Goal: Task Accomplishment & Management: Manage account settings

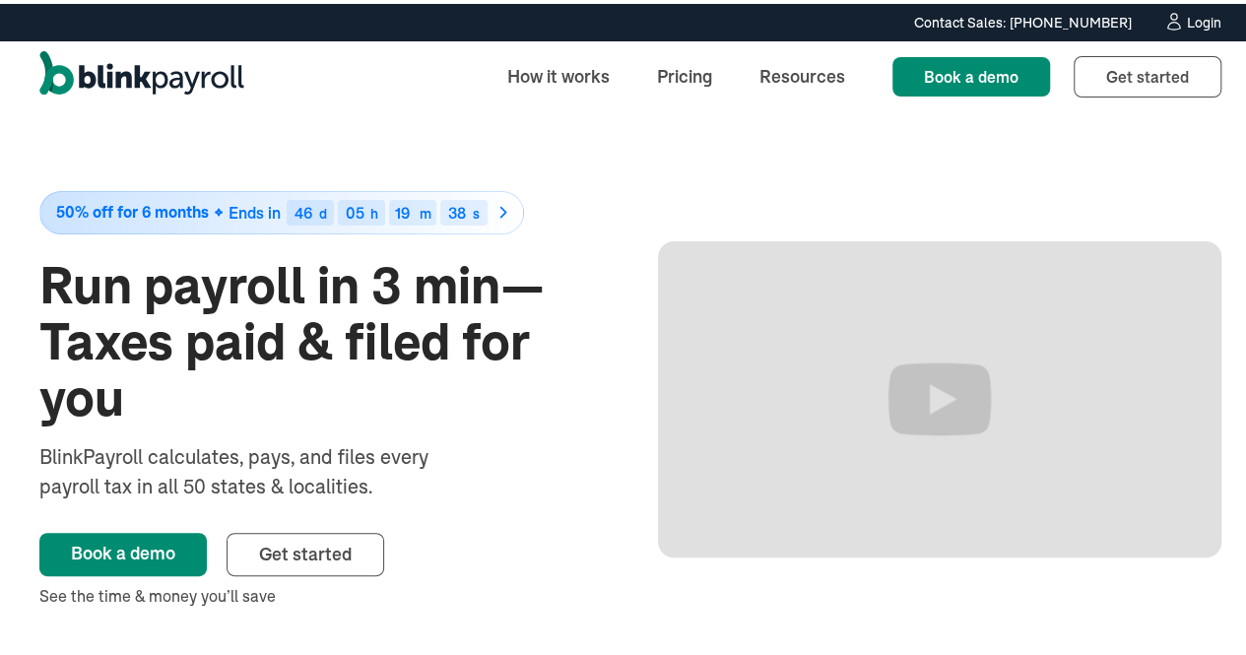
click at [1187, 26] on div "Login" at bounding box center [1204, 19] width 34 height 14
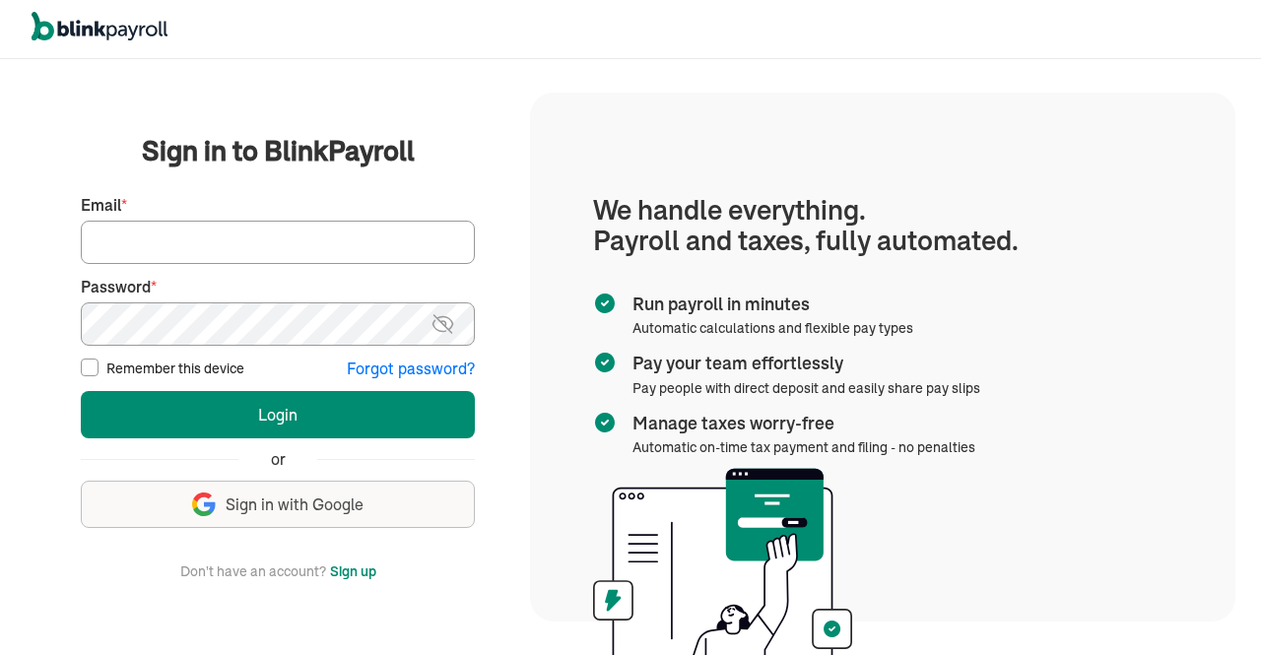
click at [315, 241] on input "Email *" at bounding box center [278, 242] width 394 height 43
type input "[EMAIL_ADDRESS][DOMAIN_NAME]"
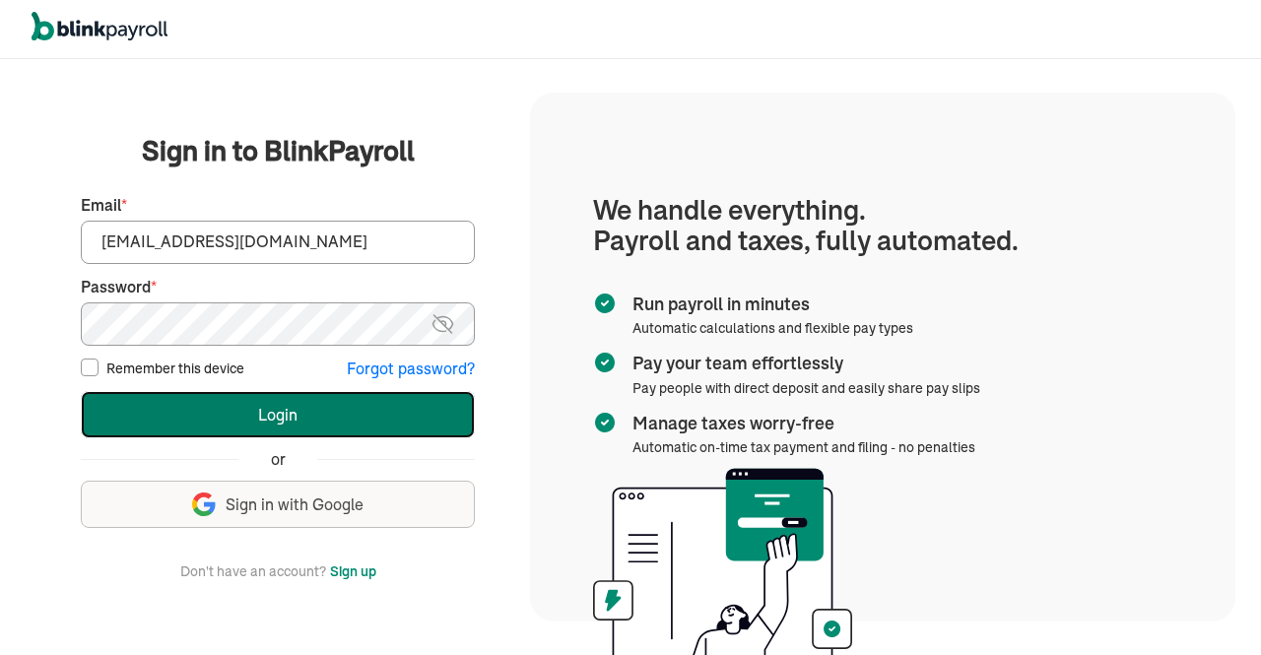
click at [301, 412] on button "Login" at bounding box center [278, 414] width 394 height 47
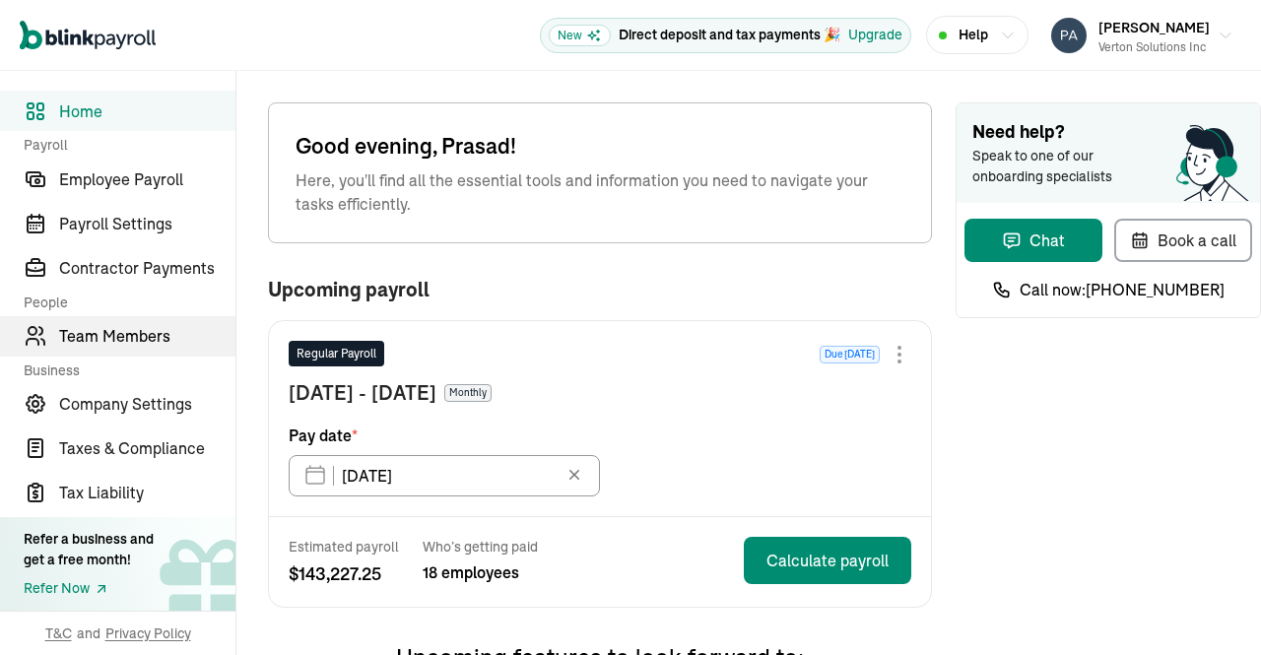
click at [148, 348] on span "Team Members" at bounding box center [147, 336] width 176 height 24
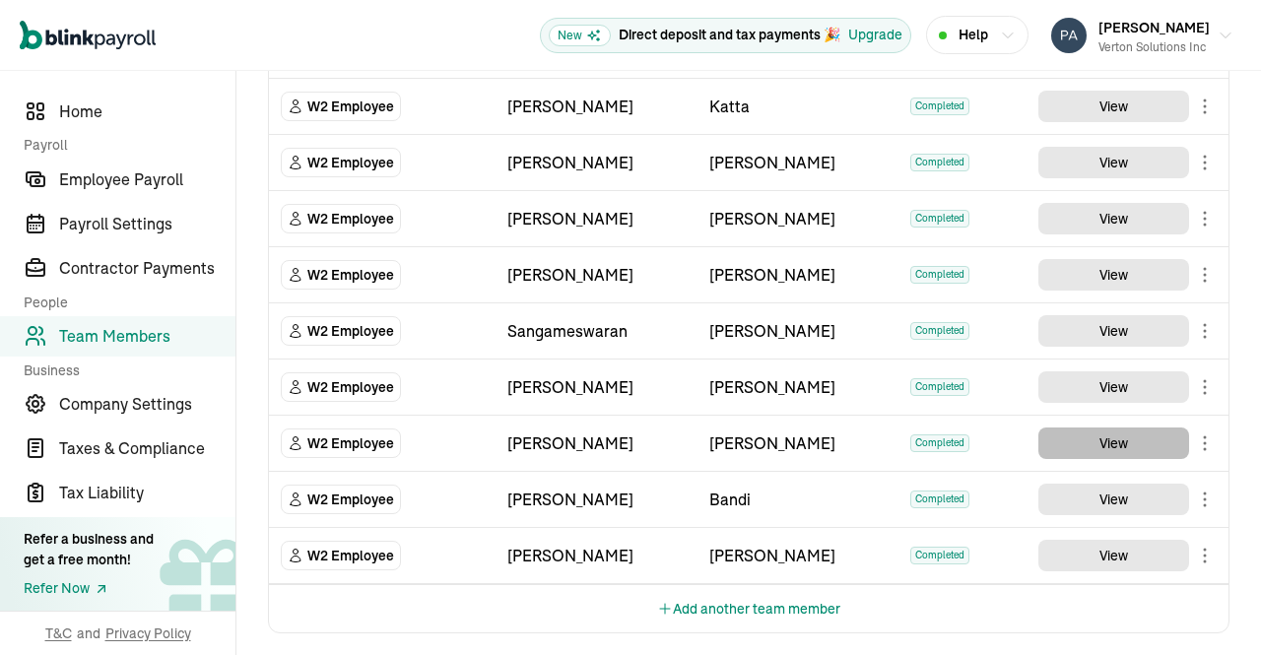
click at [1109, 427] on button "View" at bounding box center [1113, 443] width 151 height 32
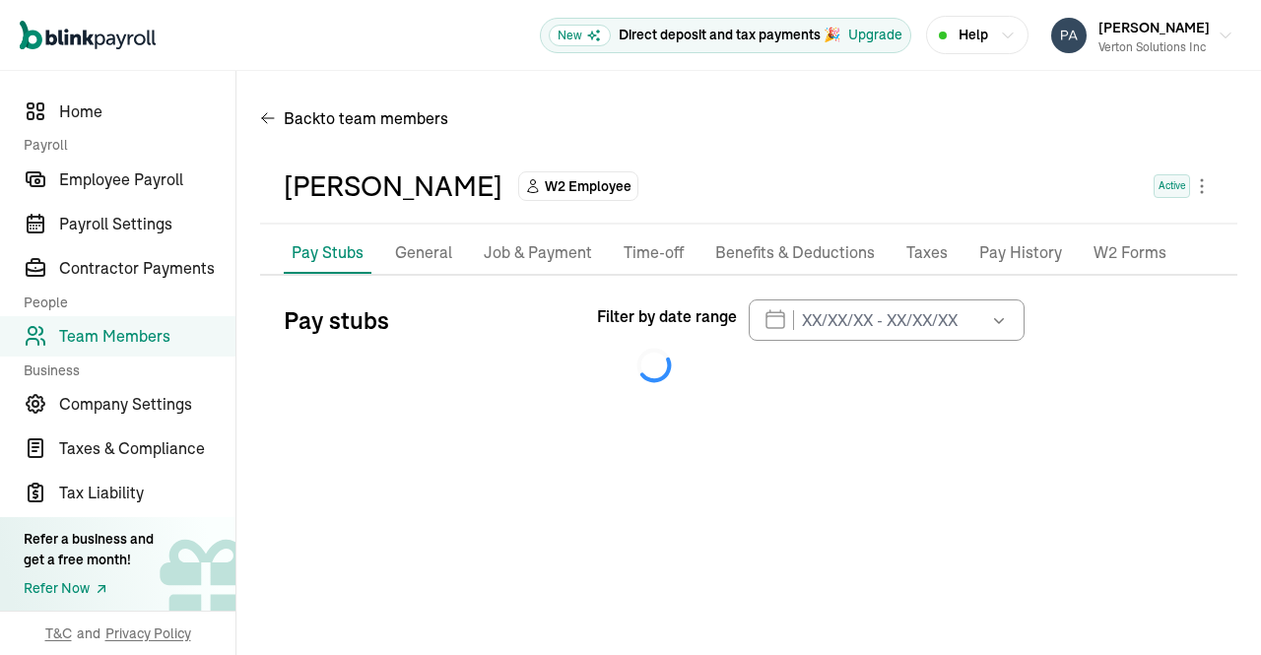
click at [425, 254] on p "General" at bounding box center [423, 253] width 57 height 26
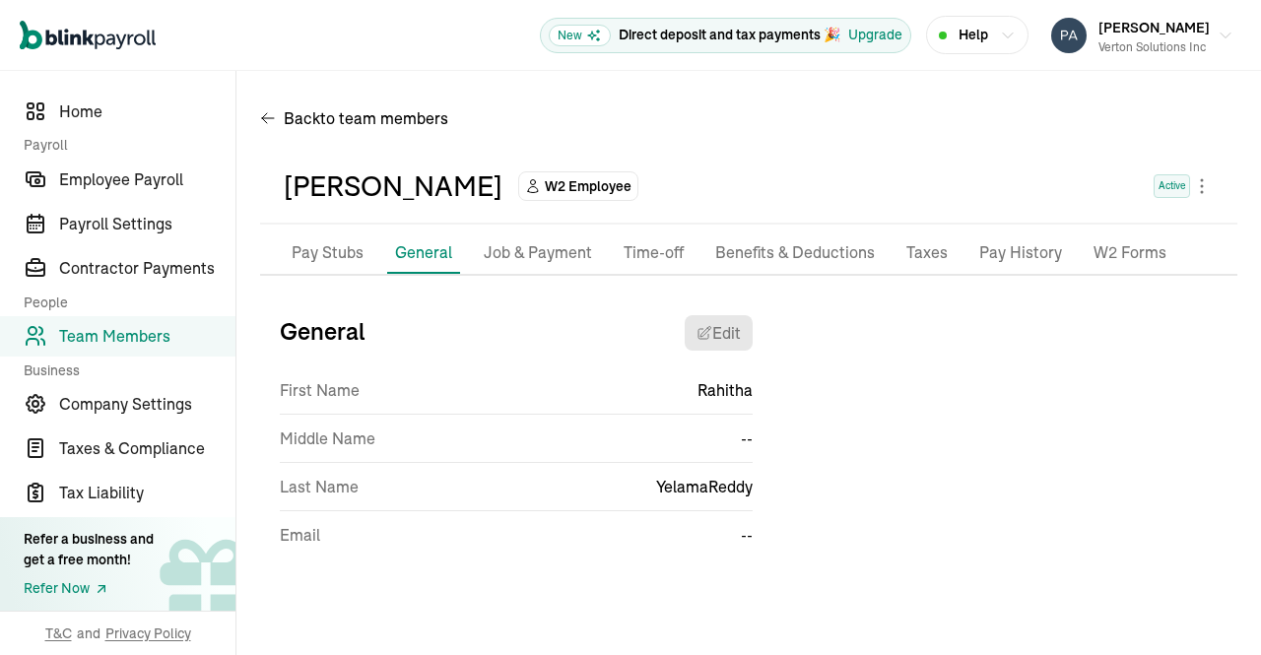
click at [554, 245] on p "Job & Payment" at bounding box center [538, 253] width 108 height 26
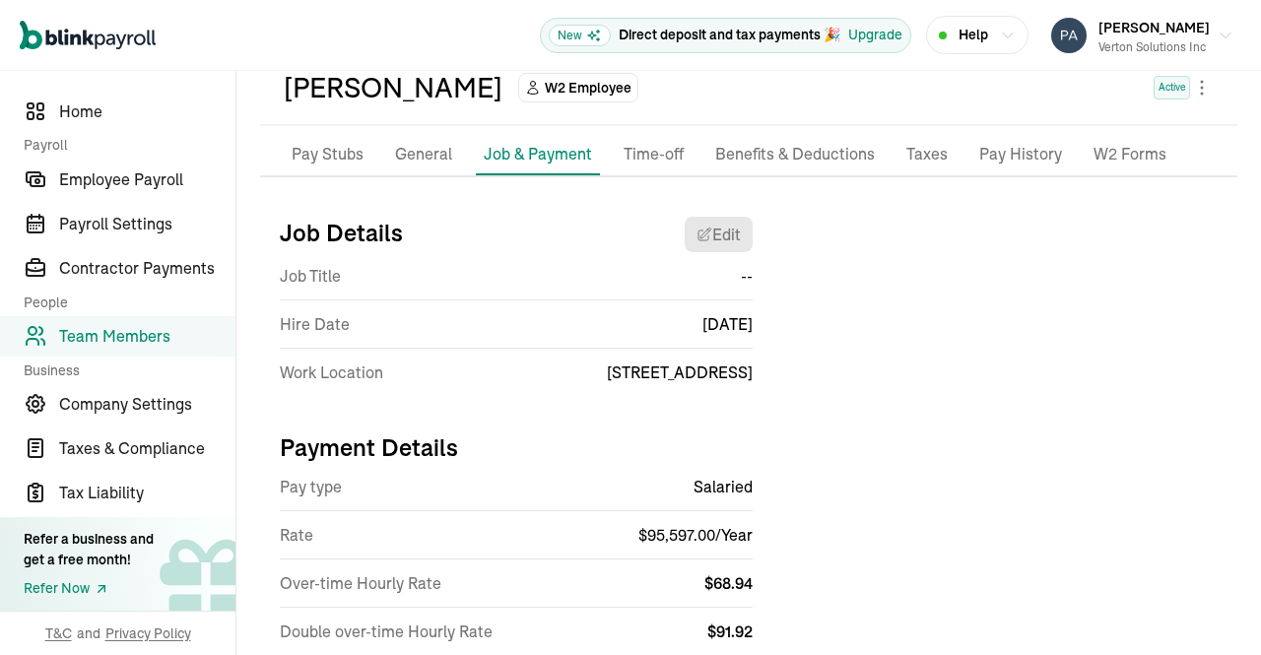
click at [293, 136] on li "Pay Stubs" at bounding box center [328, 154] width 88 height 41
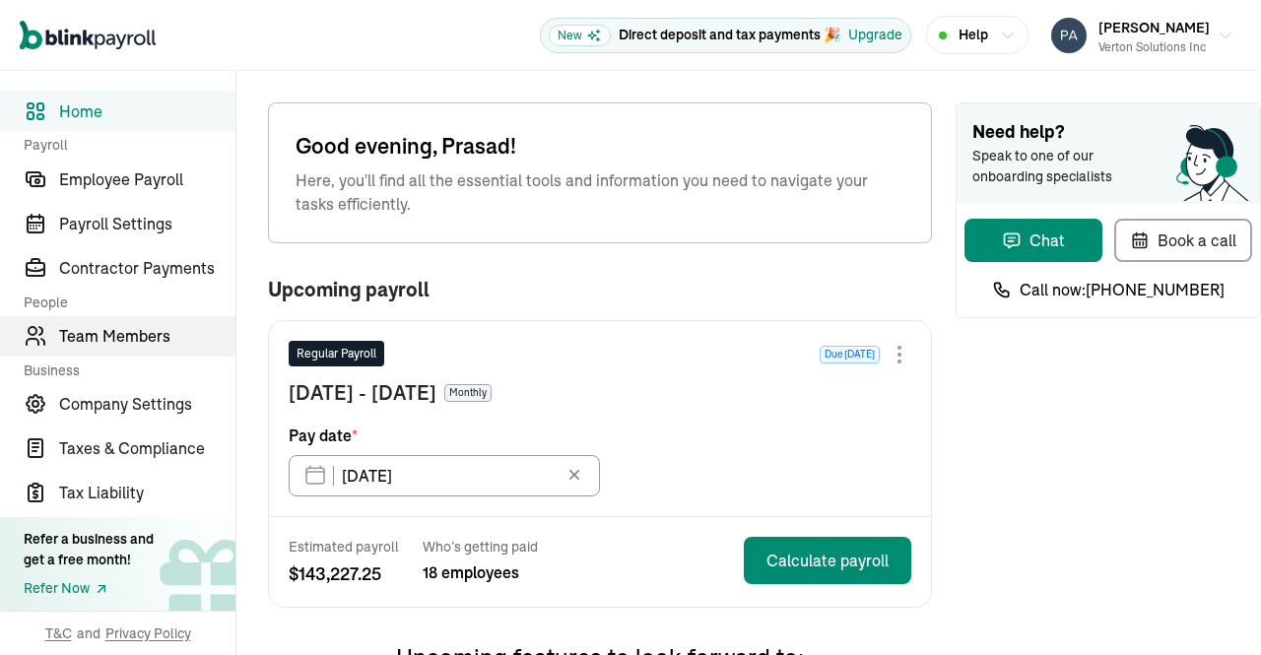
click at [148, 348] on span "Team Members" at bounding box center [147, 336] width 176 height 24
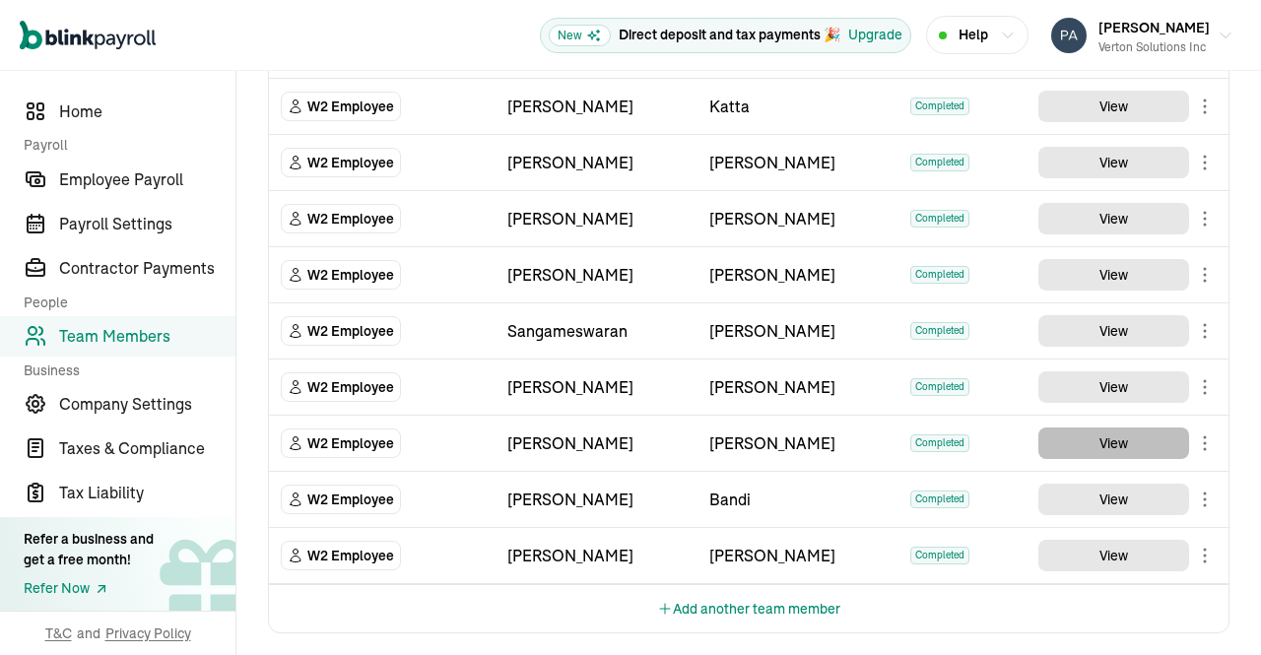
click at [1109, 427] on button "View" at bounding box center [1113, 443] width 151 height 32
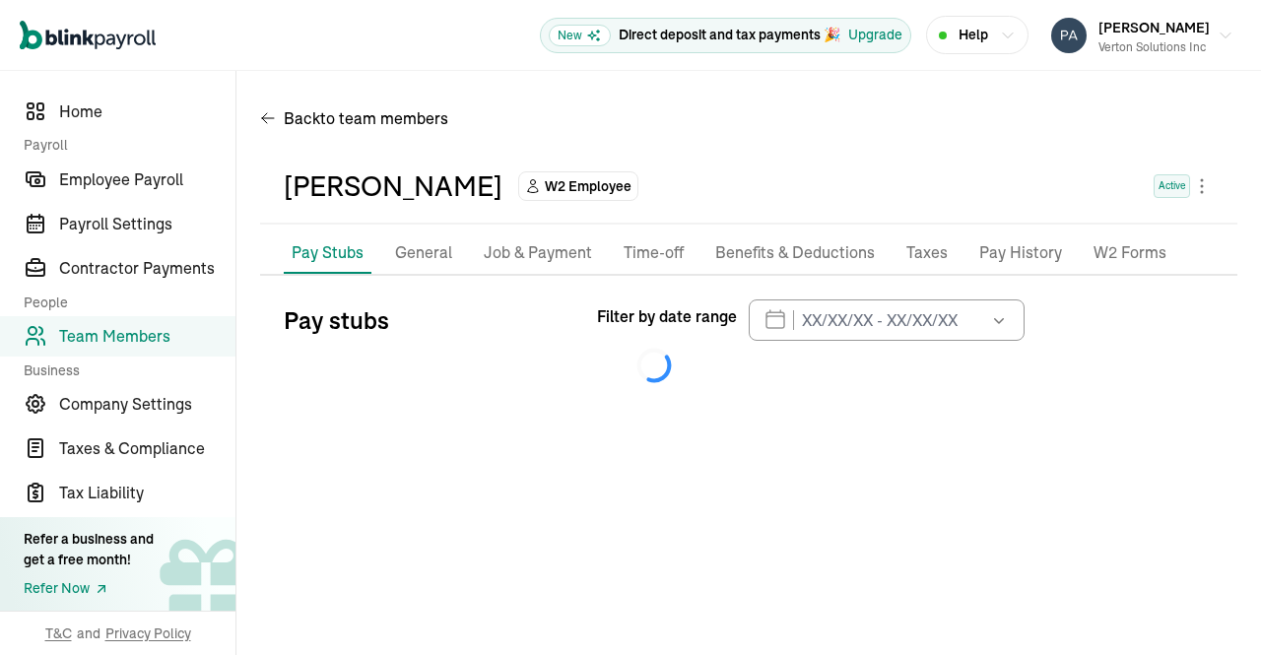
click at [425, 254] on p "General" at bounding box center [423, 253] width 57 height 26
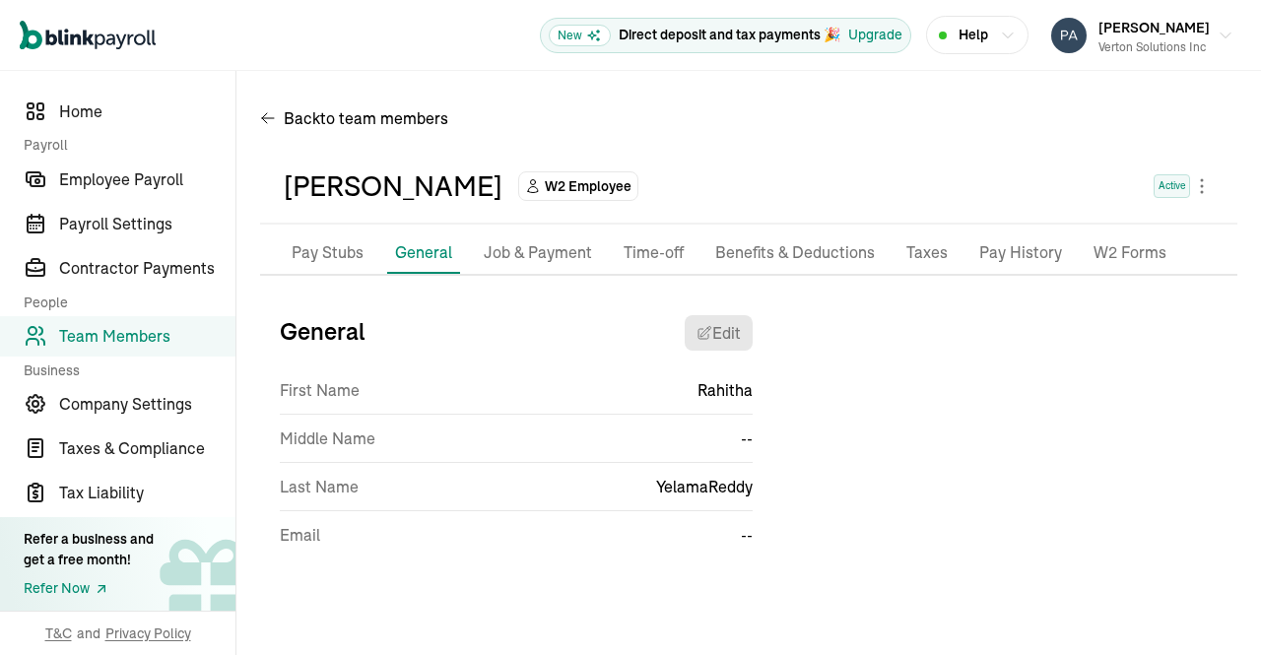
click at [554, 245] on p "Job & Payment" at bounding box center [538, 253] width 108 height 26
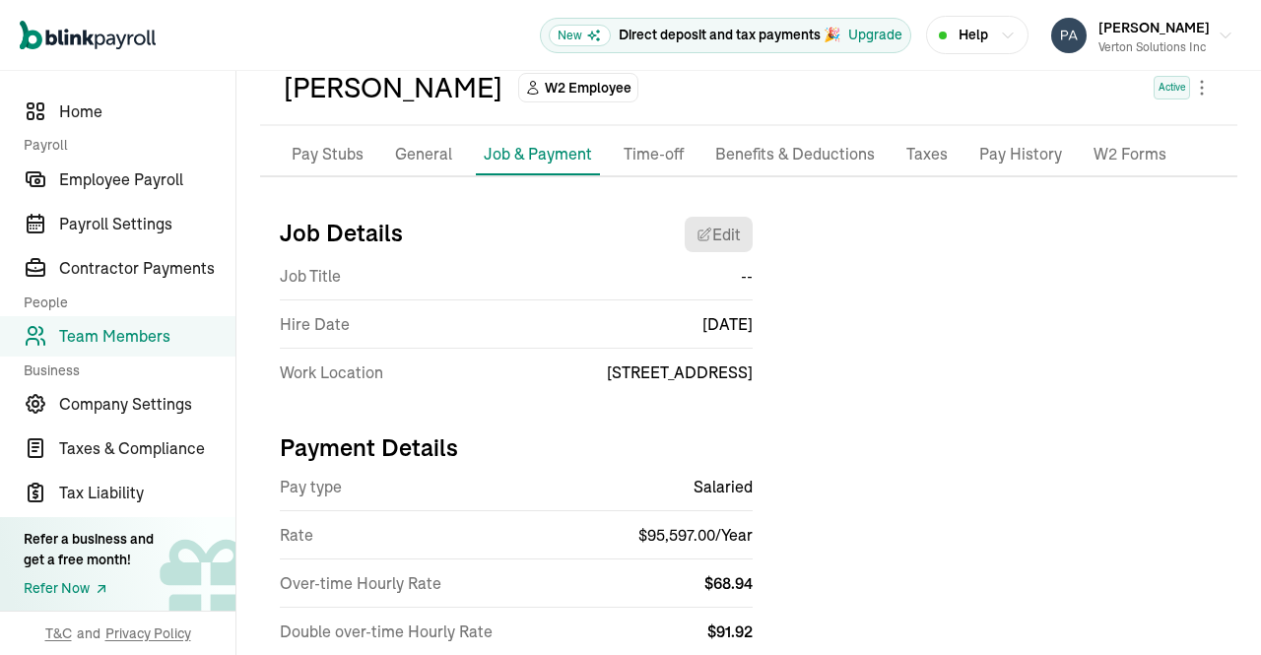
click at [293, 136] on li "Pay Stubs" at bounding box center [328, 154] width 88 height 41
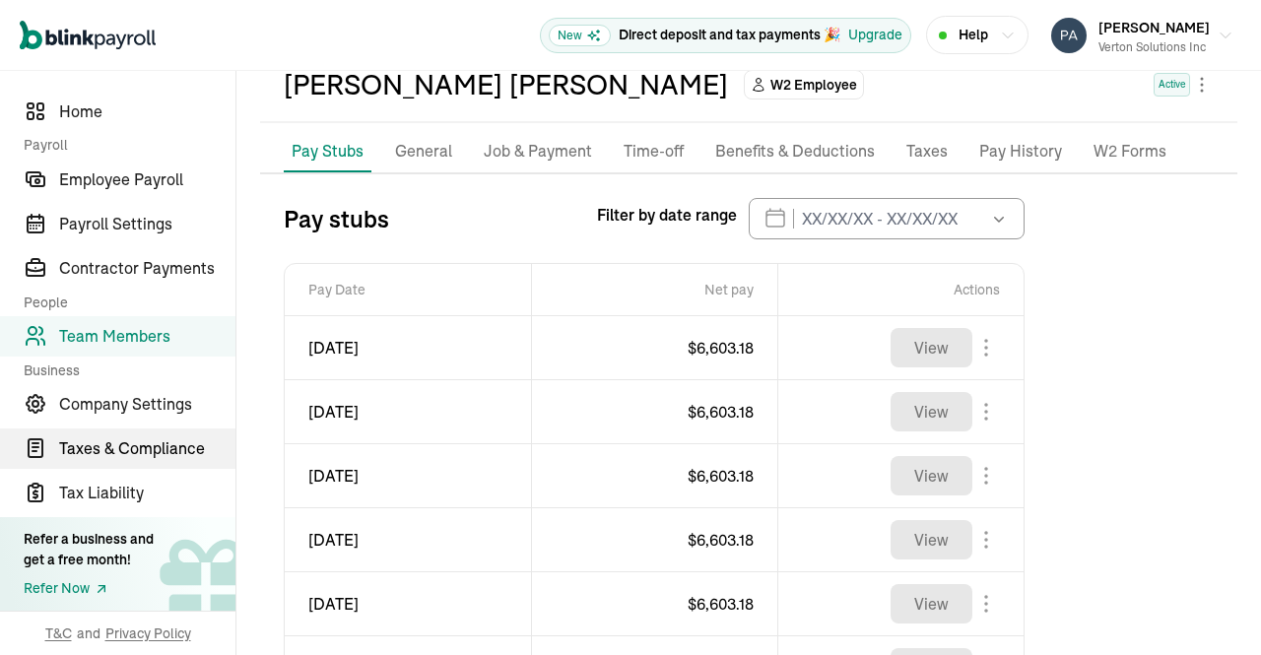
scroll to position [81, 0]
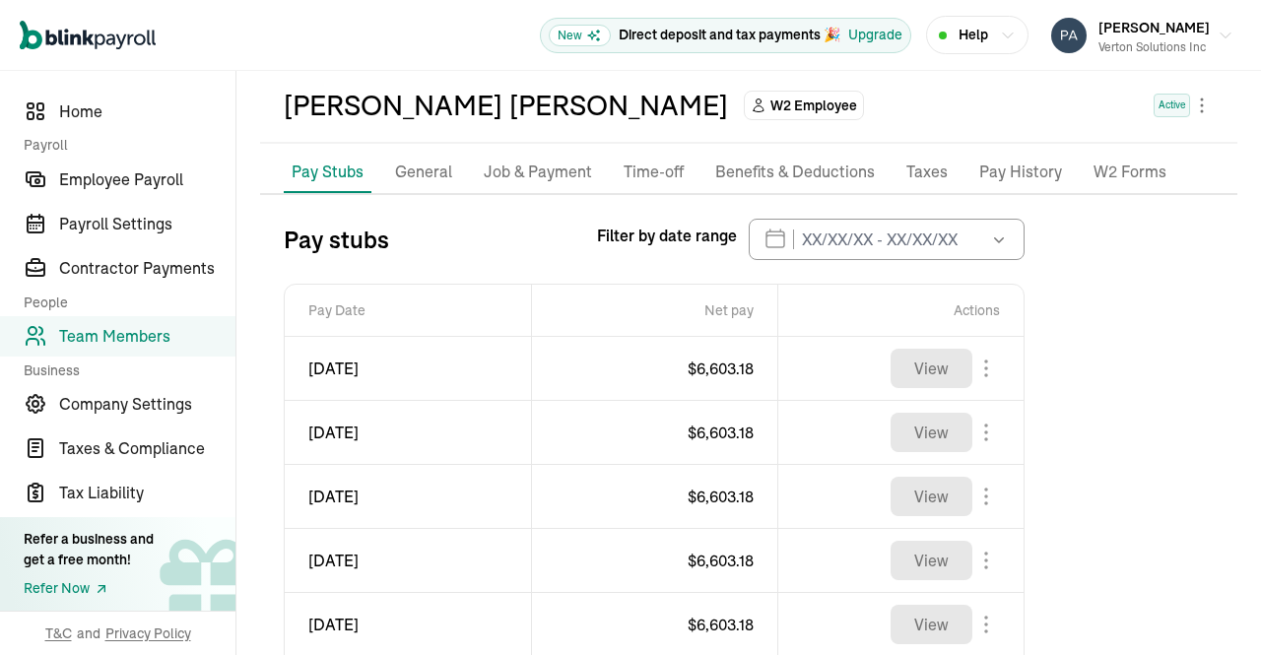
click at [535, 165] on p "Job & Payment" at bounding box center [538, 173] width 108 height 26
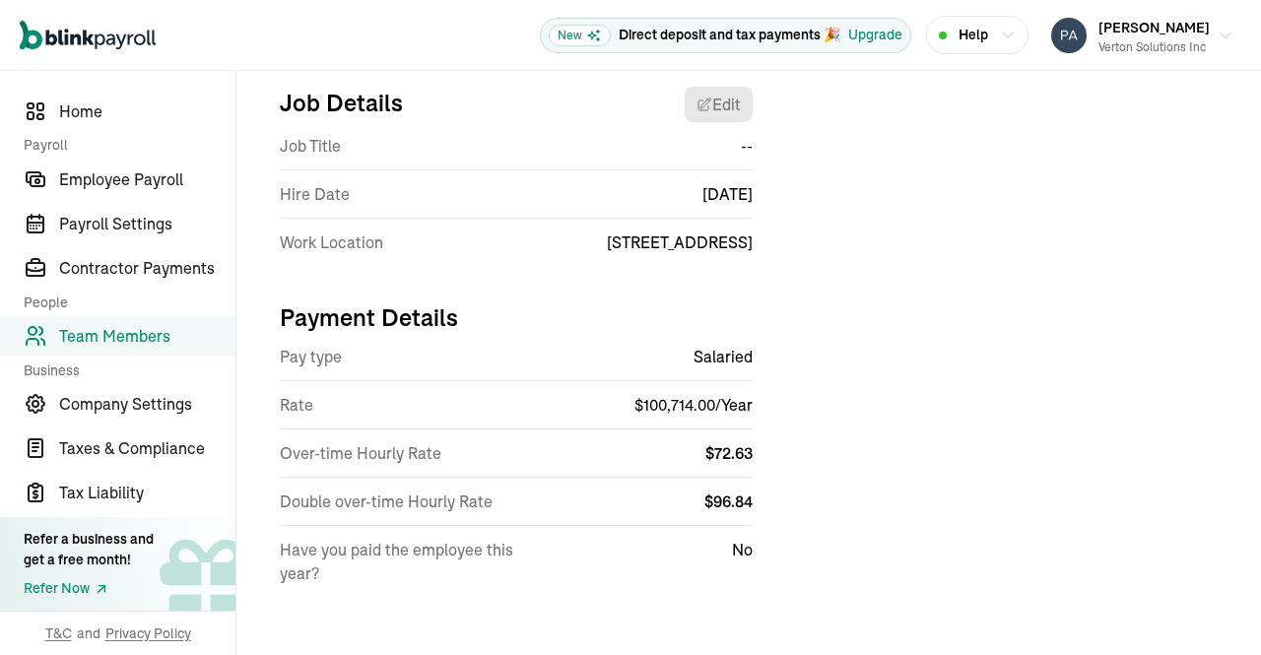
scroll to position [230, 0]
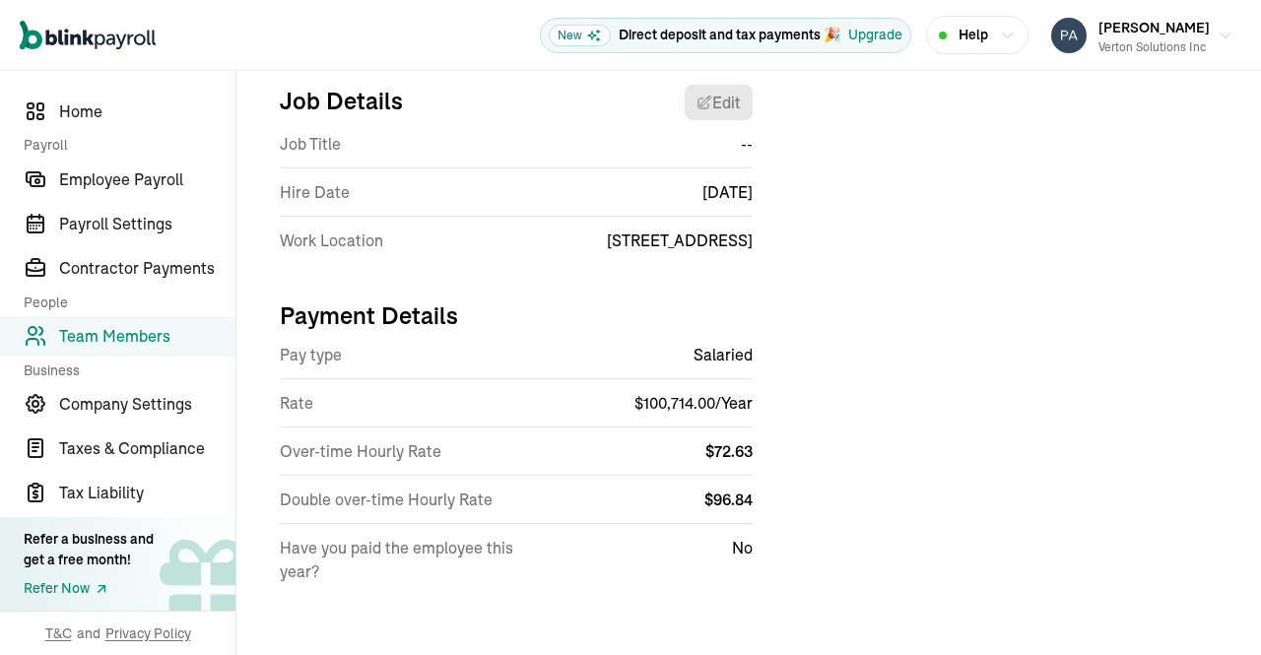
click at [132, 333] on span "Team Members" at bounding box center [147, 336] width 176 height 24
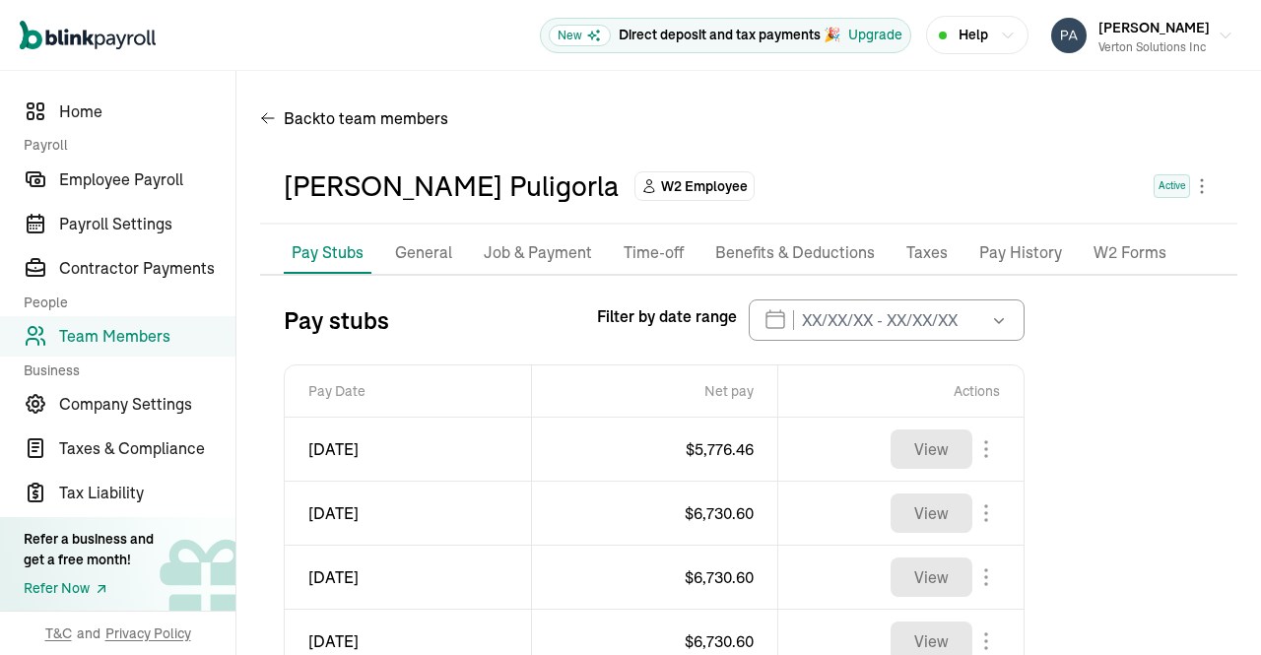
click at [522, 256] on p "Job & Payment" at bounding box center [538, 253] width 108 height 26
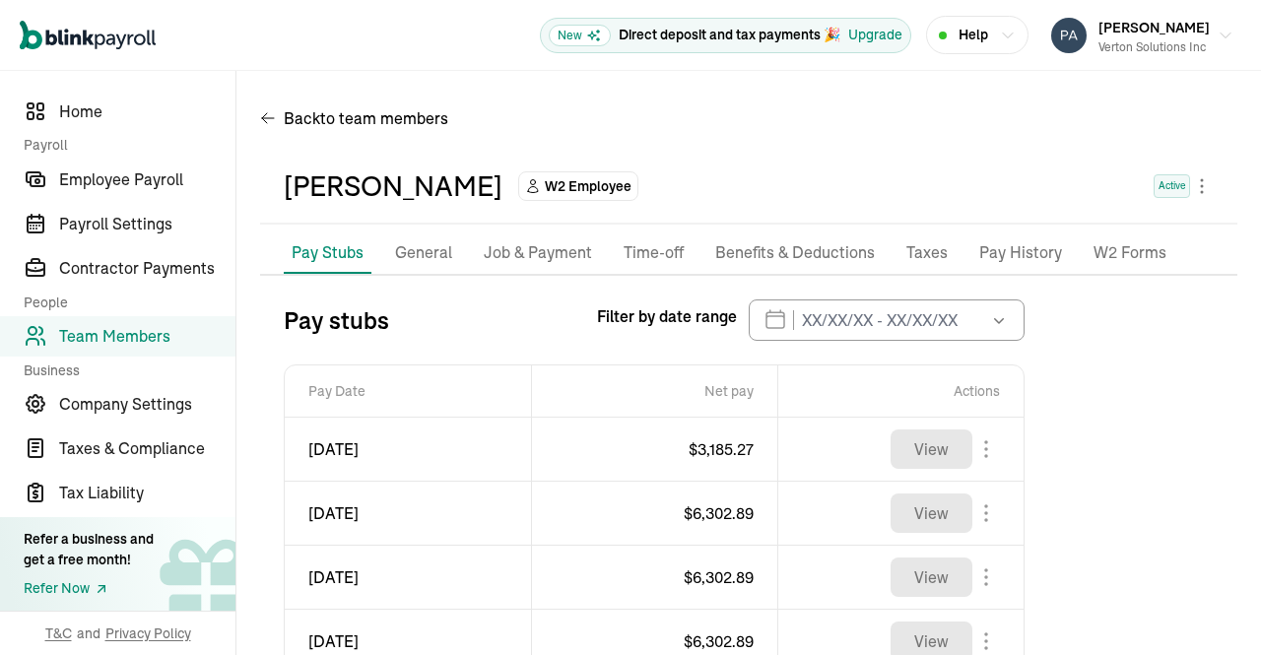
click at [522, 250] on p "Job & Payment" at bounding box center [538, 253] width 108 height 26
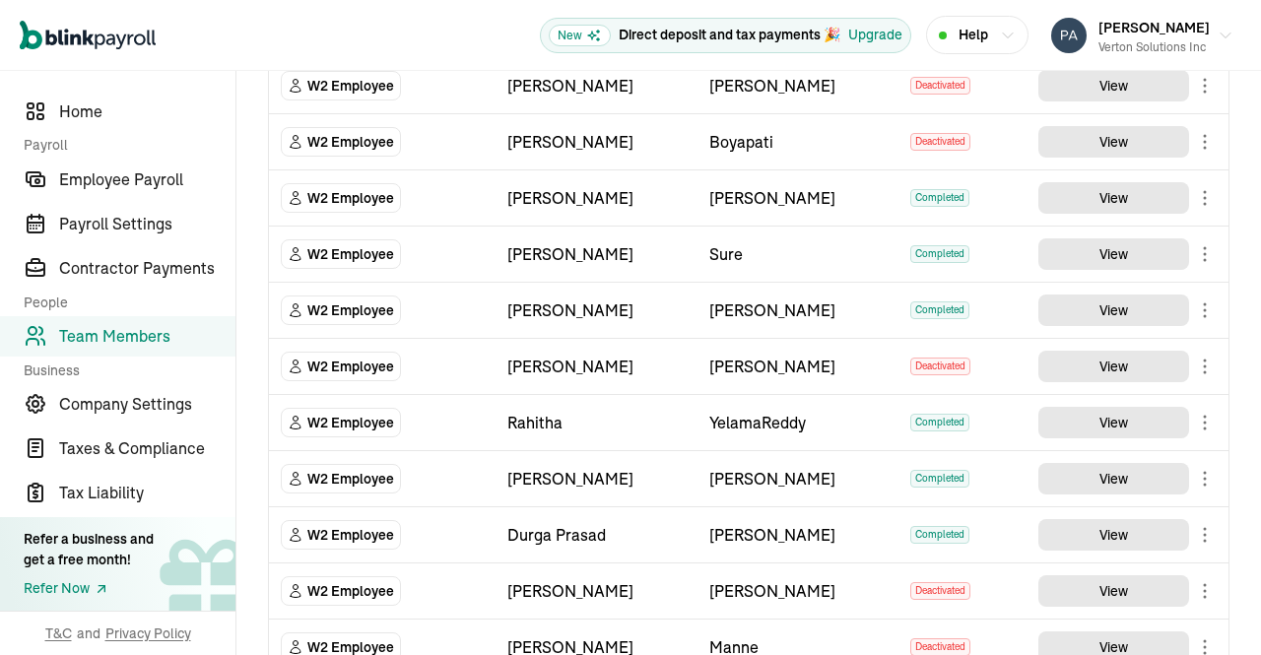
scroll to position [439, 0]
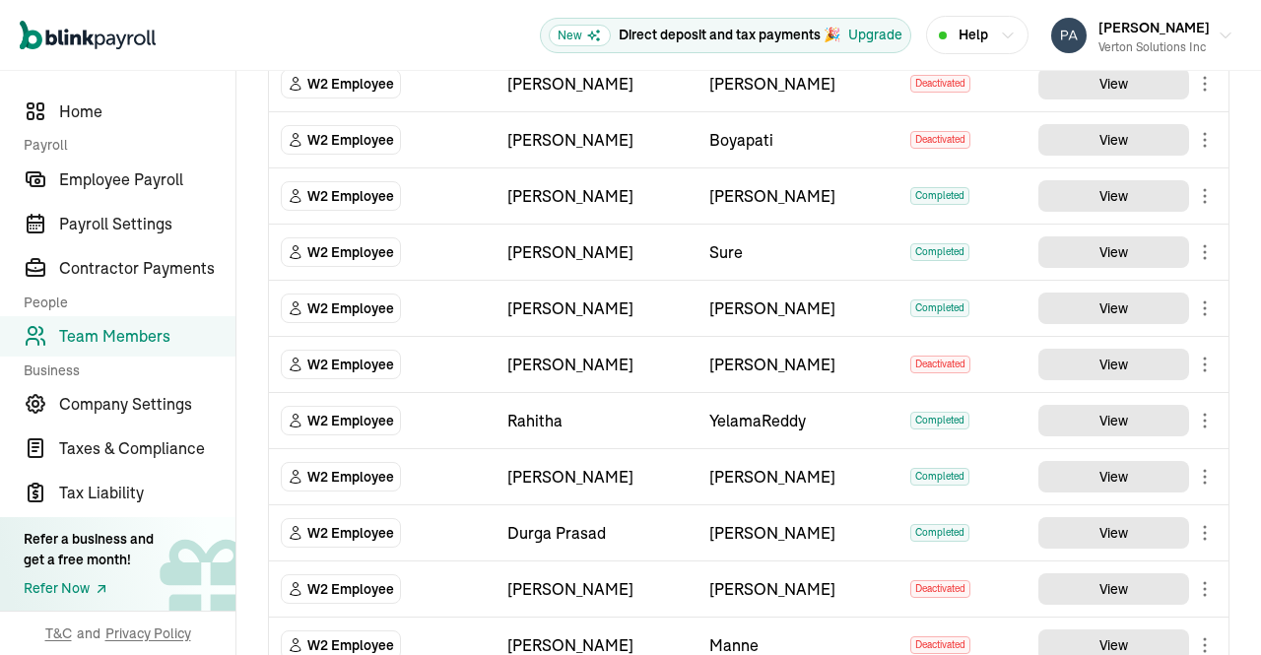
click at [1102, 191] on main "Team Members Team Member Type First Name Last Name Status Actions W2 Employee V…" at bounding box center [748, 446] width 1024 height 1628
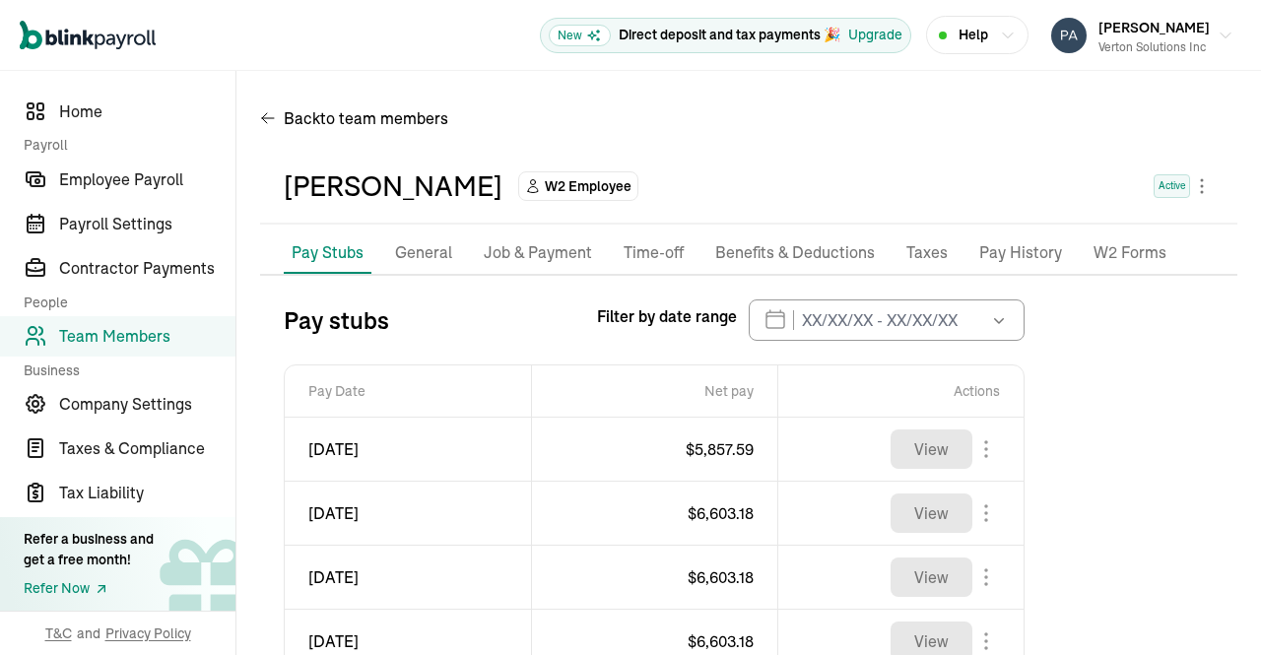
click at [537, 254] on p "Job & Payment" at bounding box center [538, 253] width 108 height 26
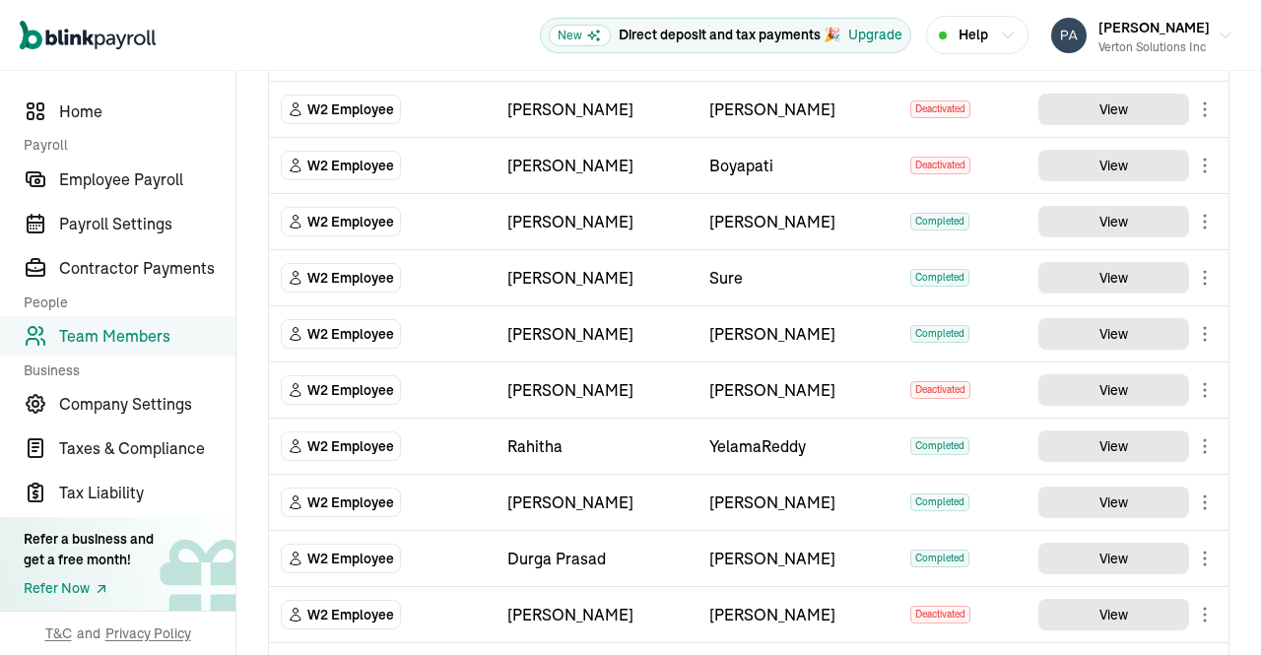
scroll to position [415, 0]
click at [1119, 270] on main "Team Members Team Member Type First Name Last Name Status Actions W2 Employee V…" at bounding box center [748, 470] width 1024 height 1628
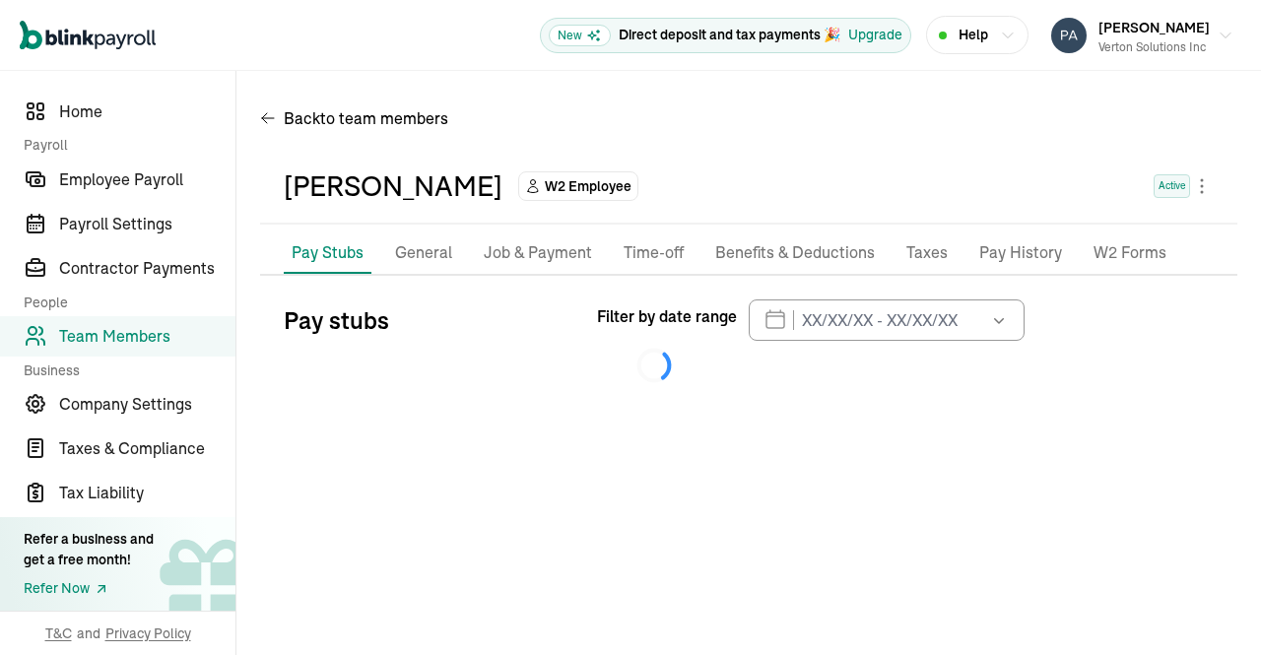
click at [520, 254] on p "Job & Payment" at bounding box center [538, 253] width 108 height 26
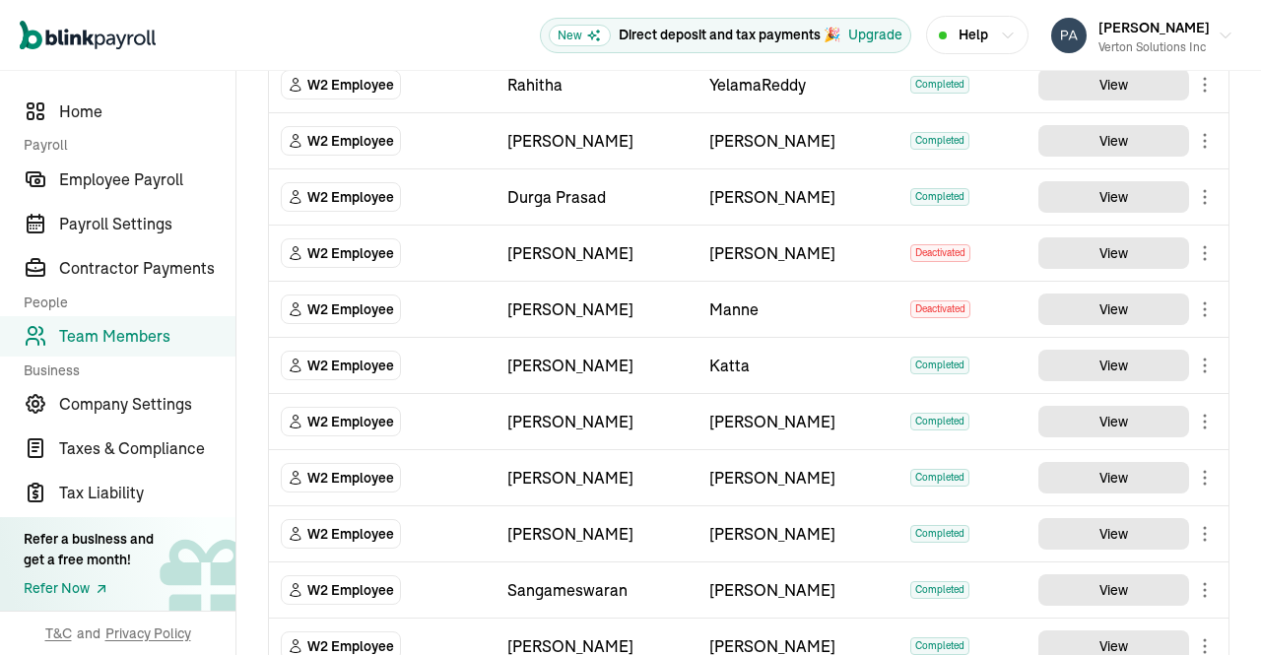
scroll to position [776, 0]
click at [1119, 197] on main "Team Members Team Member Type First Name Last Name Status Actions W2 Employee V…" at bounding box center [748, 109] width 1024 height 1628
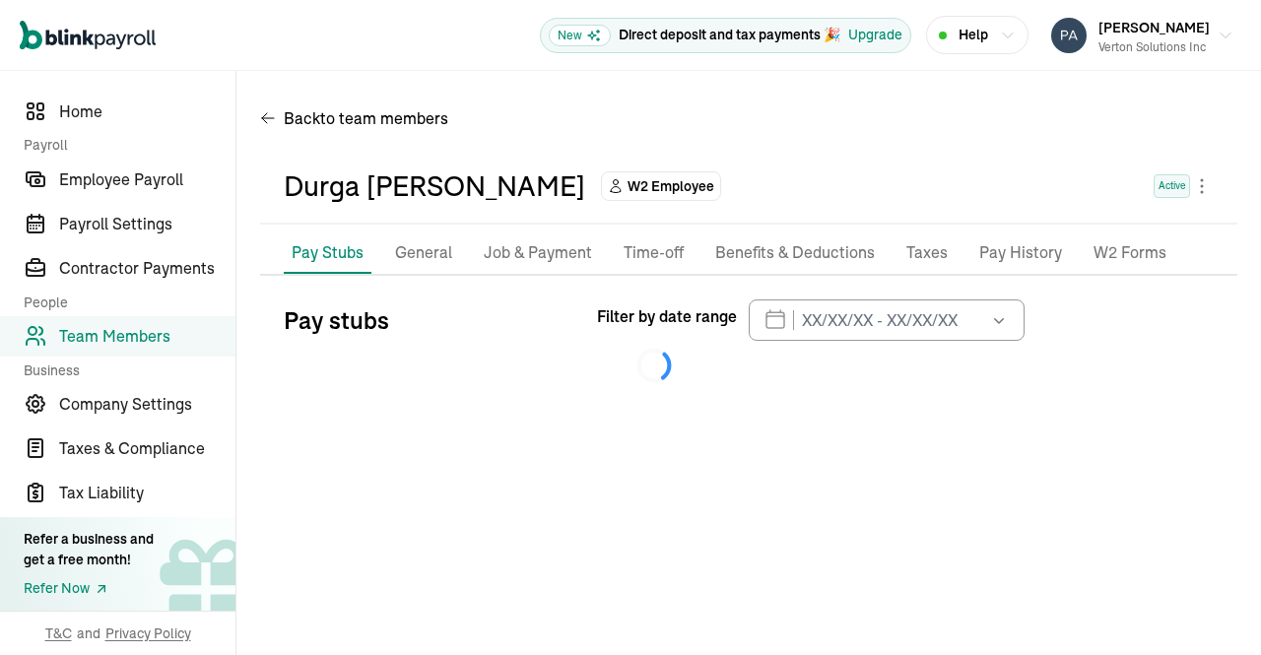
click at [516, 254] on p "Job & Payment" at bounding box center [538, 253] width 108 height 26
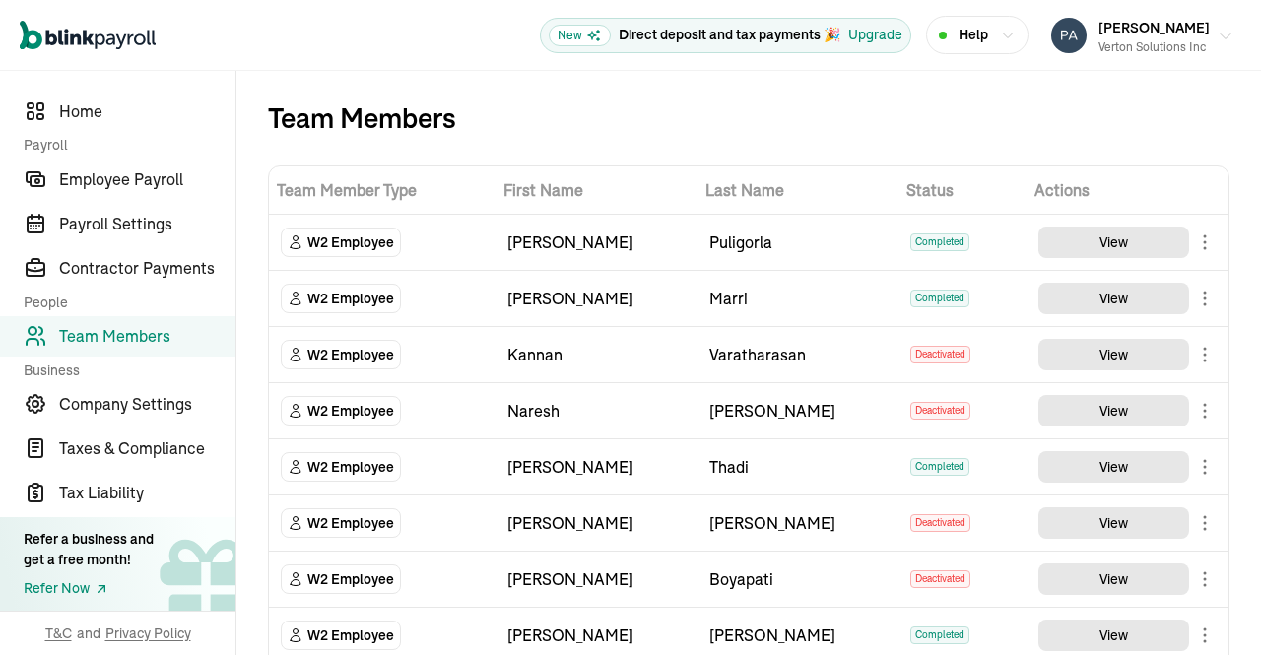
click at [1217, 35] on icon "button" at bounding box center [1225, 37] width 16 height 16
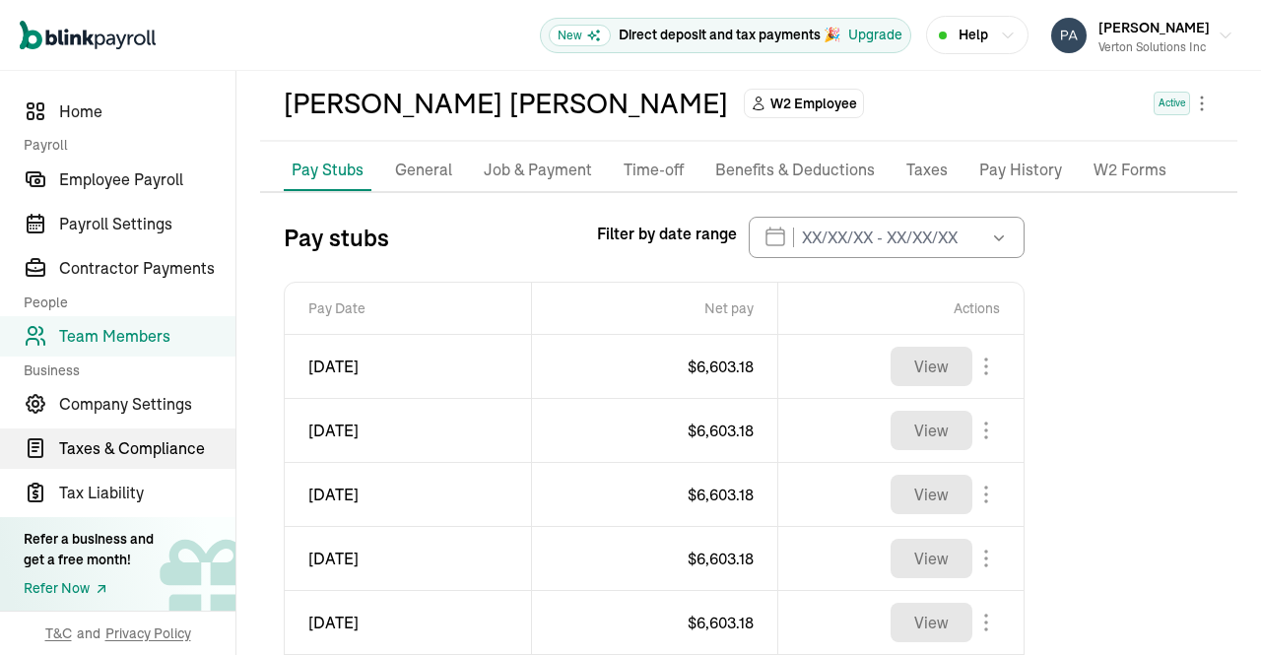
scroll to position [81, 0]
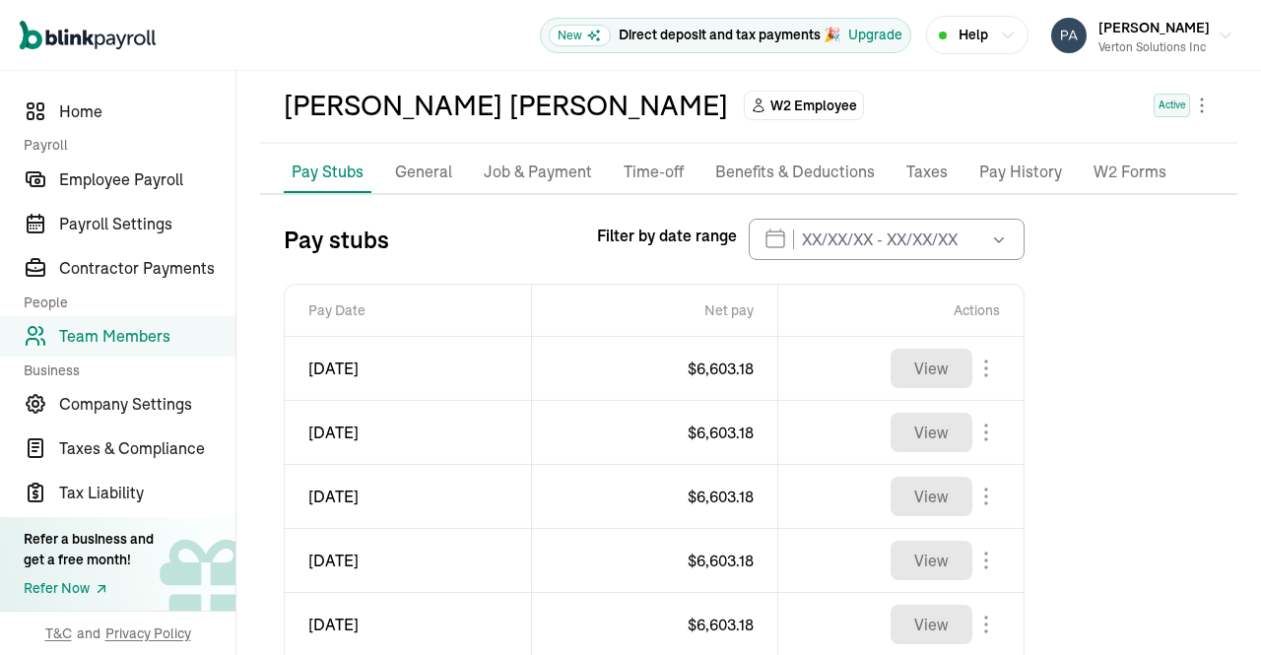
click at [535, 165] on p "Job & Payment" at bounding box center [538, 173] width 108 height 26
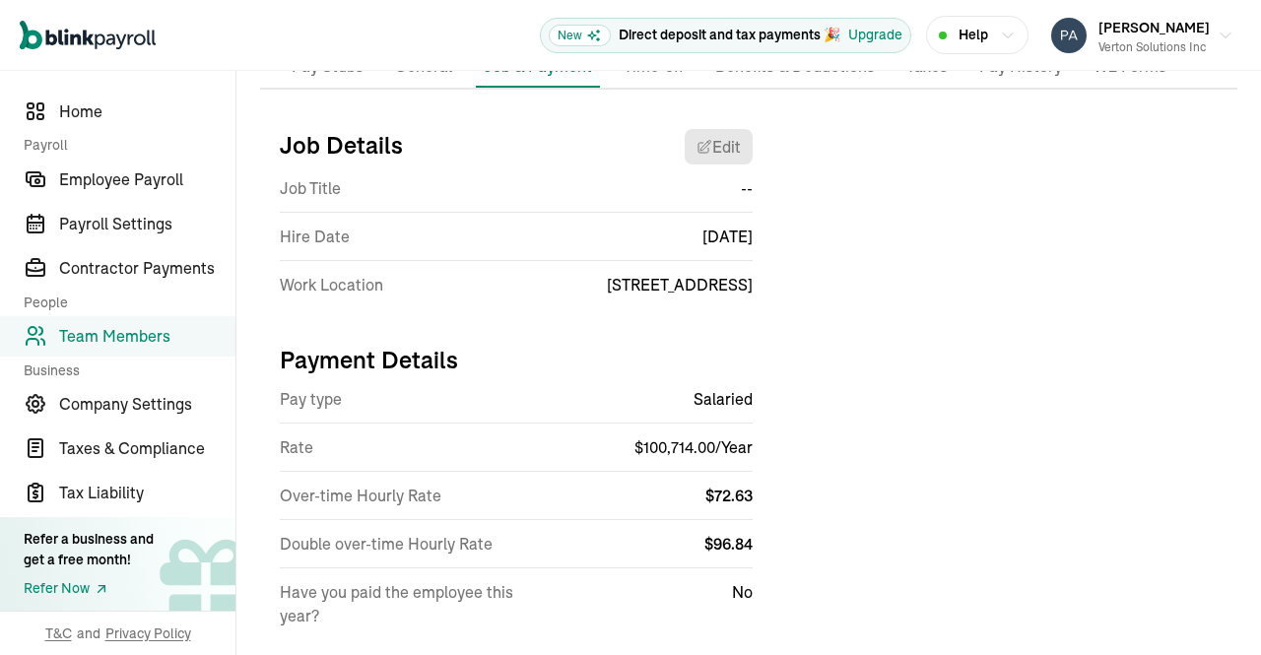
scroll to position [230, 0]
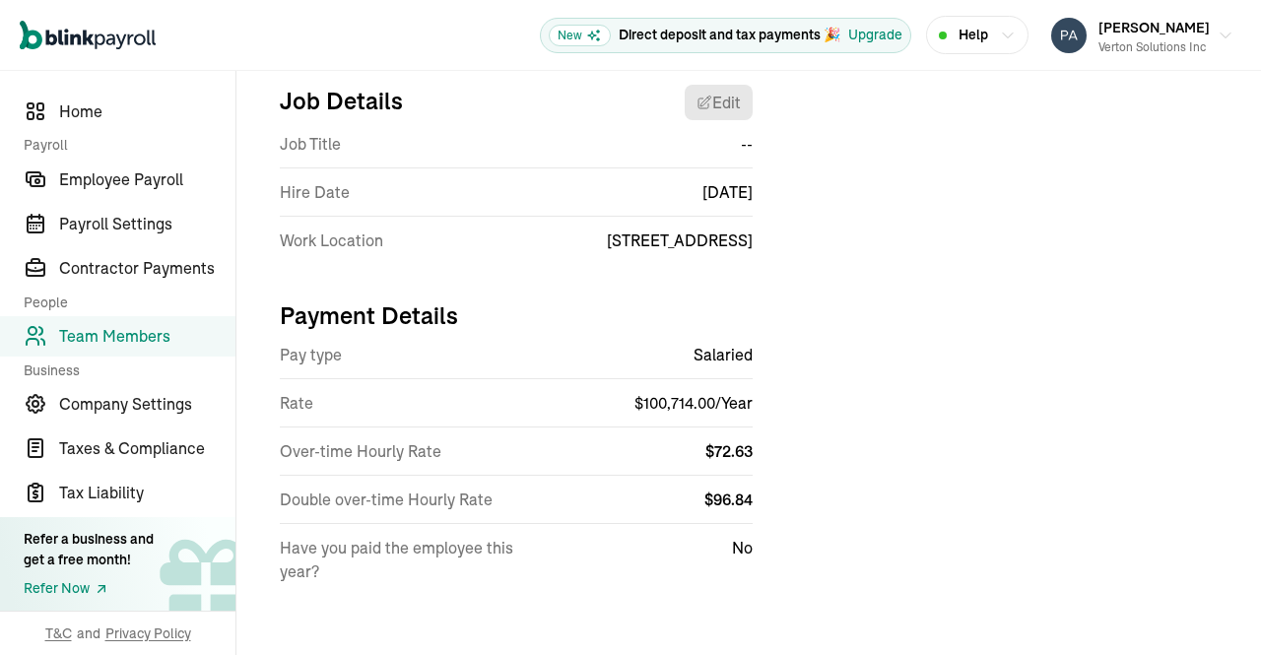
click at [132, 333] on span "Team Members" at bounding box center [147, 336] width 176 height 24
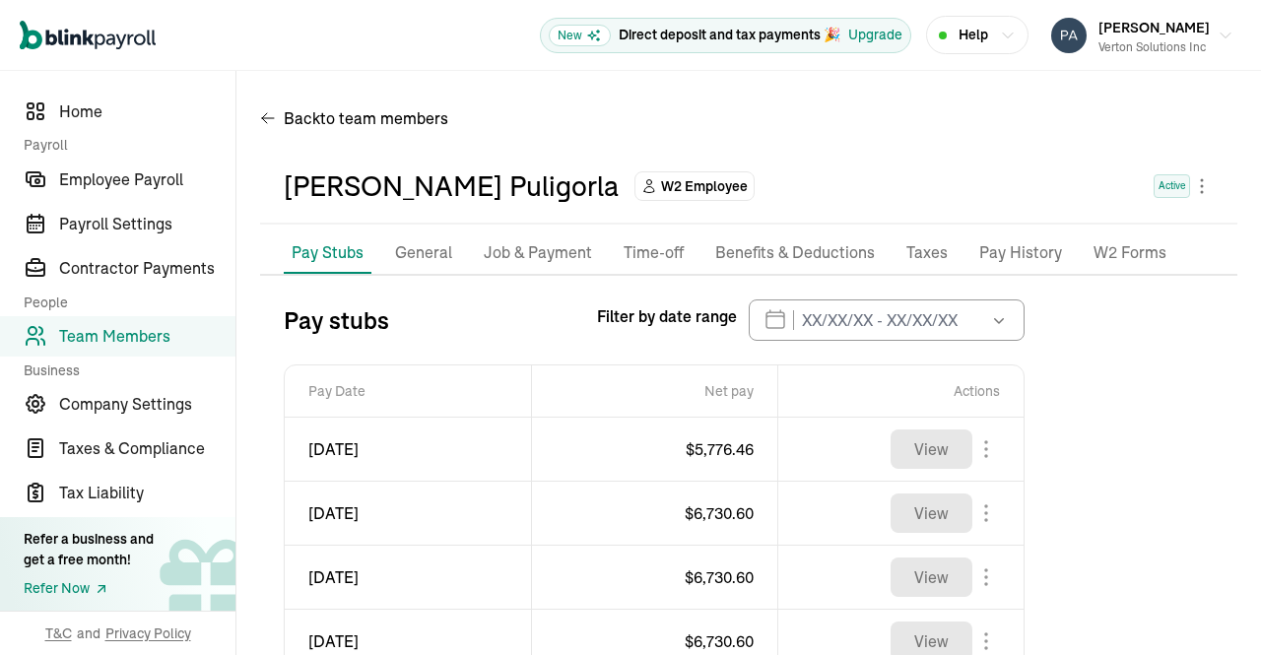
click at [522, 256] on p "Job & Payment" at bounding box center [538, 253] width 108 height 26
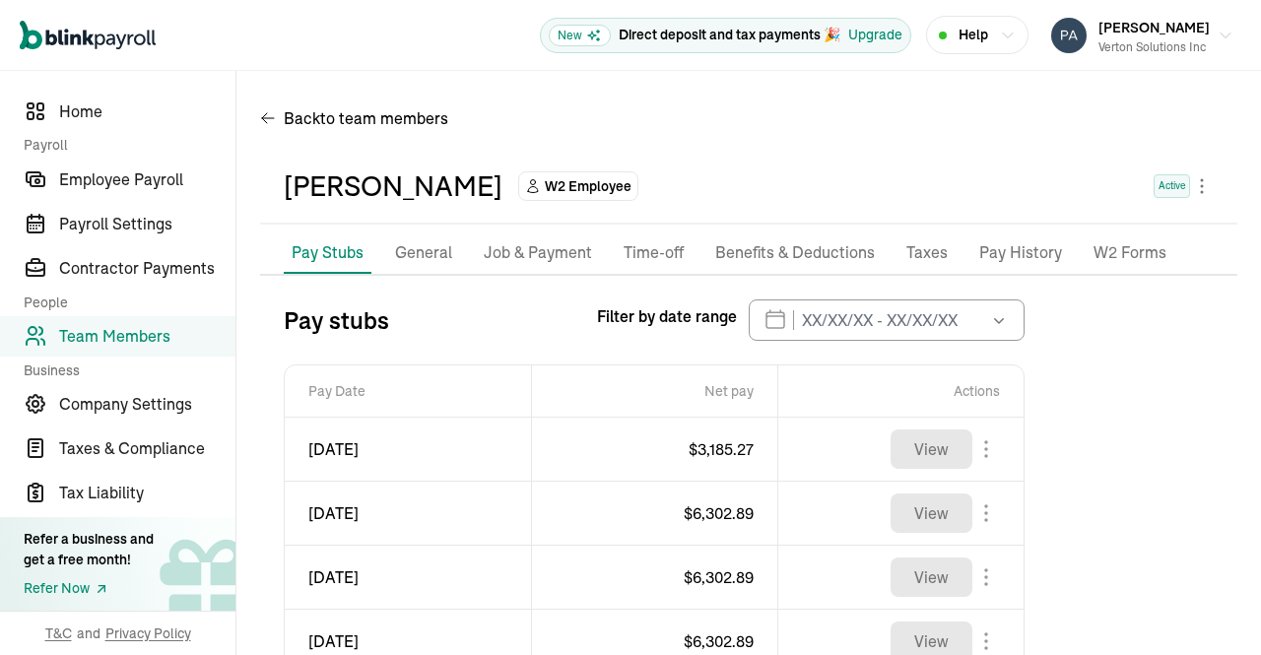
click at [522, 250] on p "Job & Payment" at bounding box center [538, 253] width 108 height 26
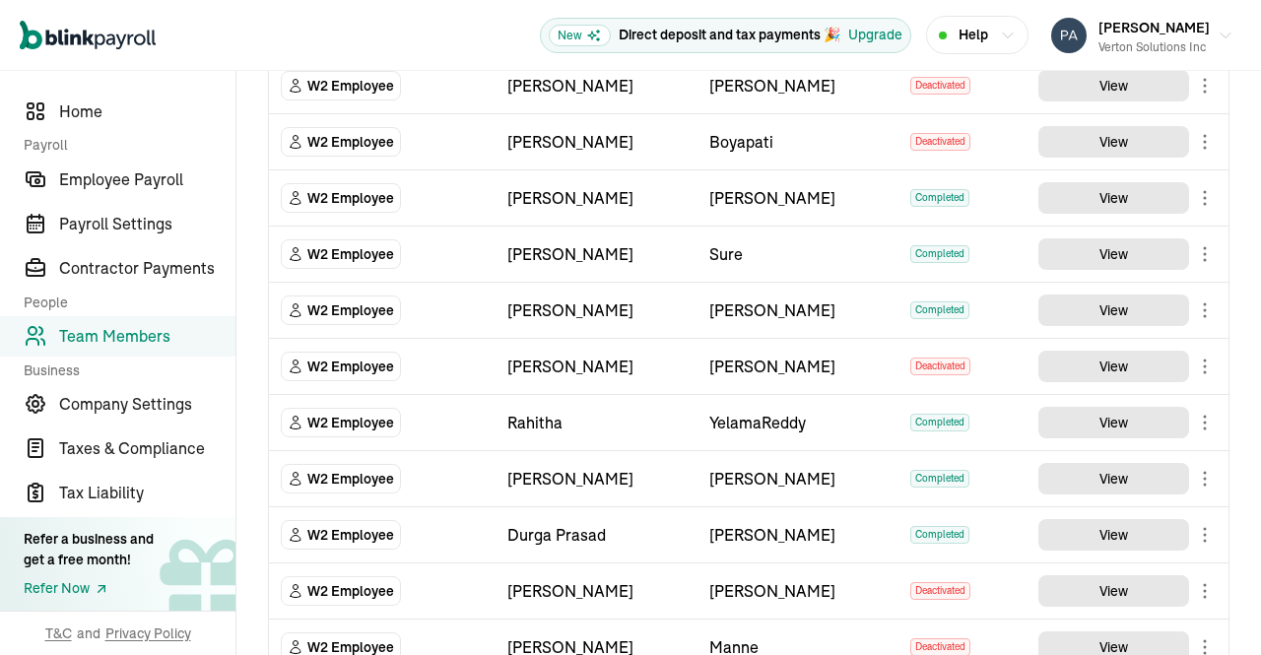
scroll to position [439, 0]
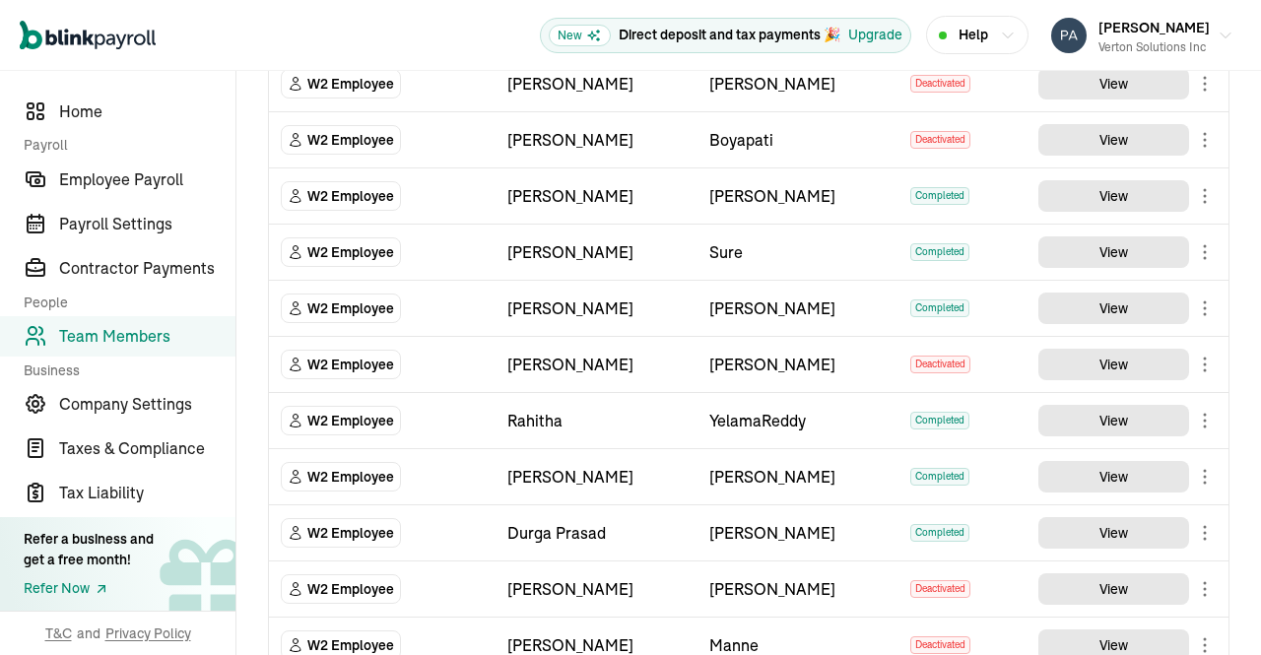
click at [1102, 191] on main "Team Members Team Member Type First Name Last Name Status Actions W2 Employee V…" at bounding box center [748, 446] width 1024 height 1628
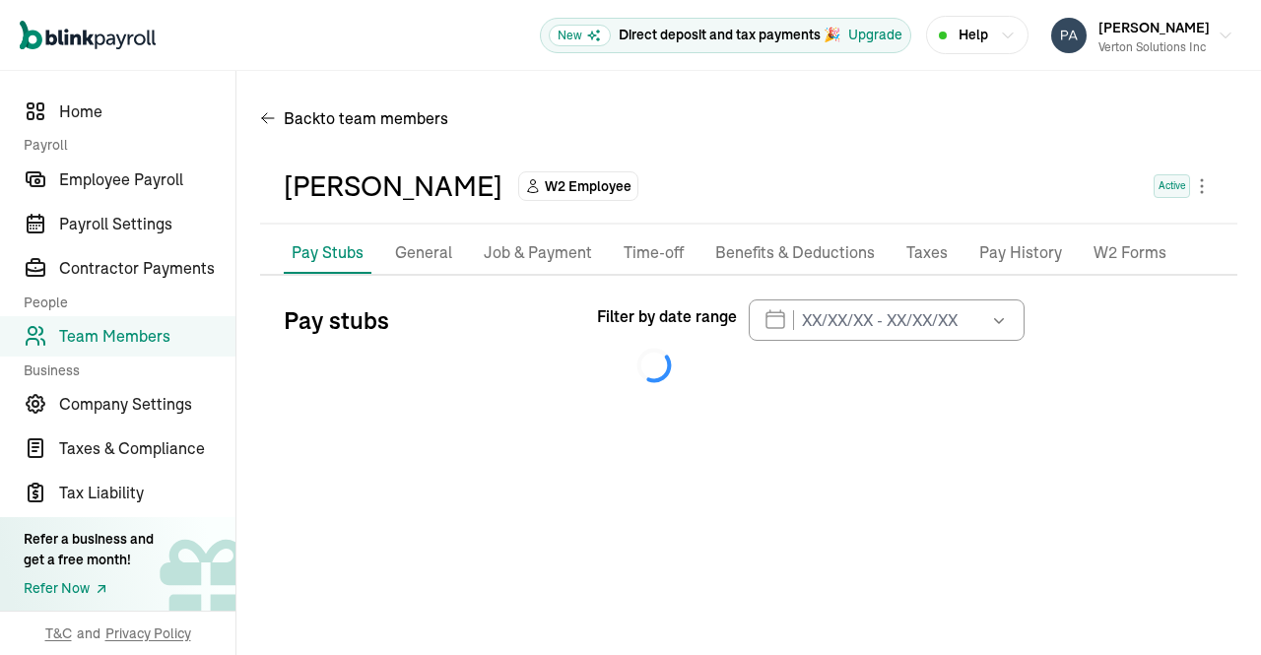
click at [537, 254] on p "Job & Payment" at bounding box center [538, 253] width 108 height 26
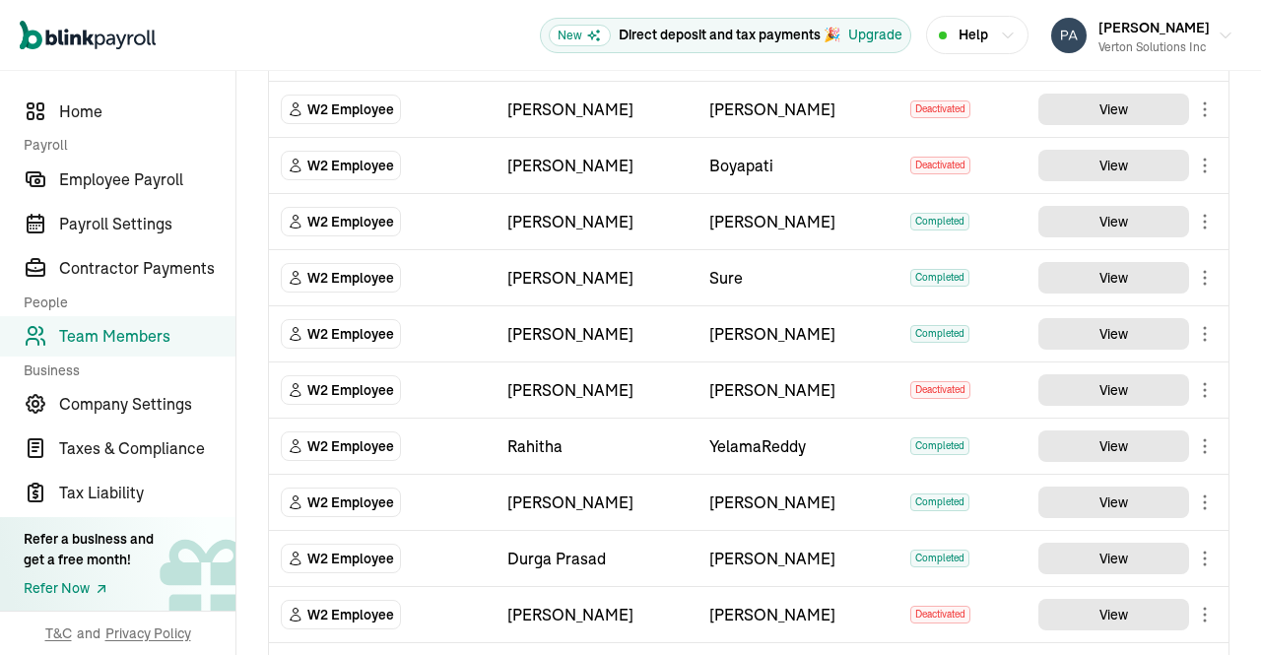
scroll to position [415, 0]
click at [1119, 270] on main "Team Members Team Member Type First Name Last Name Status Actions W2 Employee V…" at bounding box center [748, 470] width 1024 height 1628
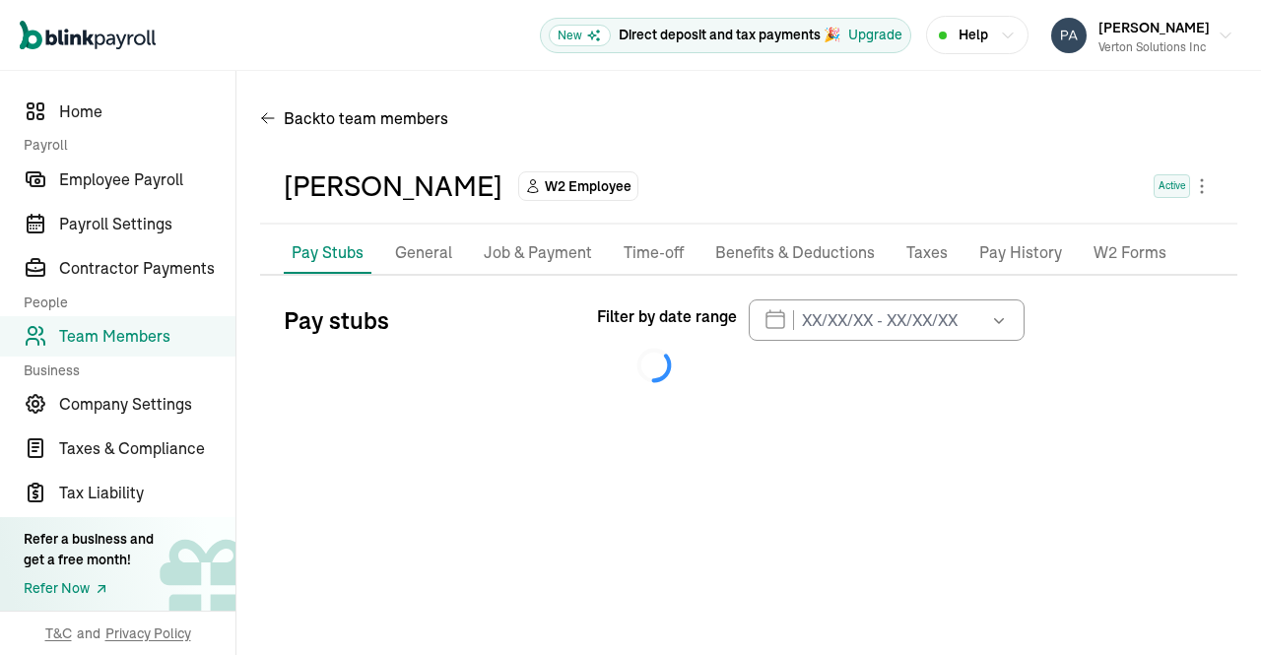
click at [520, 254] on p "Job & Payment" at bounding box center [538, 253] width 108 height 26
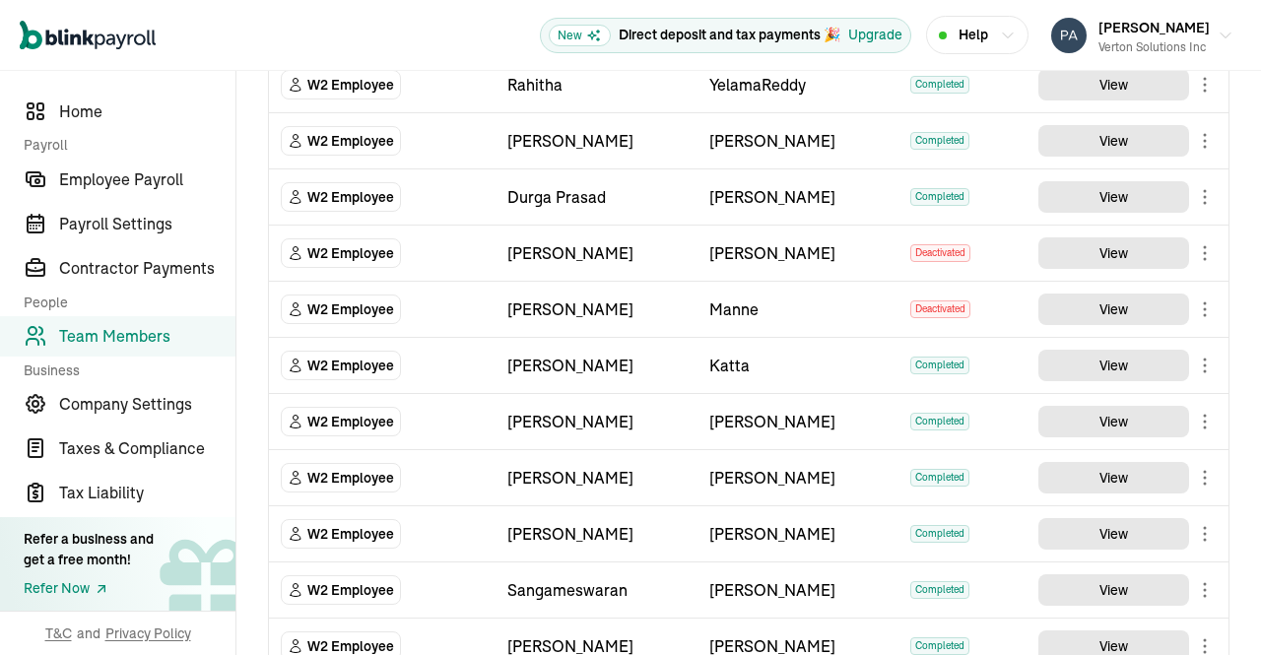
scroll to position [776, 0]
click at [1119, 197] on main "Team Members Team Member Type First Name Last Name Status Actions W2 Employee V…" at bounding box center [748, 109] width 1024 height 1628
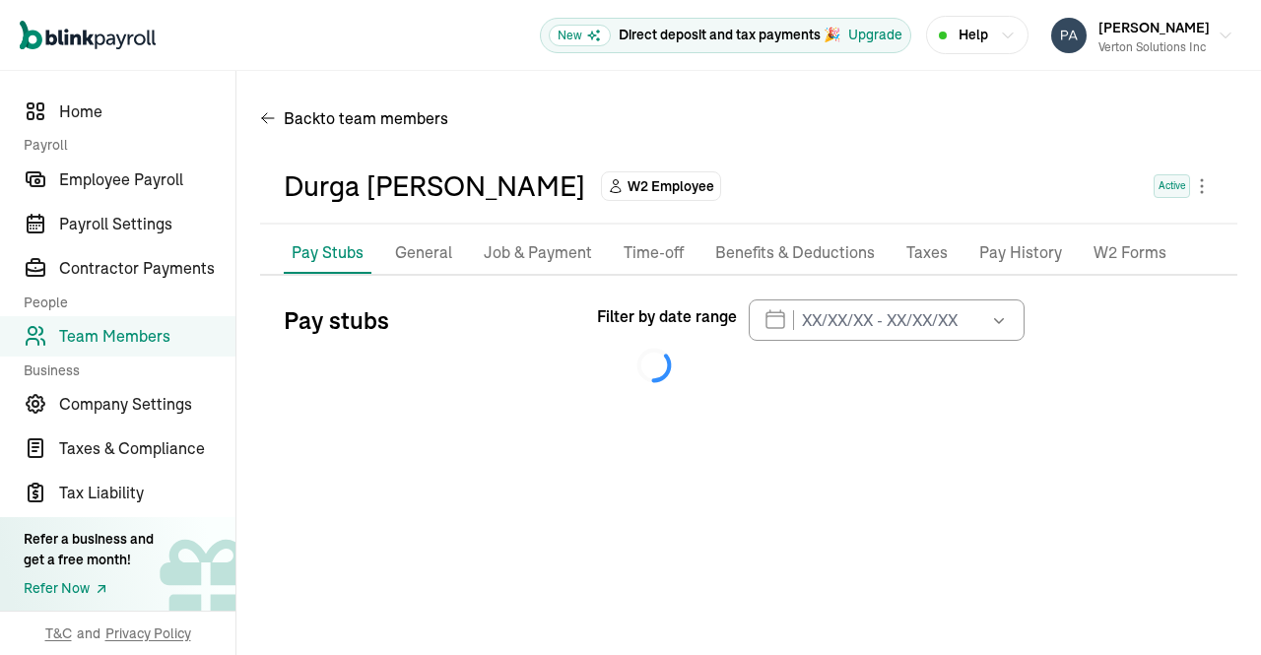
click at [516, 254] on p "Job & Payment" at bounding box center [538, 253] width 108 height 26
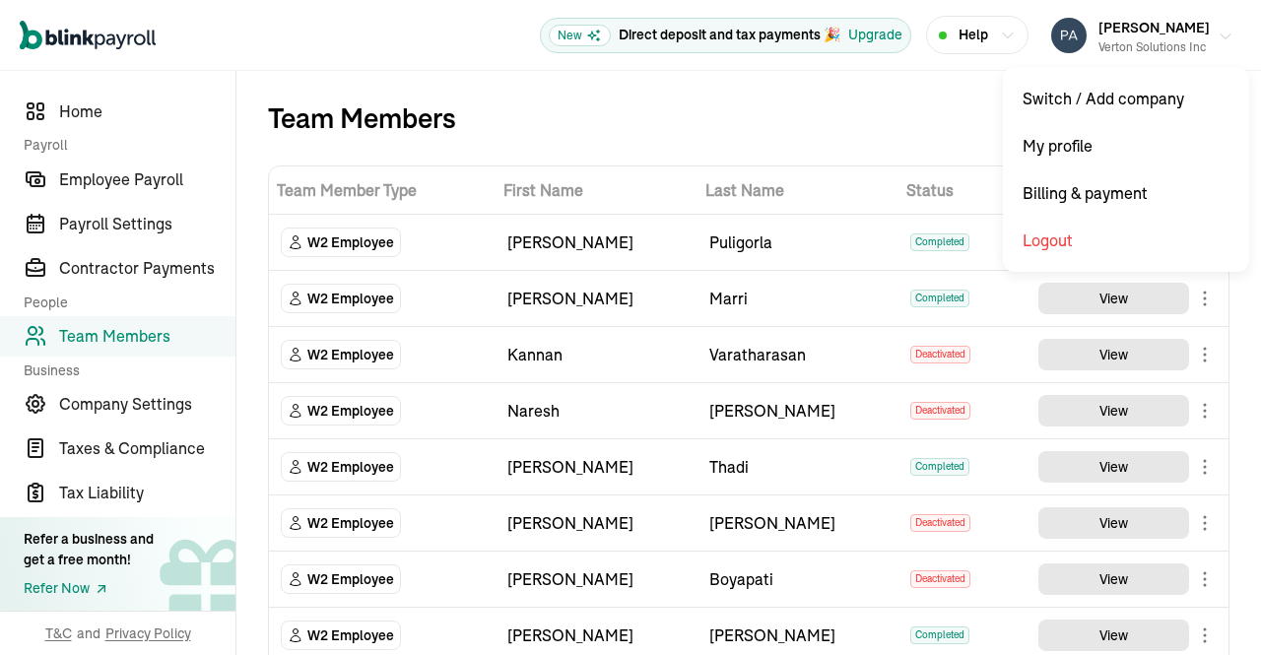
click at [1217, 35] on icon "button" at bounding box center [1225, 37] width 16 height 16
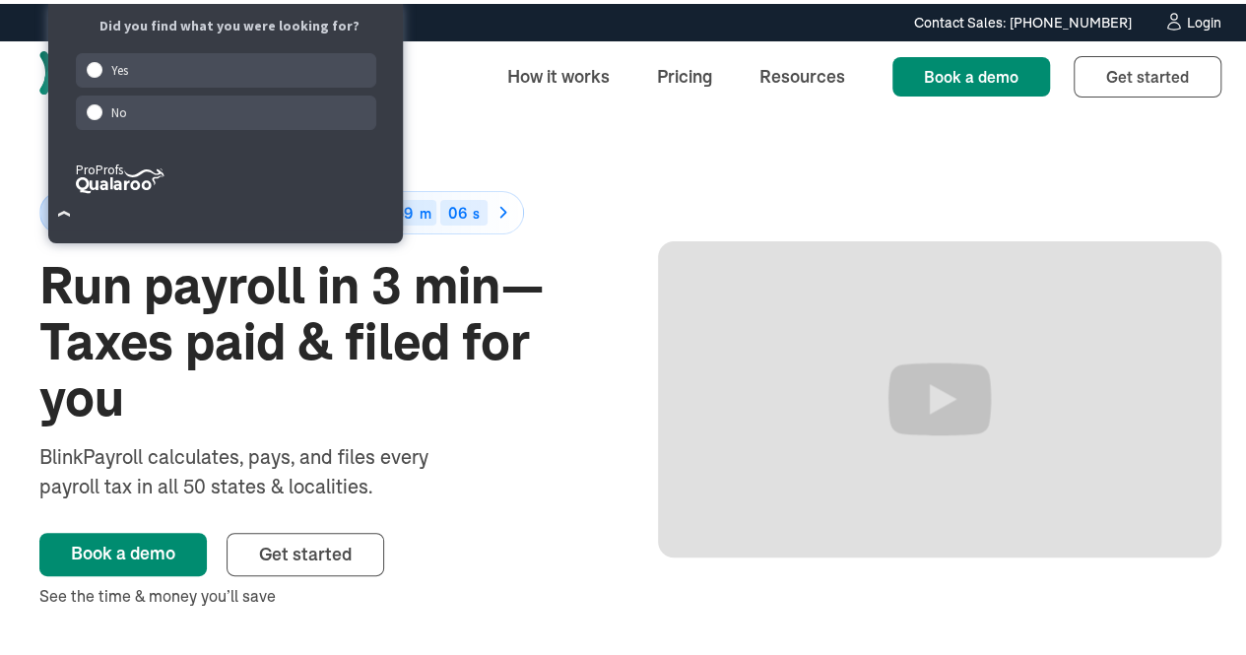
click at [1169, 24] on link "Login" at bounding box center [1192, 19] width 58 height 22
click at [1210, 21] on div "Contact Sales: (315) 915-5645 Contact Sales: (315) 915-5645 Login" at bounding box center [630, 19] width 1261 height 22
click at [1193, 18] on div "Login" at bounding box center [1204, 19] width 34 height 14
click at [1190, 25] on div "Login" at bounding box center [1204, 19] width 34 height 14
click at [1178, 7] on div "Contact Sales: (315) 915-5645 Contact Sales: (315) 915-5645 Login" at bounding box center [630, 18] width 1261 height 37
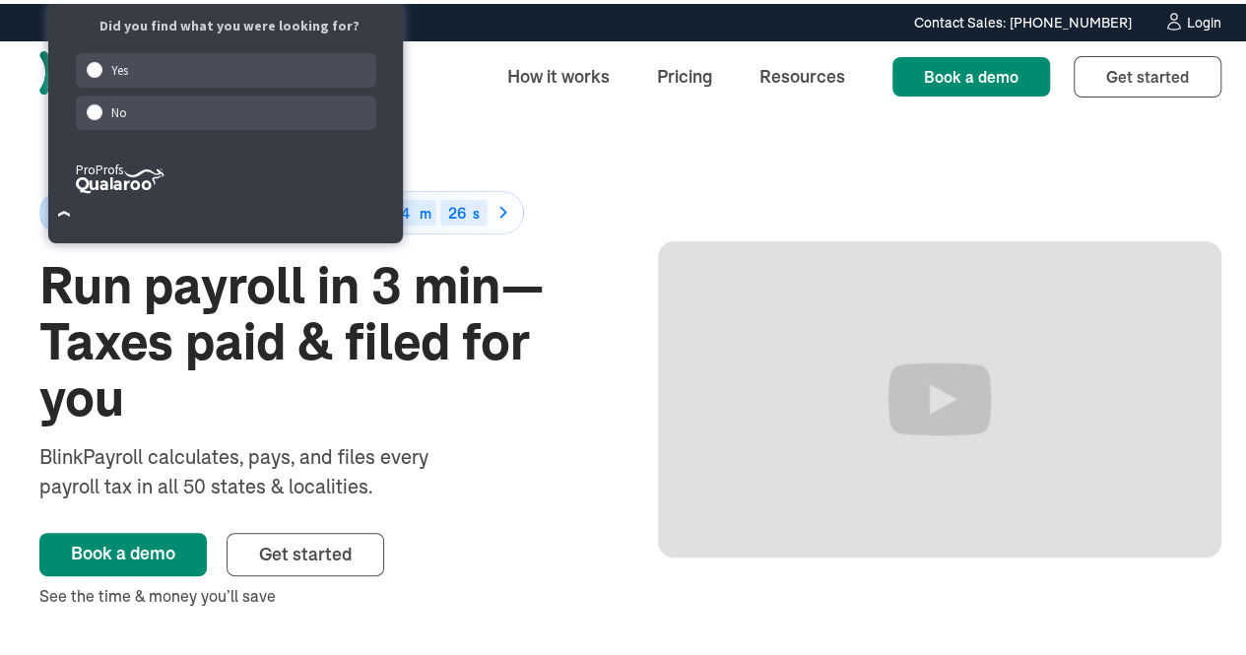
click at [1187, 13] on div "Login" at bounding box center [1204, 19] width 34 height 14
click at [516, 141] on div "50% off for 6 months Ends in 46 d 04 h 13 m 19 s Run payroll in 3 min—Taxes pai…" at bounding box center [630, 395] width 1182 height 575
click at [1123, 72] on span "Get started" at bounding box center [1147, 73] width 83 height 20
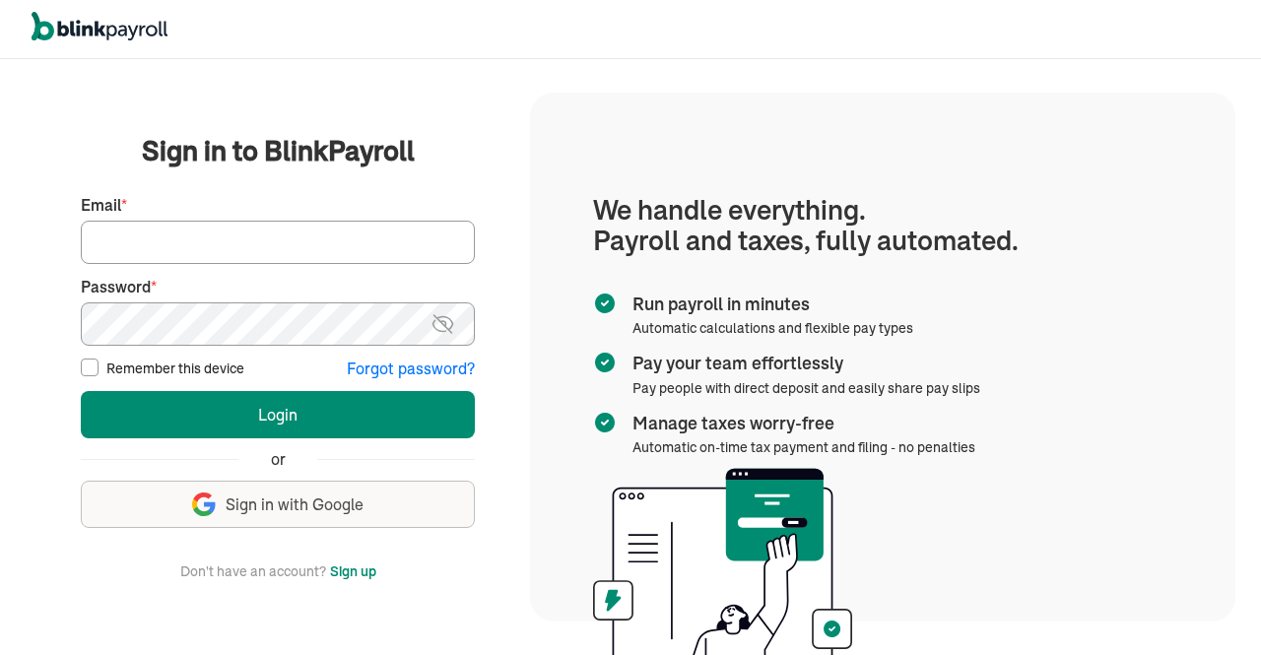
click at [241, 233] on input "Email *" at bounding box center [278, 242] width 394 height 43
type input "srinivas@saksoltechnologies.com"
click at [451, 321] on img at bounding box center [442, 324] width 25 height 24
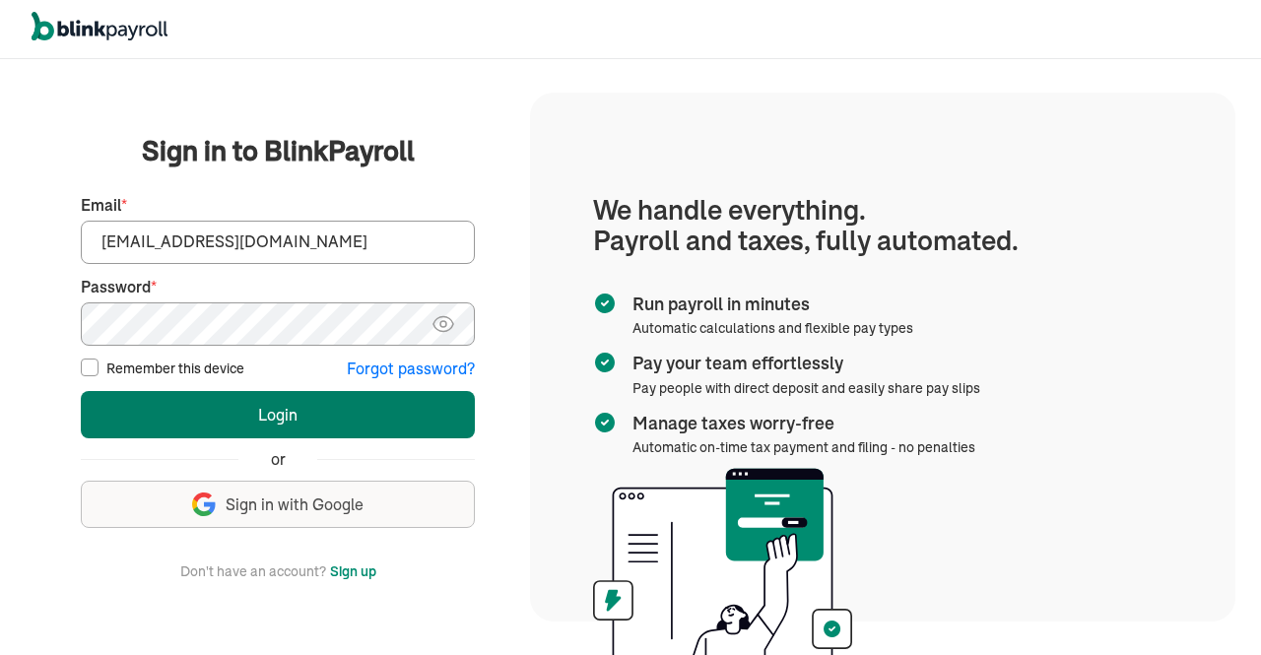
click at [360, 402] on button "Login" at bounding box center [278, 414] width 394 height 47
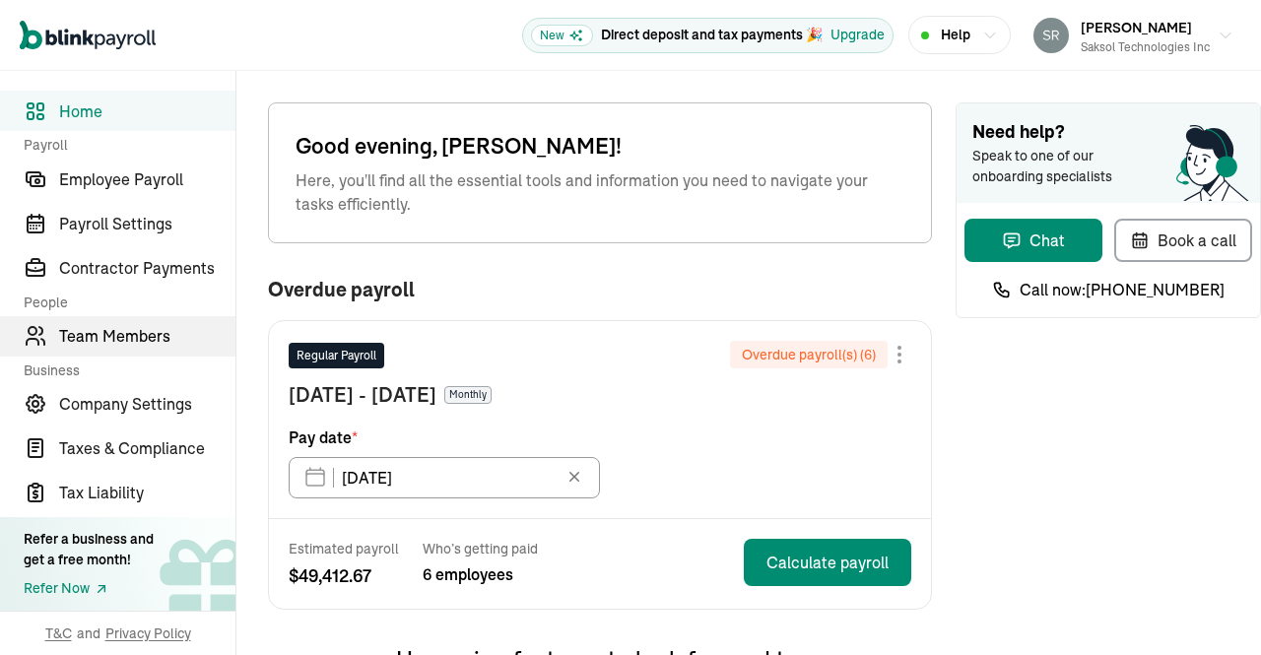
click at [149, 352] on link "Team Members" at bounding box center [117, 336] width 235 height 40
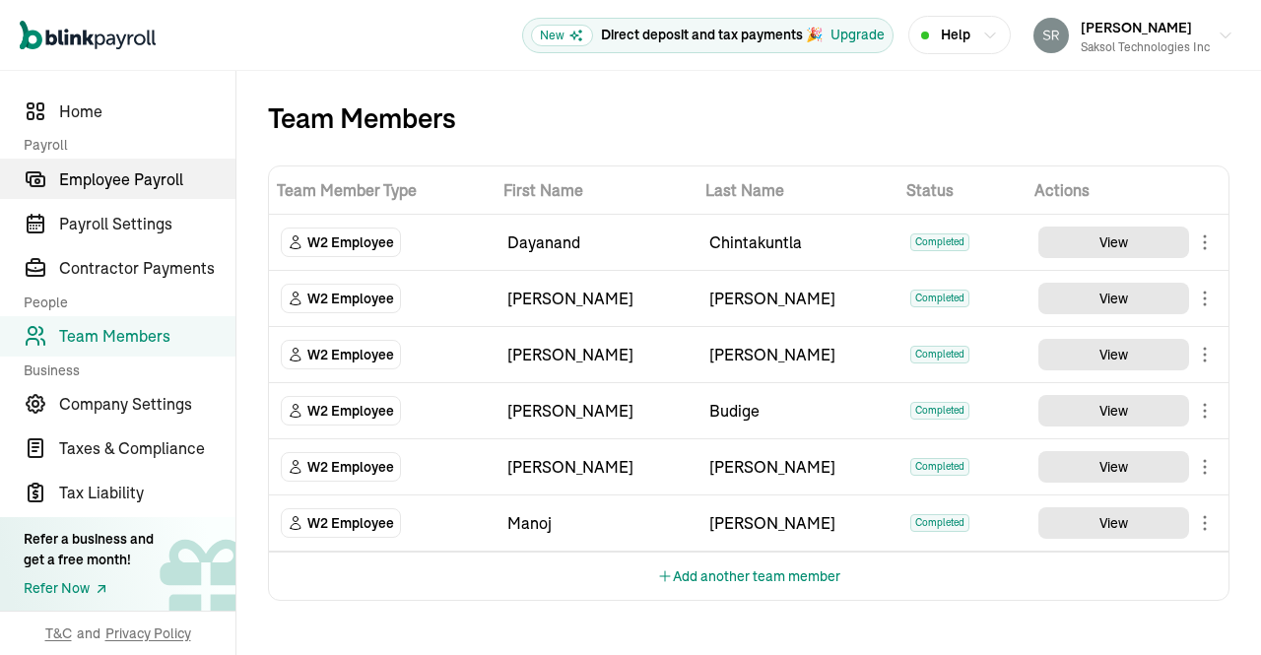
click at [112, 184] on span "Employee Payroll" at bounding box center [147, 179] width 176 height 24
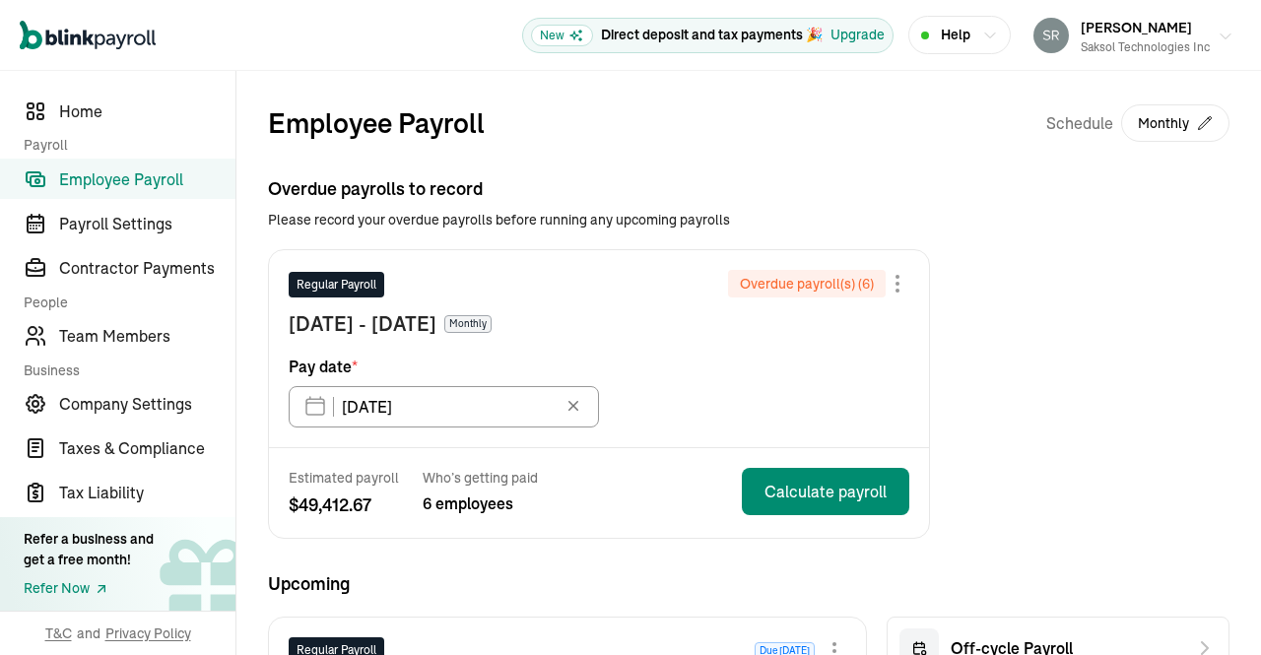
click at [1210, 49] on button "[PERSON_NAME] Saksol Technologies Inc" at bounding box center [1133, 35] width 216 height 49
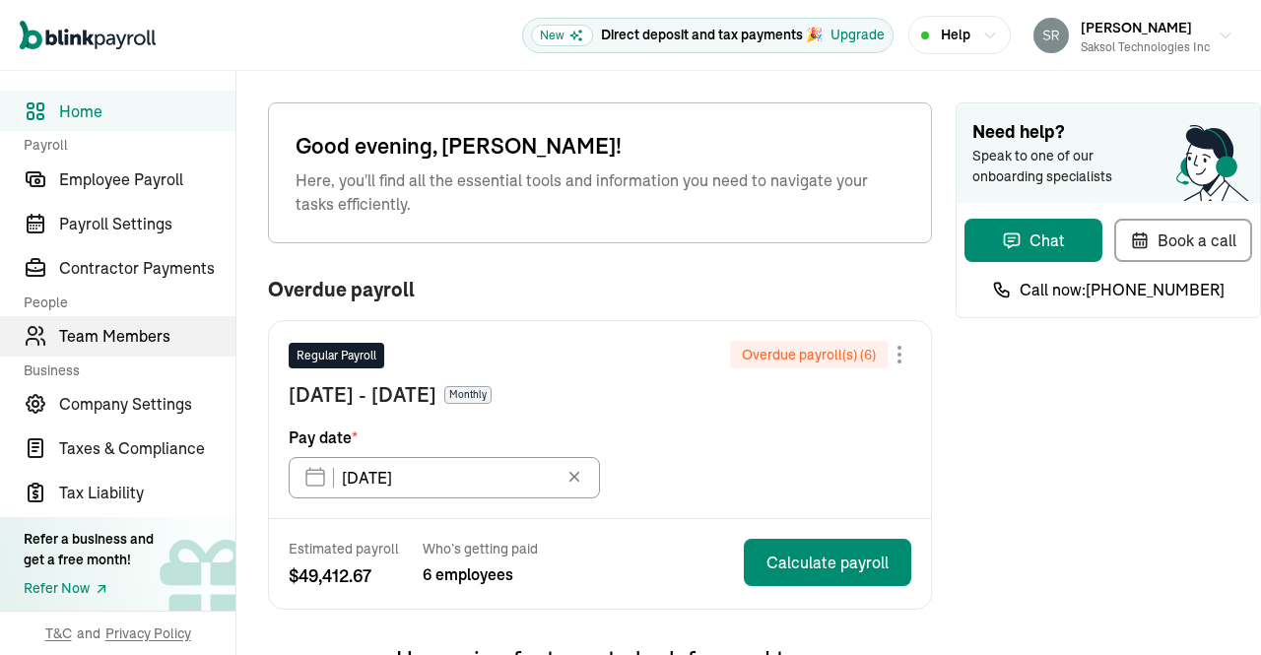
click at [149, 352] on link "Team Members" at bounding box center [117, 336] width 235 height 40
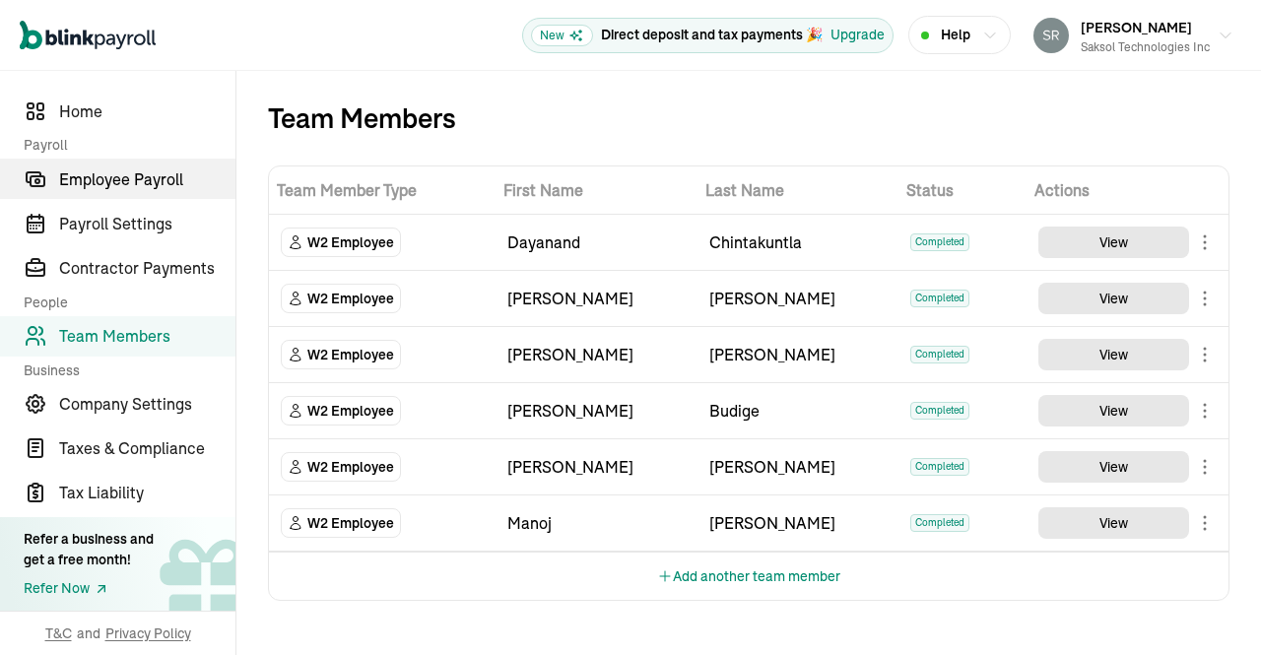
click at [112, 184] on span "Employee Payroll" at bounding box center [147, 179] width 176 height 24
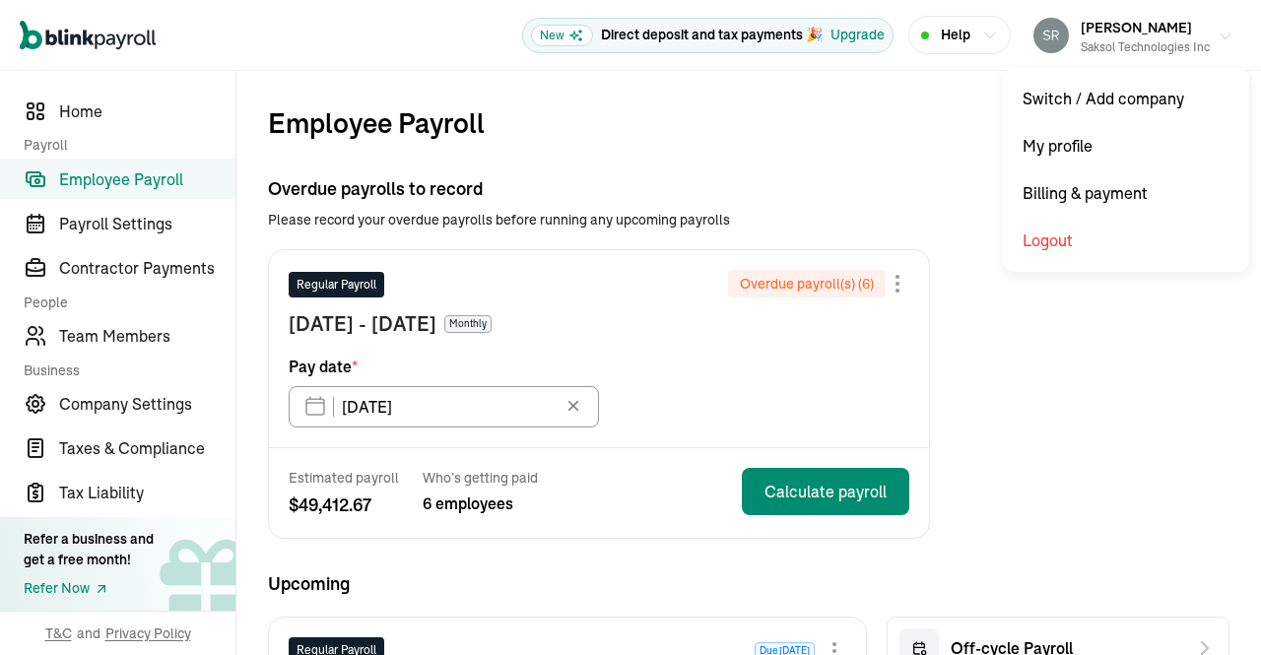
click at [1210, 49] on button "[PERSON_NAME] Saksol Technologies Inc" at bounding box center [1133, 35] width 216 height 49
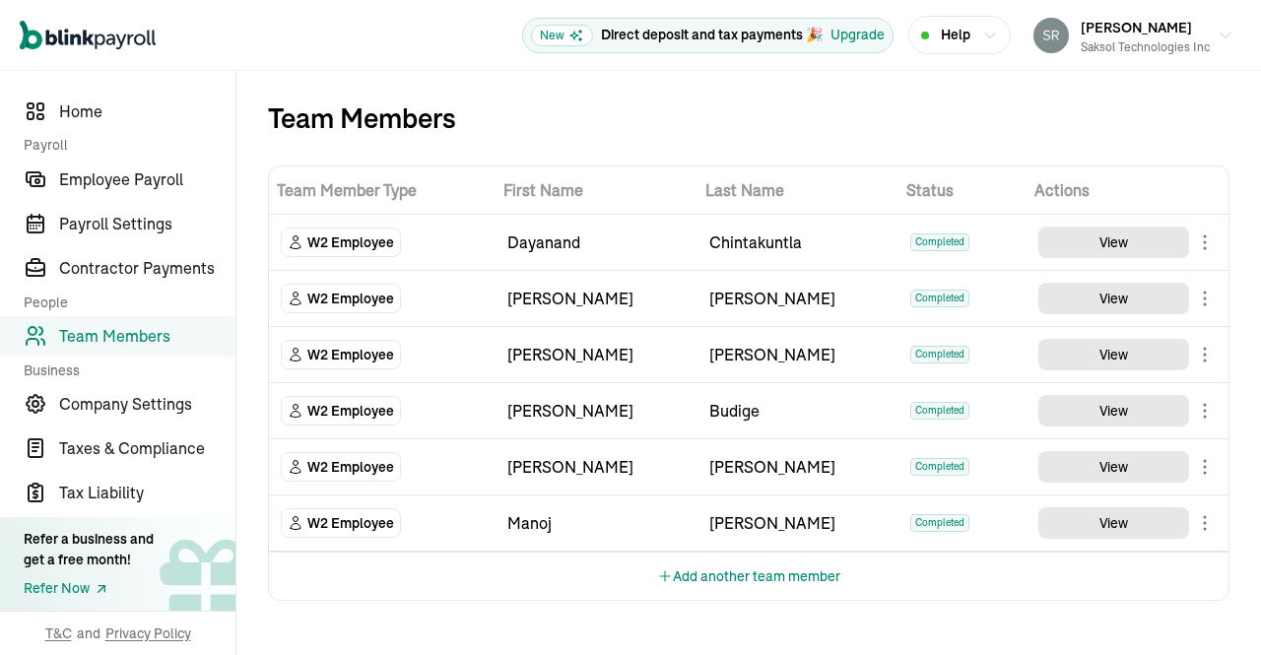
click at [713, 568] on button "Add another team member" at bounding box center [748, 576] width 183 height 47
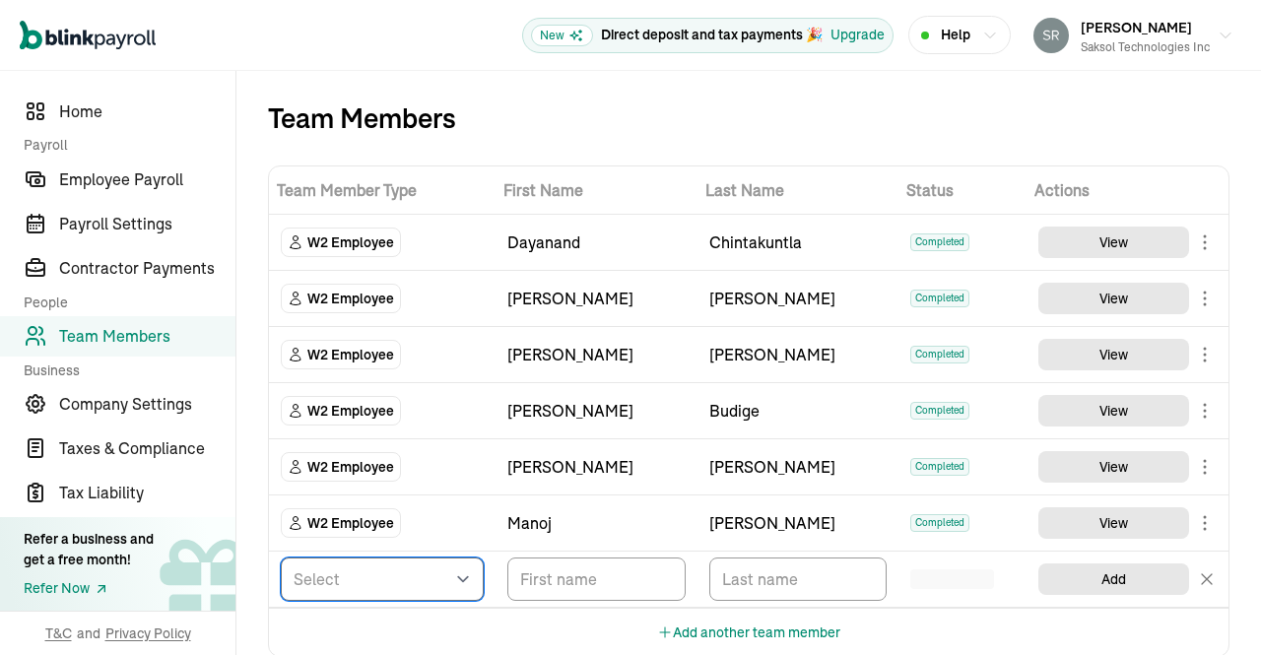
click at [453, 576] on select "Select W2 Employee Individual - 1099 [DEMOGRAPHIC_DATA] Business - 1099 Contrac…" at bounding box center [382, 578] width 203 height 43
select select "employee"
click at [281, 557] on select "Select W2 Employee Individual - 1099 [DEMOGRAPHIC_DATA] Business - 1099 Contrac…" at bounding box center [382, 578] width 203 height 43
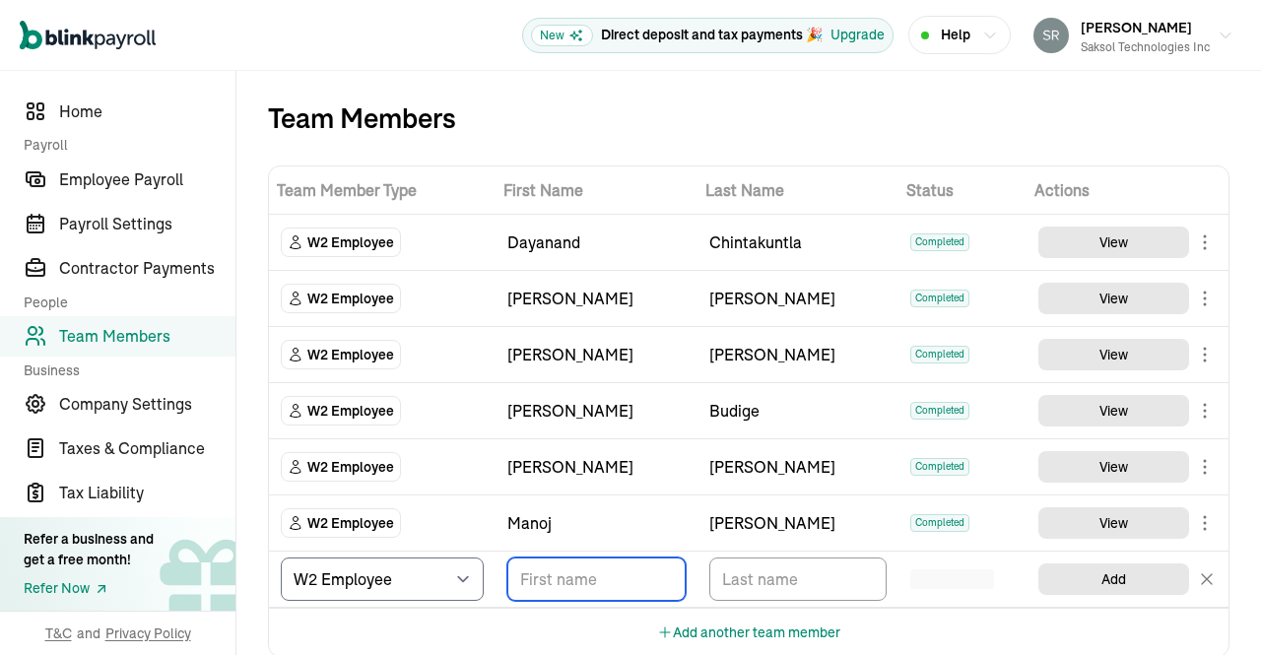
click at [562, 573] on input "TextInput" at bounding box center [596, 578] width 178 height 43
drag, startPoint x: 555, startPoint y: 568, endPoint x: 439, endPoint y: 573, distance: 115.3
click at [439, 573] on tr "Select W2 Employee Individual - 1099 [DEMOGRAPHIC_DATA] Business - 1099 Contrac…" at bounding box center [748, 580] width 959 height 56
paste input "[PERSON_NAME]"
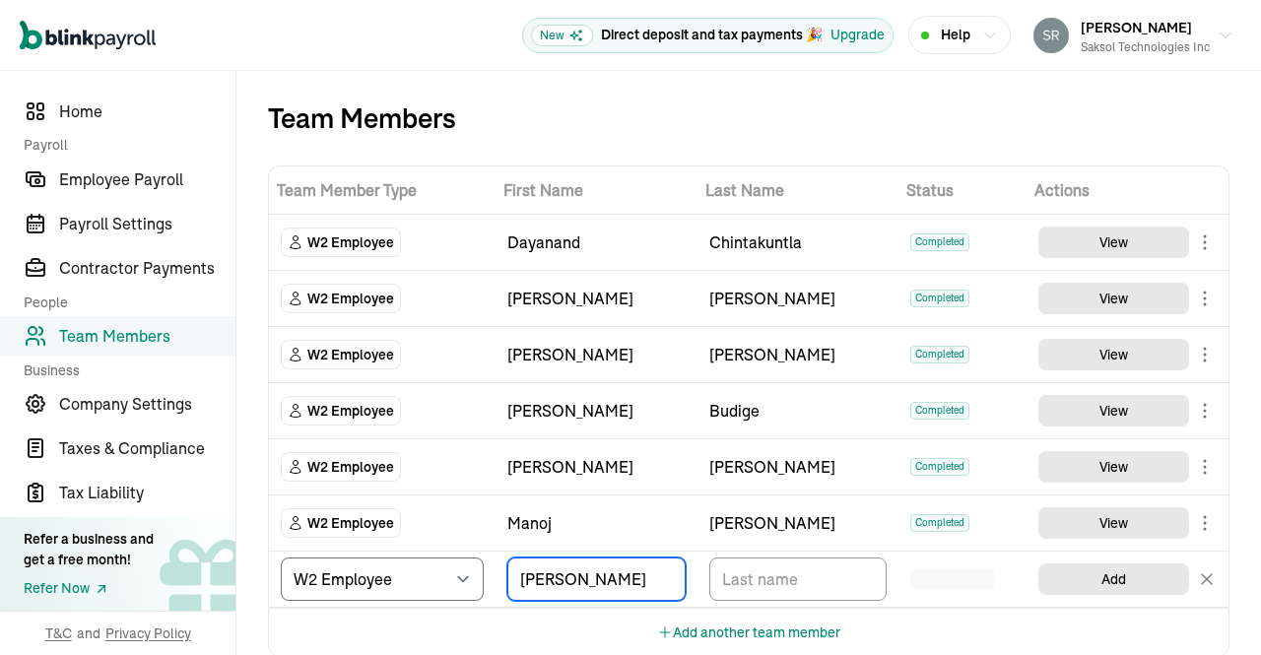
click at [641, 572] on input "[PERSON_NAME]" at bounding box center [596, 578] width 178 height 43
type input "[PERSON_NAME]"
click at [777, 580] on input "TextInput" at bounding box center [798, 578] width 178 height 43
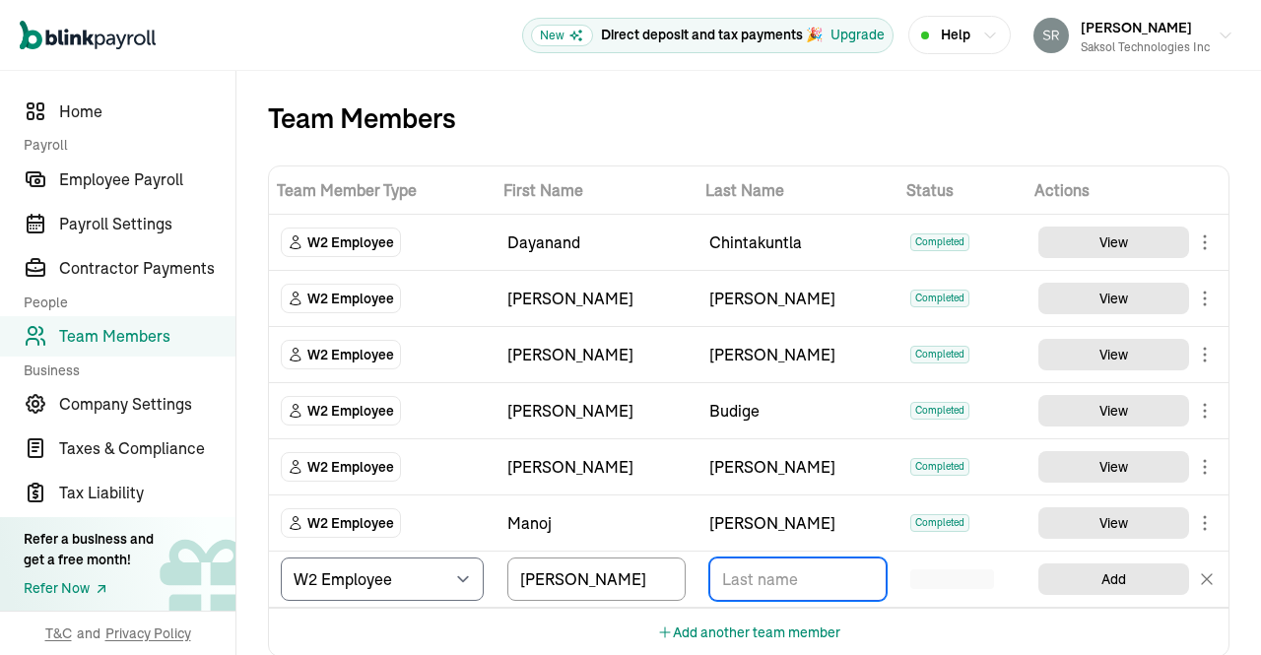
paste input "[PERSON_NAME]"
type input "[PERSON_NAME]"
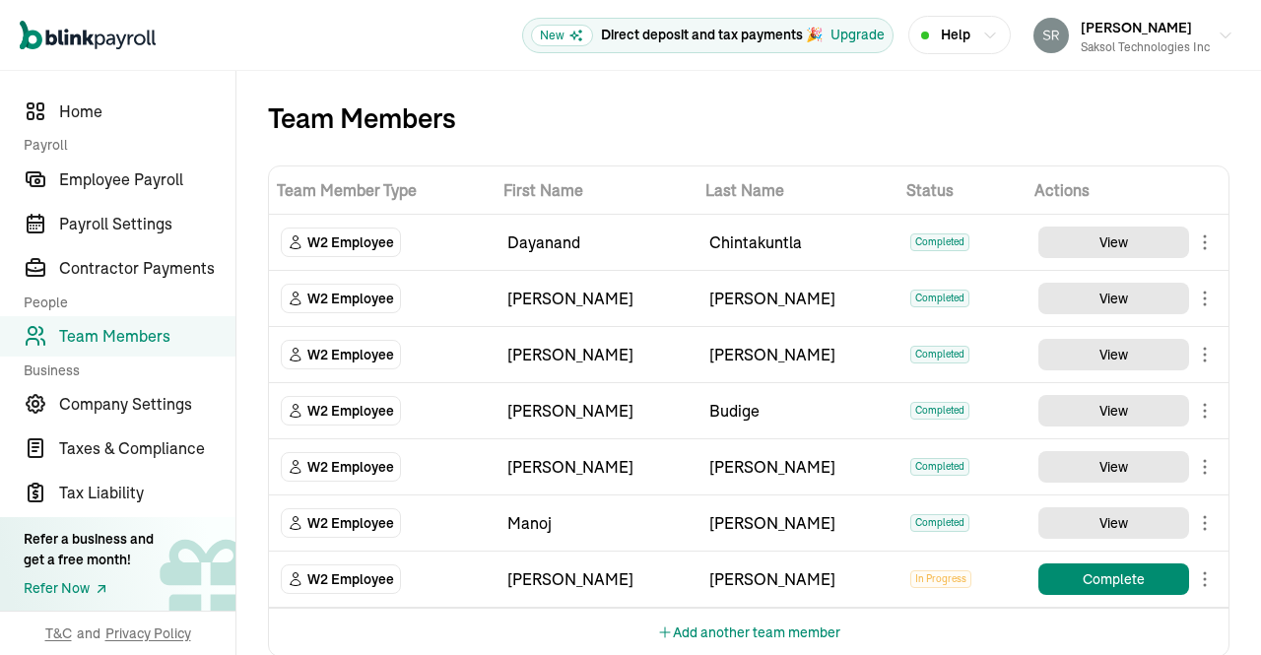
click at [709, 625] on button "Add another team member" at bounding box center [748, 632] width 183 height 47
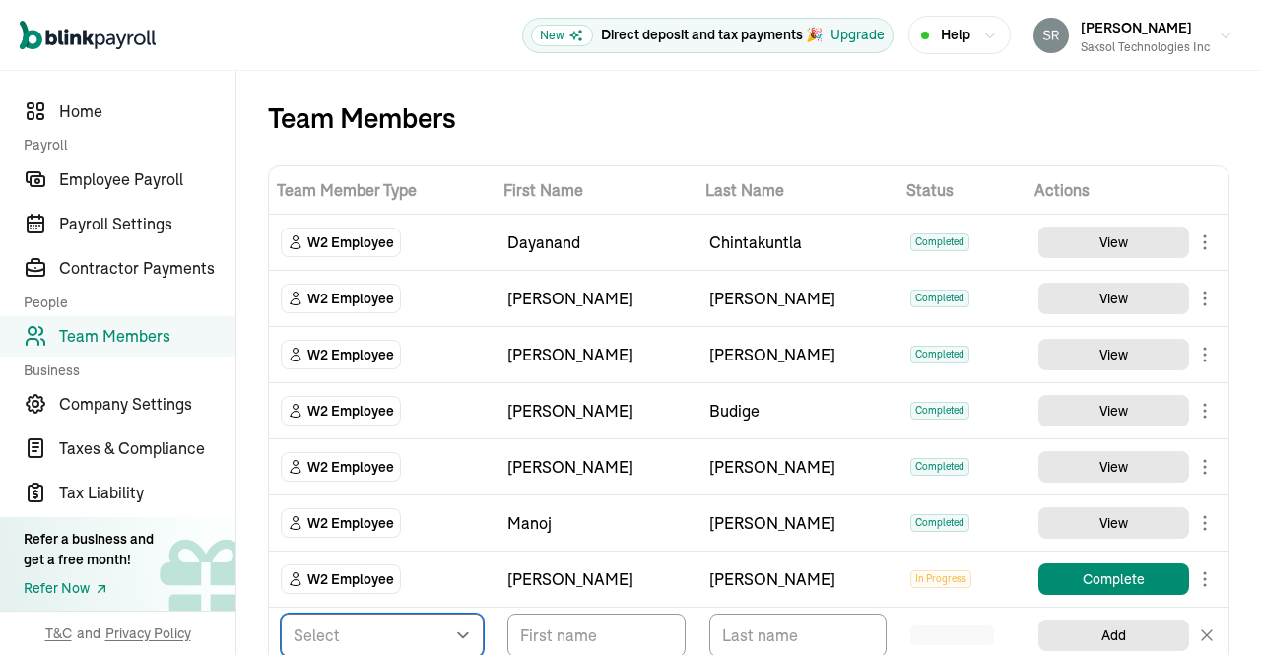
click at [443, 630] on select "Select W2 Employee Individual - 1099 [DEMOGRAPHIC_DATA] Business - 1099 Contrac…" at bounding box center [382, 635] width 203 height 43
select select "employee"
click at [281, 614] on select "Select W2 Employee Individual - 1099 [DEMOGRAPHIC_DATA] Business - 1099 Contrac…" at bounding box center [382, 635] width 203 height 43
click at [591, 639] on input "TextInput" at bounding box center [596, 635] width 178 height 43
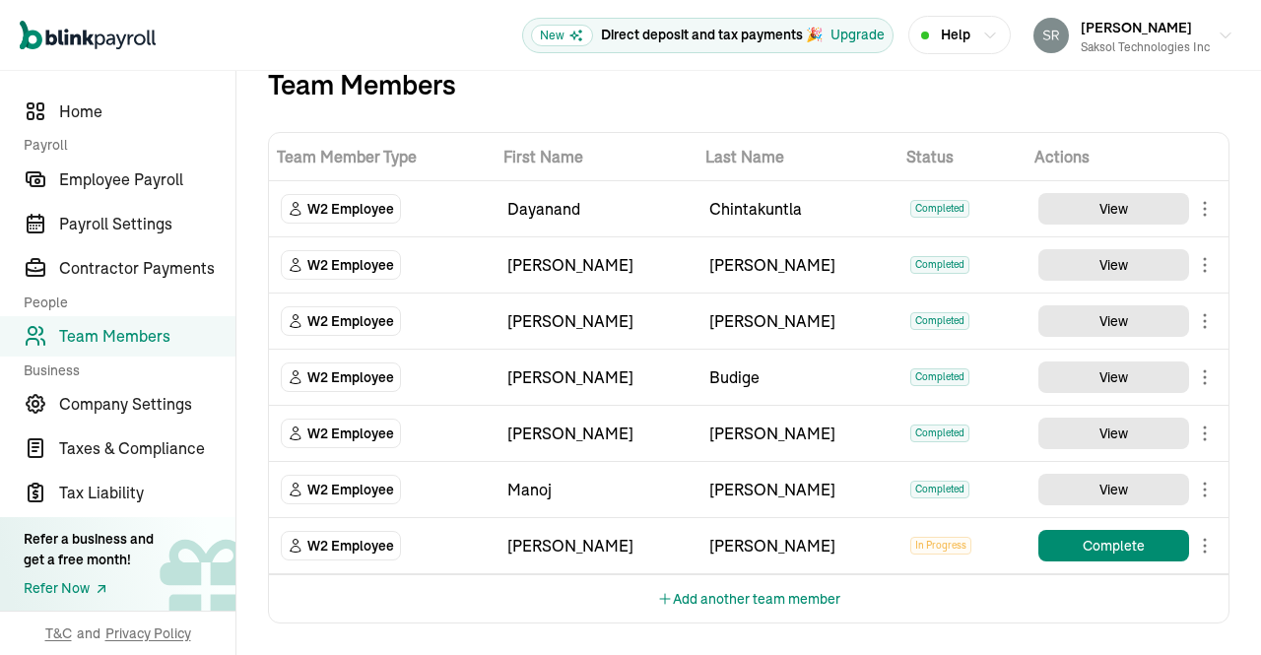
scroll to position [30, 0]
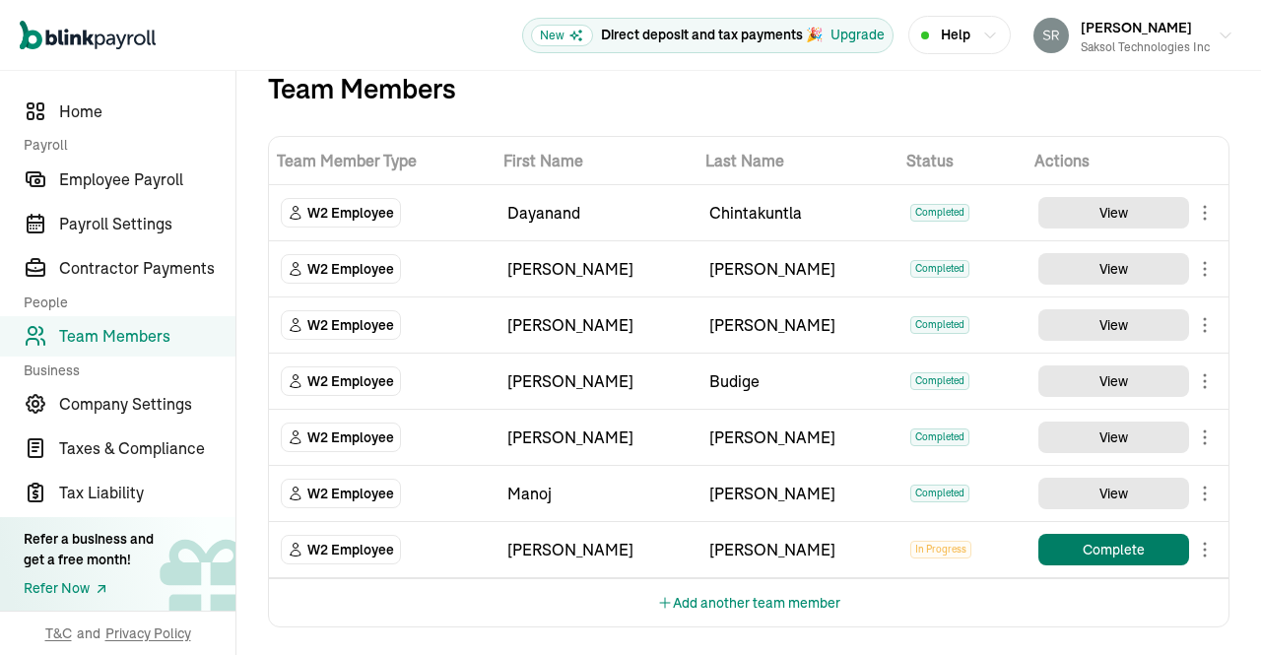
click at [1113, 541] on button "Complete" at bounding box center [1113, 550] width 151 height 32
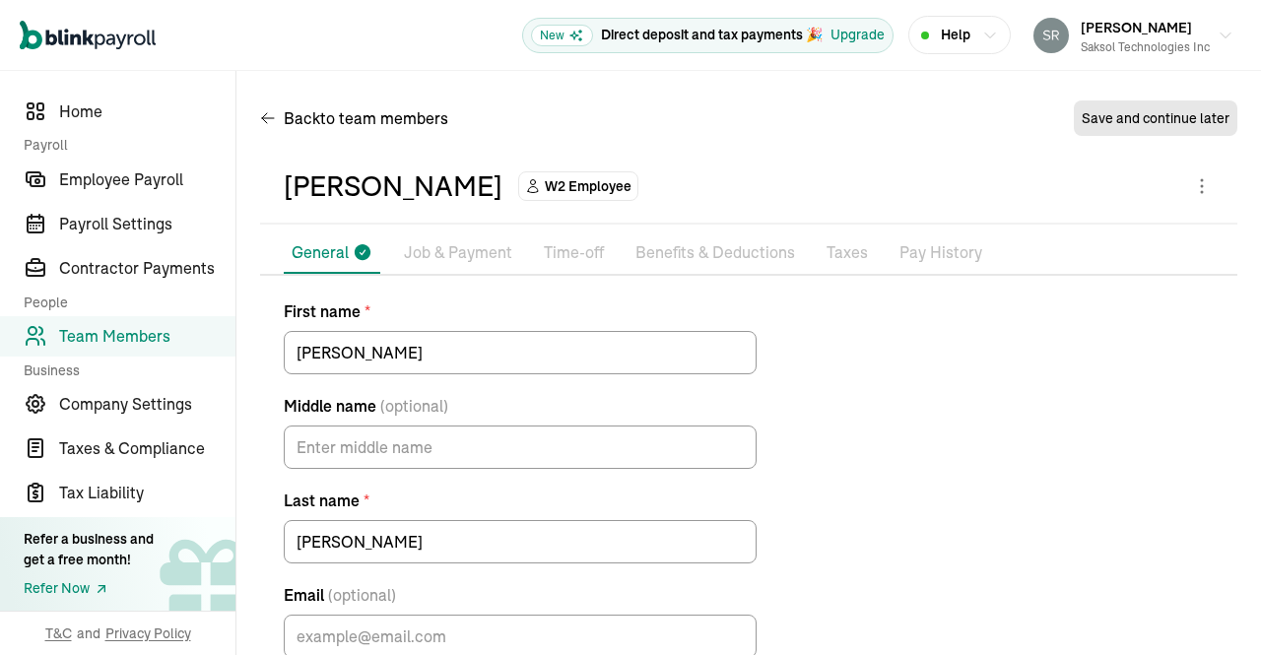
scroll to position [112, 0]
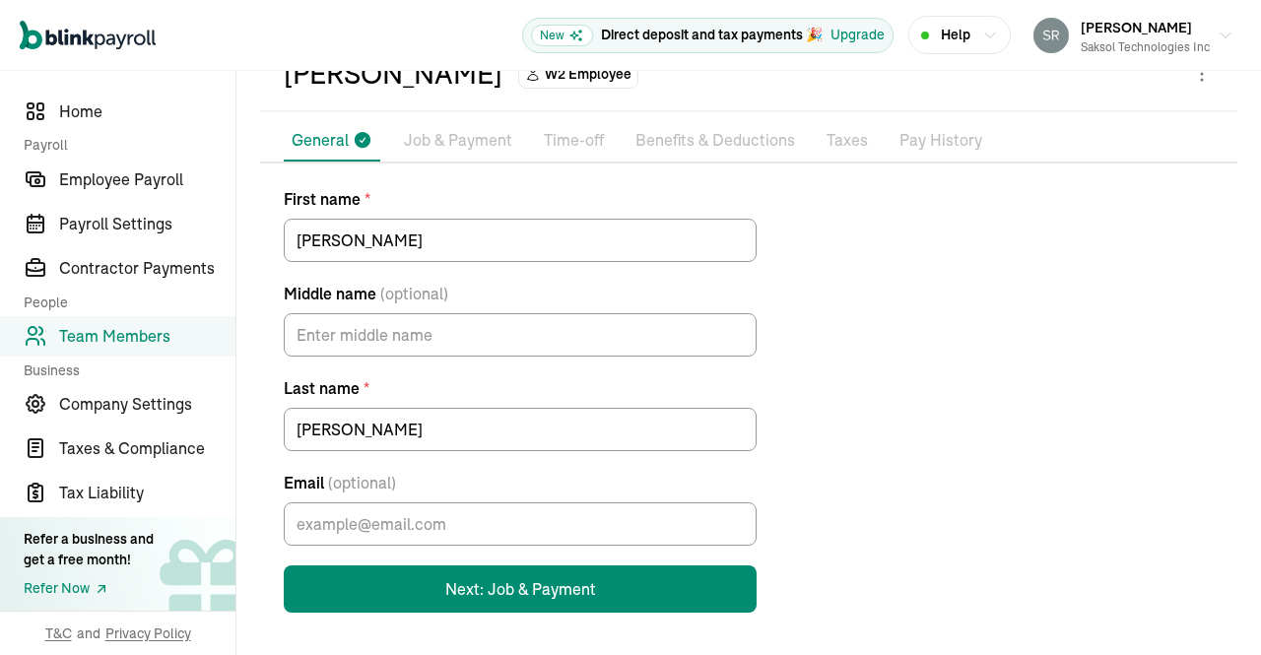
click at [585, 571] on button "Next: Job & Payment" at bounding box center [520, 588] width 473 height 47
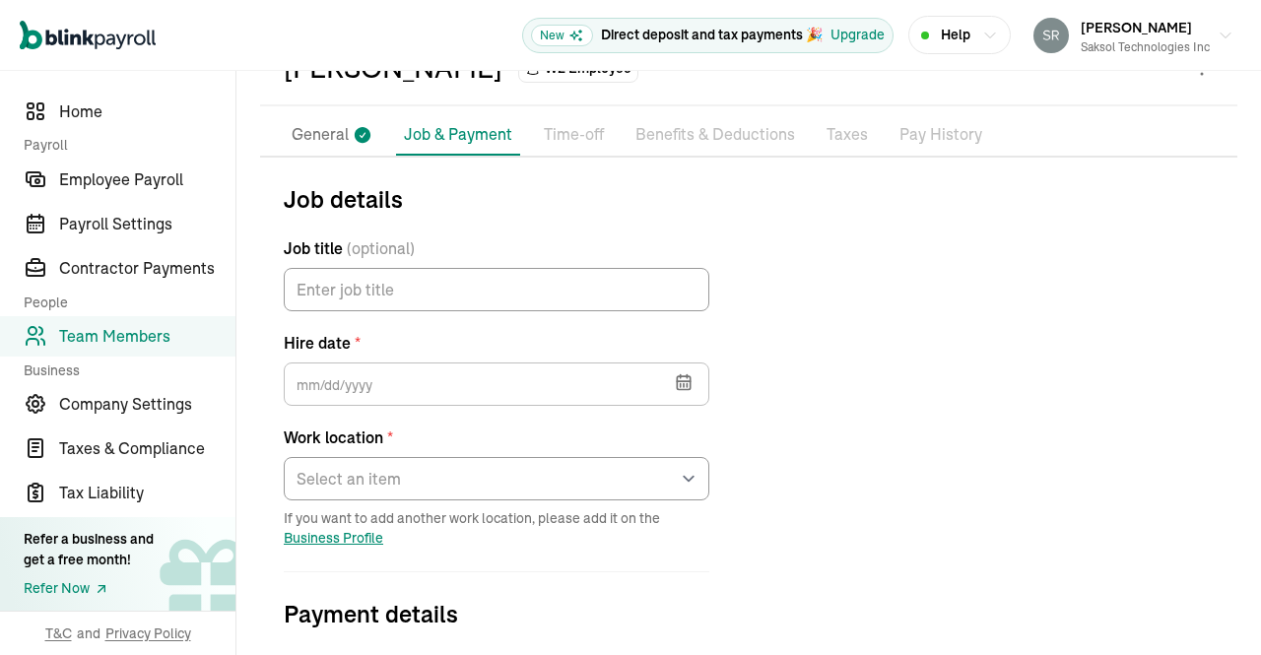
scroll to position [136, 0]
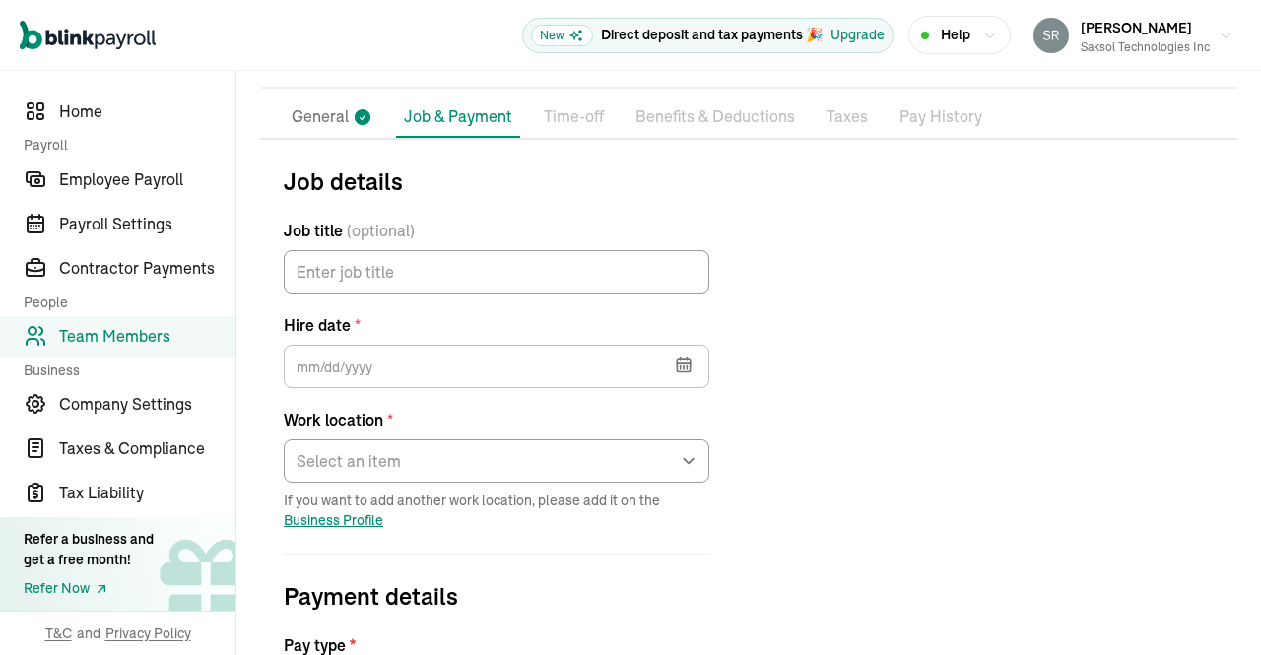
click at [668, 359] on button "button" at bounding box center [681, 362] width 55 height 51
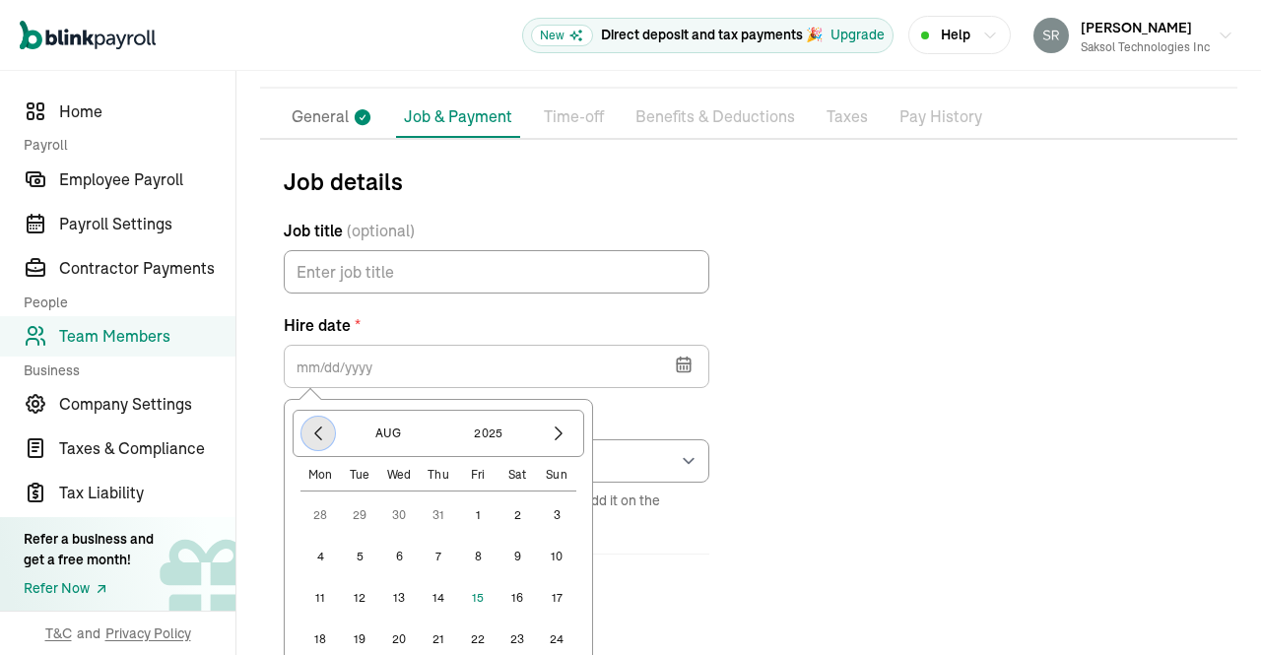
click at [317, 432] on icon "button" at bounding box center [318, 434] width 20 height 20
click at [315, 437] on icon "button" at bounding box center [318, 434] width 20 height 20
click at [317, 435] on icon "button" at bounding box center [318, 433] width 6 height 13
click at [315, 425] on icon "button" at bounding box center [318, 434] width 20 height 20
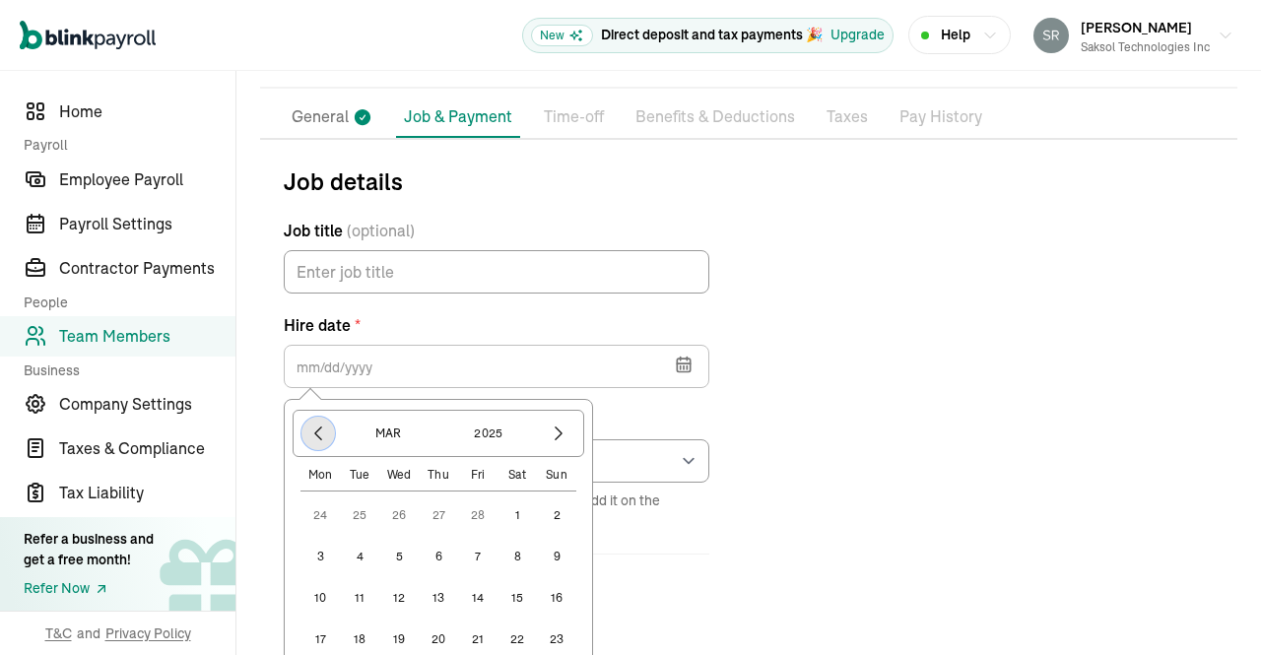
click at [319, 430] on icon "button" at bounding box center [318, 434] width 20 height 20
click at [319, 639] on button "17" at bounding box center [319, 639] width 39 height 39
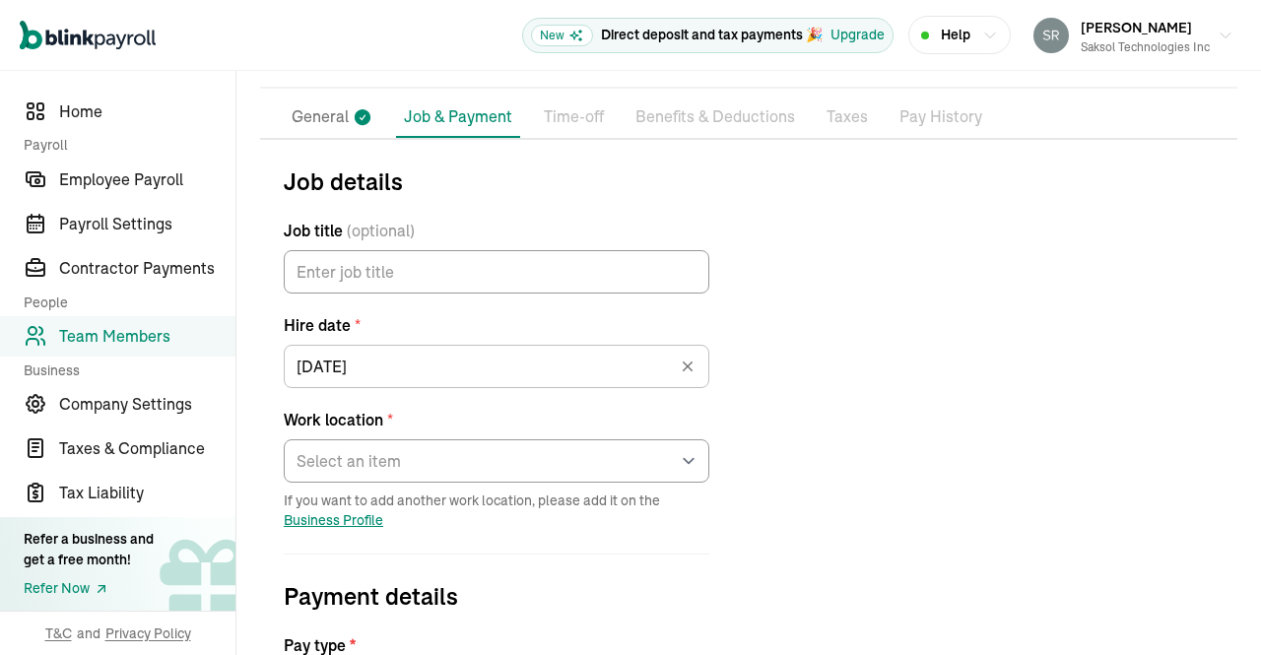
type input "02/17/2025"
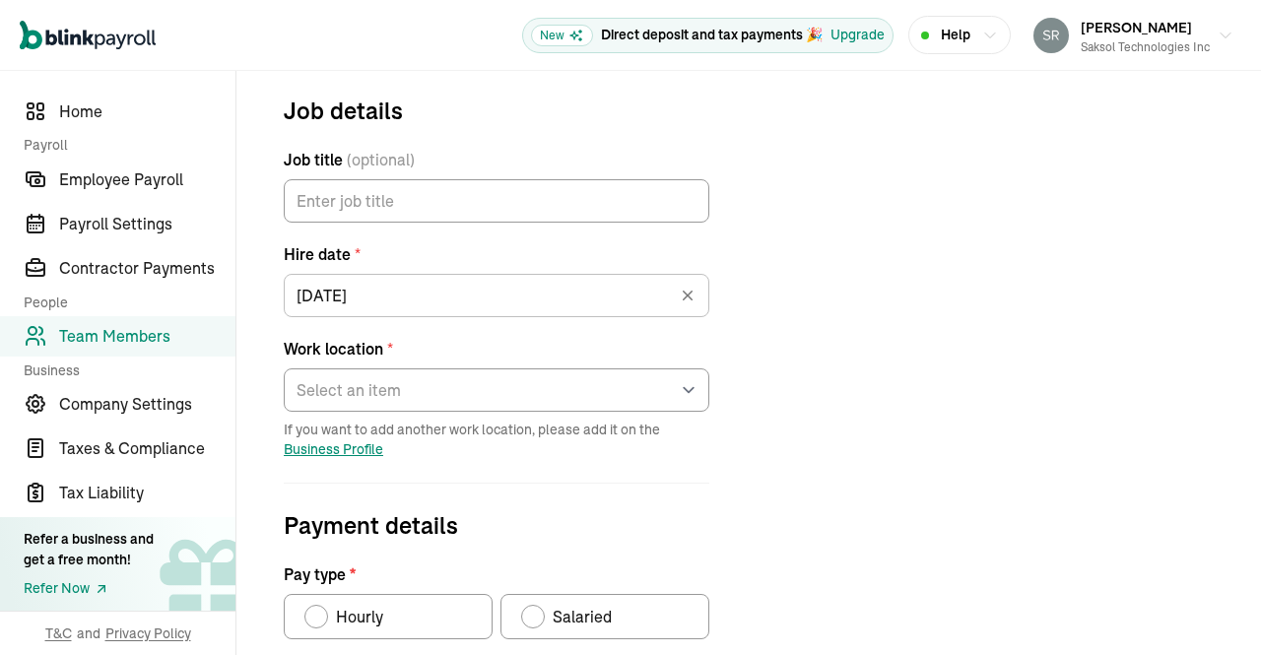
scroll to position [238, 0]
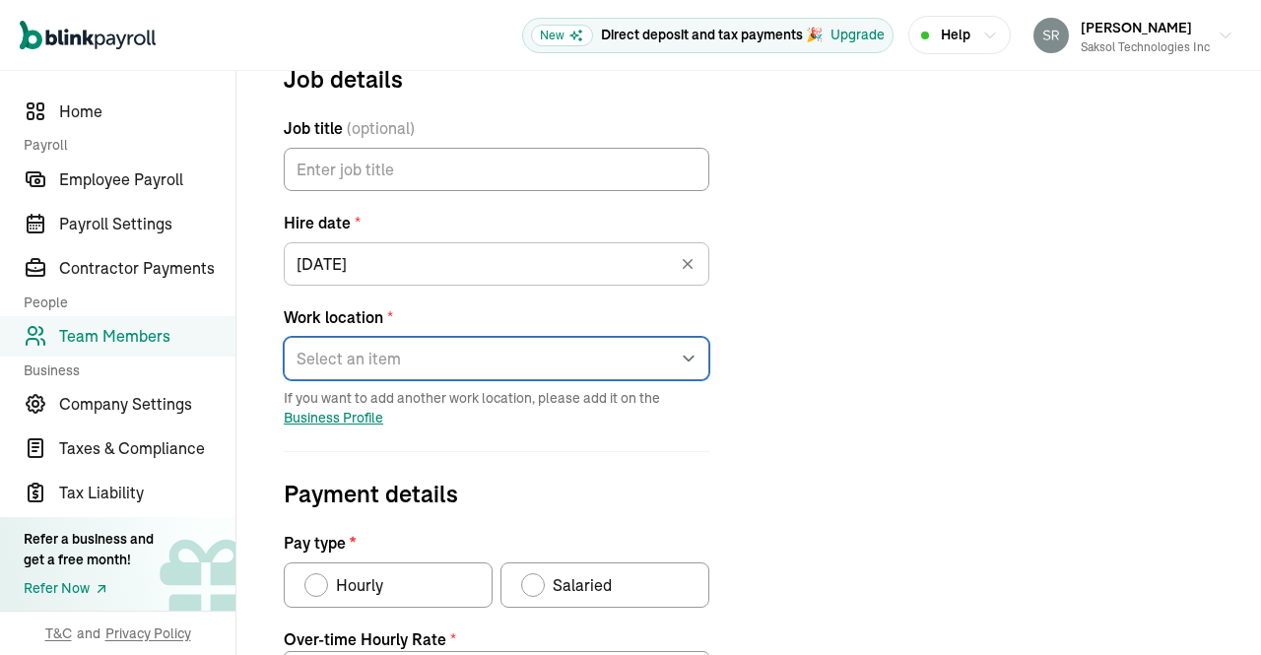
click at [686, 357] on select "Select an item 13601 Preston Rd Works from home" at bounding box center [496, 358] width 425 height 43
select select "13601 Preston Rd"
click at [284, 337] on select "Select an item 13601 Preston Rd Works from home" at bounding box center [496, 358] width 425 height 43
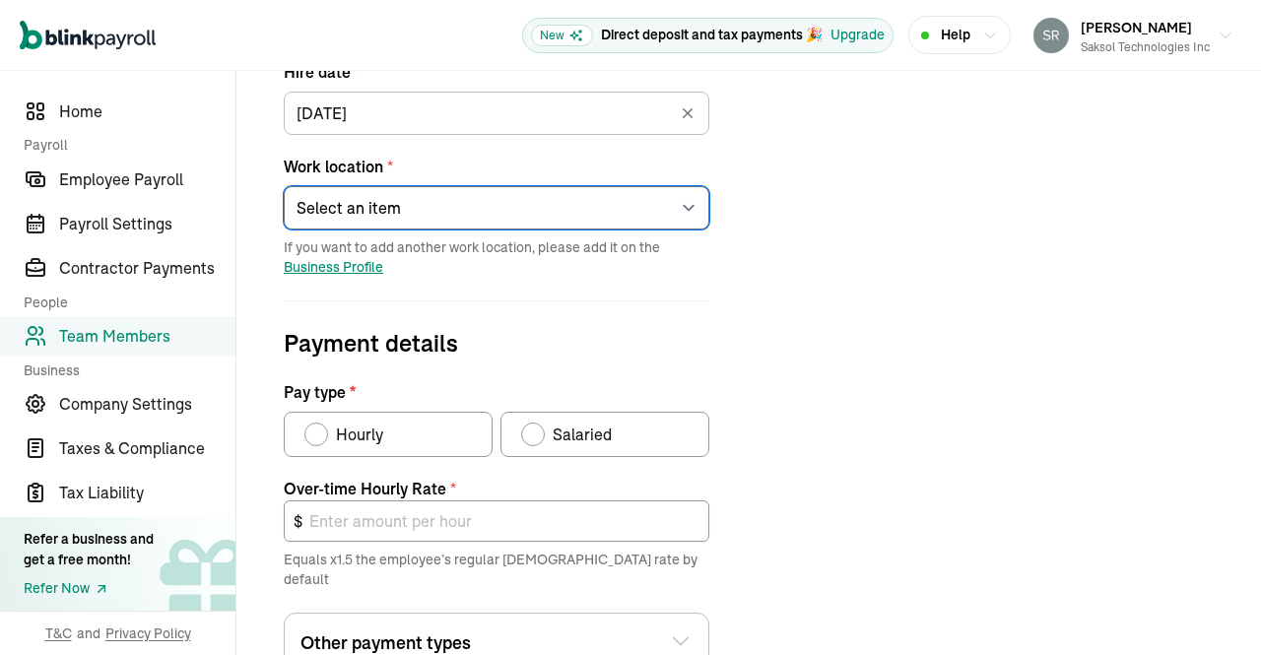
scroll to position [390, 0]
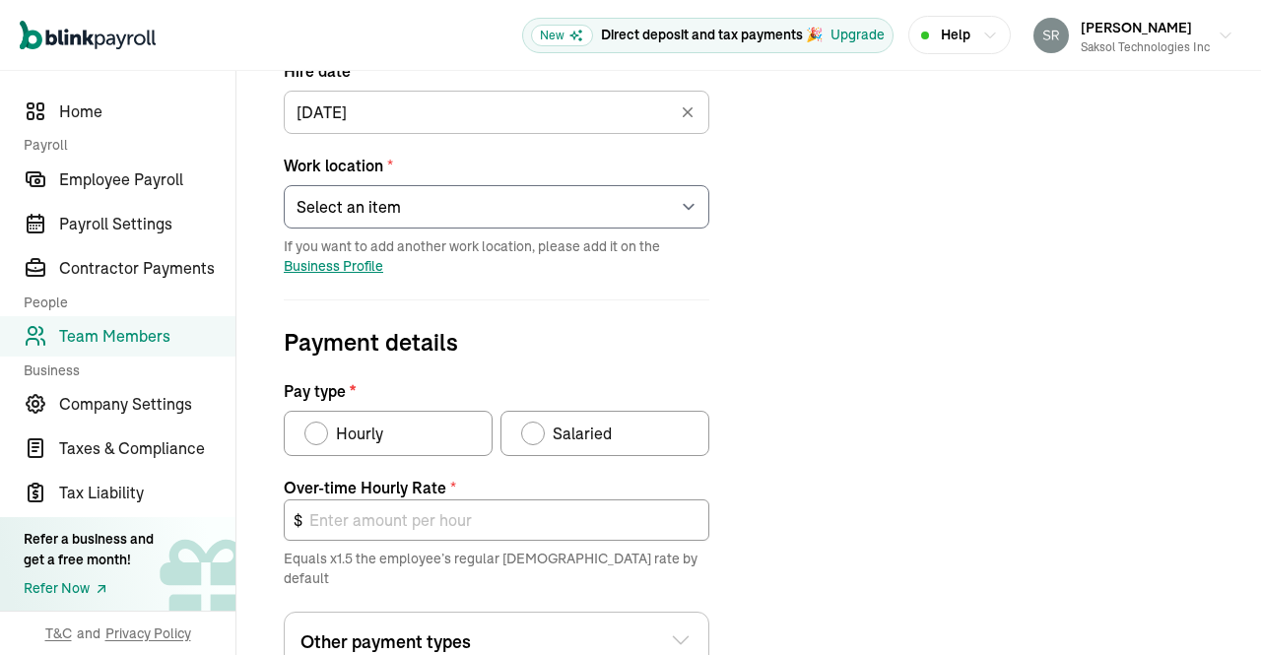
click at [552, 429] on div "Salaried" at bounding box center [578, 434] width 67 height 24
click at [536, 429] on input "Salaried" at bounding box center [528, 429] width 16 height 16
radio input "true"
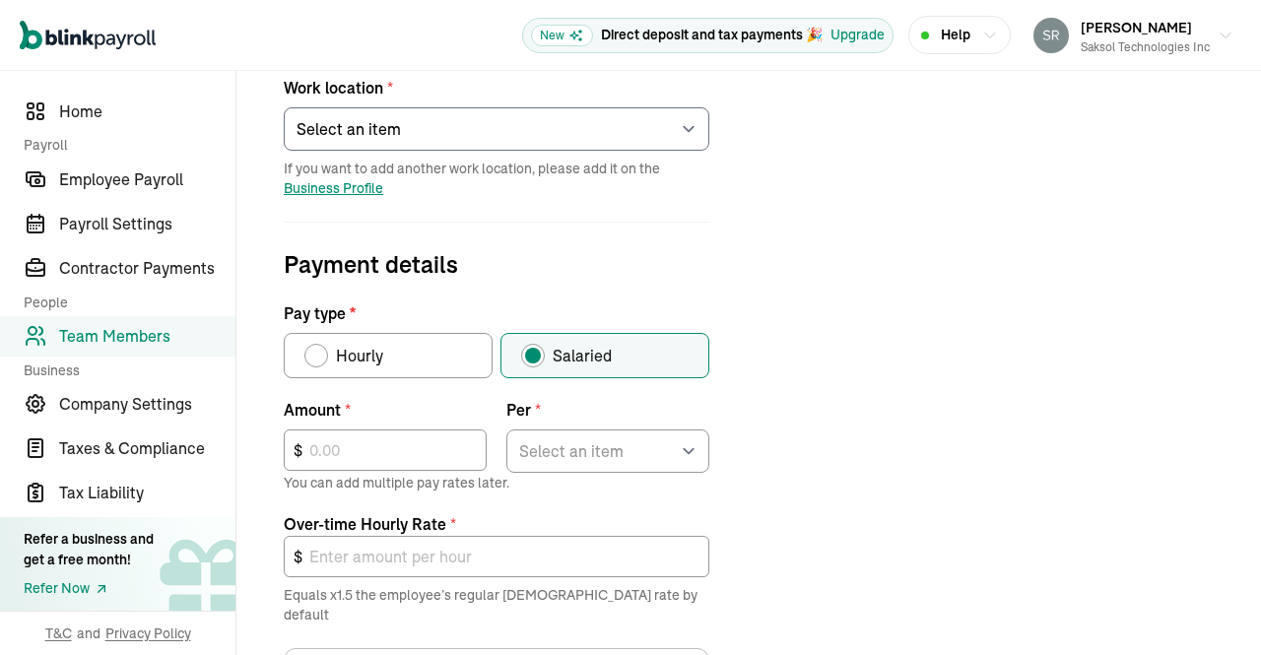
scroll to position [518, 0]
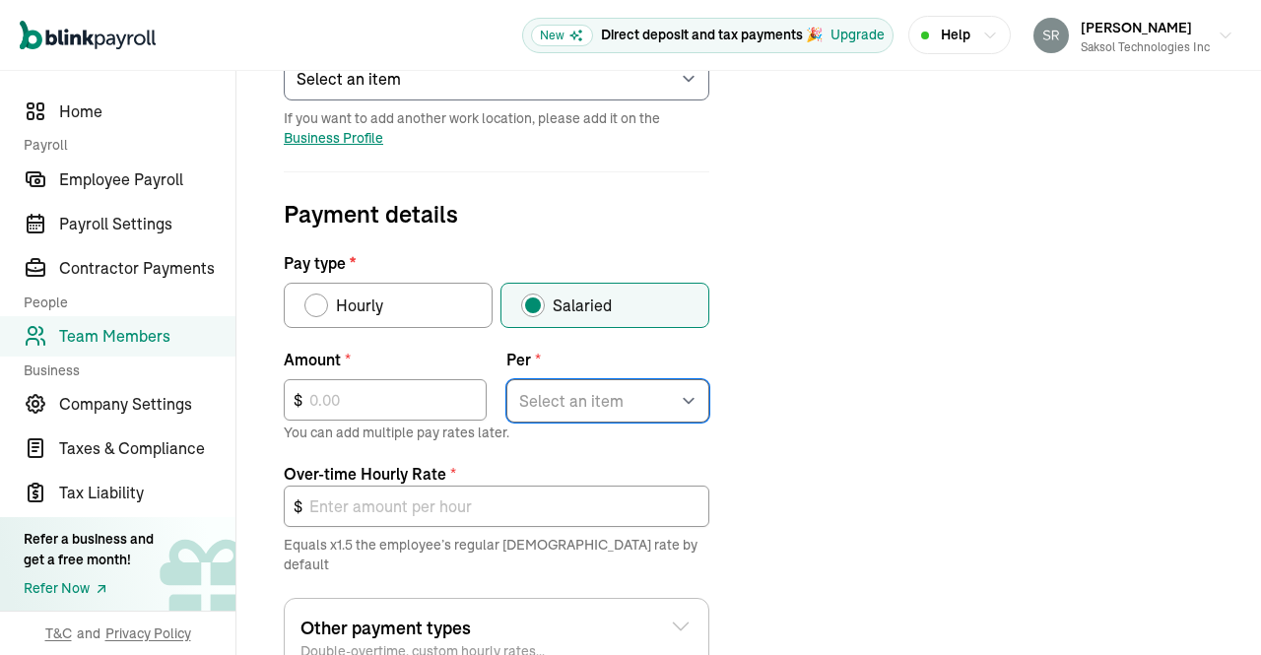
click at [603, 396] on select "Select an item Hour Week Month Year" at bounding box center [607, 400] width 203 height 43
select select "4"
click at [506, 379] on select "Select an item Hour Week Month Year" at bounding box center [607, 400] width 203 height 43
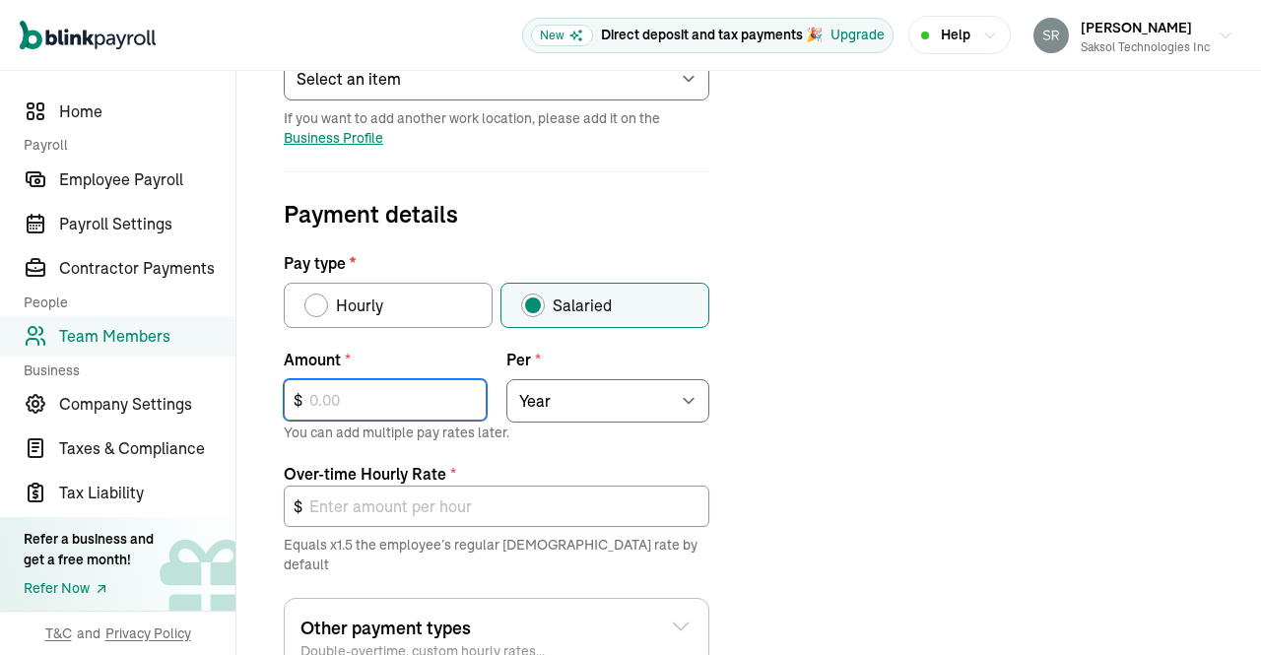
click at [429, 395] on input "text" at bounding box center [385, 399] width 203 height 41
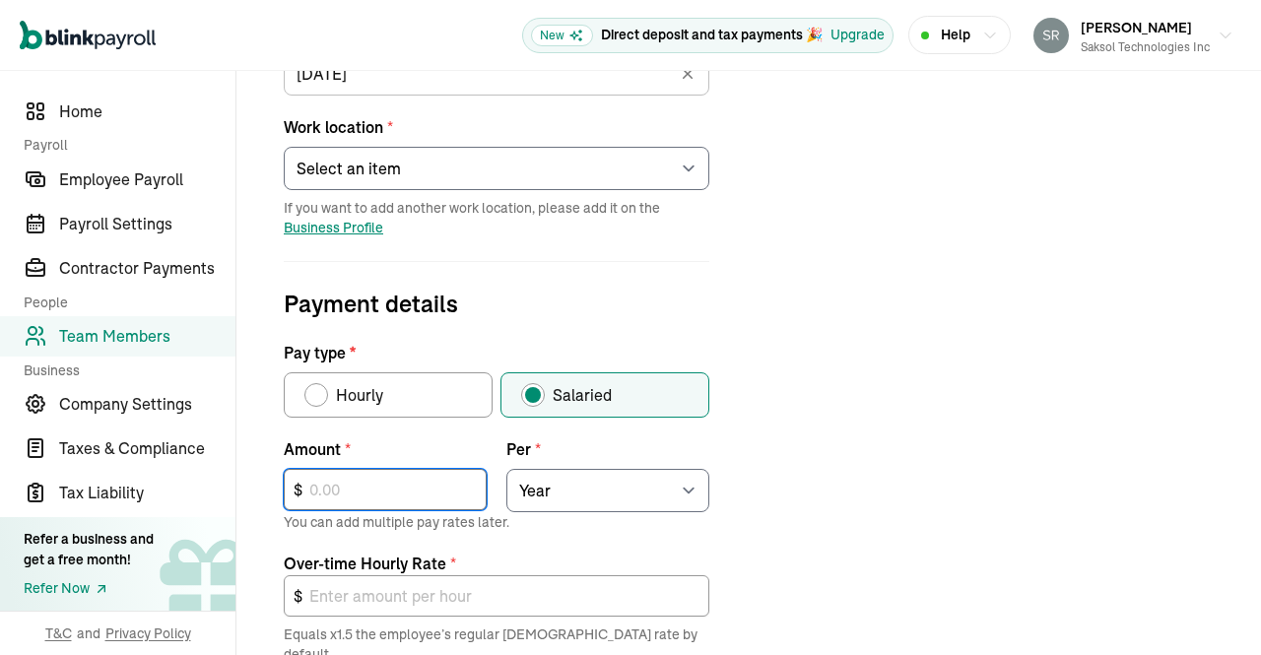
scroll to position [471, 0]
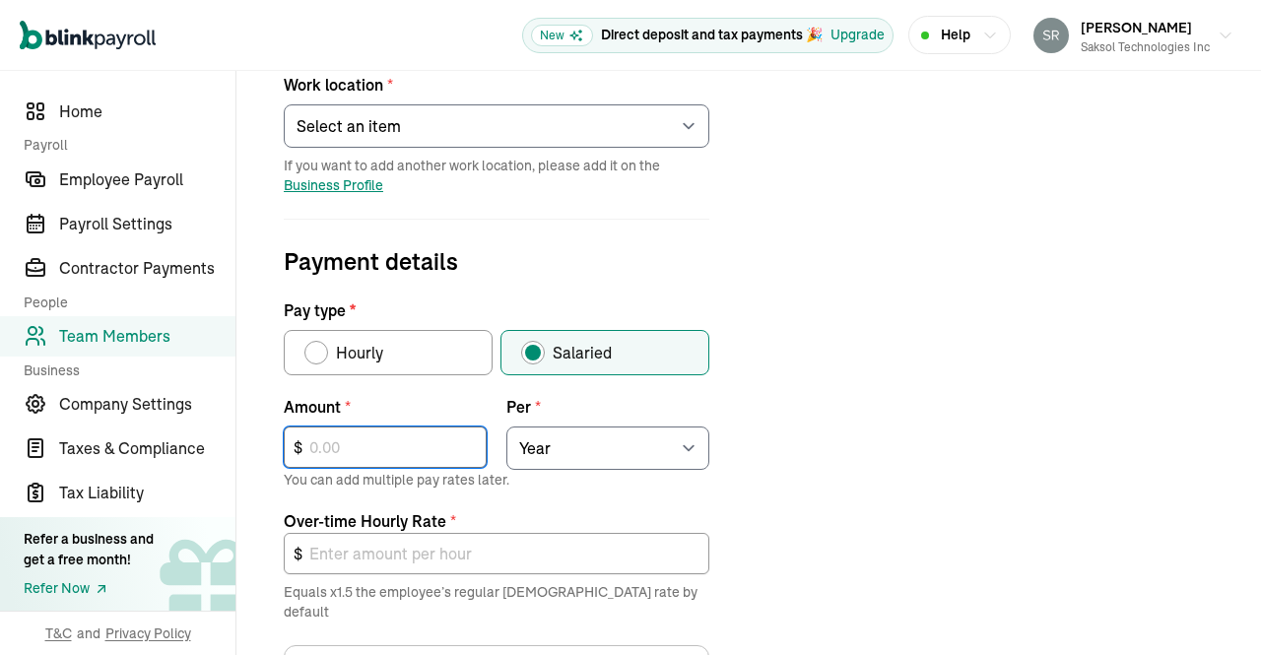
type input "1"
type input "0.00"
type input "10"
type input "0.01"
type input "101"
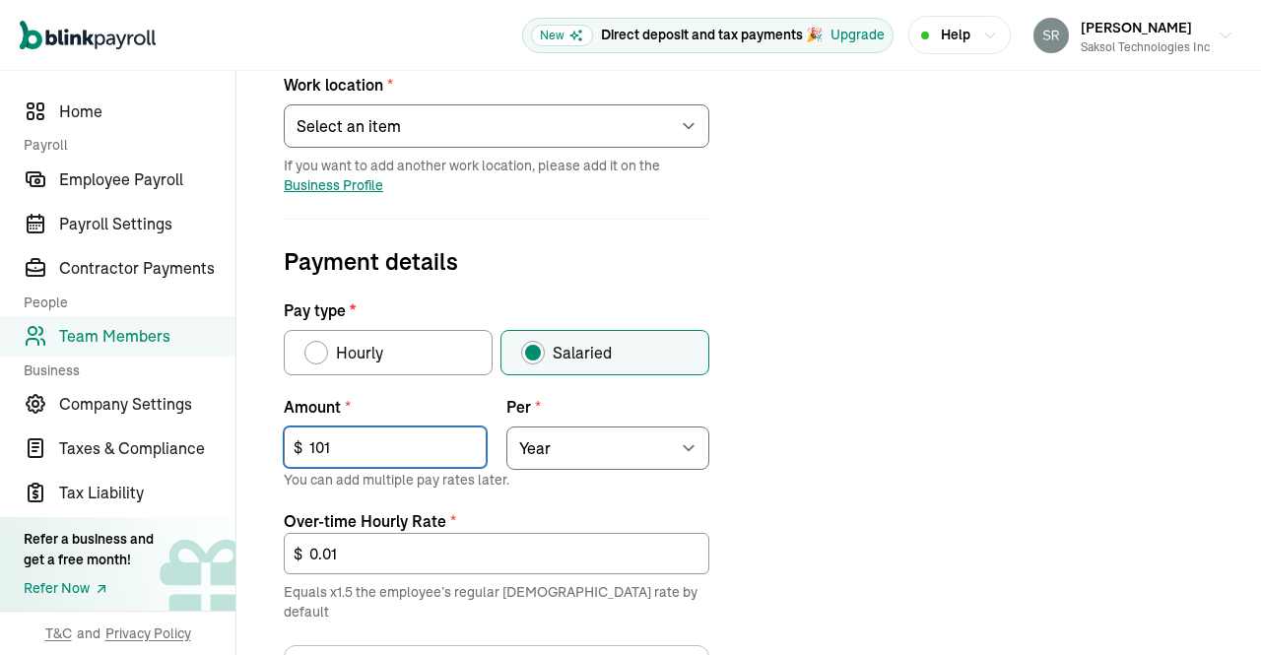
type input "0.07"
type input "1,011"
type input "0.73"
type input "10,119"
type input "7.30"
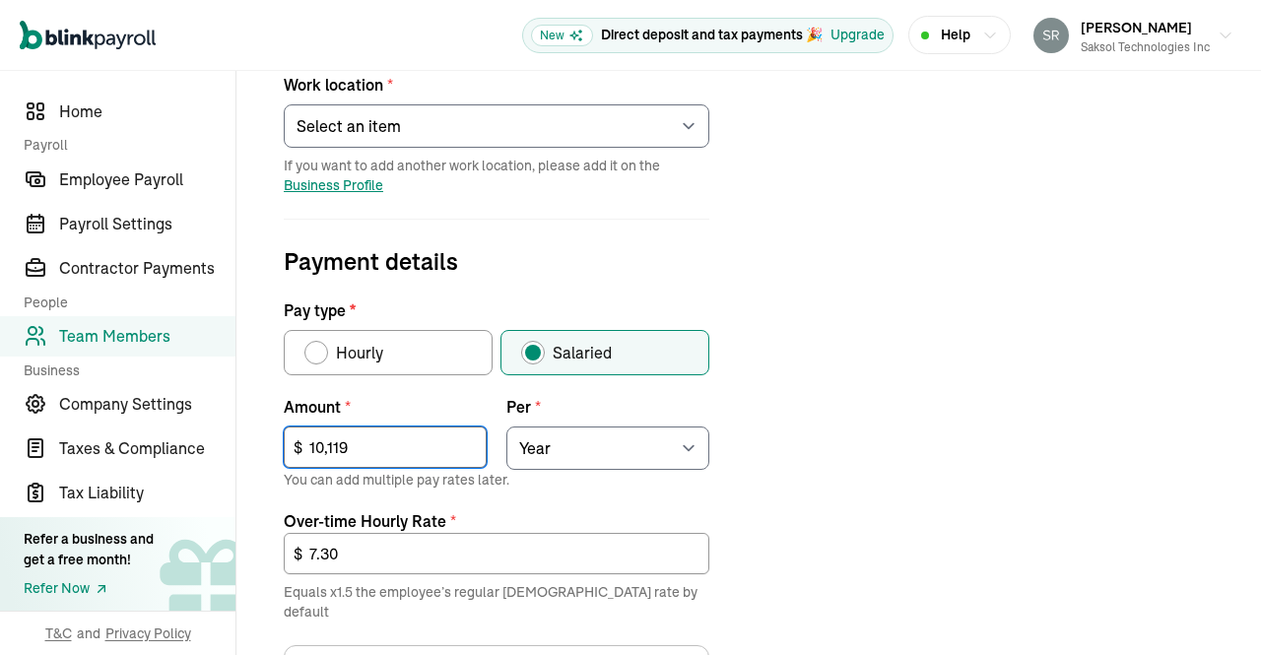
type input "101,192"
type input "72.97"
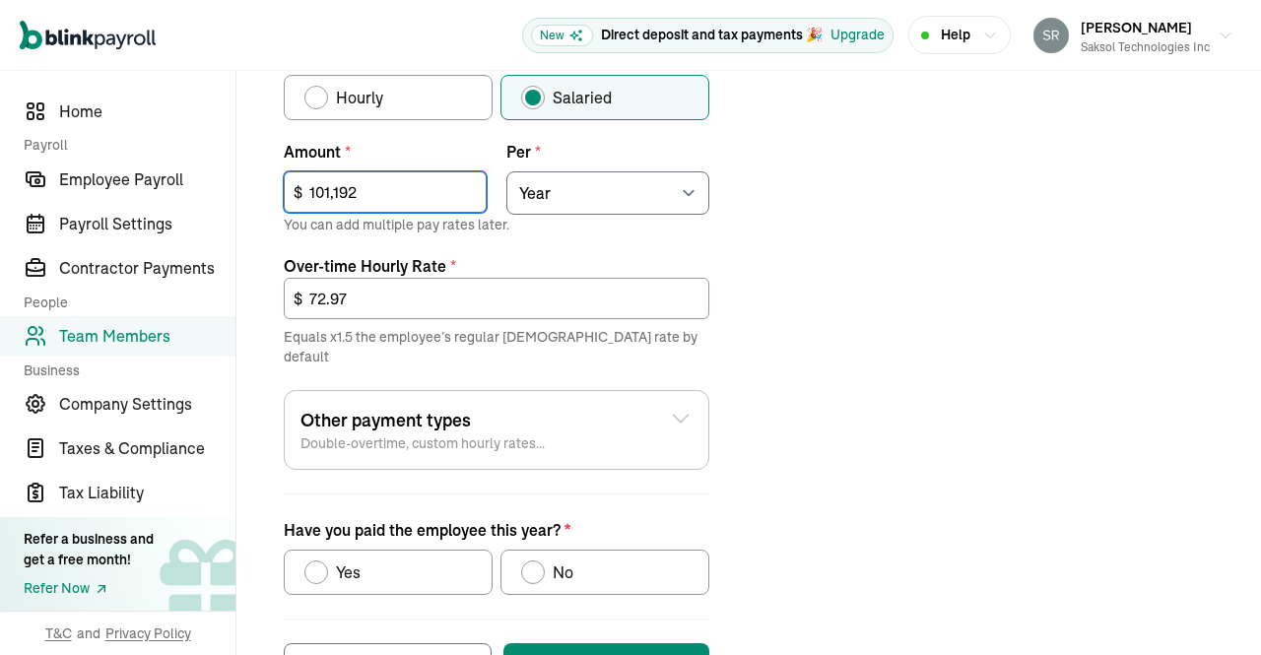
scroll to position [750, 0]
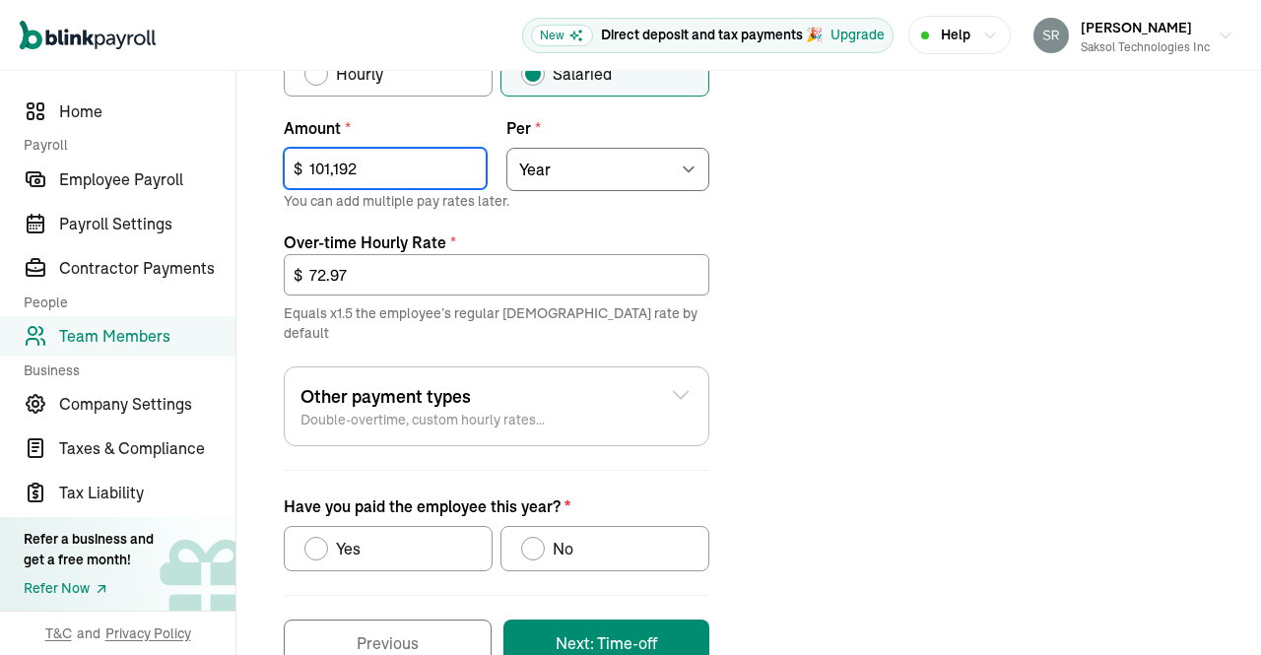
type input "101,192"
click at [845, 382] on div "Job details Job title (optional) Hire date * 02/17/2025 Feb 2025 Mon Tue Wed Th…" at bounding box center [748, 108] width 977 height 1117
click at [545, 537] on div "No" at bounding box center [559, 549] width 29 height 24
click at [536, 536] on input "No" at bounding box center [528, 544] width 16 height 16
radio input "true"
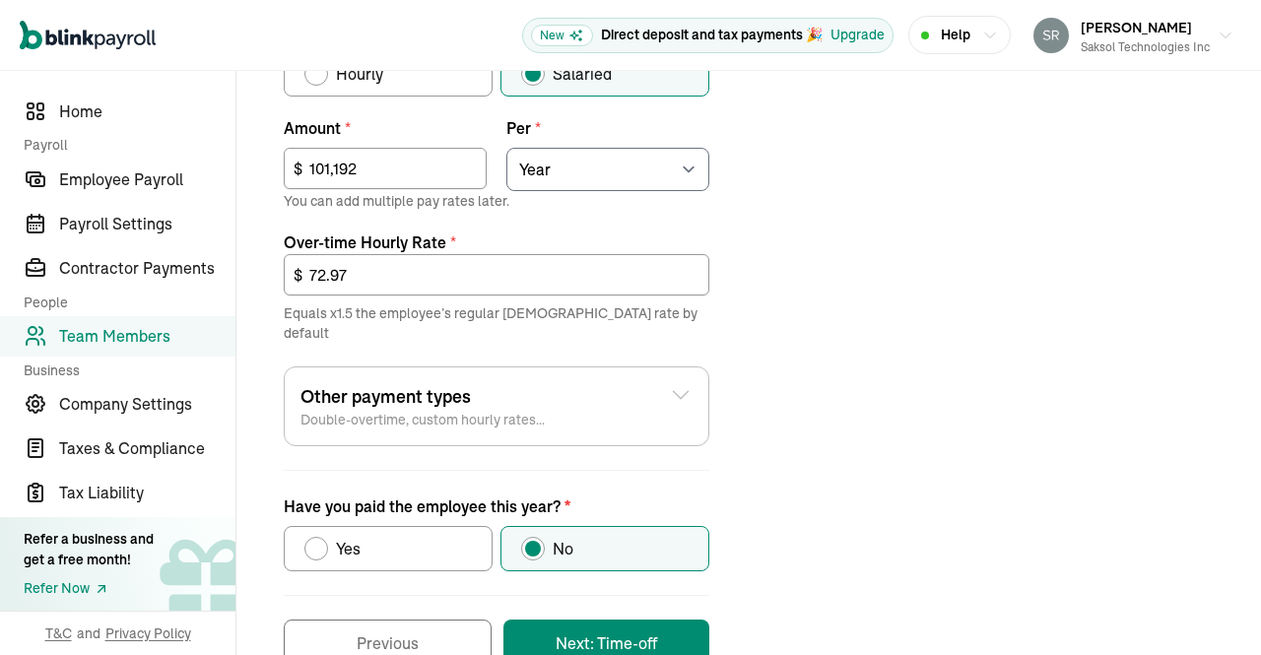
click at [632, 620] on button "Next: Time-off" at bounding box center [606, 643] width 206 height 47
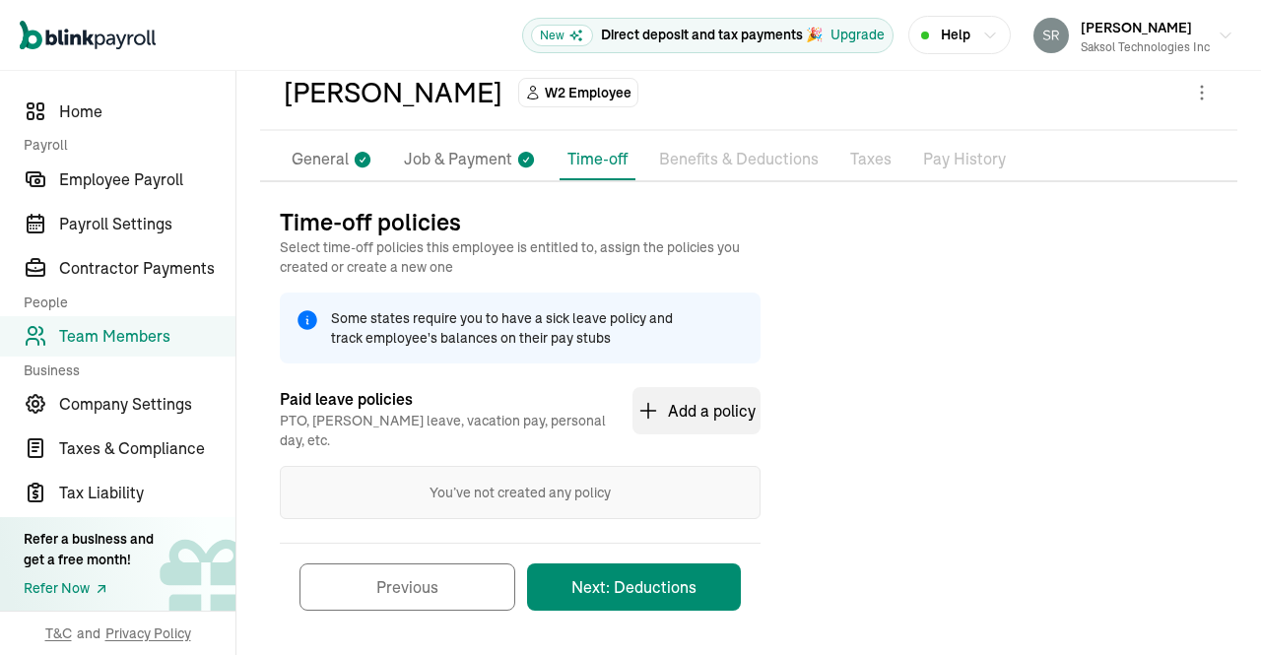
scroll to position [95, 0]
click at [643, 567] on button "Next: Deductions" at bounding box center [634, 585] width 214 height 47
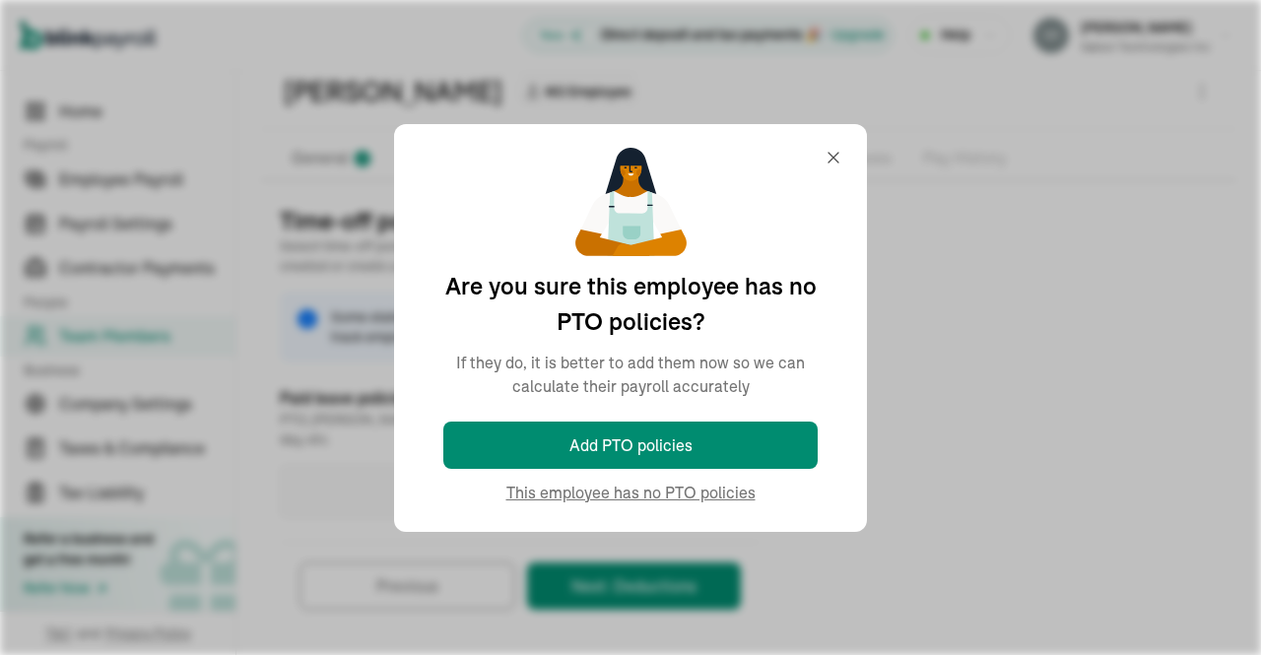
click at [678, 491] on div "You’ve not created any policy" at bounding box center [520, 491] width 481 height 53
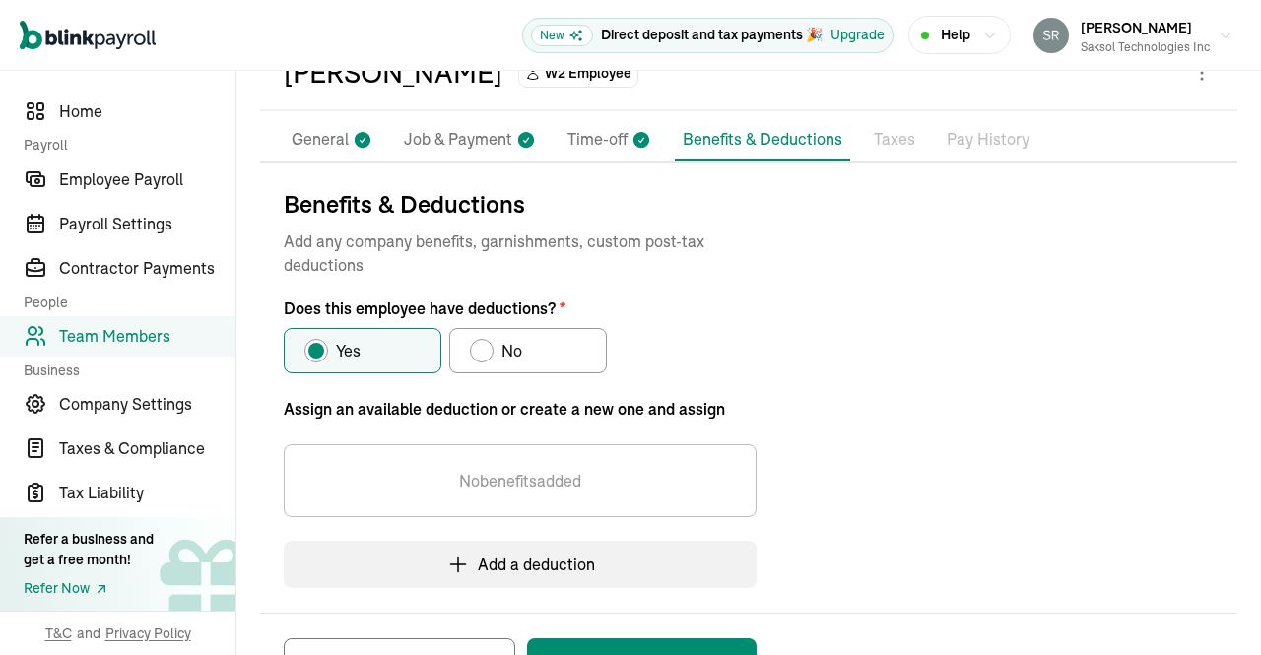
scroll to position [132, 0]
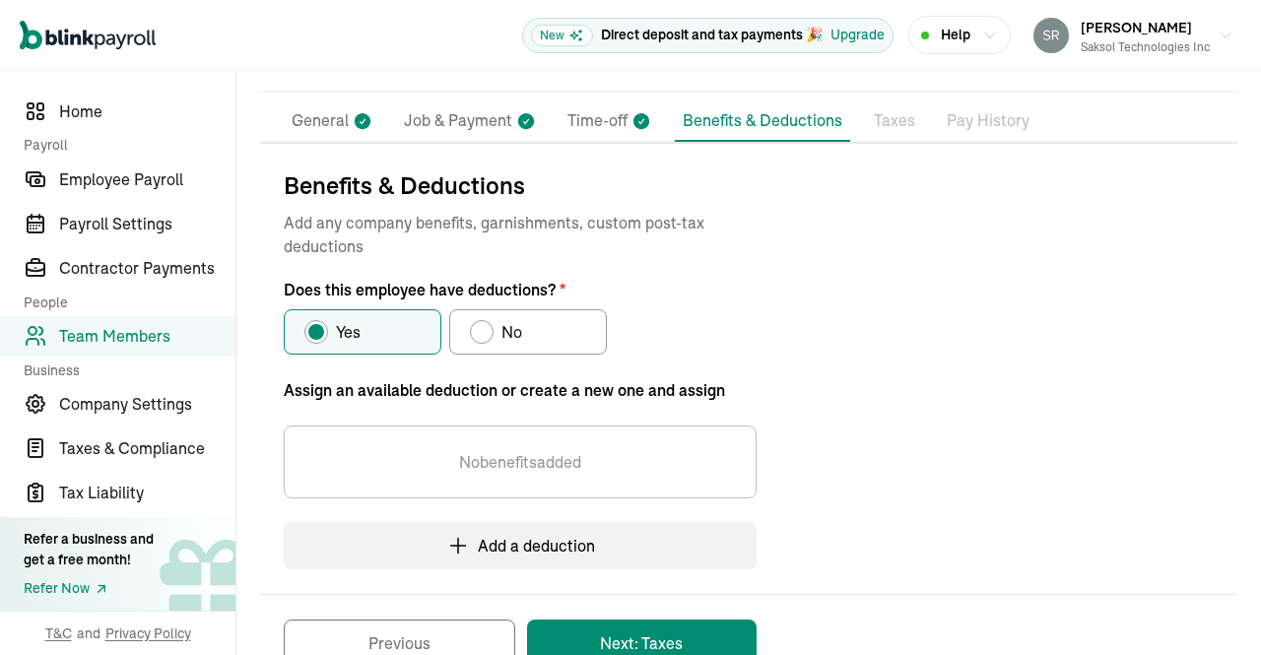
click at [546, 330] on label "No" at bounding box center [528, 331] width 158 height 45
click at [485, 330] on input "No" at bounding box center [477, 327] width 16 height 16
radio input "true"
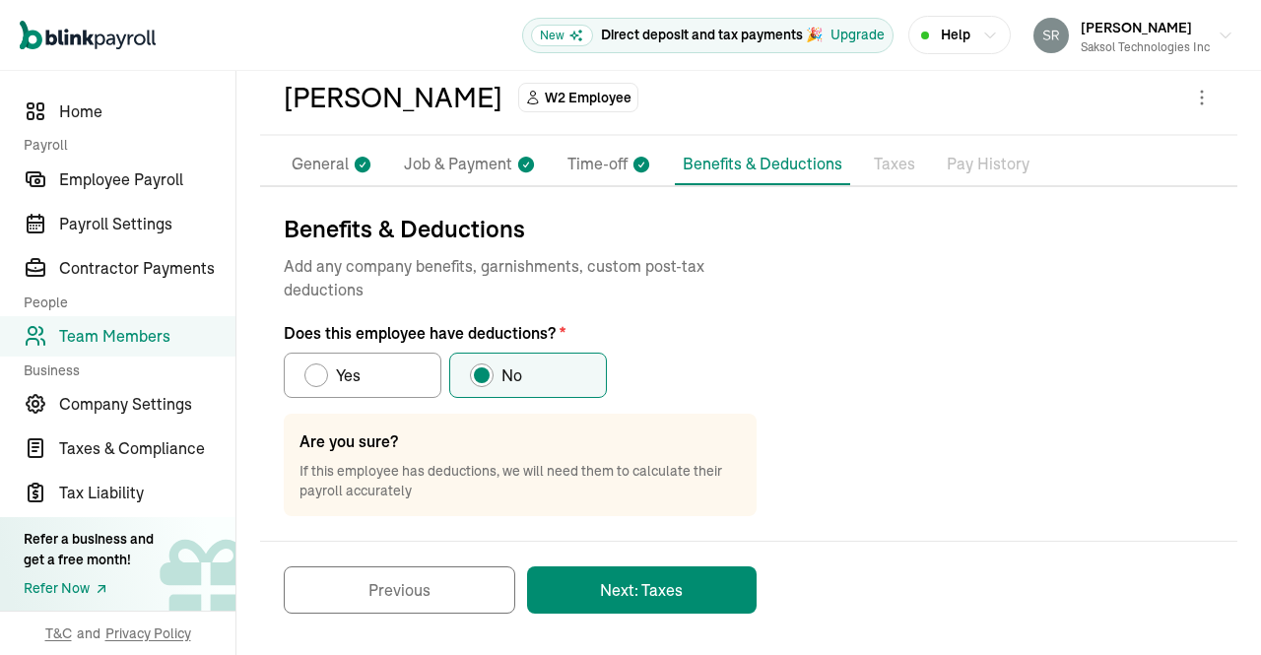
click at [687, 589] on button "Next: Taxes" at bounding box center [641, 589] width 229 height 47
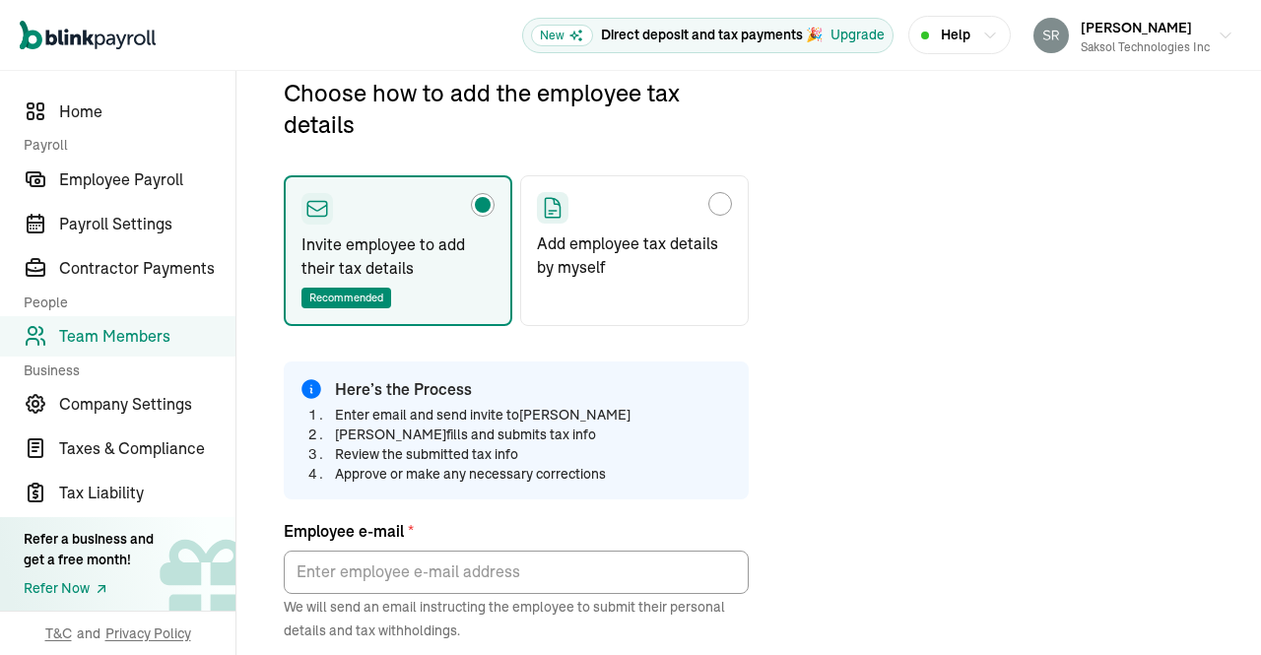
scroll to position [232, 0]
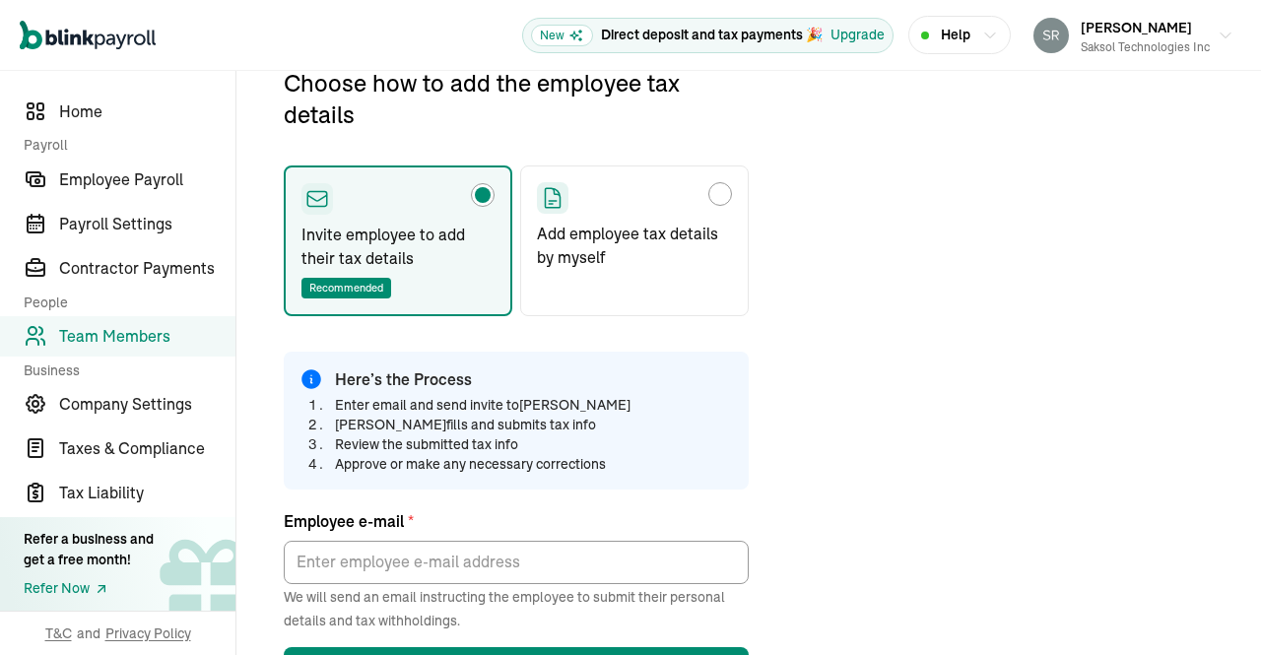
click at [699, 193] on div "Choose how to add the employee tax details" at bounding box center [634, 198] width 195 height 32
click at [552, 193] on input "Add employee tax details by myself" at bounding box center [544, 189] width 16 height 16
radio input "true"
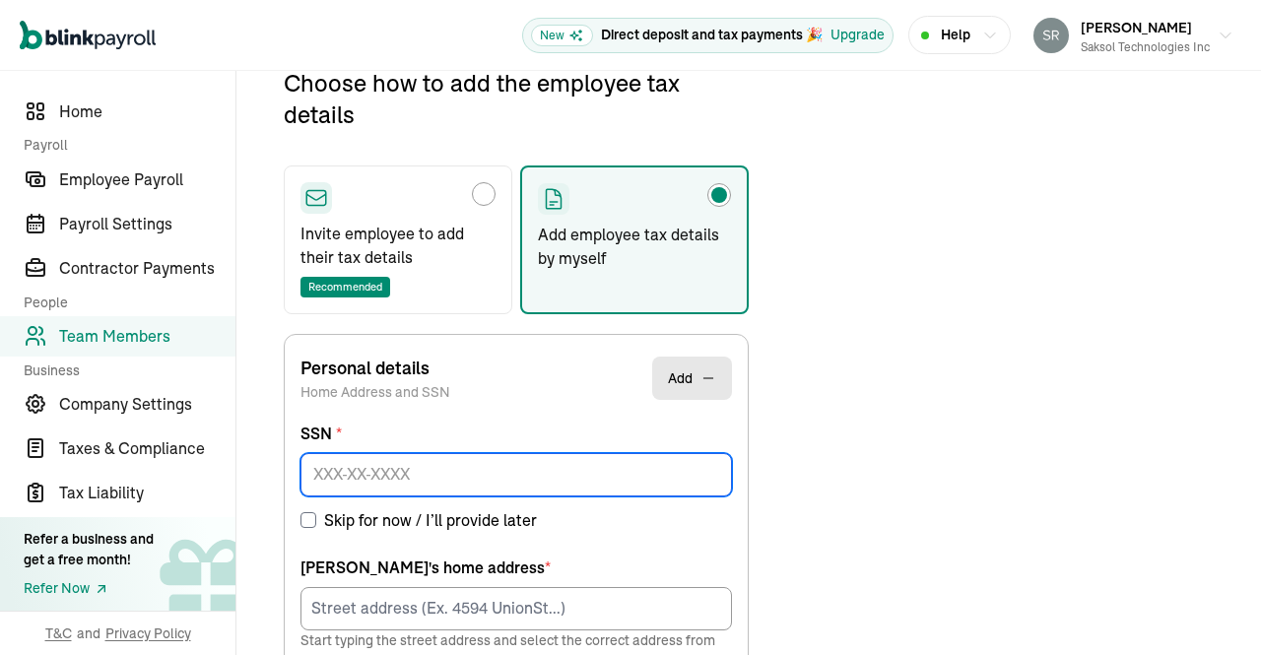
click at [432, 481] on input at bounding box center [515, 474] width 431 height 43
paste input "232-69-5241"
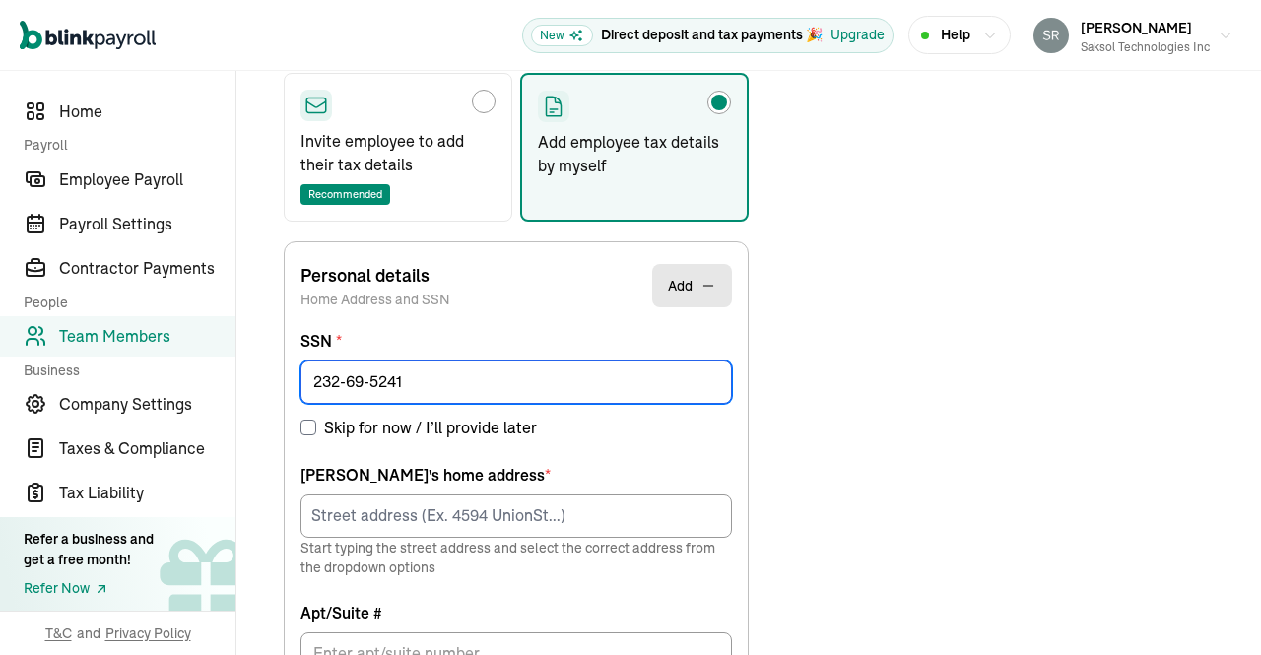
scroll to position [389, 0]
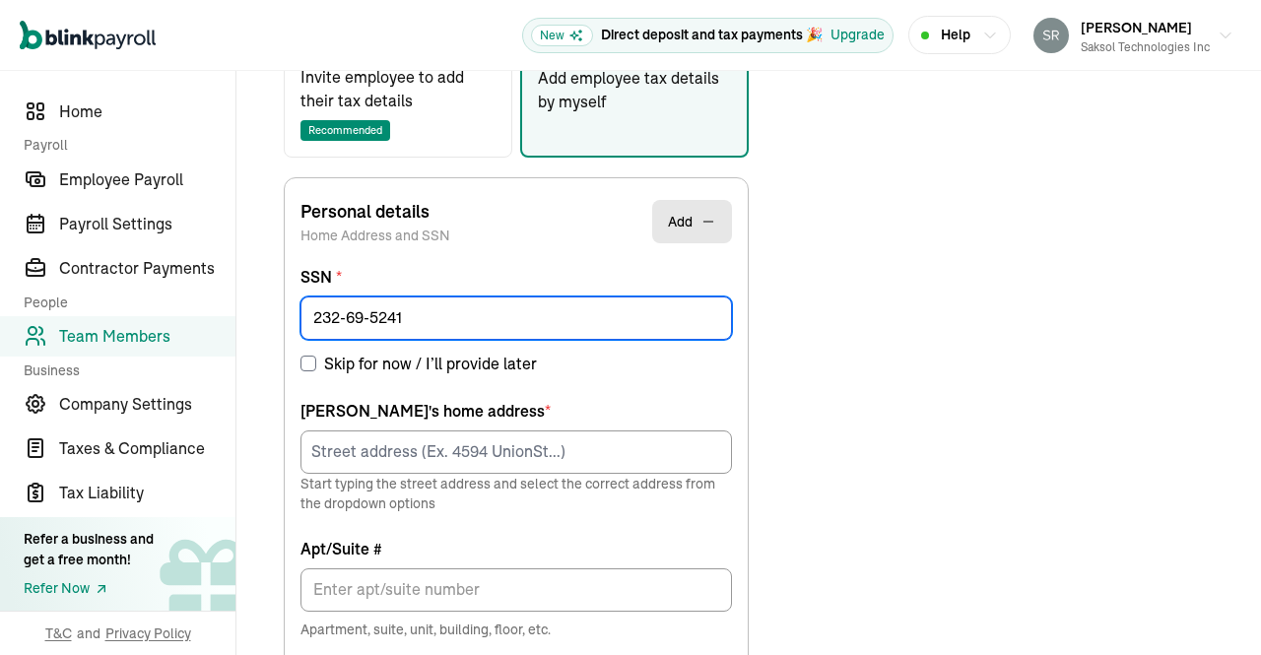
type input "232-69-5241"
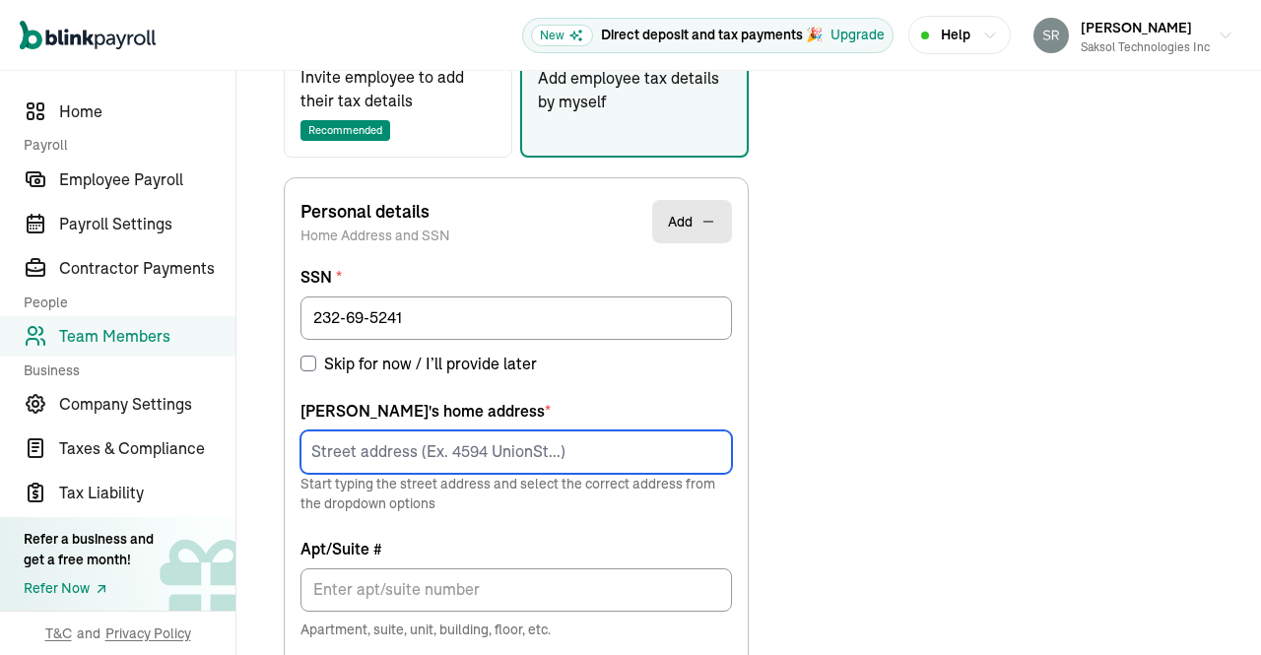
click at [480, 447] on input at bounding box center [515, 451] width 431 height 43
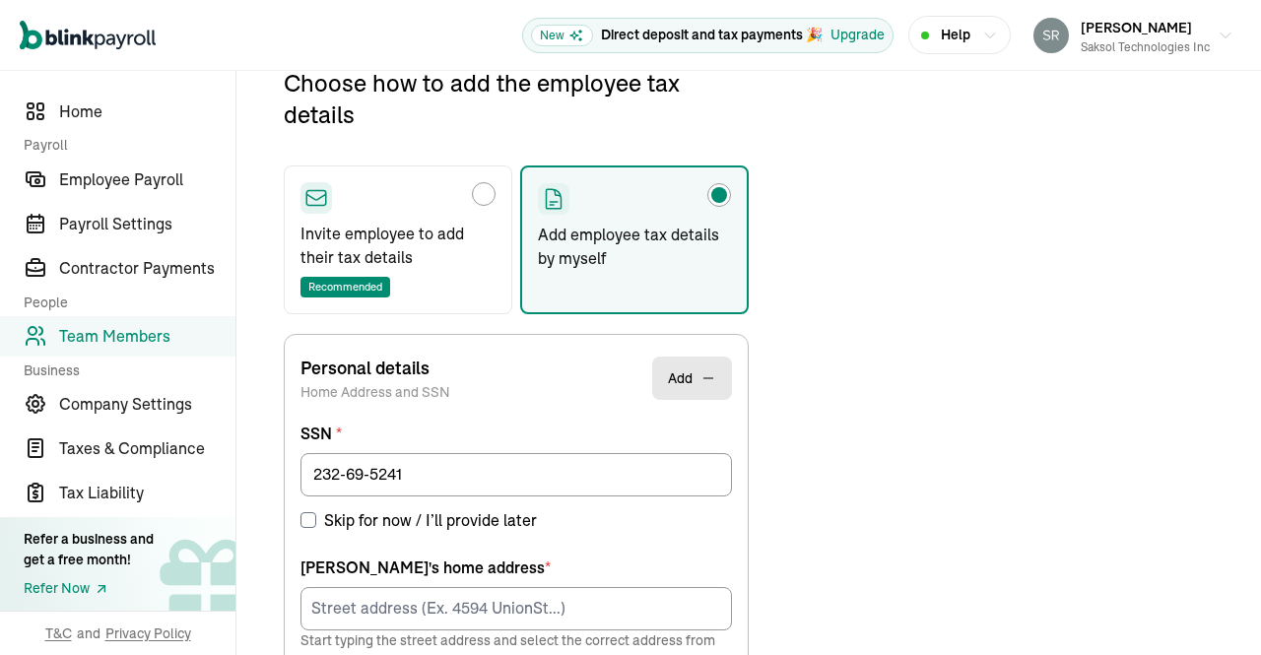
click at [1247, 228] on div "Open main menu New Direct deposit and tax payments 🎉 Upgrade Help Srinivas Enja…" at bounding box center [630, 327] width 1261 height 655
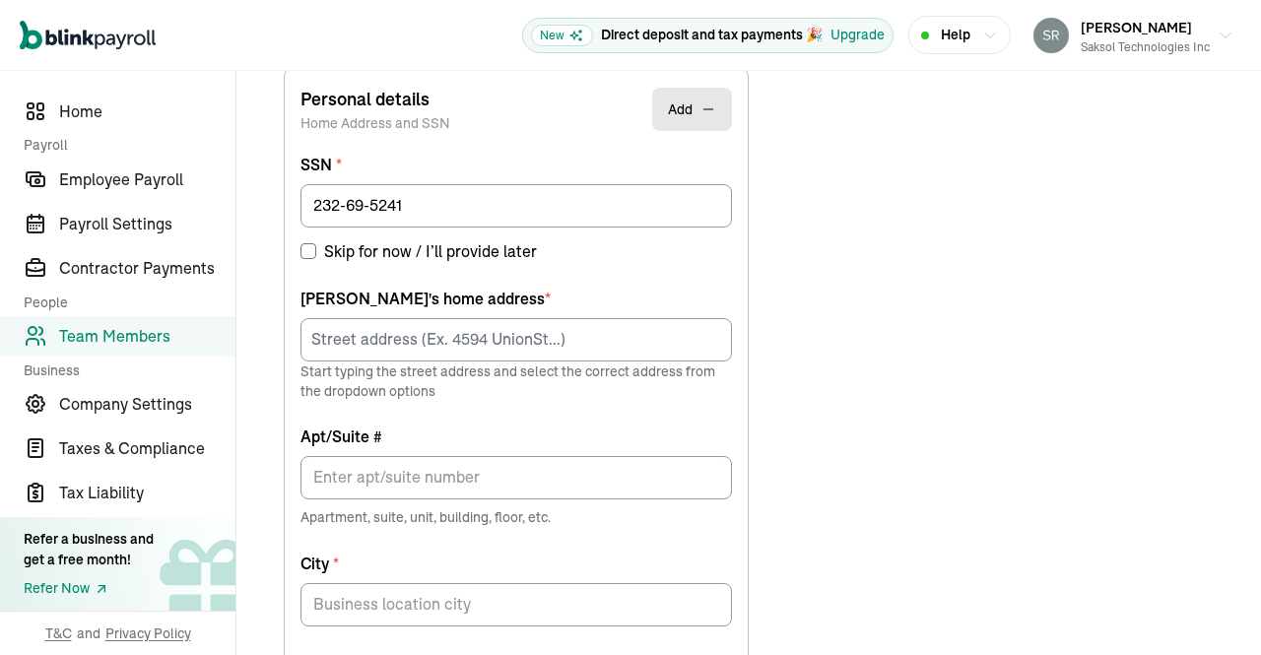
scroll to position [503, 0]
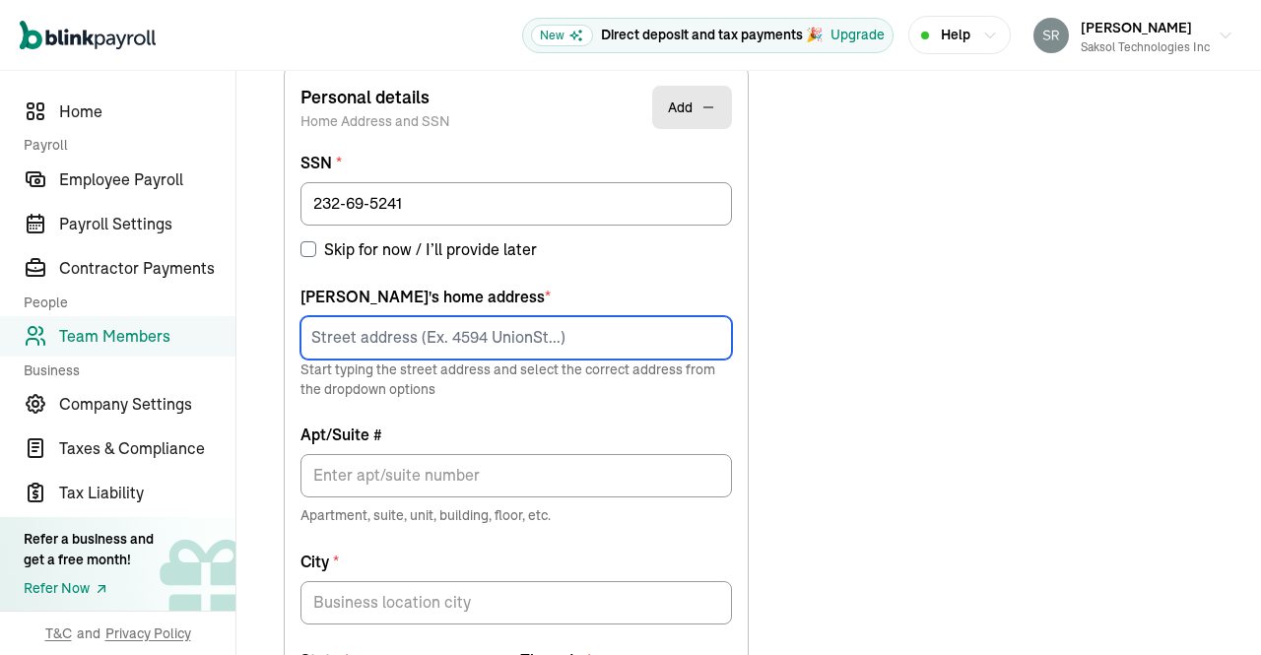
click at [484, 332] on input at bounding box center [515, 337] width 431 height 43
click at [552, 330] on input at bounding box center [515, 337] width 431 height 43
paste input "4475 Shivaree St, Timnath, CO 80547"
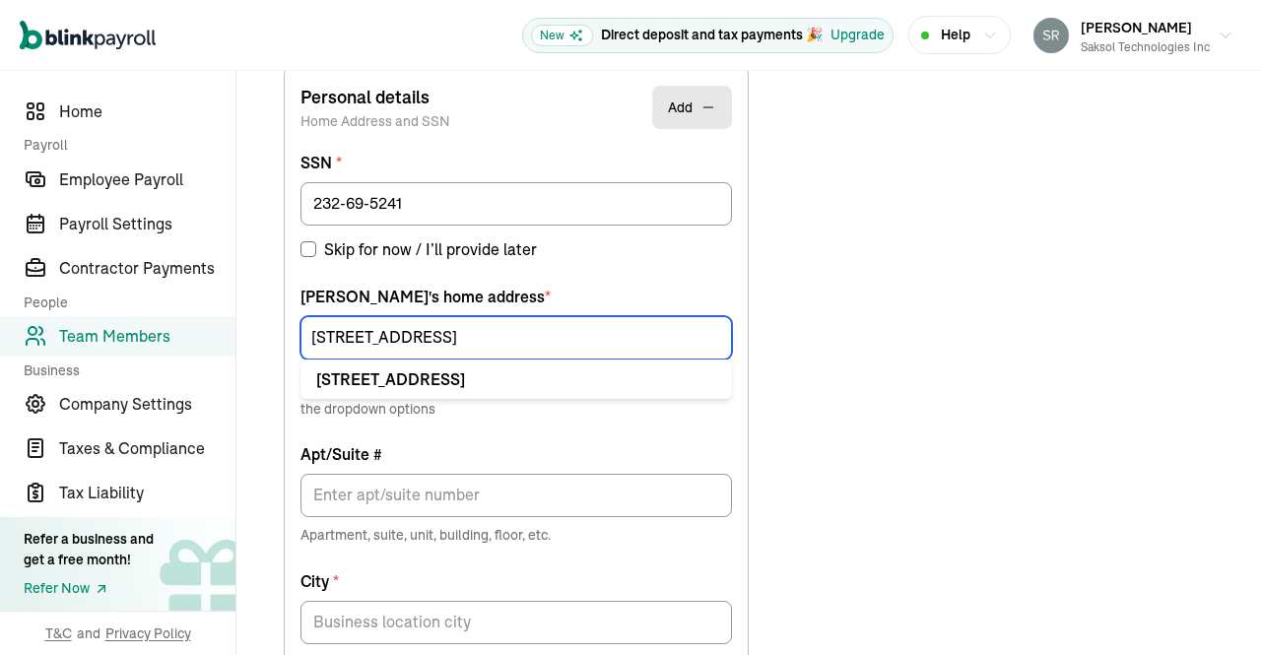
drag, startPoint x: 598, startPoint y: 339, endPoint x: 429, endPoint y: 333, distance: 168.5
click at [429, 333] on input "4475 Shivaree St, Timnath, CO 80547" at bounding box center [515, 337] width 431 height 43
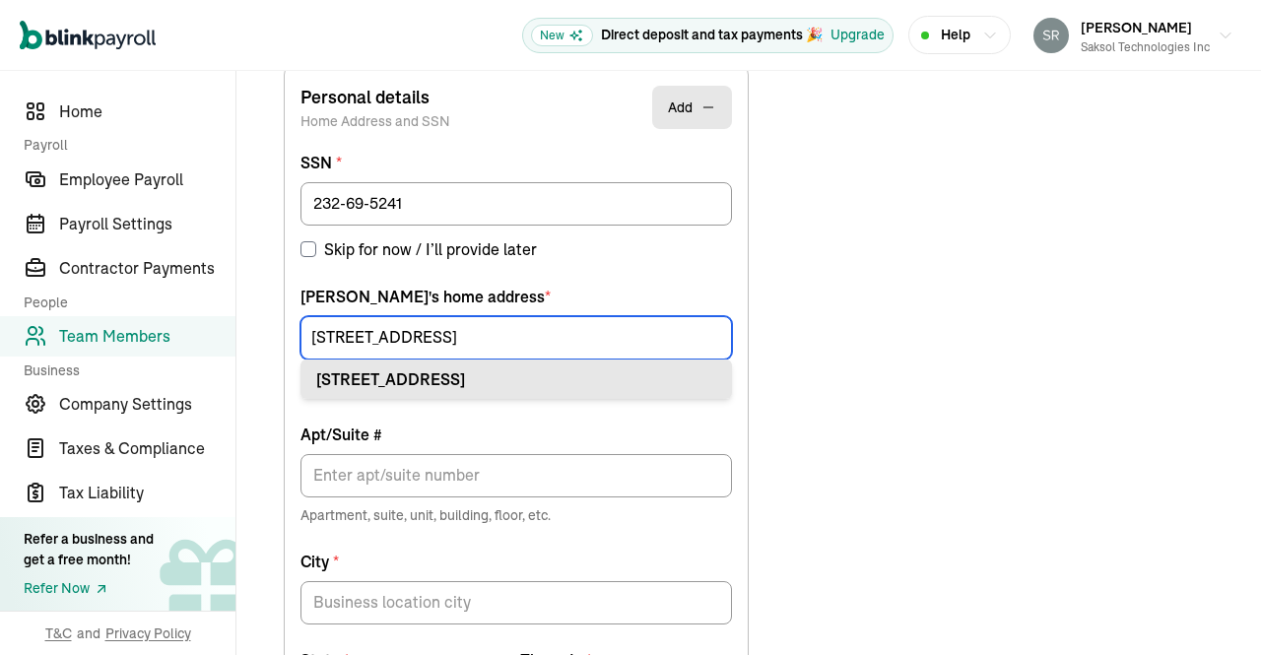
type input "4475 Shivaree St"
click at [485, 370] on div "4475 Shivaree St Timnath, CO 80547" at bounding box center [516, 379] width 400 height 24
type input "Timnath"
type input "CO"
type input "80547"
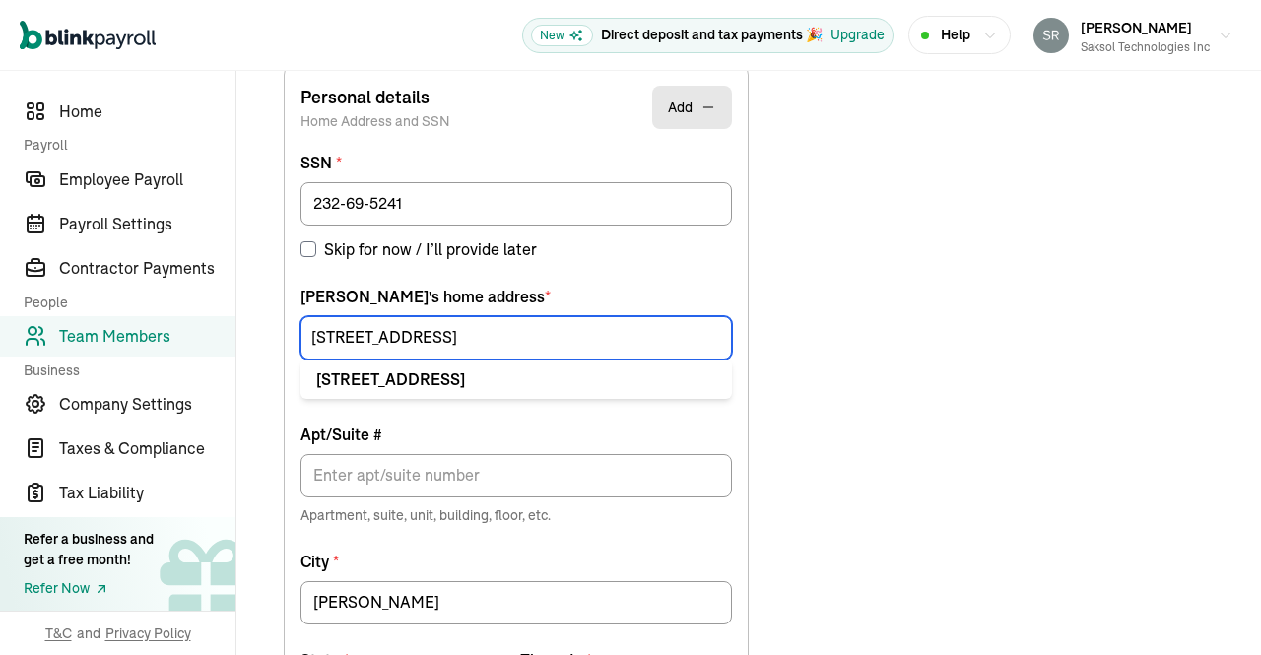
click at [548, 336] on input "4475 Shivaree St" at bounding box center [515, 337] width 431 height 43
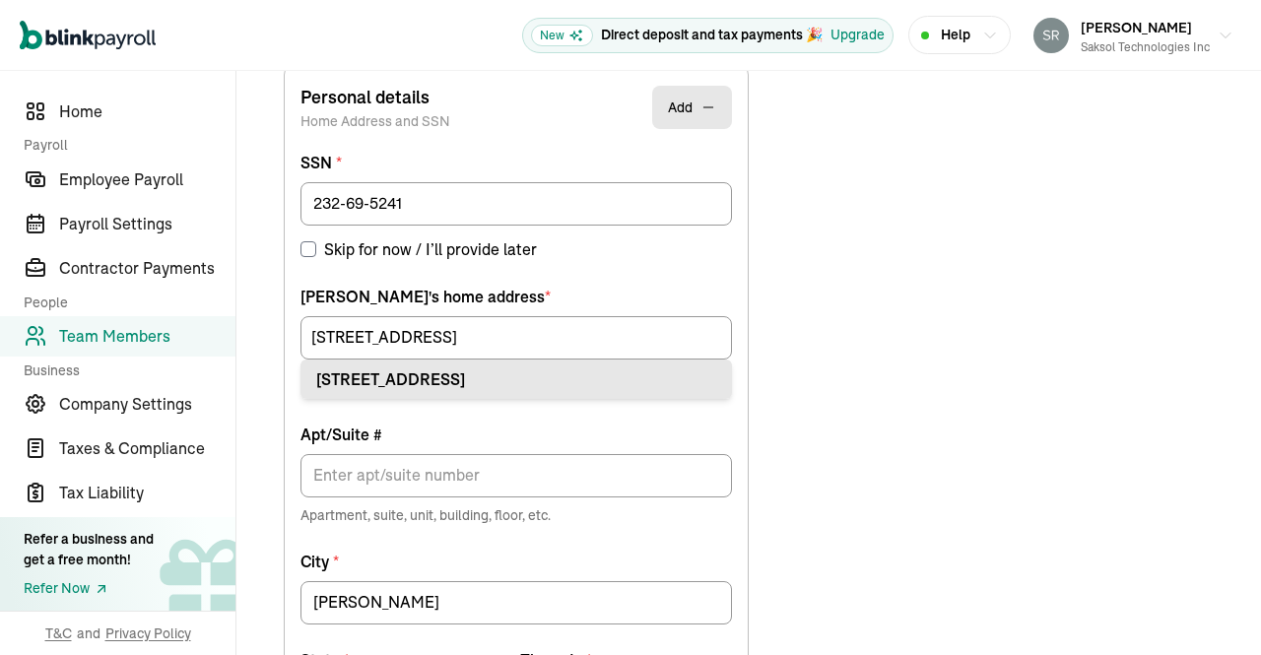
click at [490, 384] on div "4475 Shivaree St Timnath, CO 80547" at bounding box center [516, 379] width 400 height 24
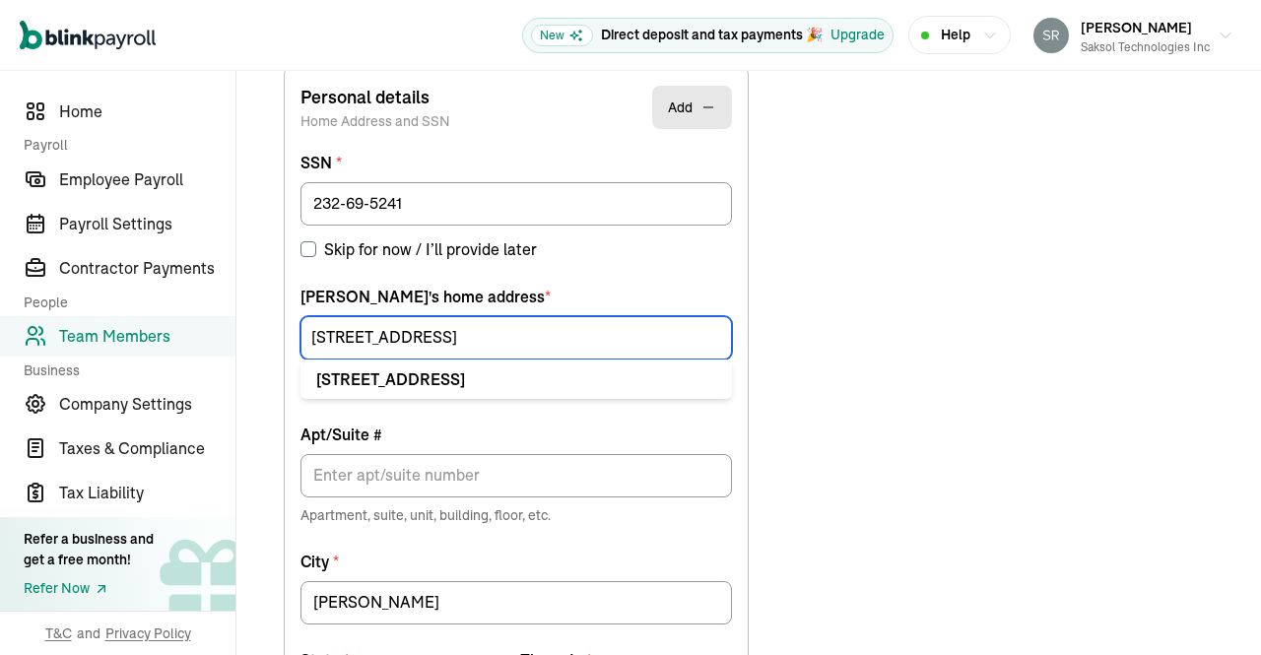
click at [469, 342] on input "4475 Shivaree St" at bounding box center [515, 337] width 431 height 43
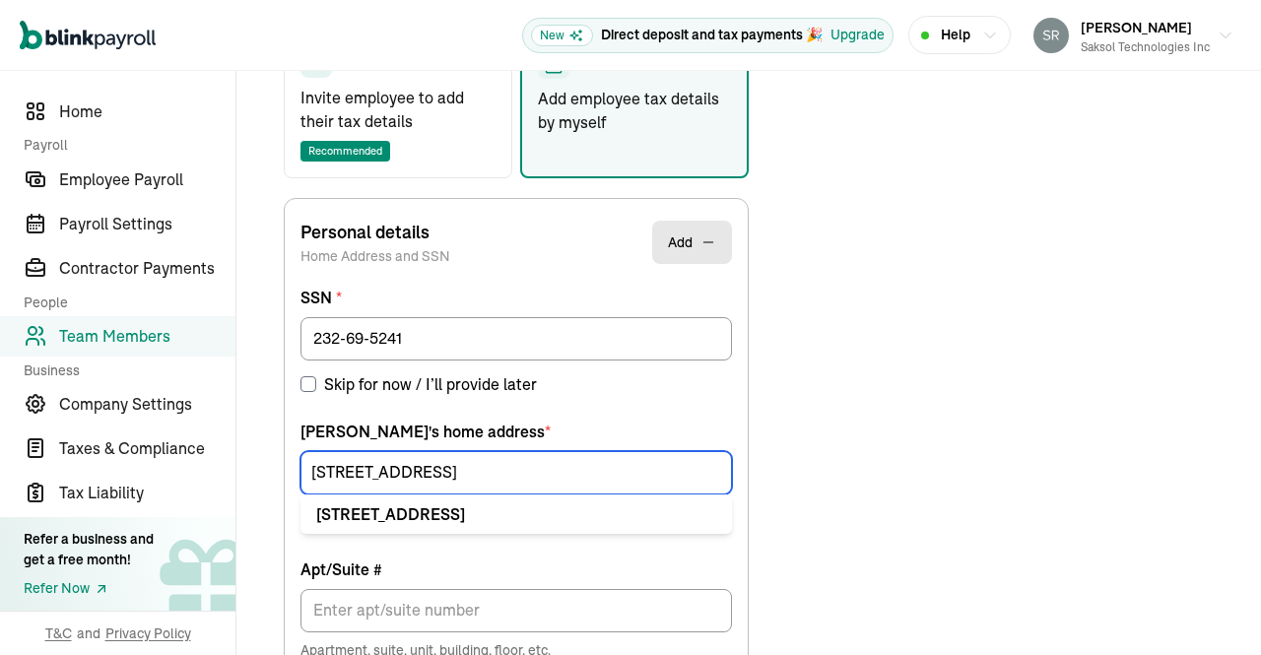
scroll to position [383, 0]
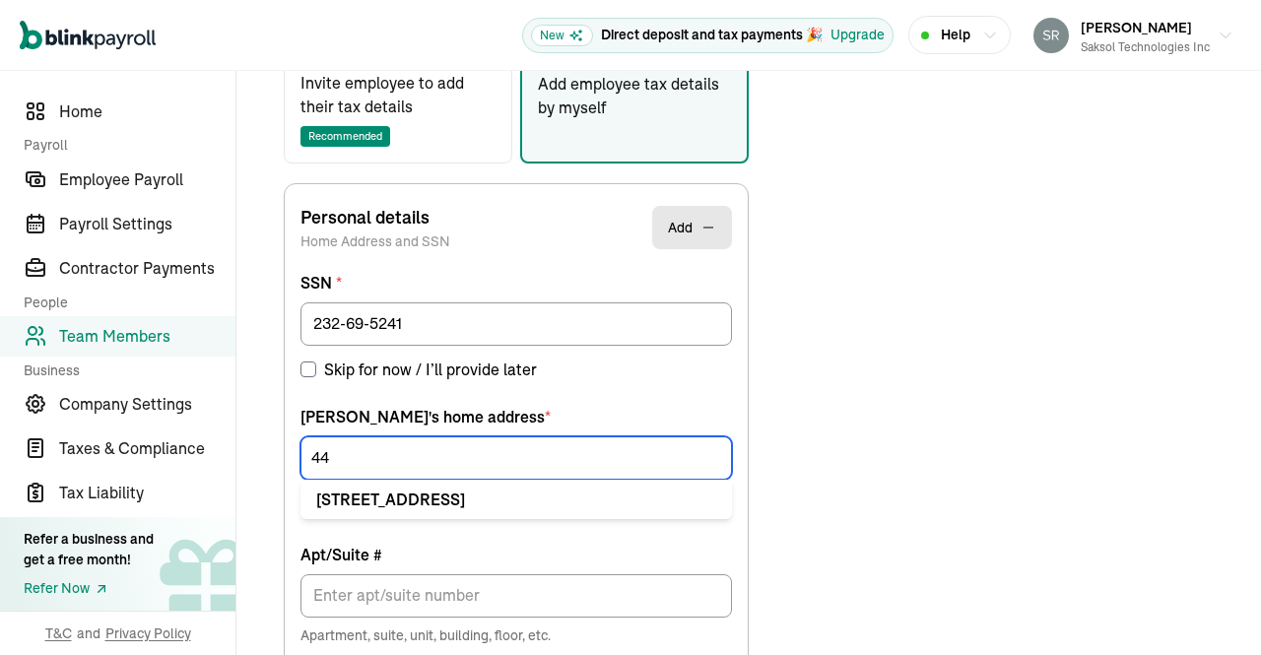
type input "4"
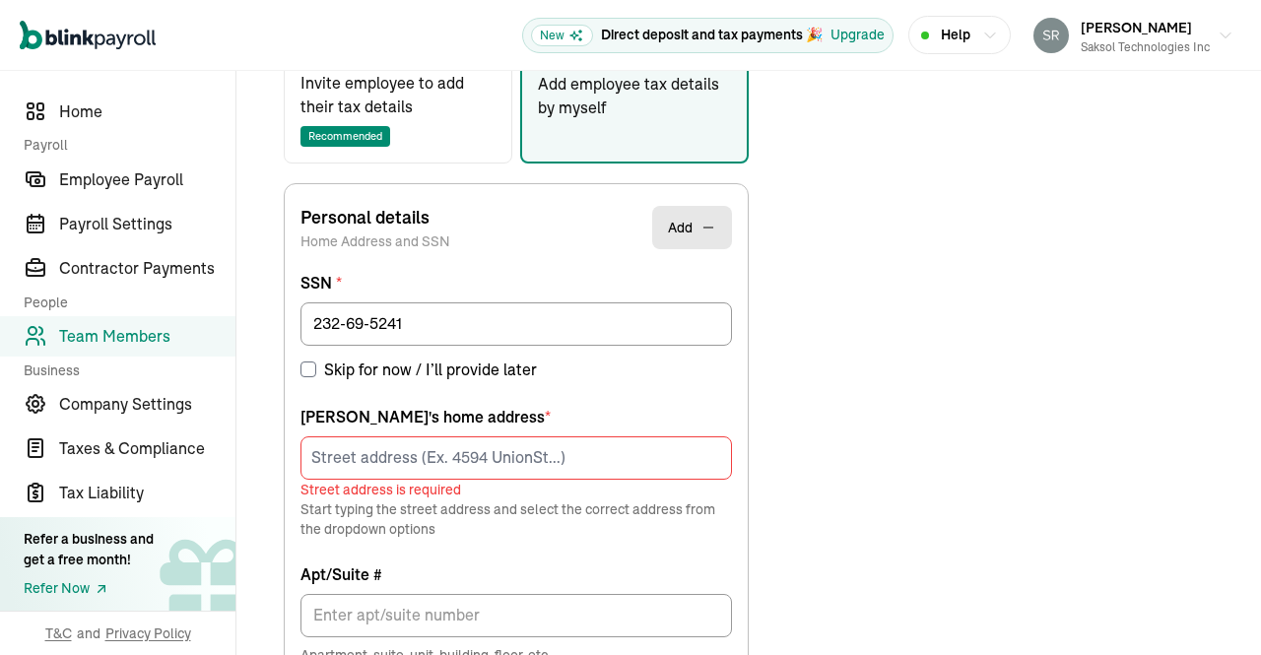
click at [864, 499] on div "Choose how to add the employee tax details Invite employee to add their tax det…" at bounding box center [748, 569] width 977 height 1306
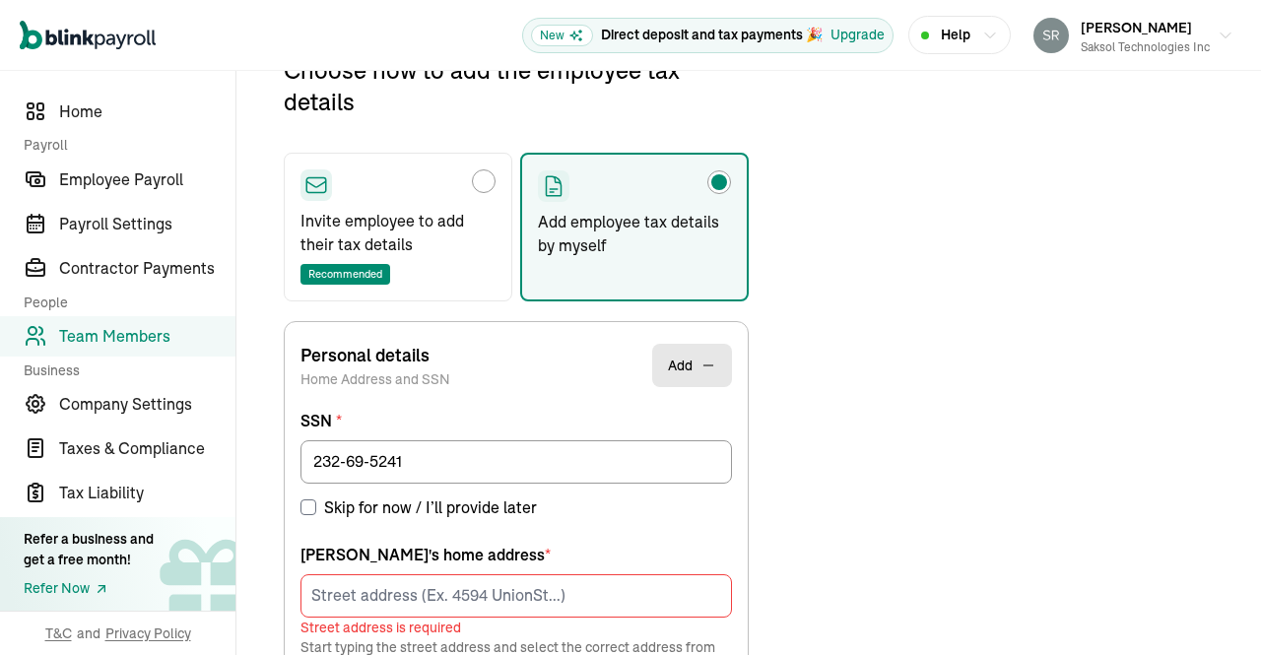
scroll to position [232, 0]
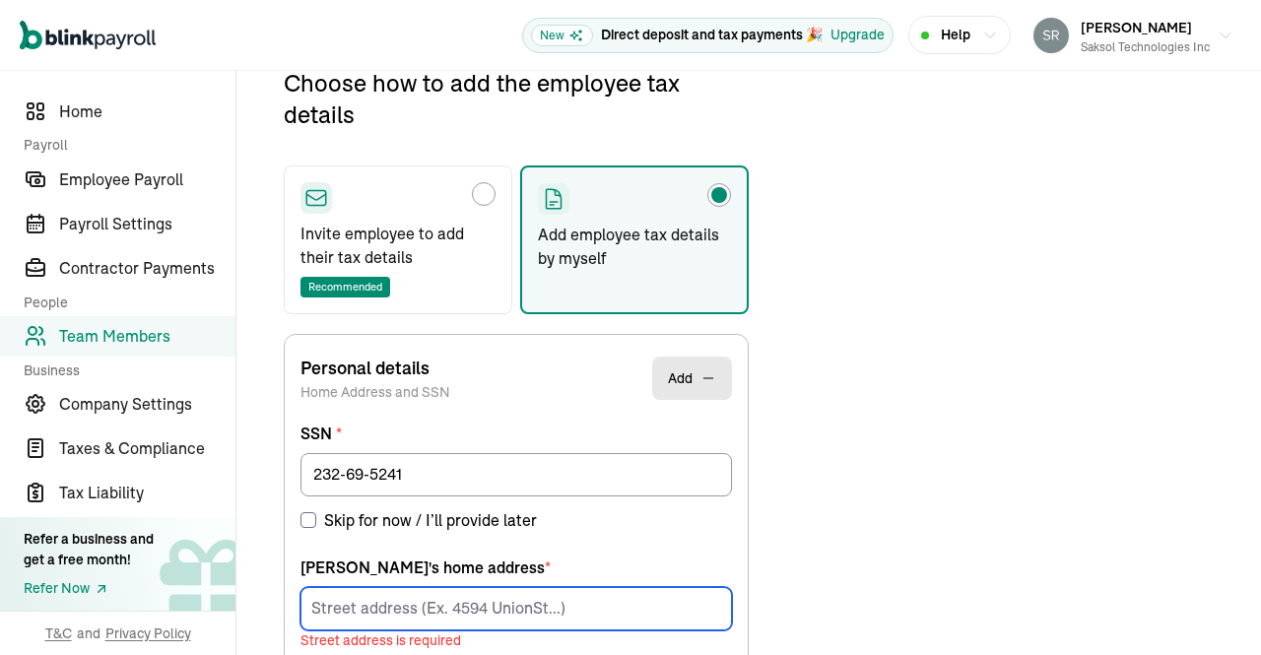
paste input "11700 Luna Rd"
click at [500, 604] on input "11700 Luna Rd" at bounding box center [515, 608] width 431 height 43
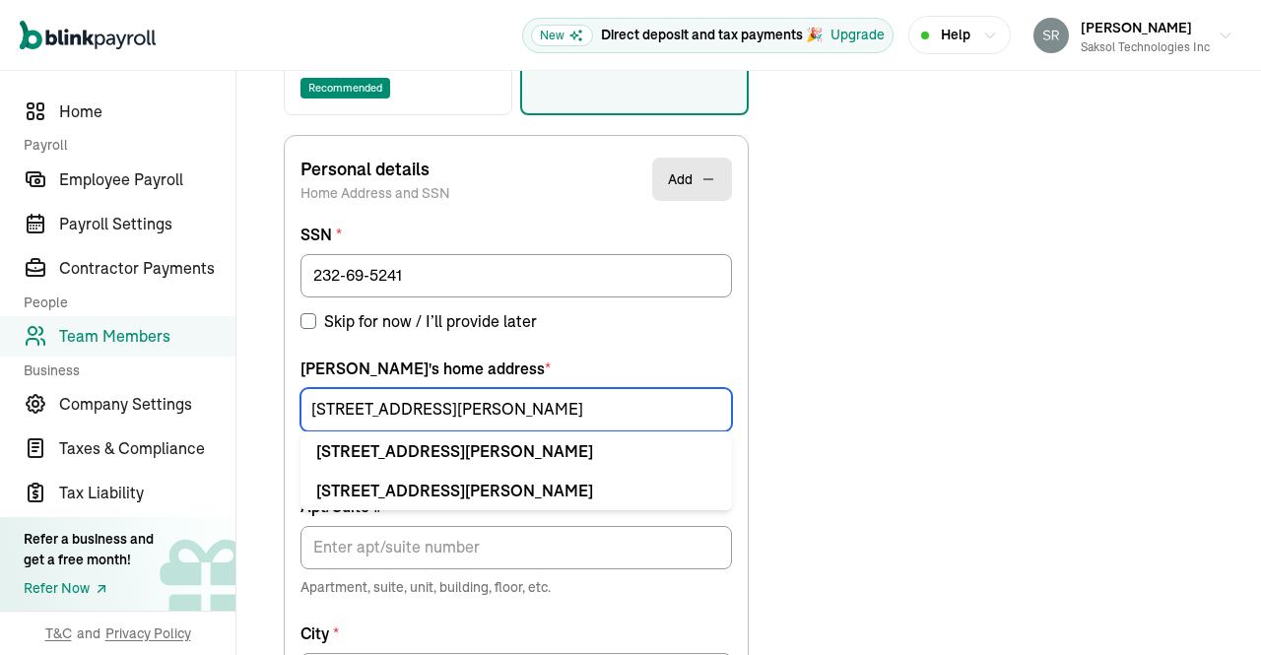
scroll to position [432, 0]
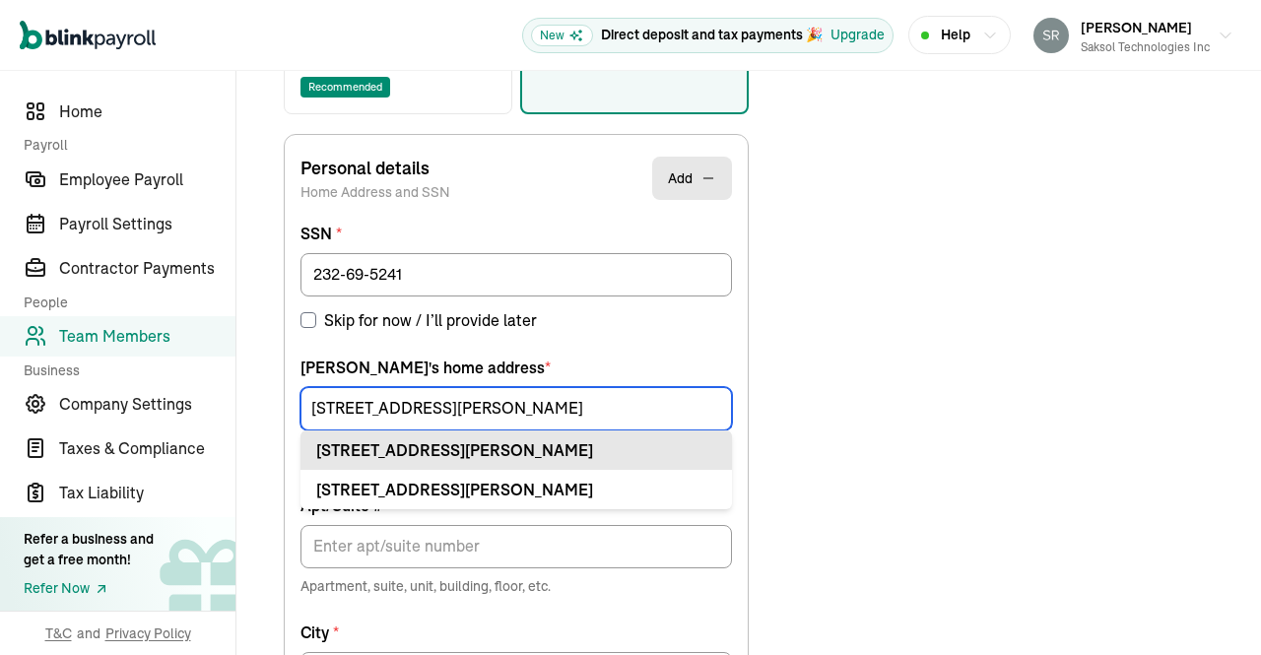
type input "11700 Luna Rd"
click at [588, 440] on div "11700 Luna Rd Apt Dallas, TX 75234" at bounding box center [516, 450] width 400 height 24
type input "Apt"
type input "Dallas"
type input "TX"
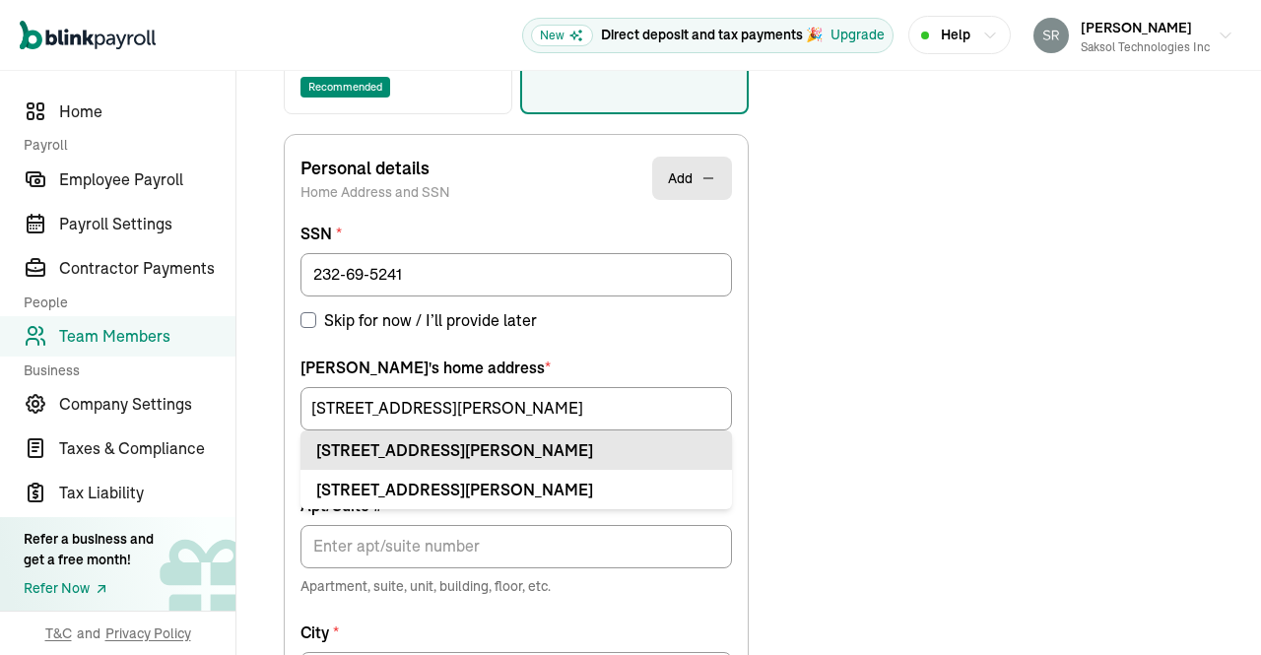
type input "75234"
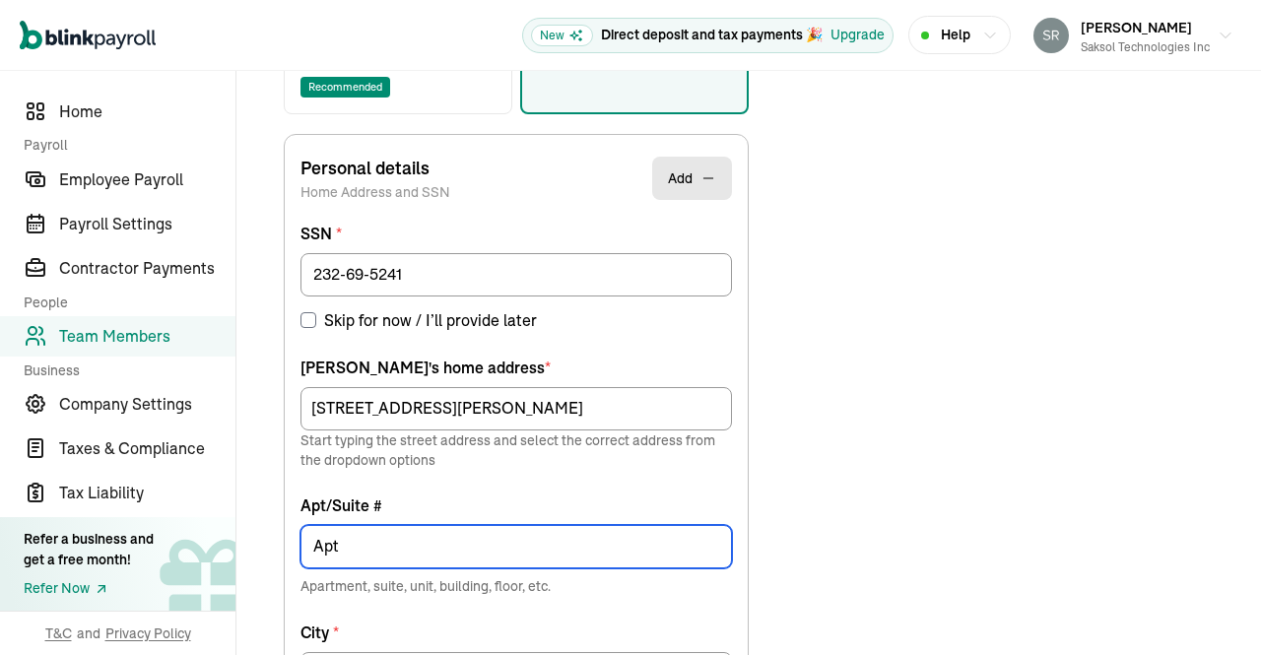
click at [474, 534] on input "Apt" at bounding box center [515, 546] width 431 height 43
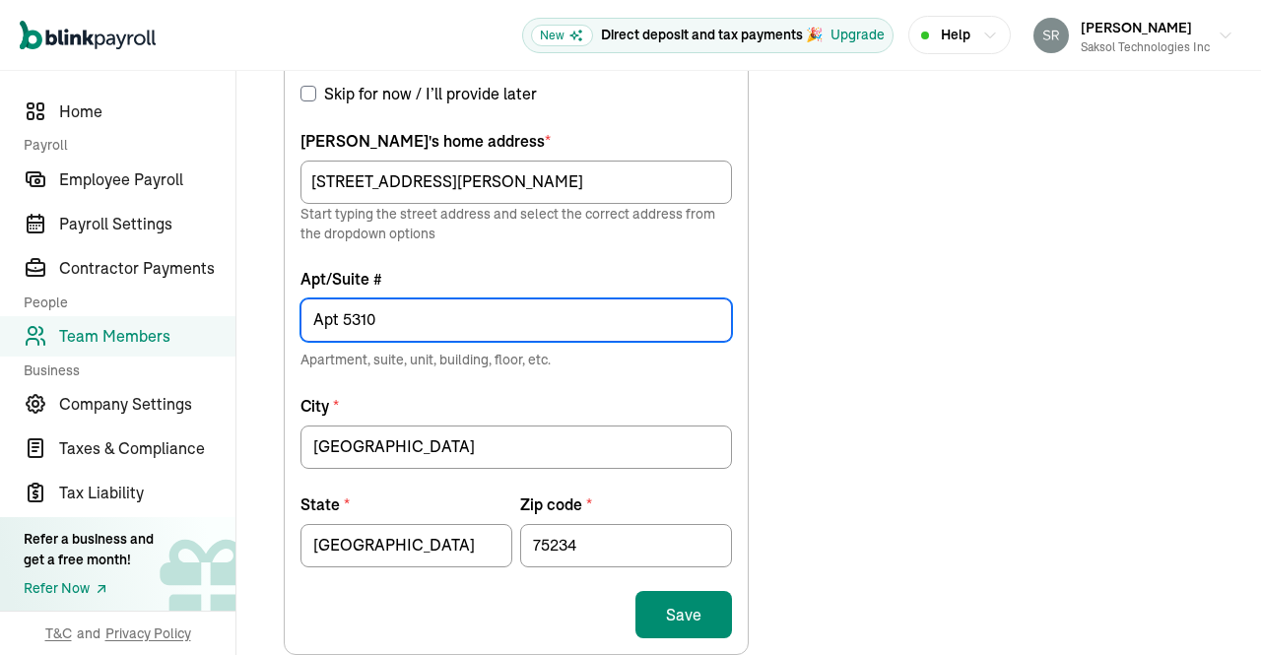
scroll to position [723, 0]
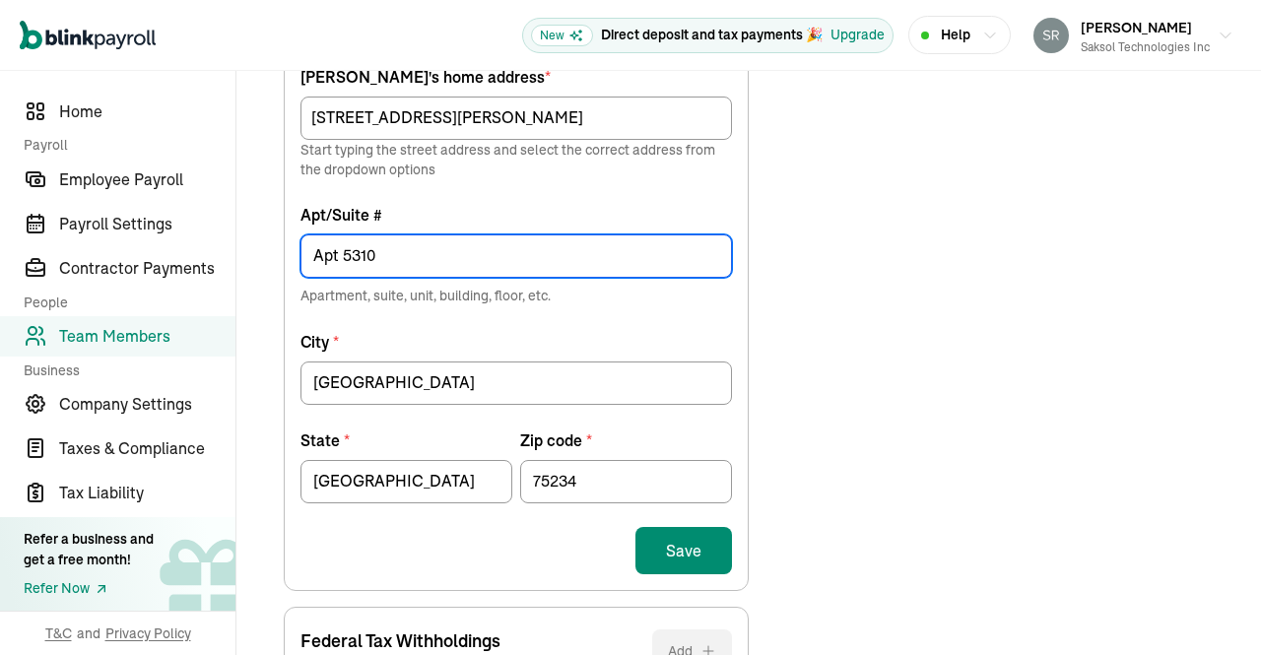
type input "Apt 5310"
click at [690, 540] on button "Save" at bounding box center [683, 550] width 97 height 47
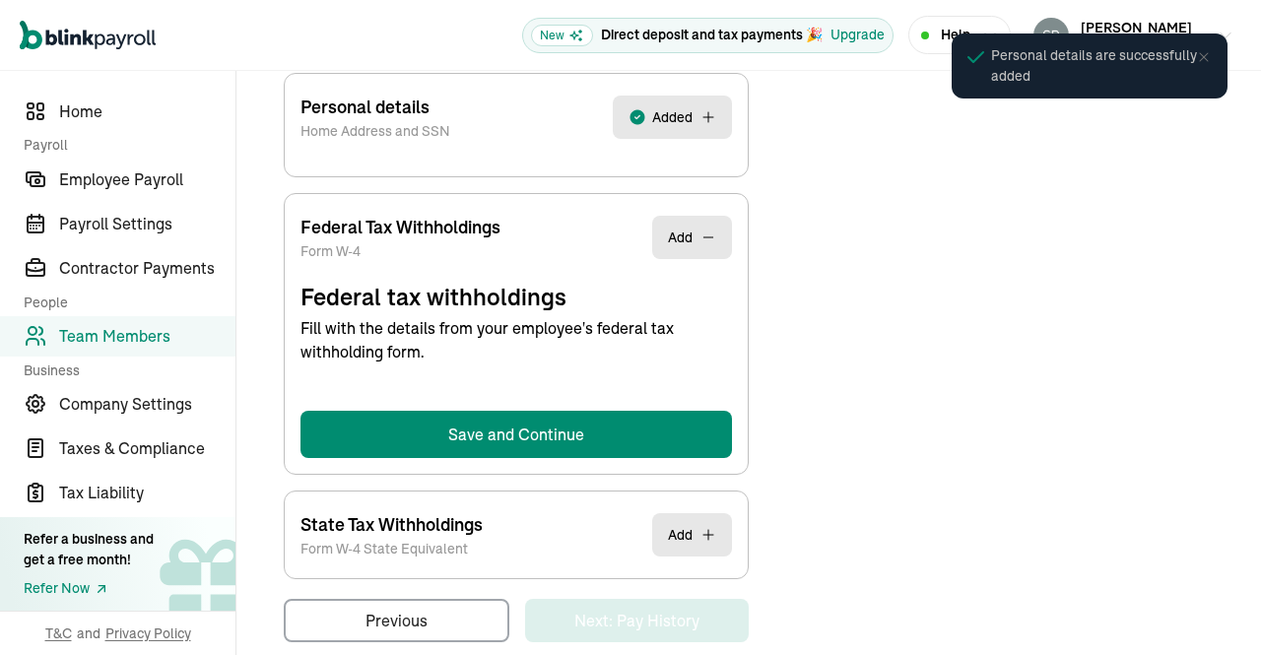
select select "S"
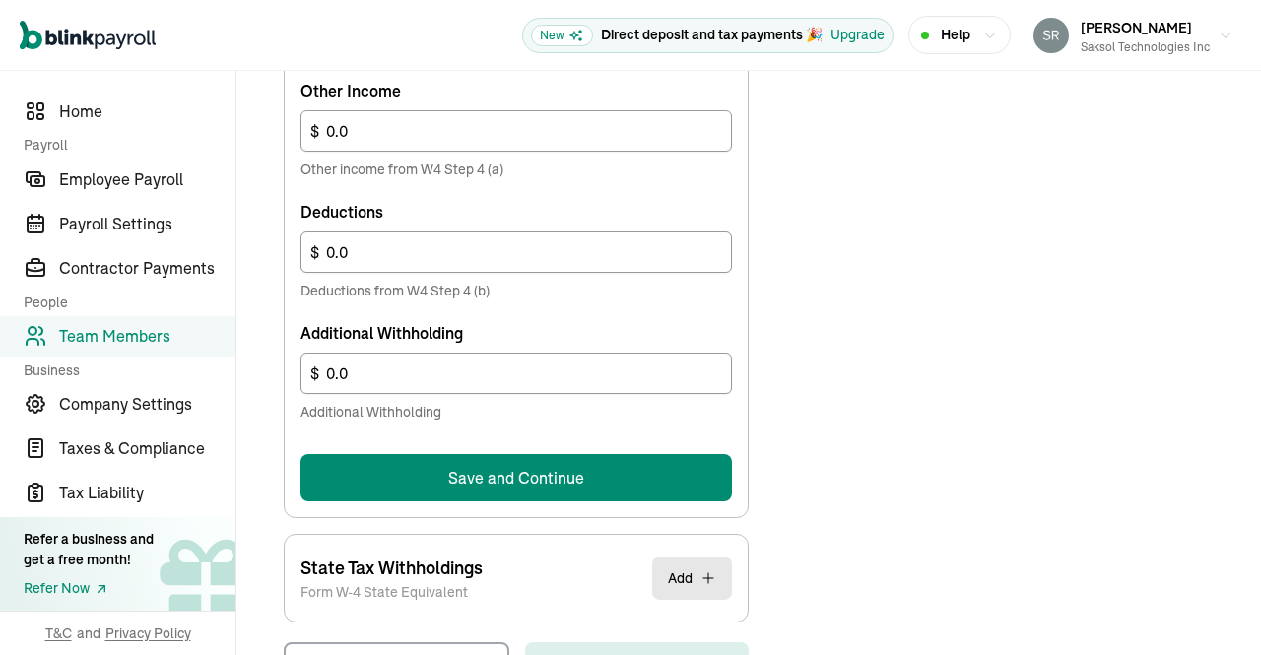
scroll to position [1272, 0]
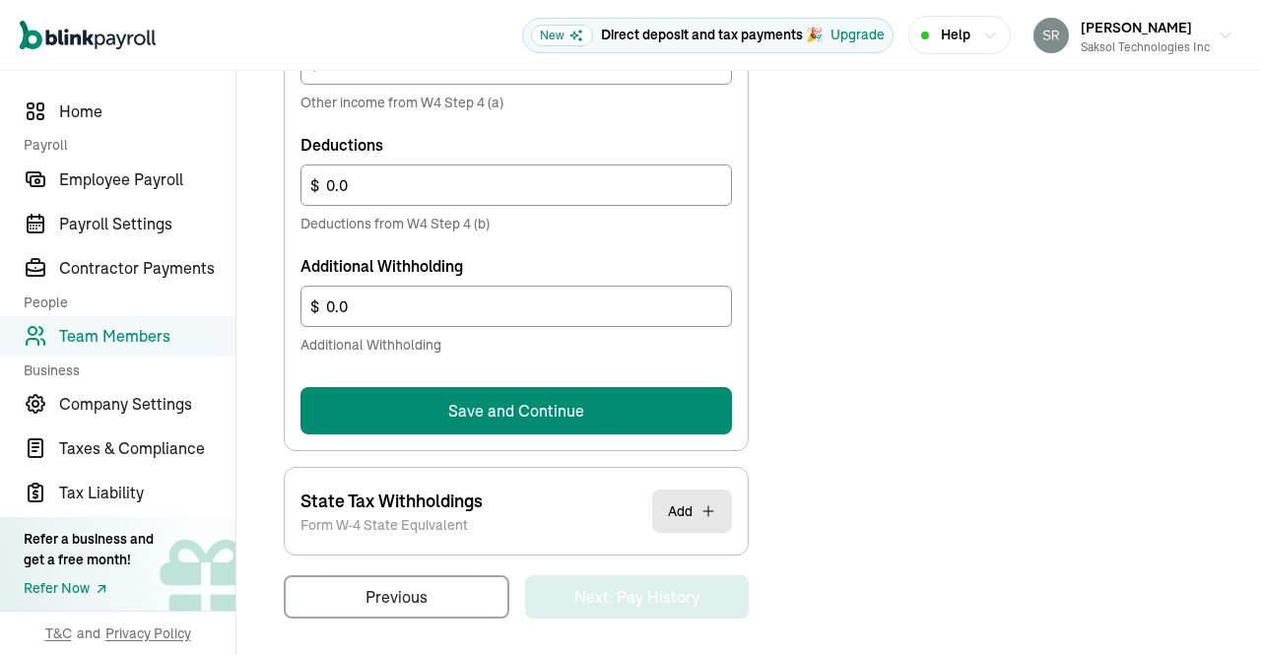
click at [632, 407] on button "Save and Continue" at bounding box center [515, 410] width 431 height 47
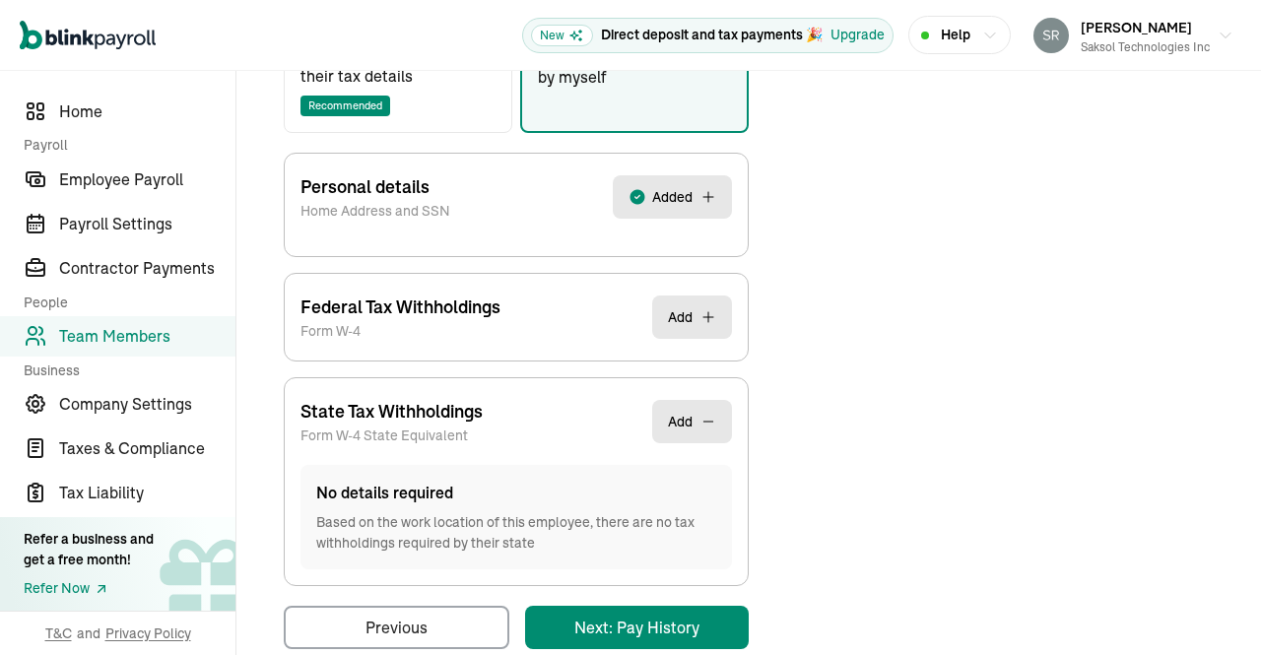
scroll to position [447, 0]
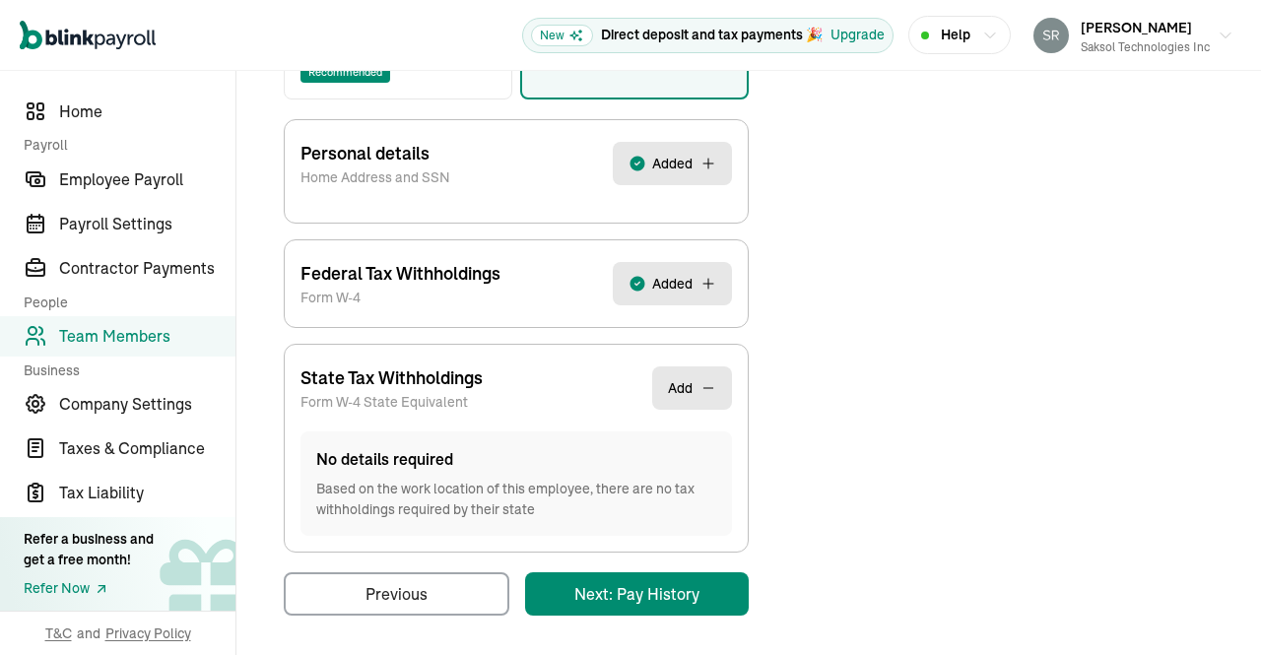
click at [671, 575] on div "Back to team members Jugal Prakash Anvekar W2 Employee Active Pay Stubs General…" at bounding box center [748, 141] width 1024 height 1035
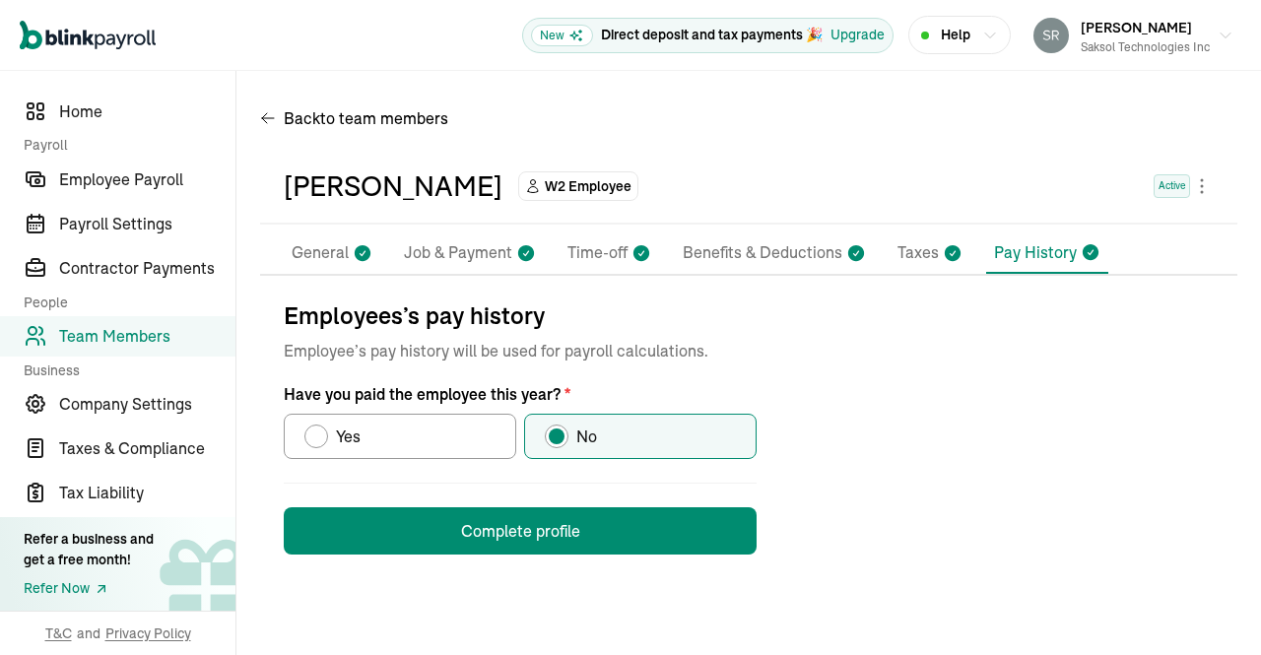
scroll to position [0, 0]
click at [636, 522] on button "Complete profile" at bounding box center [520, 530] width 473 height 47
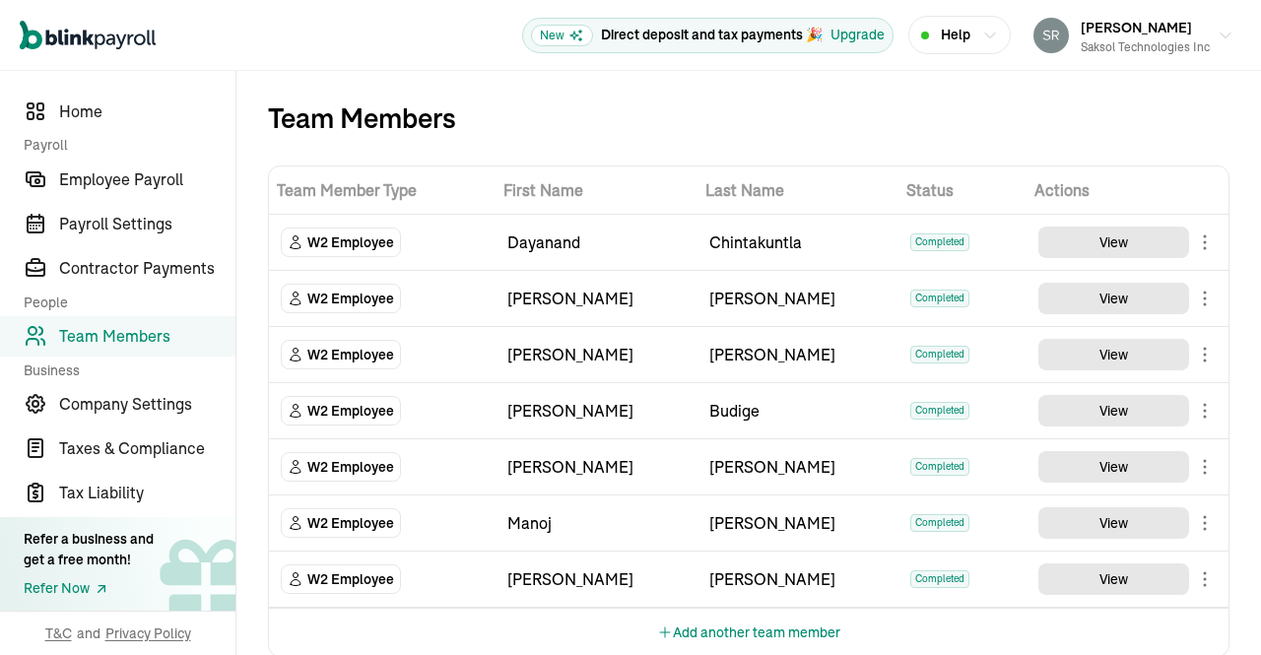
scroll to position [30, 0]
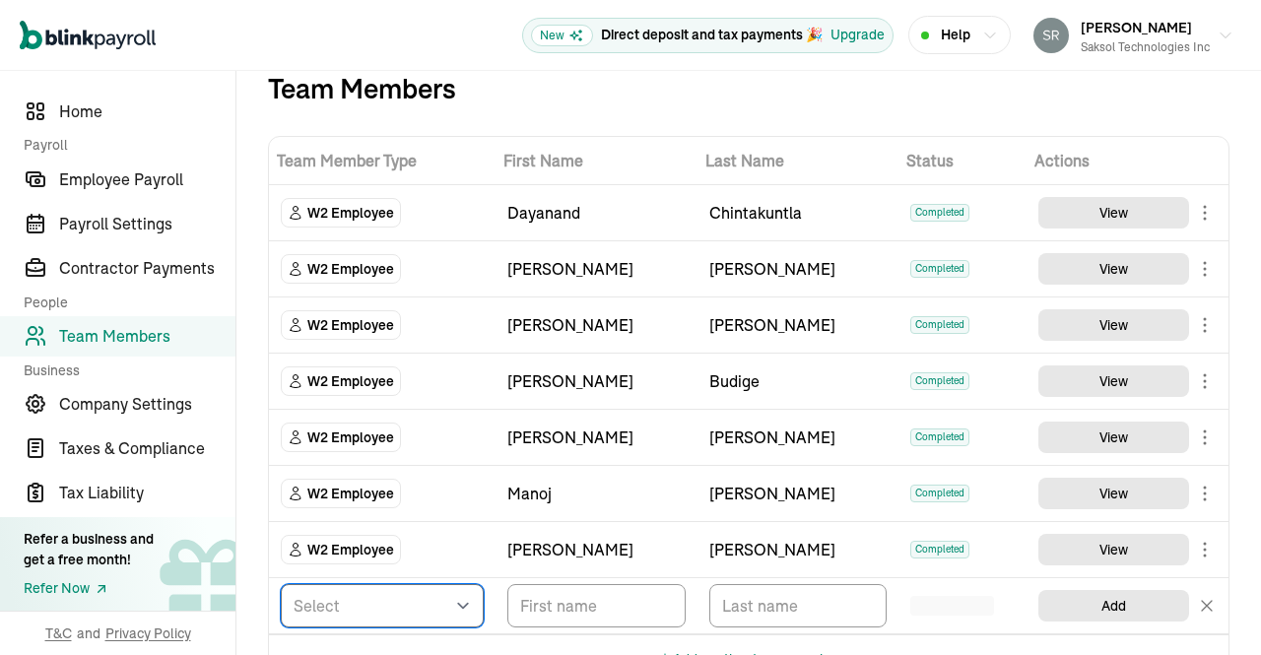
click at [441, 606] on select "Select W2 Employee Individual - 1099 Contractor Business - 1099 Contractor" at bounding box center [382, 605] width 203 height 43
select select "employee"
click at [281, 584] on select "Select W2 Employee Individual - 1099 Contractor Business - 1099 Contractor" at bounding box center [382, 605] width 203 height 43
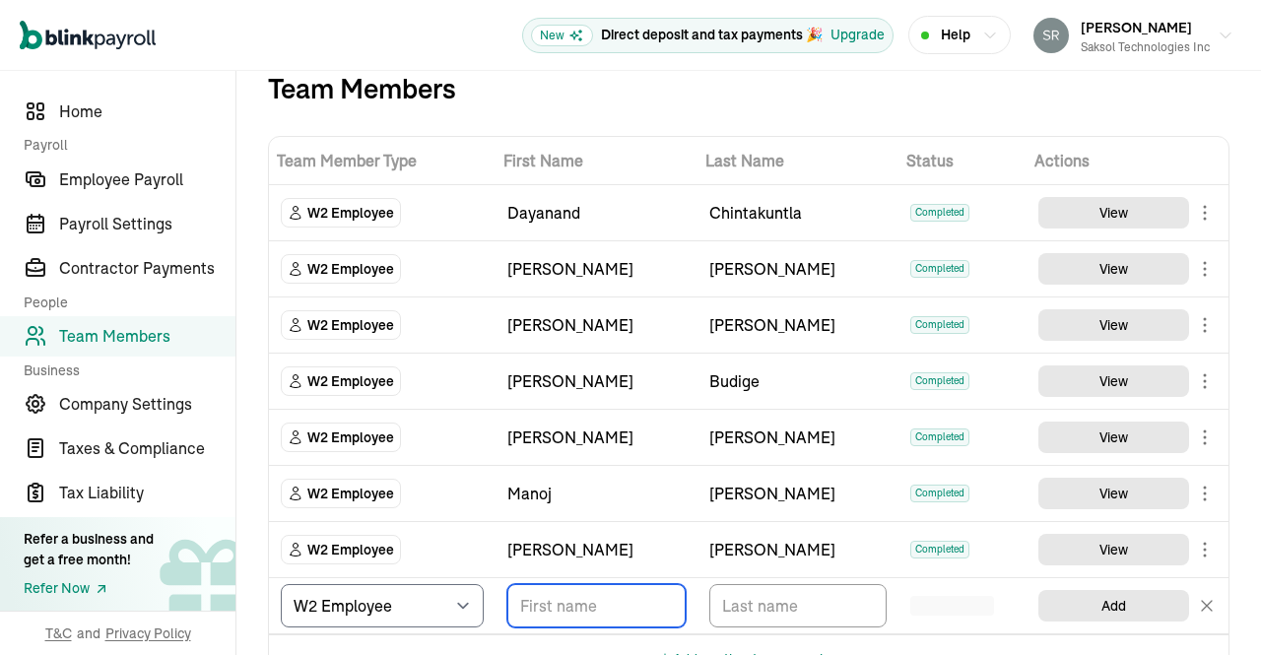
click at [624, 596] on input "TextInput" at bounding box center [596, 605] width 178 height 43
paste input "Rajesh Kadali"
click at [593, 604] on input "Rajesh Kadali" at bounding box center [596, 605] width 178 height 43
type input "Rajesh"
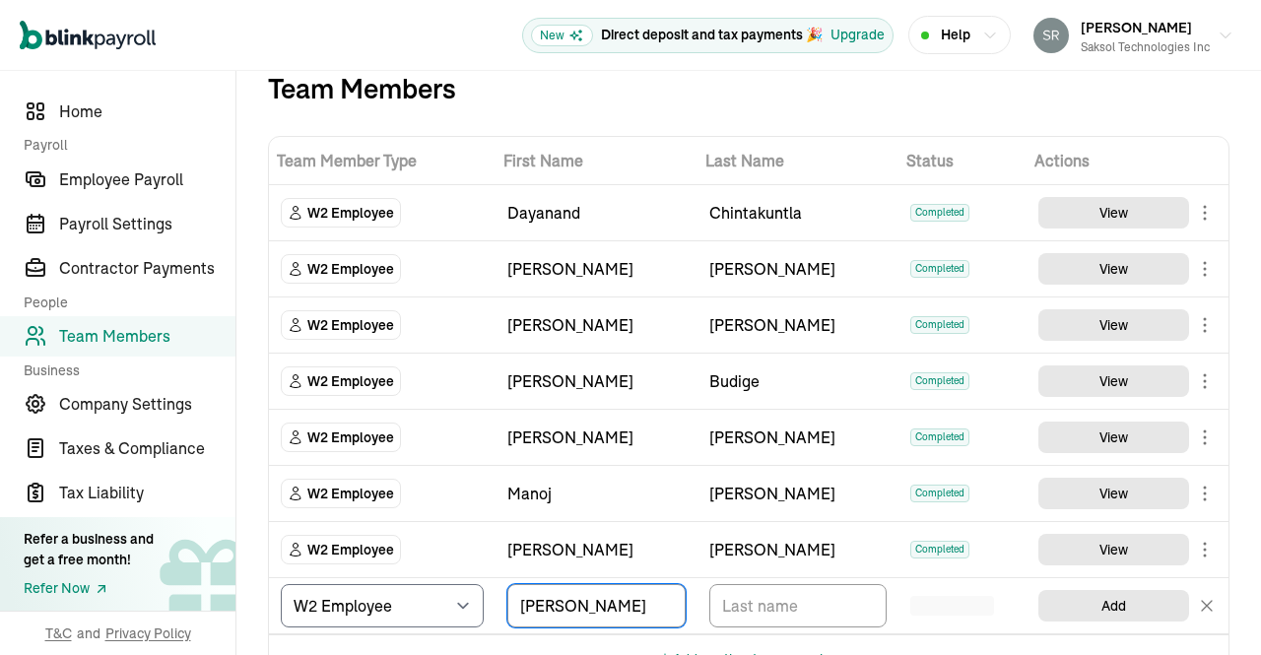
scroll to position [53, 0]
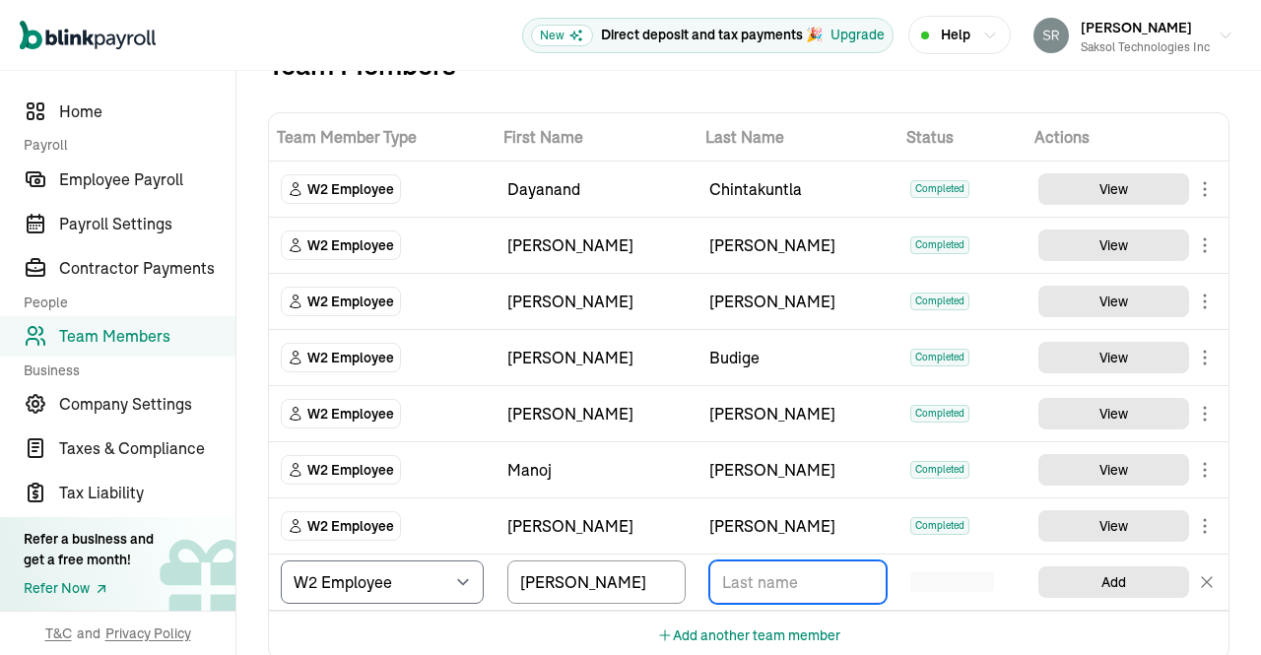
click at [793, 574] on input "TextInput" at bounding box center [798, 581] width 178 height 43
paste input "Kadali"
type input "Kadali"
click at [964, 616] on div "Add another team member" at bounding box center [748, 635] width 959 height 48
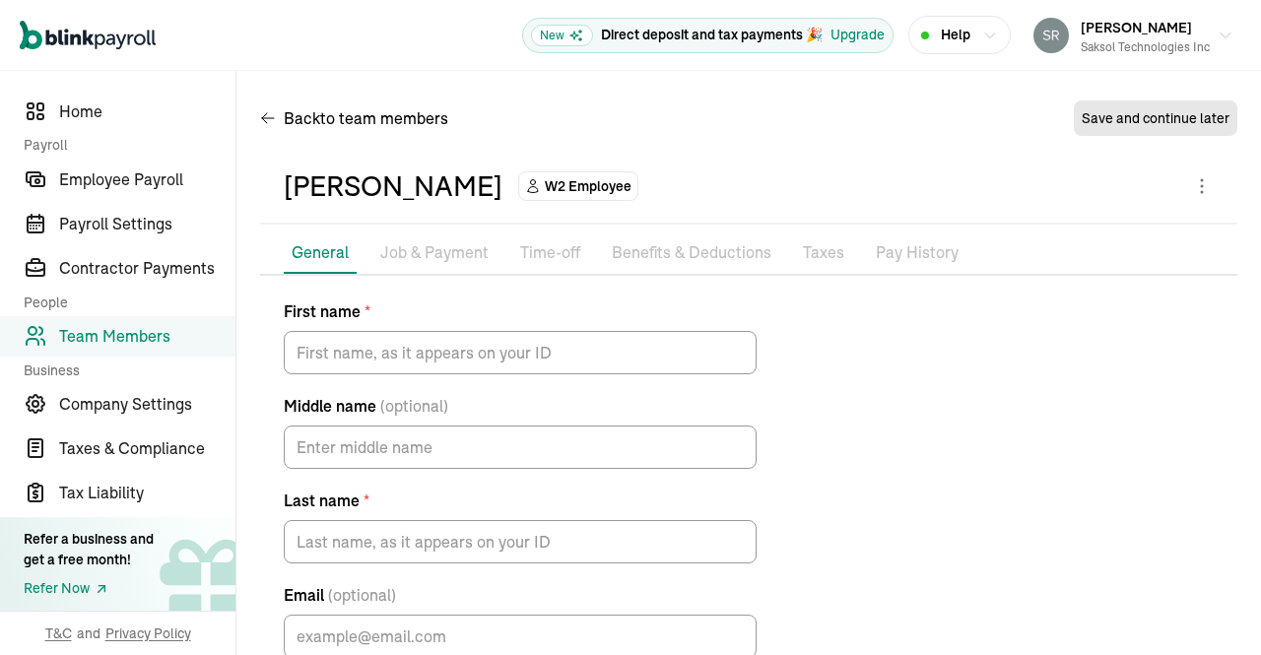
type input "Rajesh"
type input "Kadali"
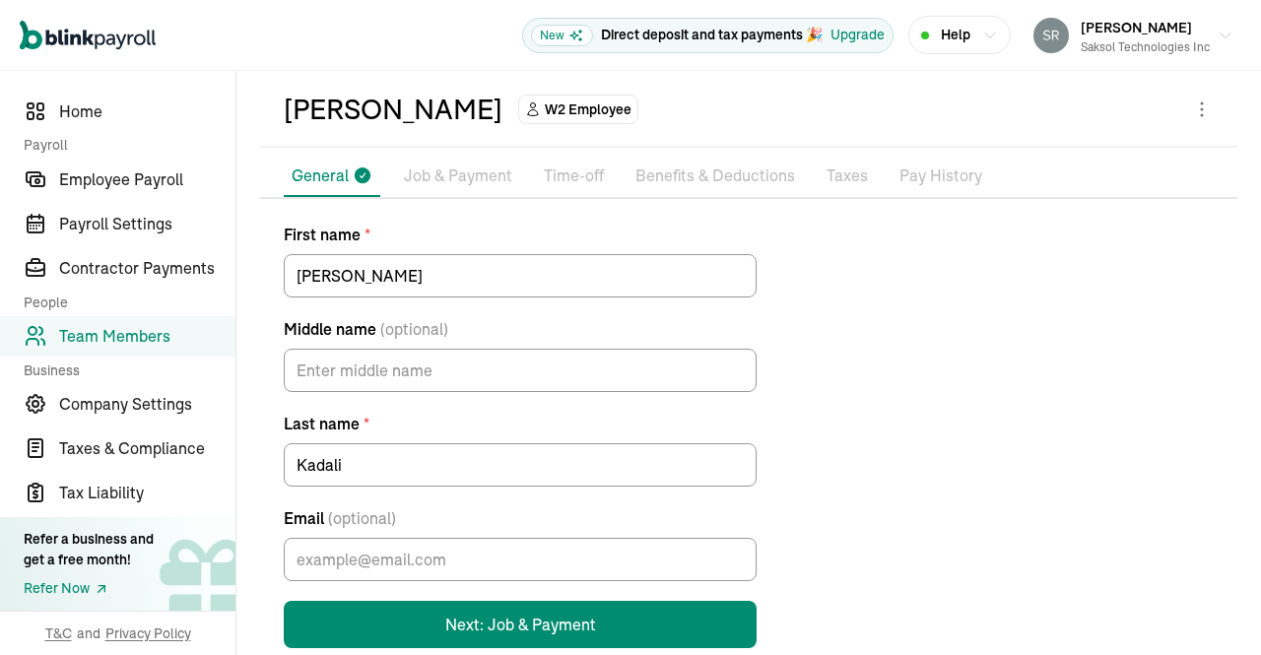
scroll to position [112, 0]
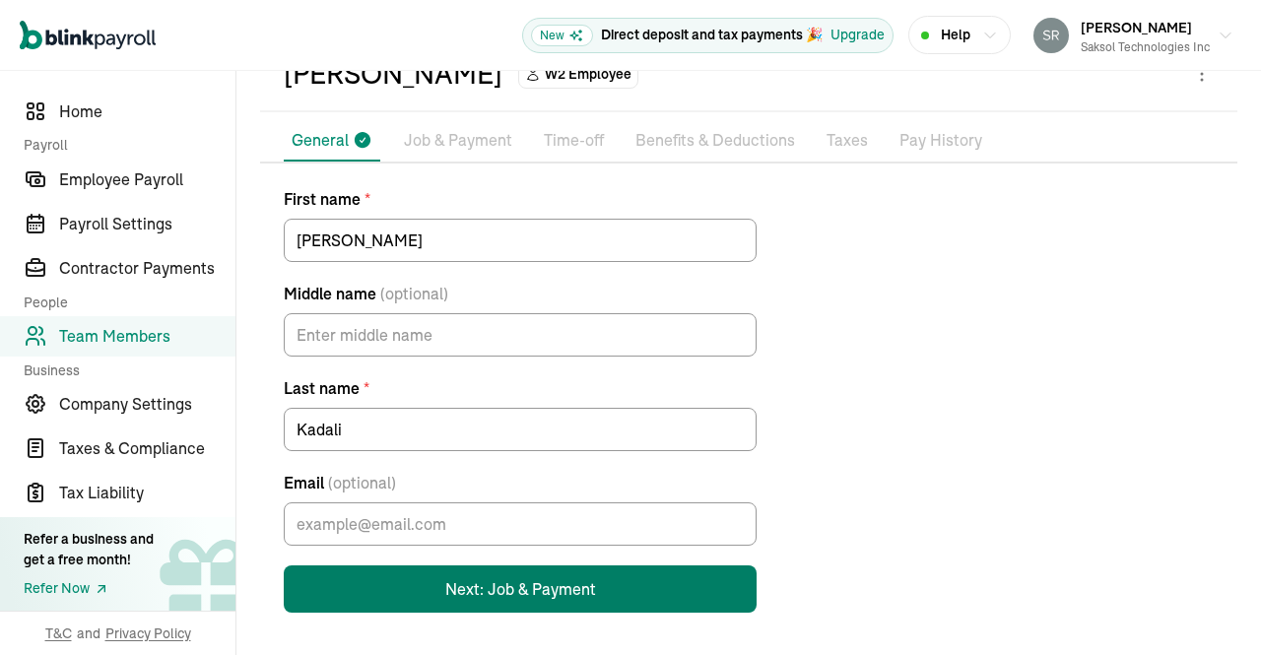
click at [520, 583] on button "Next: Job & Payment" at bounding box center [520, 588] width 473 height 47
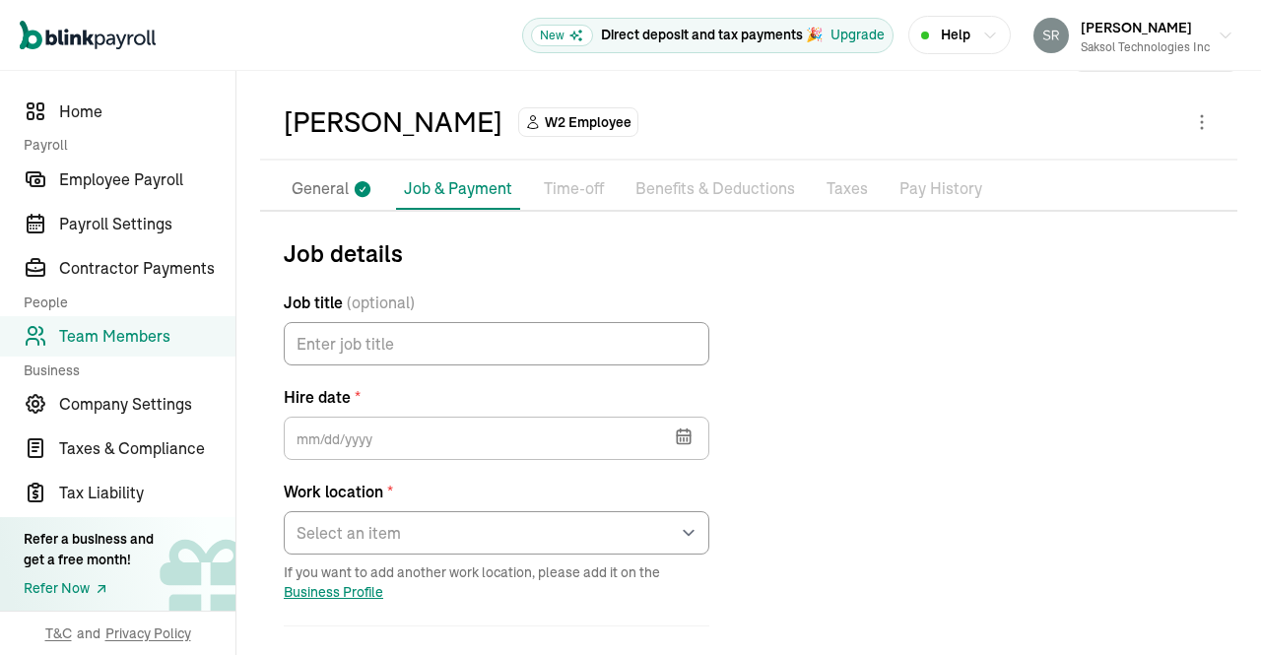
scroll to position [77, 0]
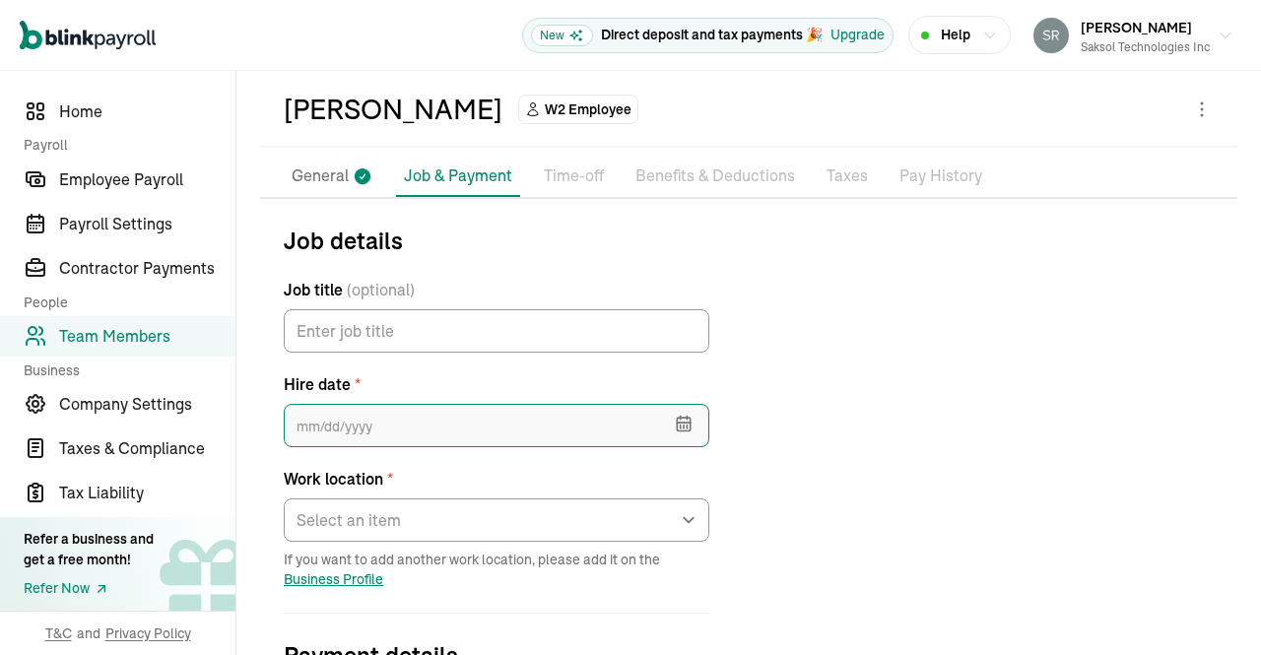
click at [622, 417] on input "text" at bounding box center [496, 425] width 425 height 43
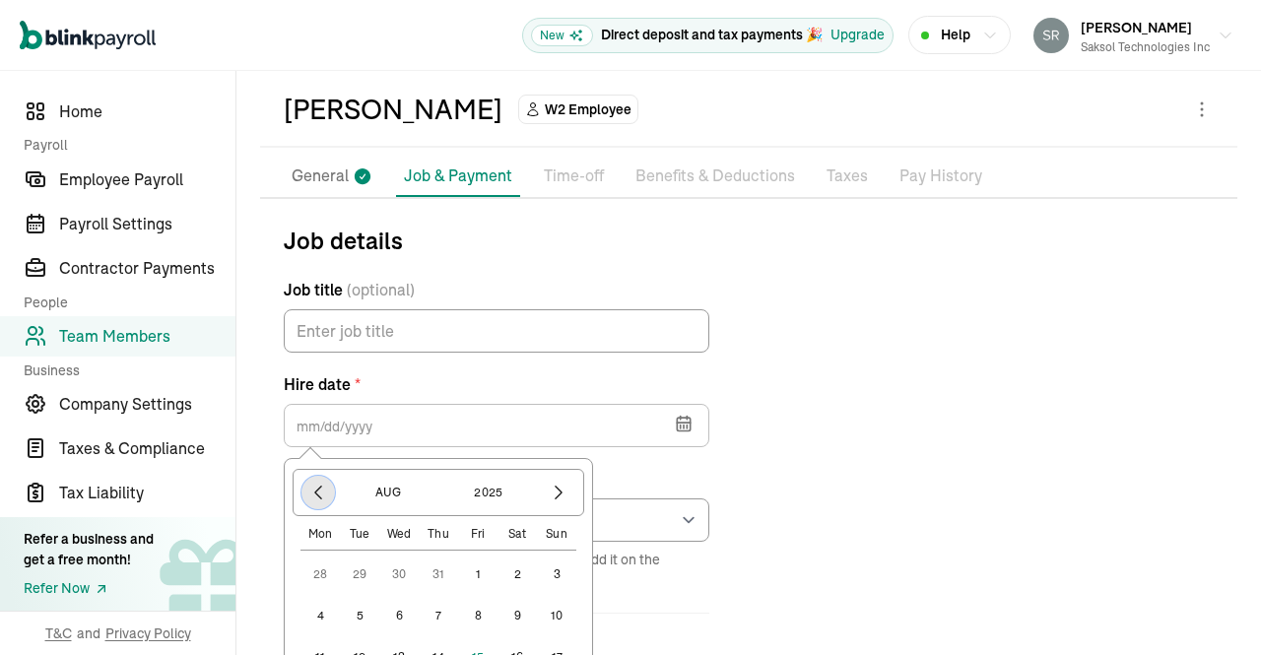
click at [317, 490] on icon "button" at bounding box center [318, 493] width 20 height 20
click at [317, 492] on icon "button" at bounding box center [318, 493] width 20 height 20
click at [317, 490] on icon "button" at bounding box center [318, 493] width 20 height 20
click at [317, 489] on icon "button" at bounding box center [318, 493] width 6 height 13
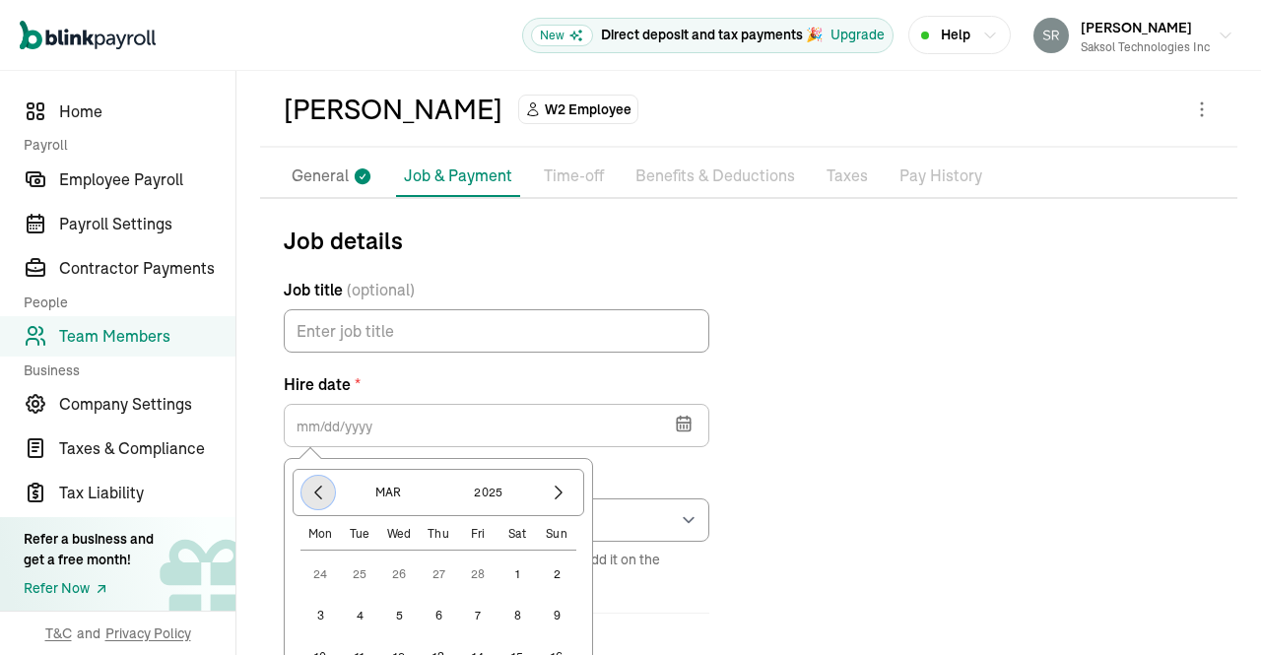
click at [323, 490] on icon "button" at bounding box center [318, 493] width 20 height 20
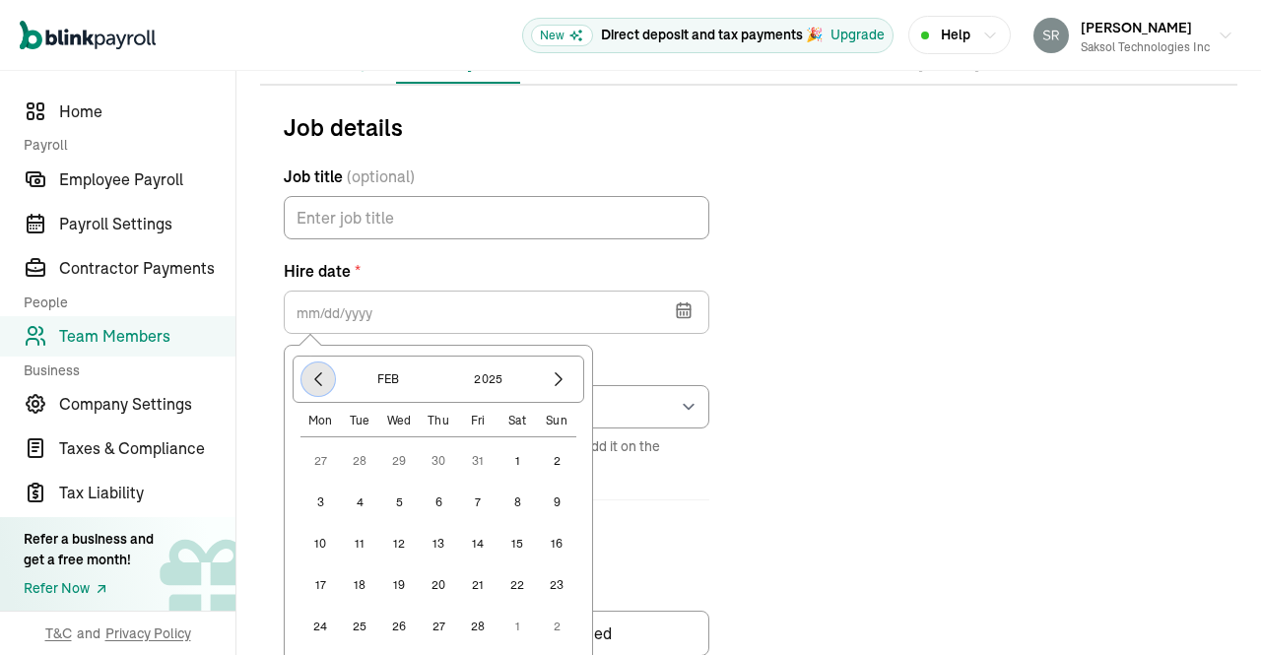
scroll to position [229, 0]
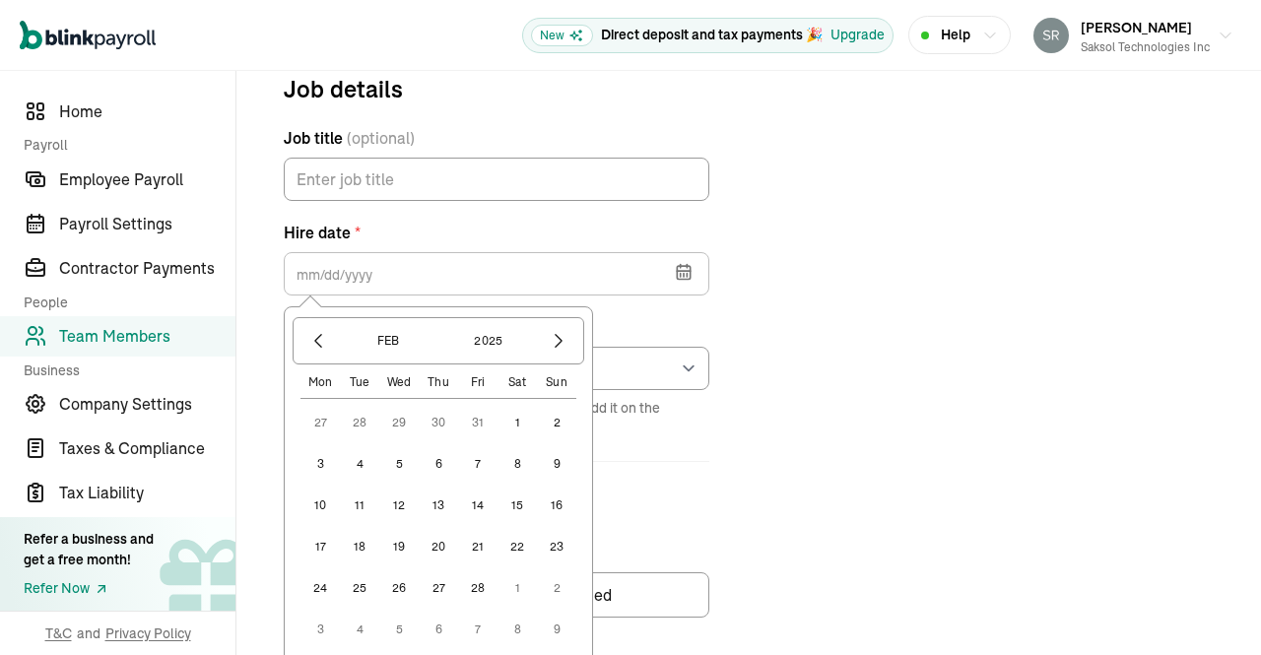
click at [319, 545] on button "17" at bounding box center [319, 546] width 39 height 39
type input "02/17/2025"
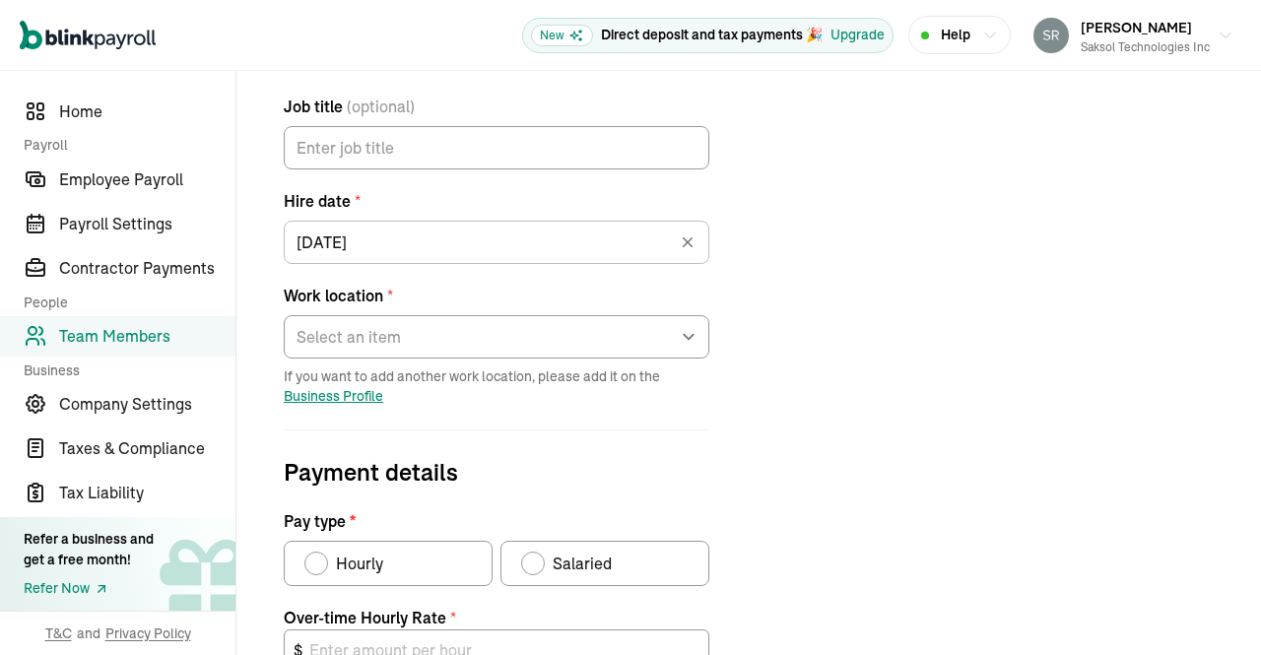
scroll to position [264, 0]
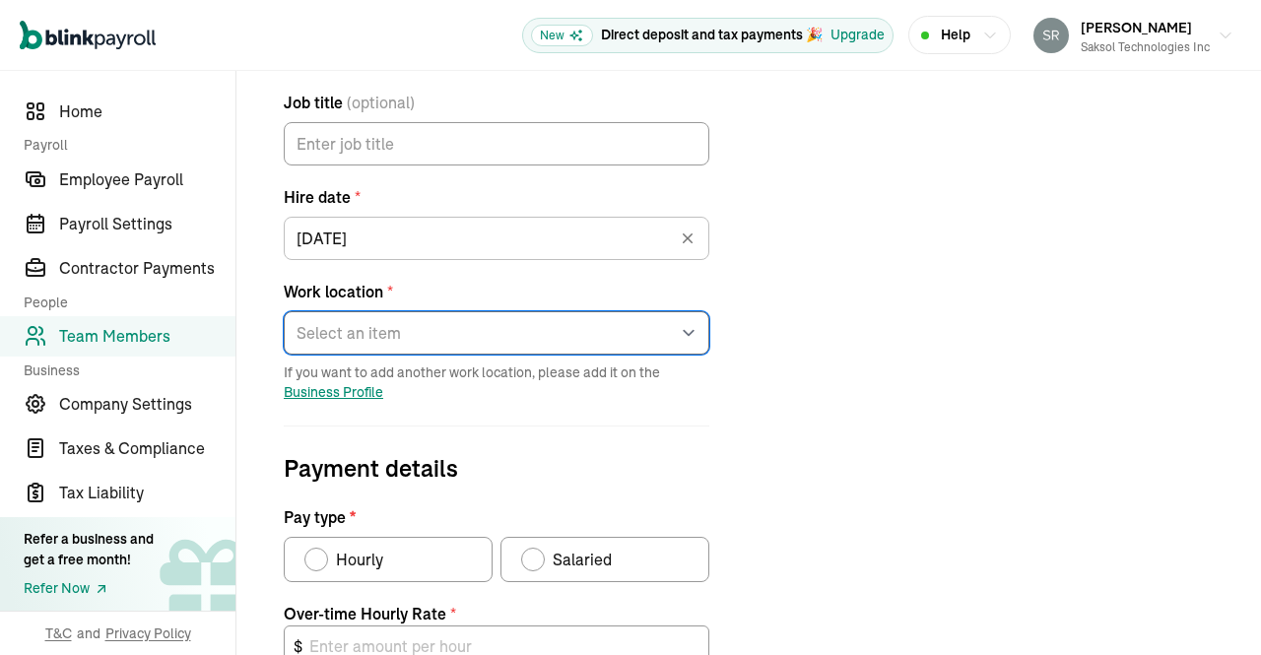
click at [684, 332] on select "Select an item 13601 Preston Rd Works from home" at bounding box center [496, 332] width 425 height 43
select select "13601 Preston Rd"
click at [284, 311] on select "Select an item 13601 Preston Rd Works from home" at bounding box center [496, 332] width 425 height 43
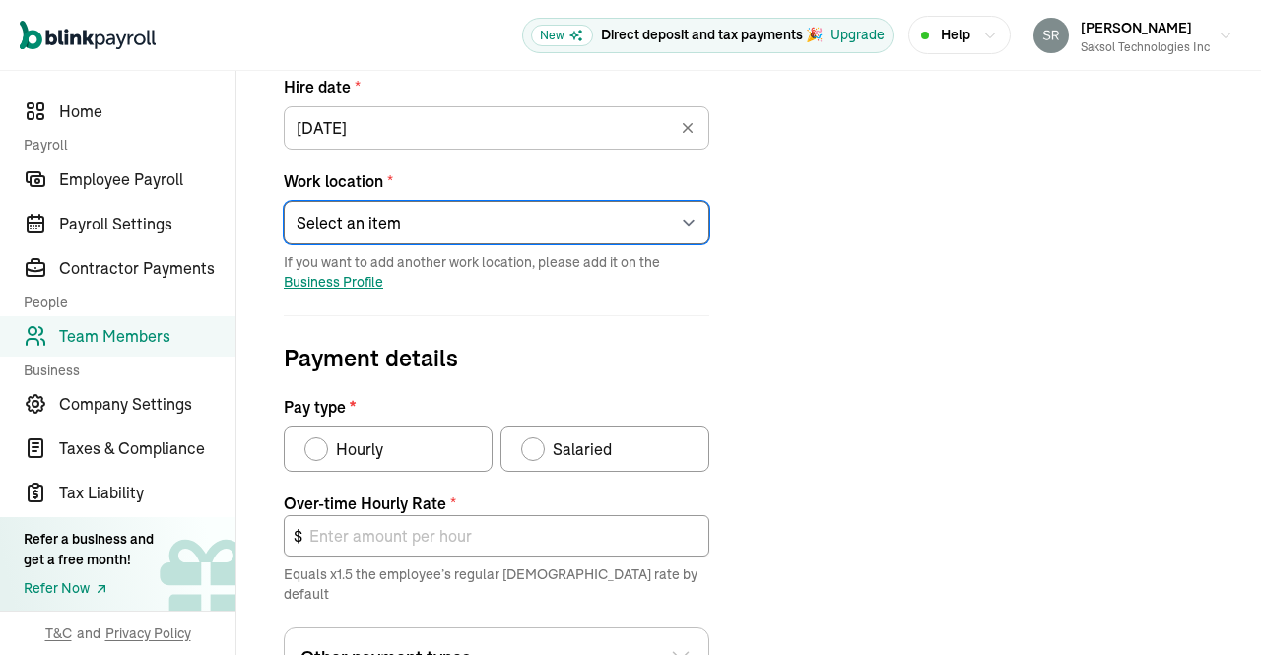
scroll to position [410, 0]
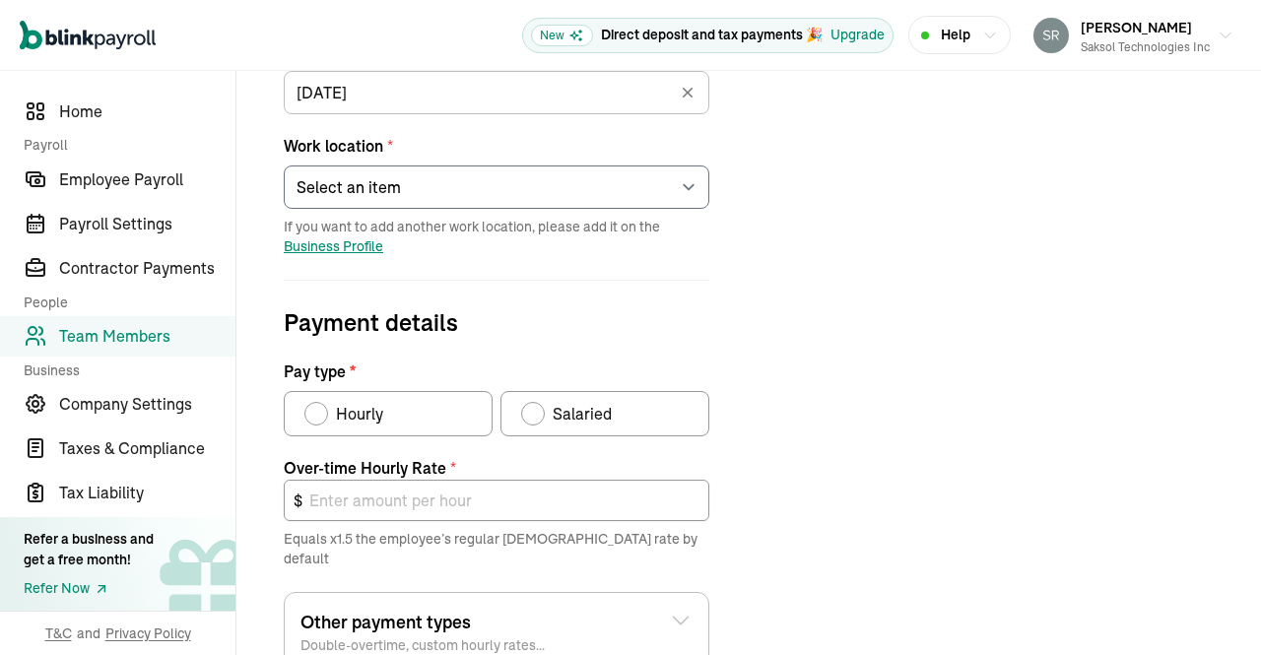
click at [559, 418] on span "Salaried" at bounding box center [582, 414] width 59 height 24
click at [536, 417] on input "Salaried" at bounding box center [528, 409] width 16 height 16
radio input "true"
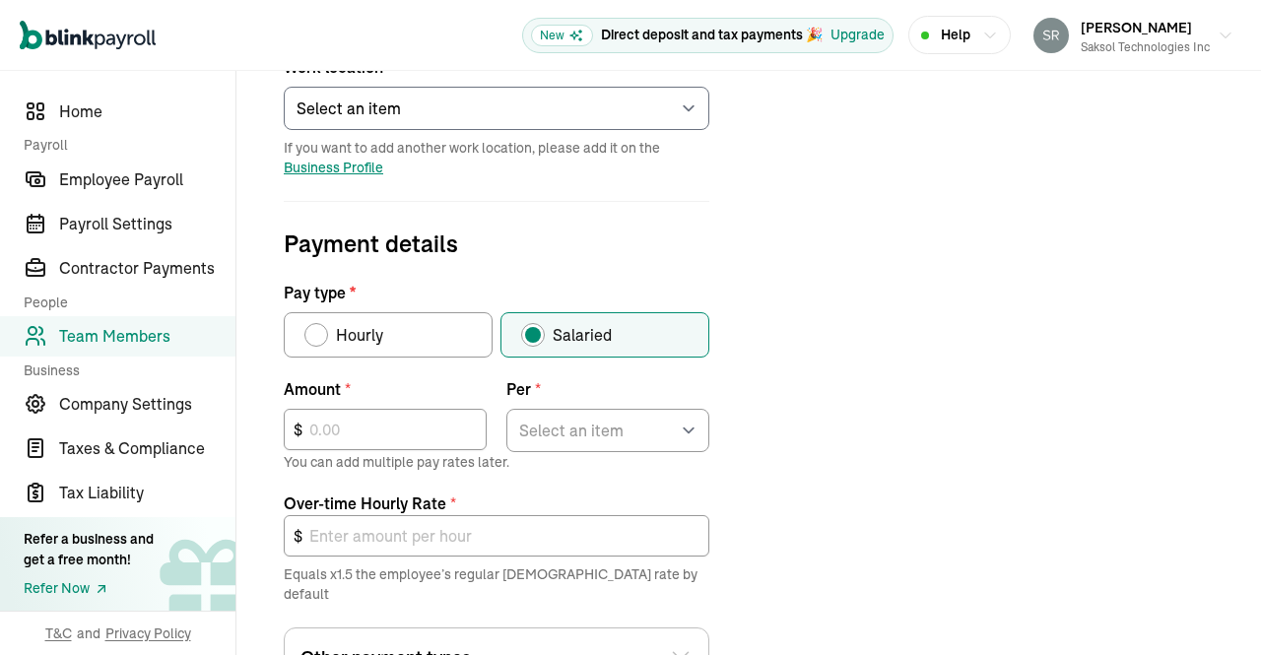
scroll to position [552, 0]
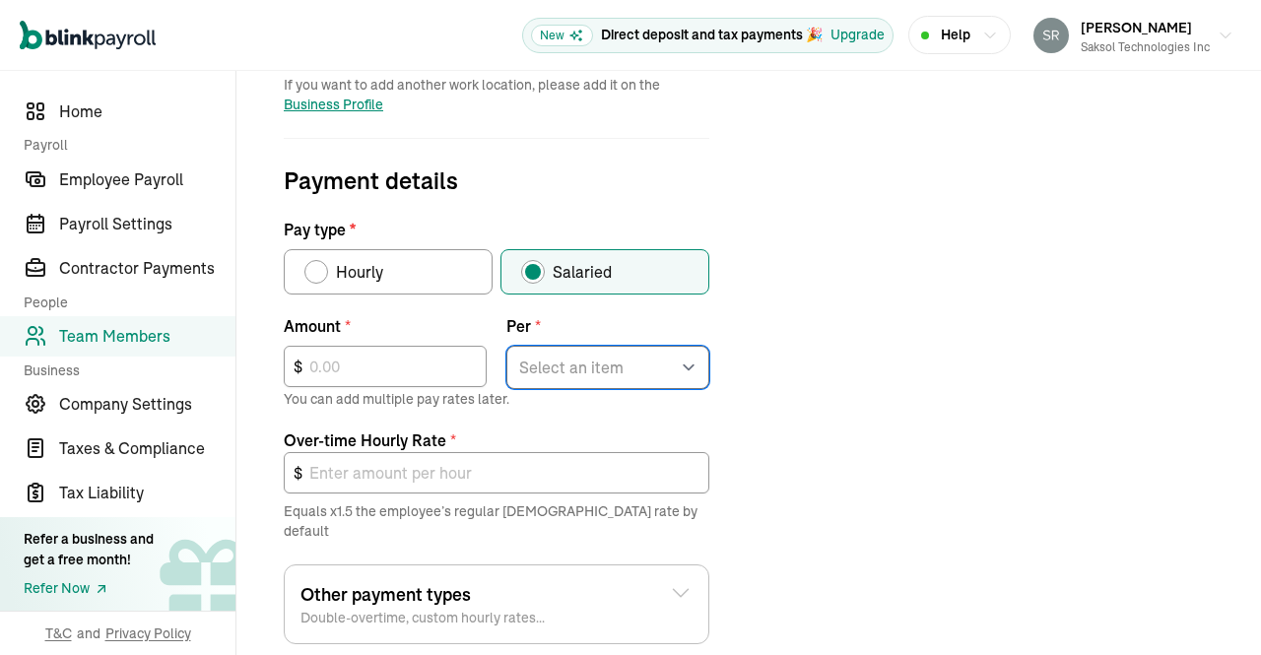
click at [682, 346] on select "Select an item Hour Week Month Year" at bounding box center [607, 367] width 203 height 43
select select "4"
click at [506, 346] on select "Select an item Hour Week Month Year" at bounding box center [607, 367] width 203 height 43
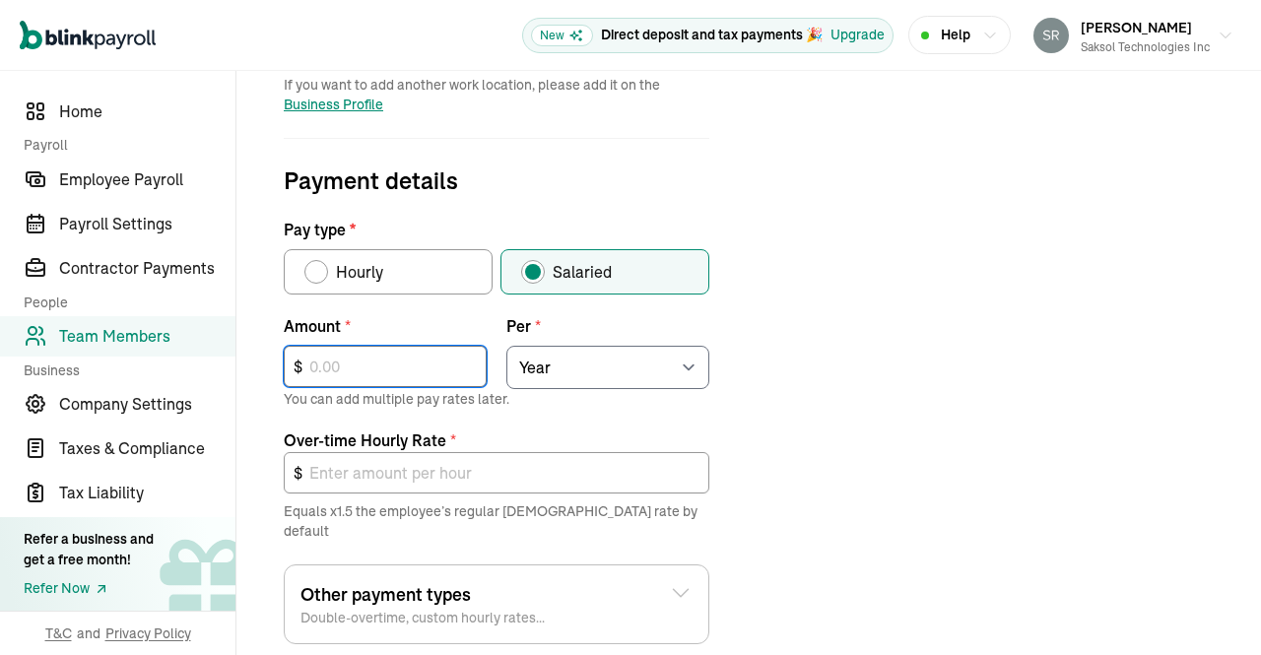
click at [410, 360] on input "text" at bounding box center [385, 366] width 203 height 41
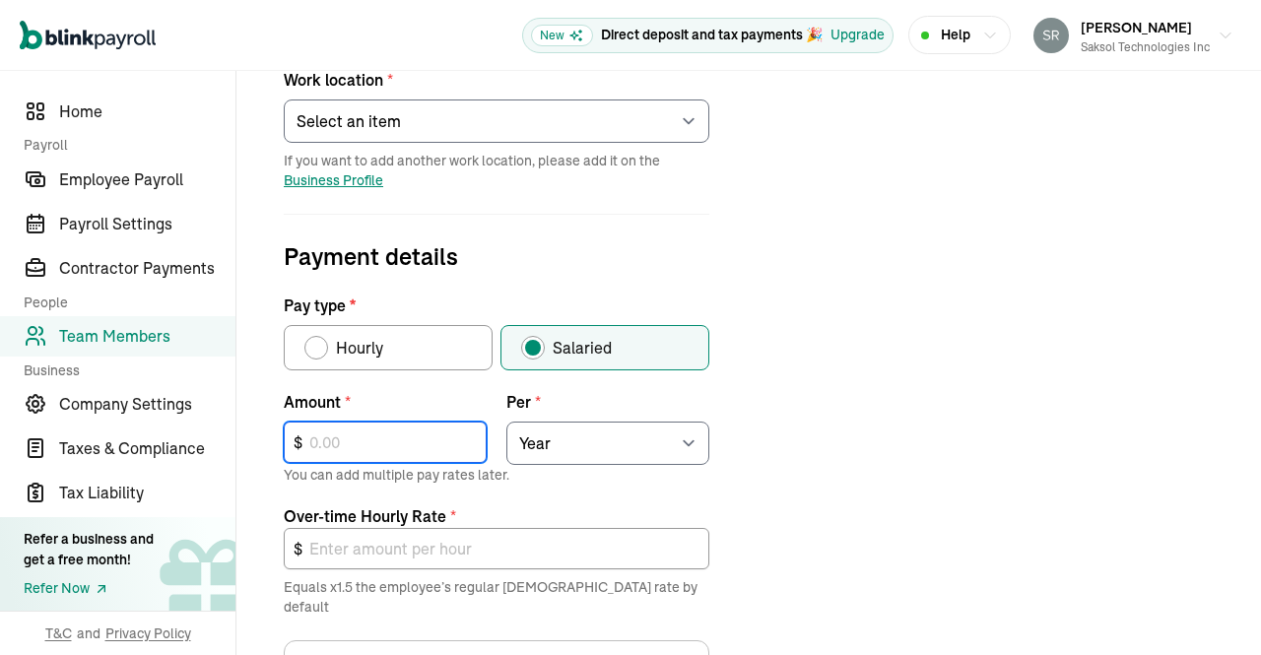
scroll to position [782, 0]
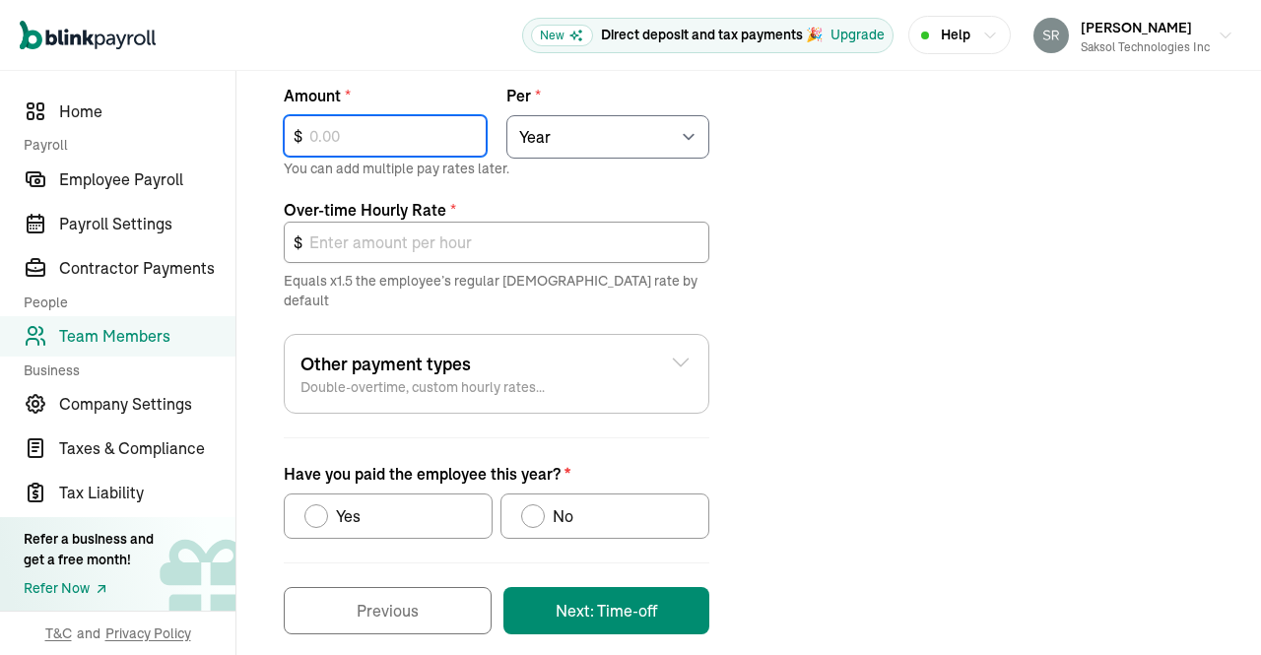
type input "9"
type input "0.01"
type input "91"
type input "0.07"
type input "915"
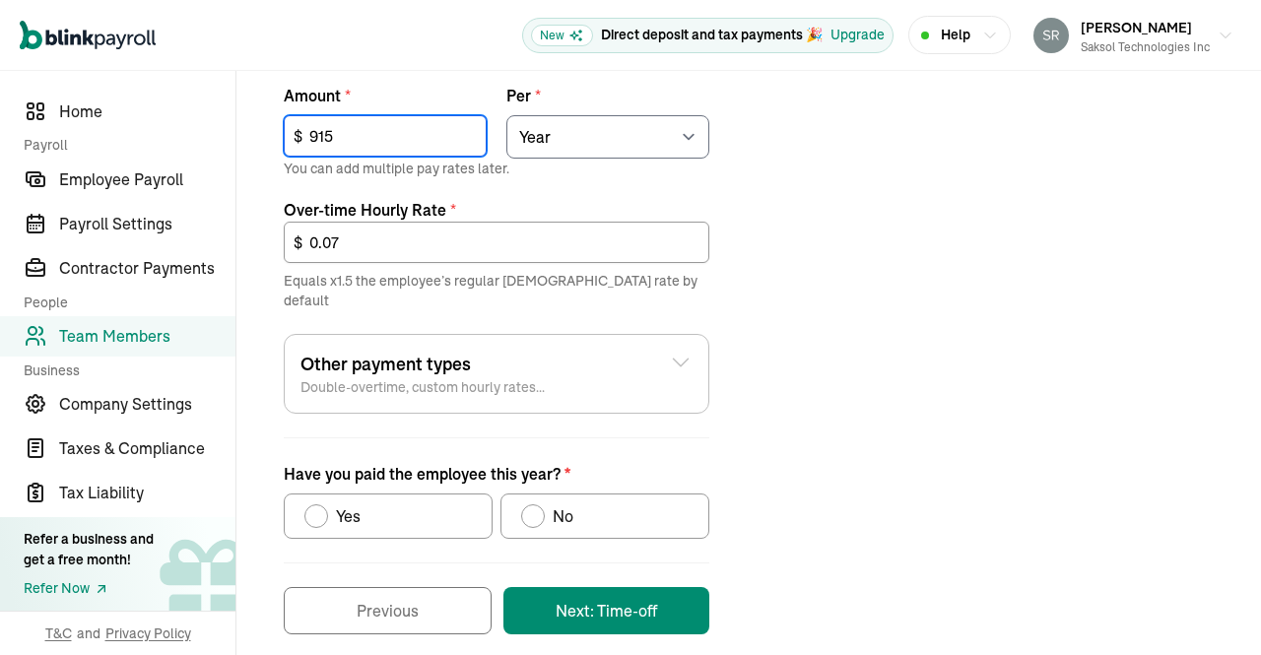
type input "0.66"
type input "9,156"
type input "6.60"
type input "91,562"
type input "66.03"
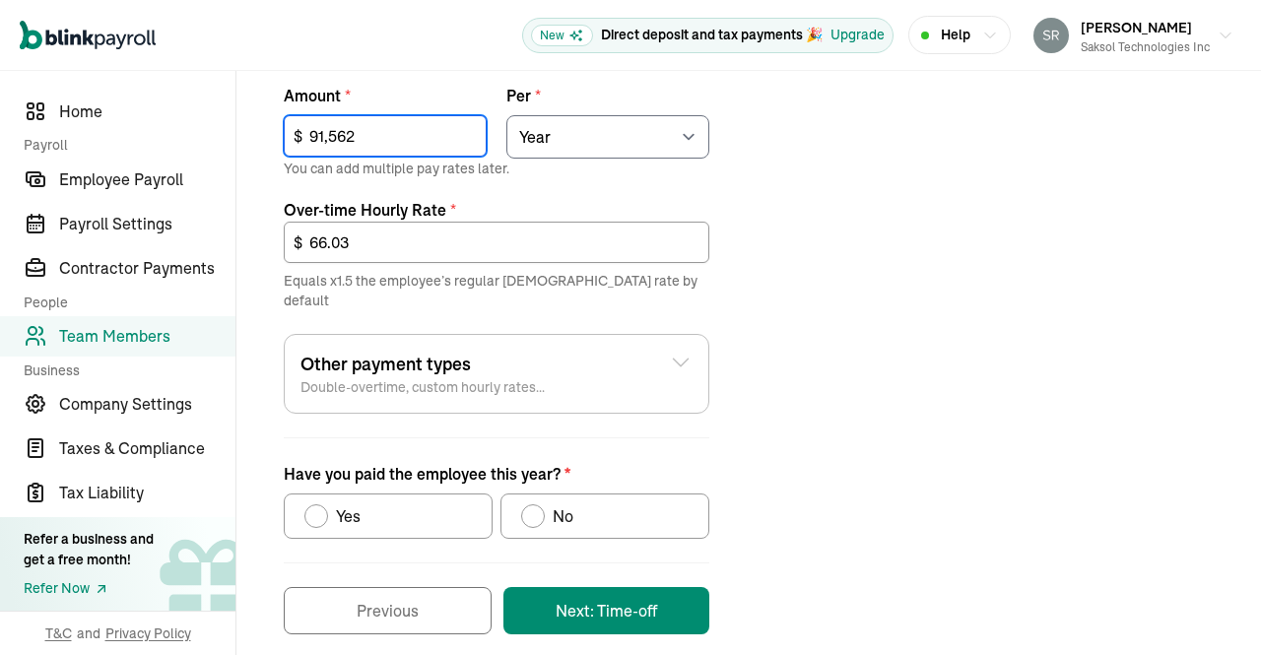
type input "91,562"
click at [546, 504] on div "No" at bounding box center [559, 516] width 29 height 24
click at [536, 503] on input "No" at bounding box center [528, 511] width 16 height 16
radio input "true"
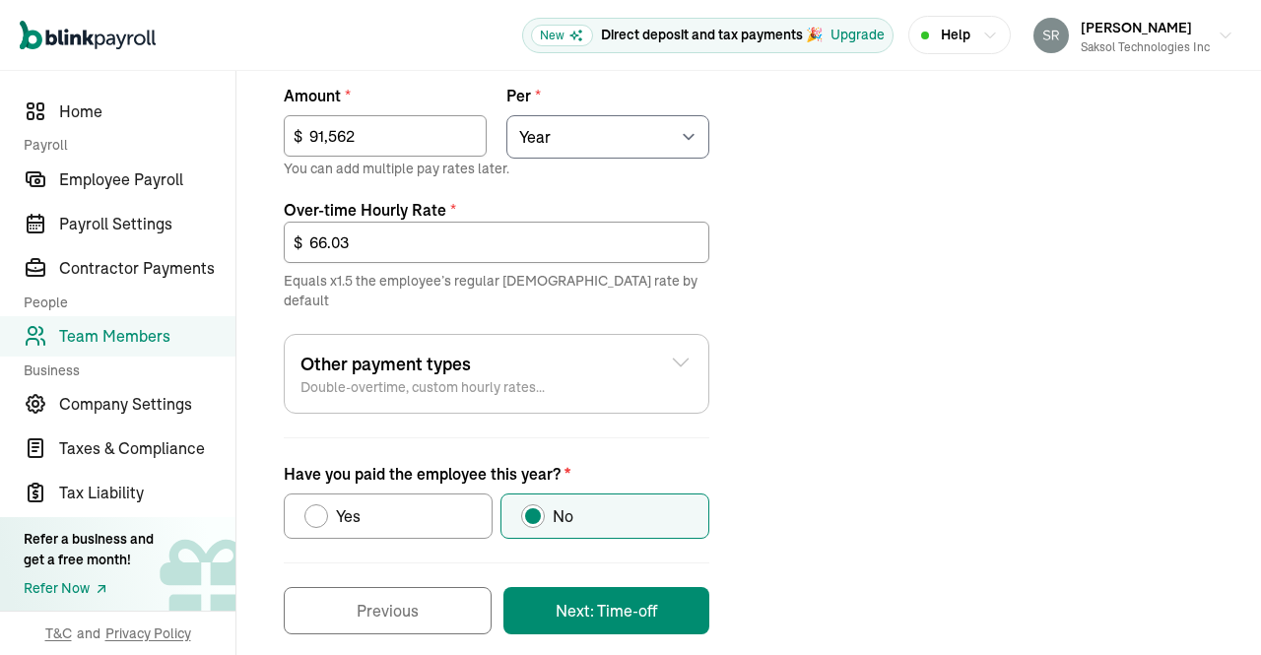
click at [618, 587] on button "Next: Time-off" at bounding box center [606, 610] width 206 height 47
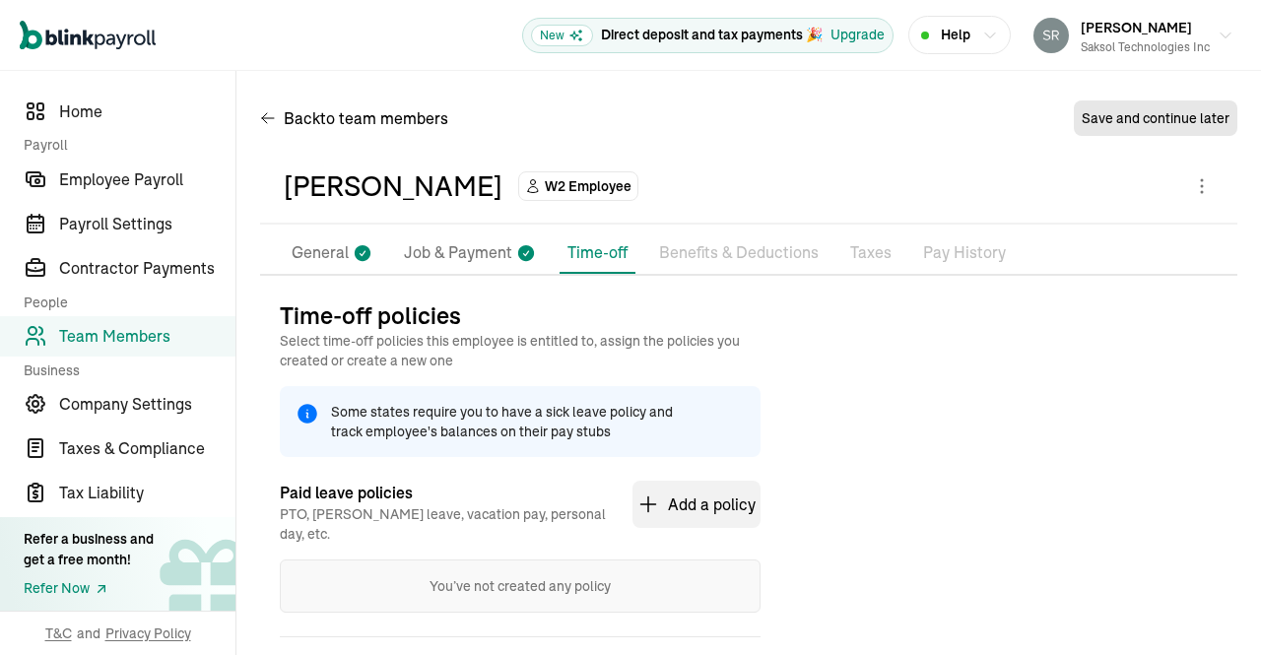
scroll to position [95, 0]
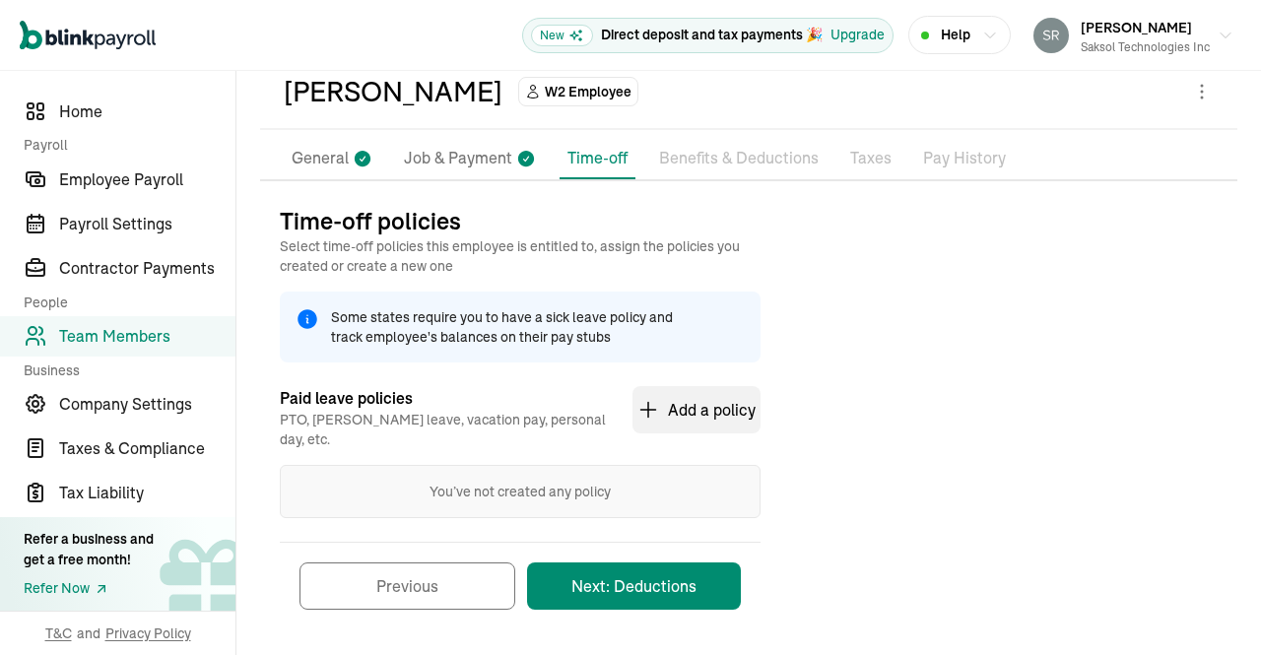
click at [670, 567] on button "Next: Deductions" at bounding box center [634, 585] width 214 height 47
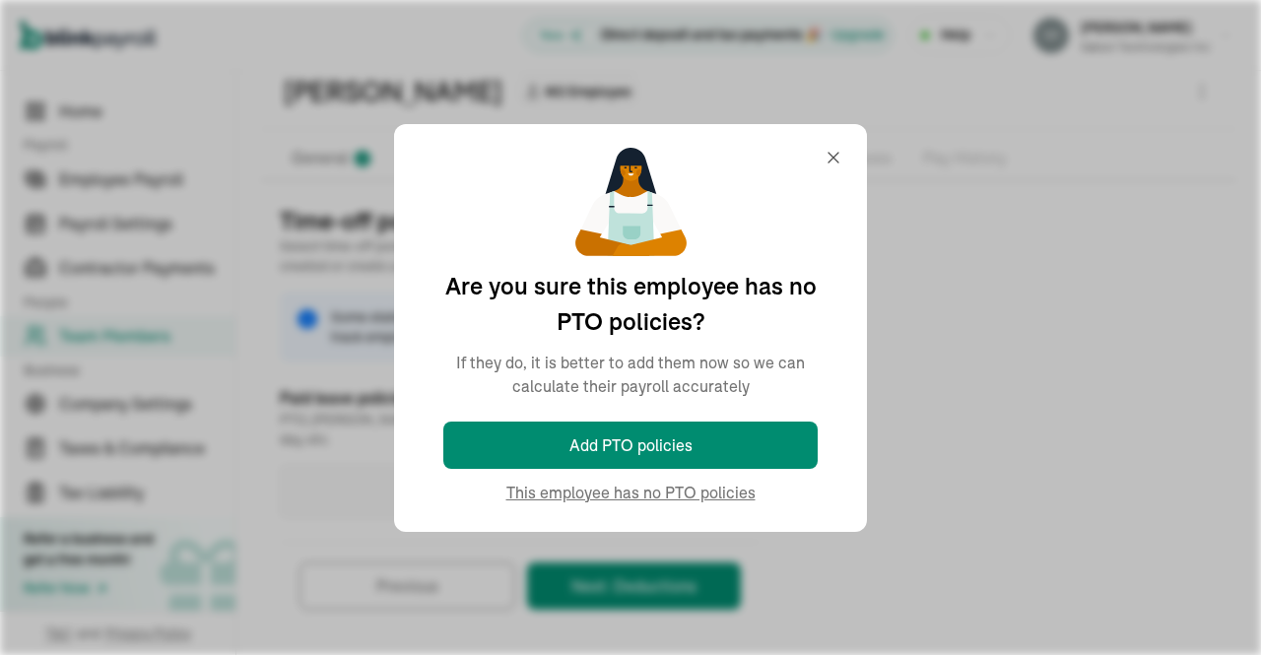
click at [713, 484] on p "You’ve not created any policy" at bounding box center [519, 492] width 447 height 20
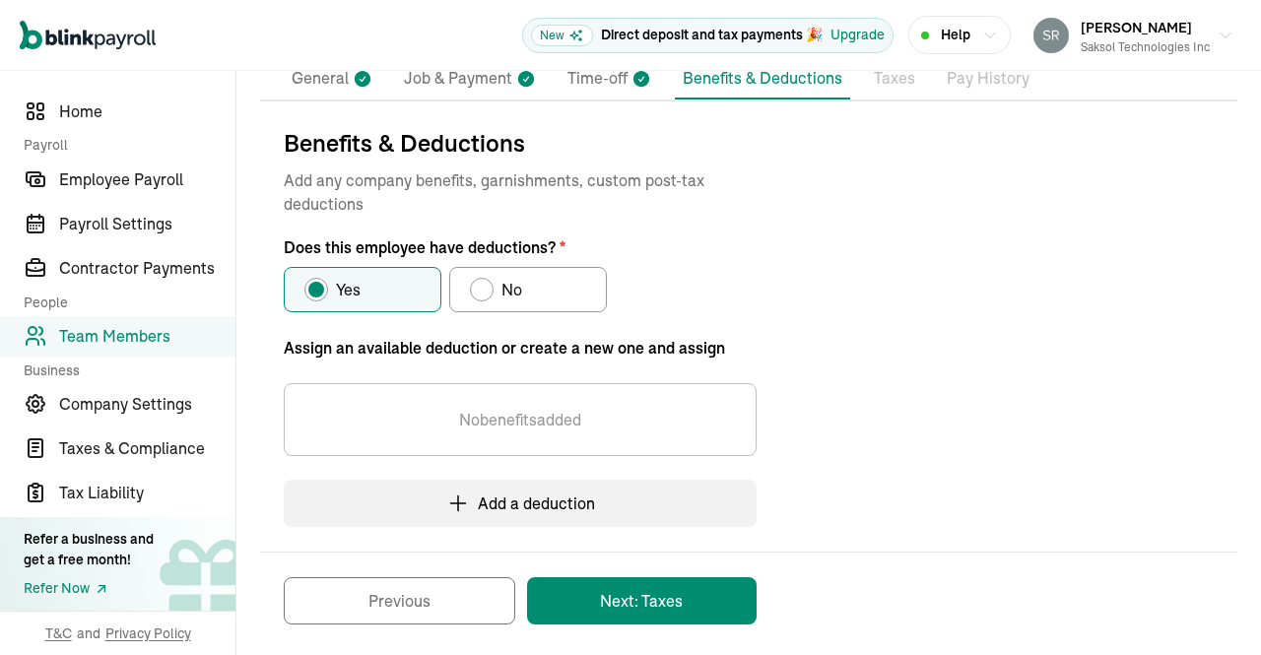
scroll to position [185, 0]
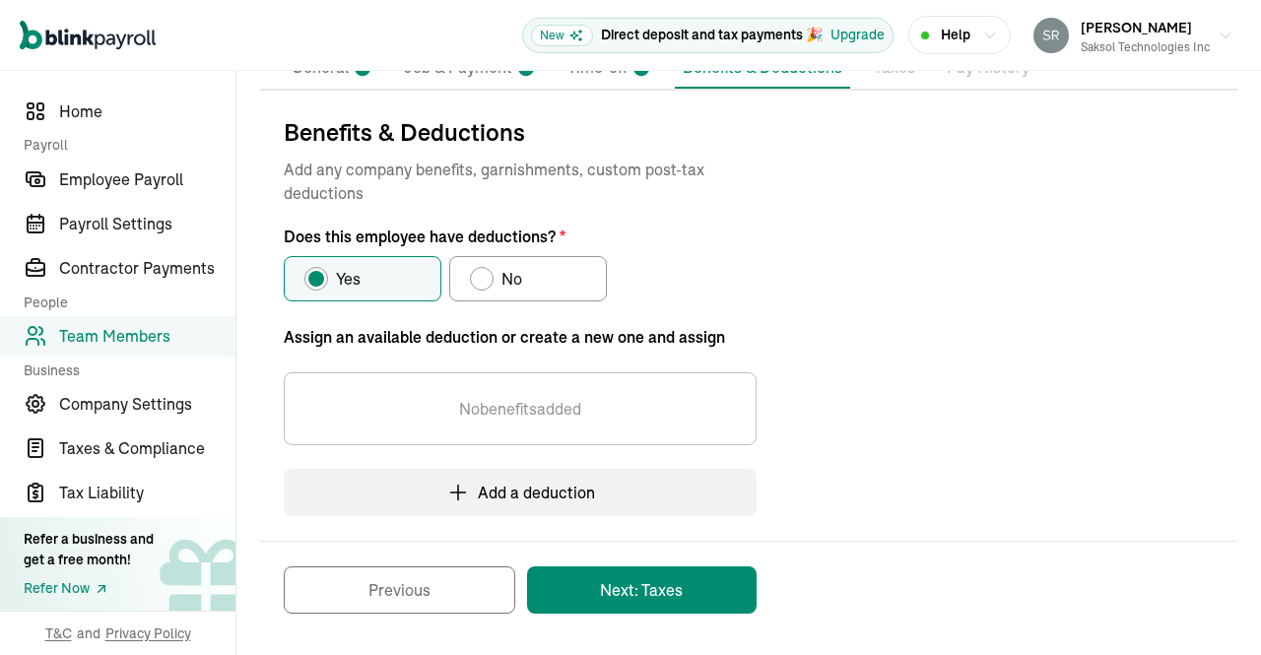
click at [518, 276] on span "No" at bounding box center [511, 279] width 21 height 24
click at [485, 276] on input "No" at bounding box center [477, 274] width 16 height 16
radio input "true"
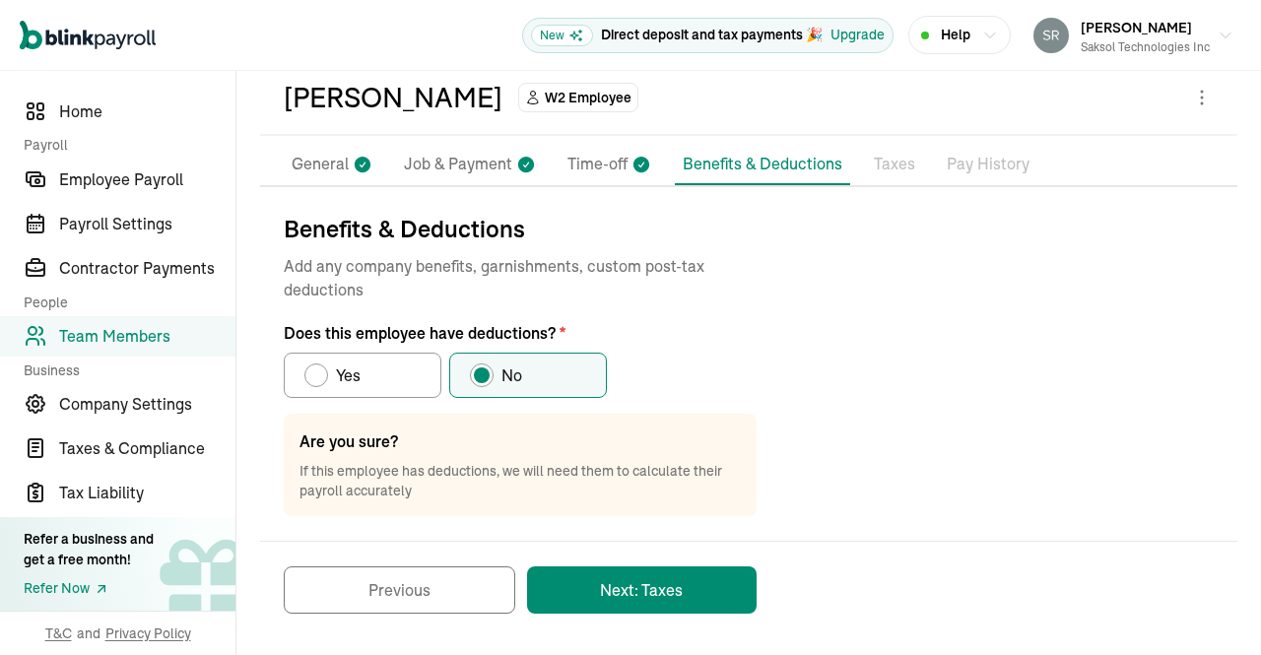
click at [674, 575] on button "Next: Taxes" at bounding box center [641, 589] width 229 height 47
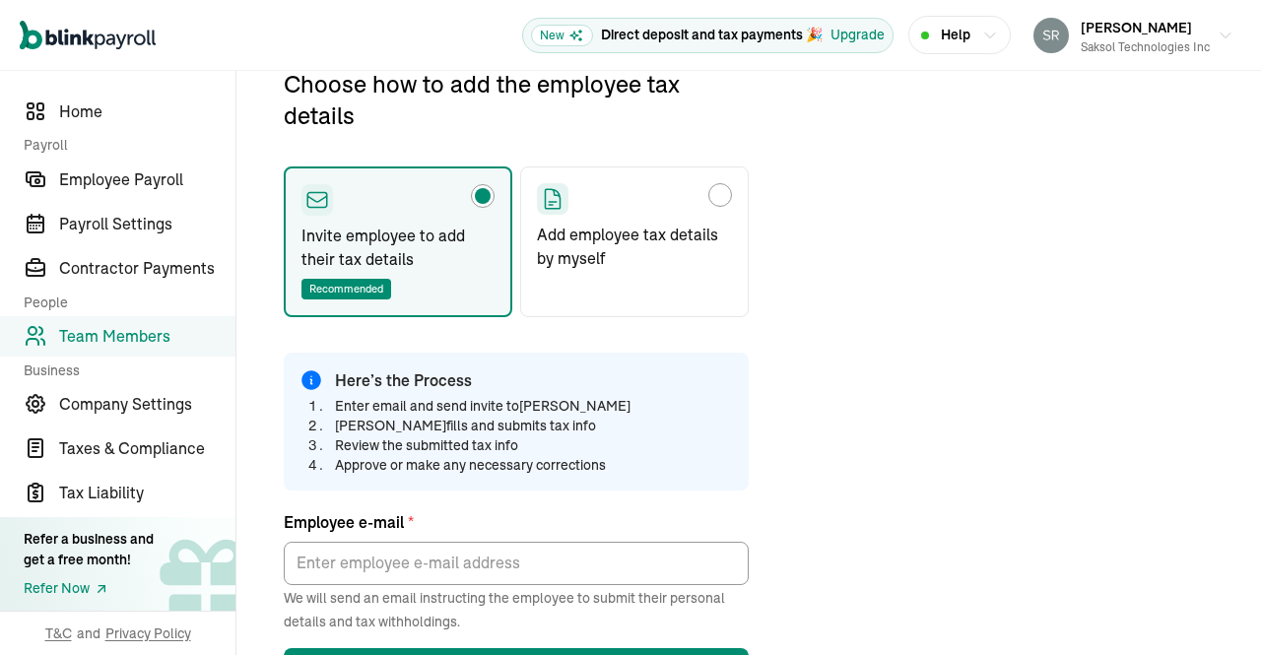
scroll to position [232, 0]
click at [691, 221] on label "Add employee tax details by myself" at bounding box center [634, 240] width 229 height 151
click at [552, 197] on input "Add employee tax details by myself" at bounding box center [544, 189] width 16 height 16
radio input "true"
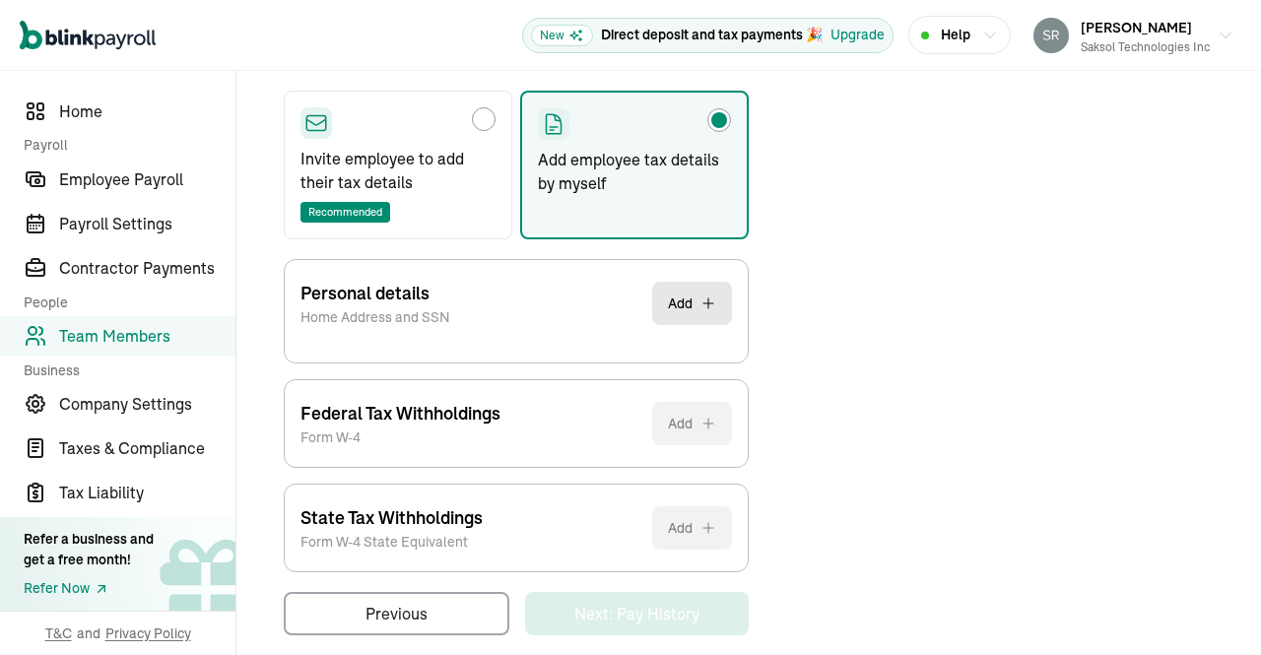
scroll to position [319, 0]
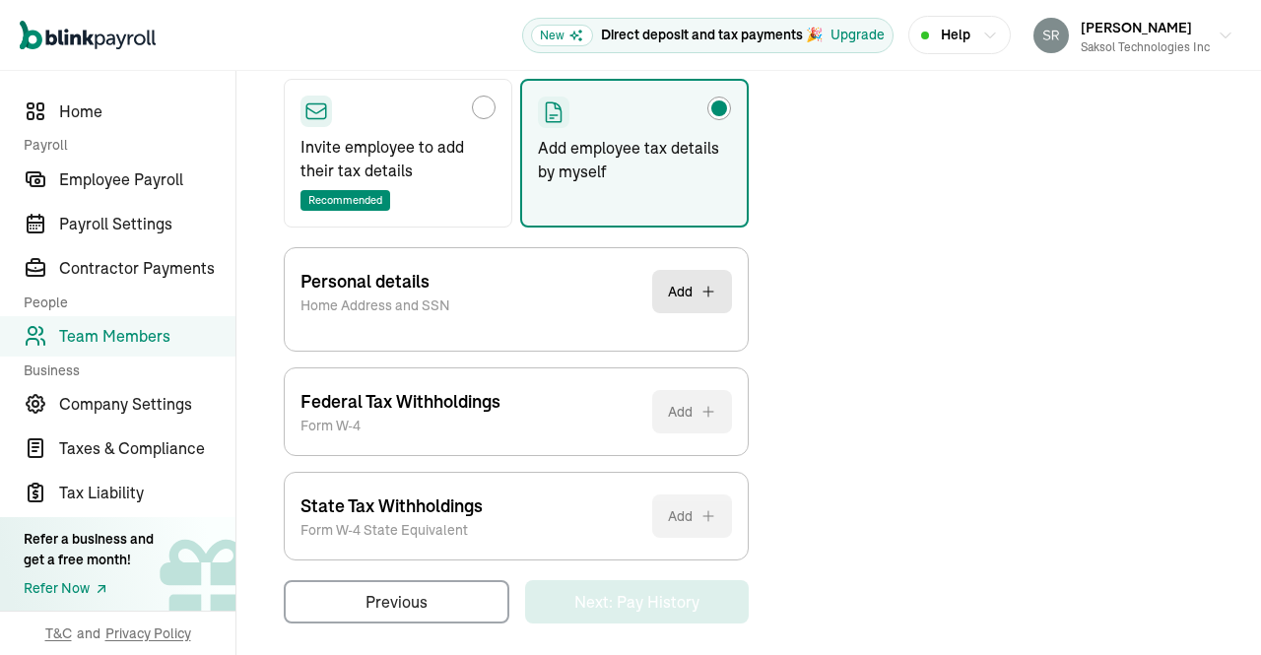
click at [689, 286] on button "Add" at bounding box center [692, 291] width 80 height 43
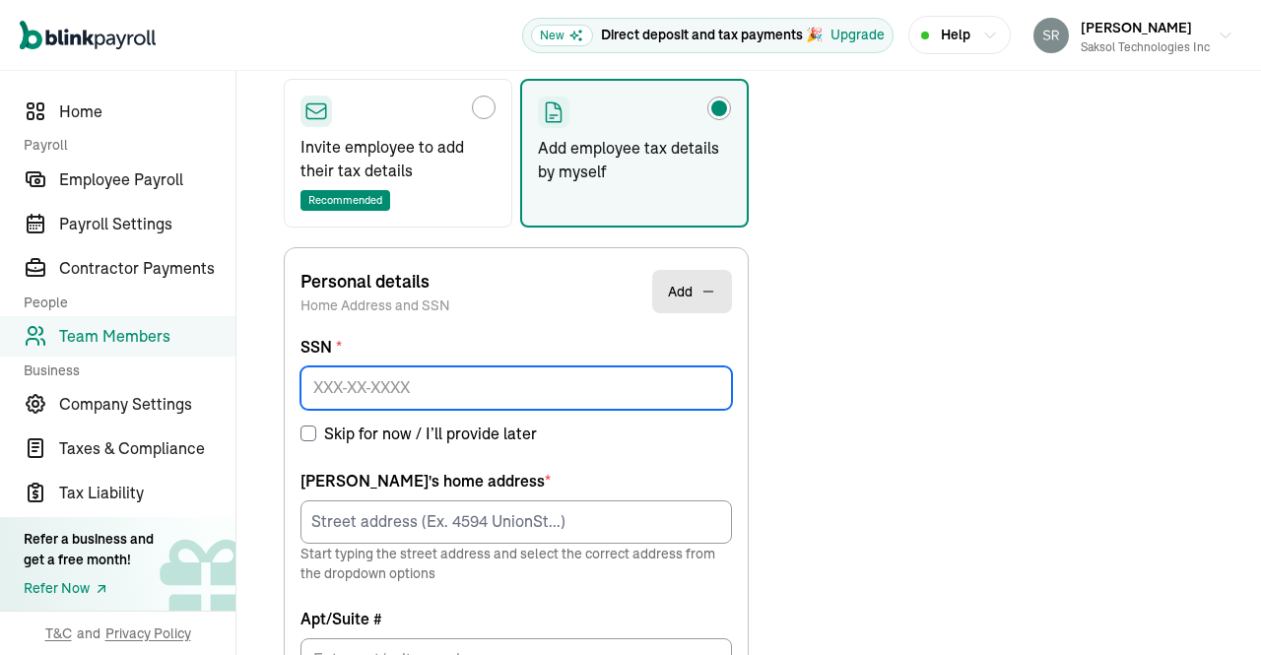
click at [657, 379] on input at bounding box center [515, 387] width 431 height 43
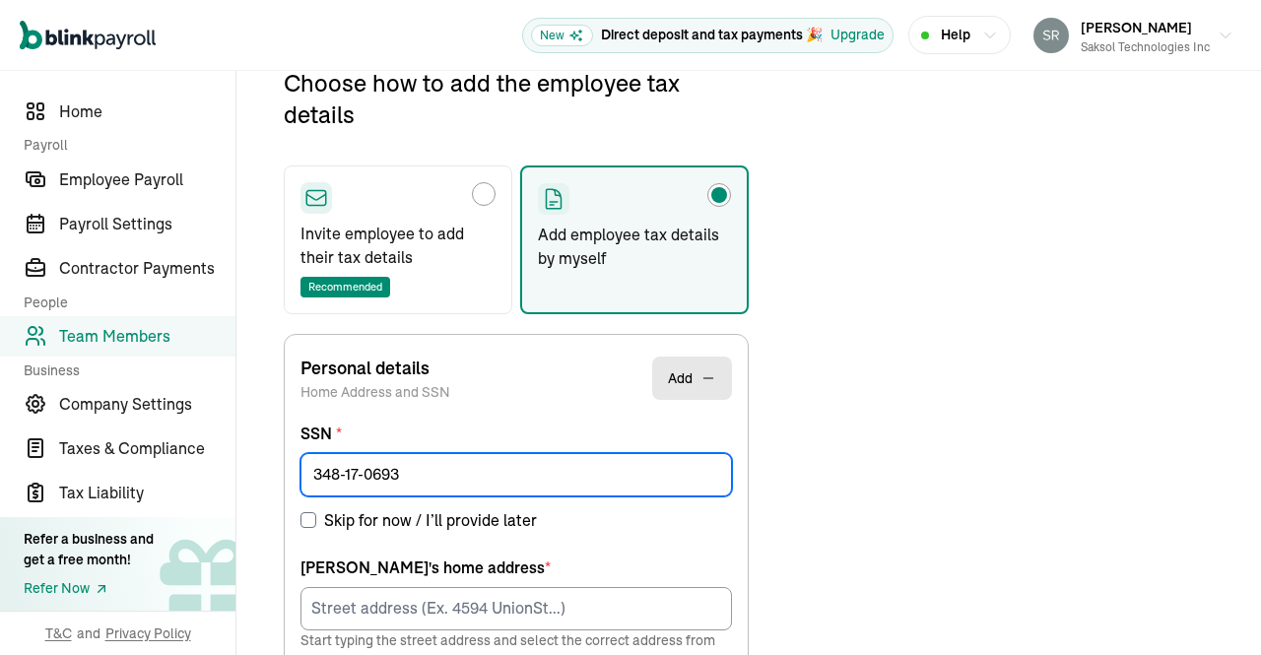
type input "348-17-0693"
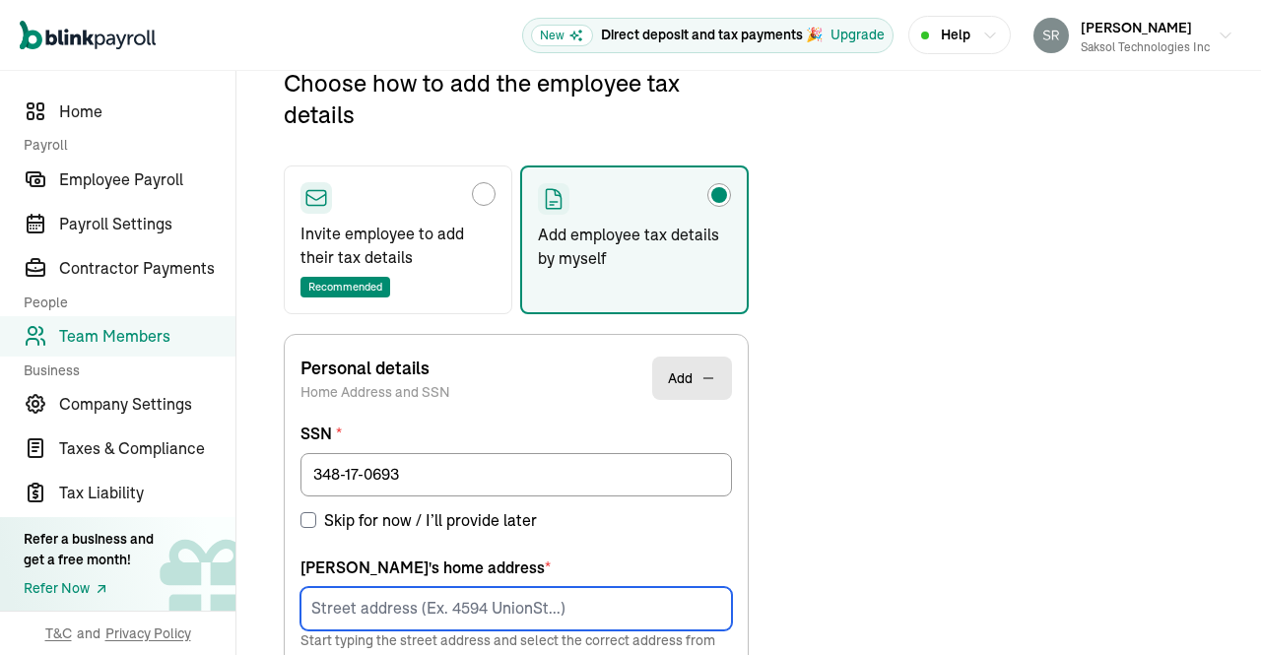
click at [564, 597] on input at bounding box center [515, 608] width 431 height 43
click at [612, 603] on input at bounding box center [515, 608] width 431 height 43
paste input "1135 Meadow Creek Dr"
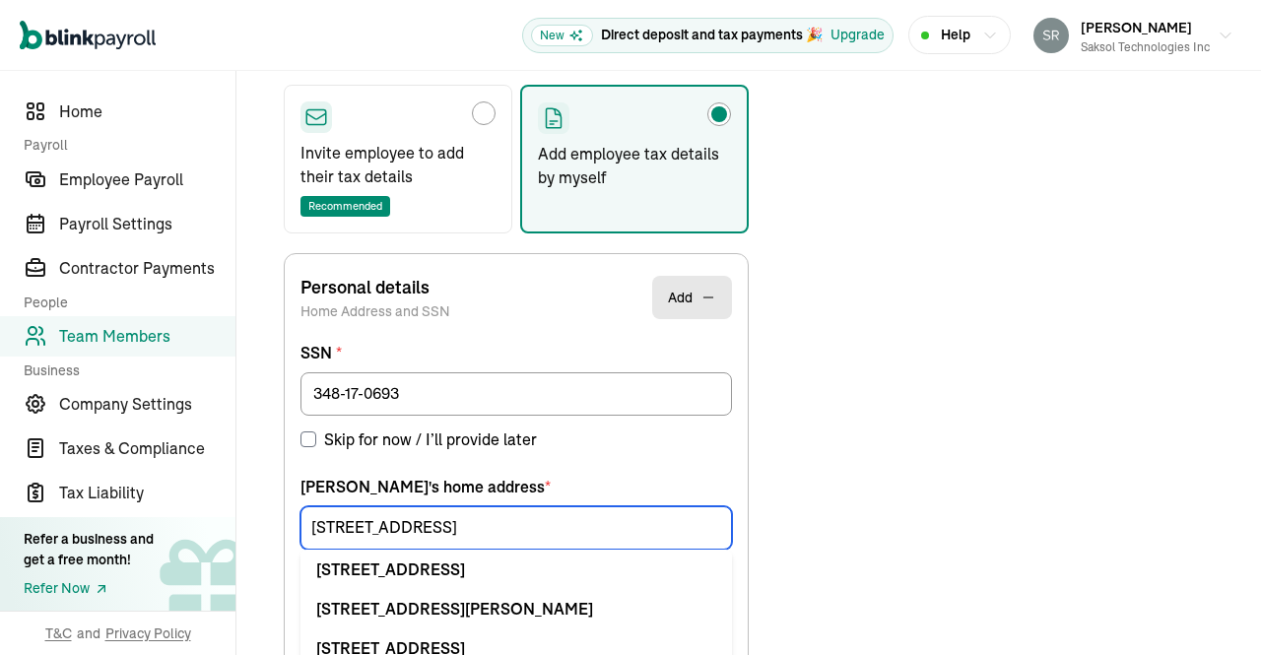
scroll to position [357, 0]
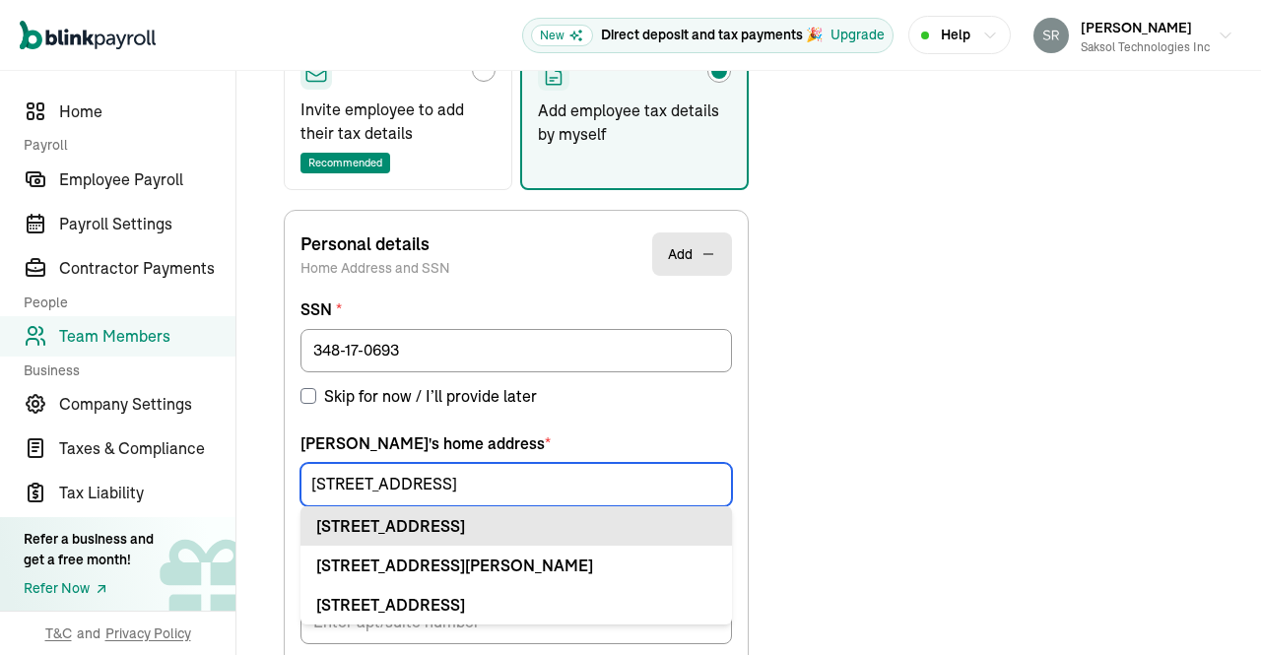
type input "1135 Meadow Creek Dr"
click at [519, 528] on div "1135 Meadow Creek Dr Apt Irving, TX 75038" at bounding box center [516, 526] width 400 height 24
type input "Apt"
type input "Irving"
type input "TX"
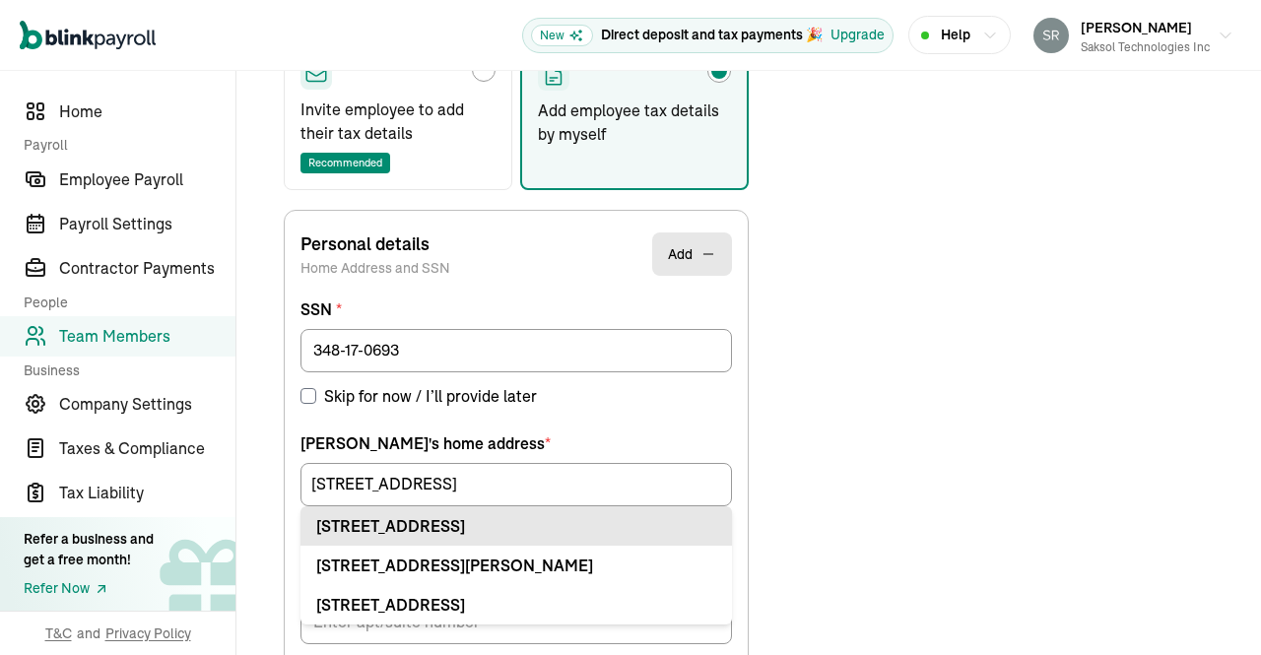
type input "75038"
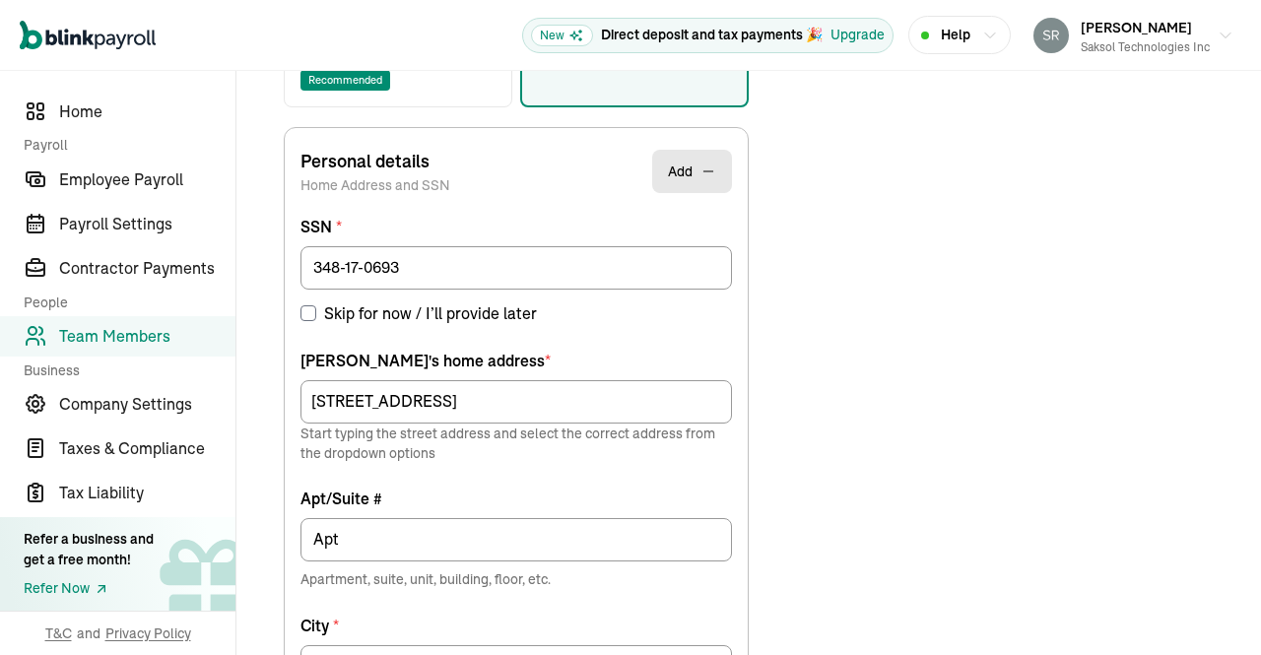
scroll to position [463, 0]
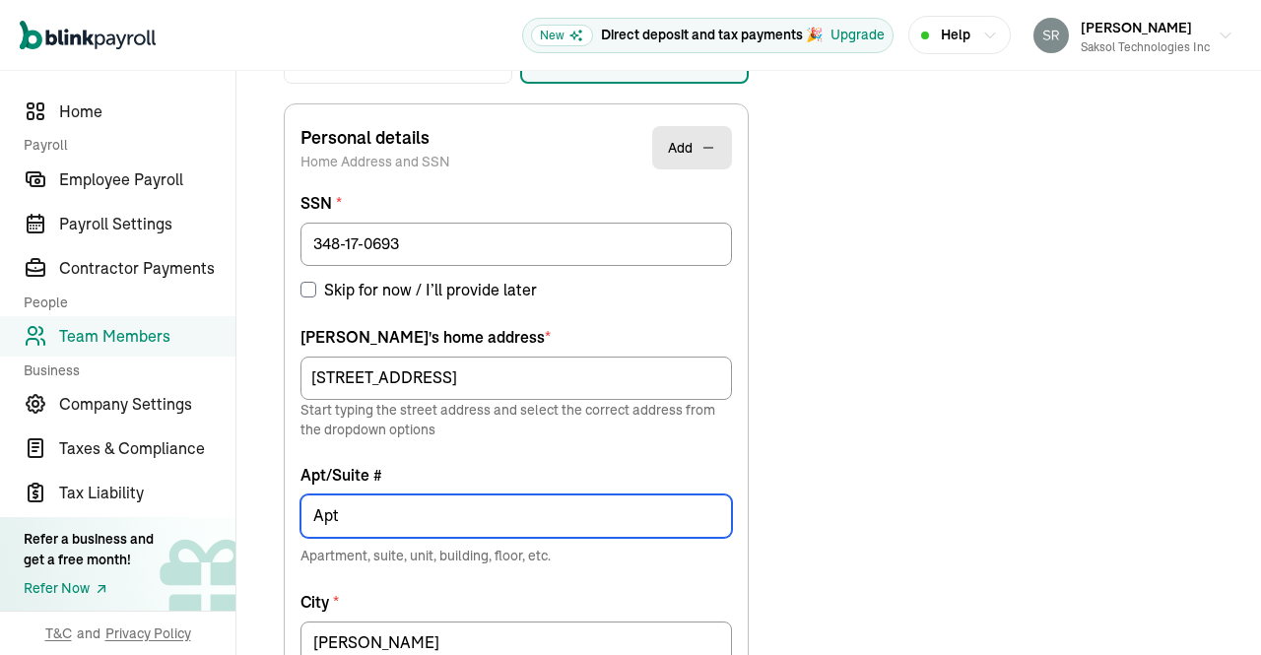
click at [549, 516] on input "Apt" at bounding box center [515, 515] width 431 height 43
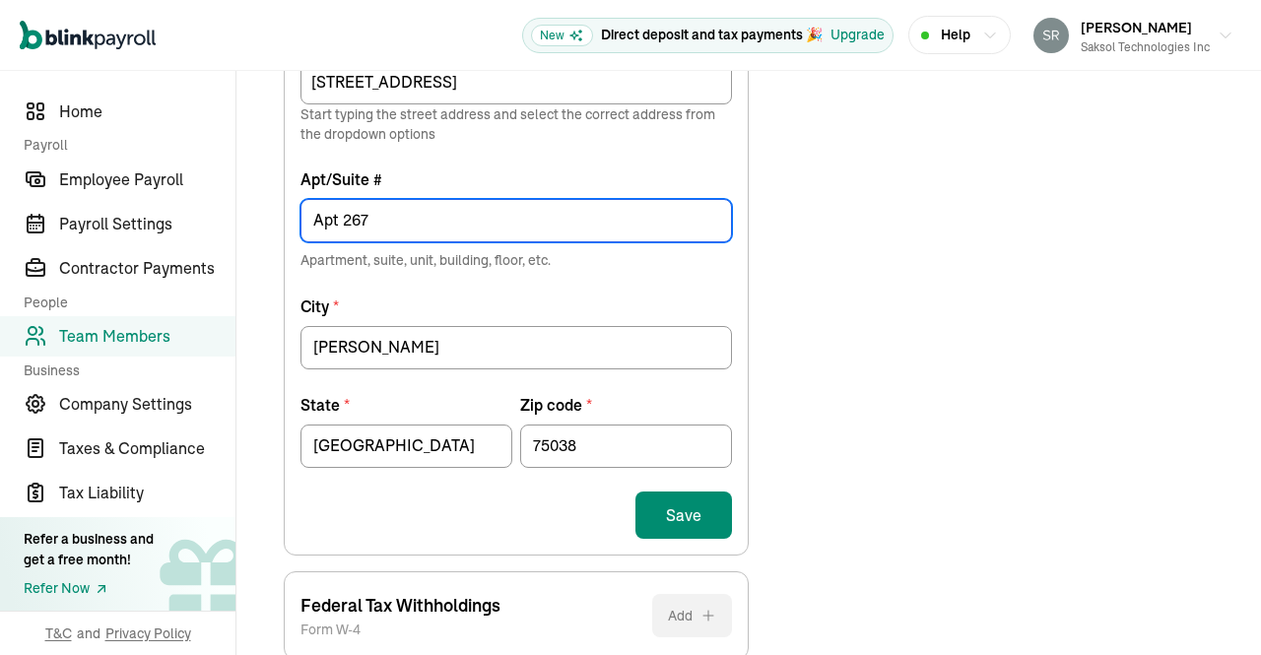
scroll to position [758, 0]
type input "Apt 267"
click at [688, 502] on button "Save" at bounding box center [683, 514] width 97 height 47
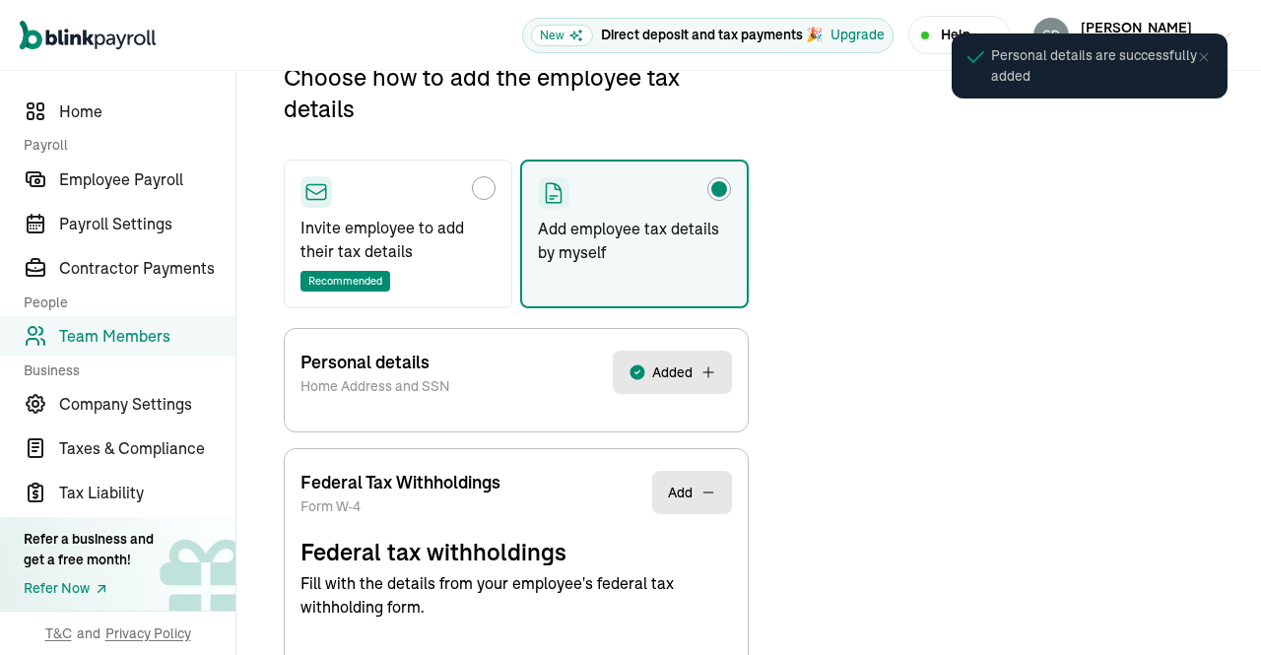
select select "S"
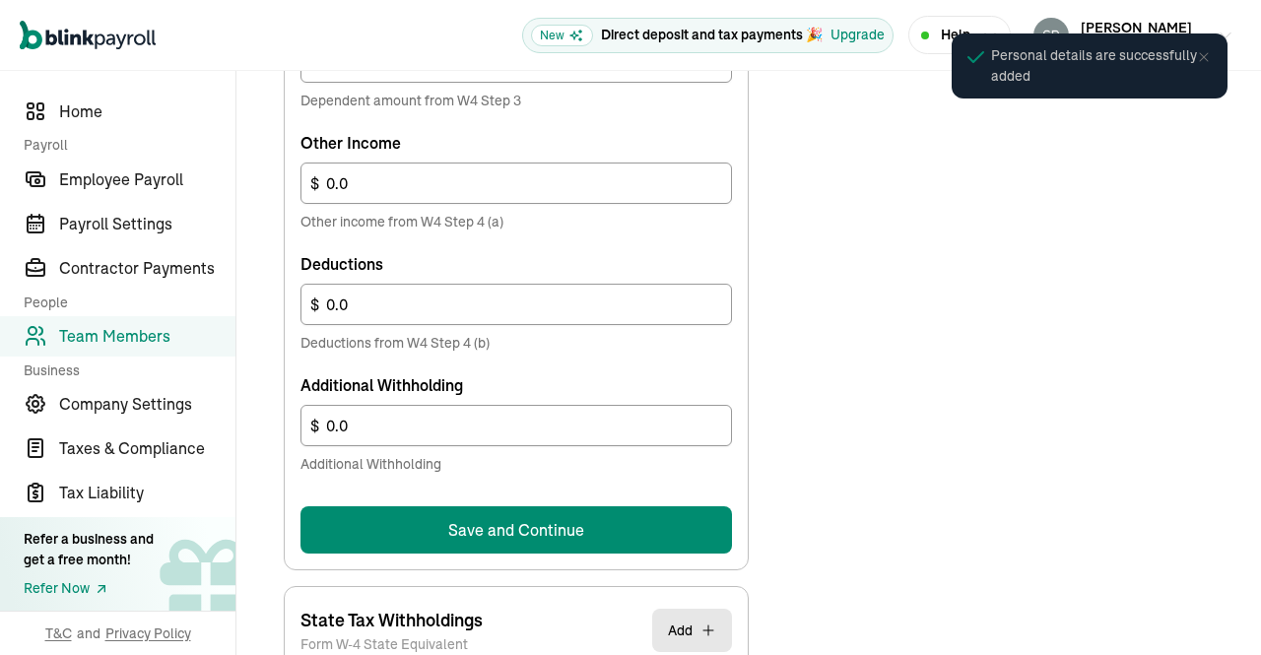
scroll to position [1158, 0]
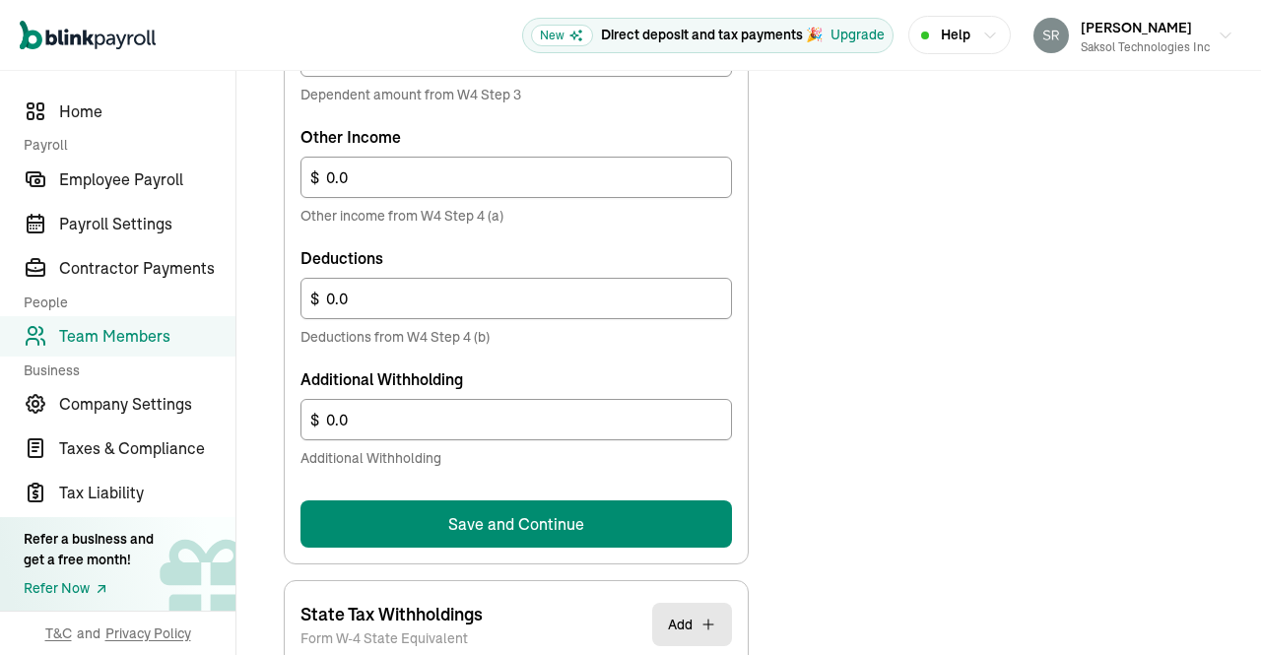
click at [623, 534] on button "Save and Continue" at bounding box center [515, 523] width 431 height 47
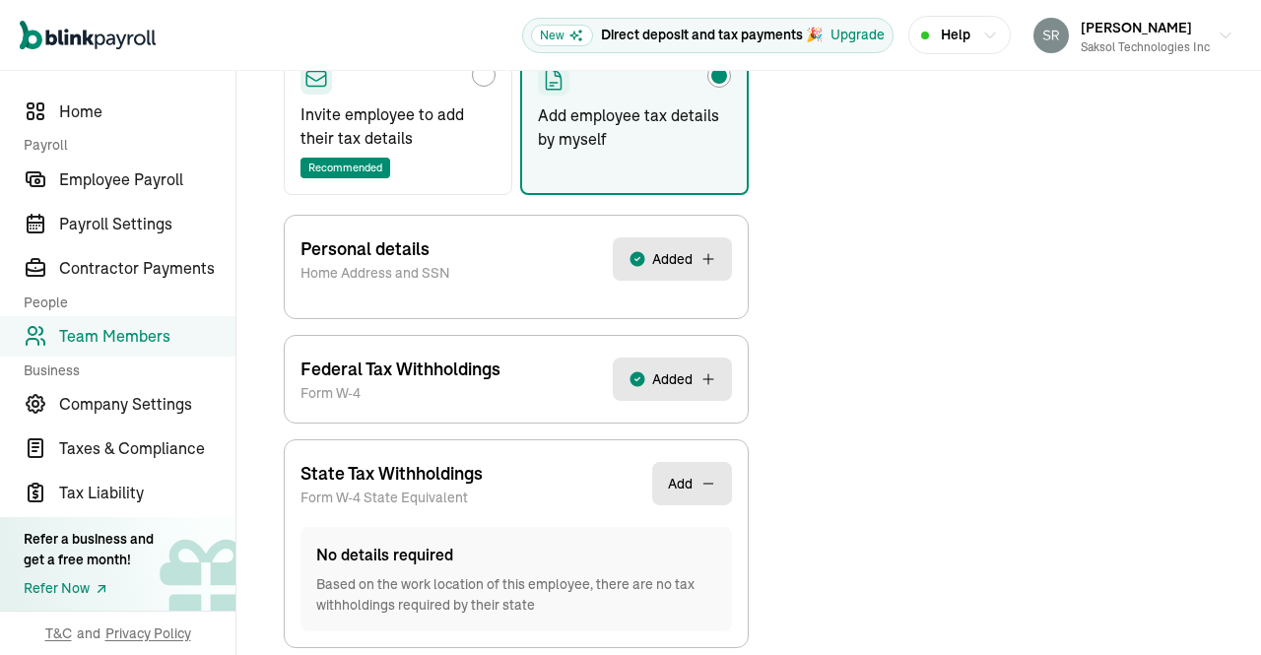
scroll to position [447, 0]
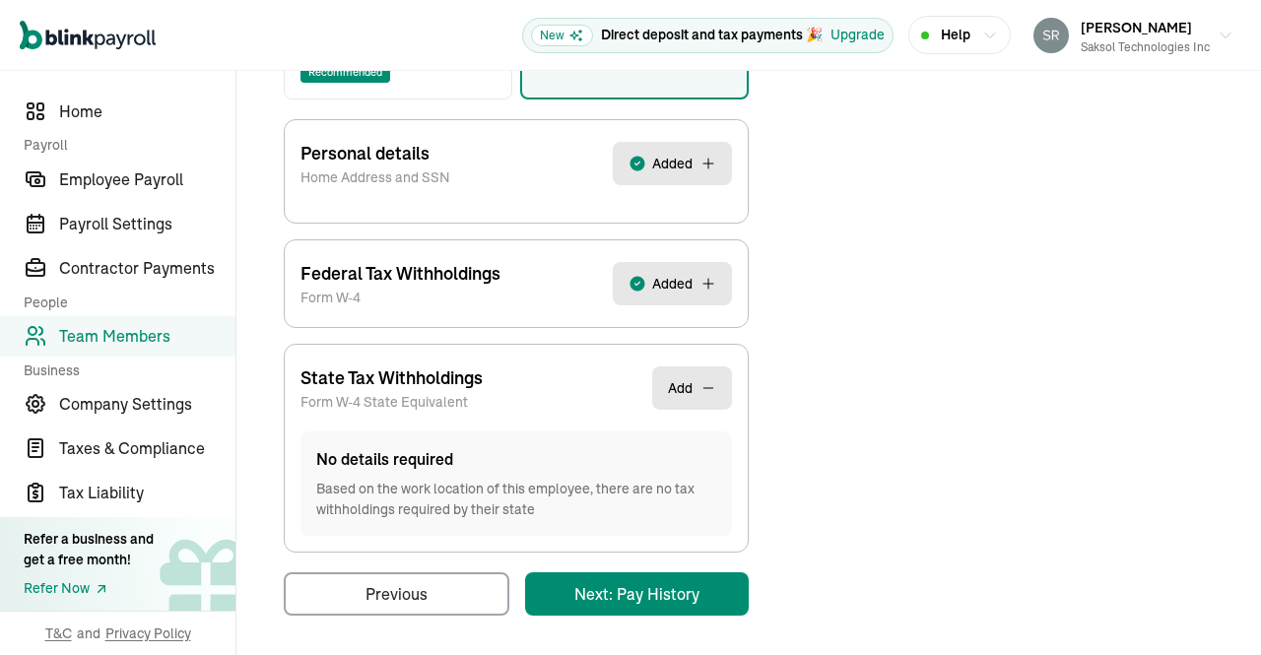
click at [647, 588] on div "Back to team members Rajesh Kadali W2 Employee Active Pay Stubs General Job & P…" at bounding box center [748, 141] width 1024 height 1035
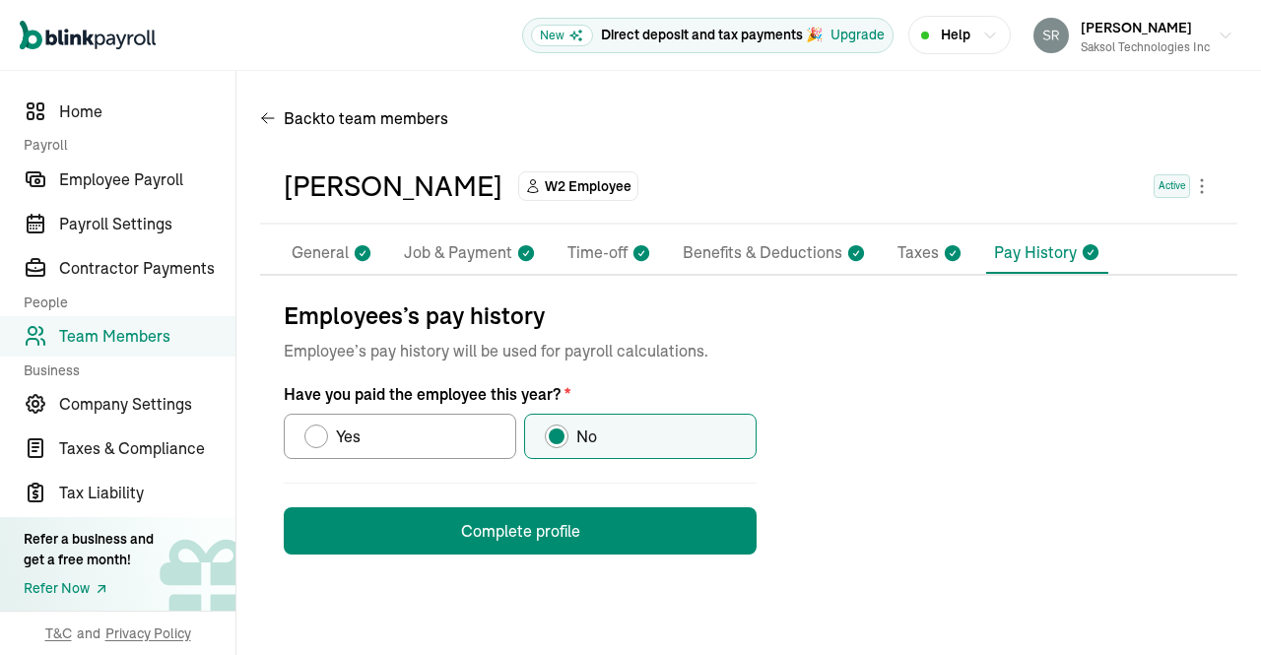
scroll to position [0, 0]
click at [584, 524] on button "Complete profile" at bounding box center [520, 530] width 473 height 47
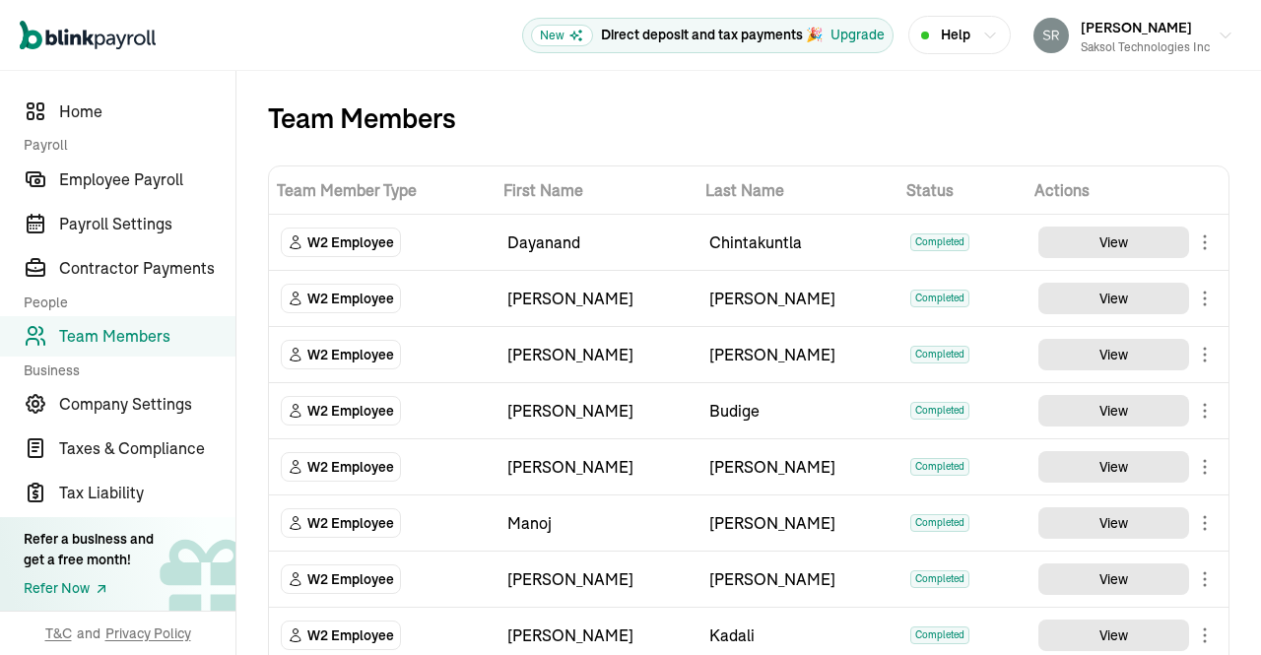
scroll to position [85, 0]
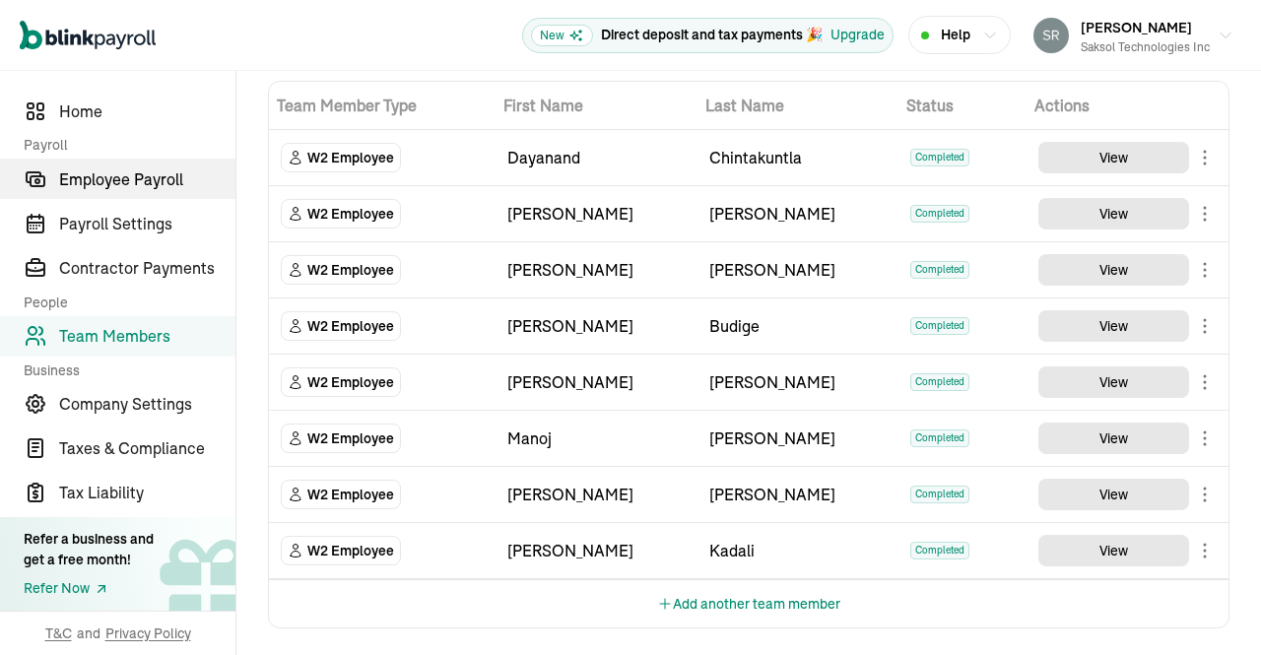
click at [149, 167] on span "Employee Payroll" at bounding box center [147, 179] width 176 height 24
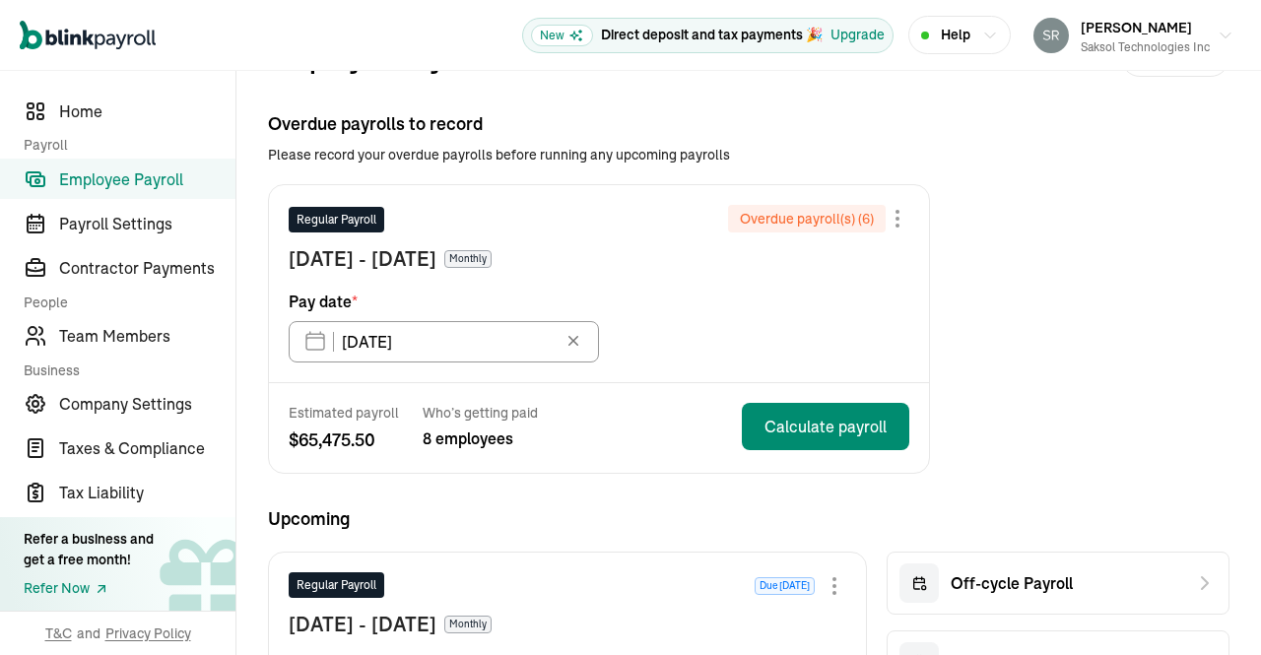
scroll to position [61, 0]
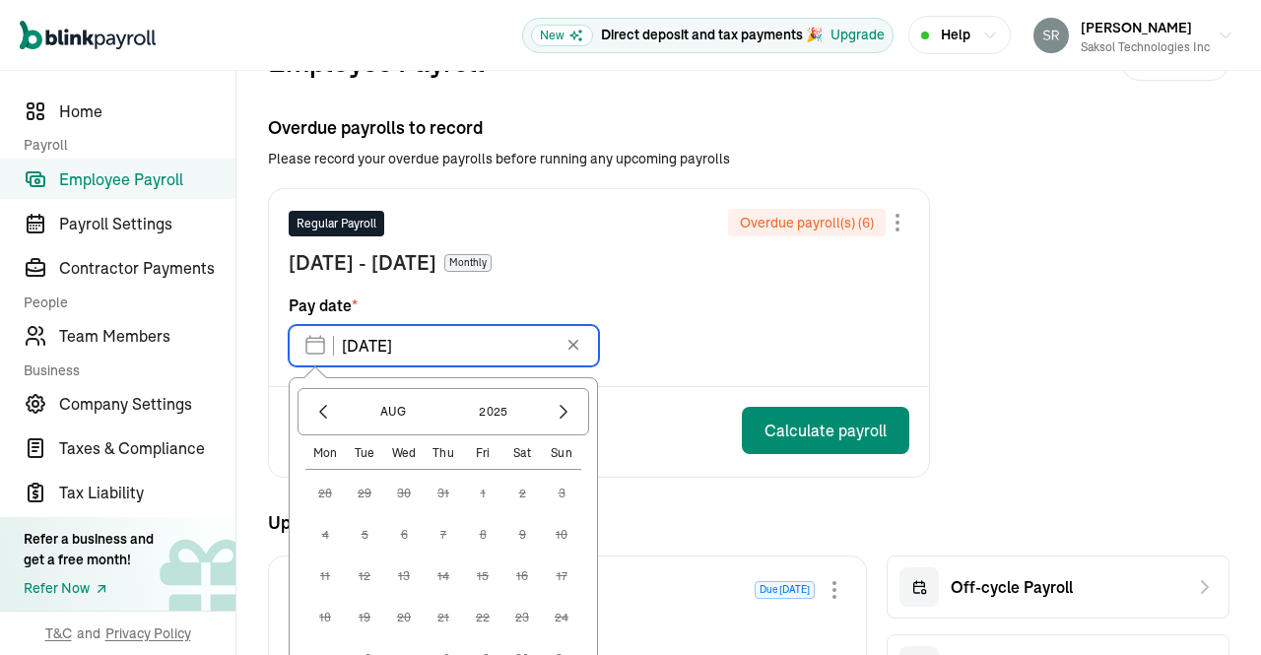
click at [468, 356] on input "02/28/2025" at bounding box center [444, 345] width 310 height 41
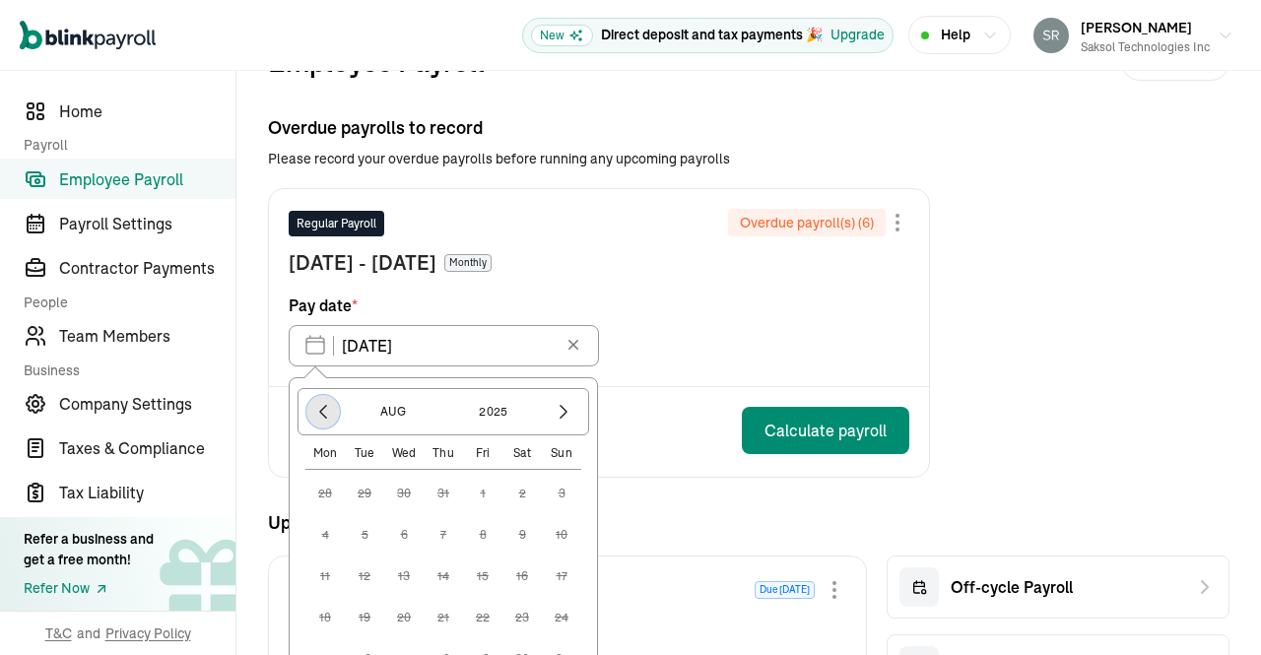
click at [322, 402] on icon "button" at bounding box center [323, 412] width 20 height 20
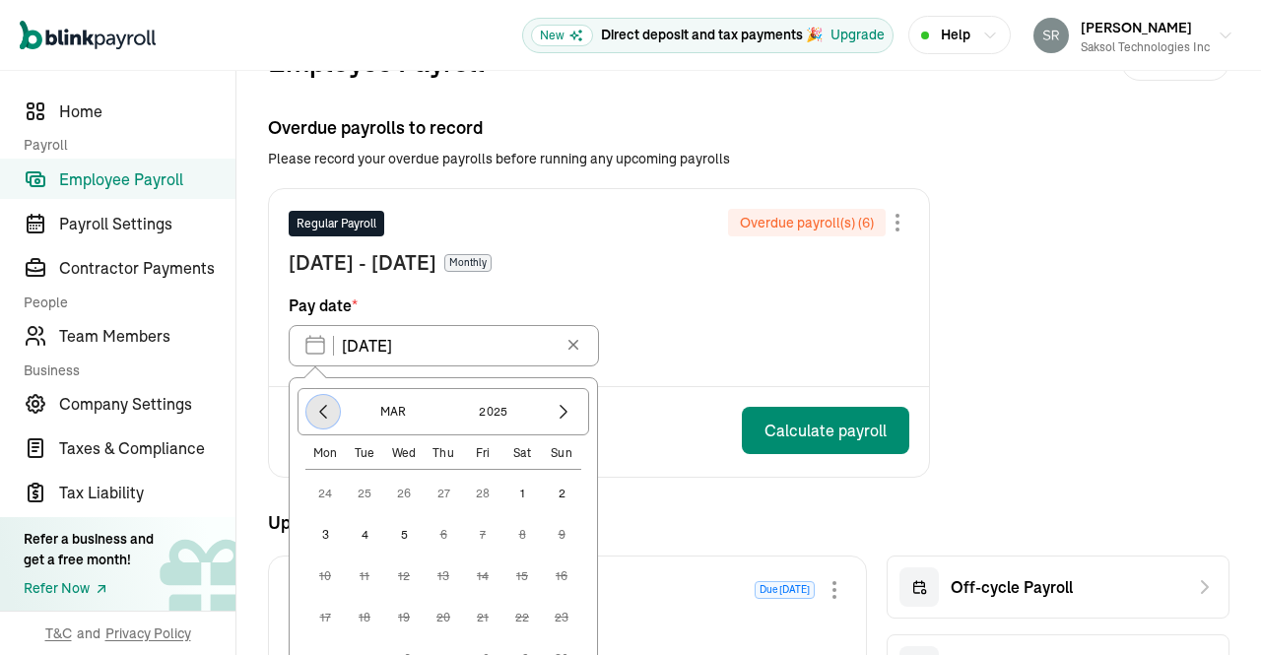
click at [322, 402] on icon "button" at bounding box center [323, 412] width 20 height 20
click at [575, 413] on button "button" at bounding box center [563, 411] width 33 height 33
click at [403, 529] on button "5" at bounding box center [403, 534] width 39 height 39
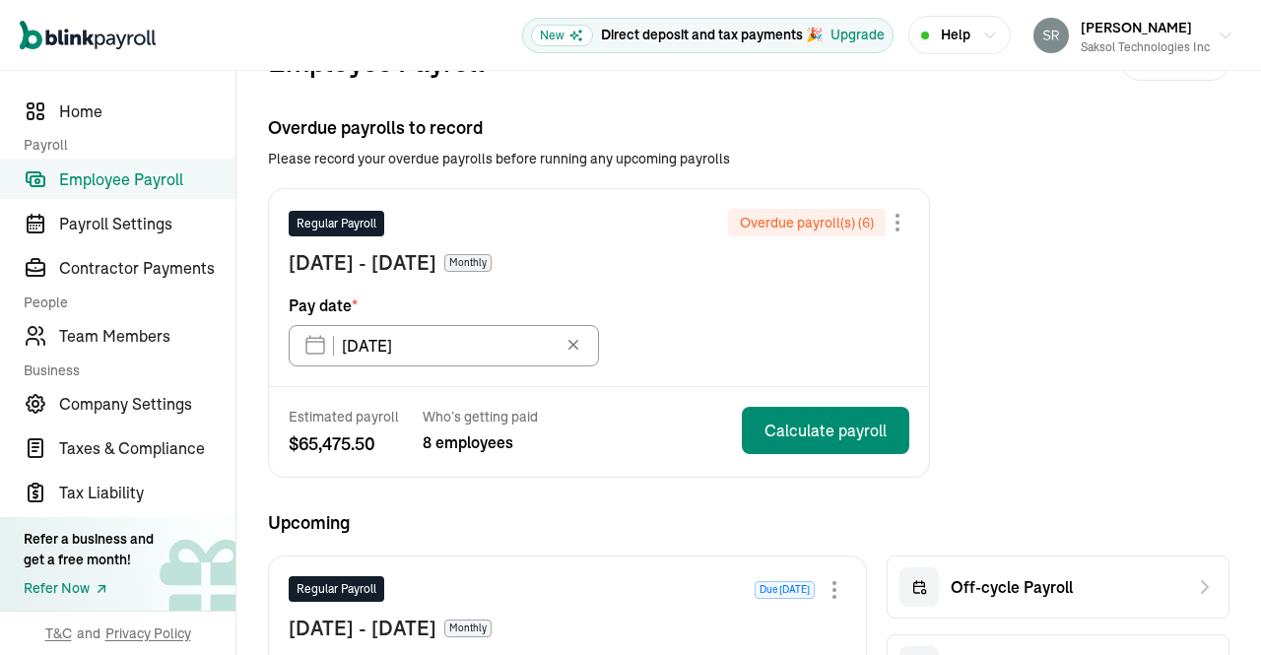
click at [628, 364] on div "Regular Payroll Overdue payroll(s) ( 6 ) Feb 1 - Feb 28, 2025 Monthly Pay date …" at bounding box center [599, 287] width 660 height 197
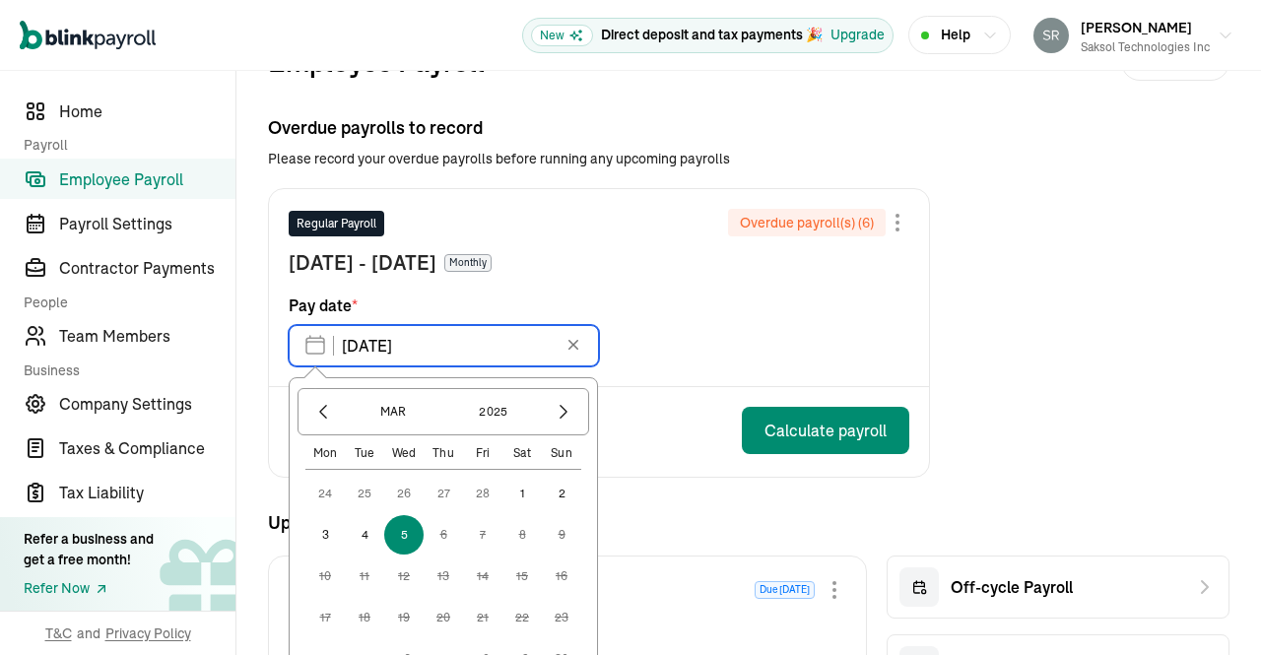
click at [515, 351] on input "03/05/2025" at bounding box center [444, 345] width 310 height 41
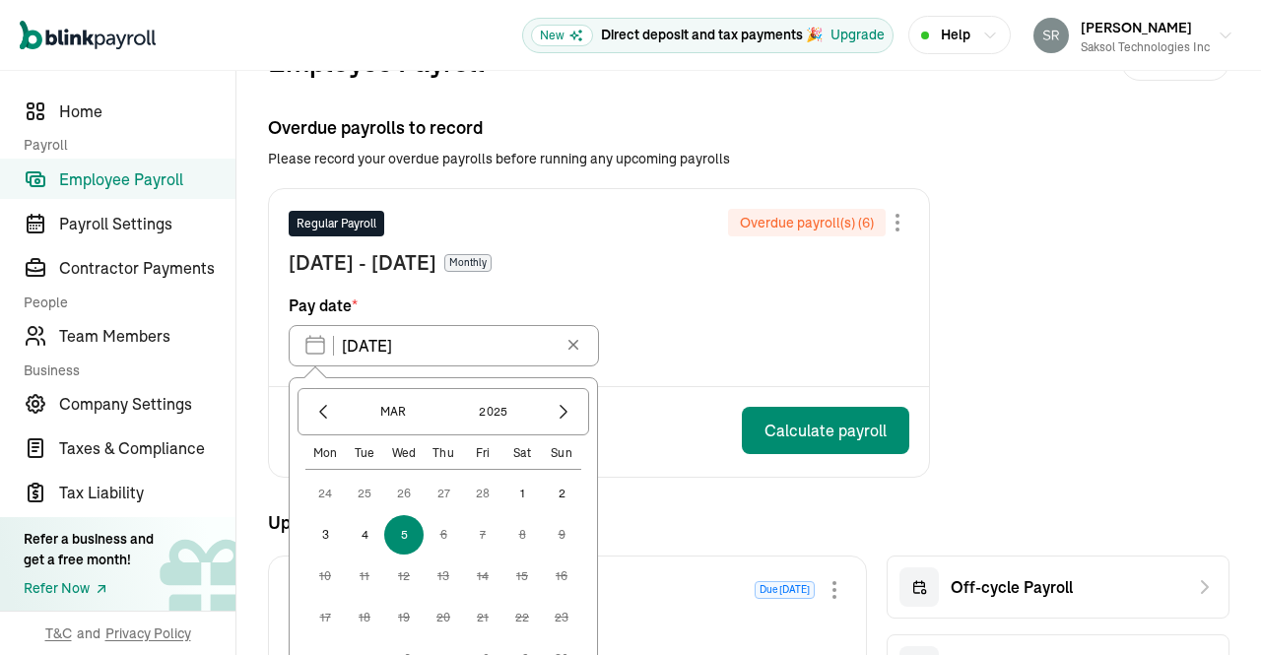
click at [485, 491] on button "28" at bounding box center [482, 493] width 39 height 39
type input "02/28/2025"
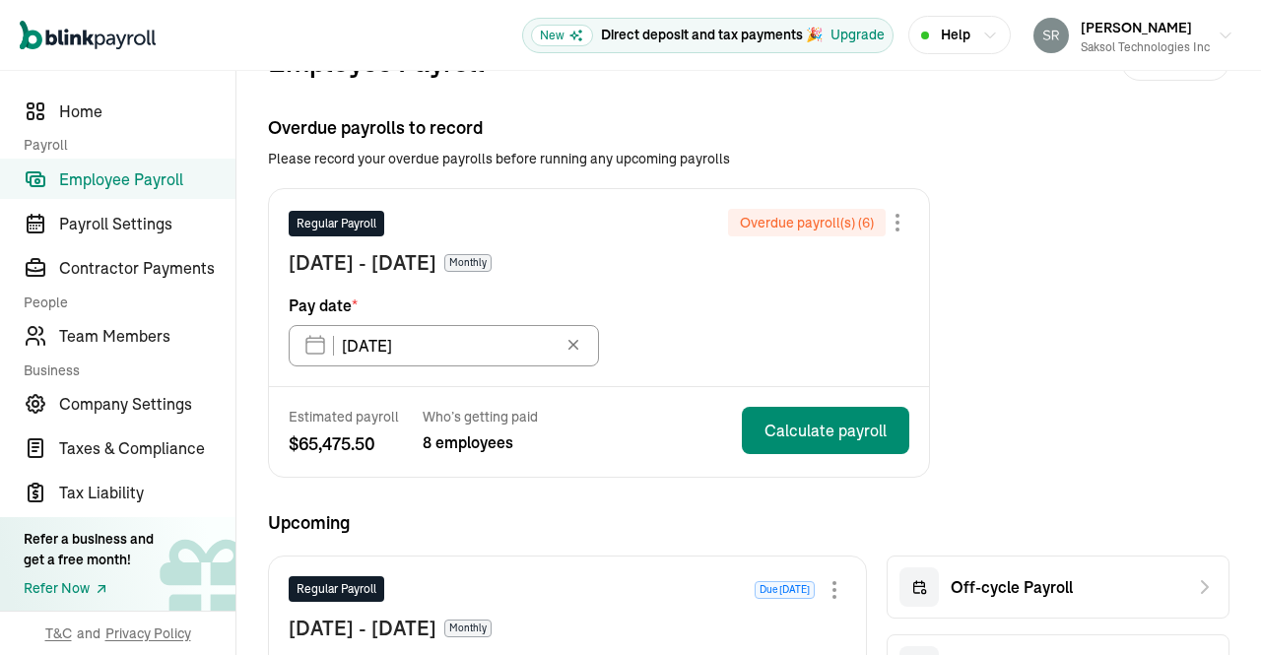
click at [677, 318] on div "Regular Payroll Overdue payroll(s) ( 6 ) Feb 1 - Feb 28, 2025 Monthly Pay date …" at bounding box center [599, 287] width 660 height 197
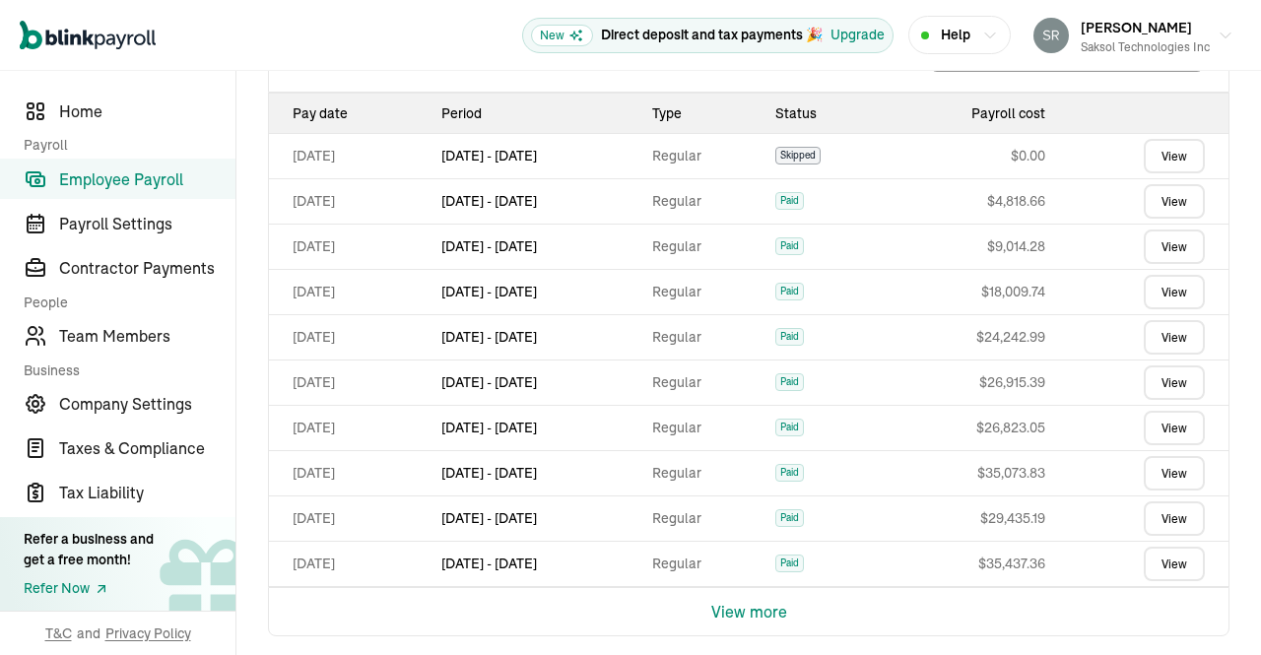
scroll to position [933, 0]
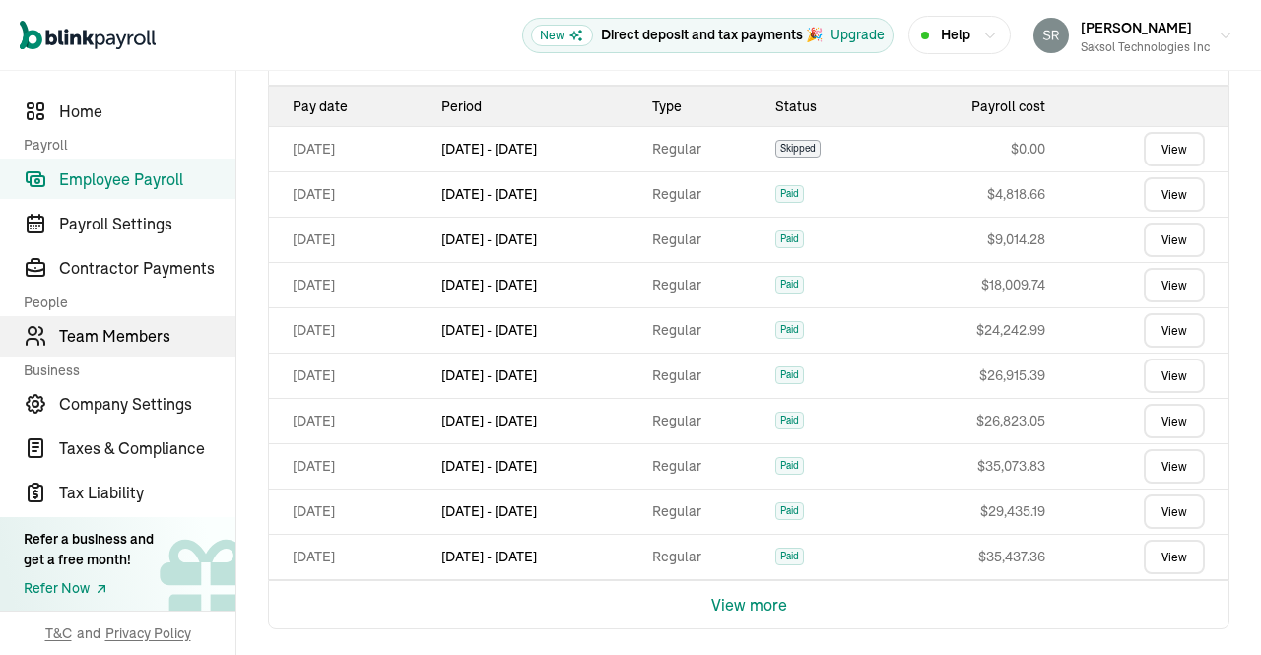
click at [146, 332] on span "Team Members" at bounding box center [147, 336] width 176 height 24
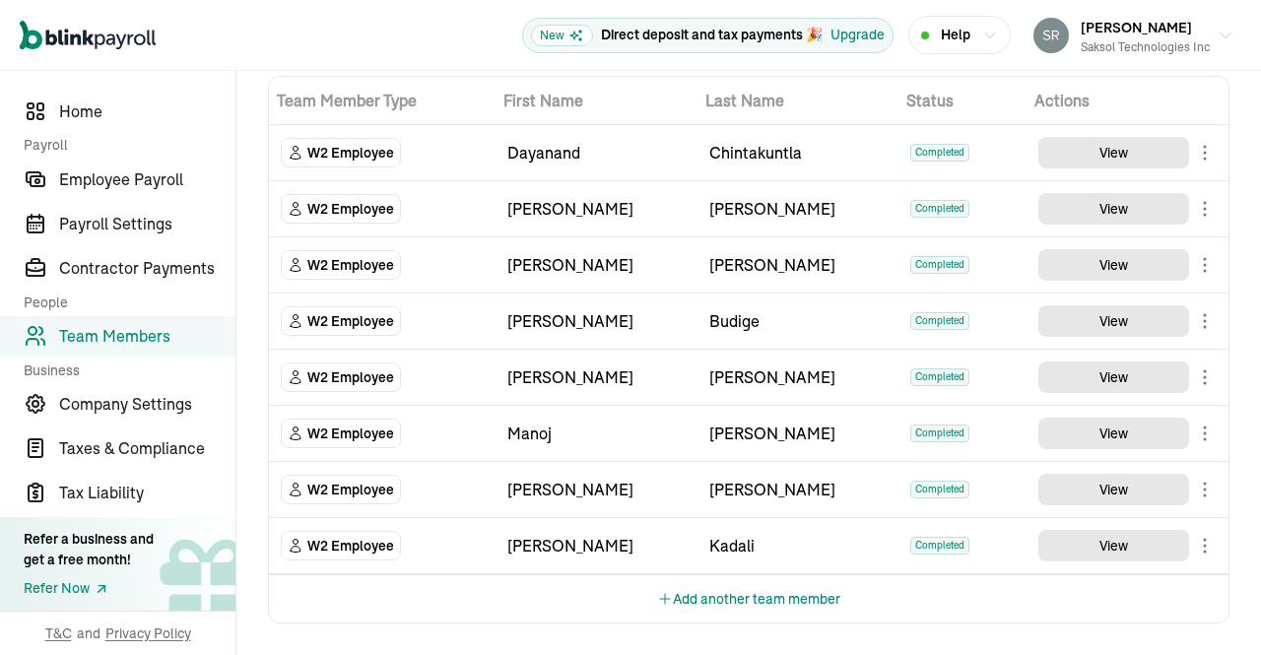
scroll to position [85, 0]
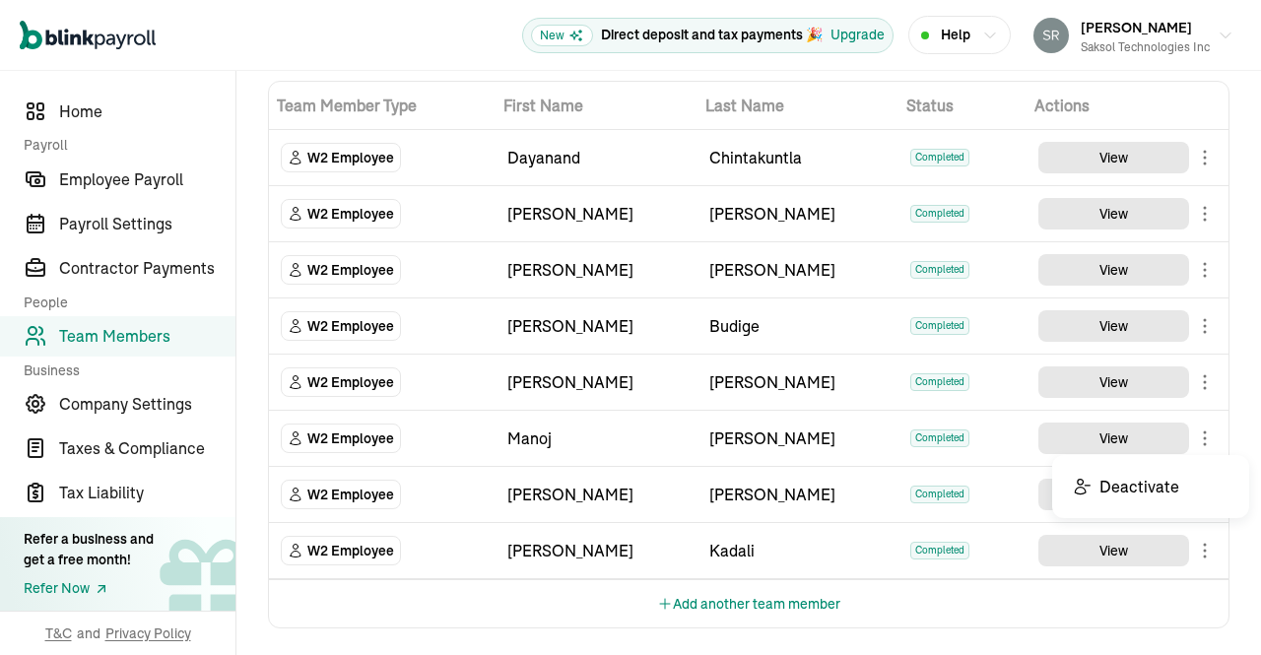
click at [1188, 435] on body "Open main menu New Direct deposit and tax payments 🎉 Upgrade Help Srinivas Enja…" at bounding box center [630, 327] width 1261 height 655
click at [1191, 377] on body "Open main menu New Direct deposit and tax payments 🎉 Upgrade Help Srinivas Enja…" at bounding box center [630, 327] width 1261 height 655
click at [1194, 328] on body "Open main menu New Direct deposit and tax payments 🎉 Upgrade Help Srinivas Enja…" at bounding box center [630, 327] width 1261 height 655
click at [1189, 267] on body "Open main menu New Direct deposit and tax payments 🎉 Upgrade Help Srinivas Enja…" at bounding box center [630, 327] width 1261 height 655
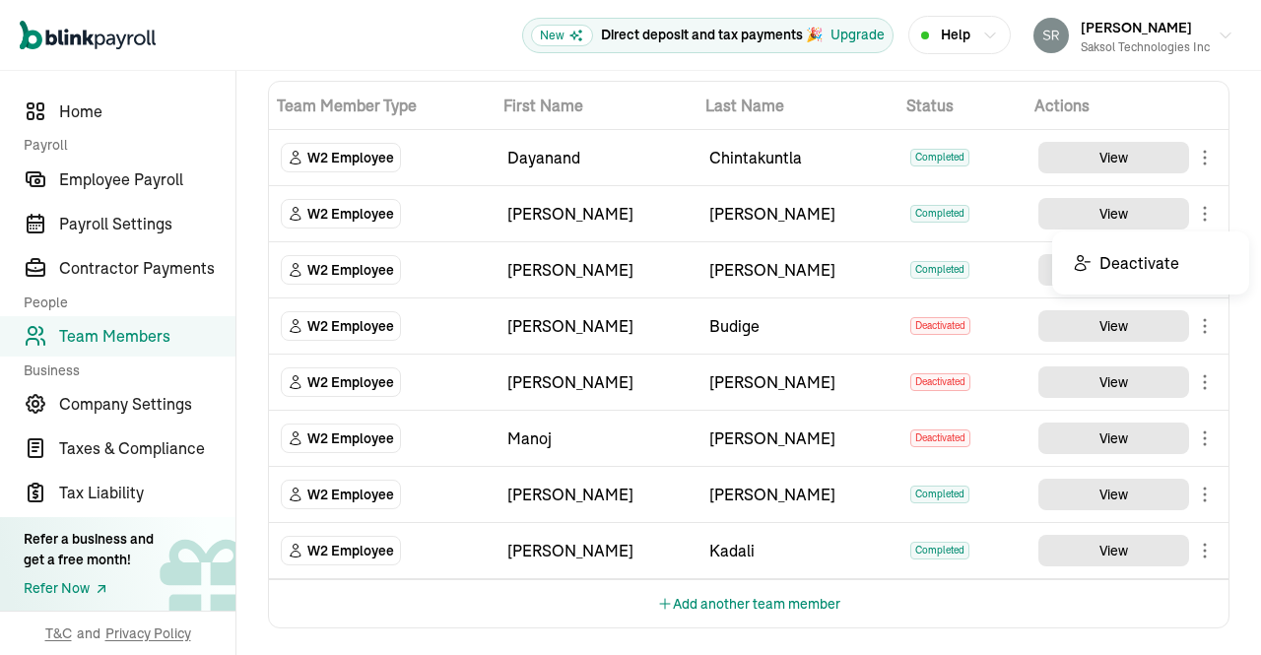
click at [1192, 212] on body "Open main menu New Direct deposit and tax payments 🎉 Upgrade Help Srinivas Enja…" at bounding box center [630, 327] width 1261 height 655
click at [1196, 158] on body "Open main menu New Direct deposit and tax payments 🎉 Upgrade Help Srinivas Enja…" at bounding box center [630, 327] width 1261 height 655
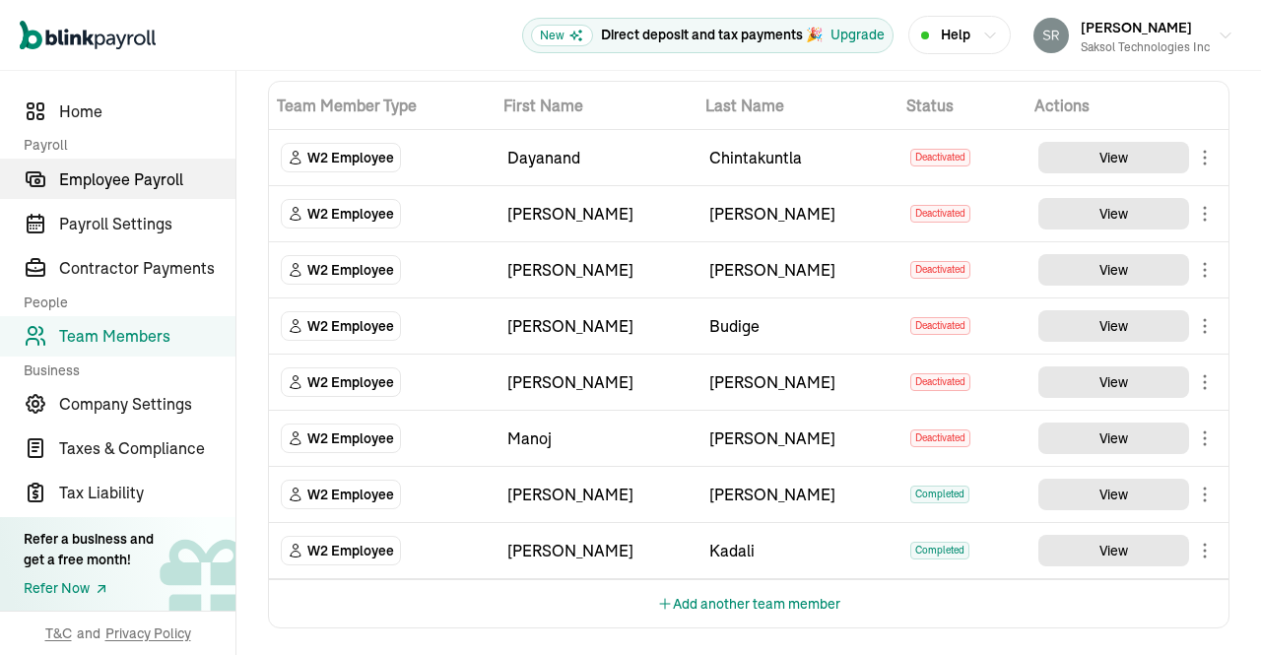
click at [118, 178] on span "Employee Payroll" at bounding box center [147, 179] width 176 height 24
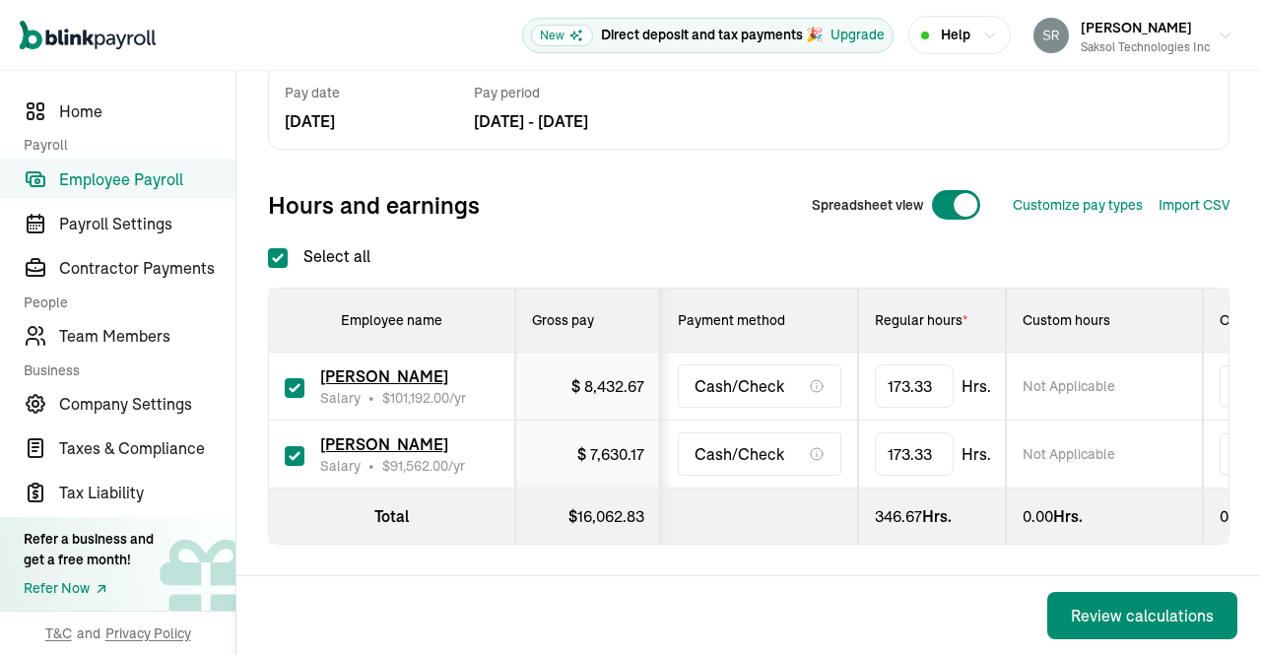
click at [821, 575] on div "Back Review calculations" at bounding box center [748, 615] width 1024 height 80
drag, startPoint x: 997, startPoint y: 366, endPoint x: 713, endPoint y: 352, distance: 284.0
type input "80"
drag, startPoint x: 994, startPoint y: 442, endPoint x: 799, endPoint y: 422, distance: 196.1
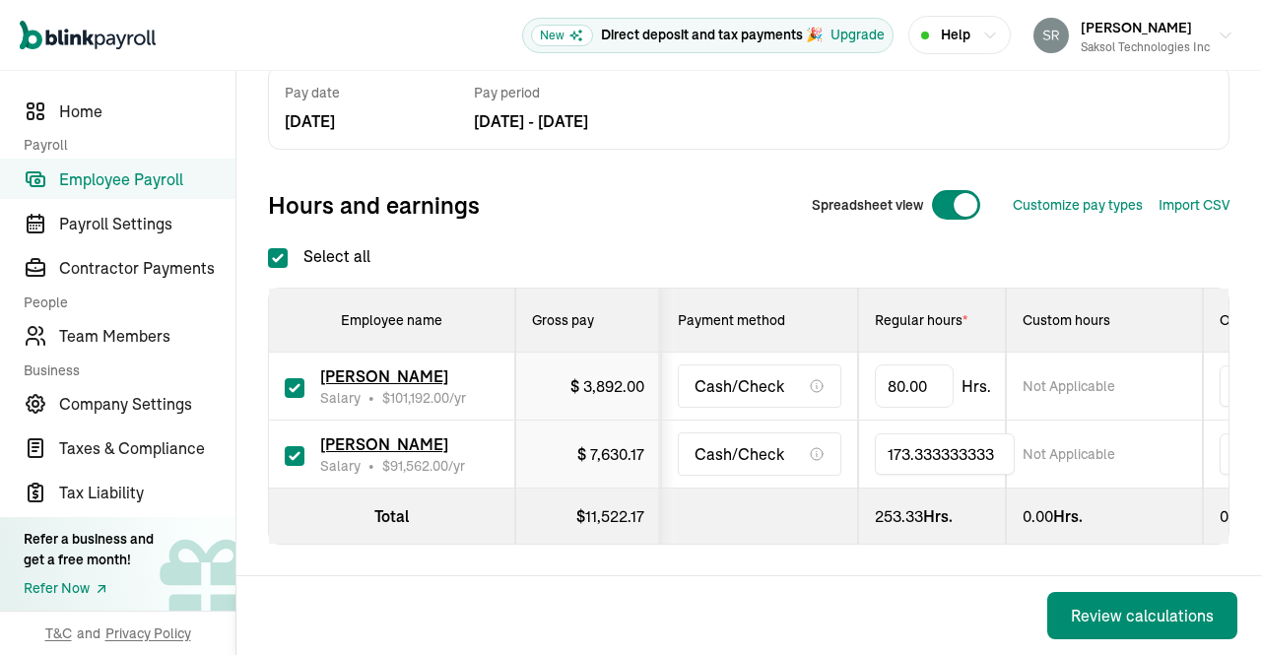
type input "80"
click at [843, 578] on div "Back Review calculations" at bounding box center [748, 615] width 1024 height 79
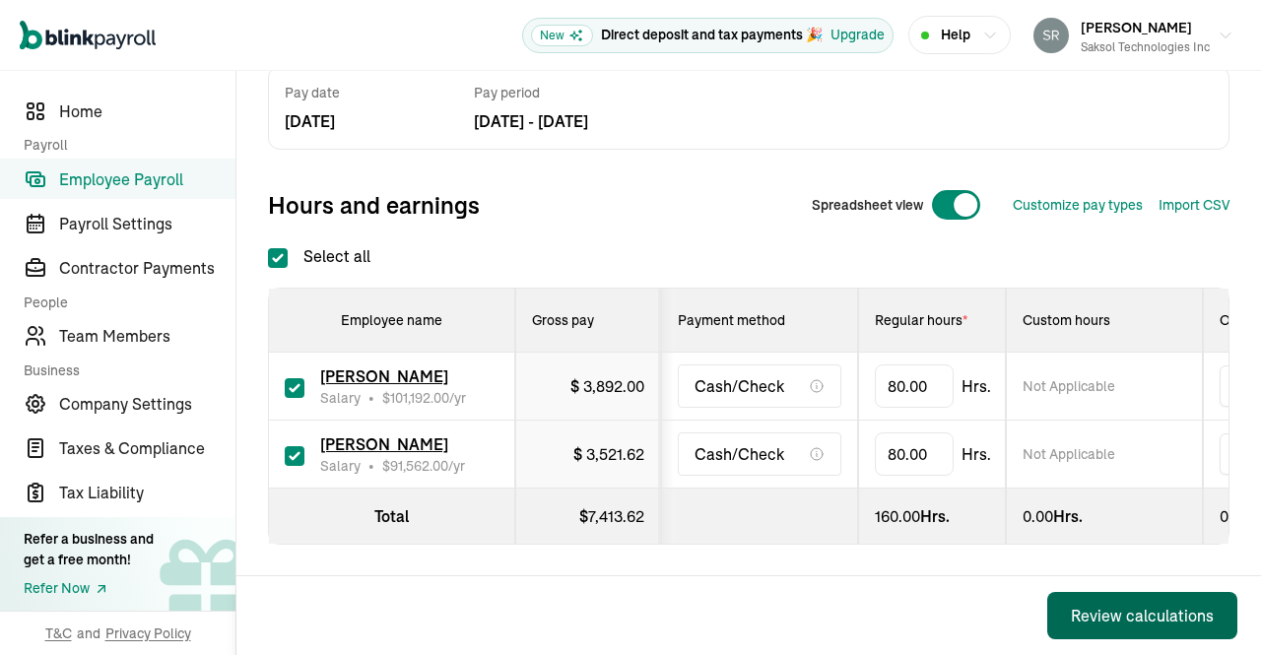
click at [1092, 610] on div "Review calculations" at bounding box center [1142, 616] width 143 height 24
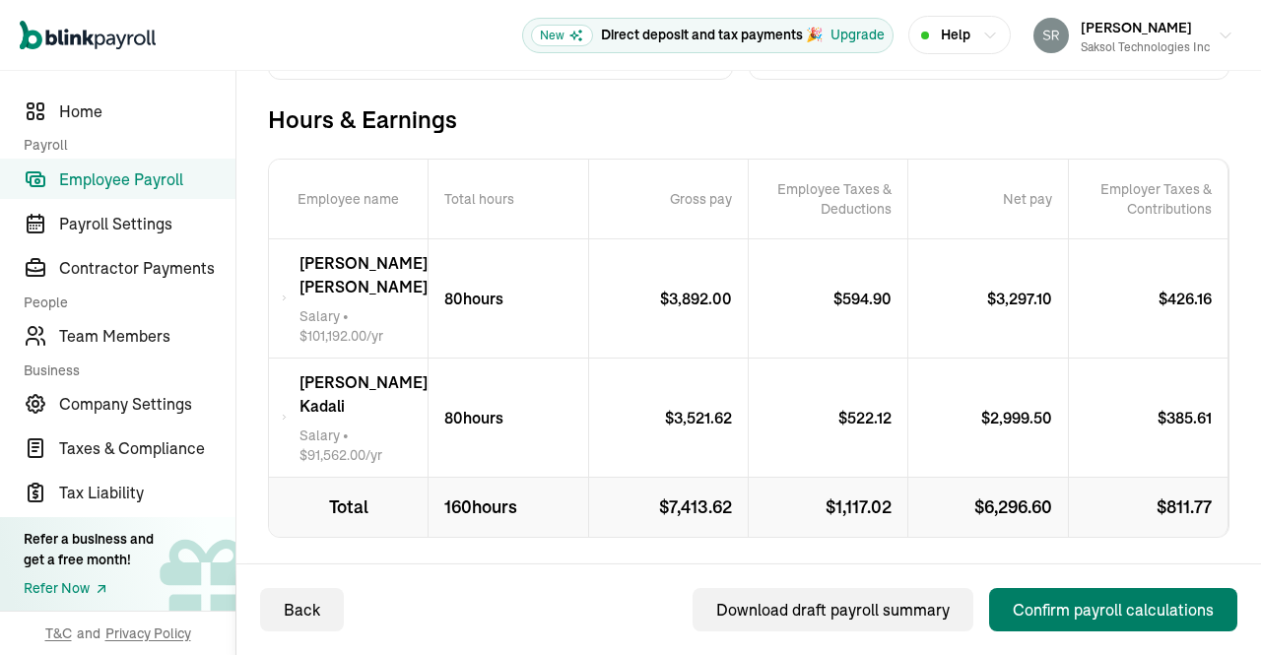
scroll to position [357, 0]
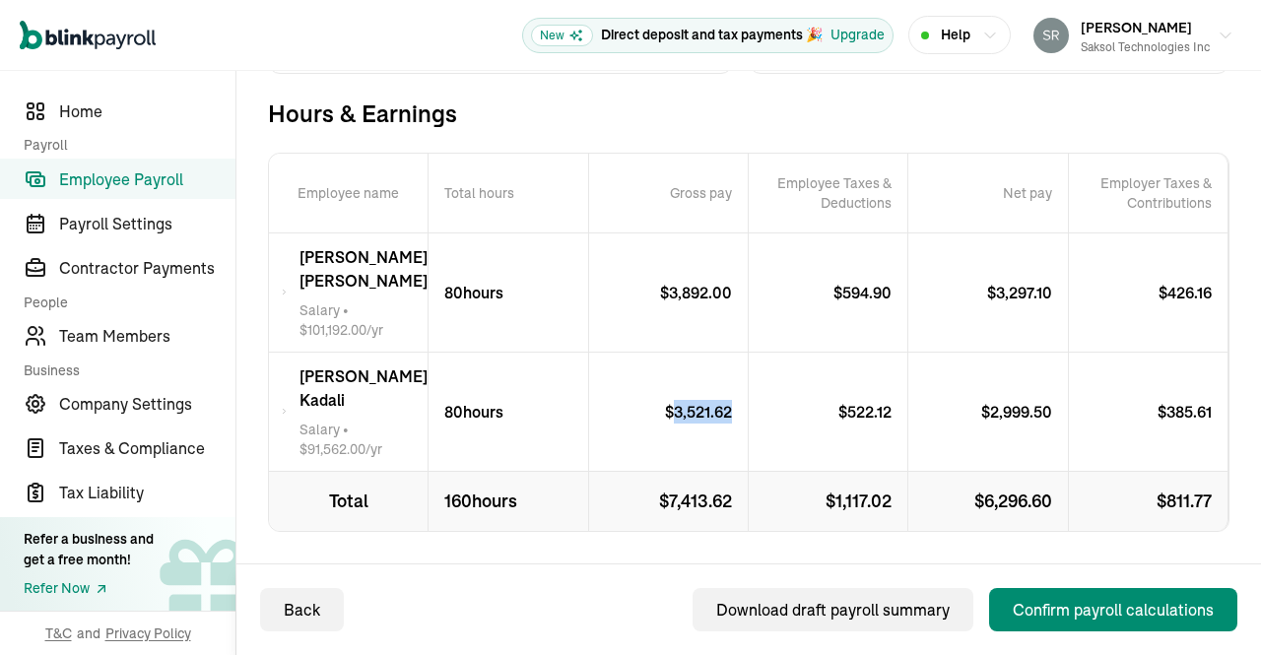
drag, startPoint x: 668, startPoint y: 395, endPoint x: 723, endPoint y: 404, distance: 55.9
click at [723, 404] on p "$ 3,521.62" at bounding box center [706, 412] width 83 height 24
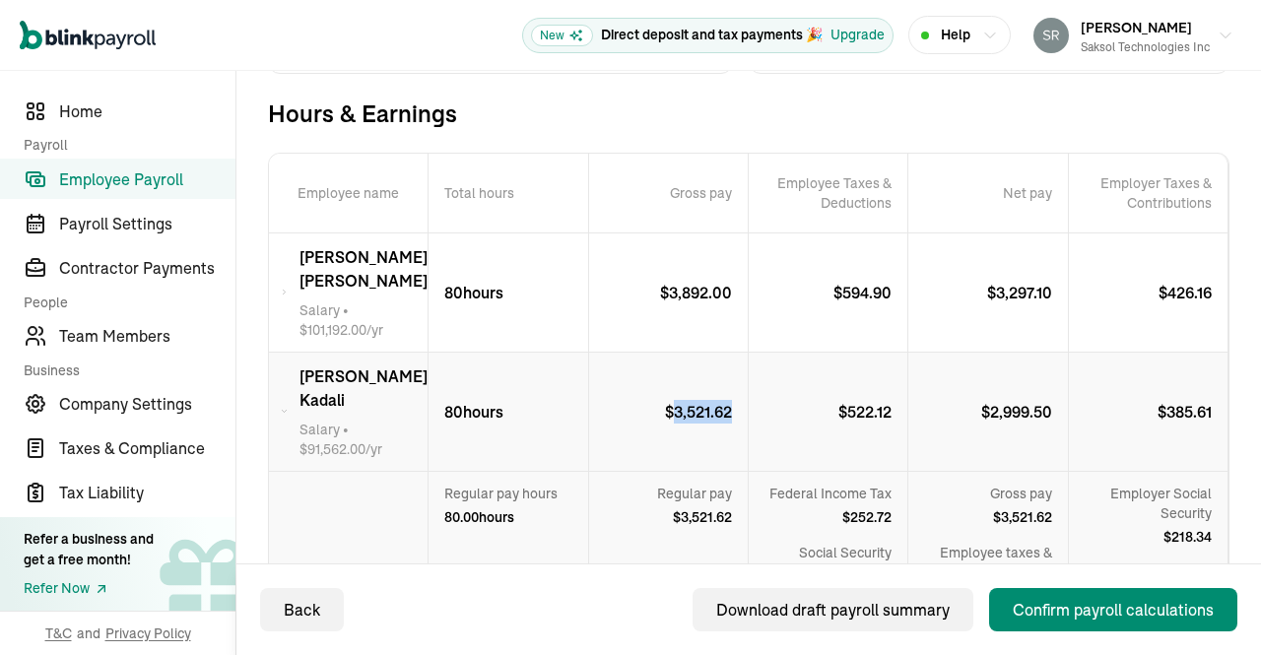
copy p "3,521.62"
drag, startPoint x: 979, startPoint y: 399, endPoint x: 1038, endPoint y: 401, distance: 59.1
click at [1038, 401] on p "$ 2,999.50" at bounding box center [1024, 412] width 87 height 24
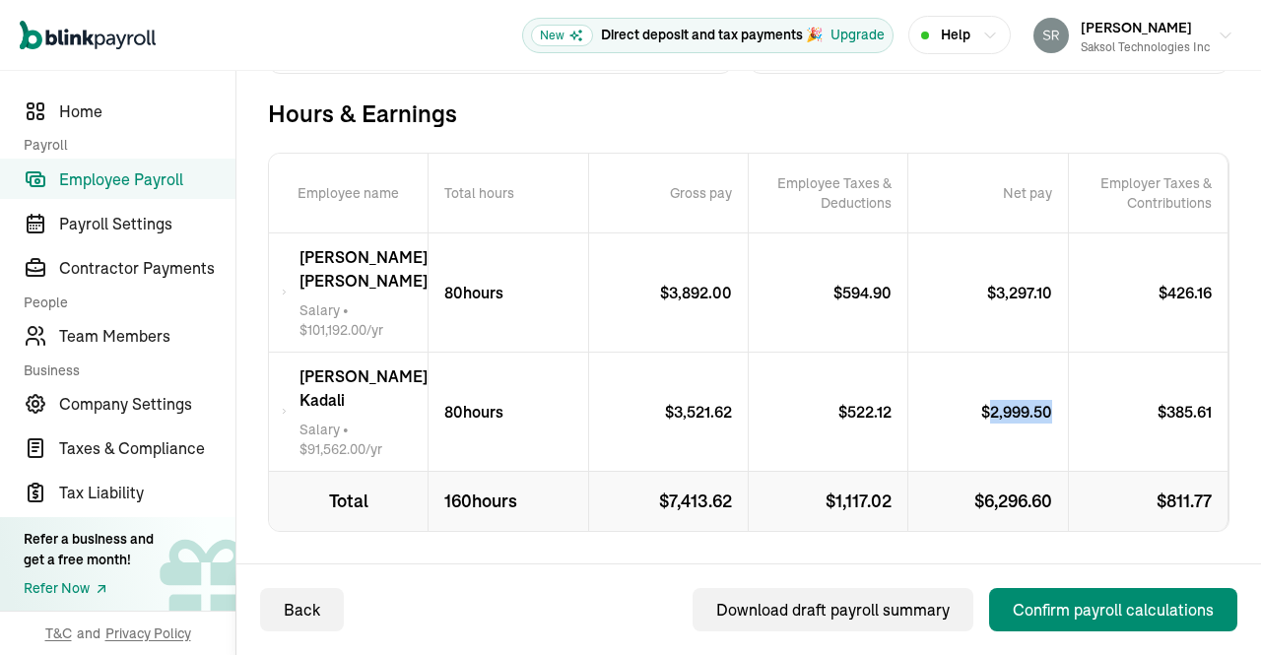
copy p "2,999.50"
drag, startPoint x: 840, startPoint y: 398, endPoint x: 883, endPoint y: 398, distance: 42.4
click at [883, 400] on p "$ 522.12" at bounding box center [872, 412] width 69 height 24
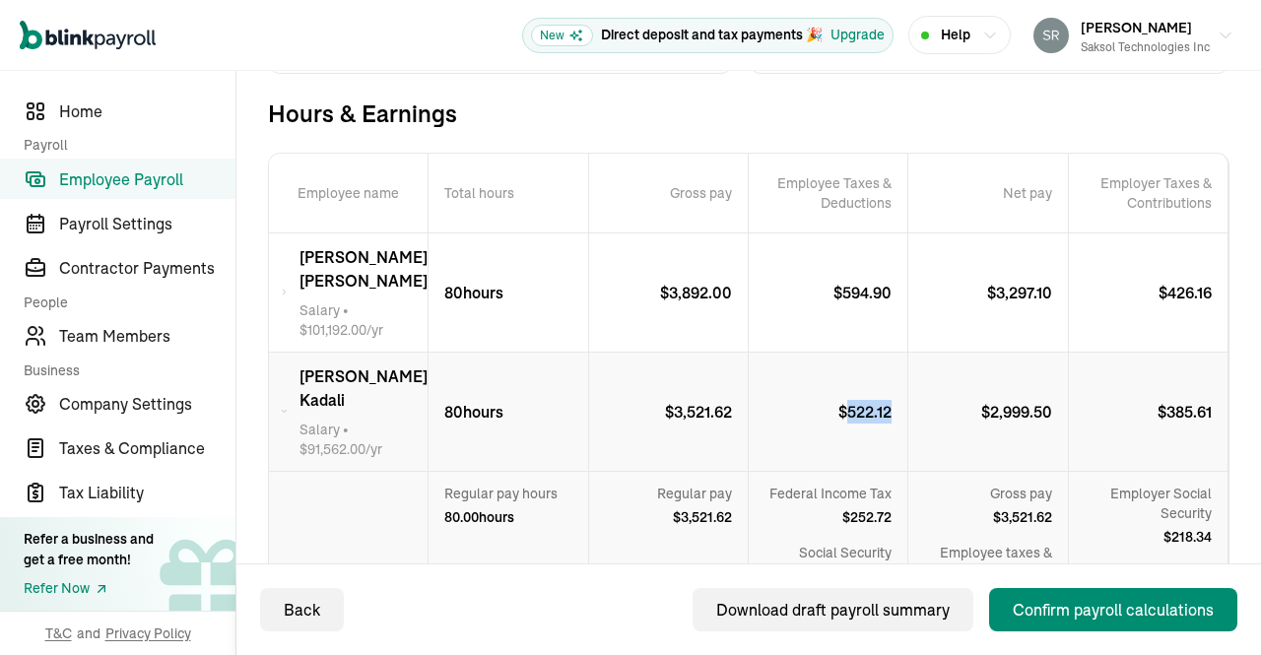
copy p "522.12"
drag, startPoint x: 1154, startPoint y: 401, endPoint x: 1199, endPoint y: 406, distance: 44.6
click at [1199, 406] on p "$ 385.61" at bounding box center [1192, 412] width 70 height 24
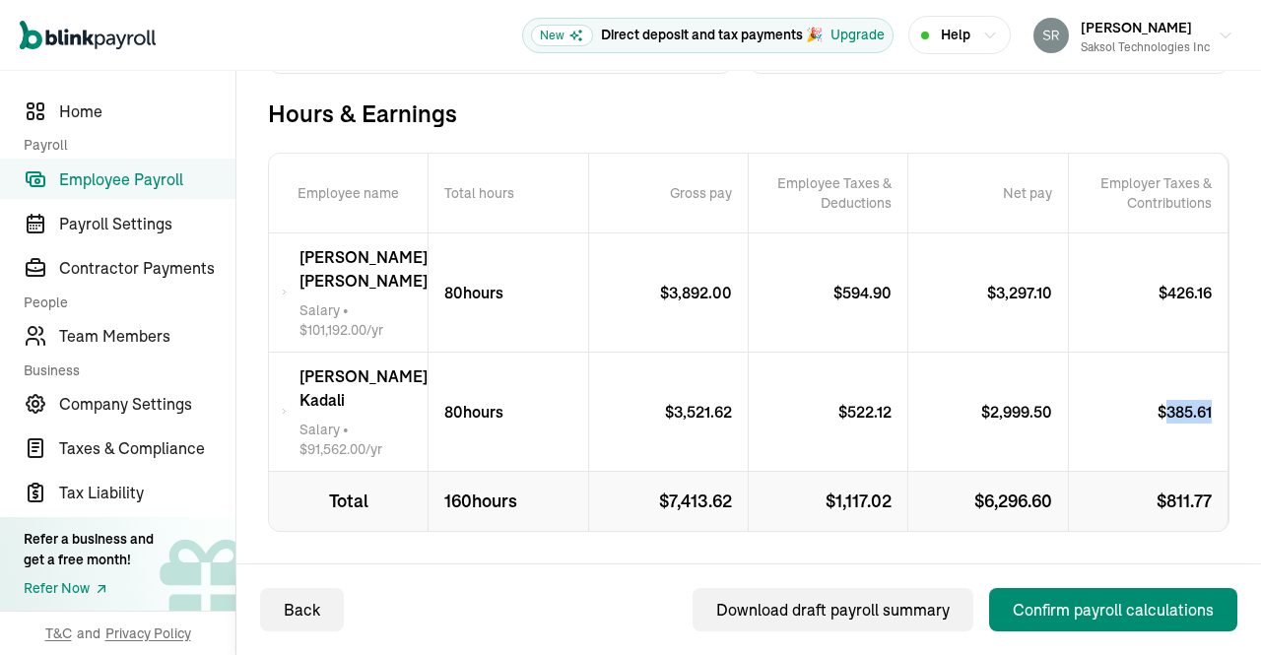
copy p "385.61"
drag, startPoint x: 667, startPoint y: 294, endPoint x: 718, endPoint y: 294, distance: 51.2
click at [718, 294] on p "$ 3,892.00" at bounding box center [704, 293] width 88 height 24
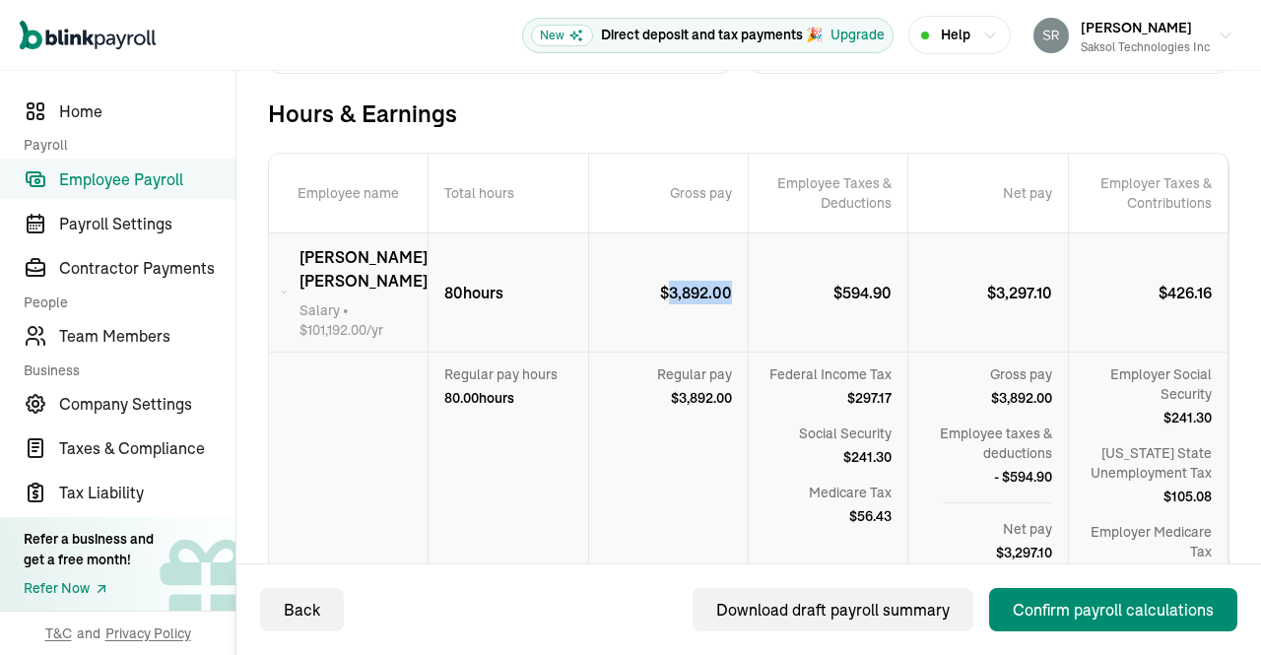
drag, startPoint x: 666, startPoint y: 295, endPoint x: 728, endPoint y: 295, distance: 62.1
click at [728, 295] on p "$ 3,892.00" at bounding box center [704, 293] width 88 height 24
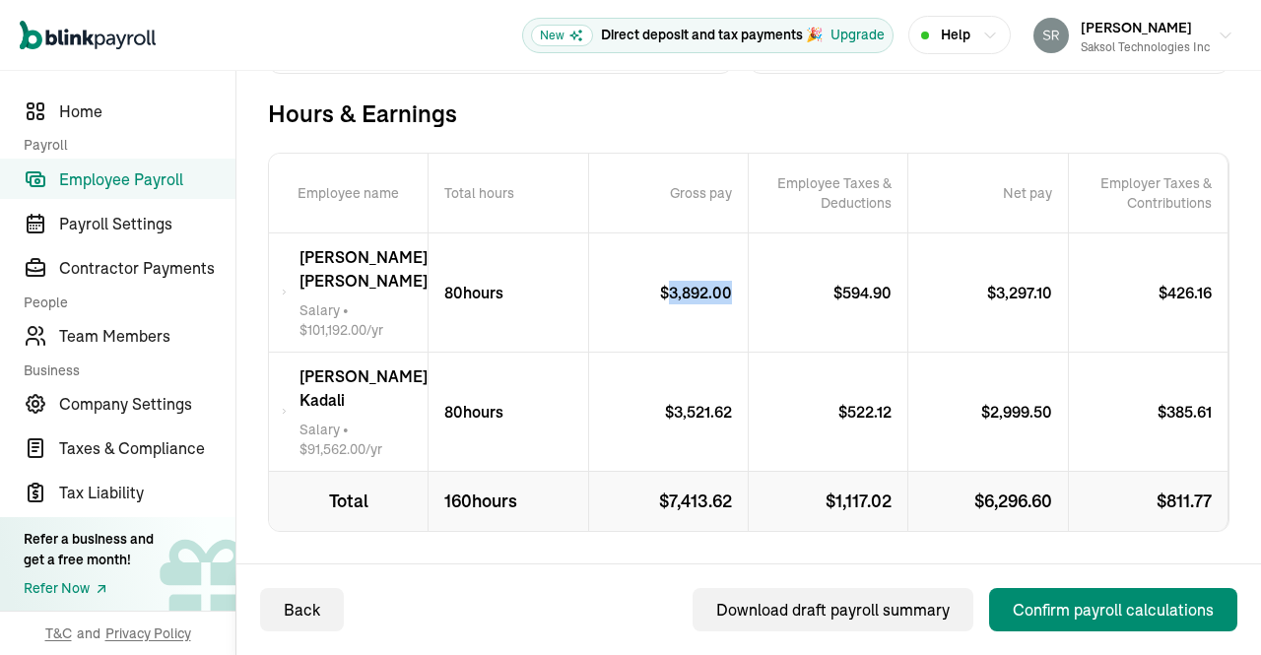
copy p "3,892.00"
drag, startPoint x: 835, startPoint y: 288, endPoint x: 881, endPoint y: 293, distance: 45.6
click at [881, 293] on p "$ 594.90" at bounding box center [870, 293] width 74 height 24
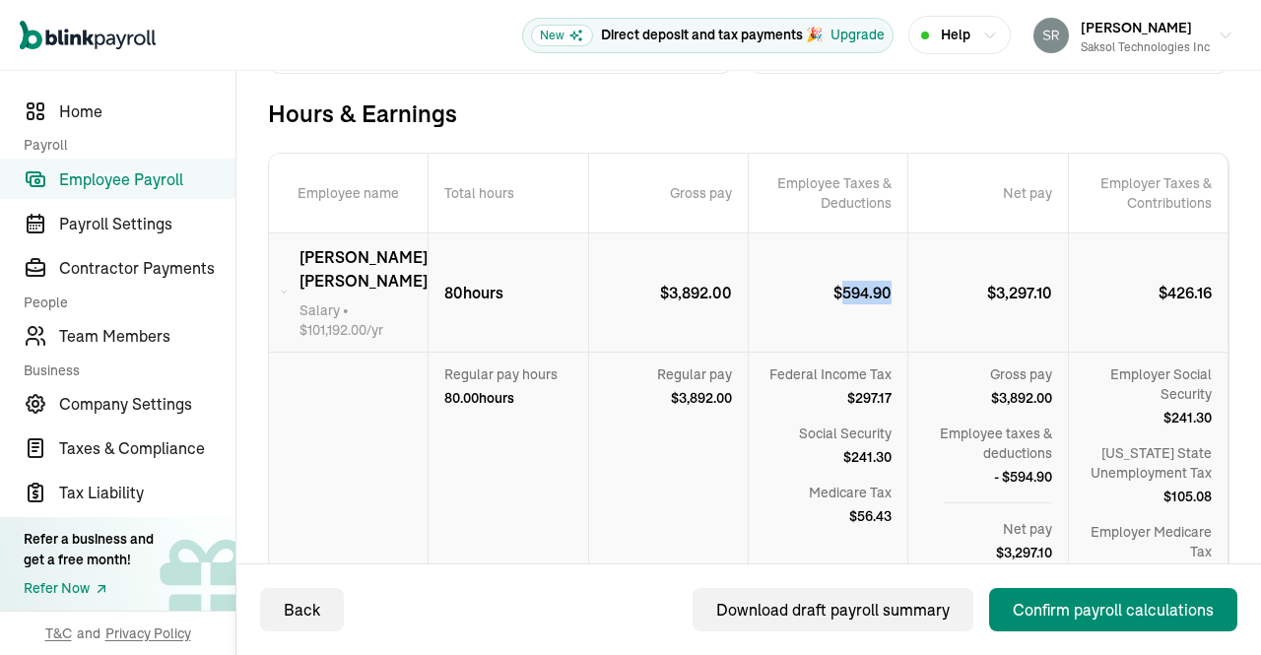
copy p "594.90"
drag, startPoint x: 983, startPoint y: 291, endPoint x: 1040, endPoint y: 293, distance: 57.2
click at [1040, 293] on p "$ 3,297.10" at bounding box center [1027, 293] width 81 height 24
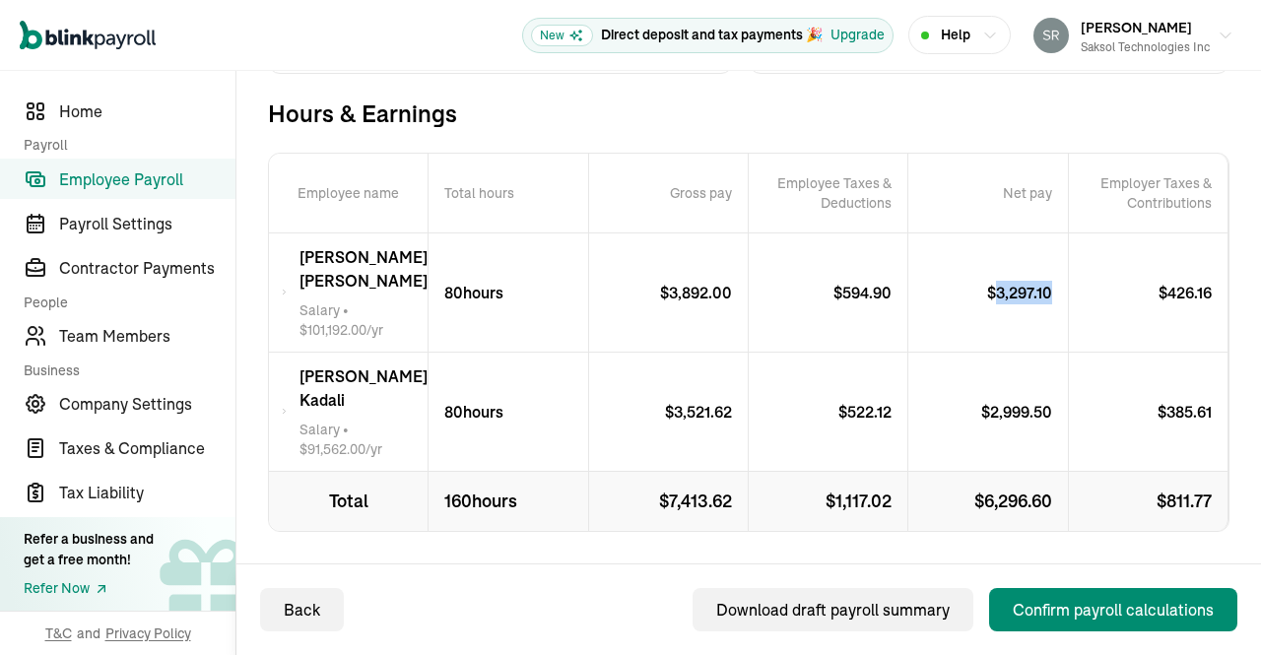
copy p "3,297.10"
drag, startPoint x: 1150, startPoint y: 295, endPoint x: 1202, endPoint y: 294, distance: 51.2
click at [1202, 294] on p "$ 426.16" at bounding box center [1192, 293] width 69 height 24
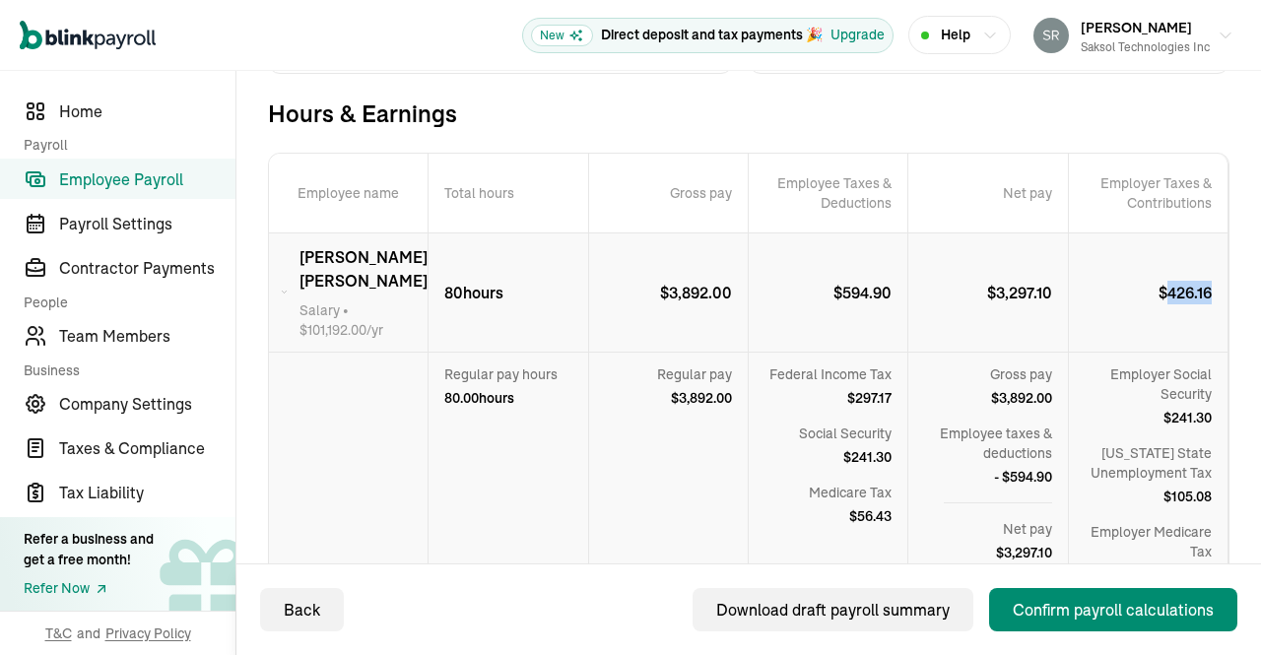
copy p "426.16"
click at [1083, 603] on div "Confirm payroll calculations" at bounding box center [1113, 610] width 201 height 24
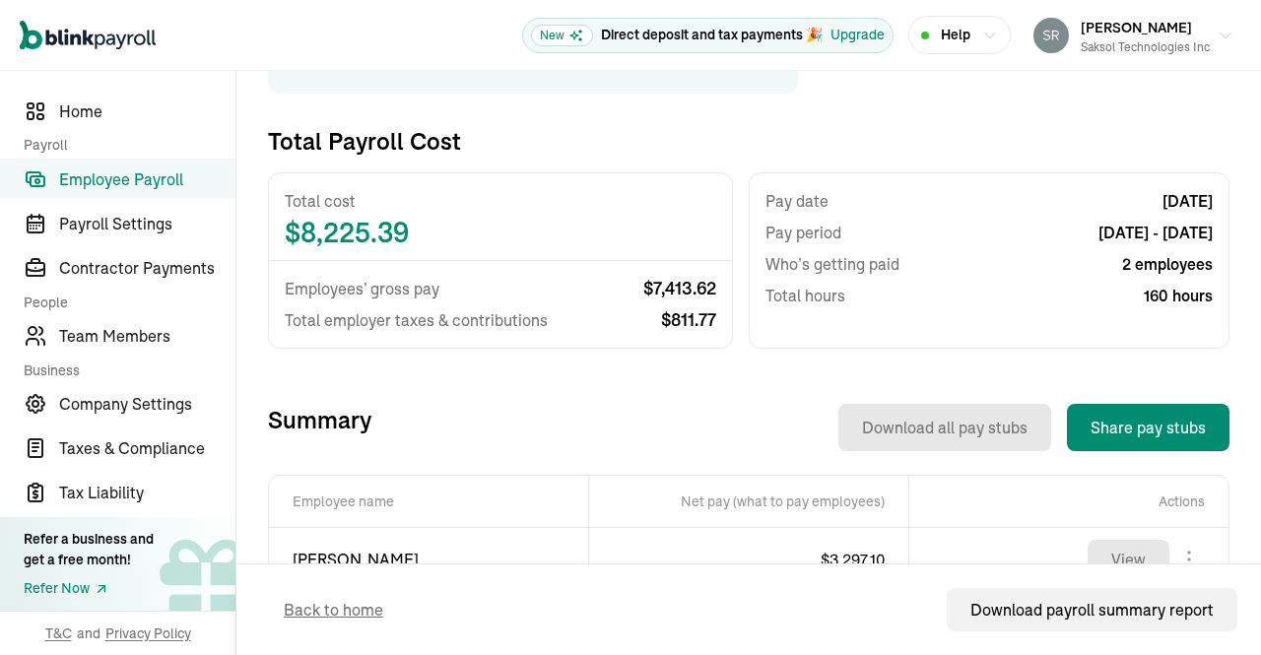
click at [709, 418] on div "Download all pay stubs Share pay stubs" at bounding box center [800, 427] width 858 height 47
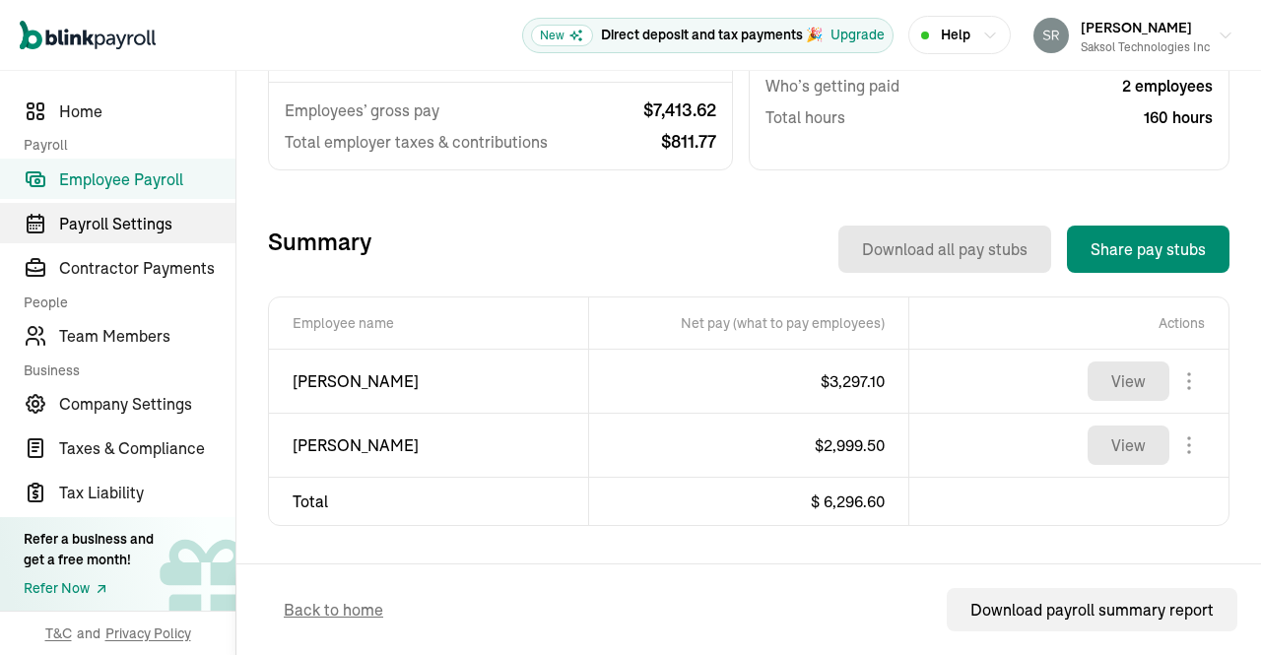
click at [148, 220] on span "Payroll Settings" at bounding box center [147, 224] width 176 height 24
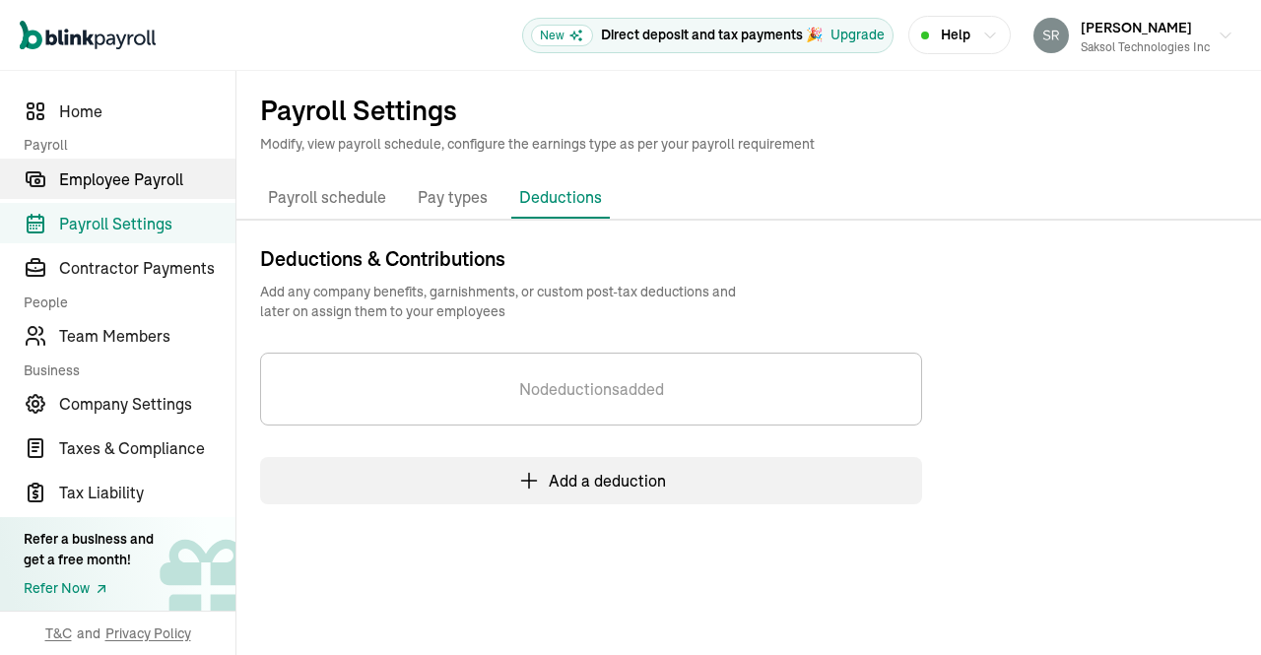
click at [151, 181] on span "Employee Payroll" at bounding box center [147, 179] width 176 height 24
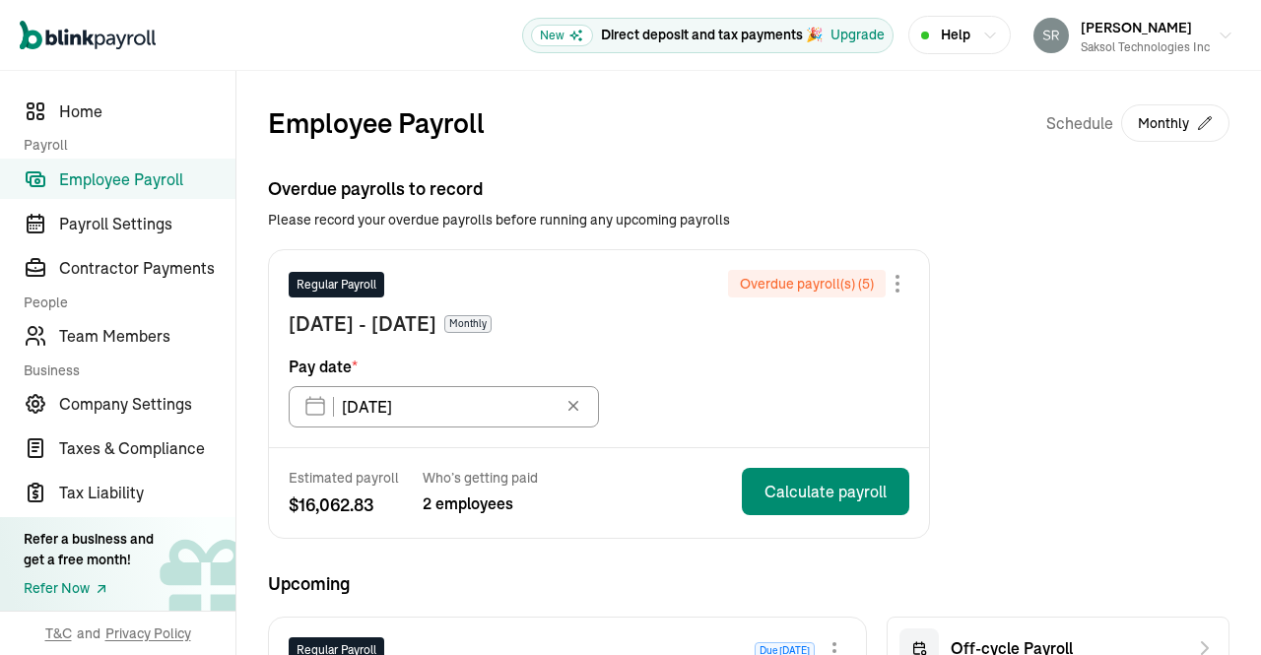
scroll to position [24, 0]
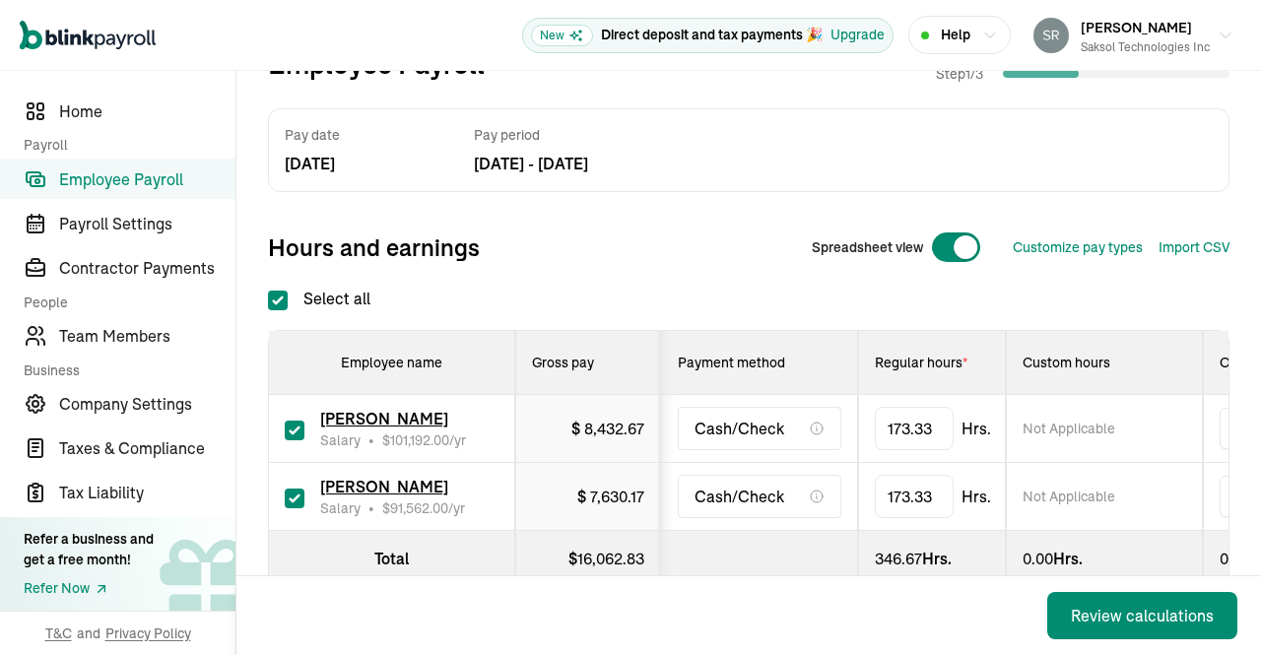
scroll to position [154, 0]
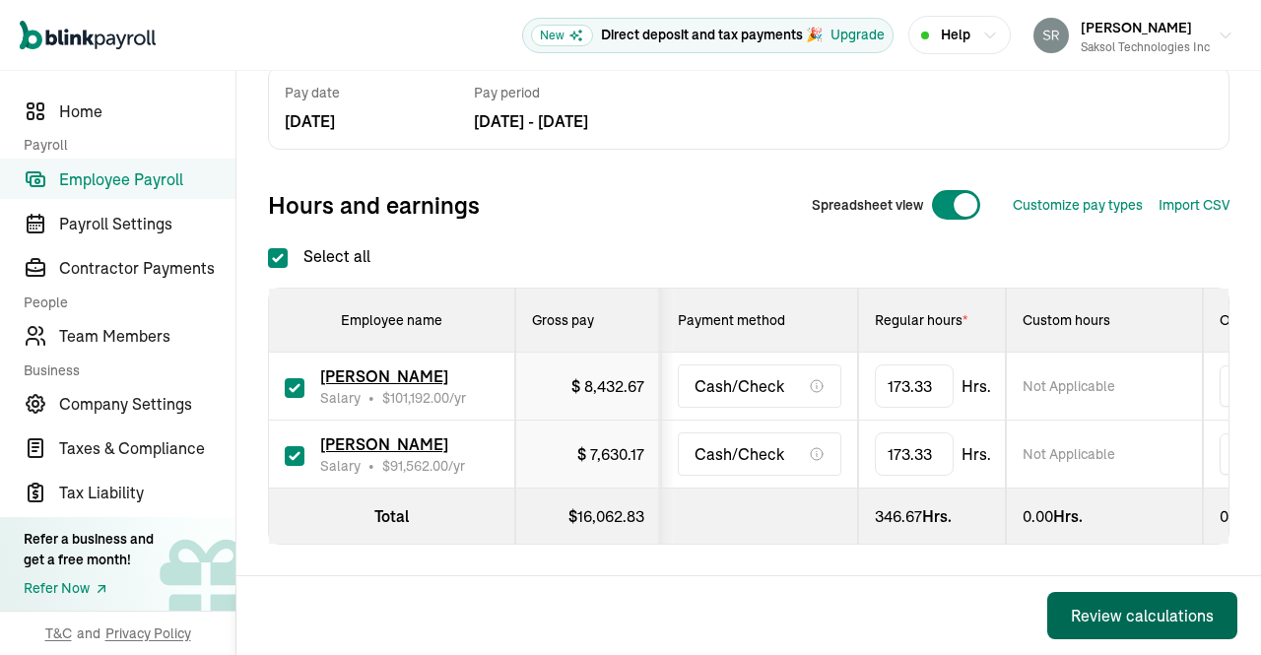
click at [1113, 613] on div "Review calculations" at bounding box center [1142, 616] width 143 height 24
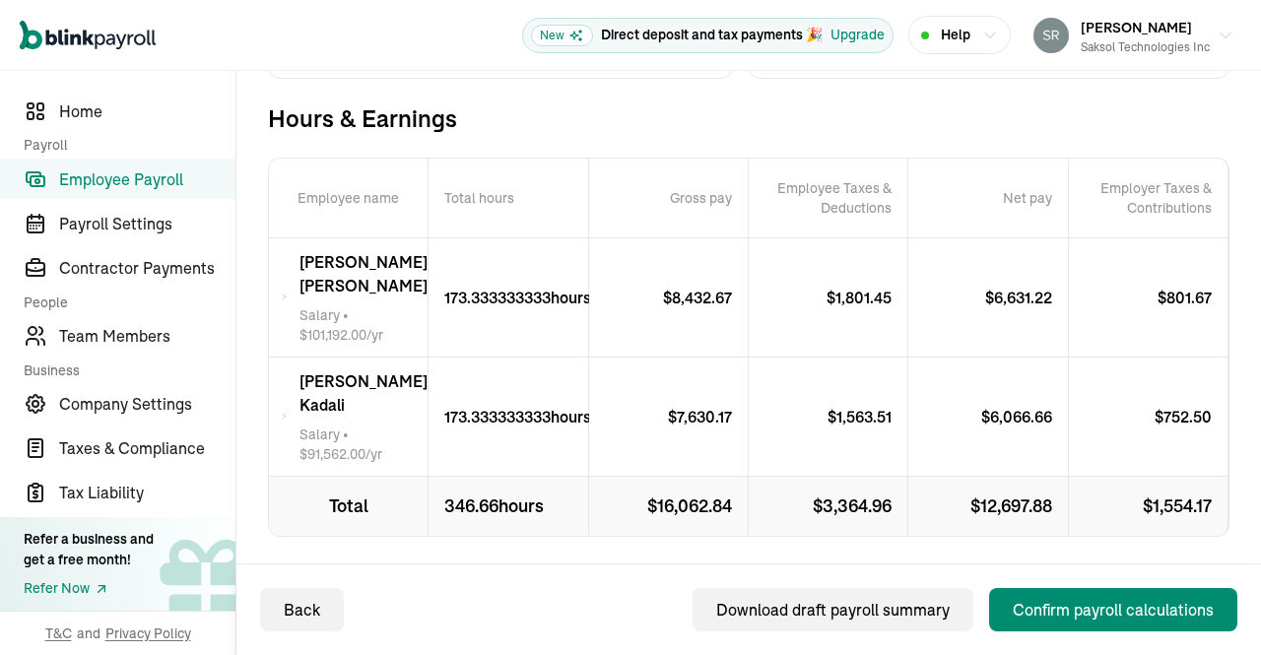
scroll to position [386, 0]
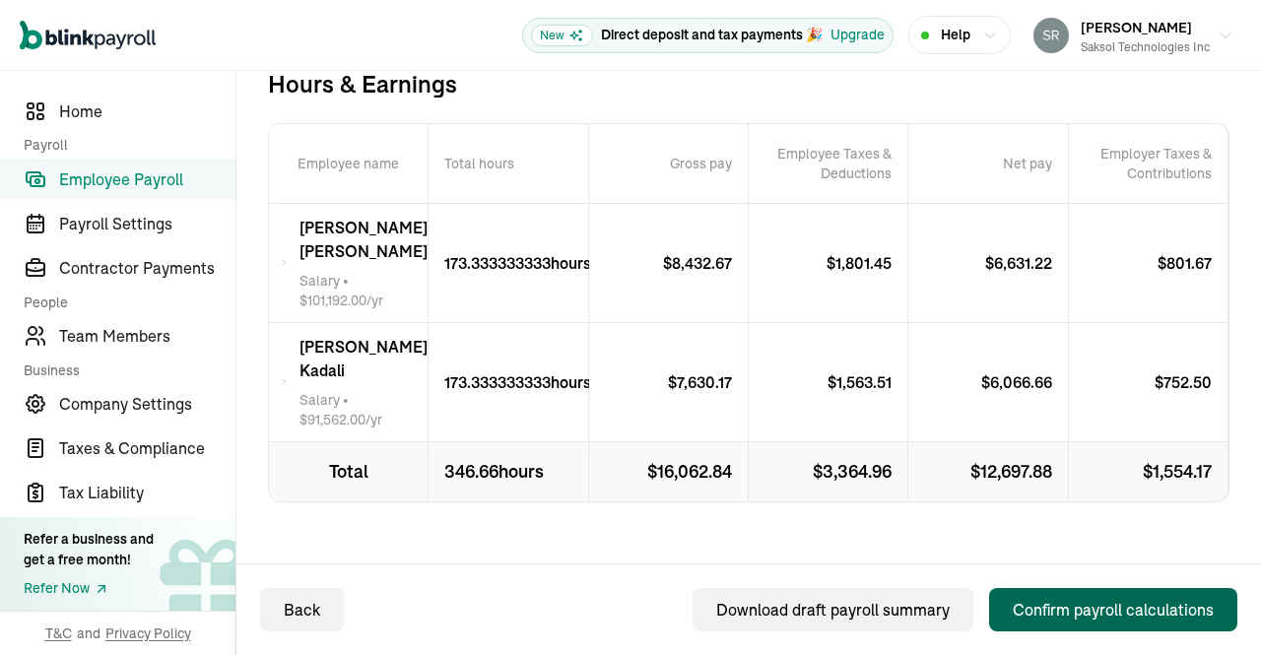
click at [1135, 612] on div "Confirm payroll calculations" at bounding box center [1113, 610] width 201 height 24
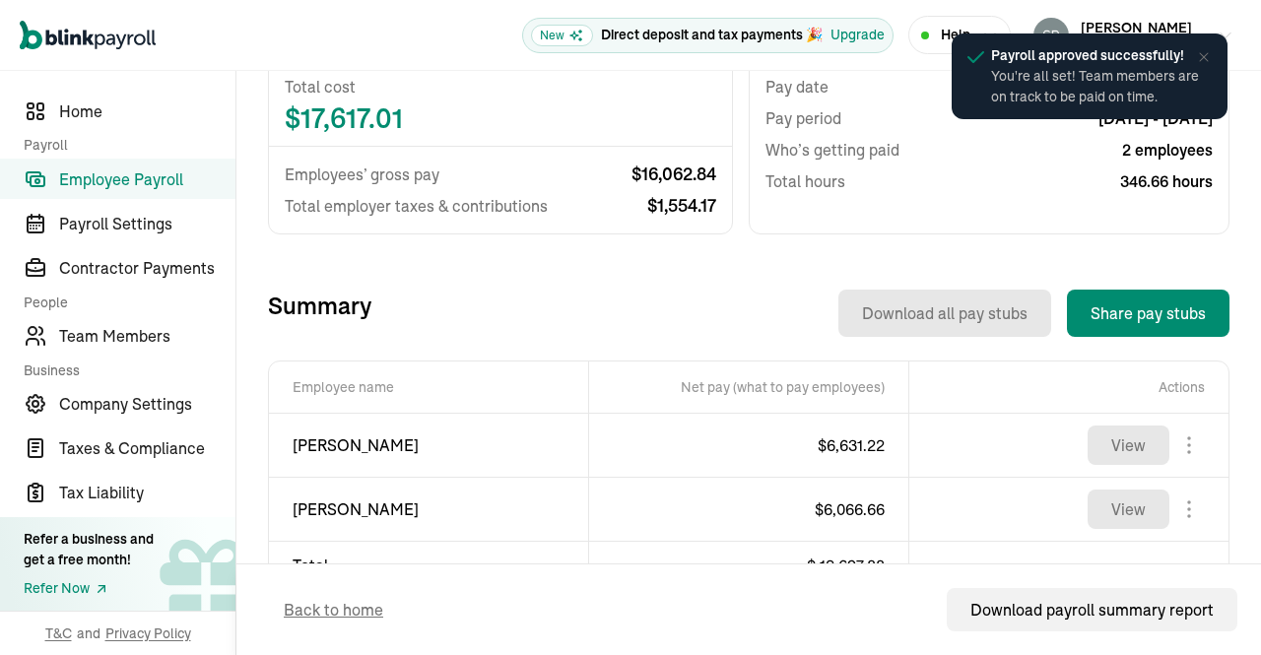
scroll to position [535, 0]
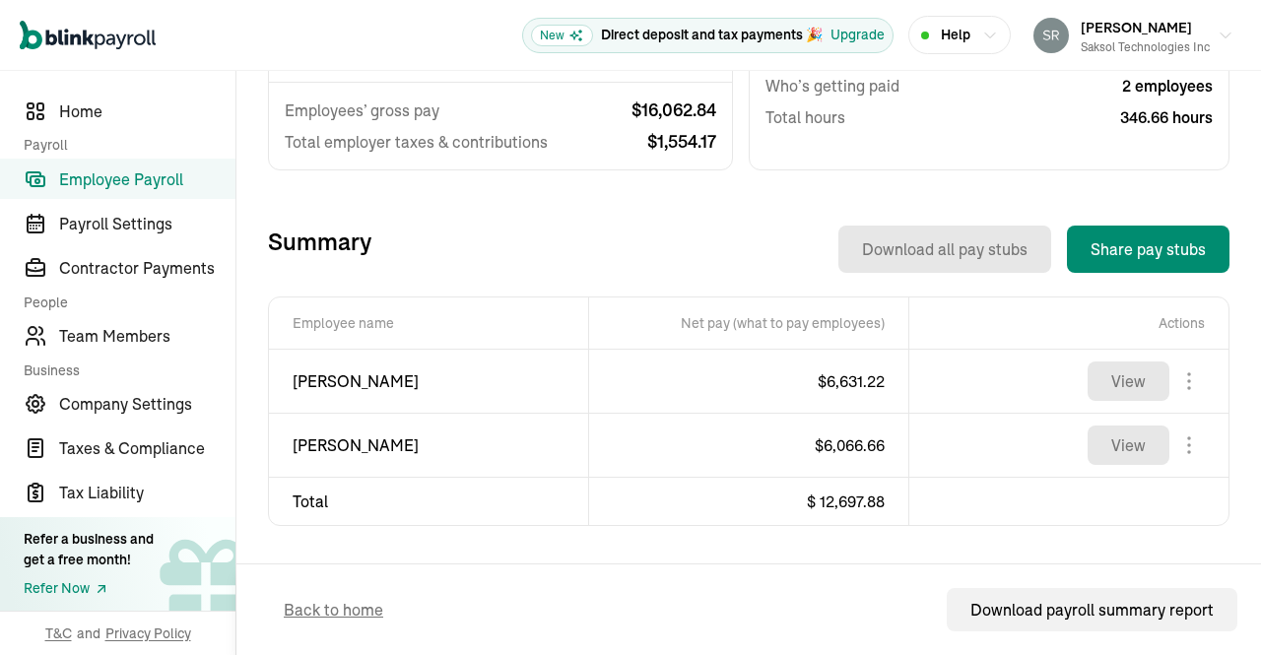
click at [156, 174] on span "Employee Payroll" at bounding box center [147, 179] width 176 height 24
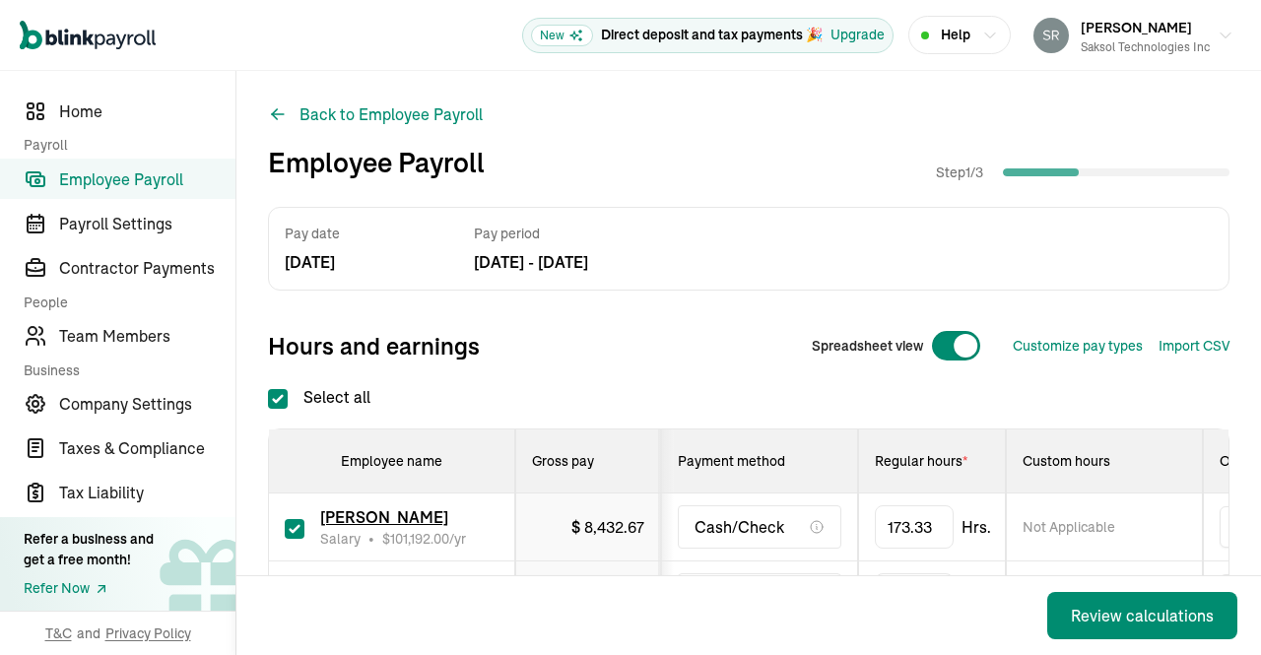
scroll to position [154, 0]
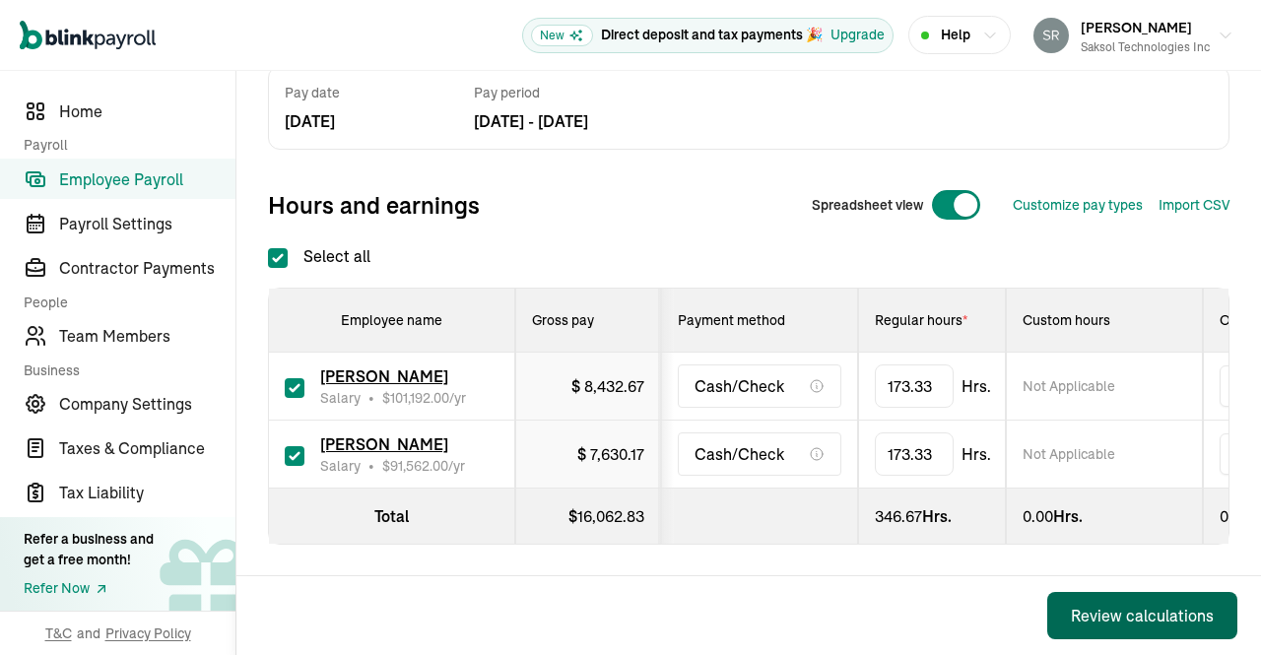
click at [1125, 612] on div "Review calculations" at bounding box center [1142, 616] width 143 height 24
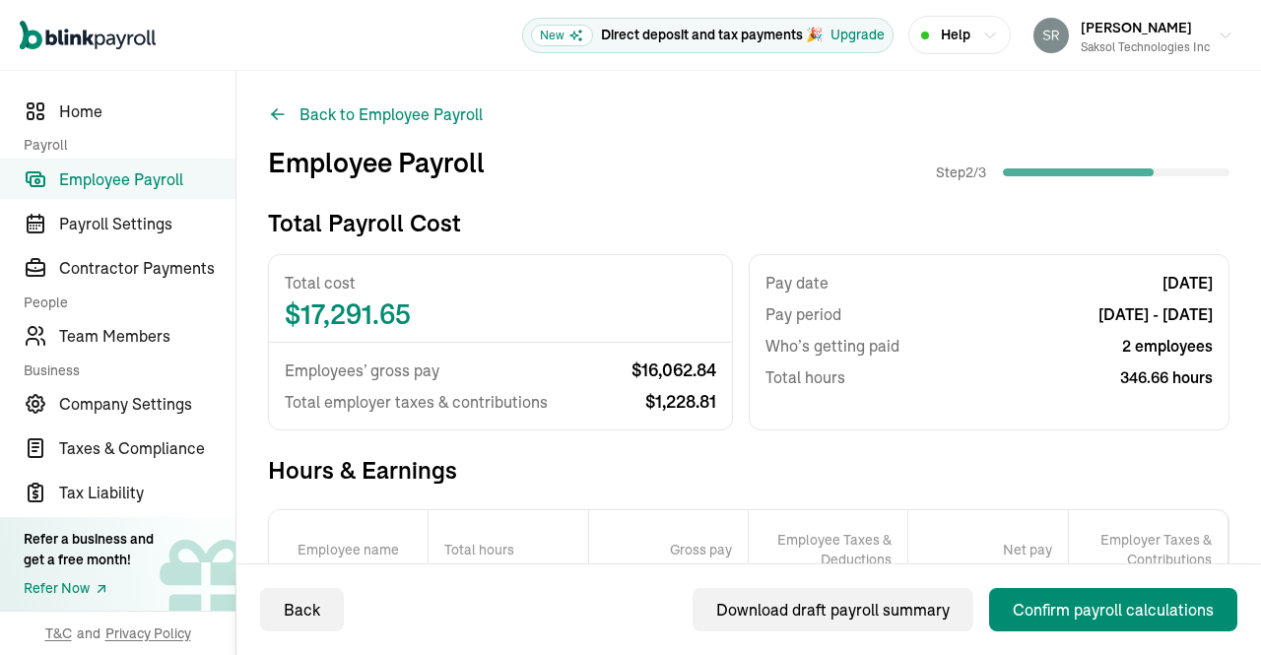
scroll to position [386, 0]
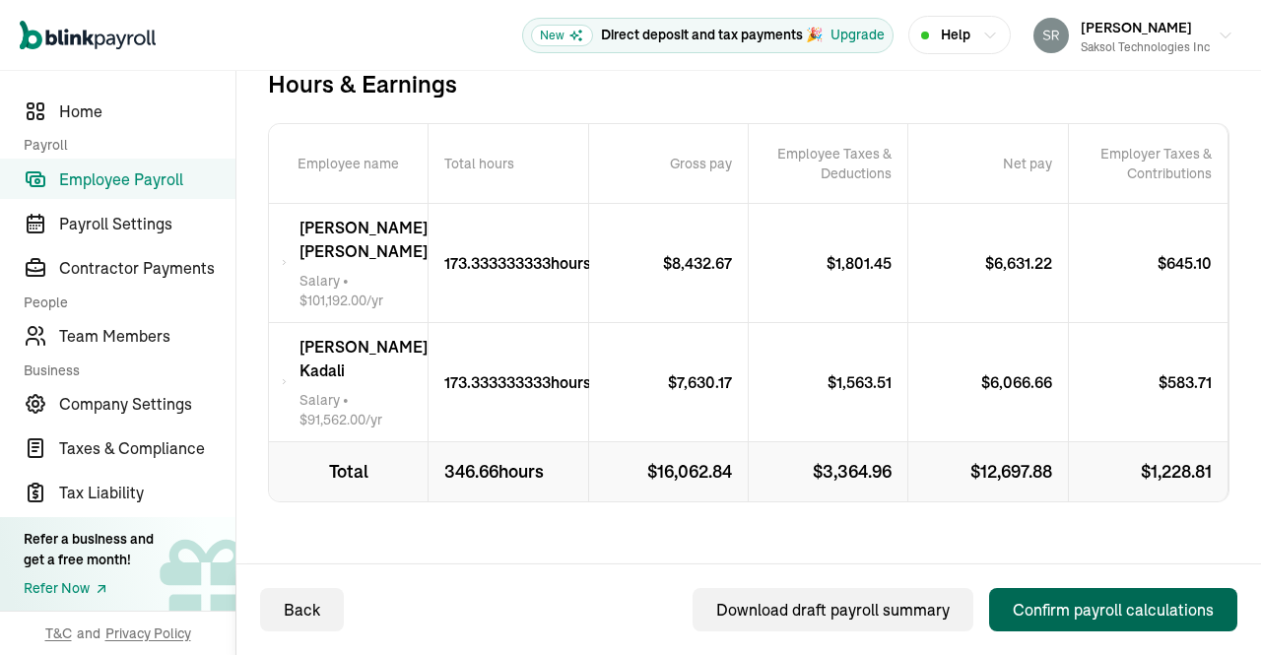
click at [1078, 606] on div "Confirm payroll calculations" at bounding box center [1113, 610] width 201 height 24
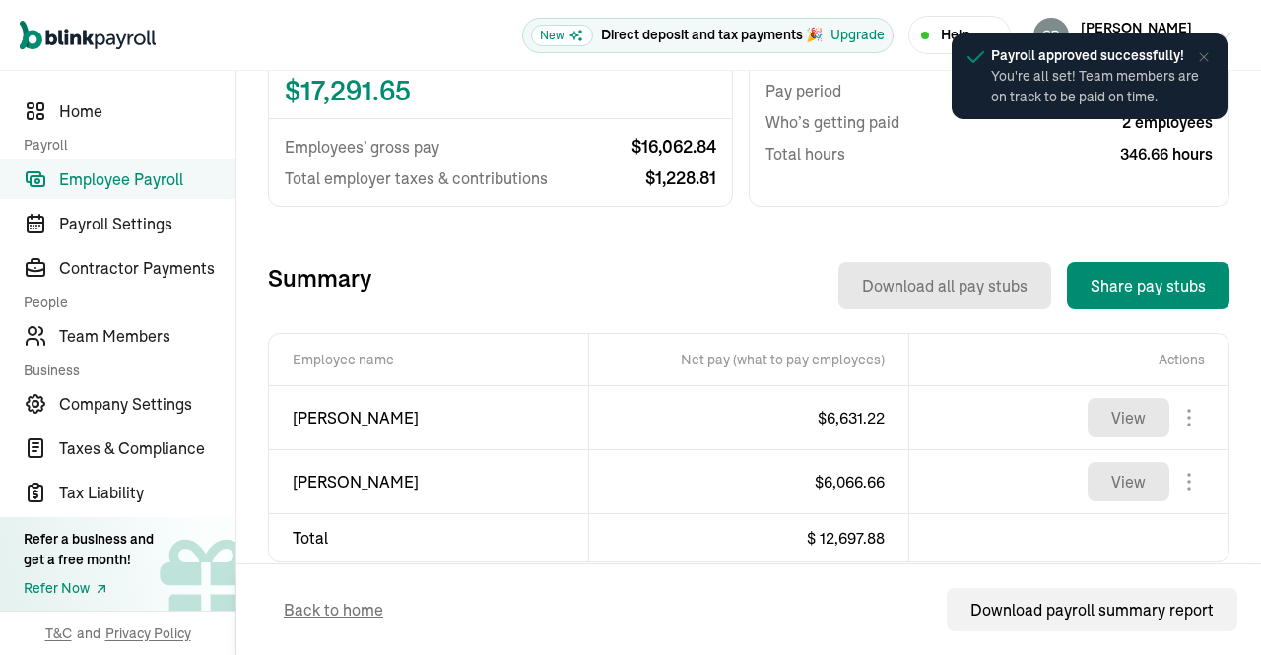
scroll to position [535, 0]
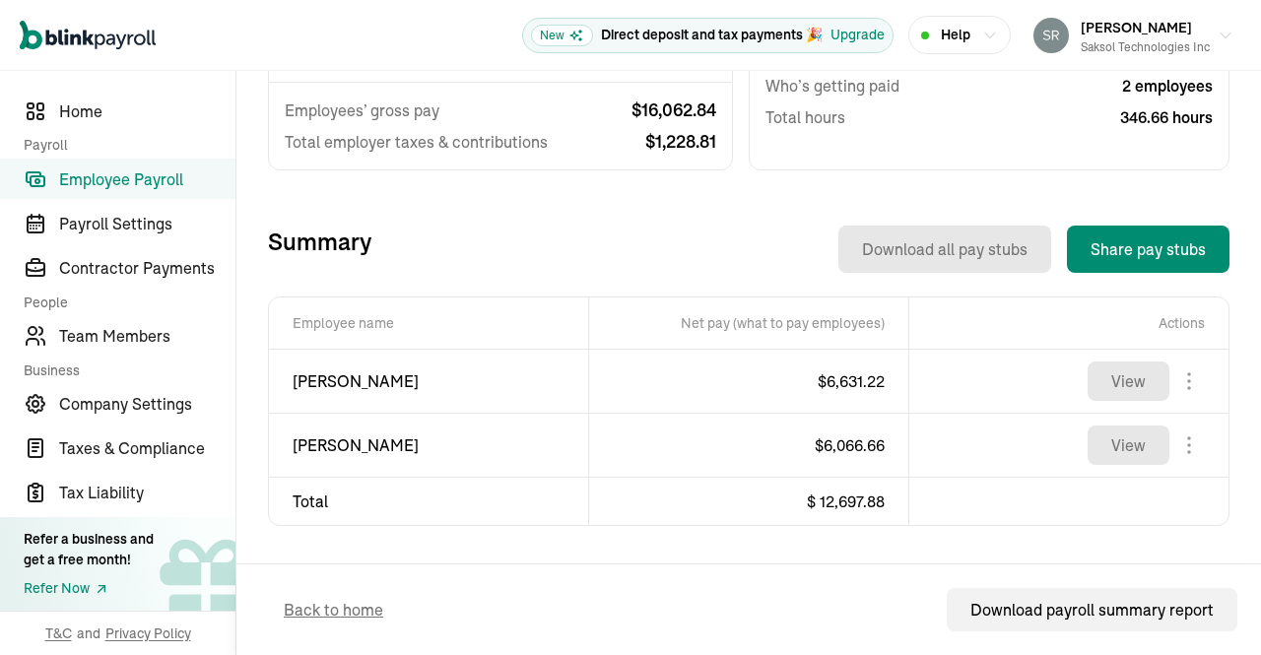
click at [140, 178] on span "Employee Payroll" at bounding box center [147, 179] width 176 height 24
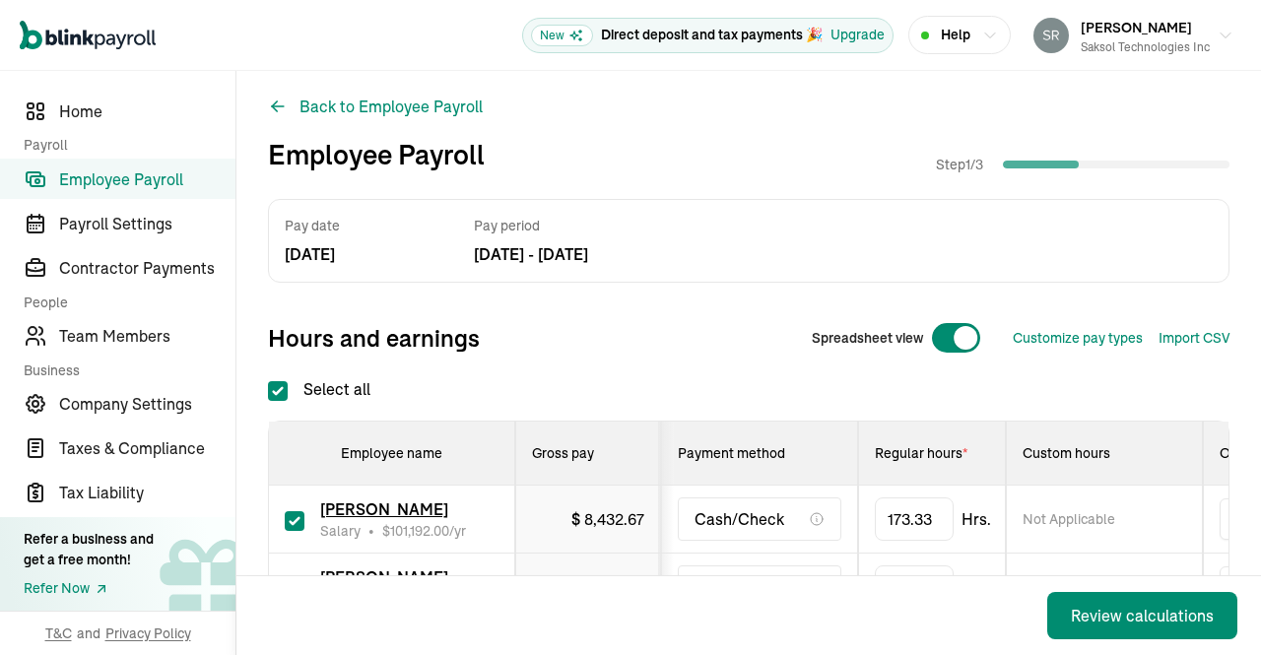
scroll to position [15, 0]
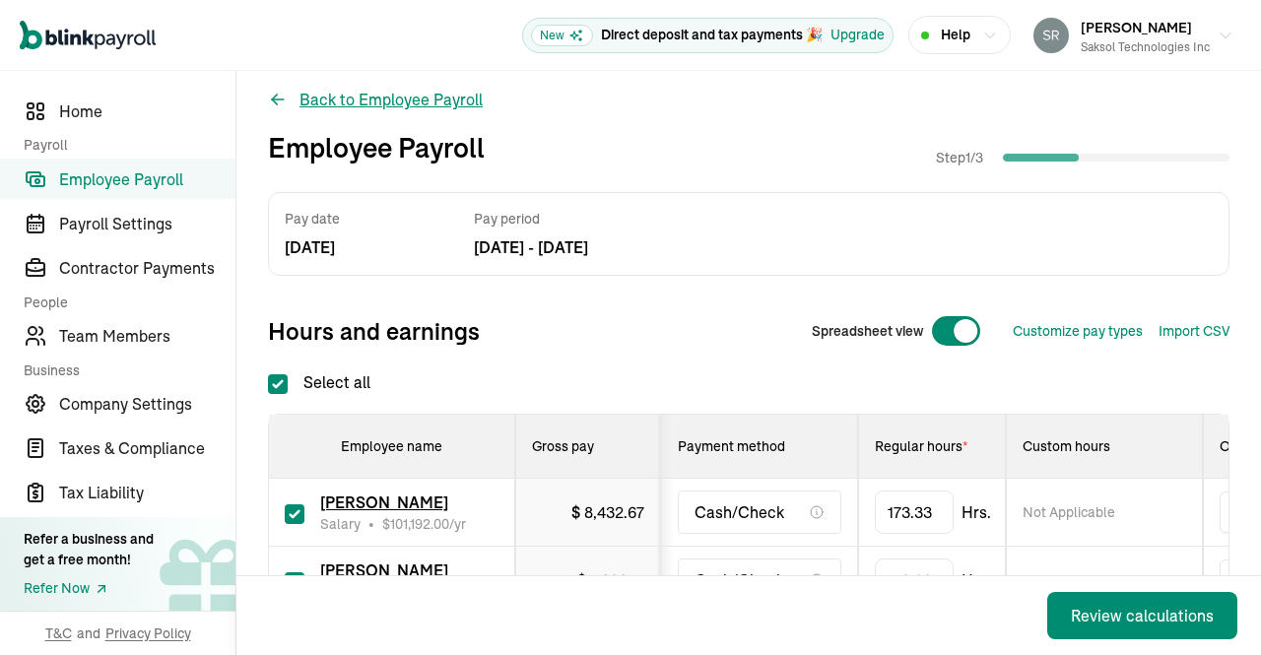
click at [347, 101] on button "Back to Employee Payroll" at bounding box center [375, 100] width 215 height 24
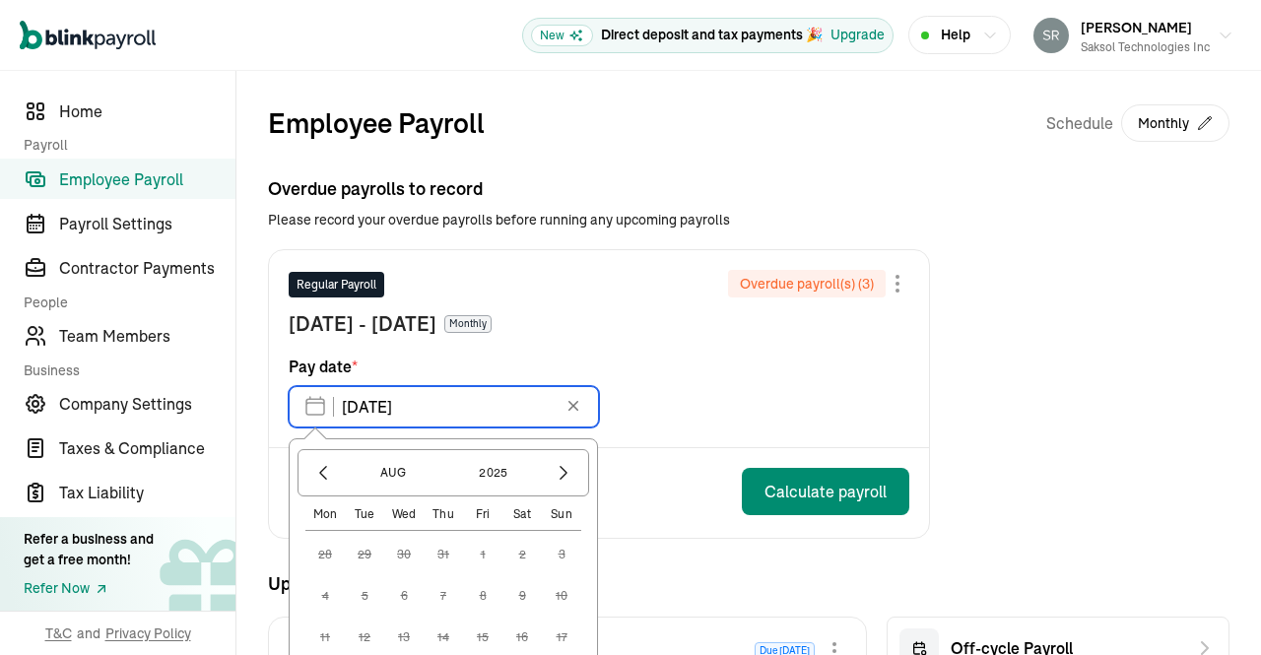
click at [481, 411] on input "05/30/2025" at bounding box center [444, 406] width 310 height 41
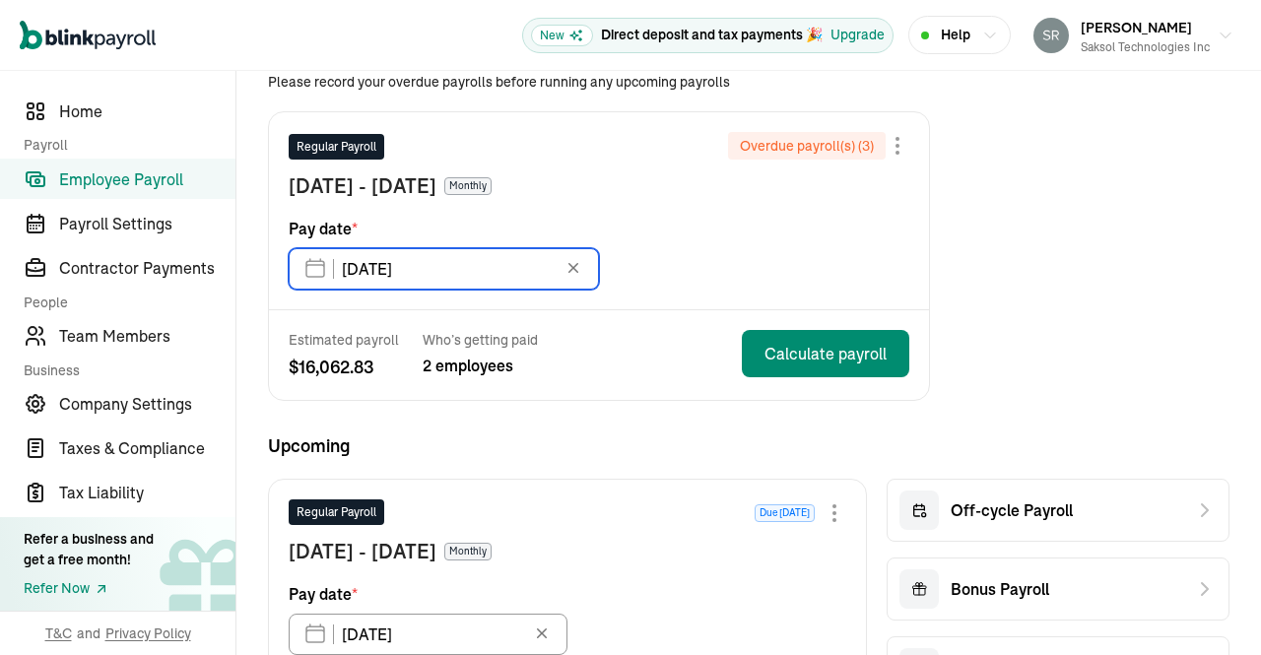
scroll to position [140, 0]
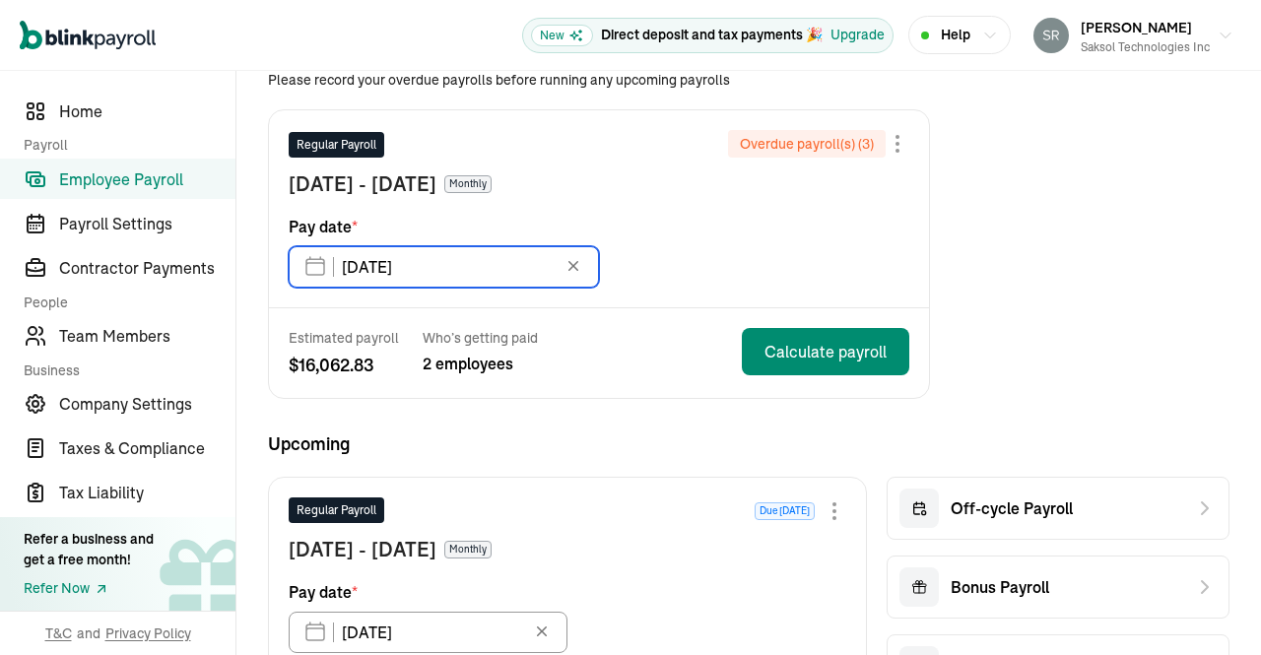
click at [478, 252] on input "05/30/2025" at bounding box center [444, 266] width 310 height 41
click at [400, 267] on input "05/30/2025" at bounding box center [444, 266] width 310 height 41
click at [389, 273] on input "05/30/2025" at bounding box center [444, 266] width 310 height 41
click at [321, 265] on input "05/30/2025" at bounding box center [444, 266] width 310 height 41
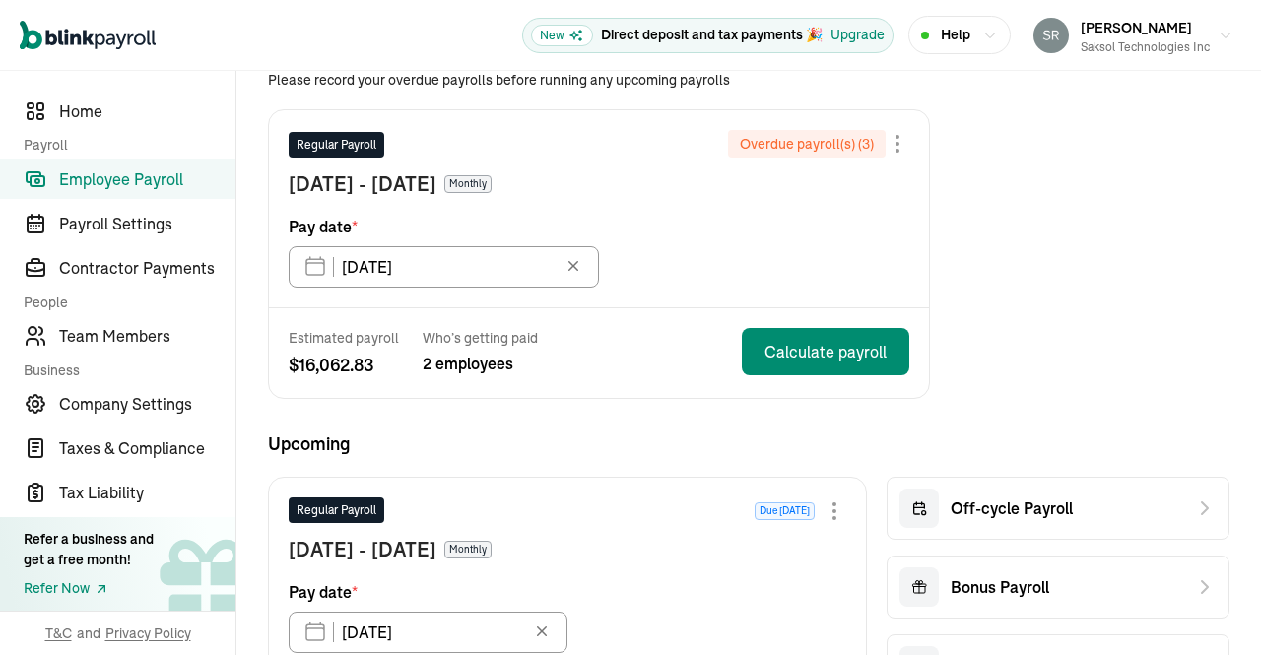
click at [581, 265] on icon at bounding box center [573, 266] width 20 height 20
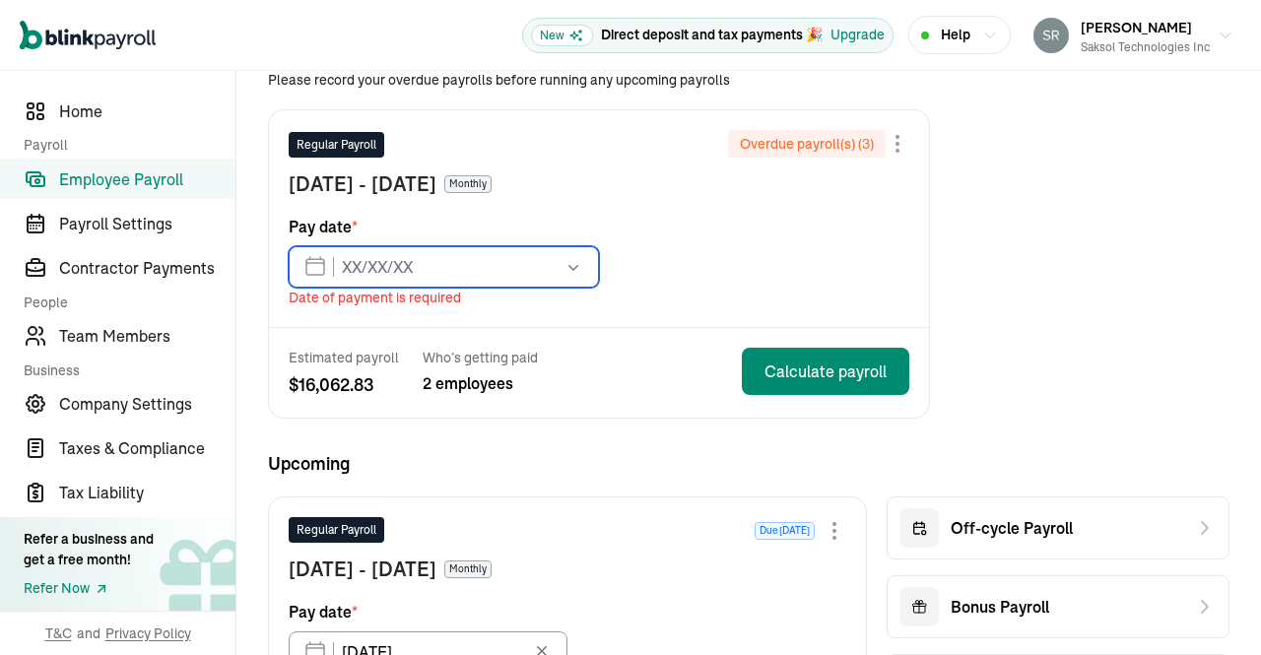
click at [449, 259] on input "text" at bounding box center [444, 266] width 310 height 41
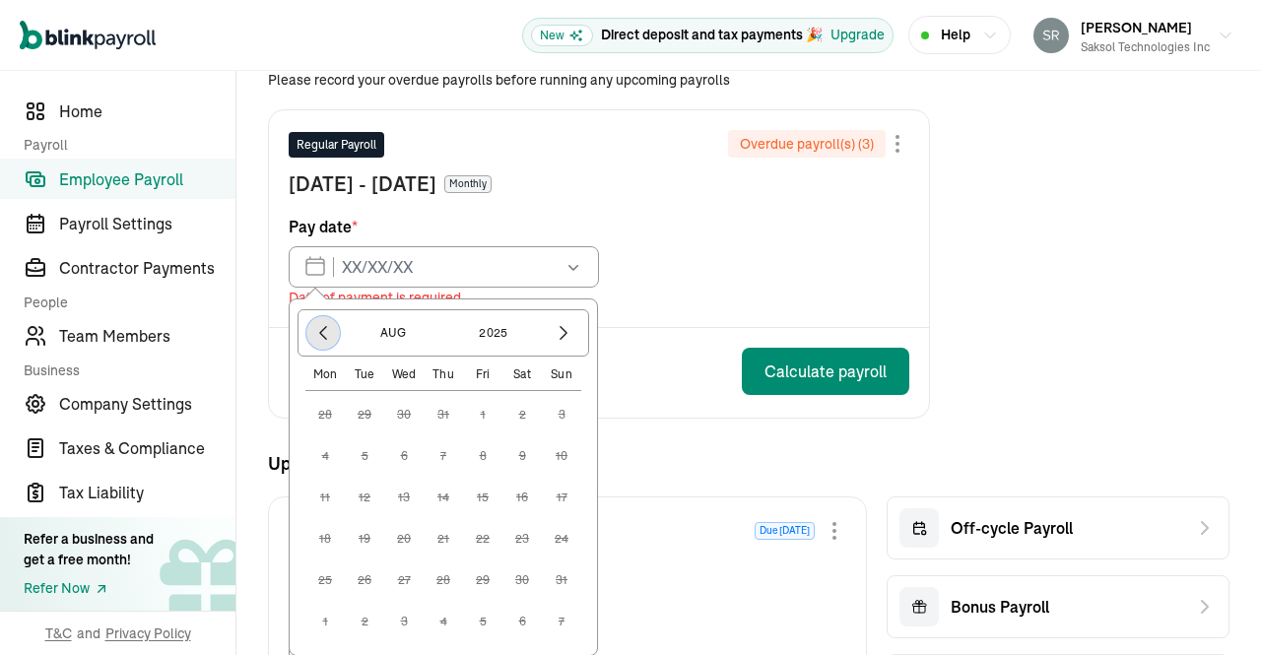
click at [328, 327] on icon "button" at bounding box center [323, 333] width 20 height 20
click at [518, 576] on button "31" at bounding box center [521, 579] width 39 height 39
type input "05/31/2025"
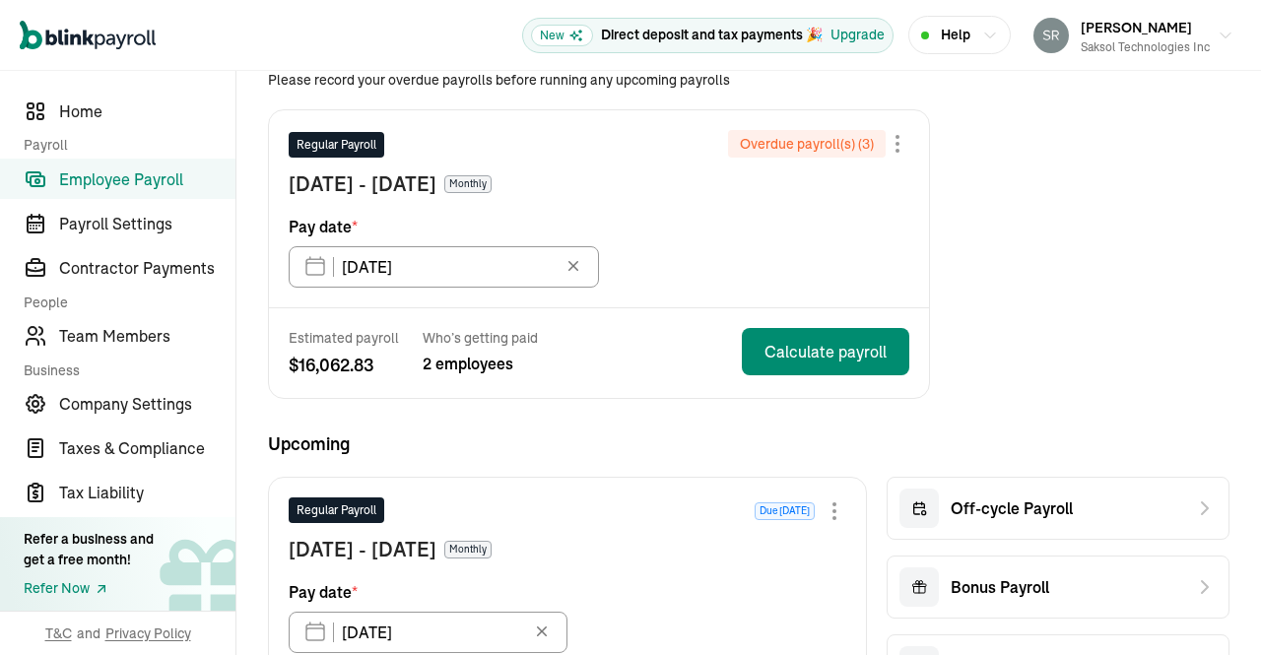
click at [821, 262] on div "Regular Payroll Overdue payroll(s) ( 3 ) May 1 - May 31, 2025 Monthly Pay date …" at bounding box center [599, 208] width 660 height 197
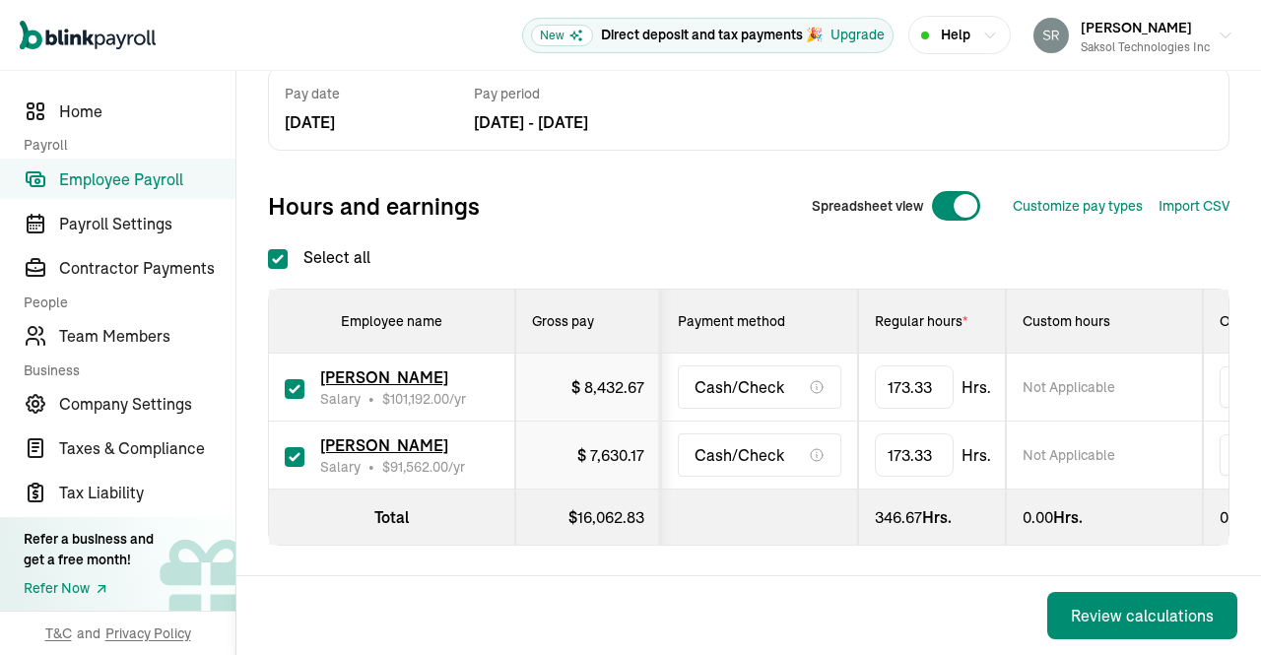
scroll to position [154, 0]
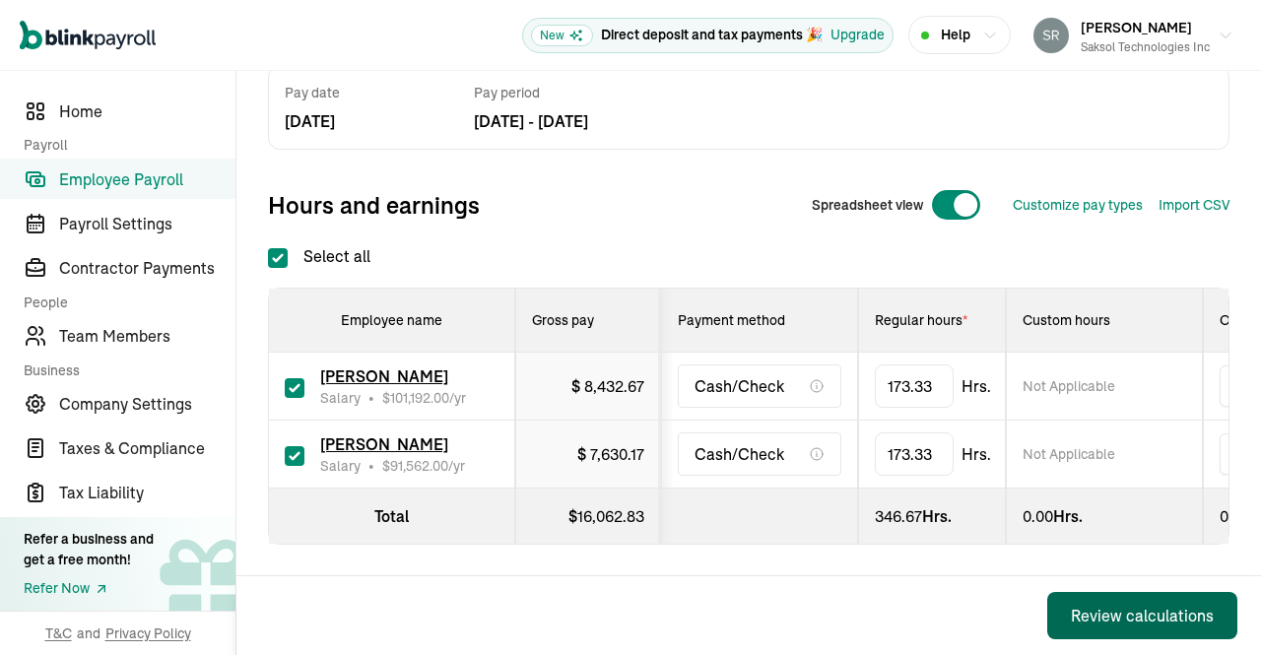
click at [1110, 608] on div "Review calculations" at bounding box center [1142, 616] width 143 height 24
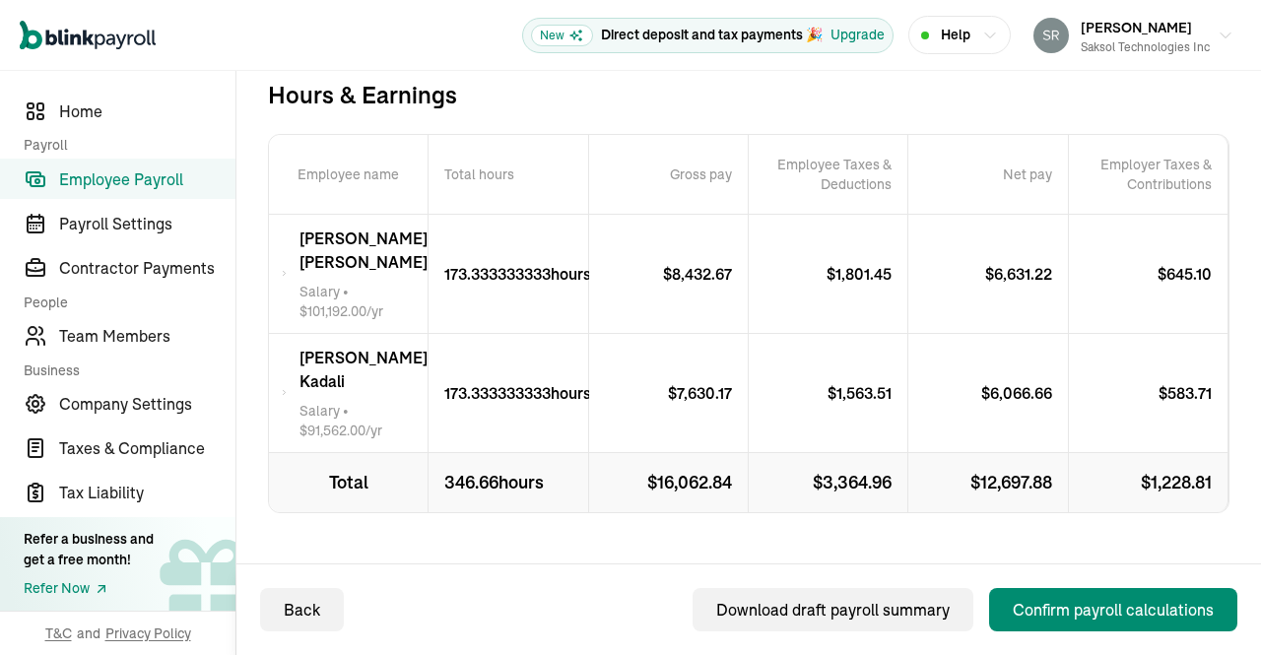
scroll to position [386, 0]
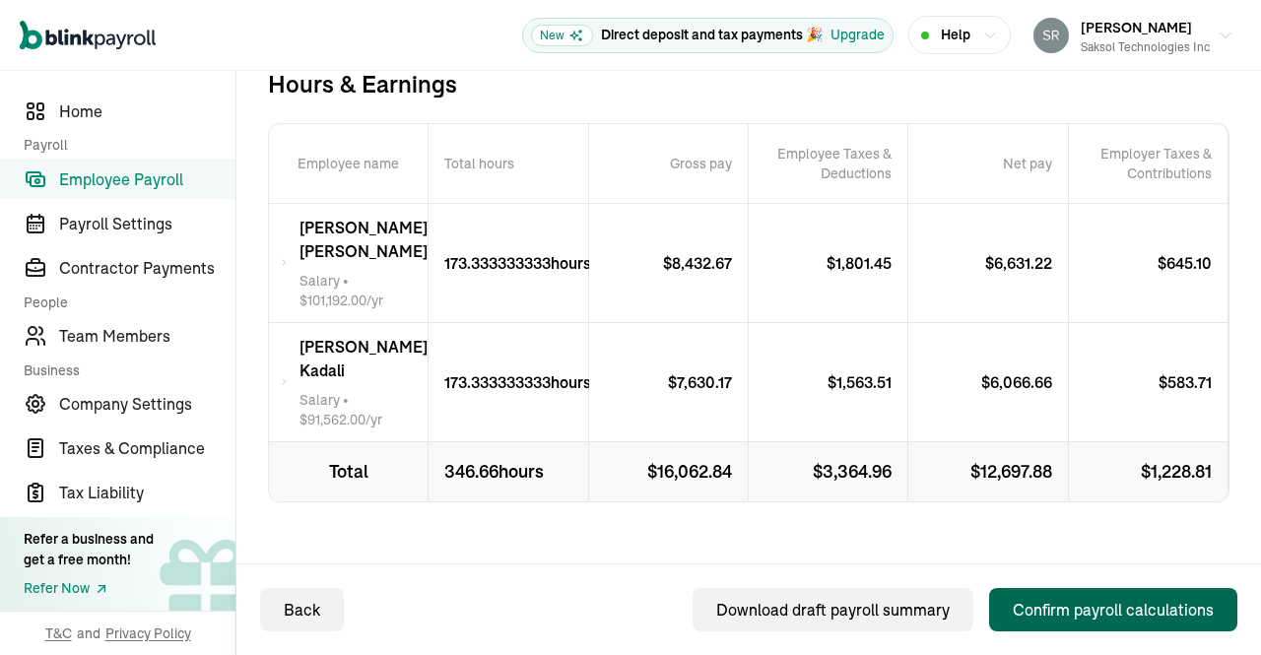
click at [1079, 611] on div "Confirm payroll calculations" at bounding box center [1113, 610] width 201 height 24
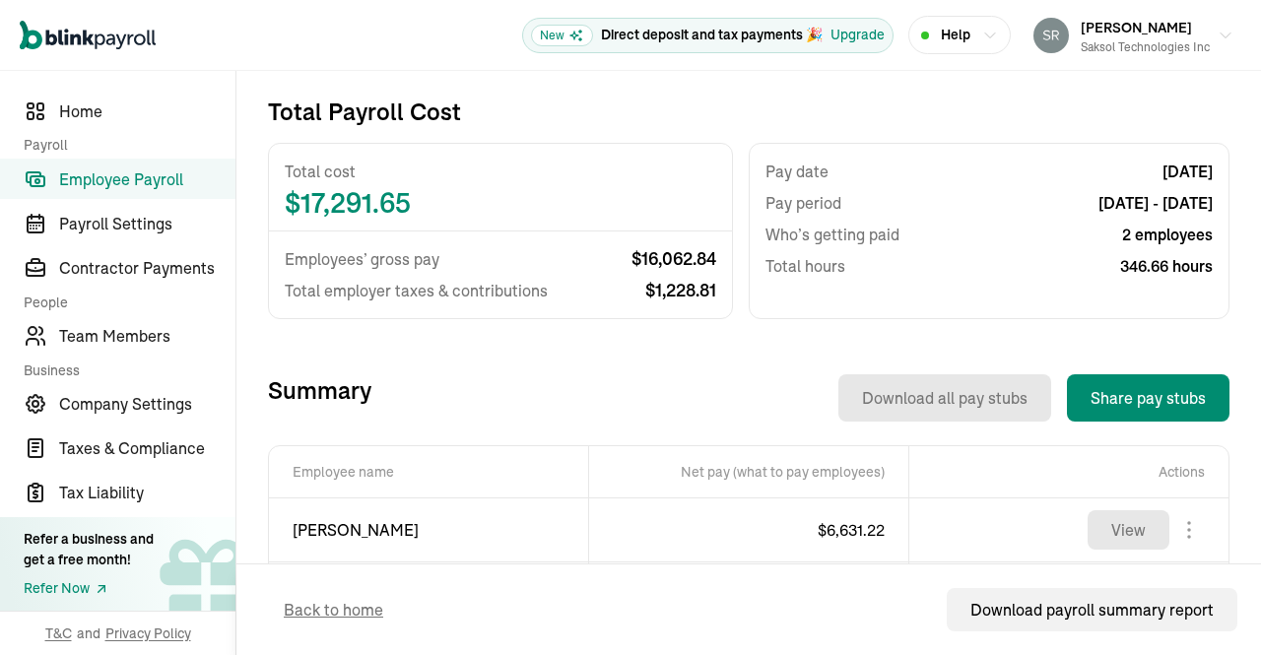
scroll to position [535, 0]
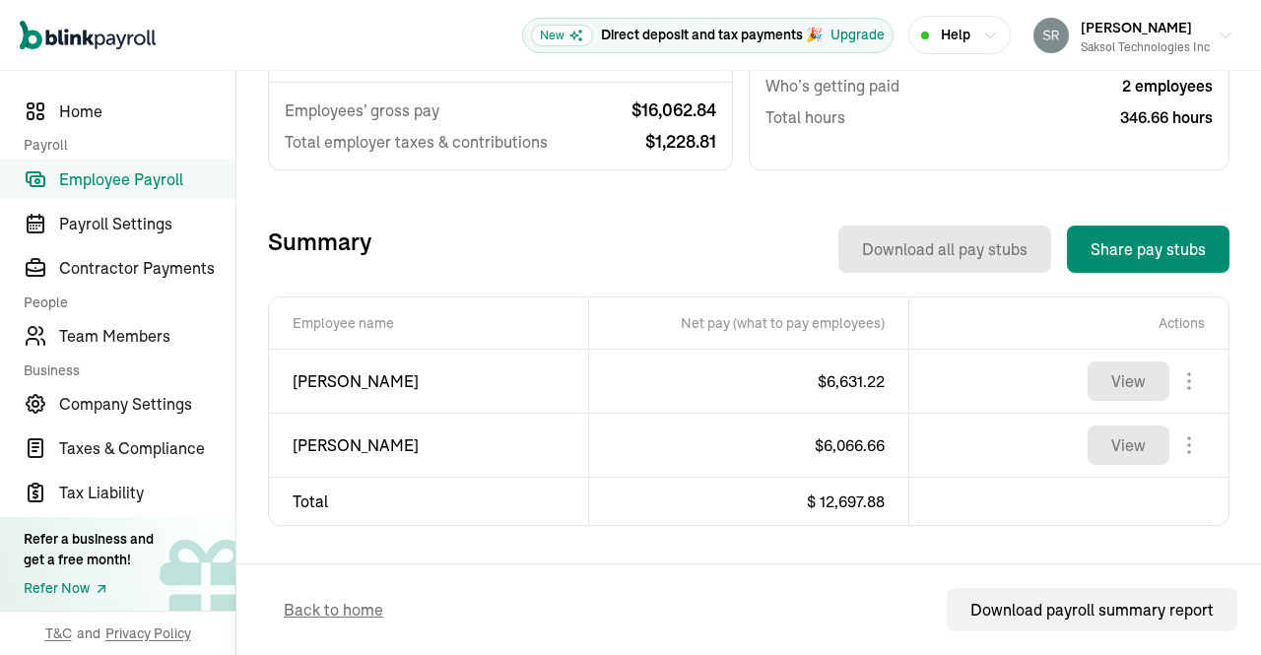
click at [149, 181] on span "Employee Payroll" at bounding box center [147, 179] width 176 height 24
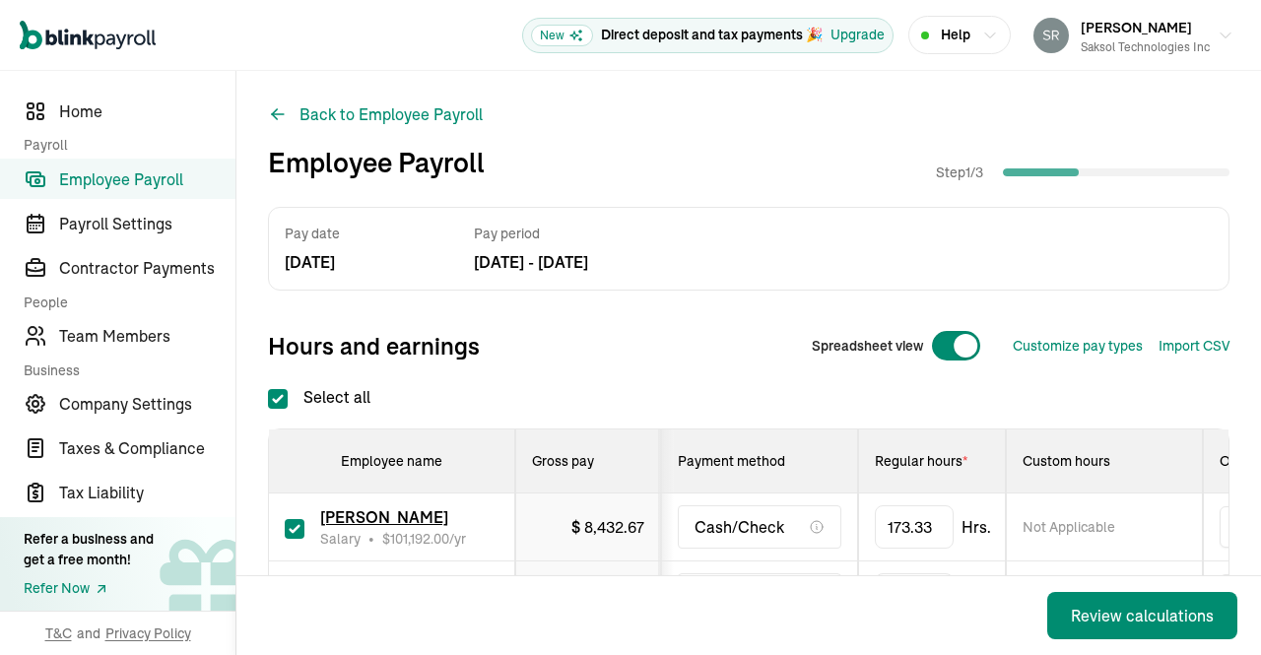
scroll to position [154, 0]
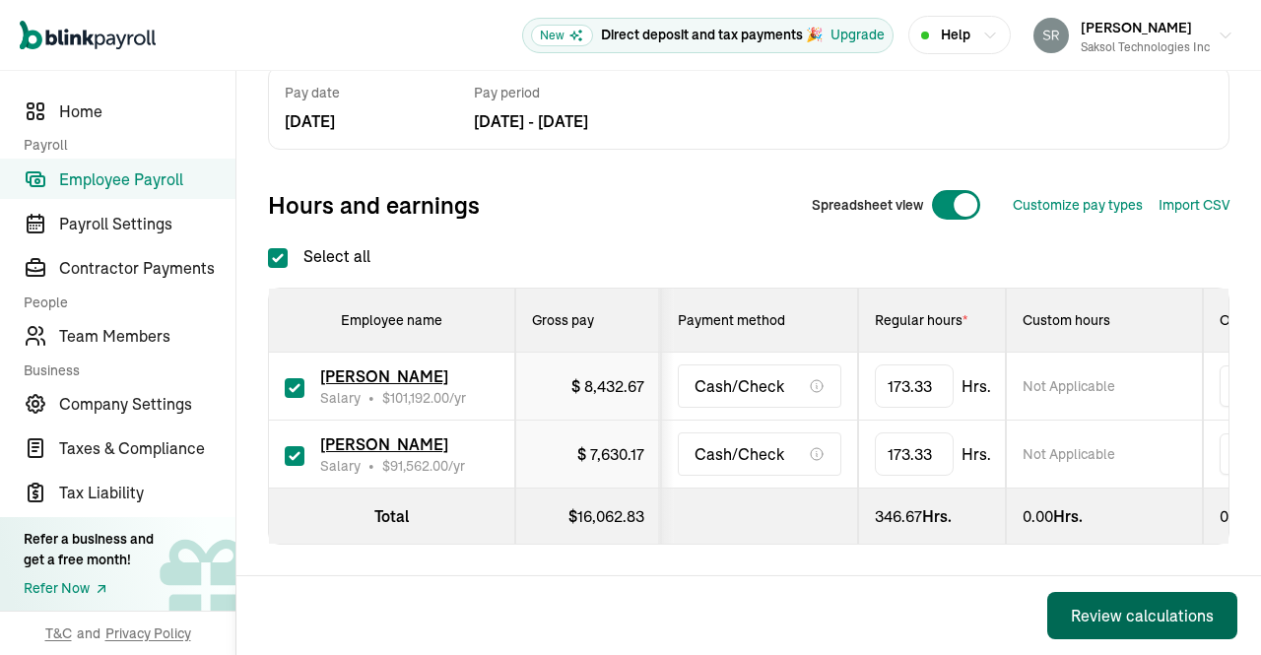
click at [1097, 612] on div "Review calculations" at bounding box center [1142, 616] width 143 height 24
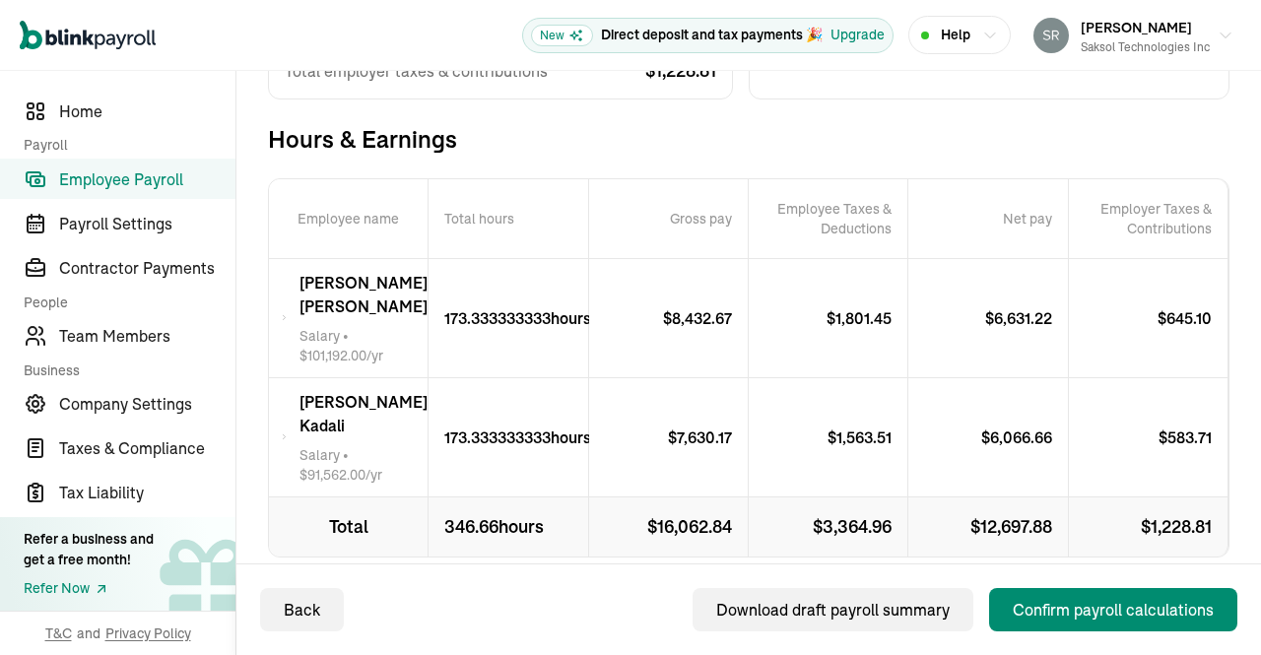
scroll to position [386, 0]
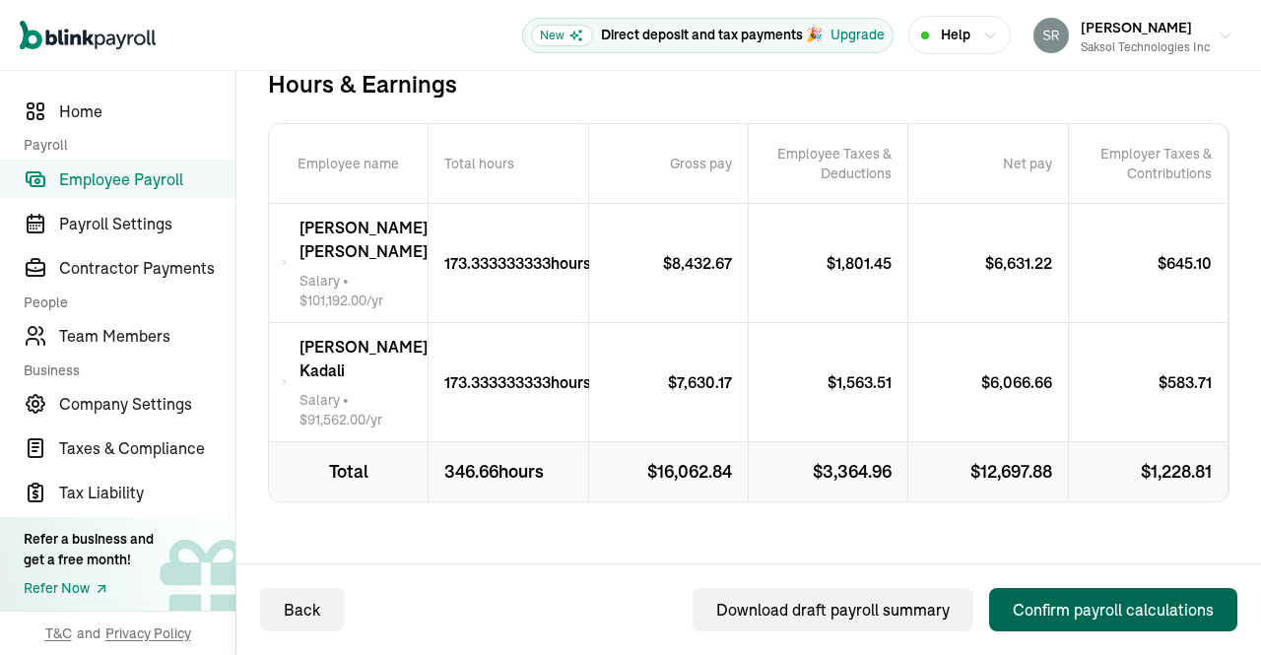
click at [1070, 621] on div "Confirm payroll calculations" at bounding box center [1113, 610] width 201 height 24
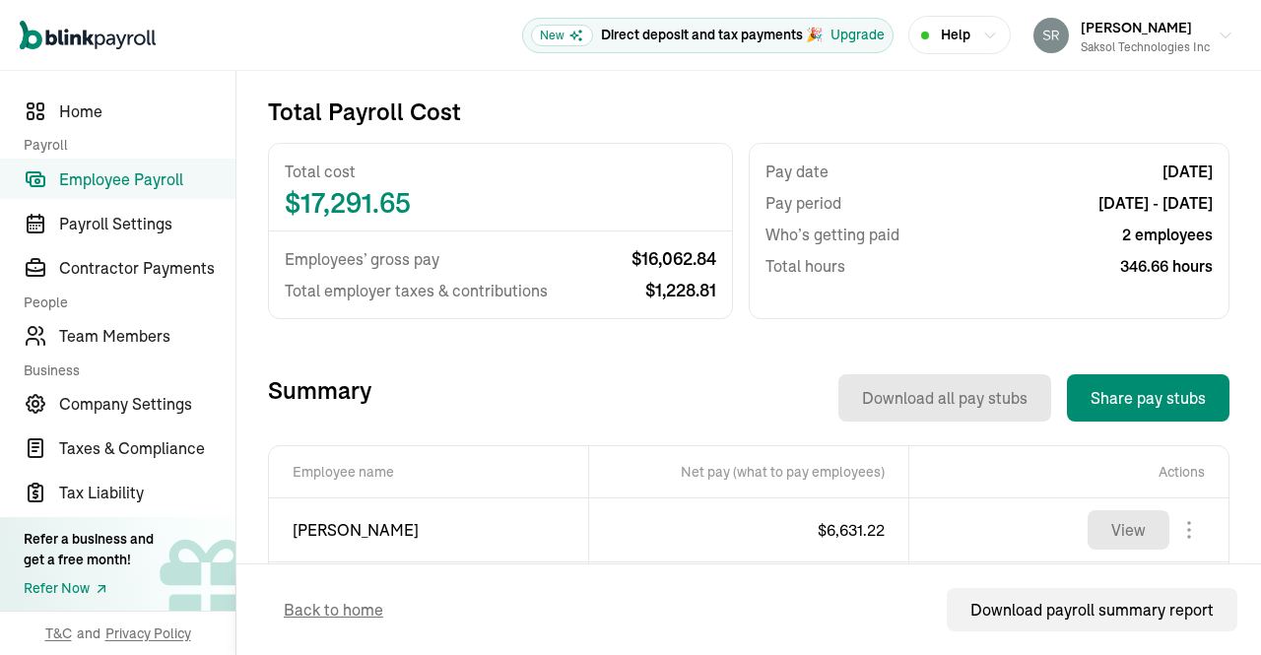
click at [154, 170] on span "Employee Payroll" at bounding box center [147, 179] width 176 height 24
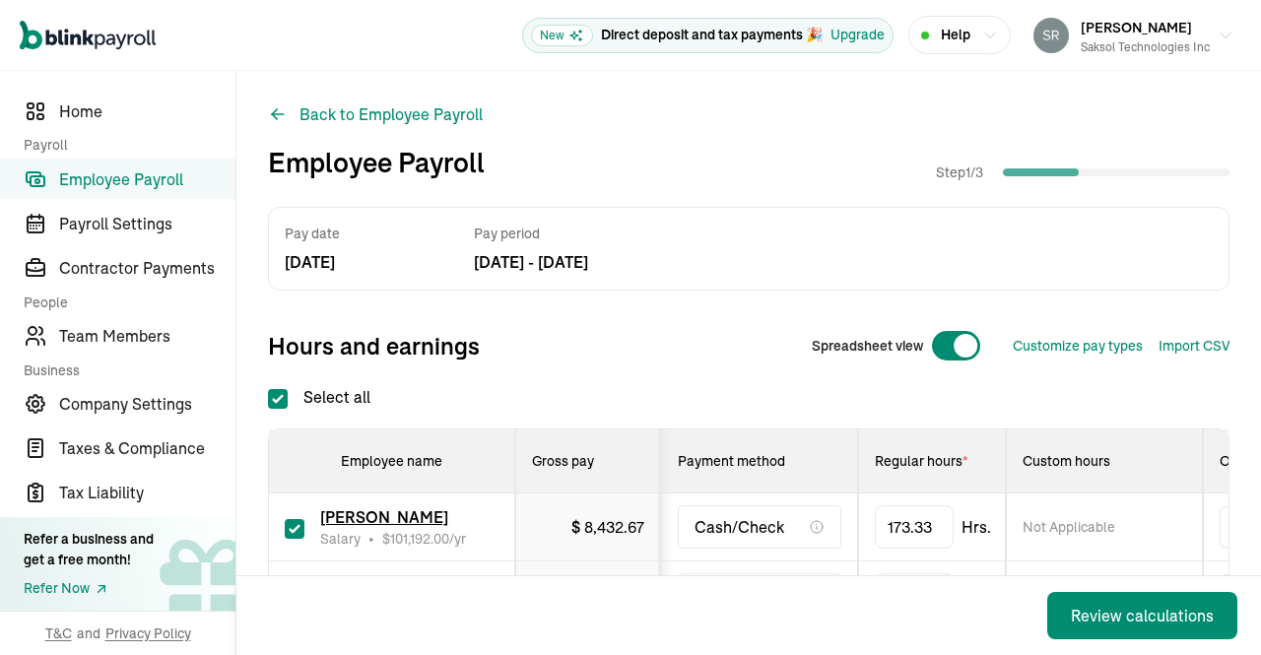
scroll to position [154, 0]
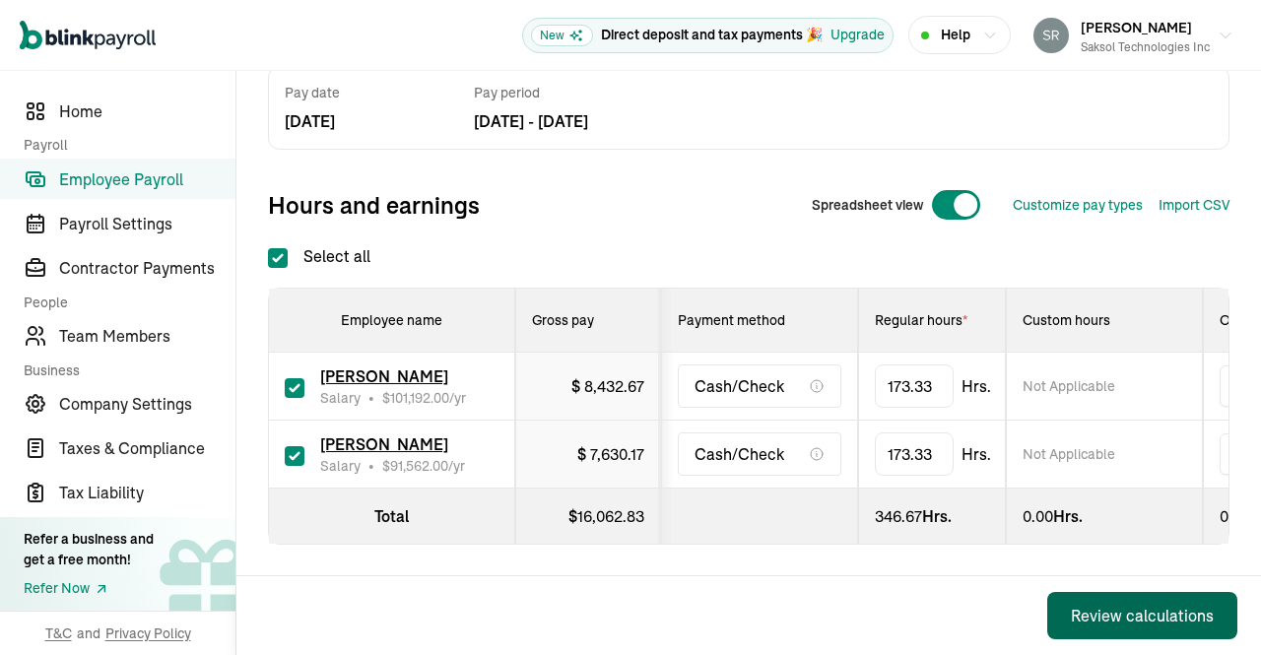
click at [1115, 610] on div "Review calculations" at bounding box center [1142, 616] width 143 height 24
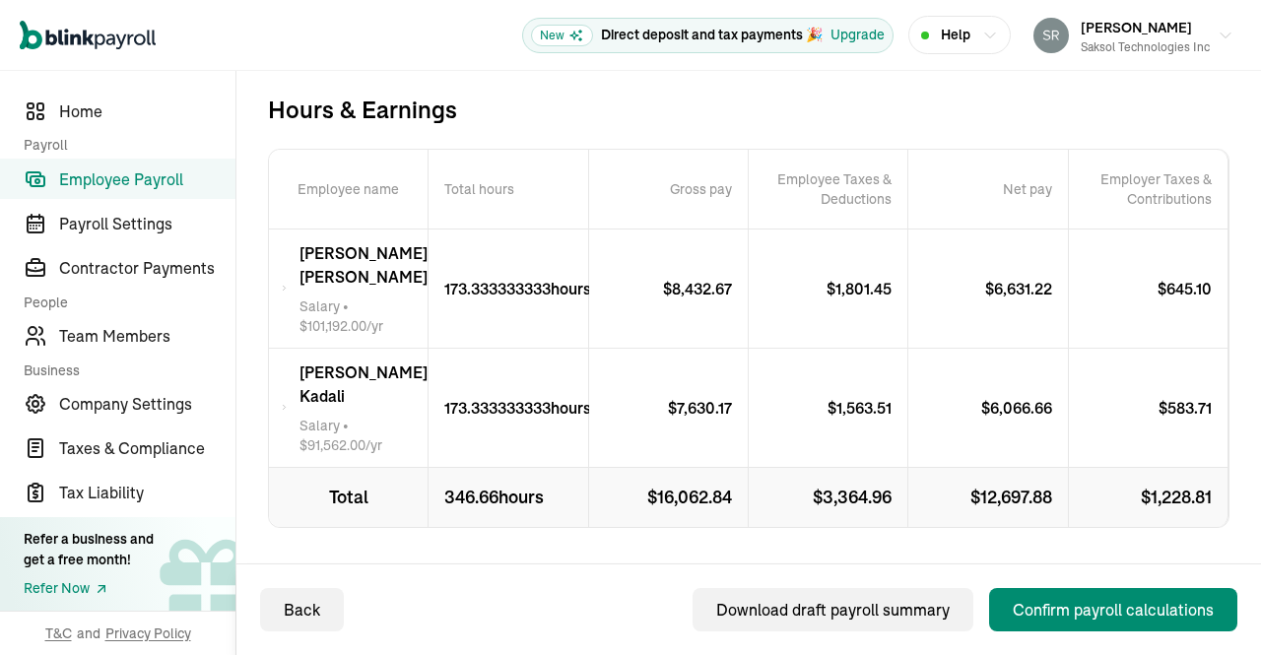
scroll to position [386, 0]
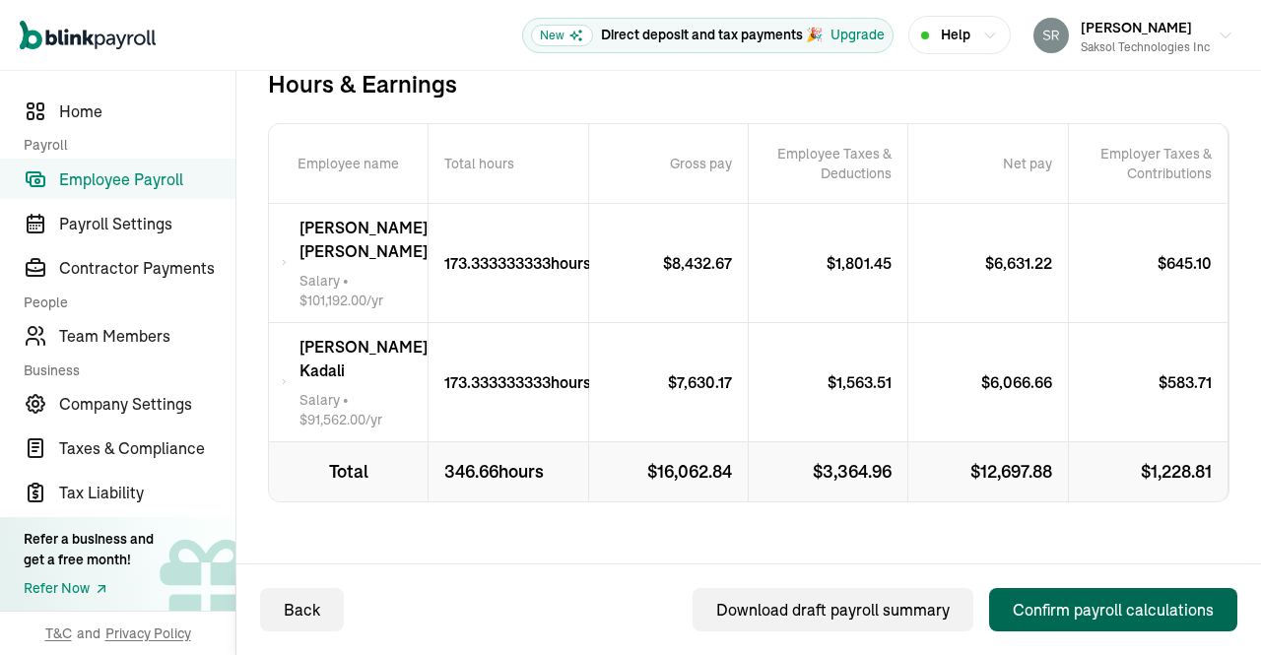
click at [1093, 603] on div "Confirm payroll calculations" at bounding box center [1113, 610] width 201 height 24
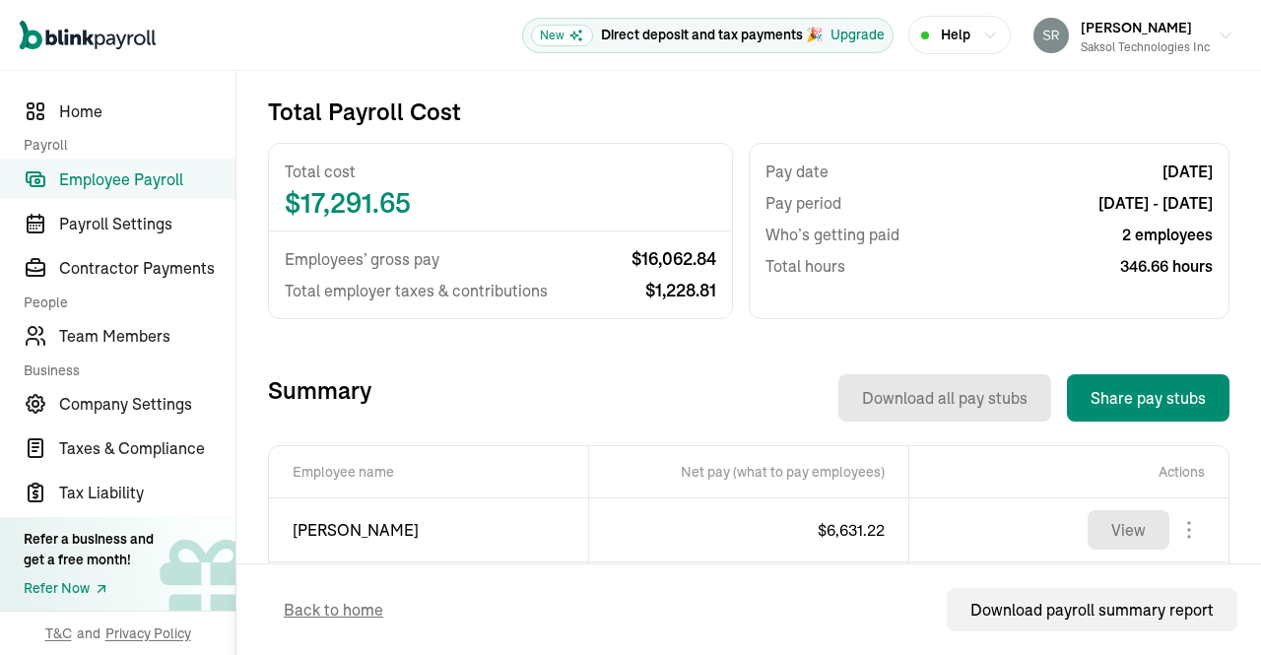
scroll to position [535, 0]
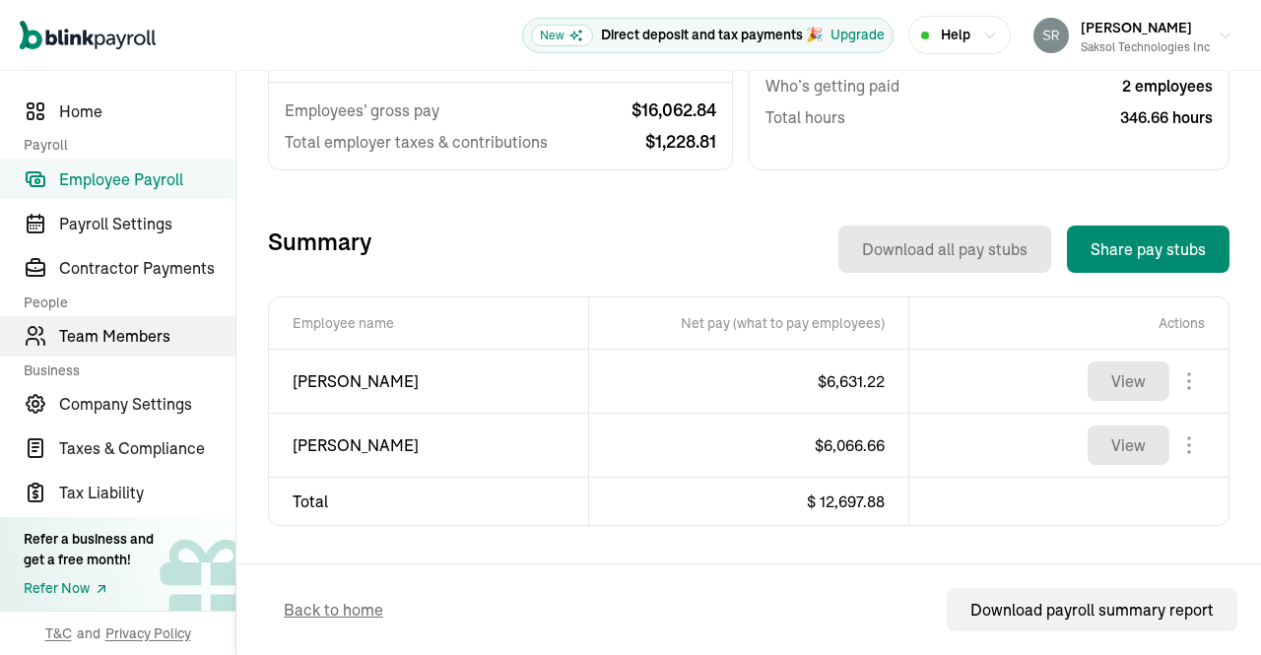
click at [128, 341] on span "Team Members" at bounding box center [147, 336] width 176 height 24
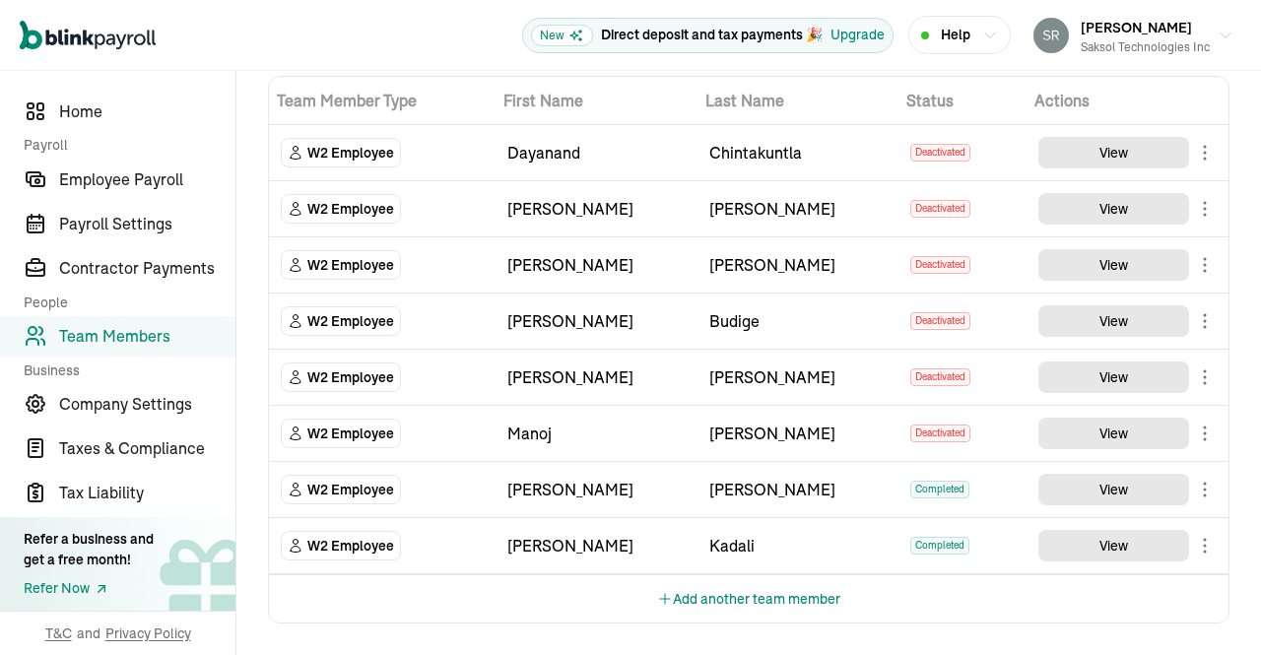
scroll to position [85, 0]
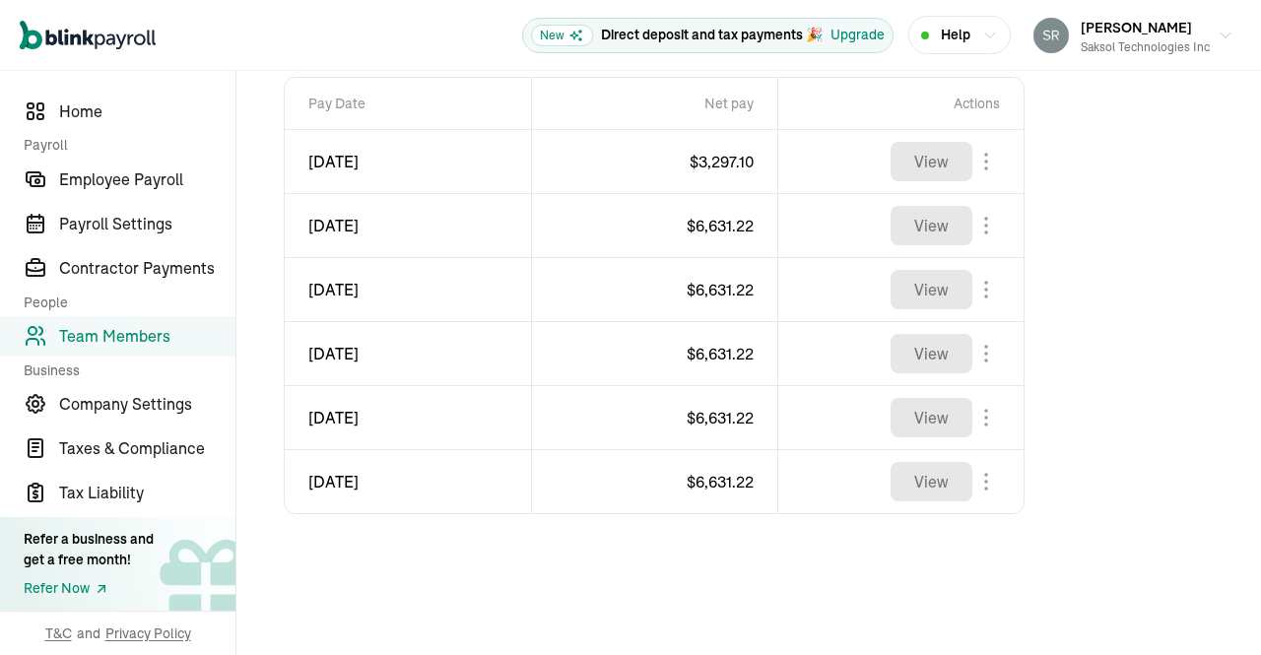
scroll to position [248, 0]
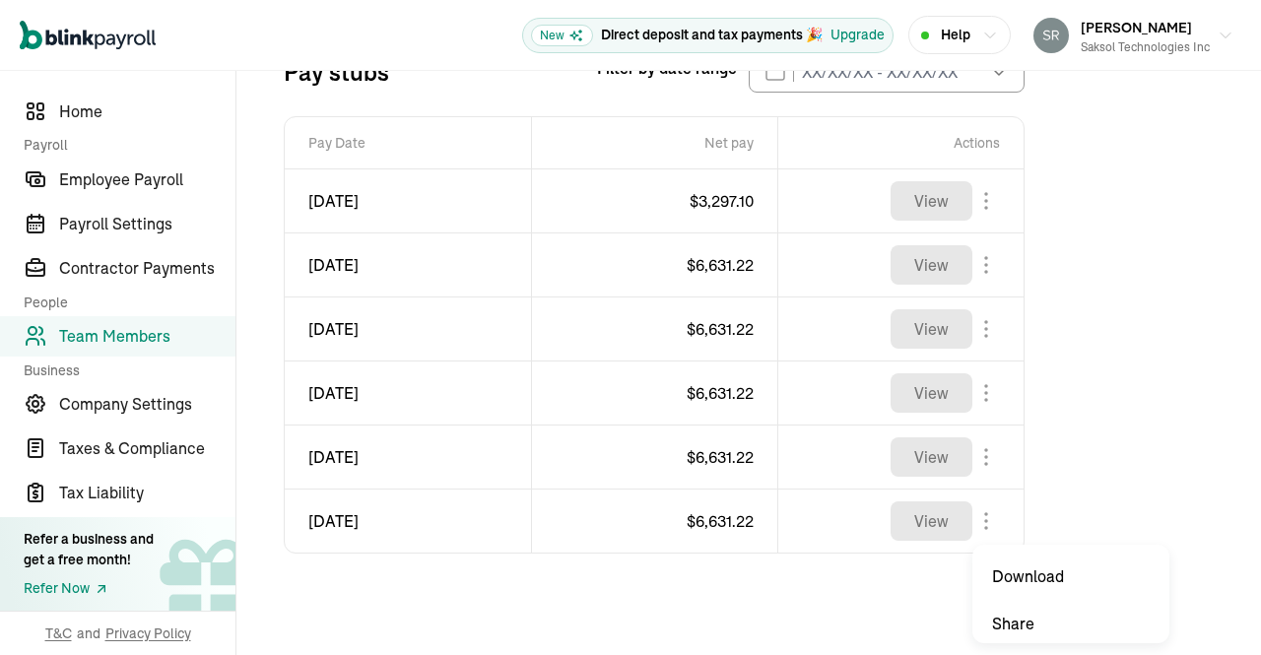
click at [990, 520] on body "Open main menu New Direct deposit and tax payments 🎉 Upgrade Help Srinivas Enja…" at bounding box center [630, 327] width 1261 height 655
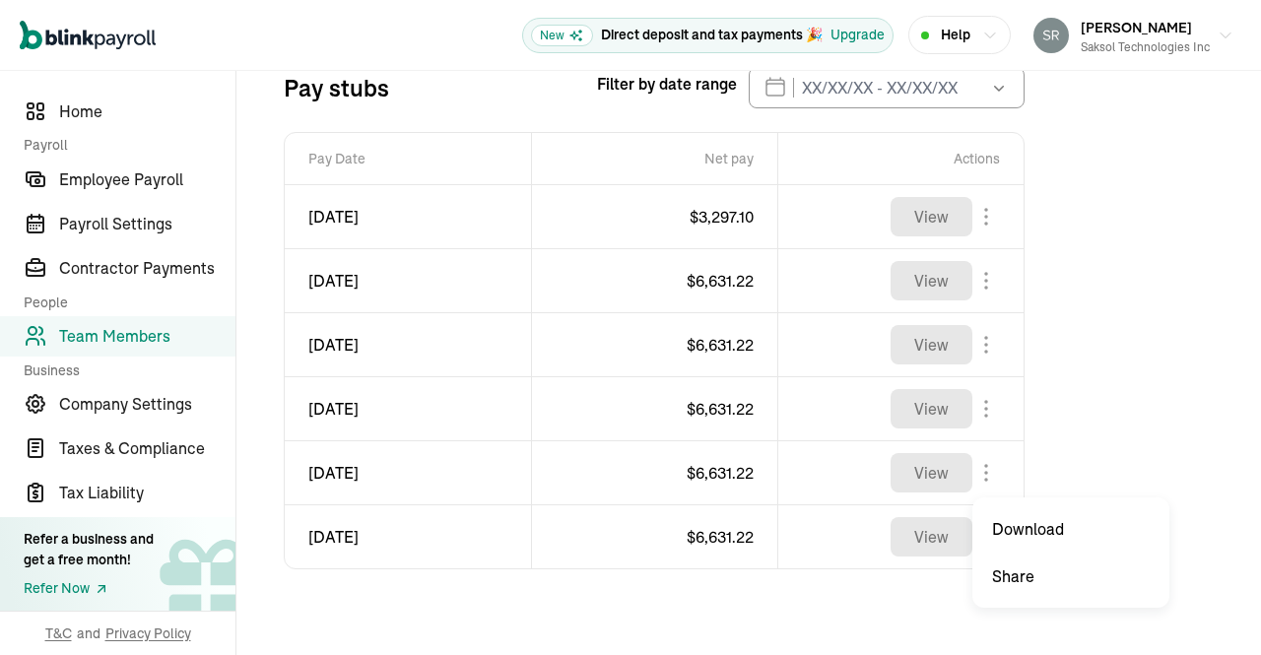
click at [986, 470] on body "Open main menu New Direct deposit and tax payments 🎉 Upgrade Help Srinivas Enja…" at bounding box center [630, 327] width 1261 height 655
click at [986, 409] on body "Open main menu New Direct deposit and tax payments 🎉 Upgrade Help Srinivas Enja…" at bounding box center [630, 327] width 1261 height 655
click at [983, 342] on body "Open main menu New Direct deposit and tax payments 🎉 Upgrade Help Srinivas Enja…" at bounding box center [630, 327] width 1261 height 655
click at [989, 277] on body "Open main menu New Direct deposit and tax payments 🎉 Upgrade Help Srinivas Enja…" at bounding box center [630, 327] width 1261 height 655
click at [985, 212] on body "Open main menu New Direct deposit and tax payments 🎉 Upgrade Help Srinivas Enja…" at bounding box center [630, 327] width 1261 height 655
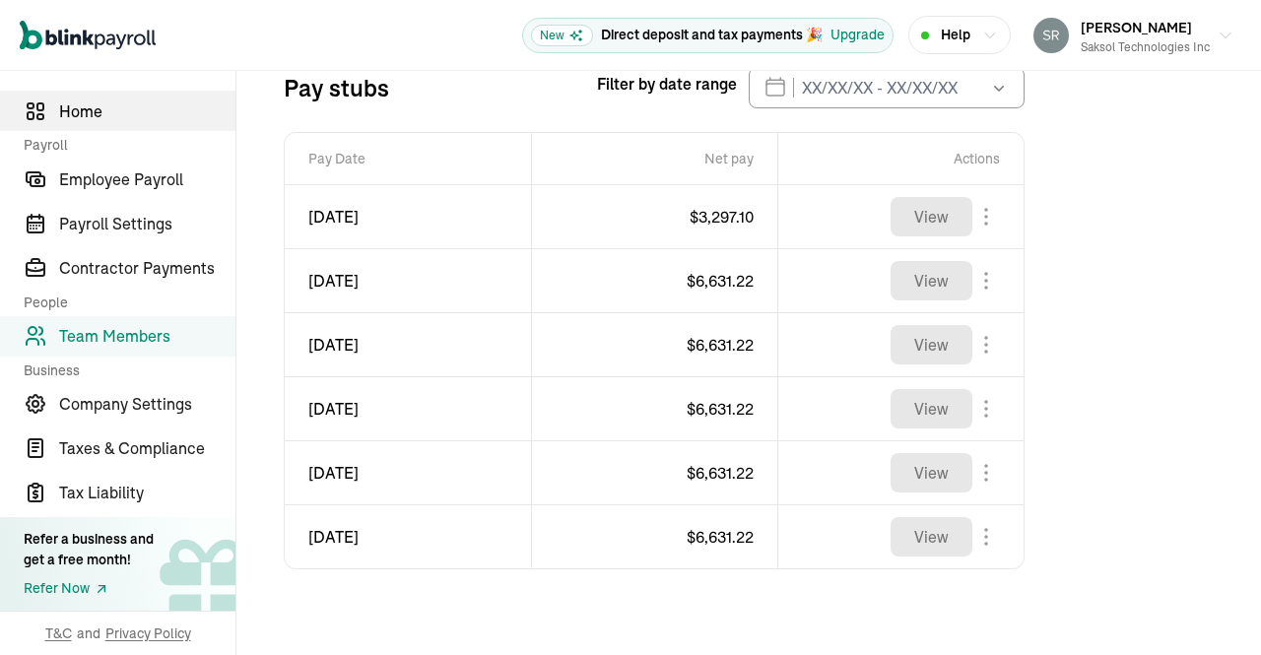
click at [111, 115] on span "Home" at bounding box center [147, 111] width 176 height 24
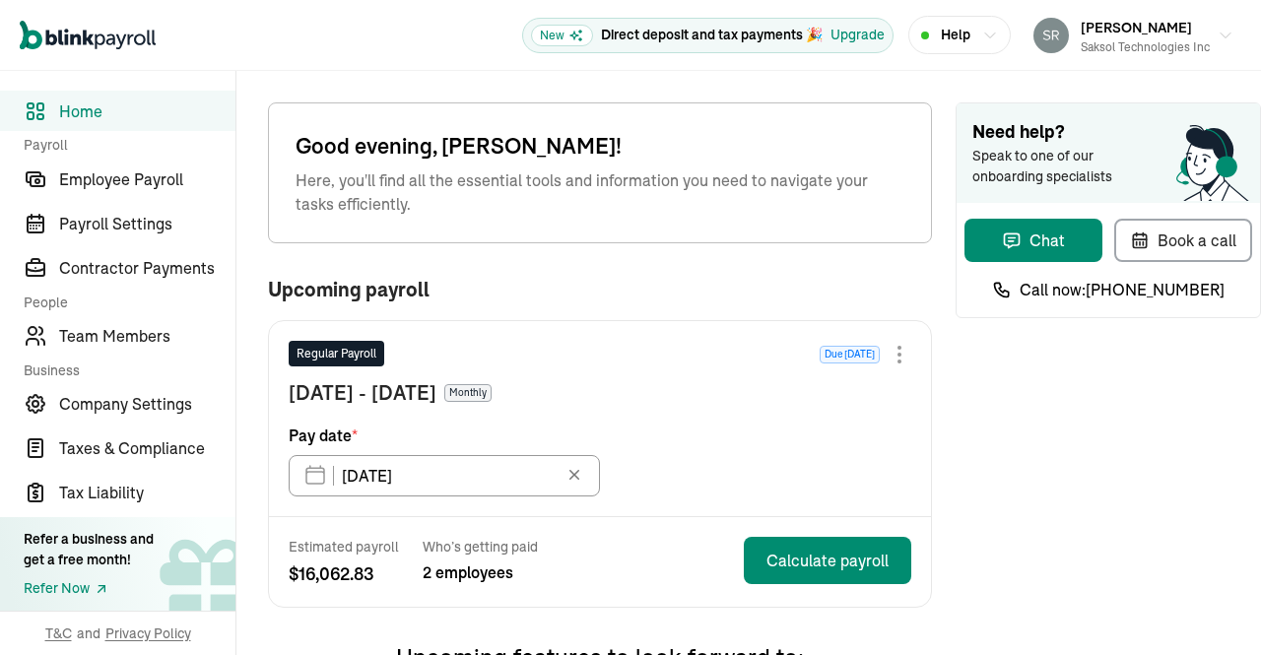
click at [955, 435] on div "Need help? Speak to one of our onboarding specialists Chat Book a call Call now…" at bounding box center [1107, 646] width 305 height 1088
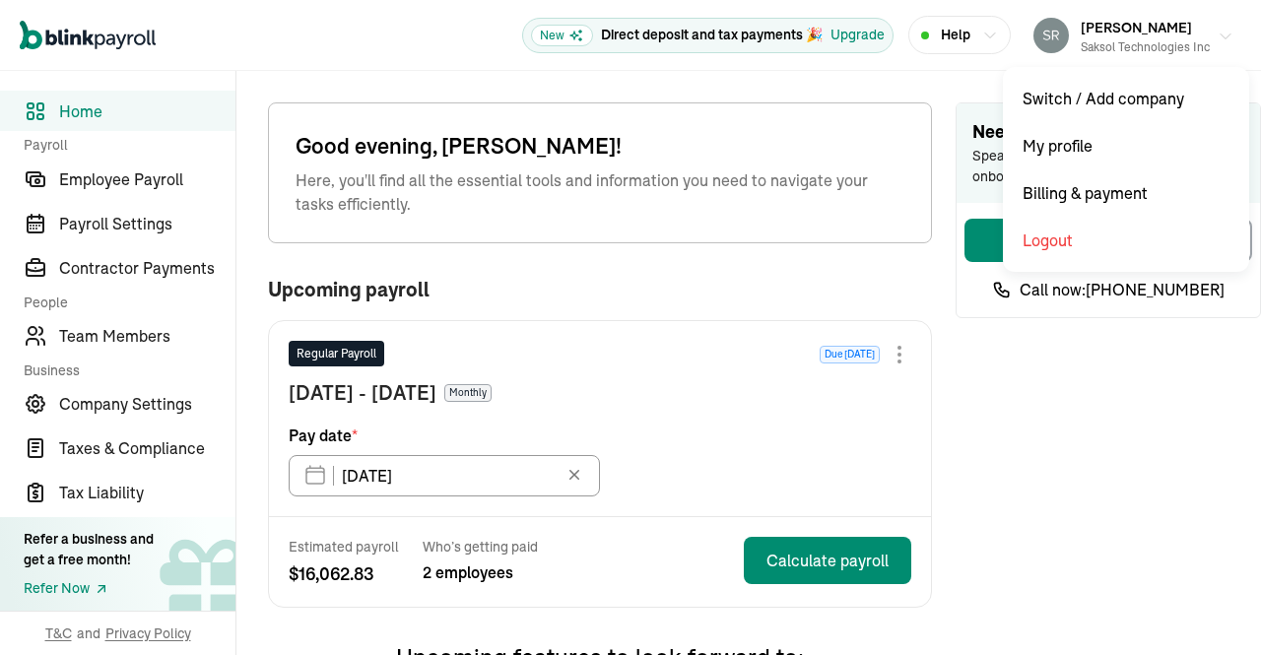
click at [1217, 36] on icon "button" at bounding box center [1225, 37] width 16 height 16
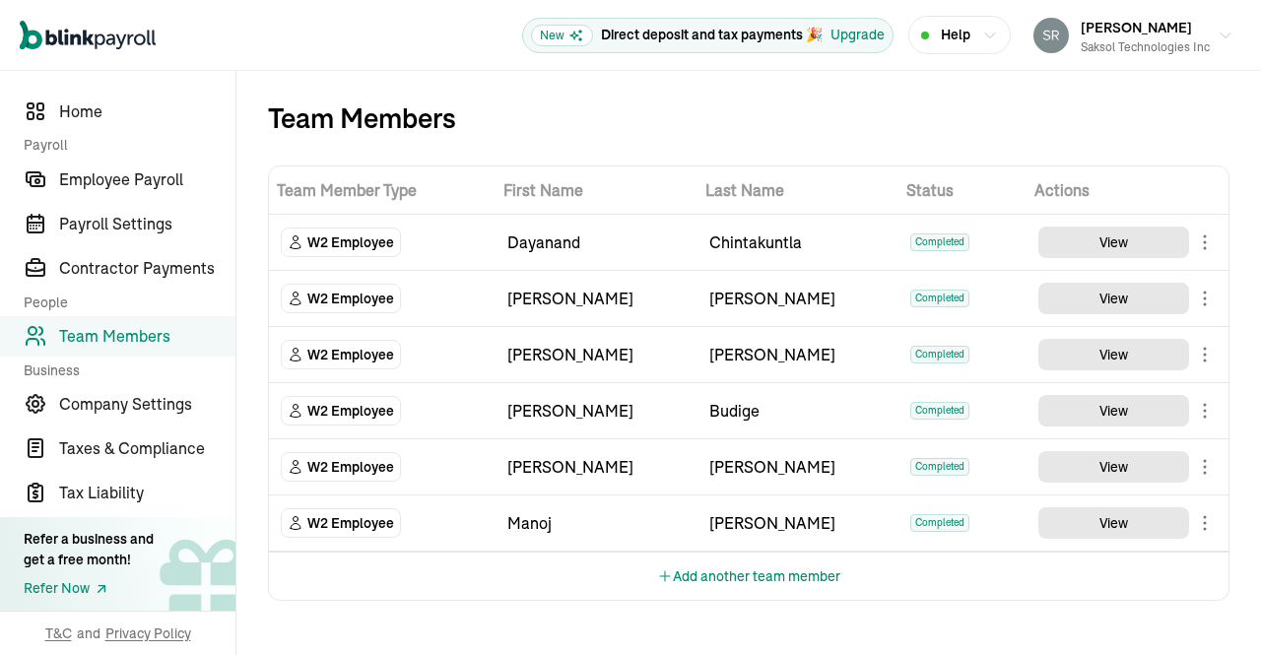
click at [713, 568] on button "Add another team member" at bounding box center [748, 576] width 183 height 47
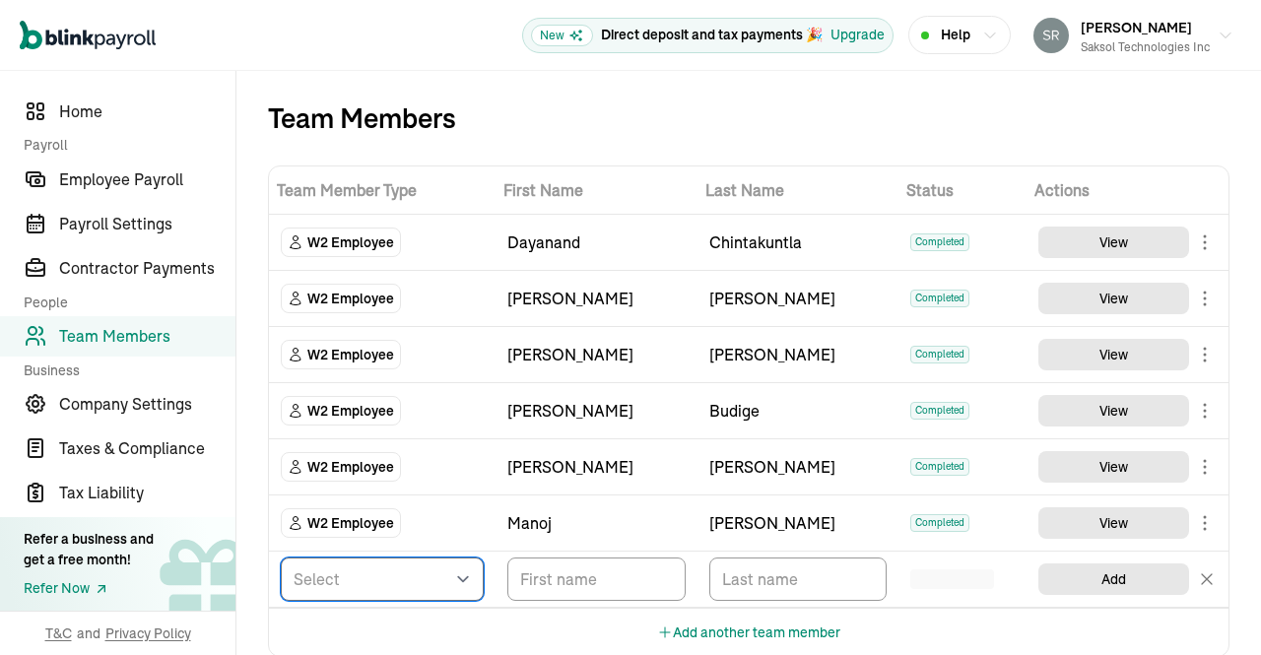
click at [453, 576] on select "Select W2 Employee Individual - 1099 [DEMOGRAPHIC_DATA] Business - 1099 Contrac…" at bounding box center [382, 578] width 203 height 43
select select "employee"
click at [281, 557] on select "Select W2 Employee Individual - 1099 [DEMOGRAPHIC_DATA] Business - 1099 Contrac…" at bounding box center [382, 578] width 203 height 43
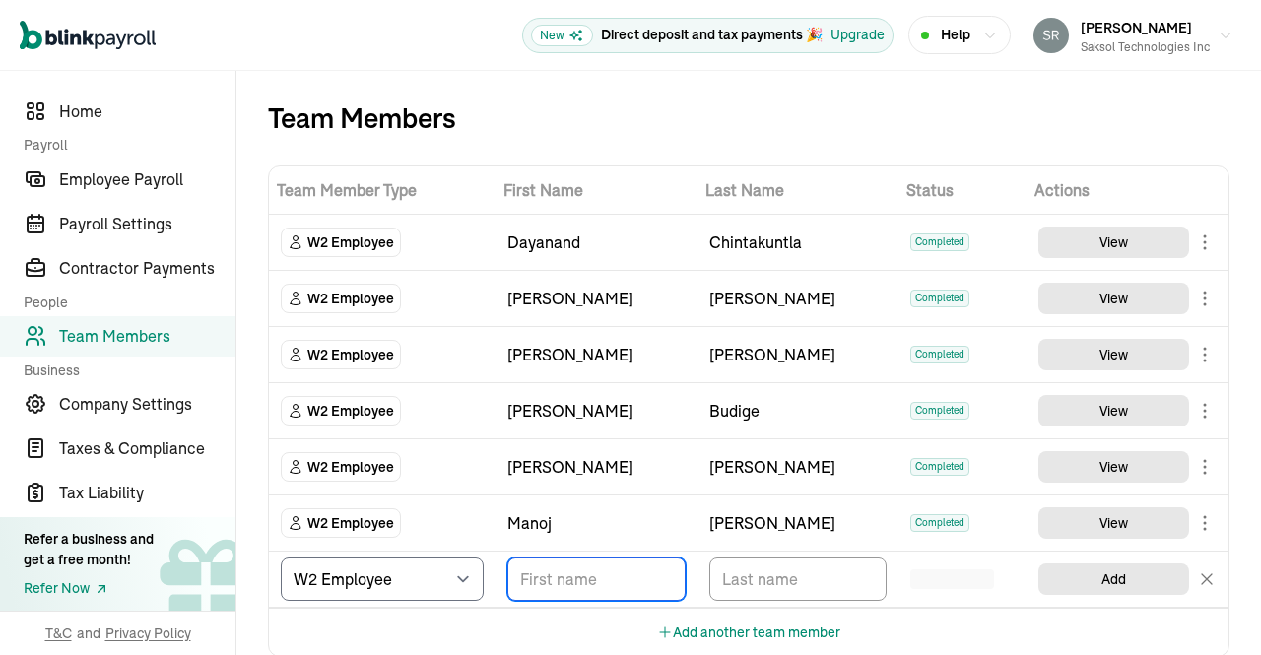
click at [562, 573] on input "TextInput" at bounding box center [596, 578] width 178 height 43
drag, startPoint x: 555, startPoint y: 568, endPoint x: 439, endPoint y: 573, distance: 115.3
click at [439, 573] on tr "Select W2 Employee Individual - 1099 [DEMOGRAPHIC_DATA] Business - 1099 Contrac…" at bounding box center [748, 580] width 959 height 56
paste input "[PERSON_NAME]"
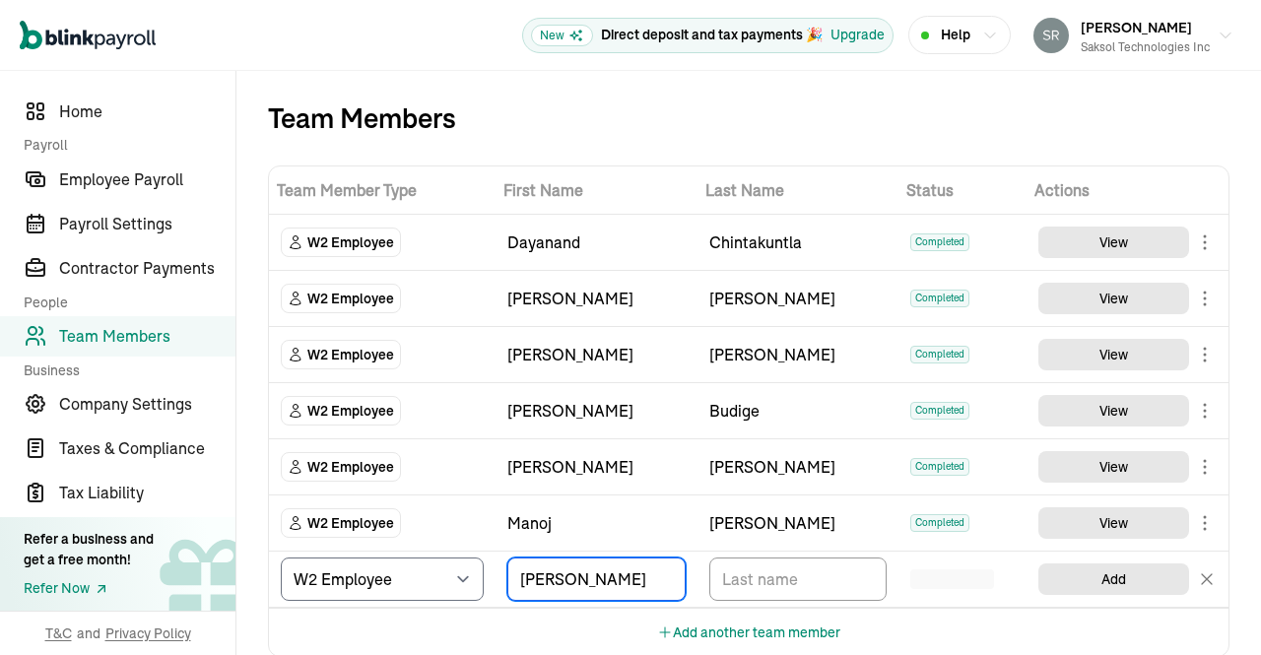
click at [641, 572] on input "[PERSON_NAME]" at bounding box center [596, 578] width 178 height 43
type input "[PERSON_NAME]"
click at [777, 580] on input "TextInput" at bounding box center [798, 578] width 178 height 43
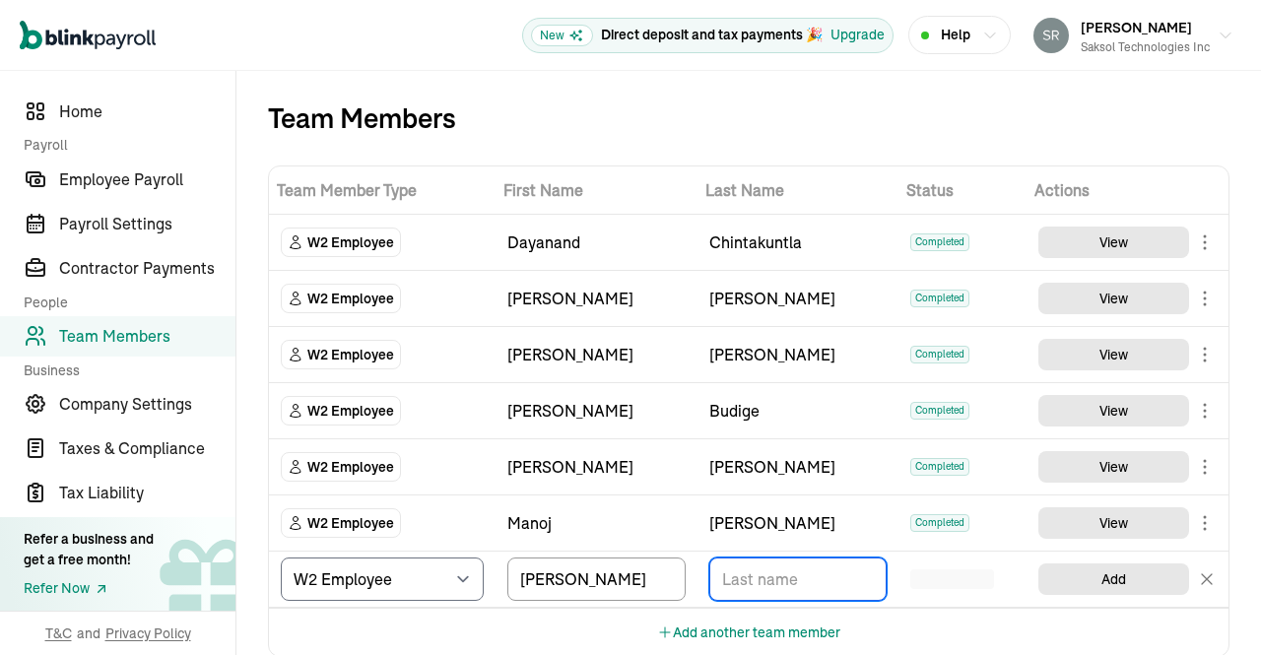
paste input "Anvekar"
type input "Anvekar"
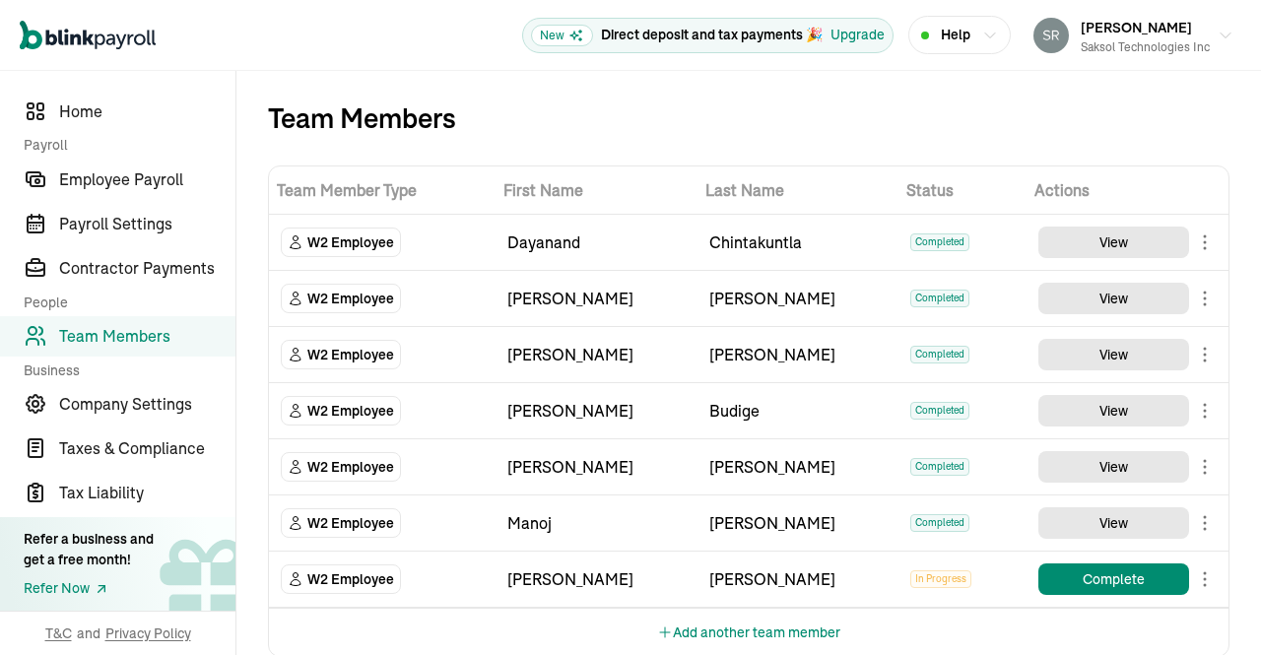
click at [709, 625] on button "Add another team member" at bounding box center [748, 632] width 183 height 47
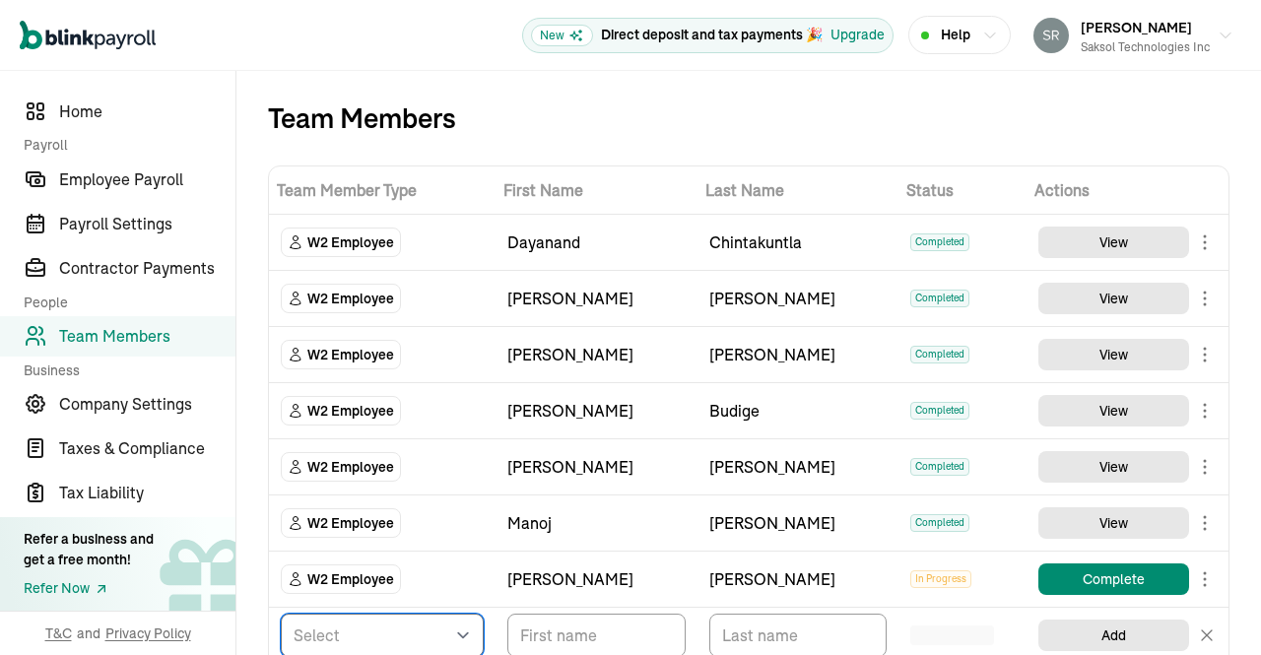
click at [443, 630] on select "Select W2 Employee Individual - 1099 Contractor Business - 1099 Contractor" at bounding box center [382, 635] width 203 height 43
select select "employee"
click at [281, 614] on select "Select W2 Employee Individual - 1099 Contractor Business - 1099 Contractor" at bounding box center [382, 635] width 203 height 43
click at [591, 639] on input "TextInput" at bounding box center [596, 635] width 178 height 43
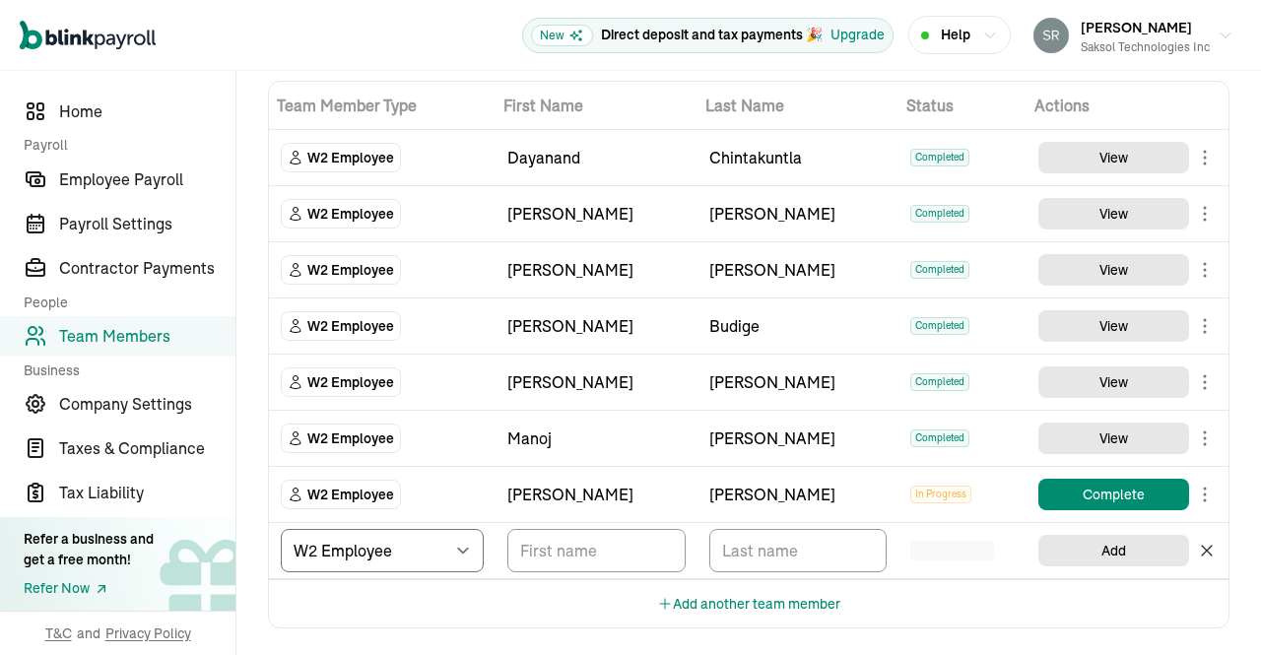
scroll to position [30, 0]
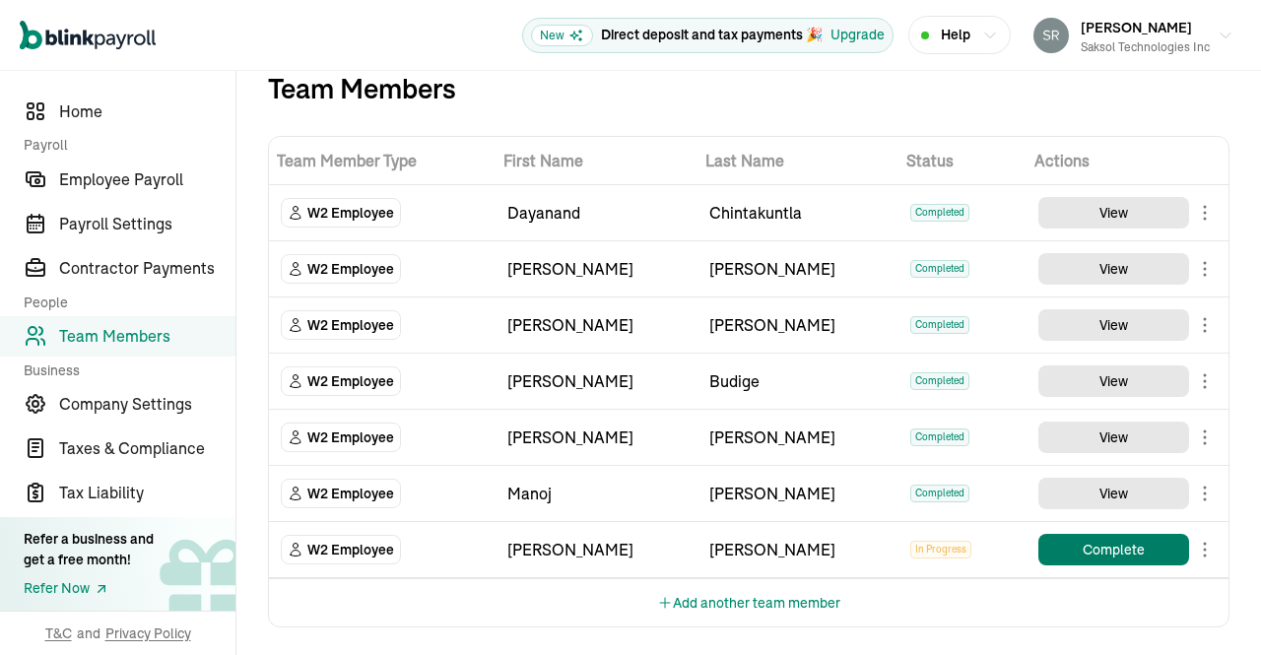
click at [1113, 541] on button "Complete" at bounding box center [1113, 550] width 151 height 32
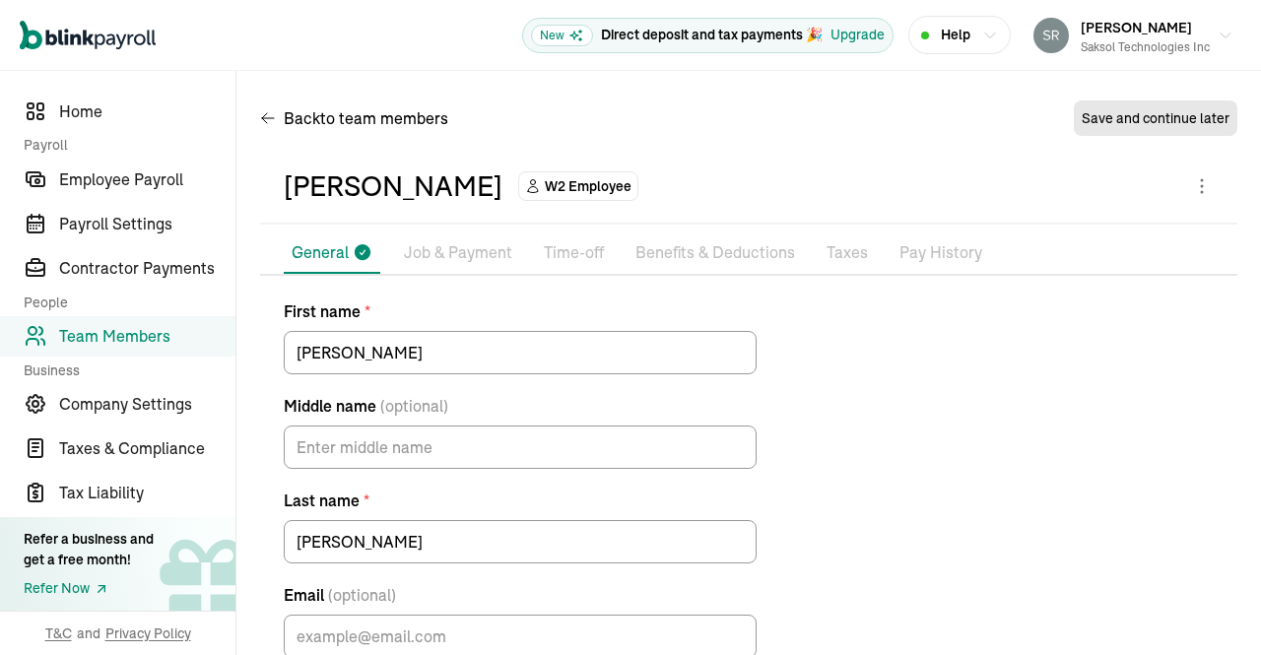
scroll to position [112, 0]
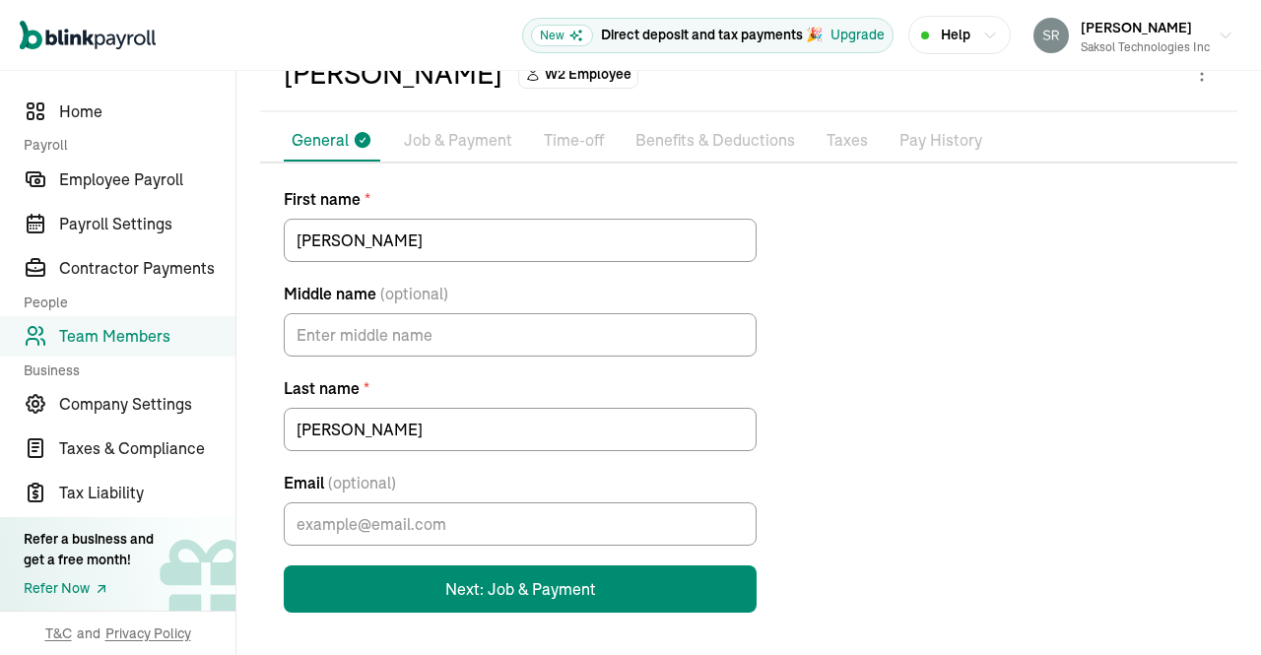
click at [585, 571] on button "Next: Job & Payment" at bounding box center [520, 588] width 473 height 47
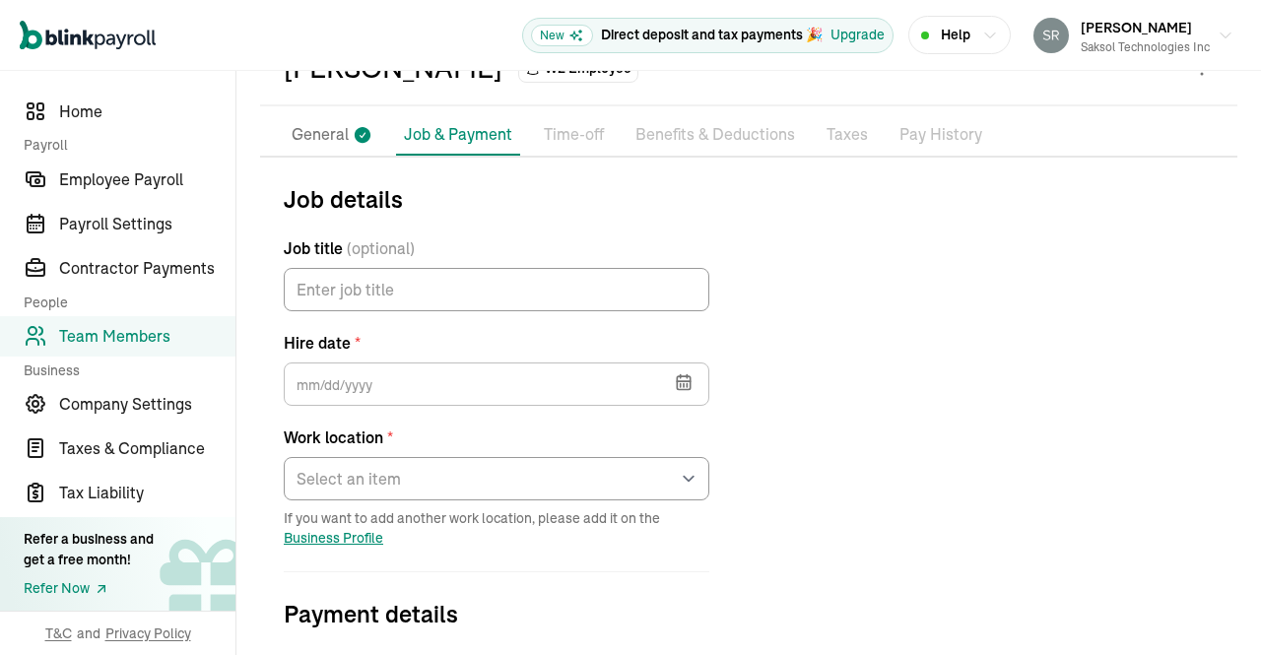
scroll to position [136, 0]
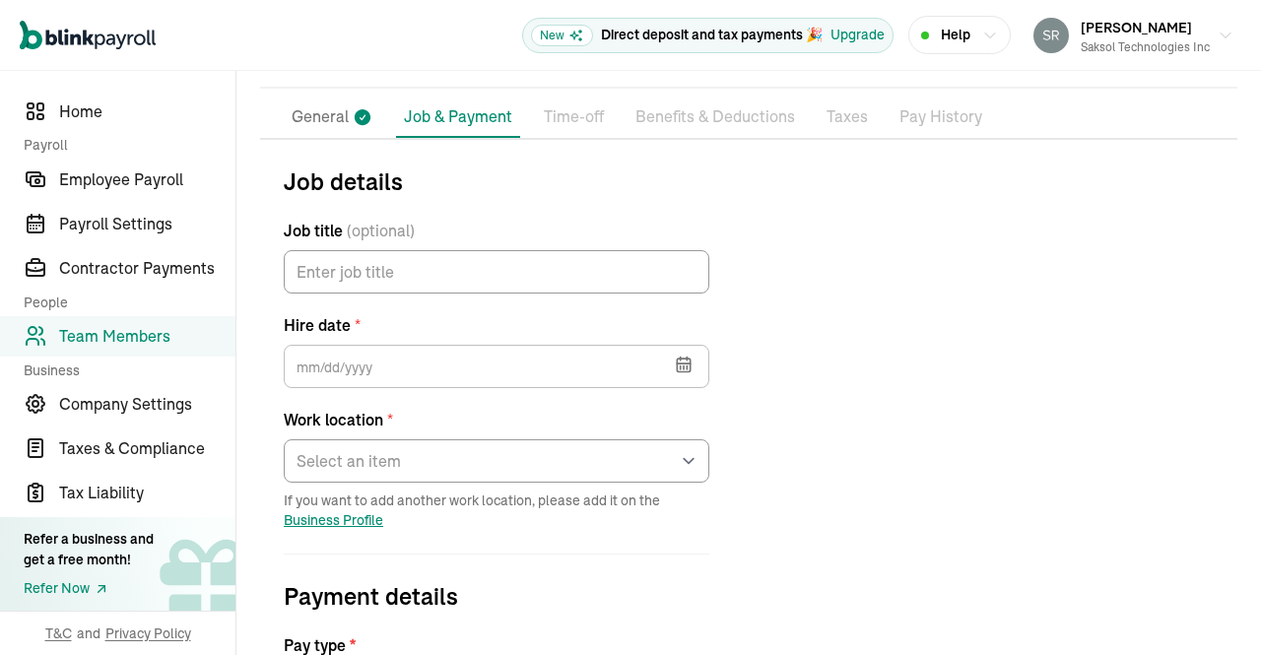
click at [668, 359] on button "button" at bounding box center [681, 362] width 55 height 51
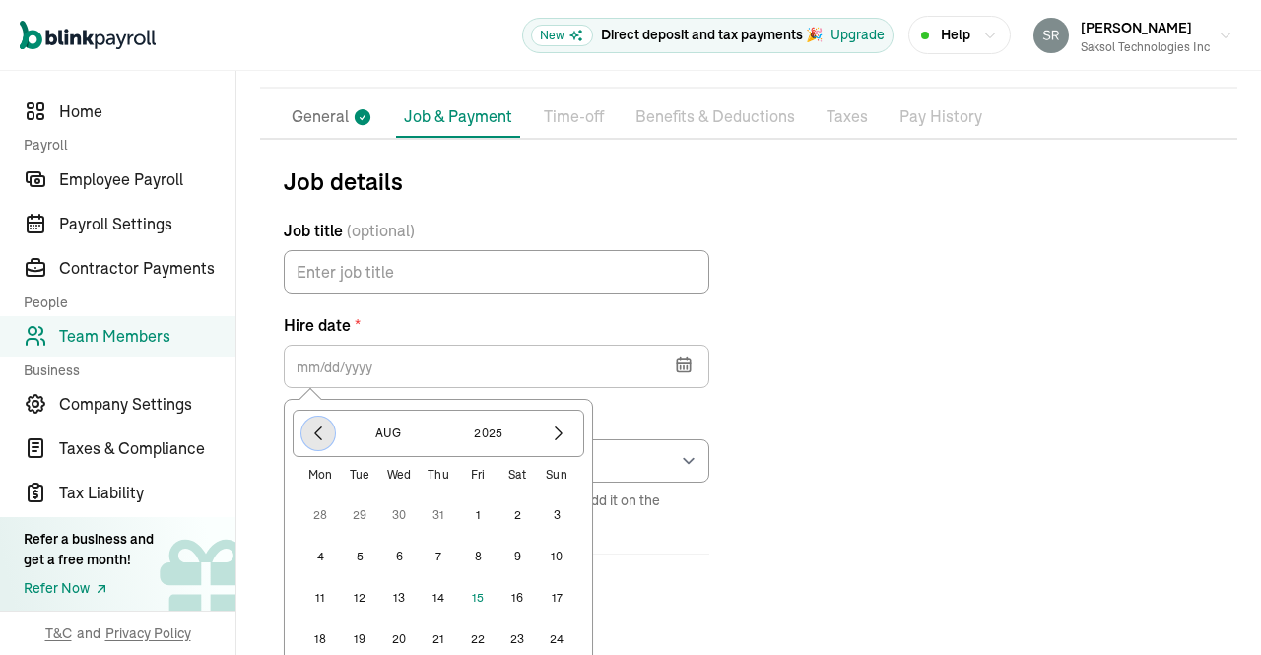
click at [317, 432] on icon "button" at bounding box center [318, 434] width 20 height 20
click at [315, 437] on icon "button" at bounding box center [318, 434] width 20 height 20
click at [317, 435] on icon "button" at bounding box center [318, 433] width 6 height 13
click at [315, 425] on icon "button" at bounding box center [318, 434] width 20 height 20
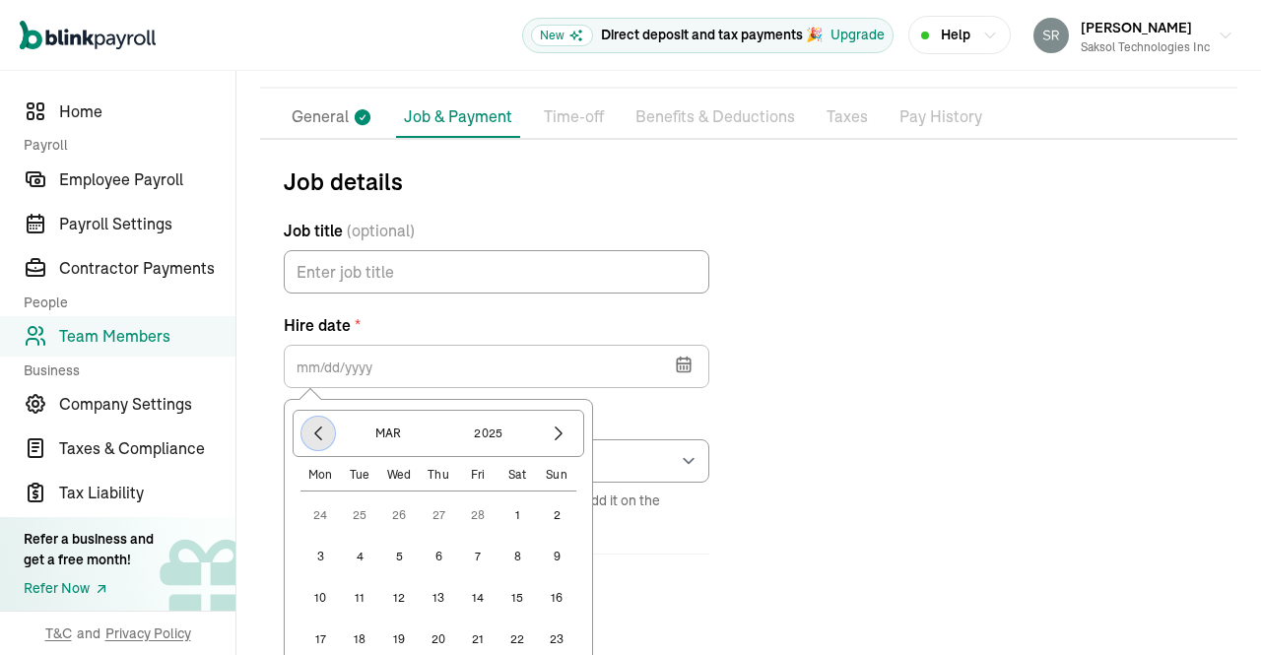
click at [319, 430] on icon "button" at bounding box center [318, 434] width 20 height 20
click at [319, 639] on button "17" at bounding box center [319, 639] width 39 height 39
type input "02/17/2025"
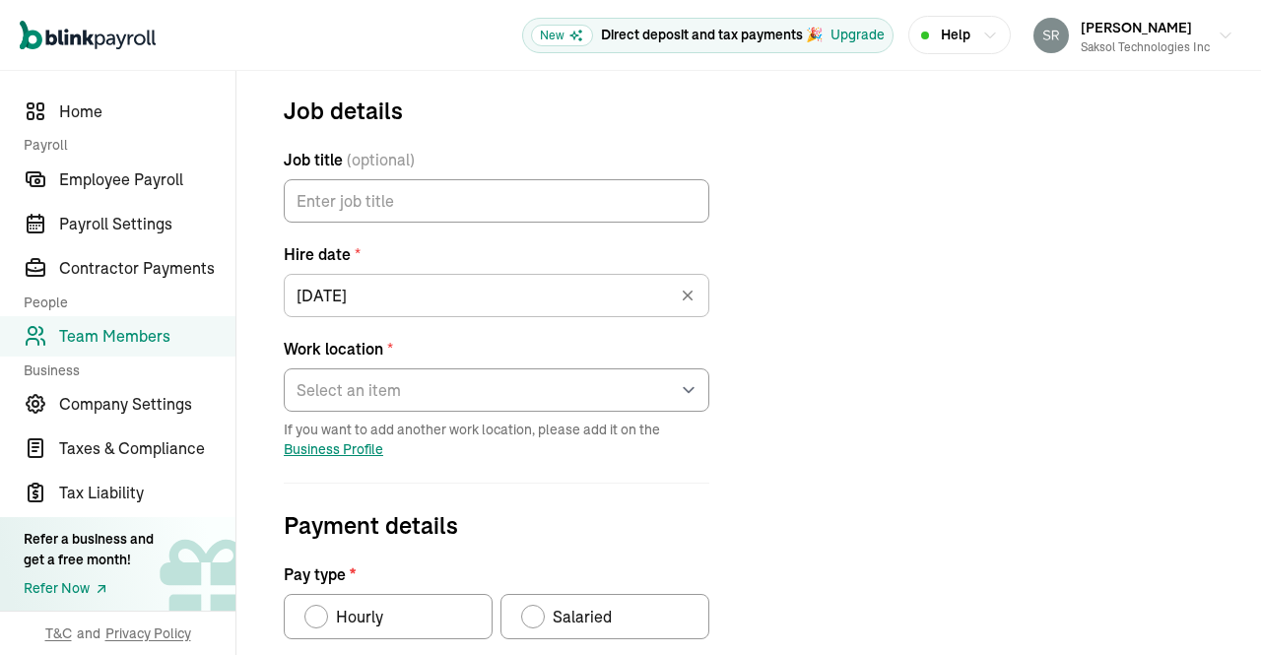
scroll to position [238, 0]
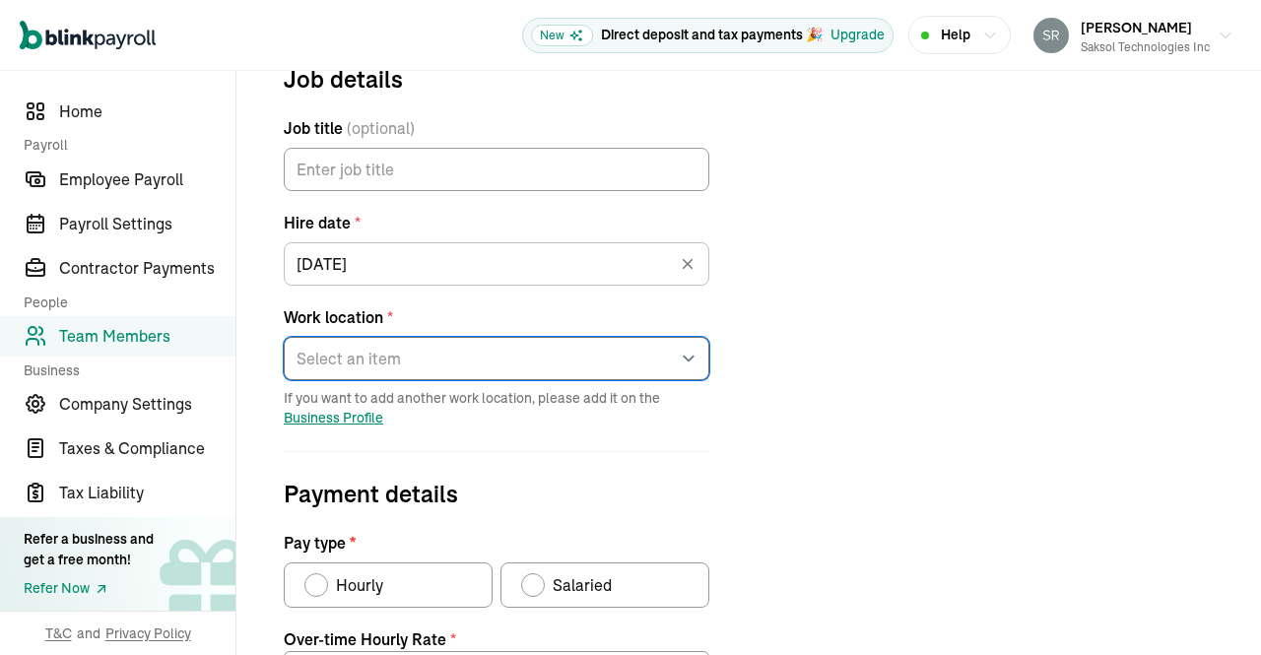
click at [686, 357] on select "Select an item 13601 Preston Rd Works from home" at bounding box center [496, 358] width 425 height 43
select select "13601 Preston Rd"
click at [284, 337] on select "Select an item 13601 Preston Rd Works from home" at bounding box center [496, 358] width 425 height 43
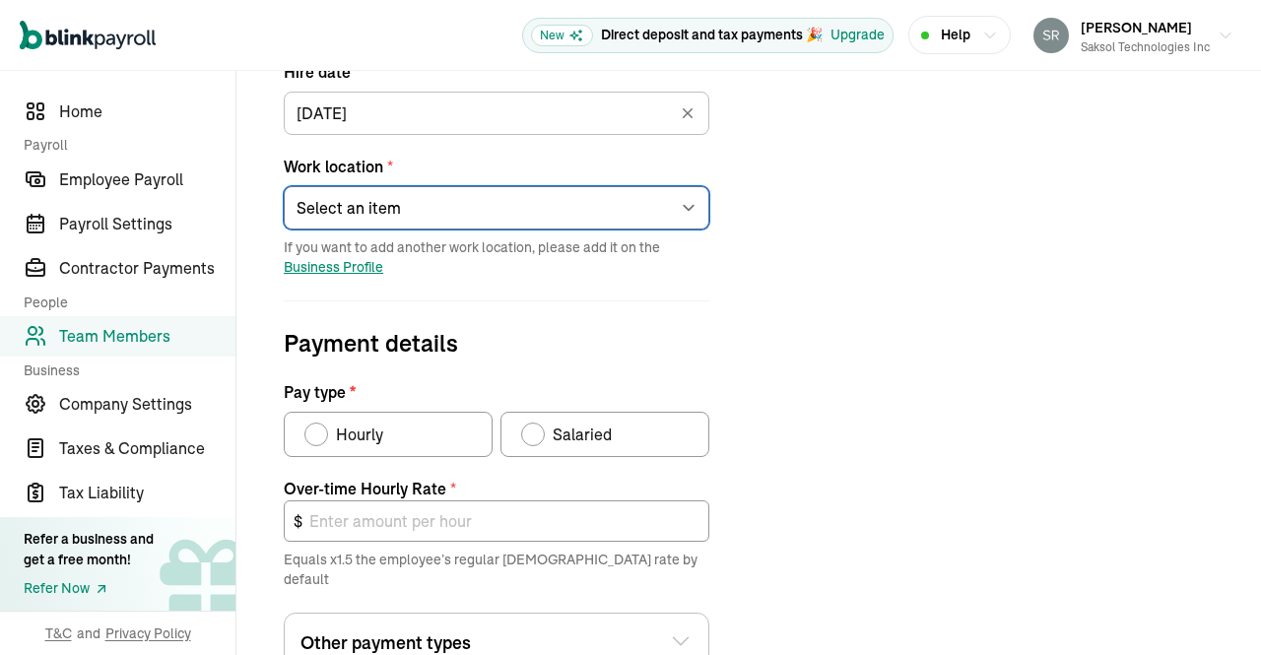
scroll to position [390, 0]
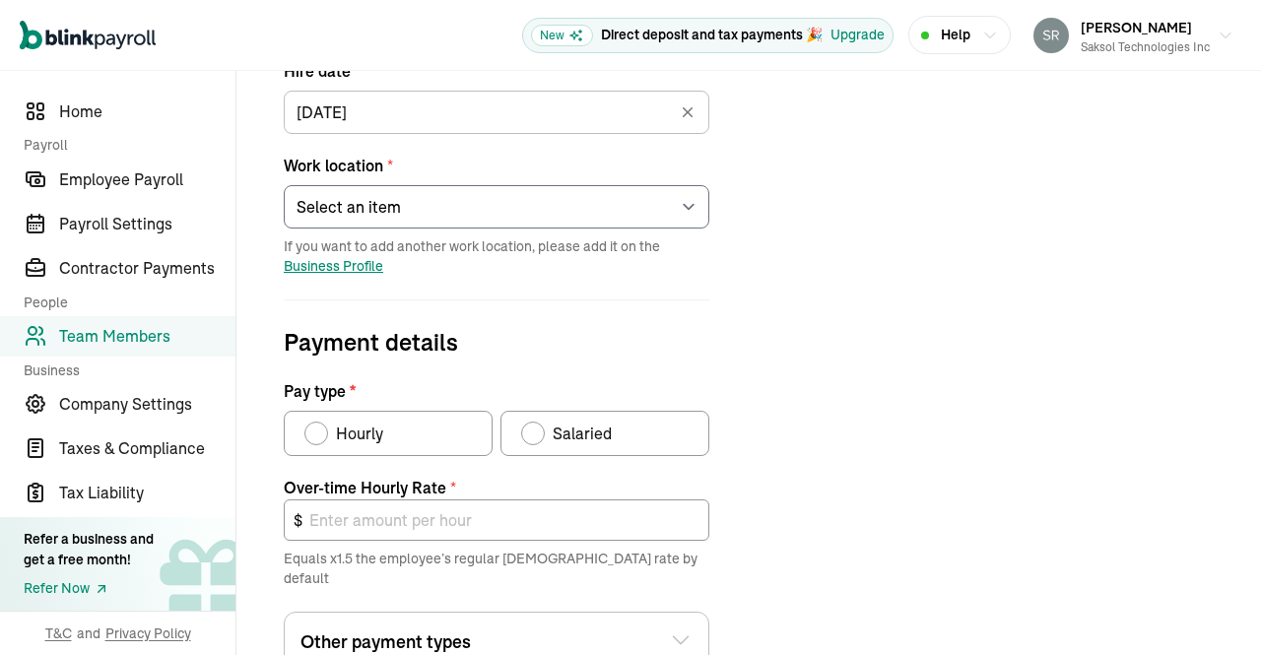
click at [552, 429] on div "Salaried" at bounding box center [578, 434] width 67 height 24
click at [536, 429] on input "Salaried" at bounding box center [528, 429] width 16 height 16
radio input "true"
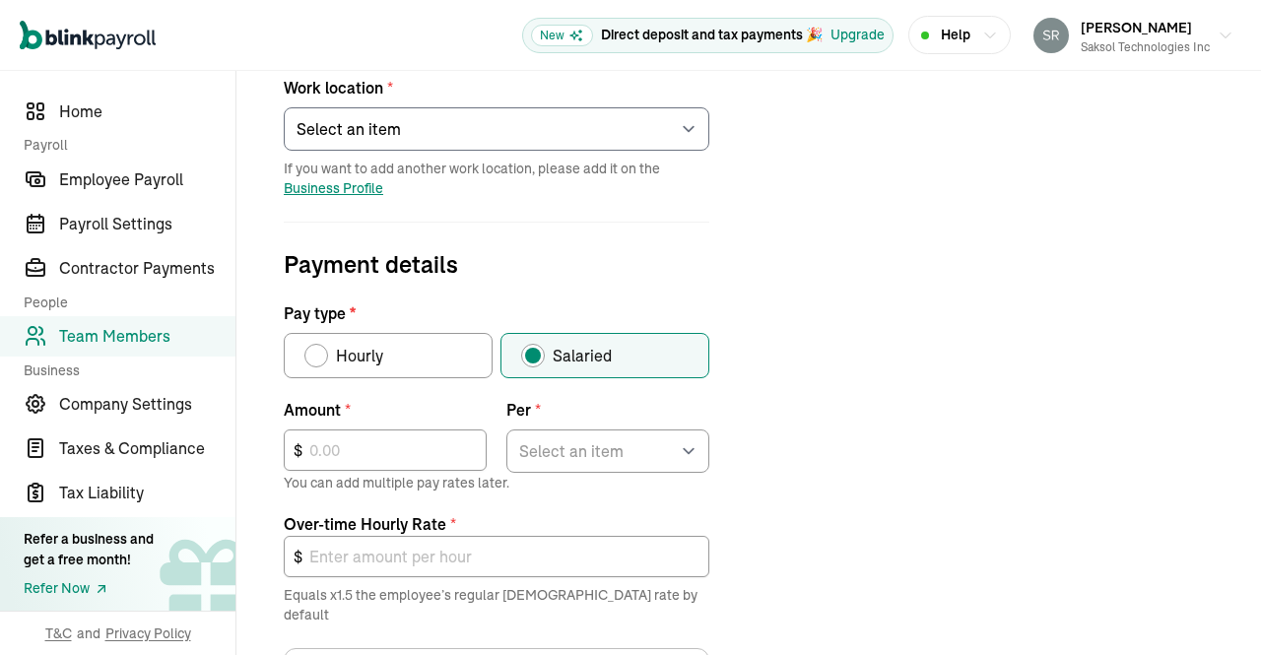
scroll to position [518, 0]
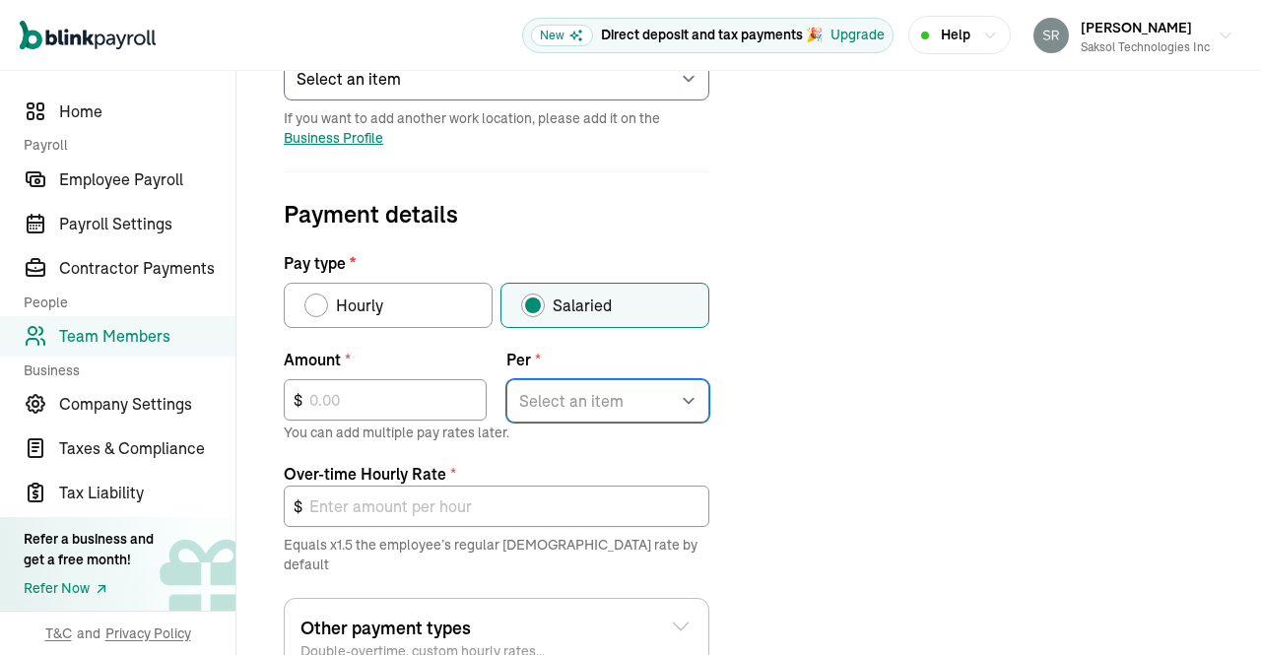
click at [603, 396] on select "Select an item Hour Week Month Year" at bounding box center [607, 400] width 203 height 43
select select "4"
click at [506, 379] on select "Select an item Hour Week Month Year" at bounding box center [607, 400] width 203 height 43
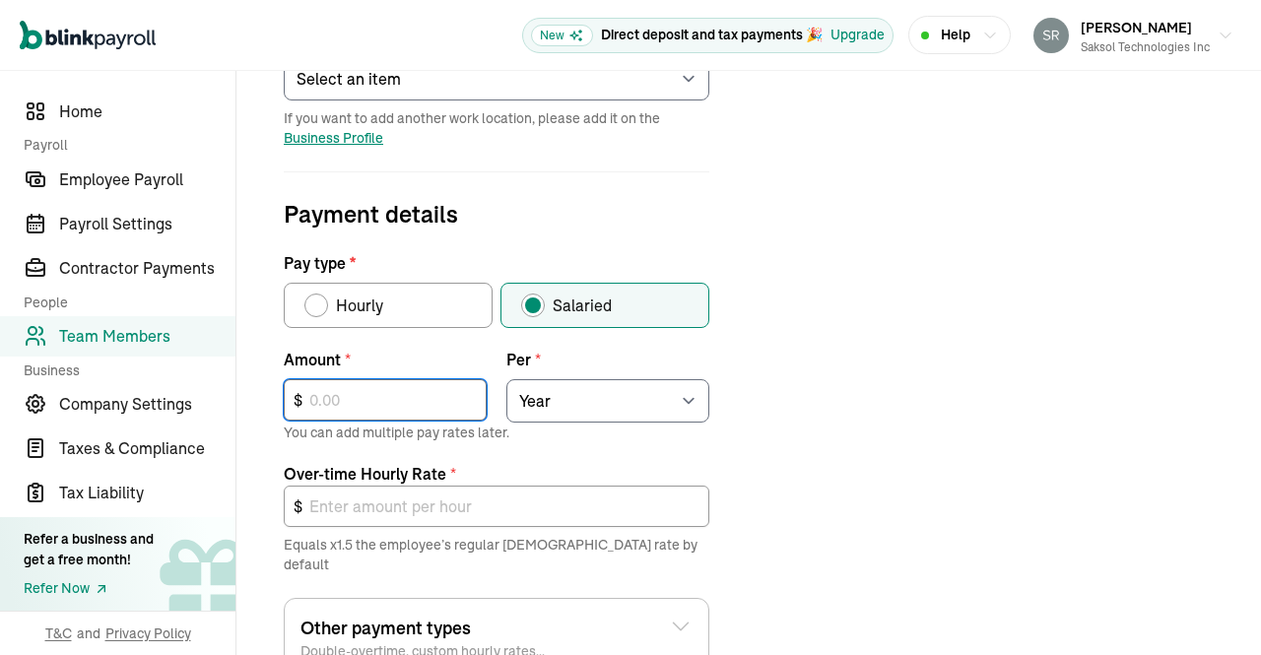
click at [429, 395] on input "text" at bounding box center [385, 399] width 203 height 41
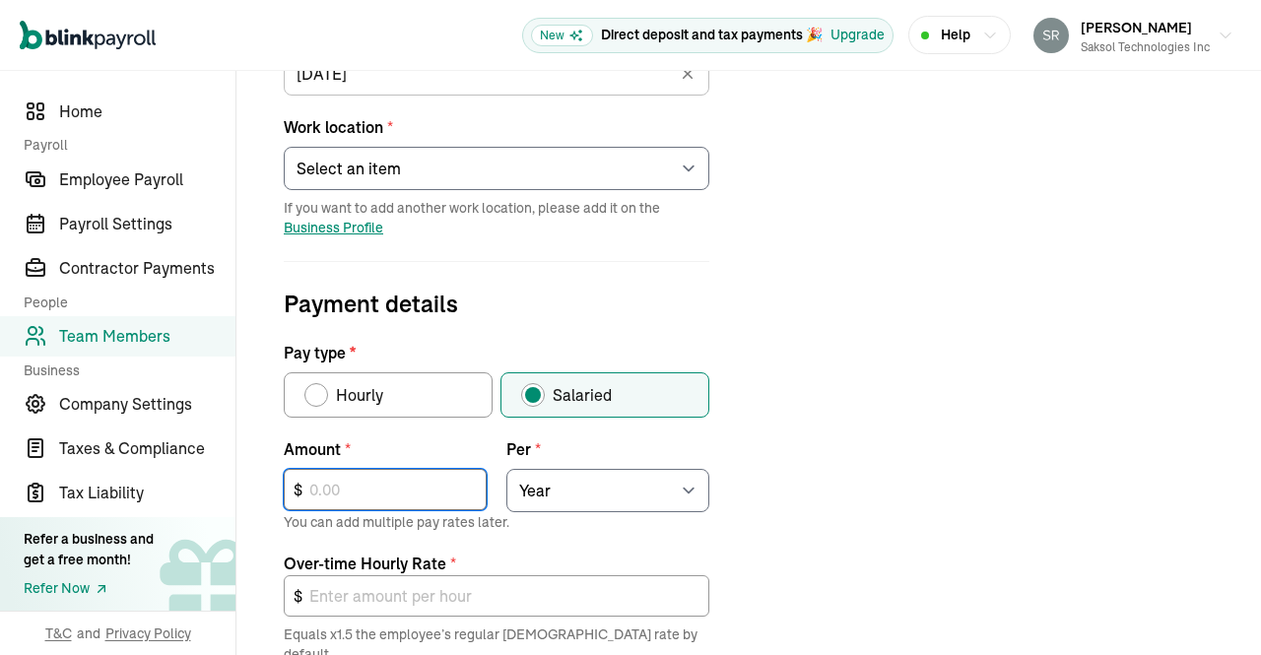
scroll to position [471, 0]
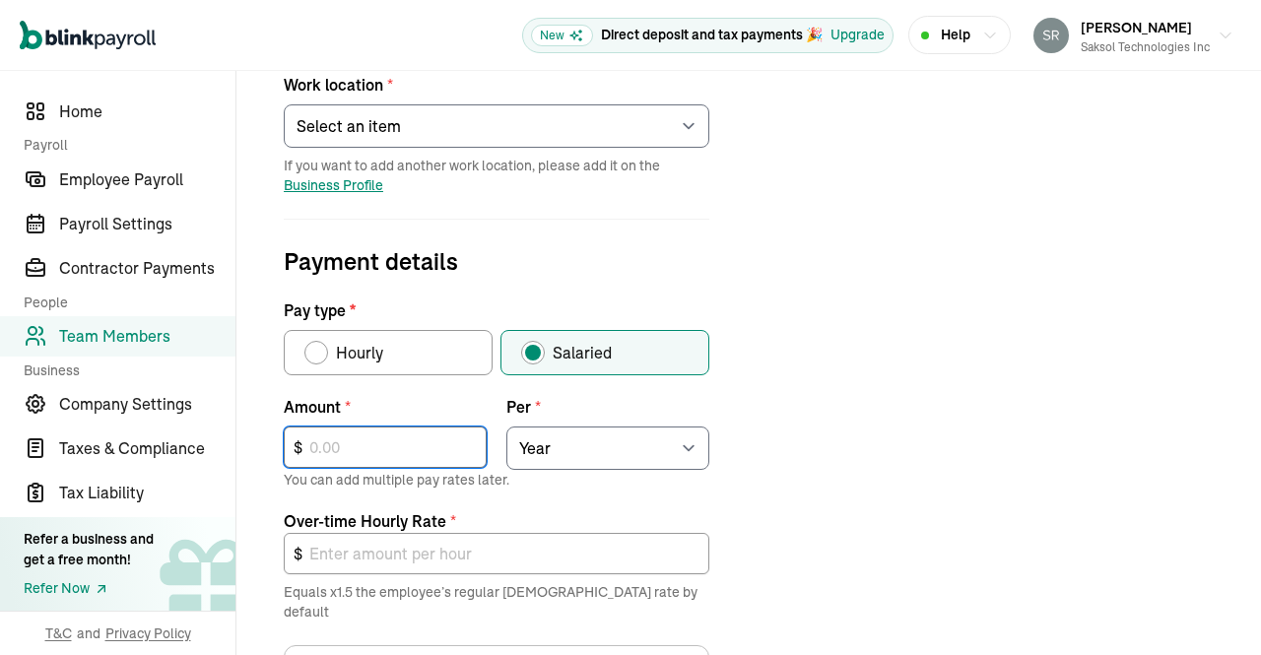
type input "1"
type input "0.00"
type input "10"
type input "0.01"
type input "101"
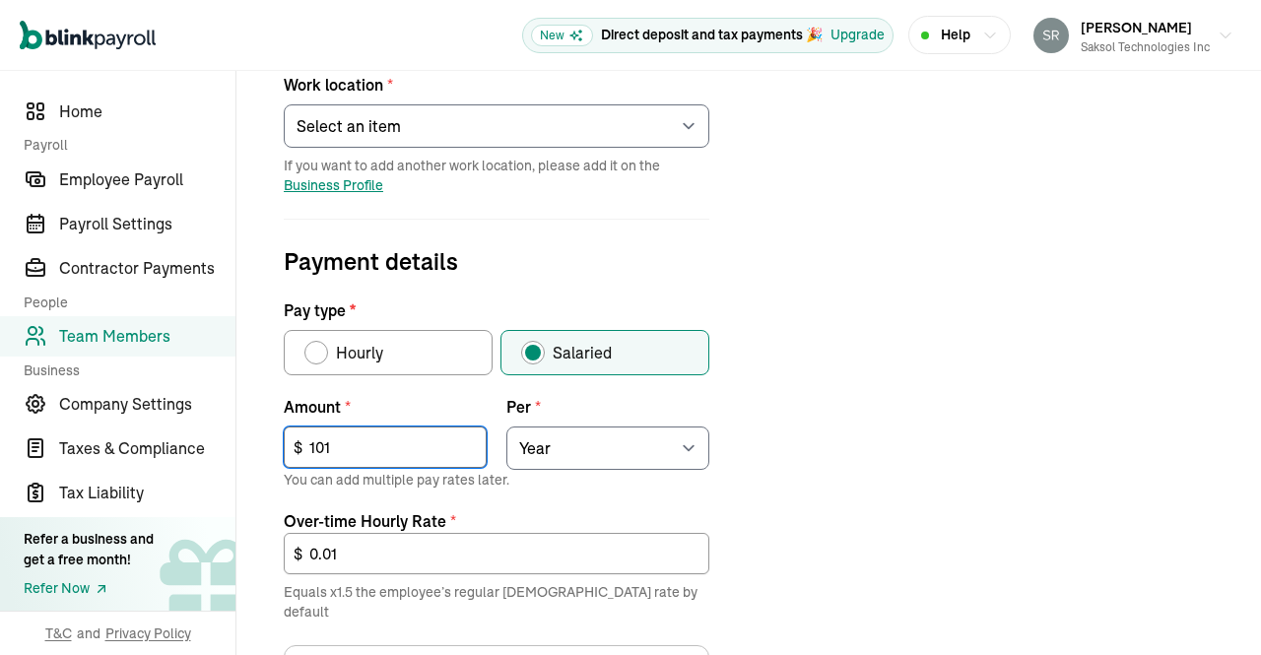
type input "0.07"
type input "1,011"
type input "0.73"
type input "10,119"
type input "7.30"
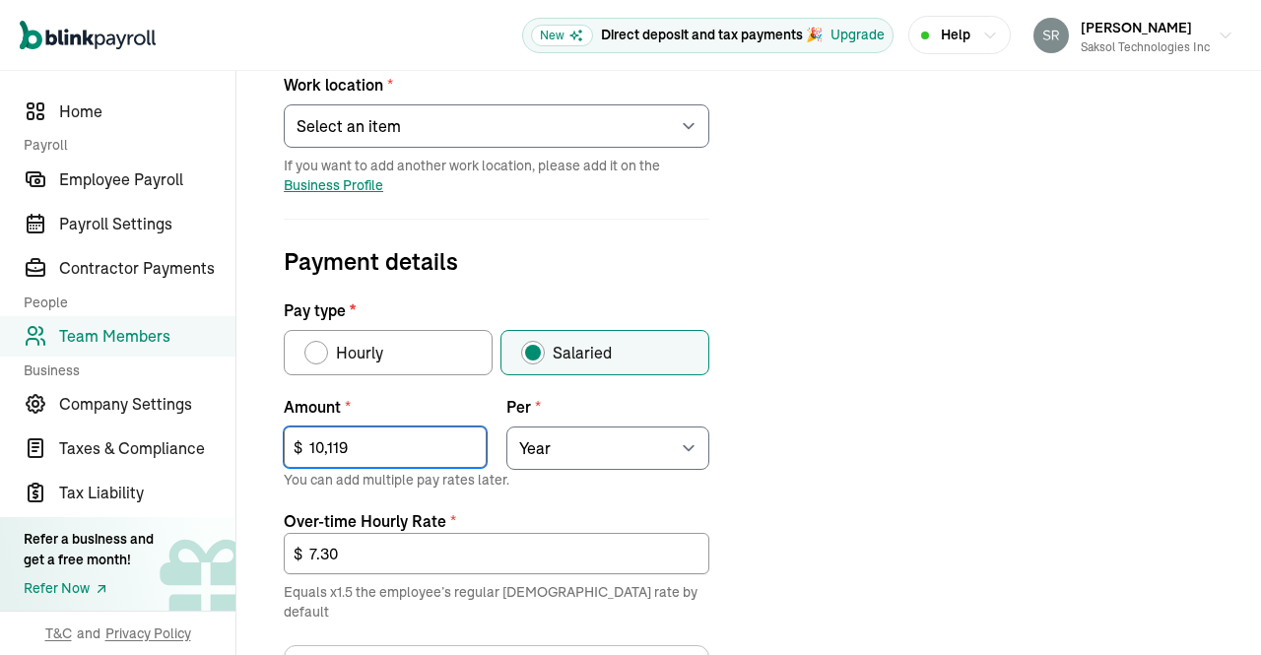
type input "101,192"
type input "72.97"
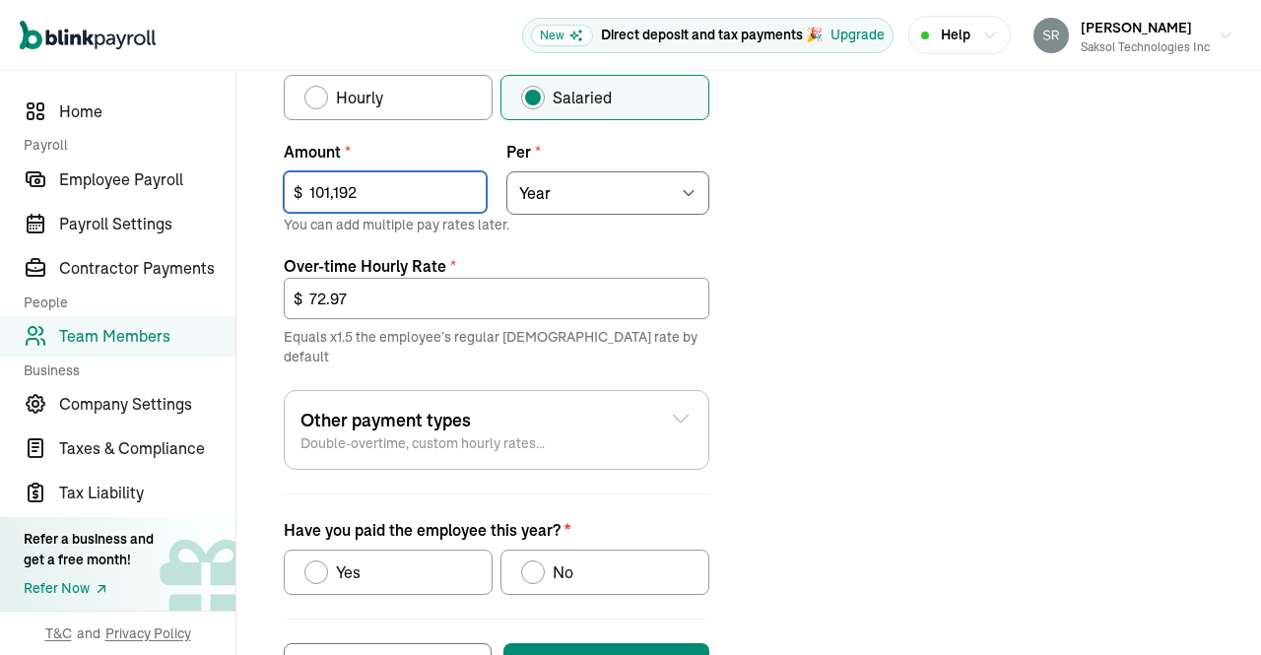
scroll to position [750, 0]
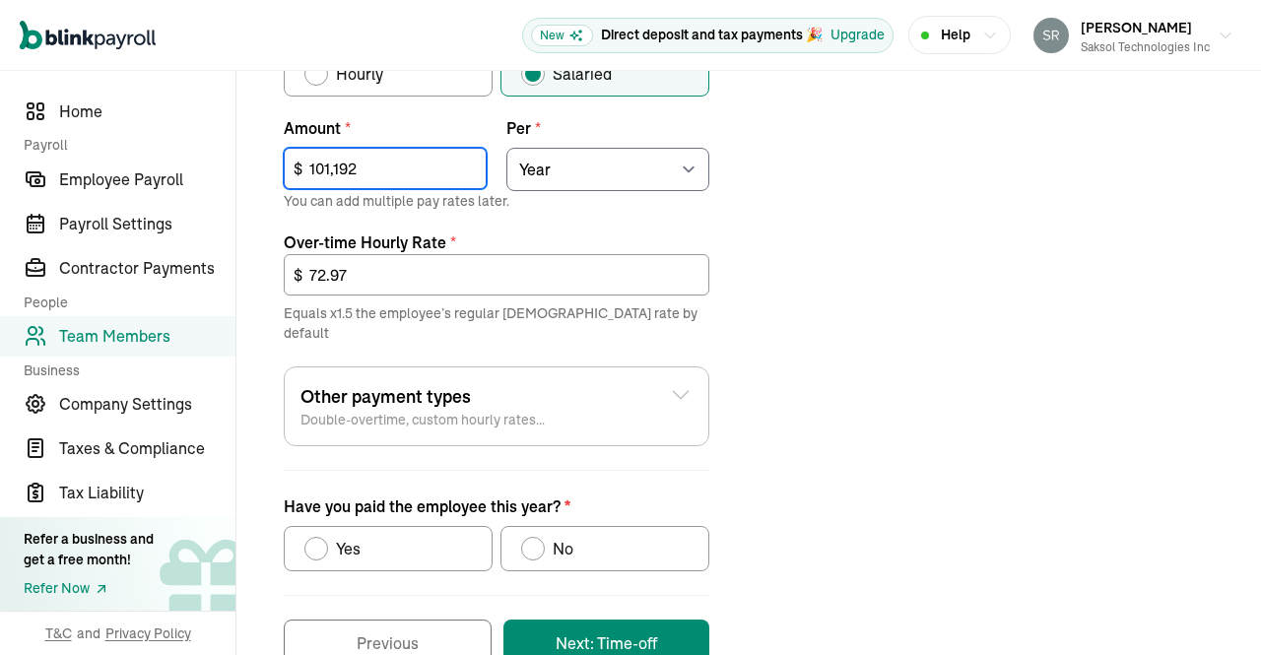
type input "101,192"
click at [845, 382] on div "Job details Job title (optional) Hire date * 02/17/2025 Feb 2025 Mon Tue Wed Th…" at bounding box center [748, 108] width 977 height 1117
click at [545, 537] on div "No" at bounding box center [559, 549] width 29 height 24
click at [536, 536] on input "No" at bounding box center [528, 544] width 16 height 16
radio input "true"
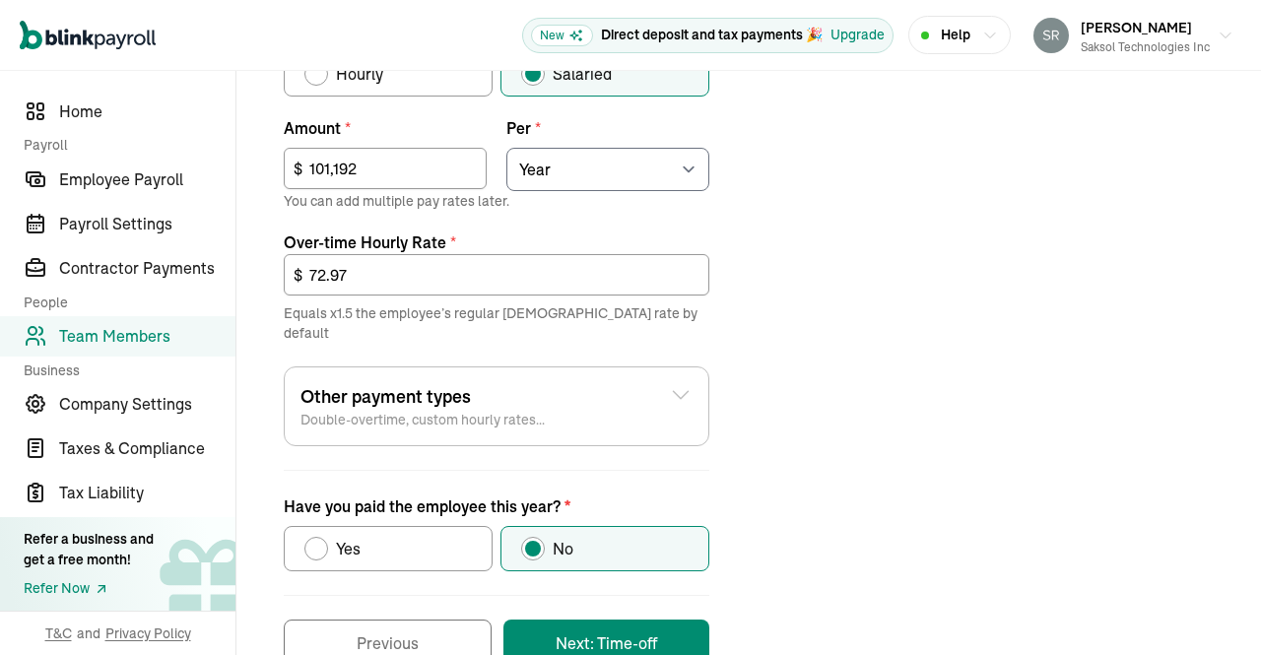
click at [632, 620] on button "Next: Time-off" at bounding box center [606, 643] width 206 height 47
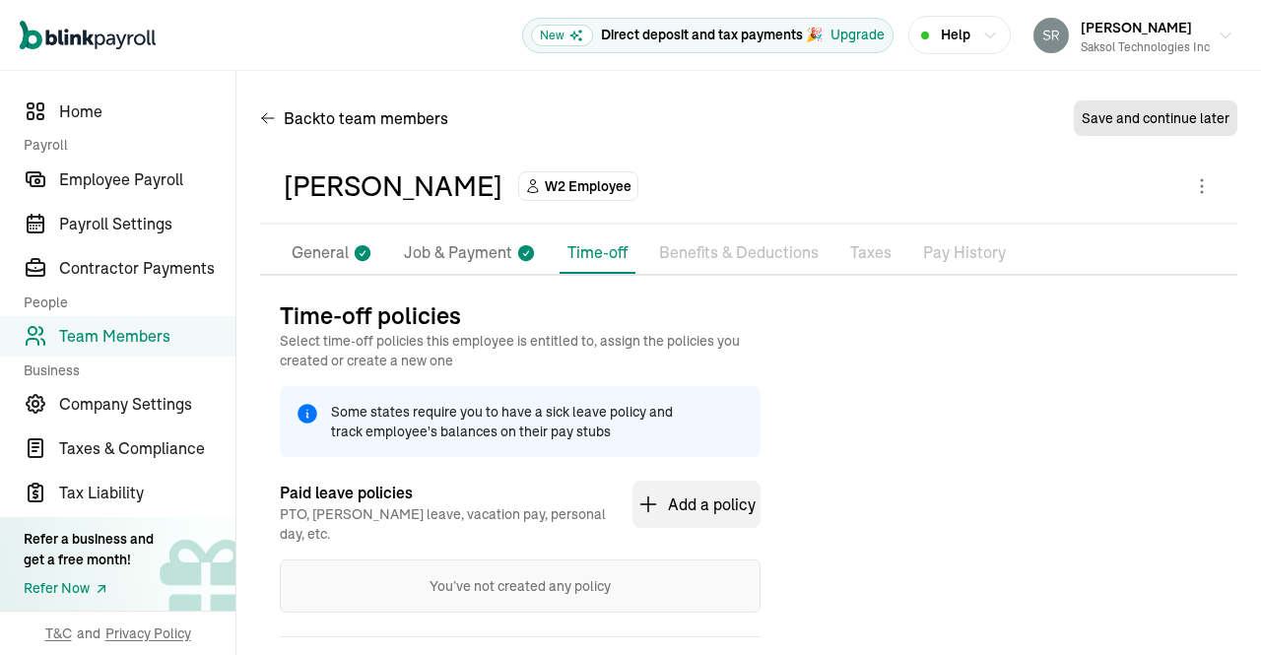
scroll to position [95, 0]
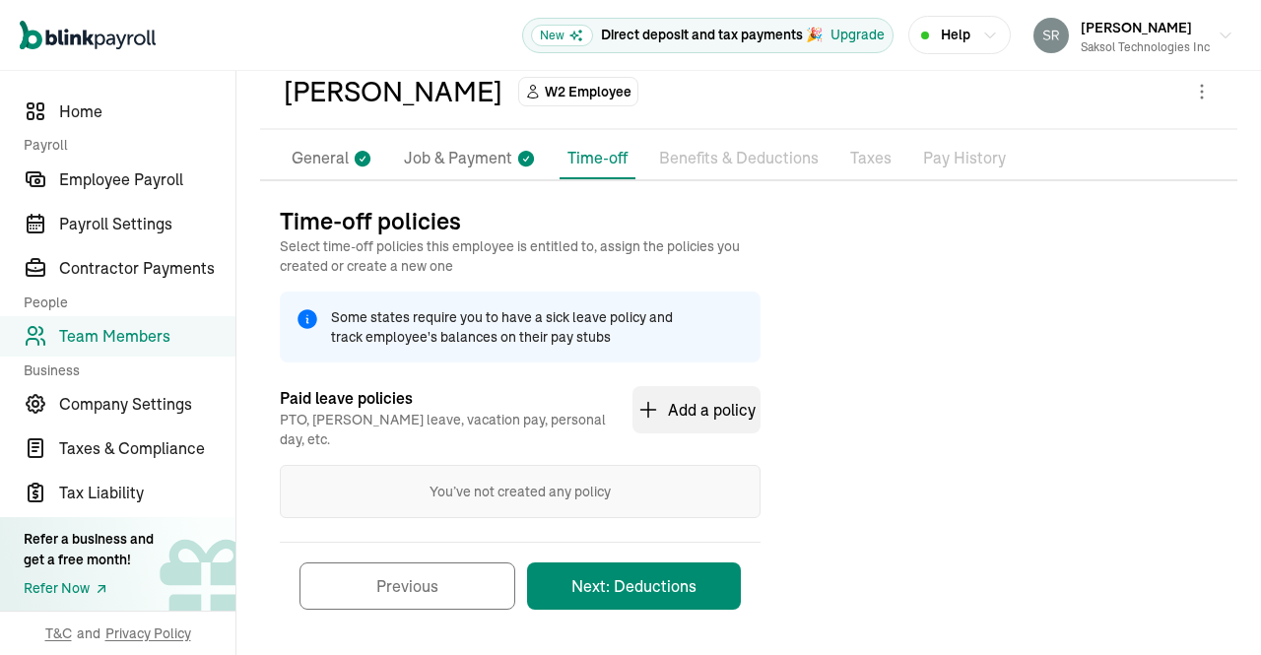
click at [643, 567] on button "Next: Deductions" at bounding box center [634, 585] width 214 height 47
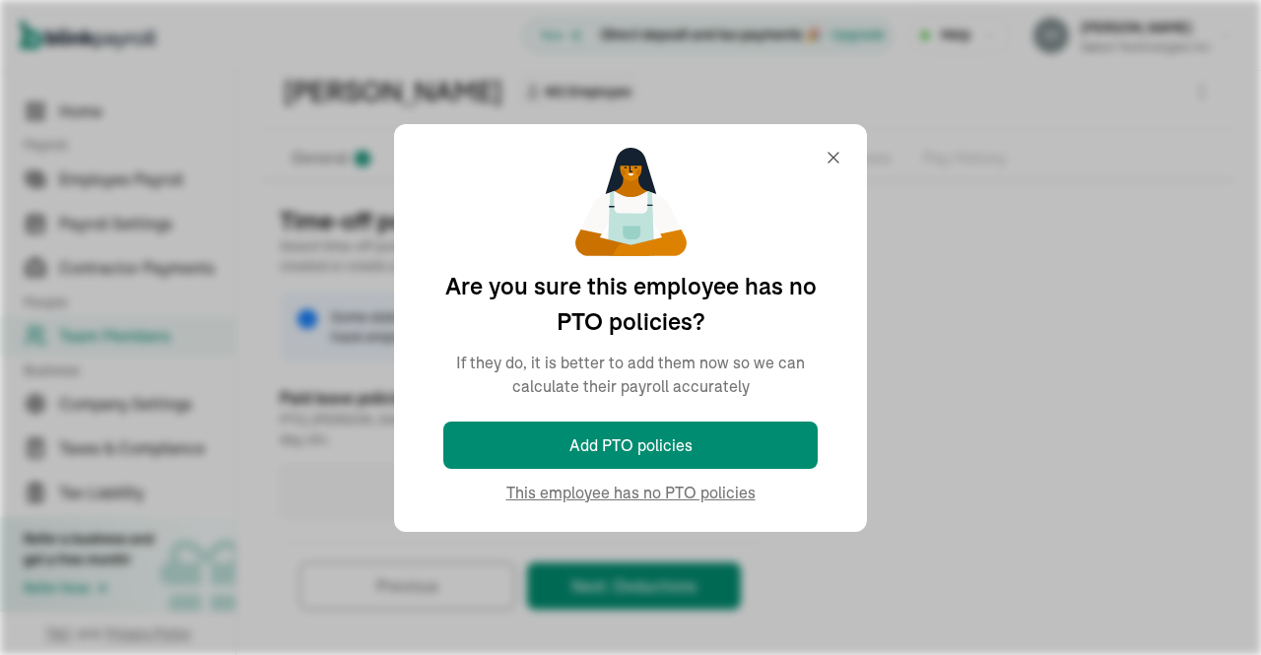
click at [678, 491] on div "You’ve not created any policy" at bounding box center [520, 491] width 481 height 53
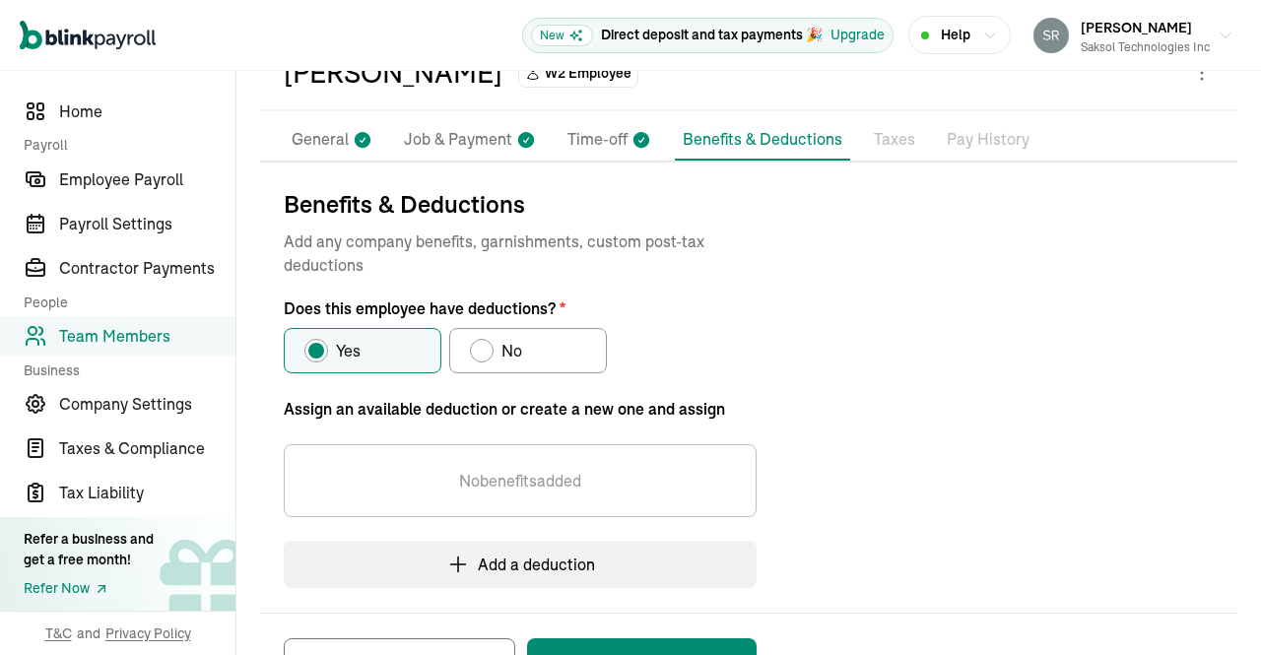
scroll to position [132, 0]
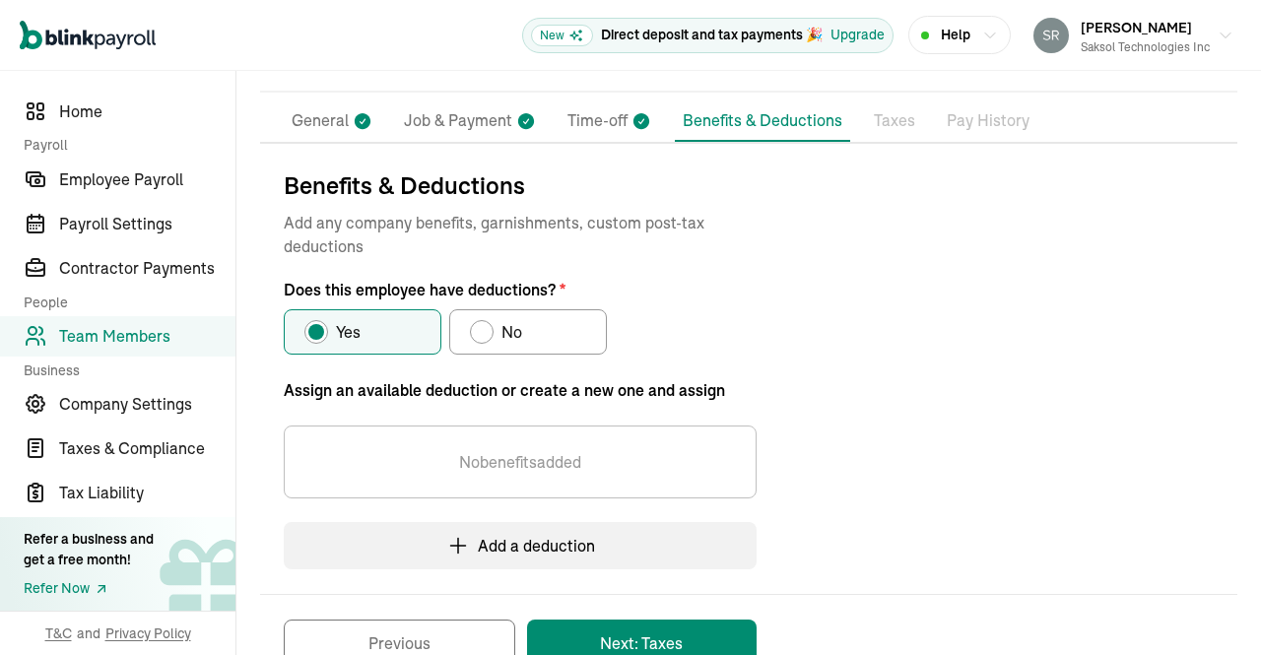
click at [546, 330] on label "No" at bounding box center [528, 331] width 158 height 45
click at [485, 330] on input "No" at bounding box center [477, 327] width 16 height 16
radio input "true"
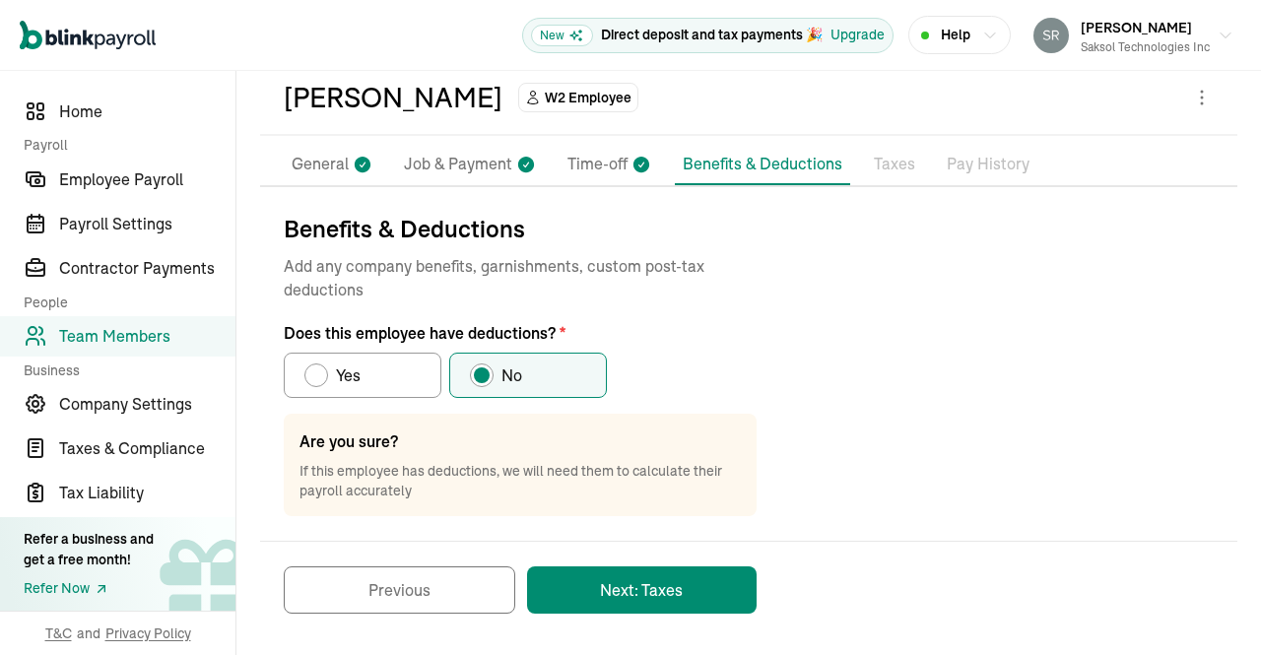
click at [687, 589] on button "Next: Taxes" at bounding box center [641, 589] width 229 height 47
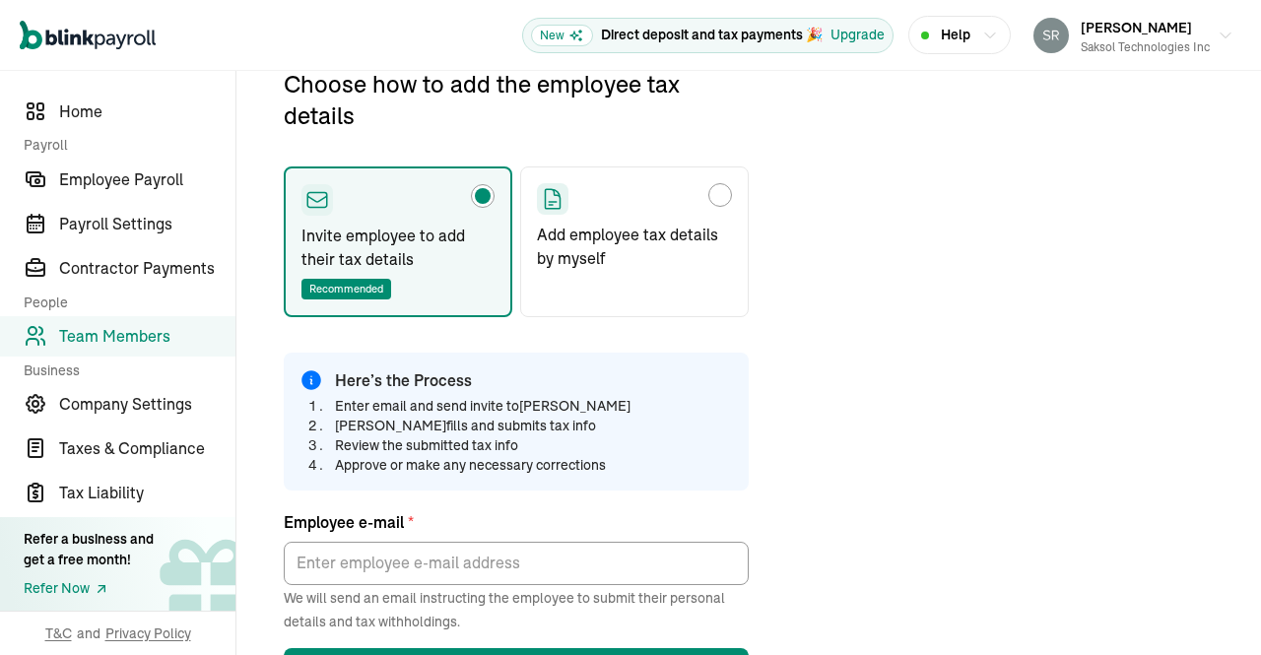
scroll to position [232, 0]
click at [699, 193] on div "Choose how to add the employee tax details" at bounding box center [634, 198] width 195 height 32
click at [552, 193] on input "Add employee tax details by myself" at bounding box center [544, 189] width 16 height 16
radio input "true"
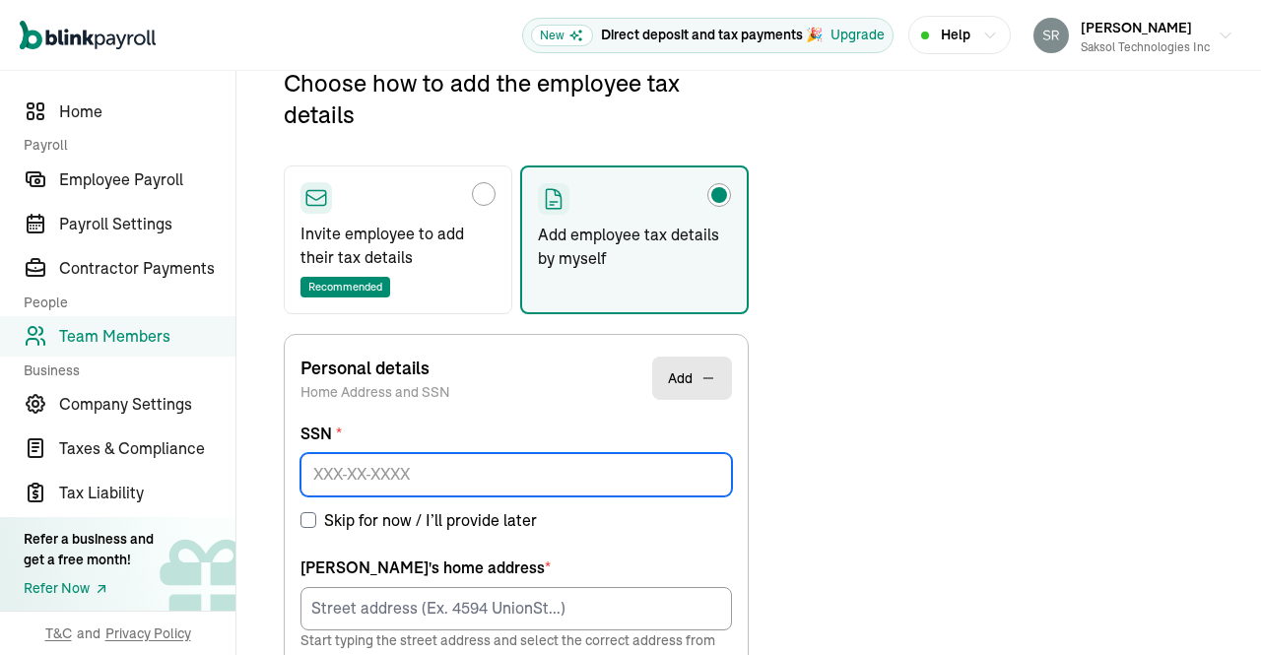
click at [432, 481] on input at bounding box center [515, 474] width 431 height 43
paste input "232-69-5241"
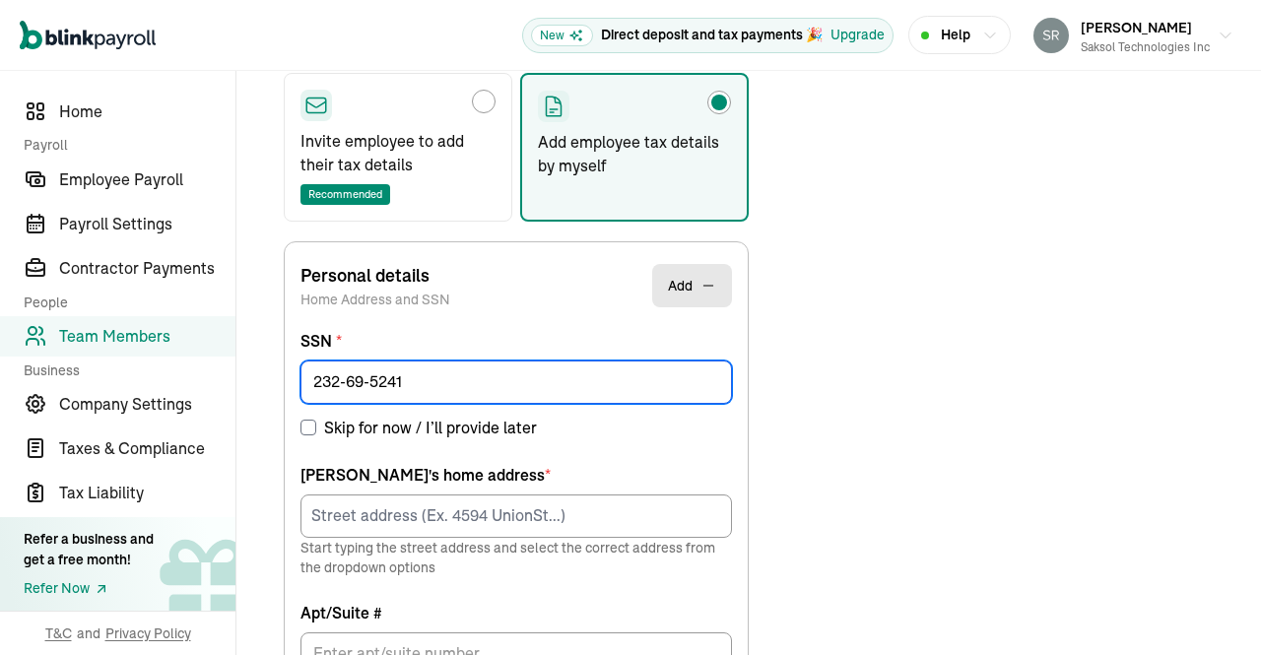
scroll to position [389, 0]
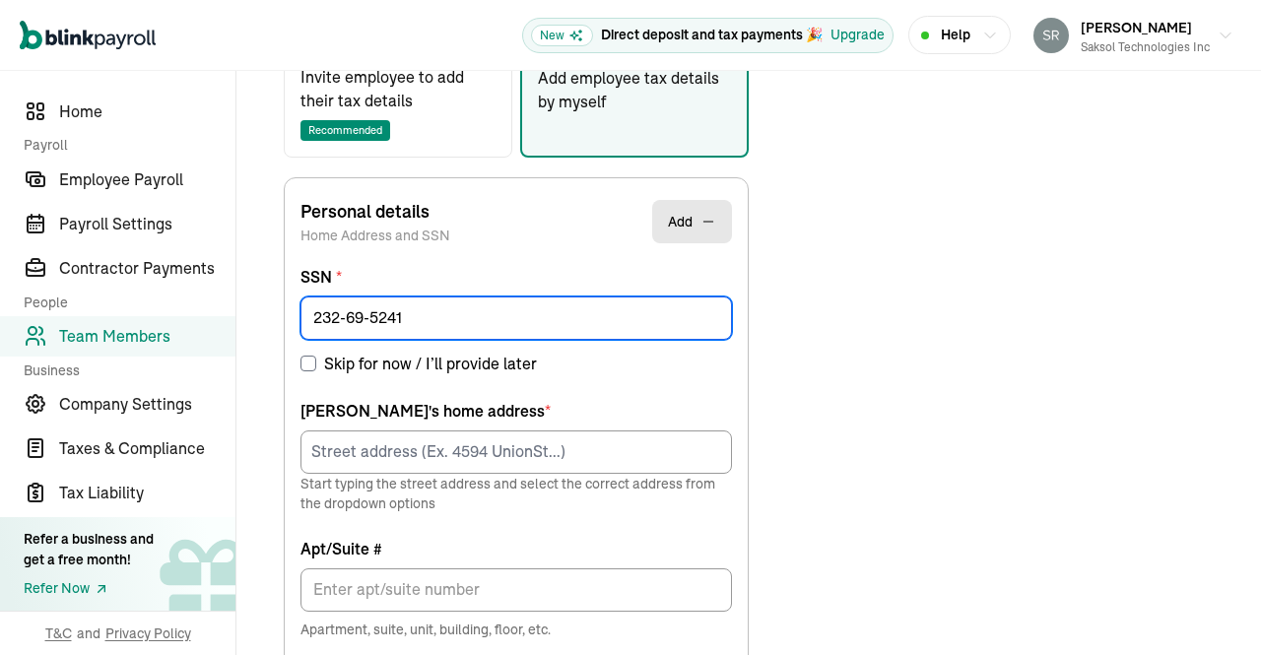
type input "232-69-5241"
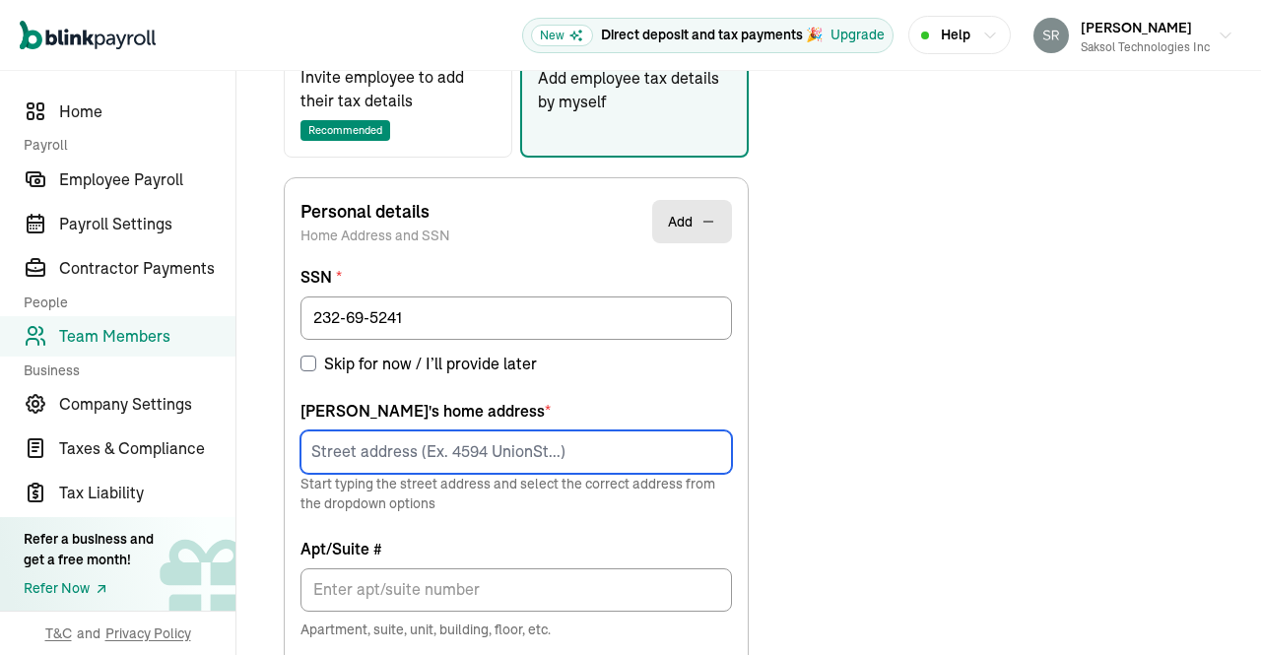
click at [480, 447] on input at bounding box center [515, 451] width 431 height 43
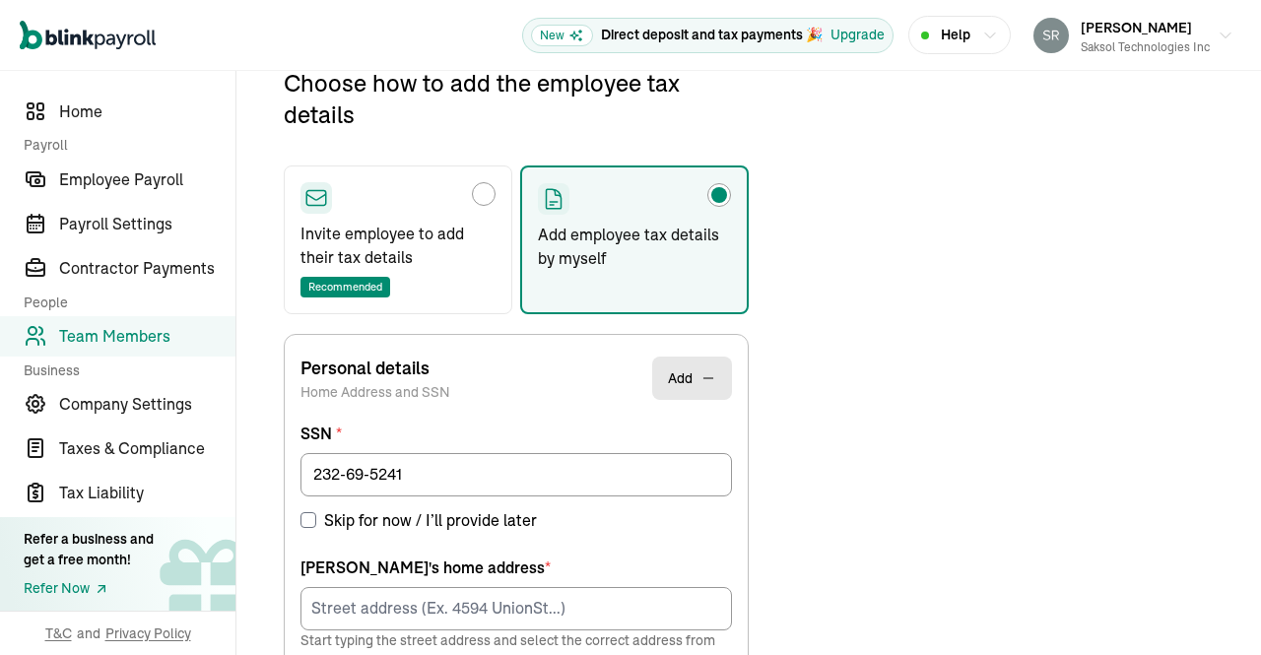
click at [1247, 228] on div "Open main menu New Direct deposit and tax payments 🎉 Upgrade Help Srinivas Enja…" at bounding box center [630, 327] width 1261 height 655
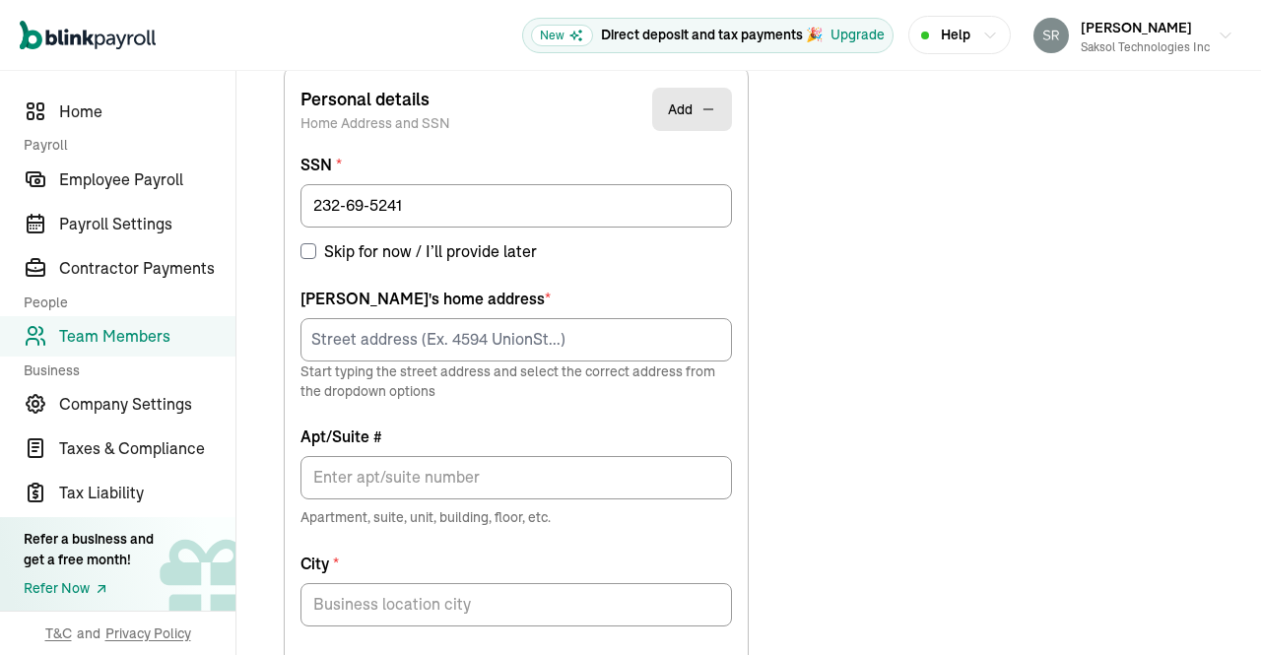
scroll to position [503, 0]
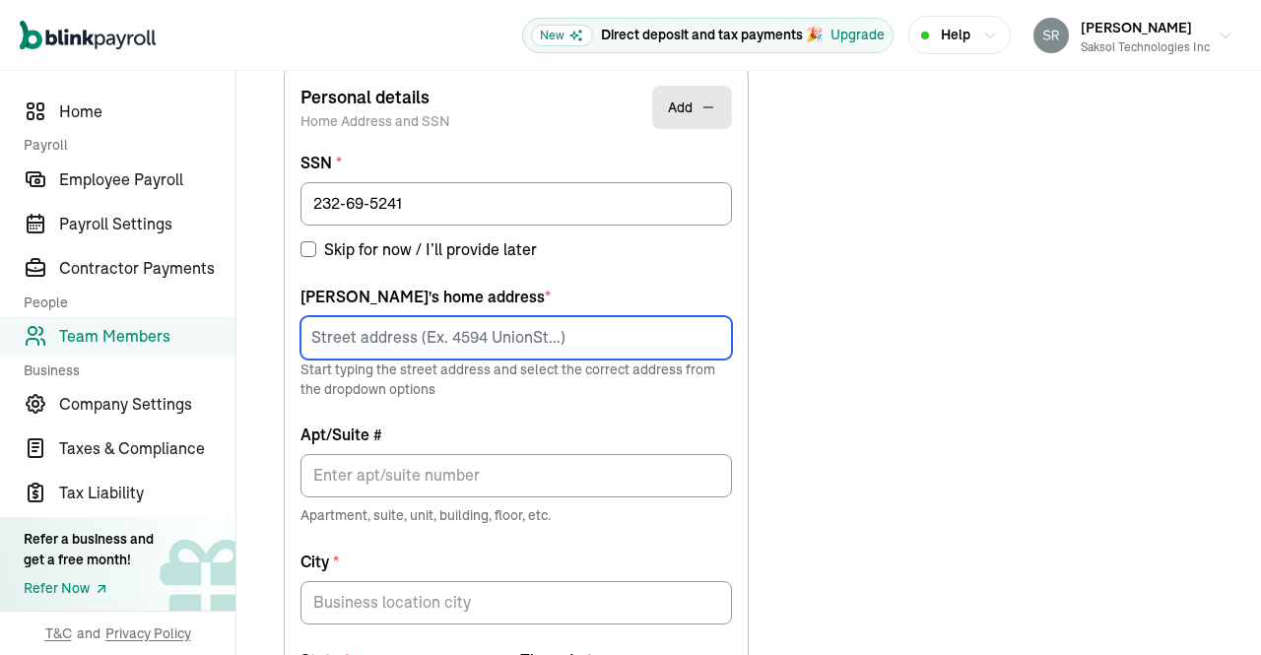
click at [484, 332] on input at bounding box center [515, 337] width 431 height 43
click at [552, 330] on input at bounding box center [515, 337] width 431 height 43
paste input "4475 Shivaree St, Timnath, CO 80547"
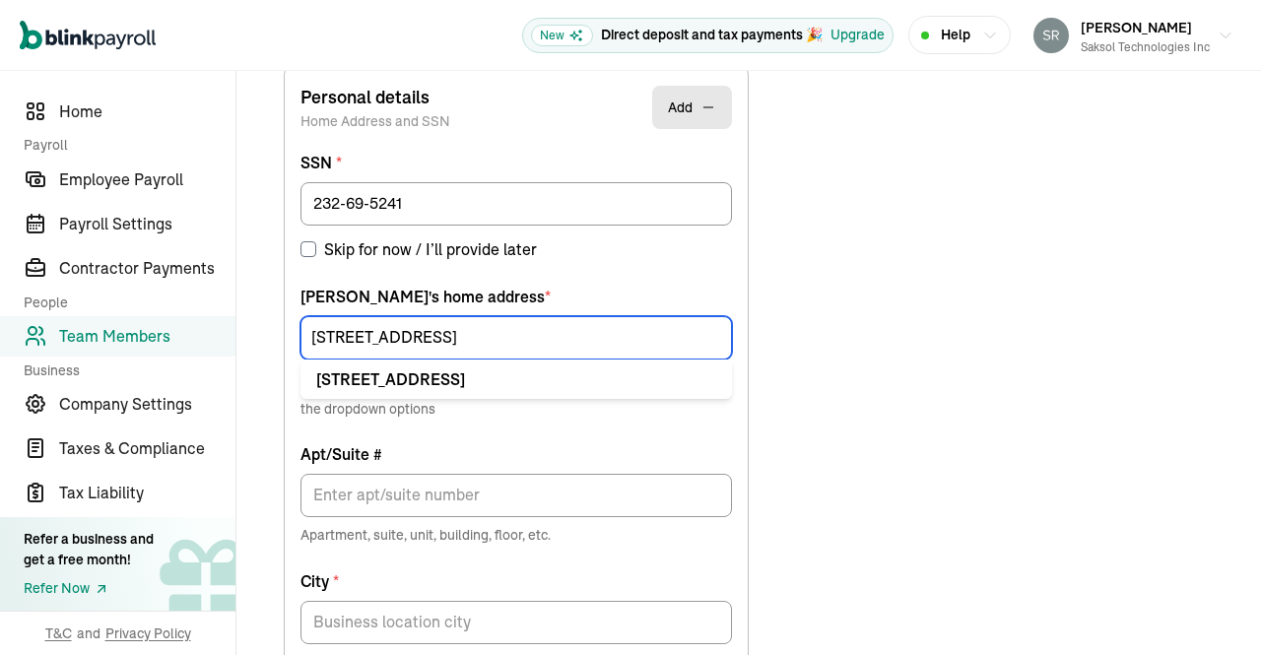
drag, startPoint x: 598, startPoint y: 339, endPoint x: 429, endPoint y: 333, distance: 168.5
click at [429, 333] on input "4475 Shivaree St, Timnath, CO 80547" at bounding box center [515, 337] width 431 height 43
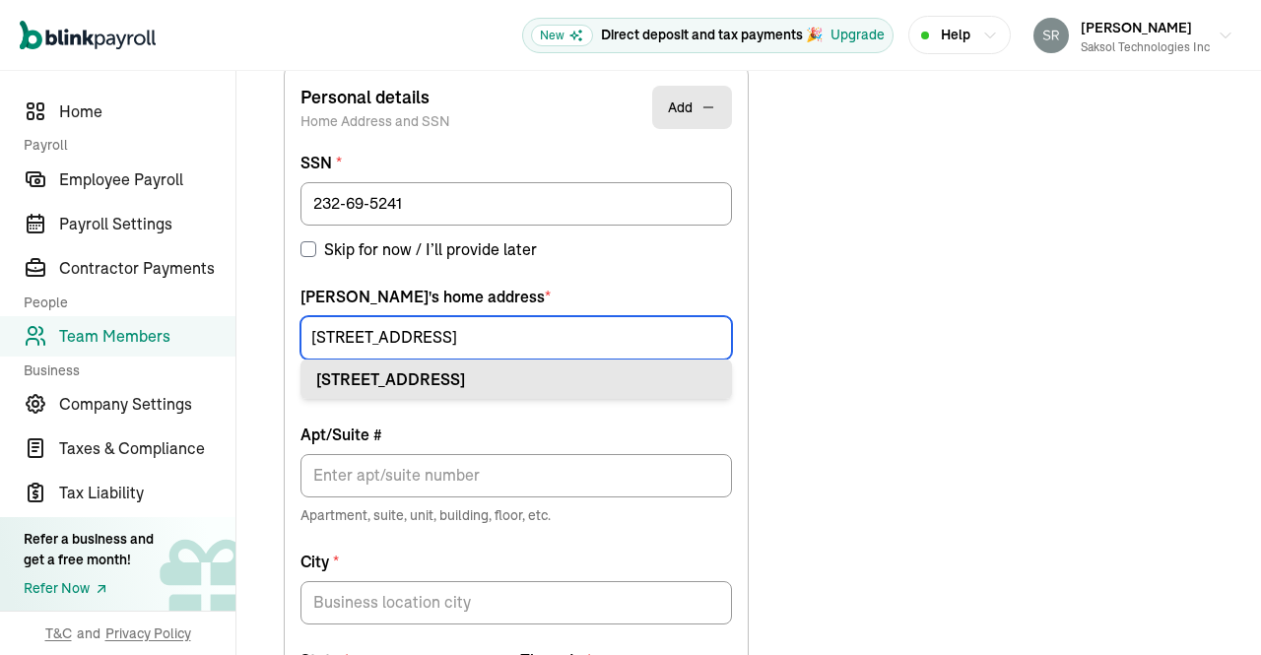
type input "4475 Shivaree St"
click at [485, 370] on div "4475 Shivaree St Timnath, CO 80547" at bounding box center [516, 379] width 400 height 24
type input "Timnath"
type input "CO"
type input "80547"
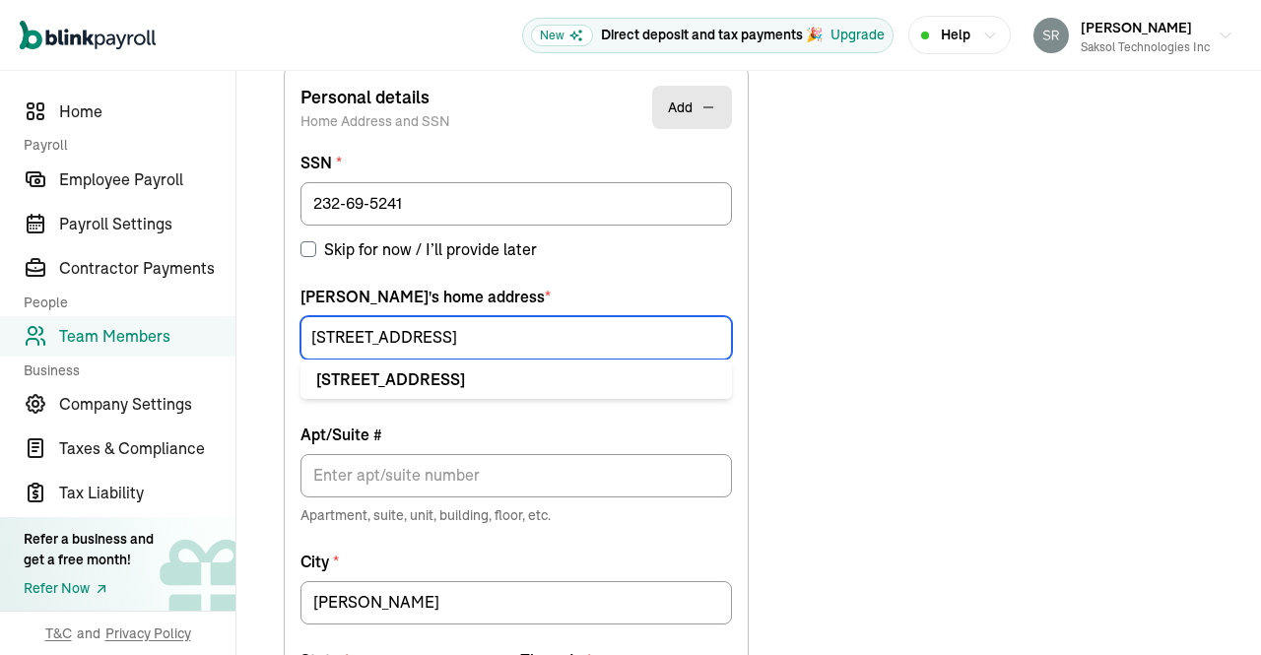
click at [548, 336] on input "4475 Shivaree St" at bounding box center [515, 337] width 431 height 43
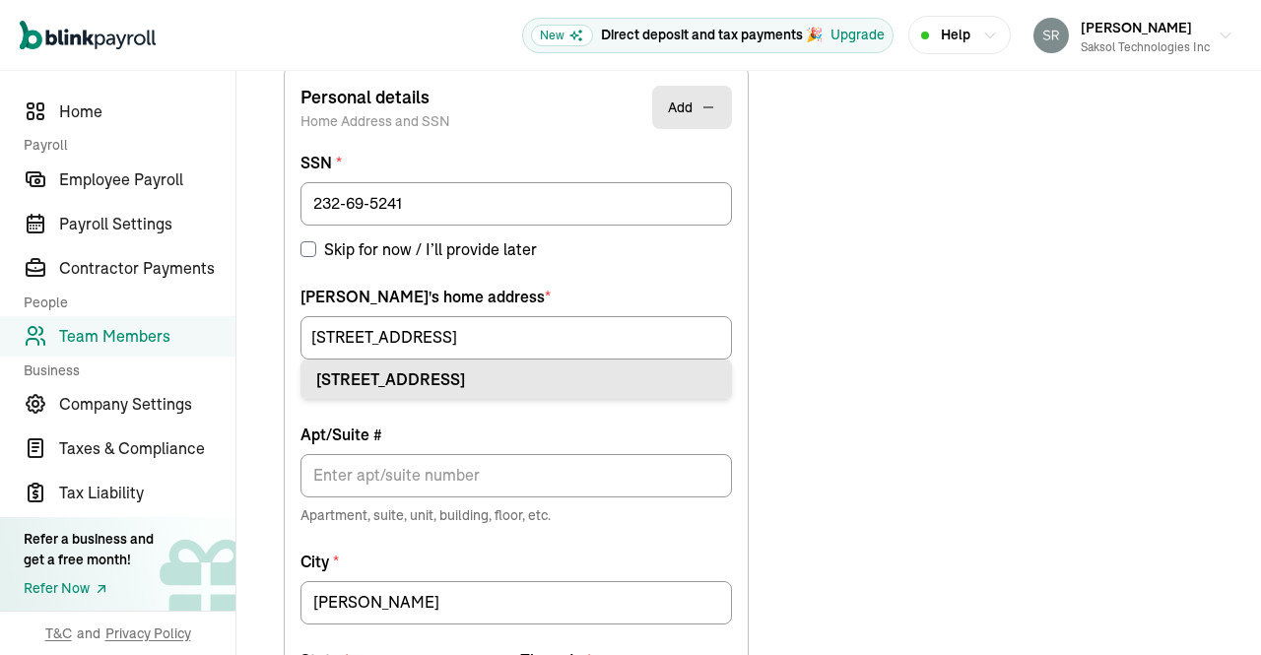
click at [490, 384] on div "4475 Shivaree St Timnath, CO 80547" at bounding box center [516, 379] width 400 height 24
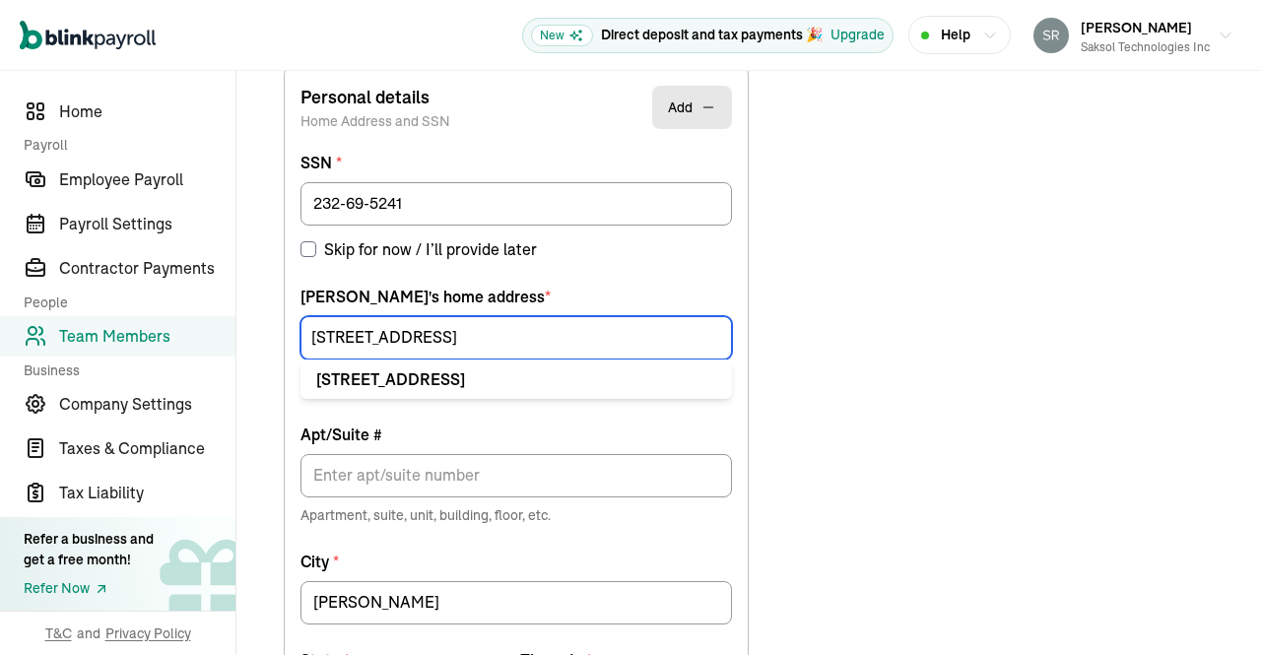
click at [469, 342] on input "4475 Shivaree St" at bounding box center [515, 337] width 431 height 43
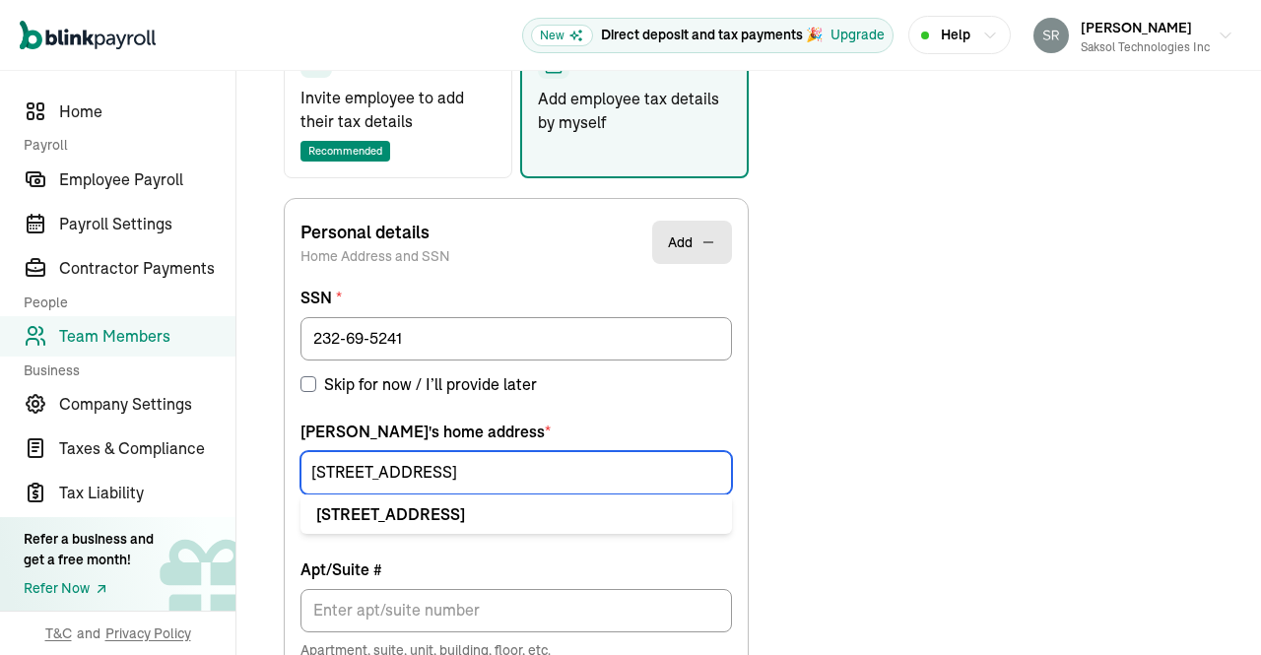
scroll to position [383, 0]
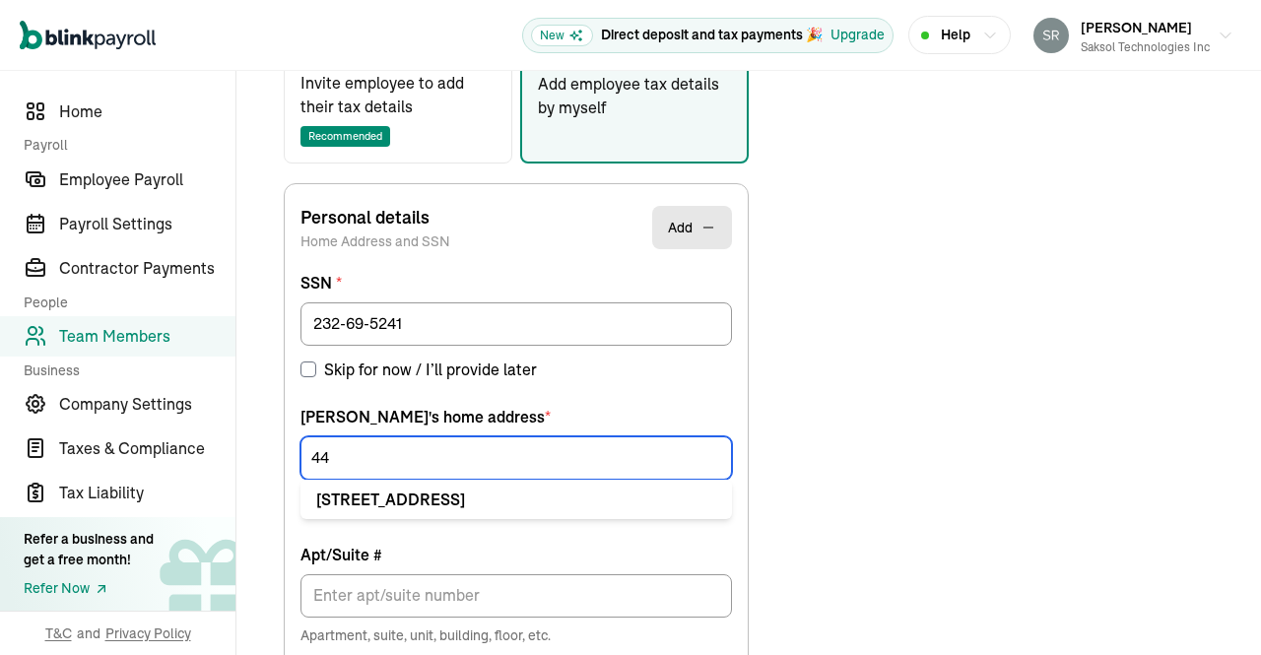
type input "4"
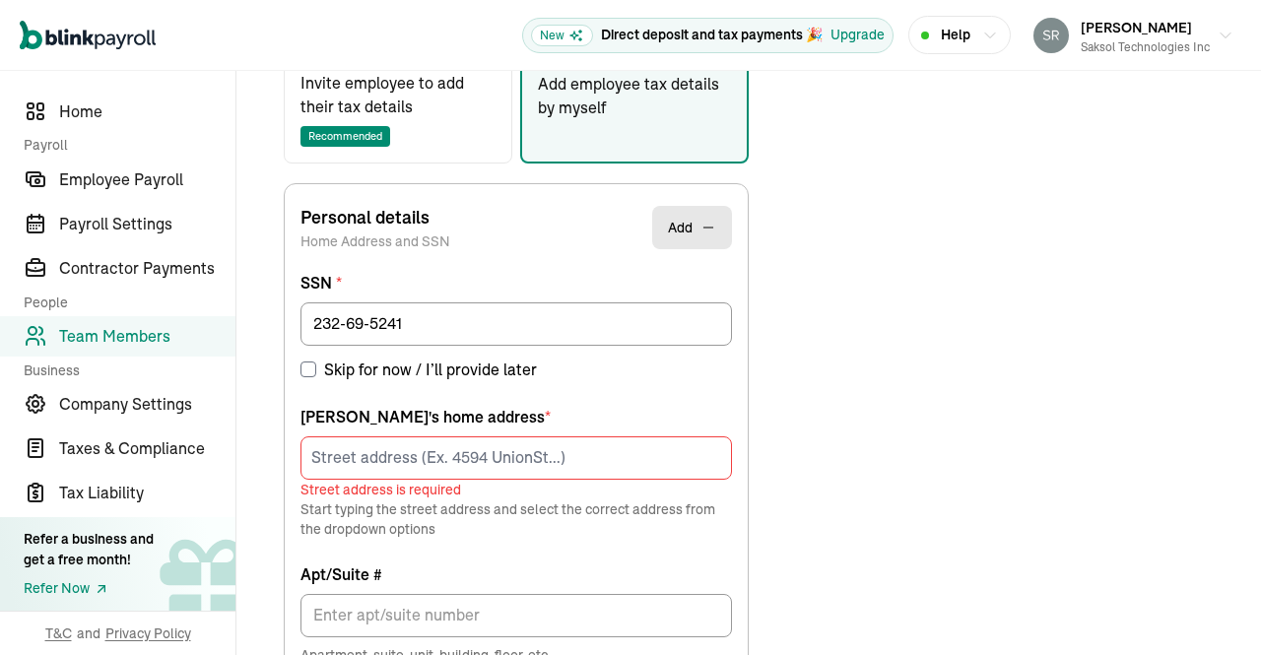
click at [864, 499] on div "Choose how to add the employee tax details Invite employee to add their tax det…" at bounding box center [748, 569] width 977 height 1306
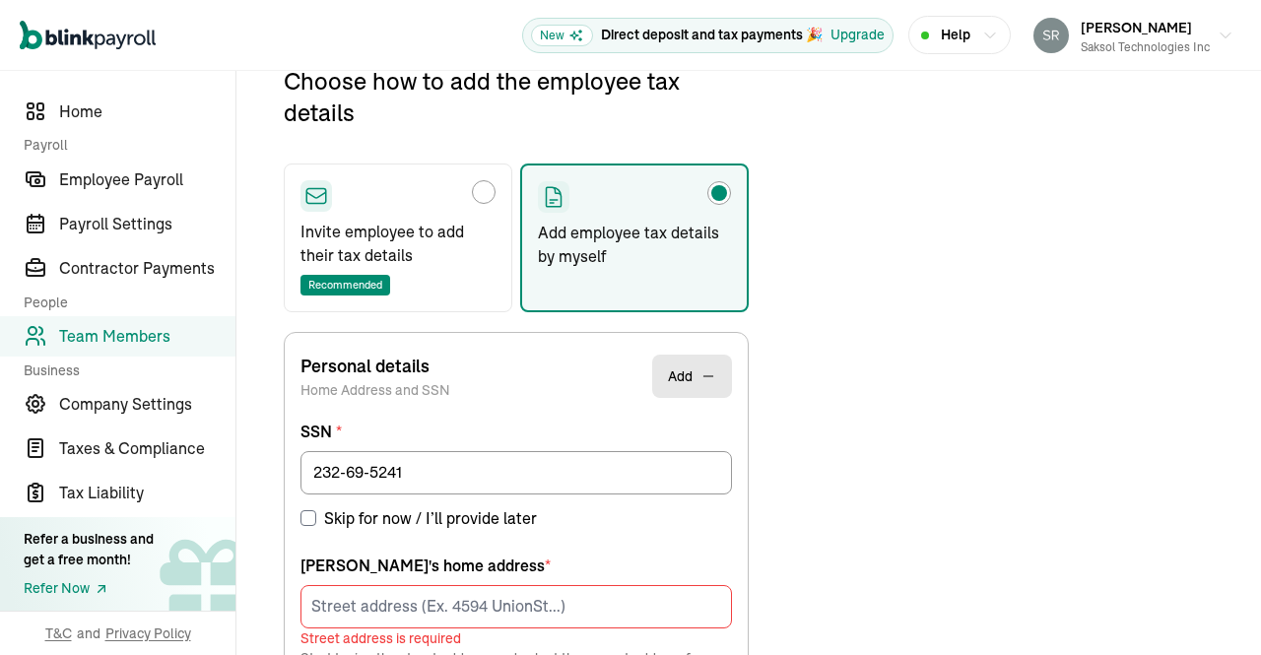
scroll to position [232, 0]
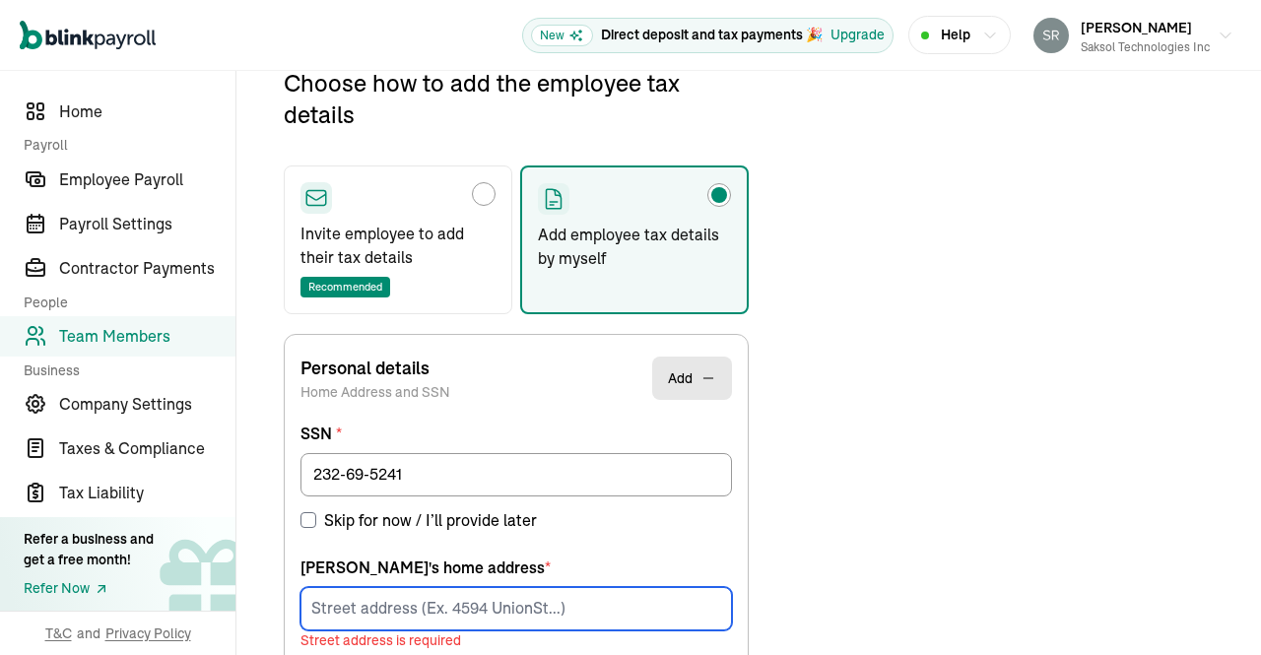
paste input "11700 Luna Rd"
click at [500, 604] on input "11700 Luna Rd" at bounding box center [515, 608] width 431 height 43
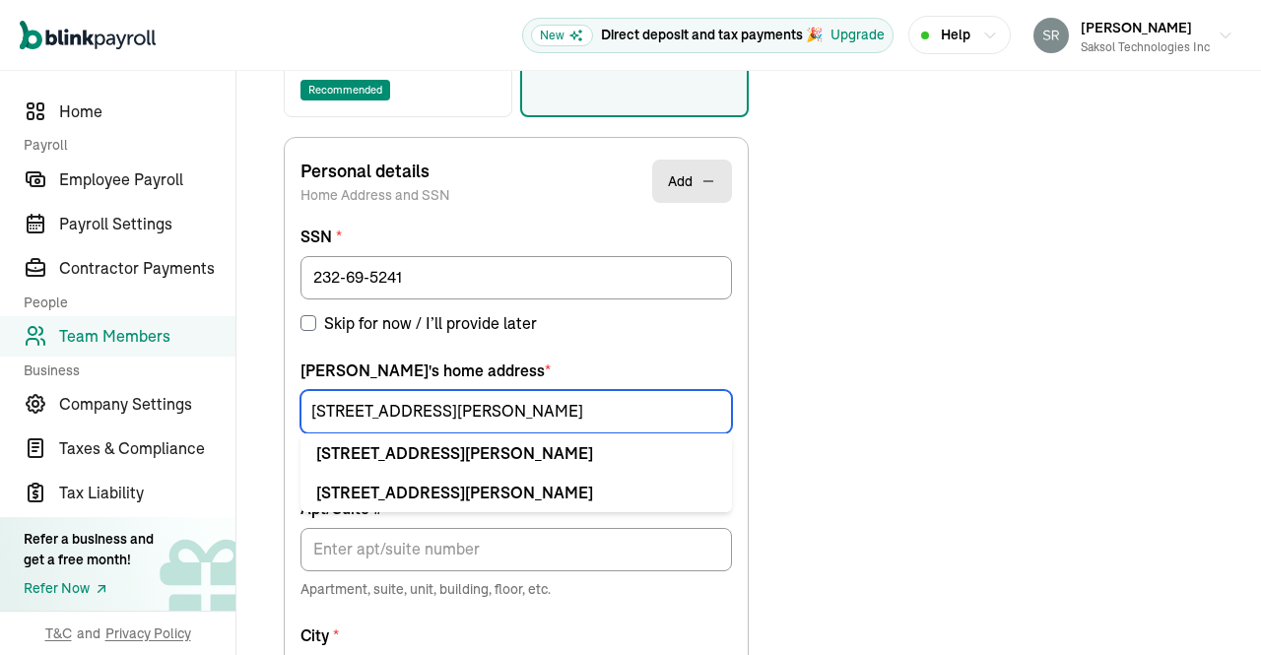
scroll to position [432, 0]
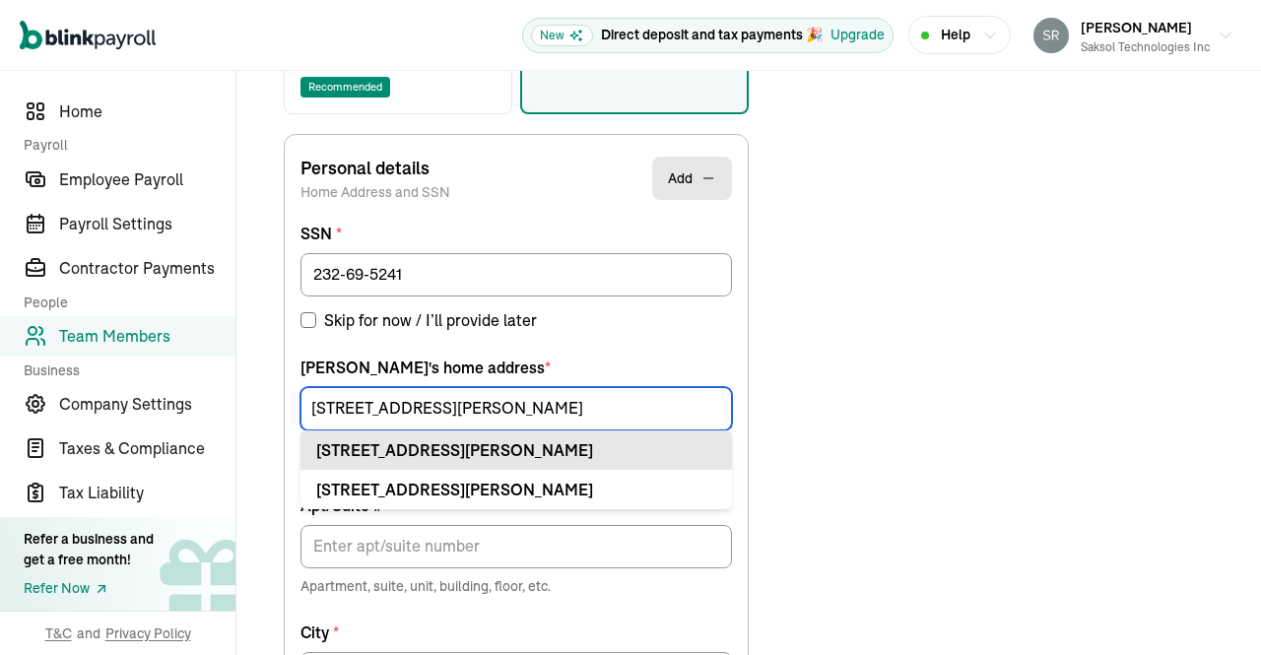
type input "11700 Luna Rd"
click at [588, 440] on div "11700 Luna Rd Apt Dallas, TX 75234" at bounding box center [516, 450] width 400 height 24
type input "Apt"
type input "Dallas"
type input "TX"
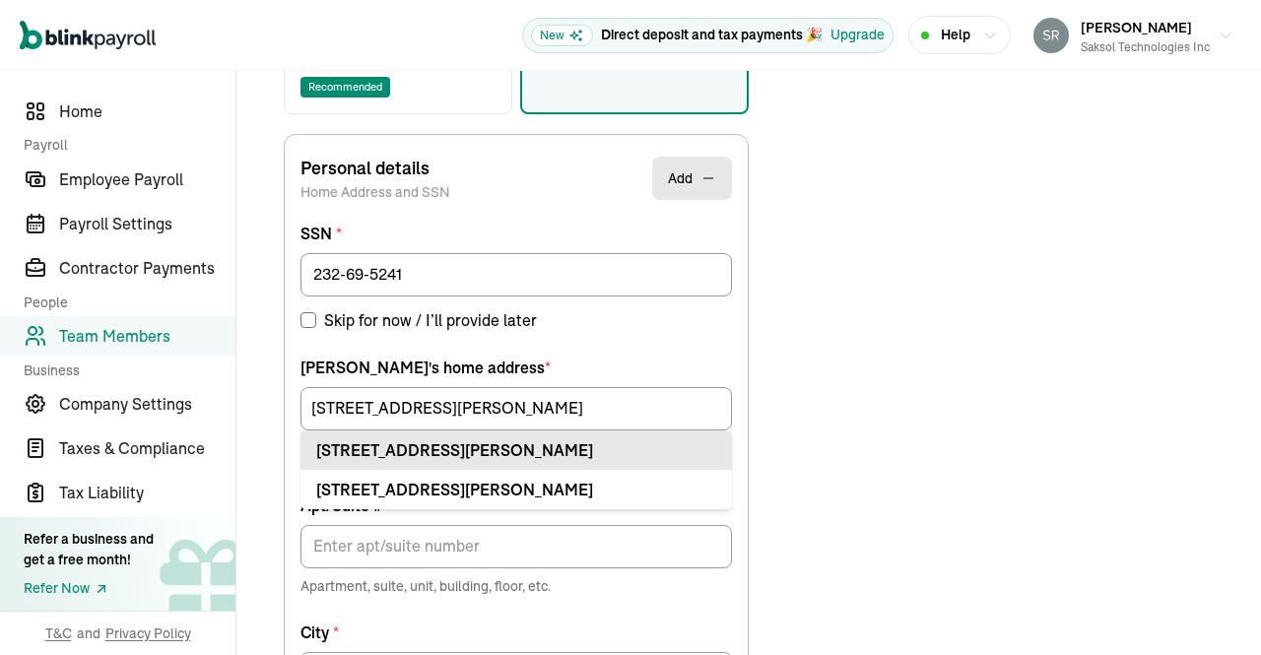
type input "75234"
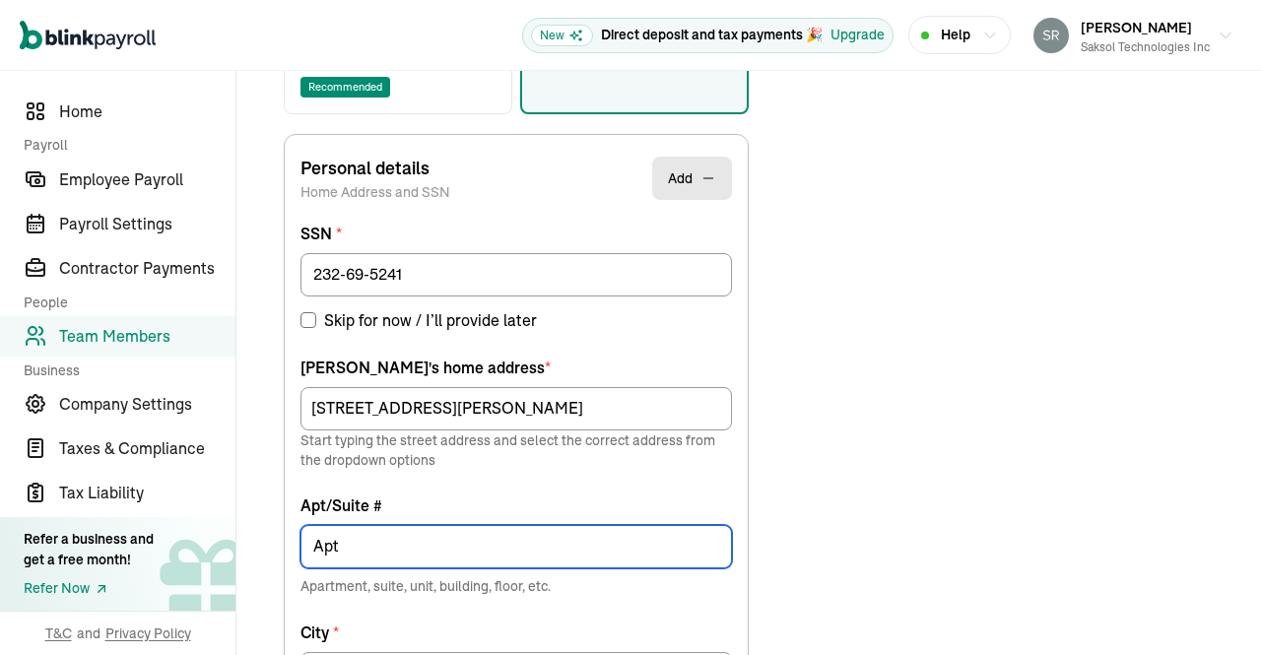
click at [474, 534] on input "Apt" at bounding box center [515, 546] width 431 height 43
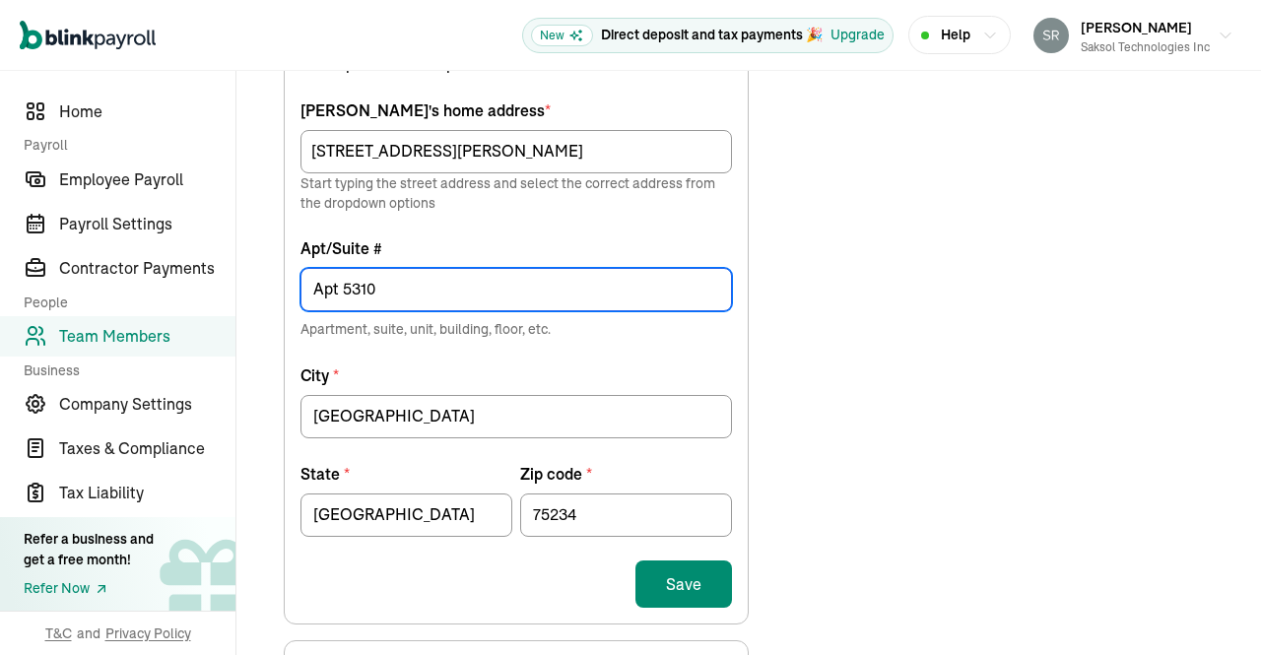
scroll to position [723, 0]
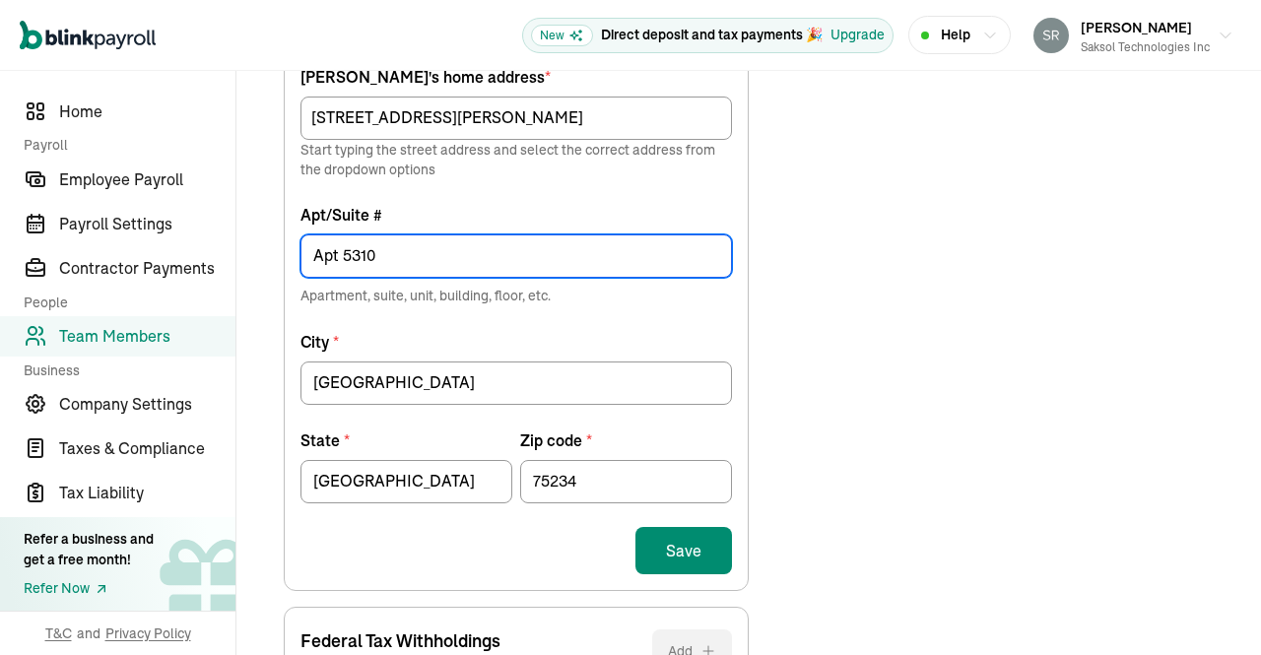
type input "Apt 5310"
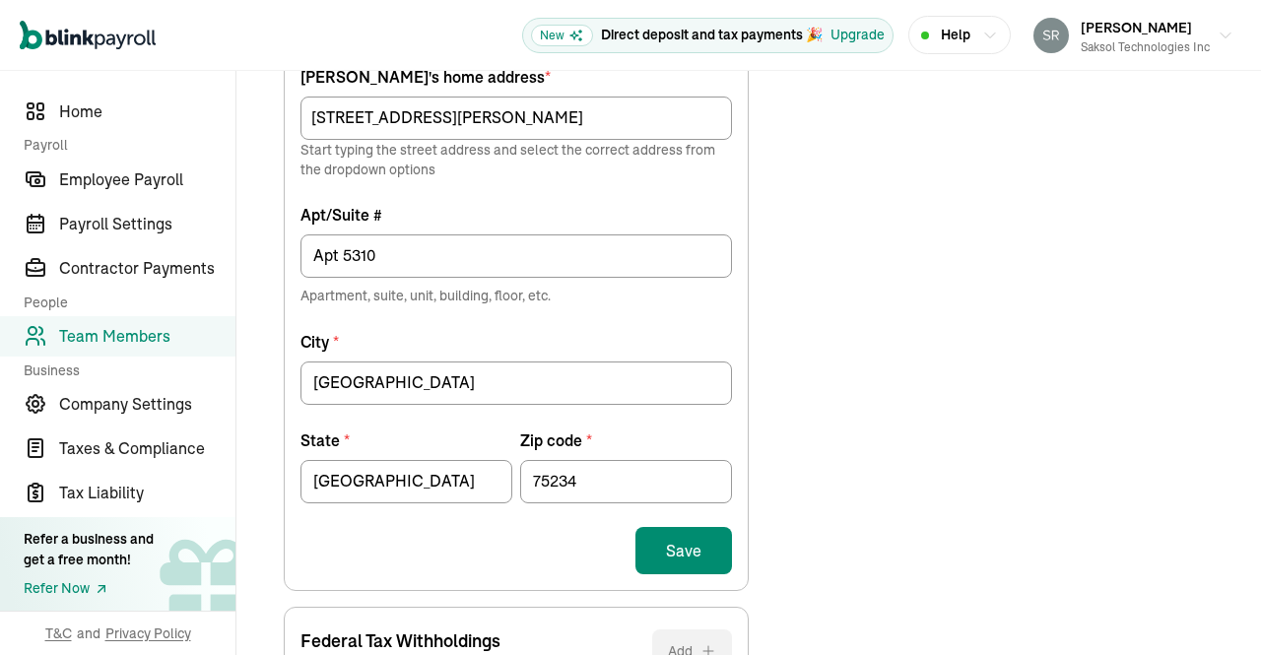
click at [690, 540] on button "Save" at bounding box center [683, 550] width 97 height 47
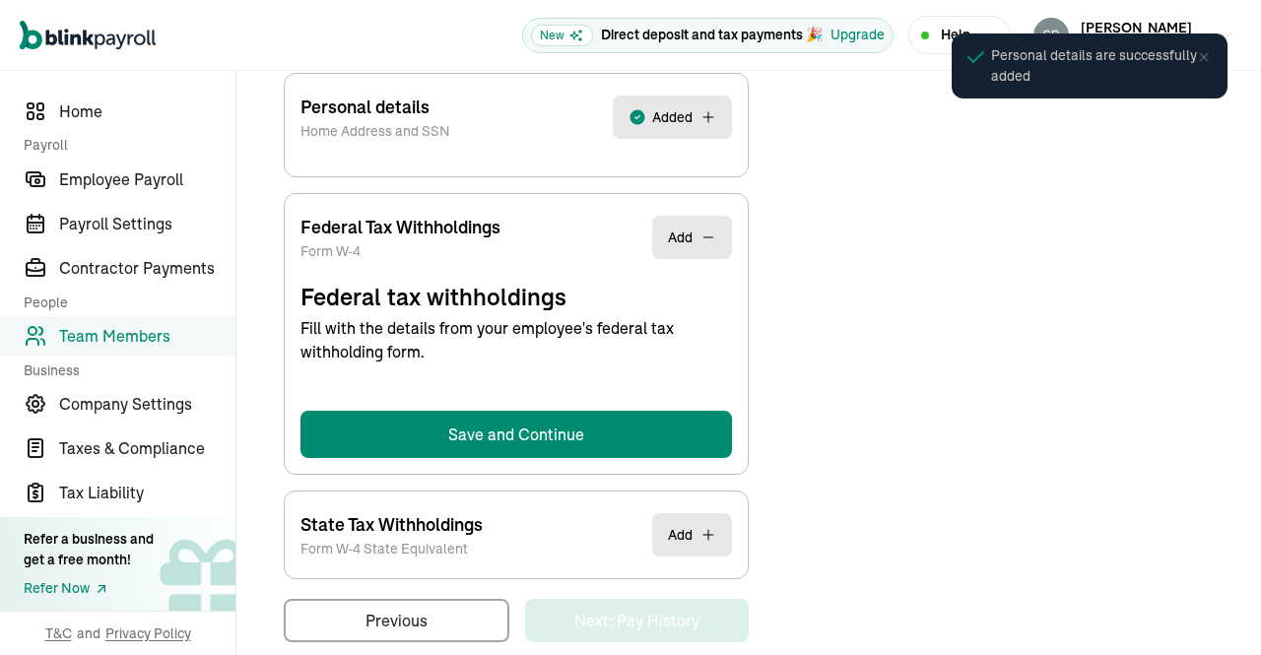
select select "S"
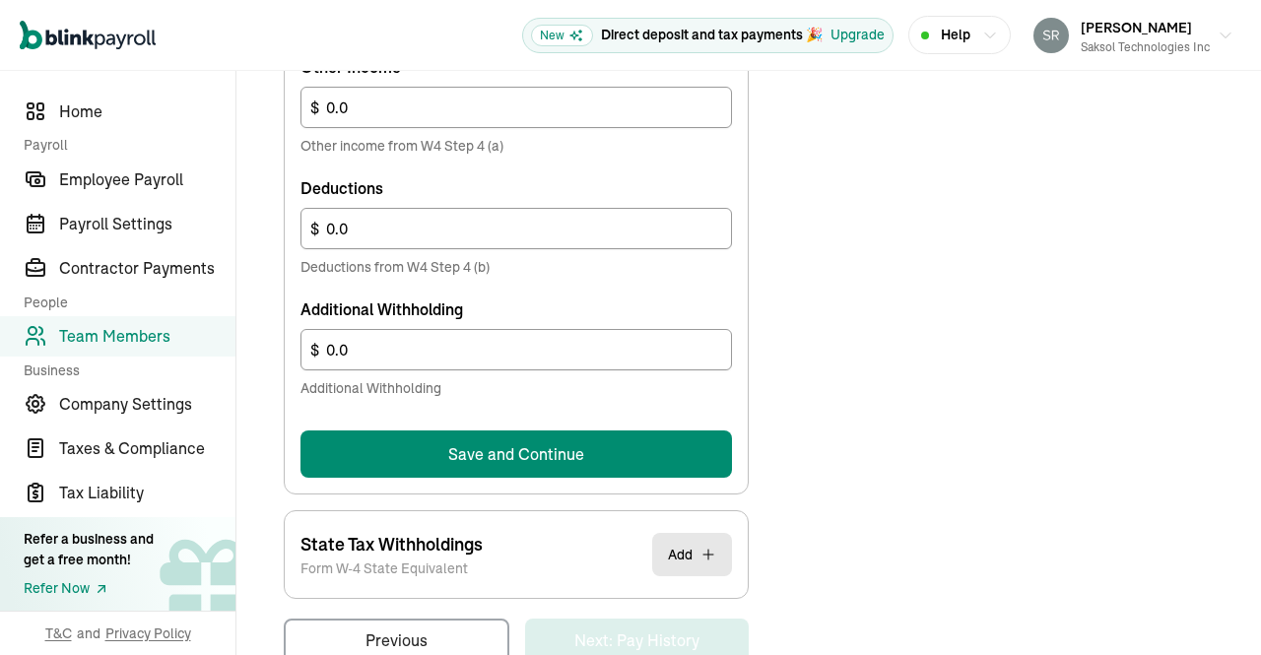
scroll to position [1272, 0]
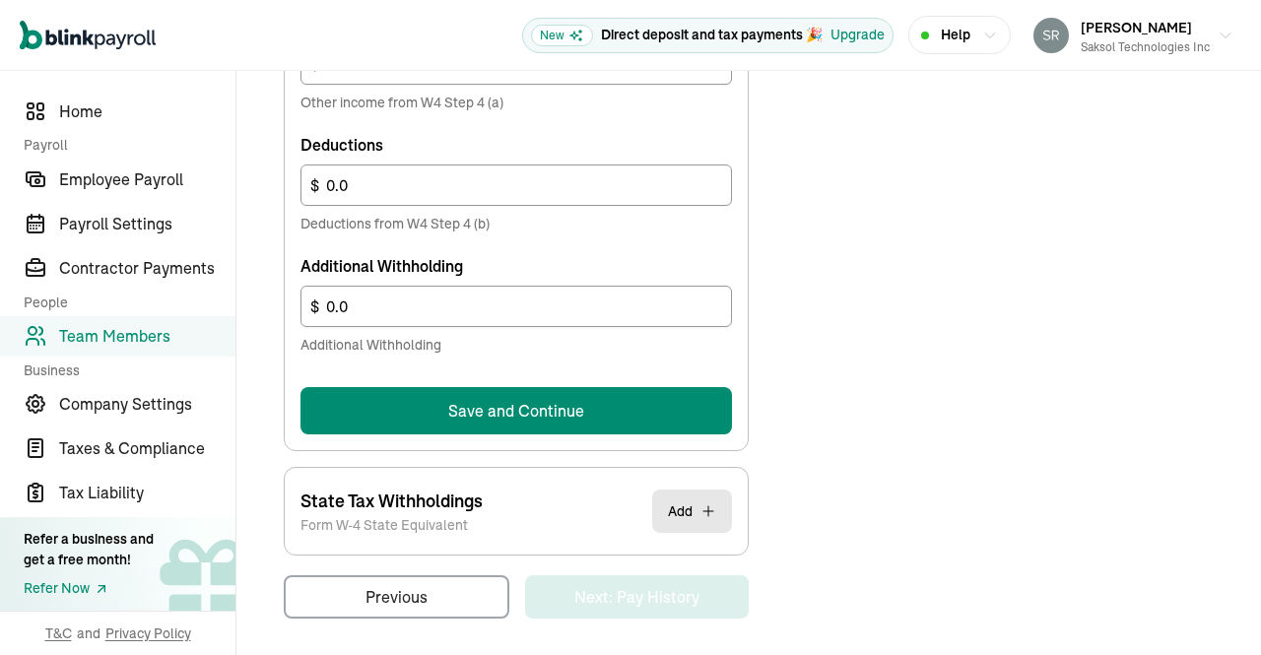
click at [632, 407] on button "Save and Continue" at bounding box center [515, 410] width 431 height 47
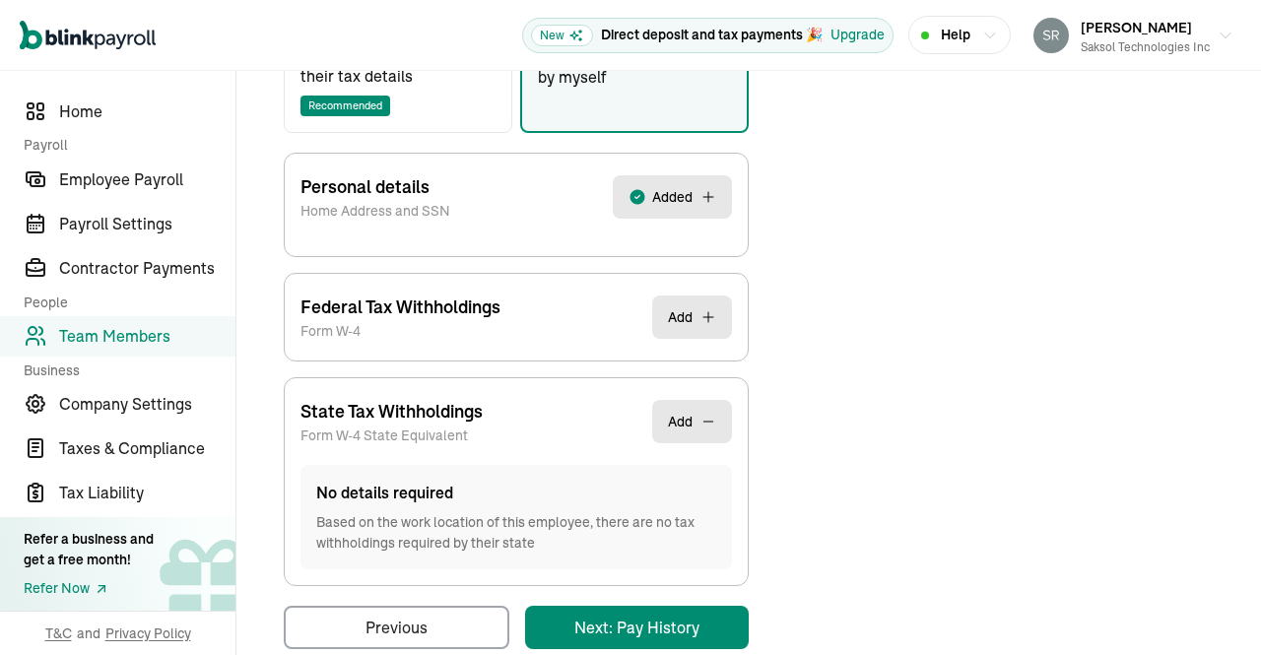
scroll to position [447, 0]
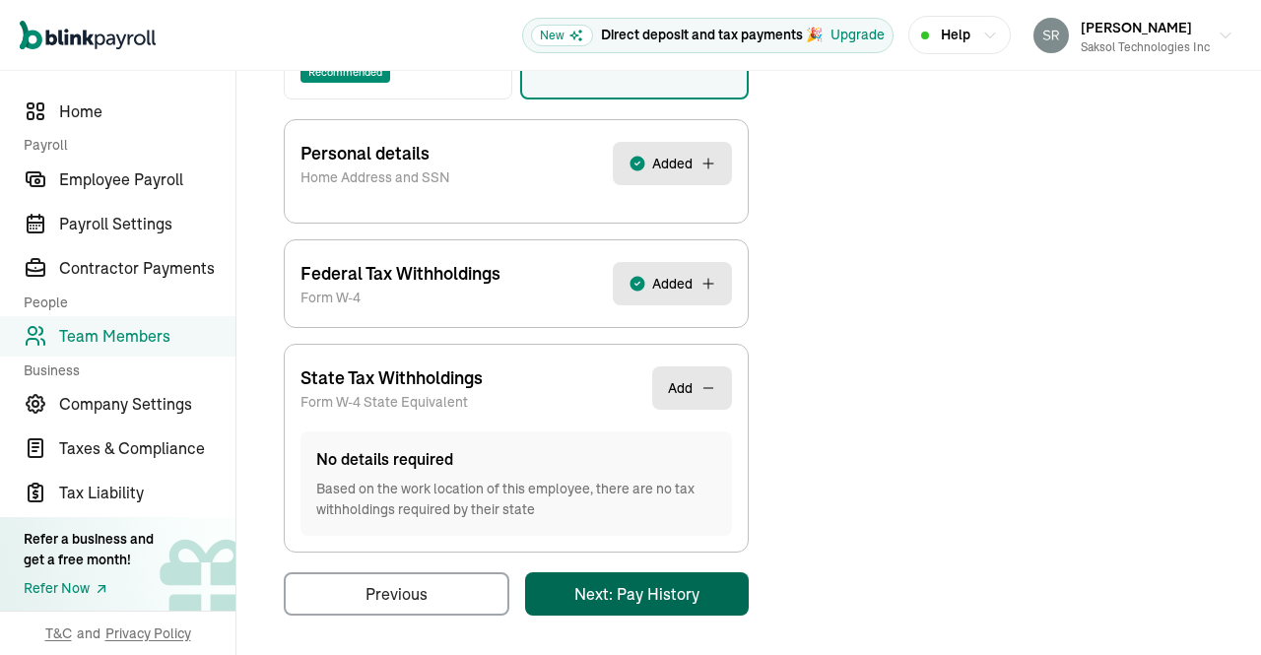
click at [671, 575] on div "Back to team members Jugal Prakash Anvekar W2 Employee Active Pay Stubs General…" at bounding box center [748, 141] width 1024 height 1035
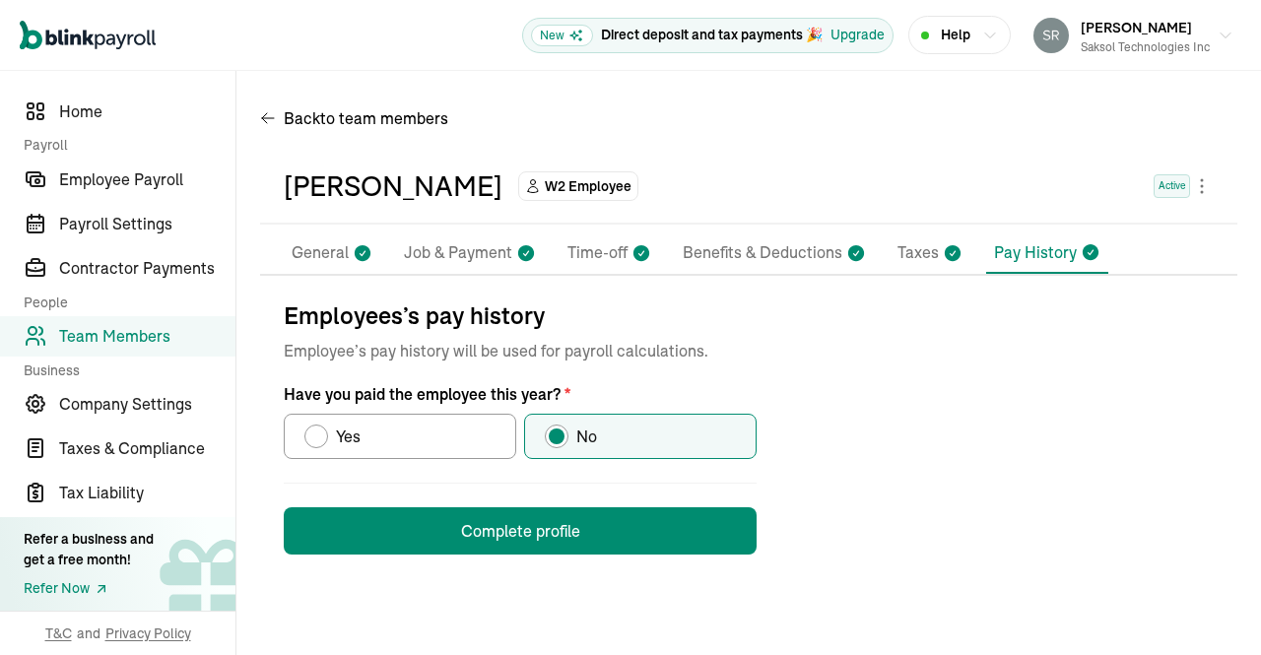
click at [636, 522] on button "Complete profile" at bounding box center [520, 530] width 473 height 47
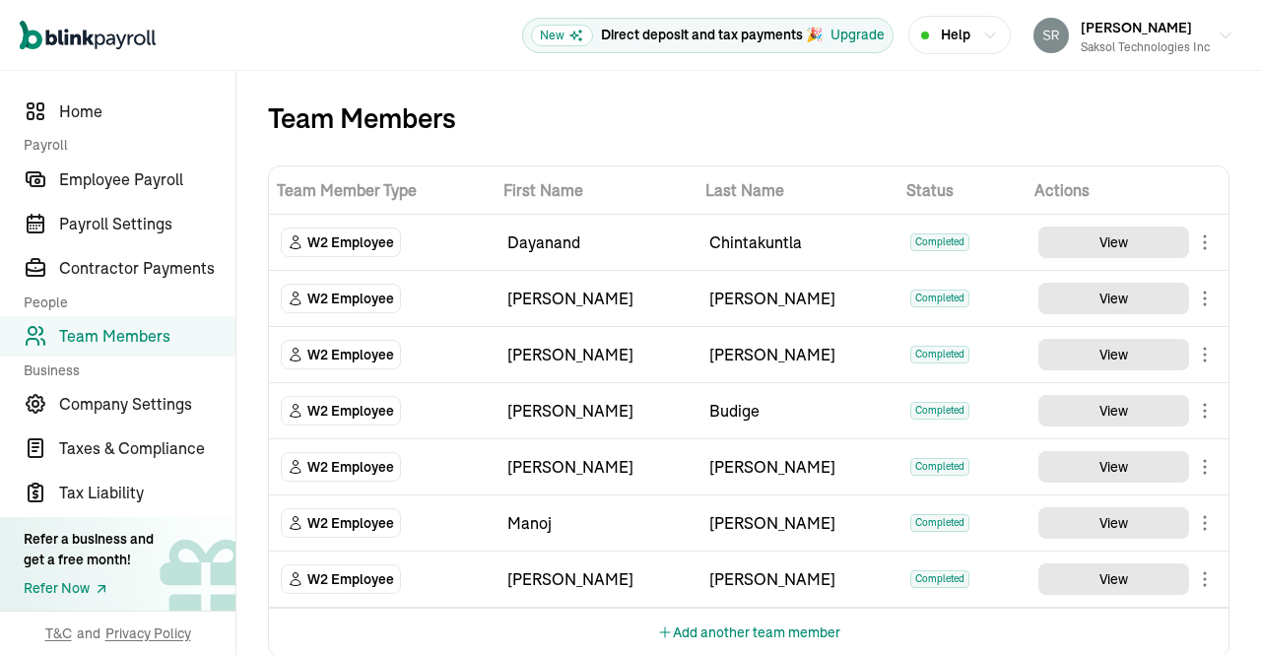
scroll to position [30, 0]
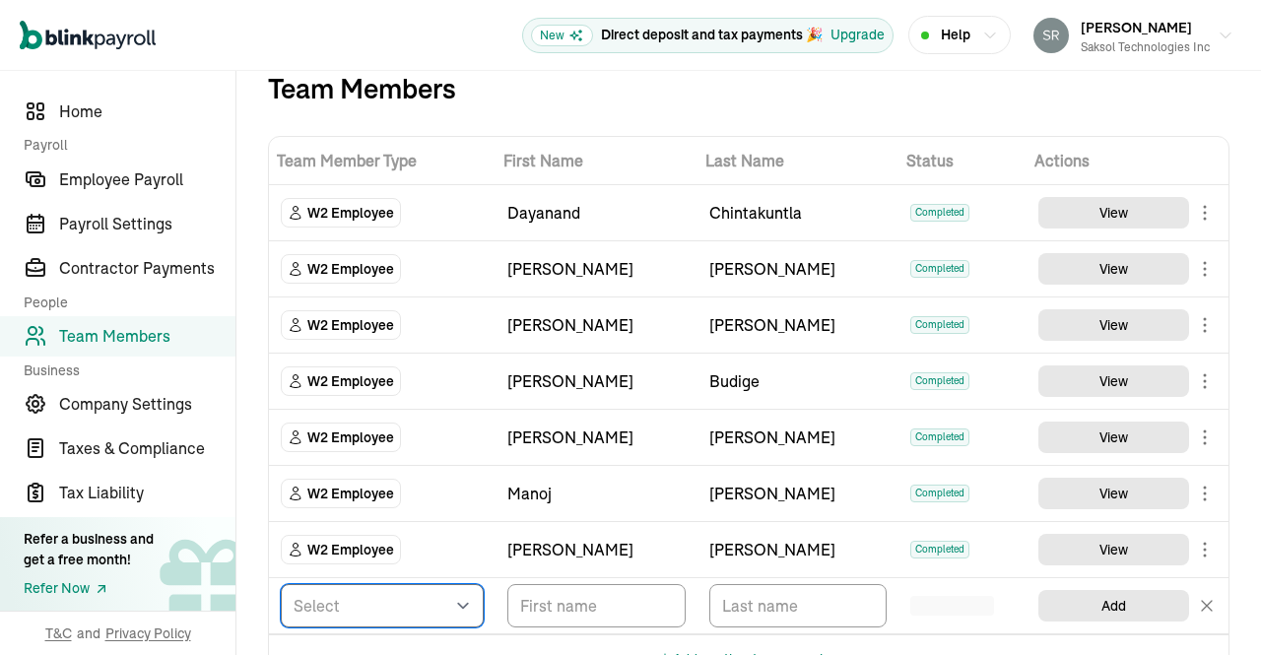
click at [441, 606] on select "Select W2 Employee Individual - 1099 Contractor Business - 1099 Contractor" at bounding box center [382, 605] width 203 height 43
select select "employee"
click at [281, 584] on select "Select W2 Employee Individual - 1099 Contractor Business - 1099 Contractor" at bounding box center [382, 605] width 203 height 43
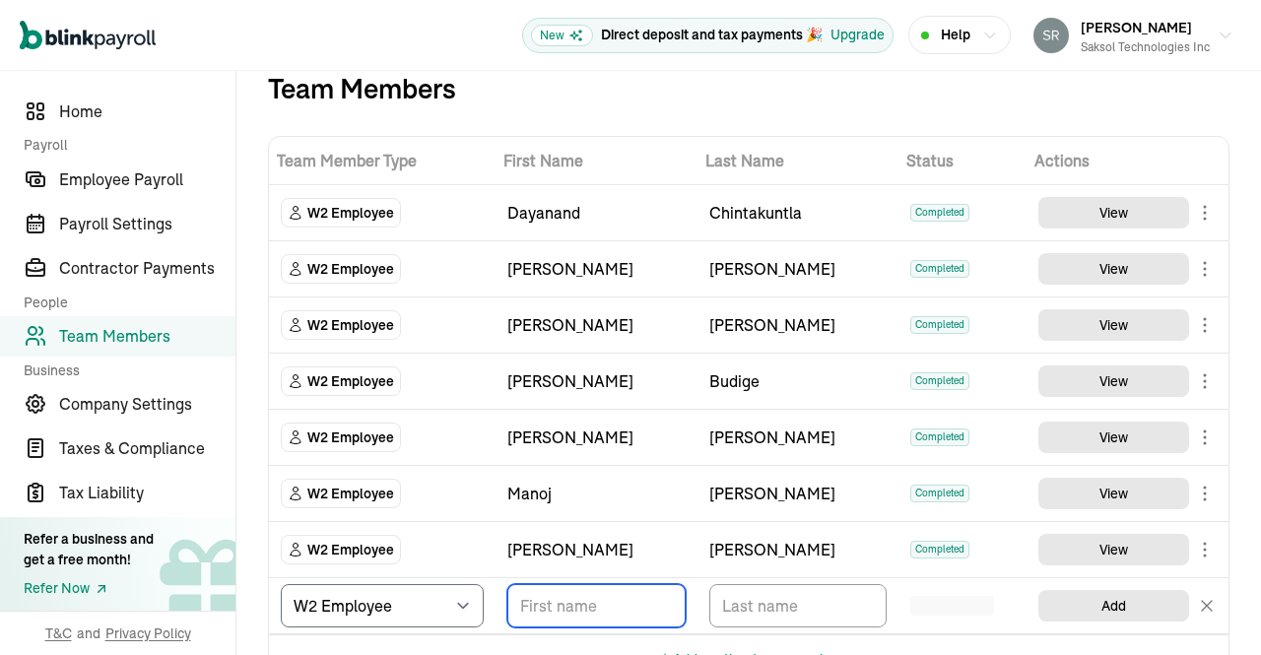
click at [624, 596] on input "TextInput" at bounding box center [596, 605] width 178 height 43
paste input "Rajesh Kadali"
click at [593, 604] on input "Rajesh Kadali" at bounding box center [596, 605] width 178 height 43
type input "Rajesh"
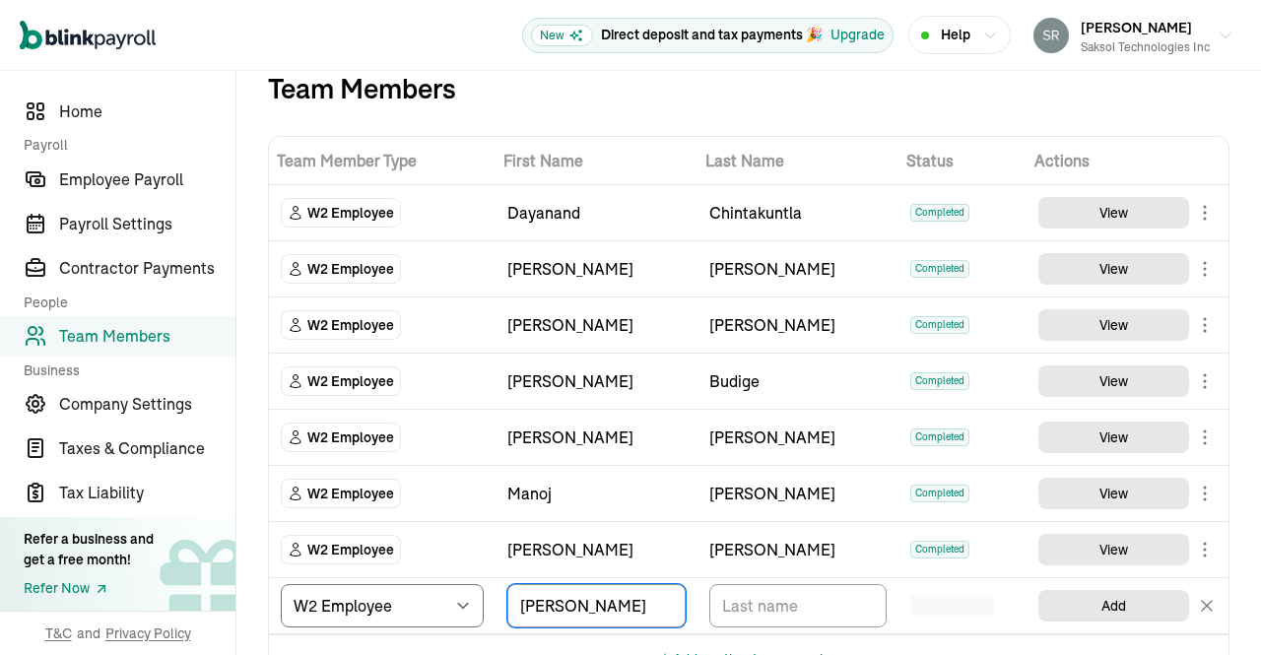
scroll to position [53, 0]
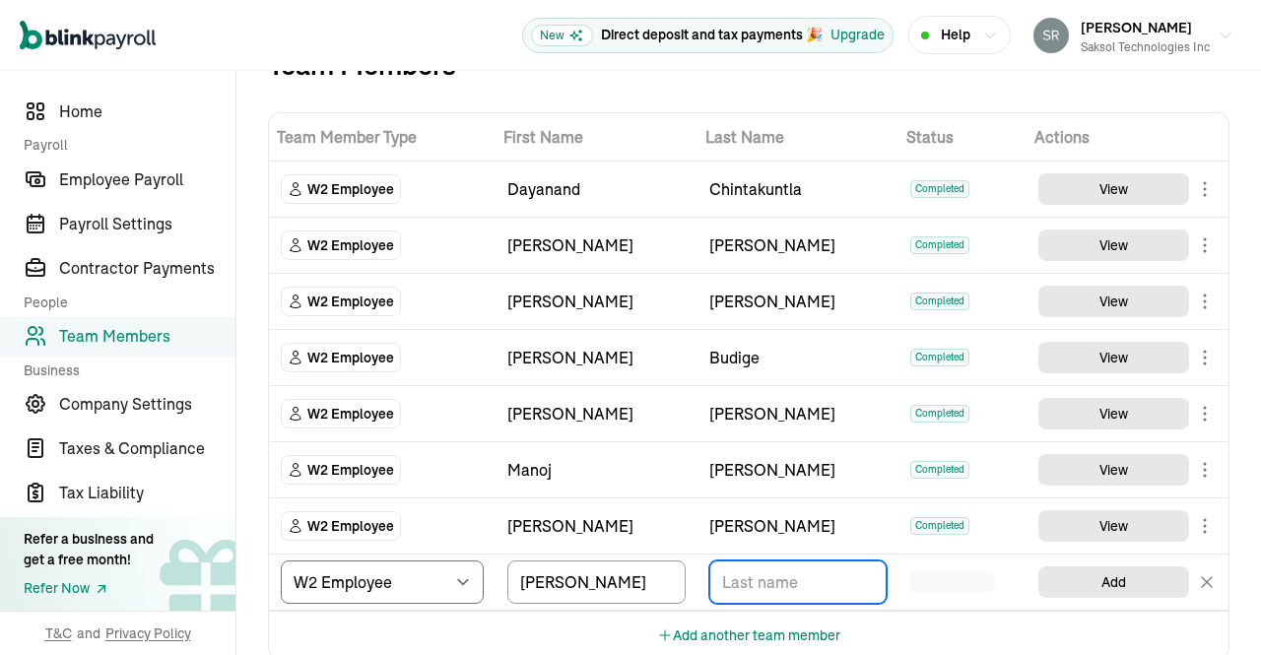
click at [793, 574] on input "TextInput" at bounding box center [798, 581] width 178 height 43
paste input "Kadali"
type input "Kadali"
click at [964, 616] on div "Add another team member" at bounding box center [748, 635] width 959 height 48
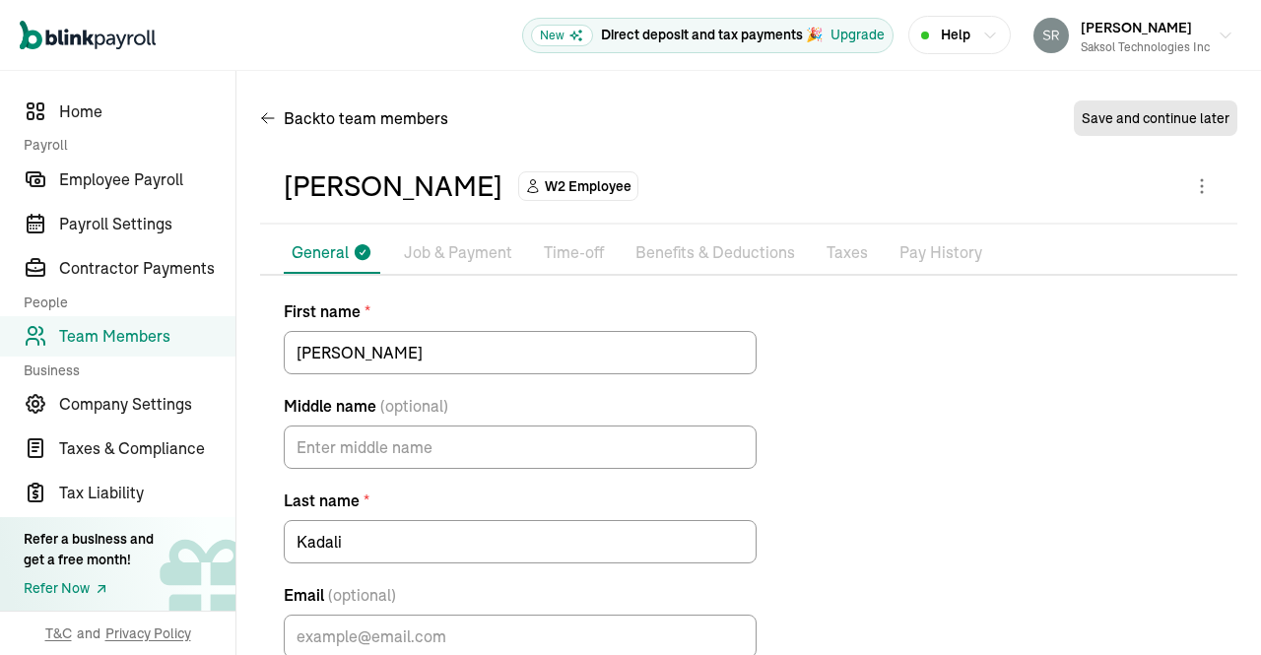
scroll to position [112, 0]
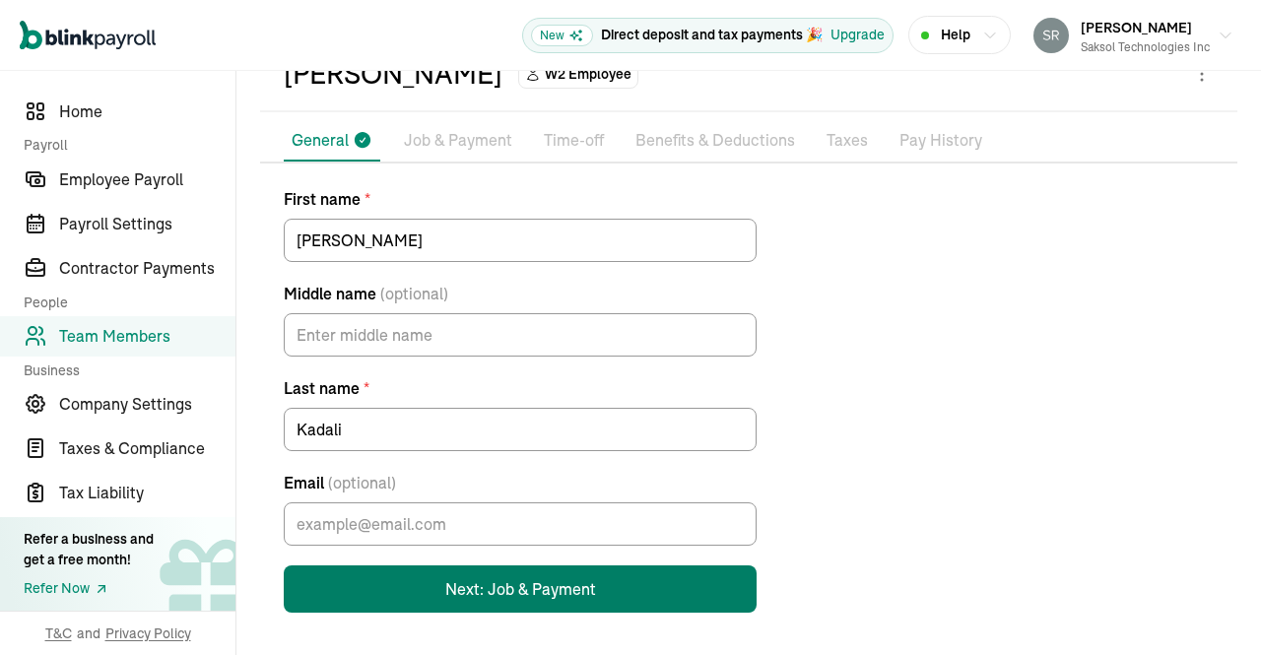
click at [520, 583] on button "Next: Job & Payment" at bounding box center [520, 588] width 473 height 47
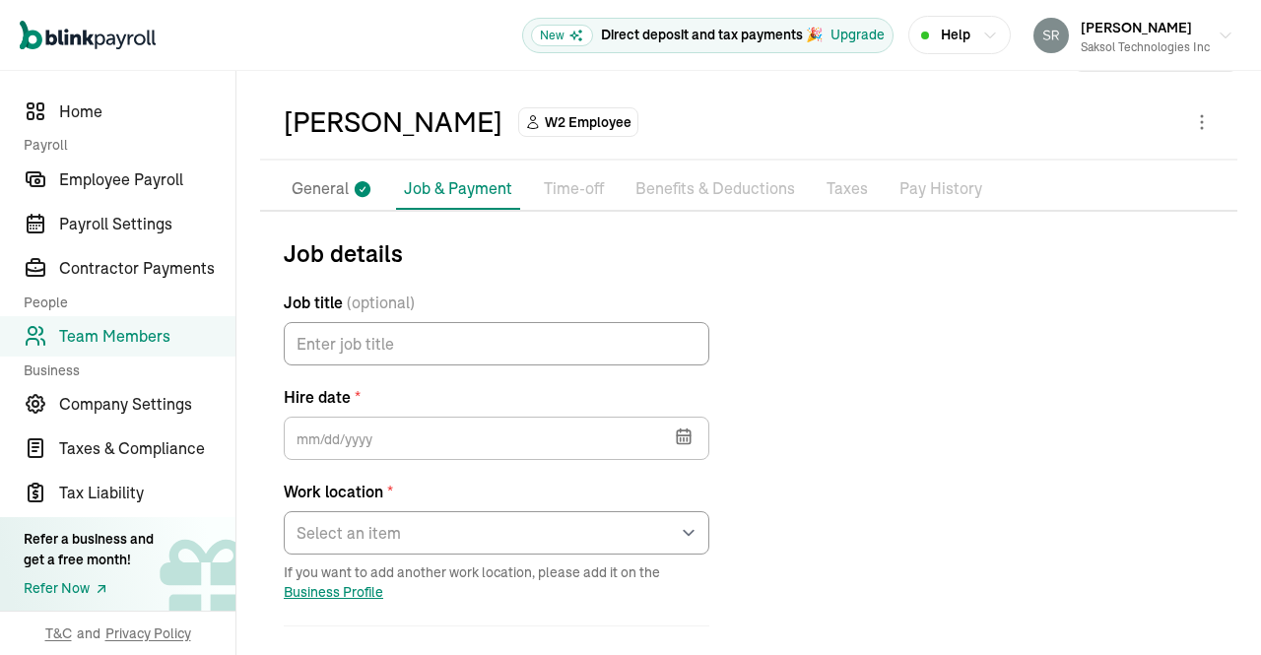
scroll to position [77, 0]
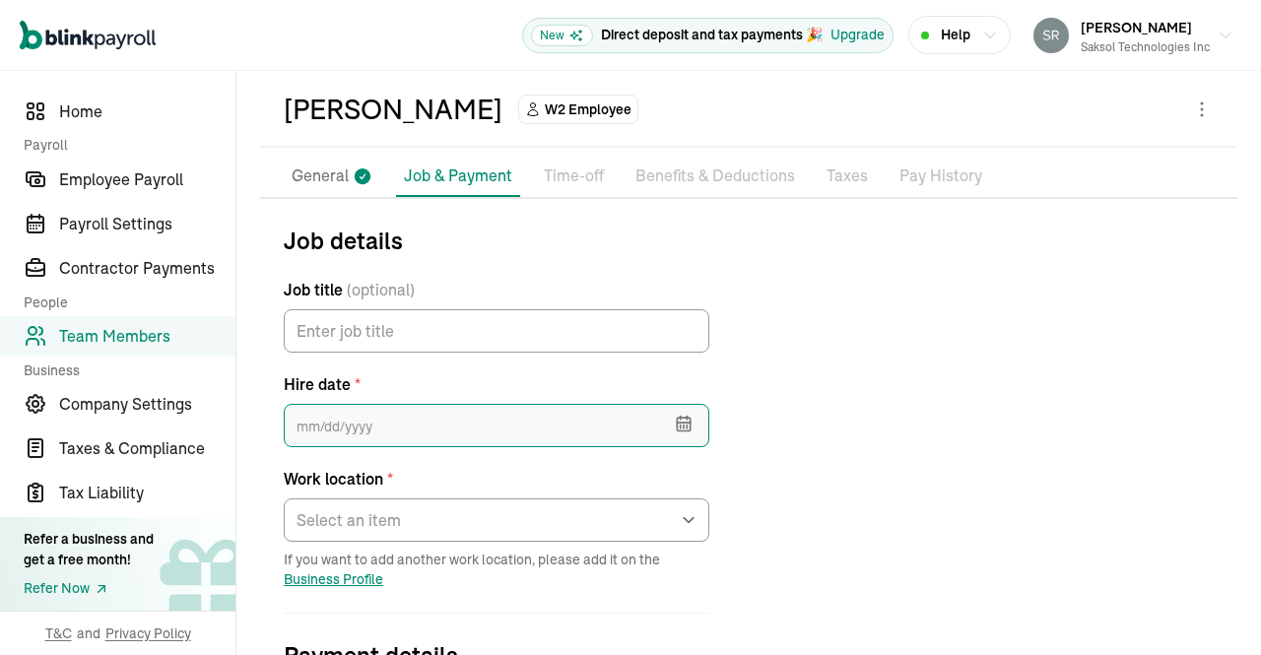
click at [622, 417] on input "text" at bounding box center [496, 425] width 425 height 43
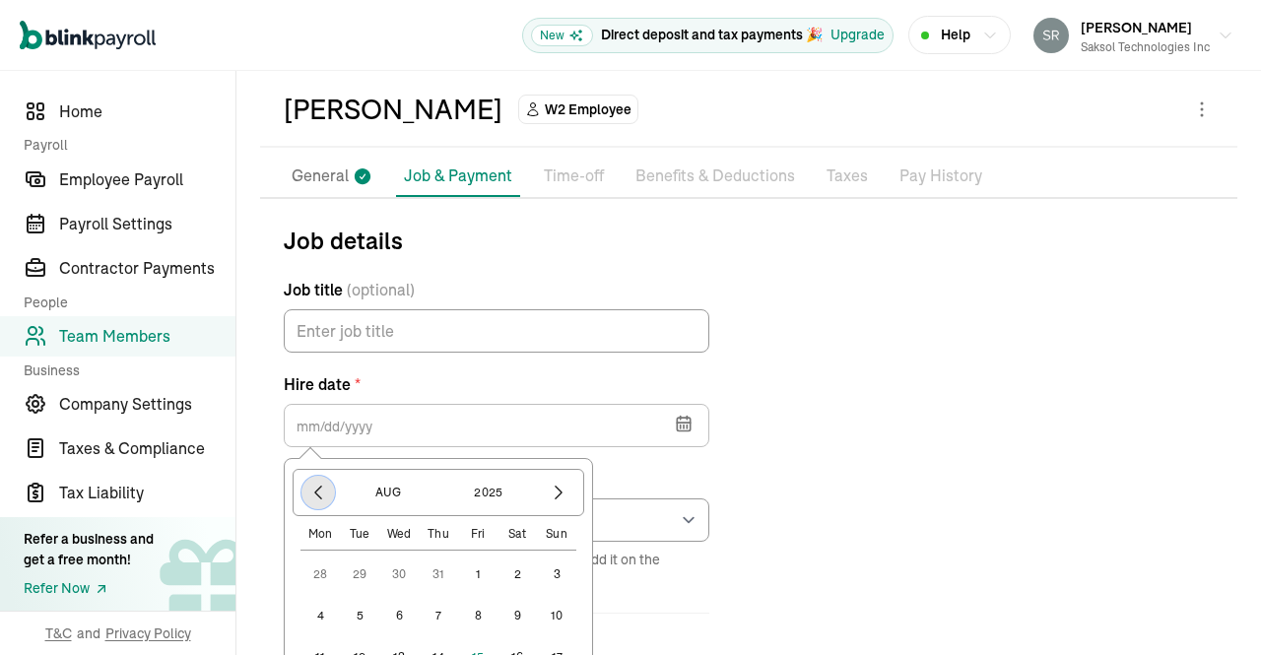
click at [317, 490] on icon "button" at bounding box center [318, 493] width 20 height 20
click at [317, 492] on icon "button" at bounding box center [318, 493] width 20 height 20
click at [317, 490] on icon "button" at bounding box center [318, 493] width 20 height 20
click at [317, 489] on icon "button" at bounding box center [318, 493] width 6 height 13
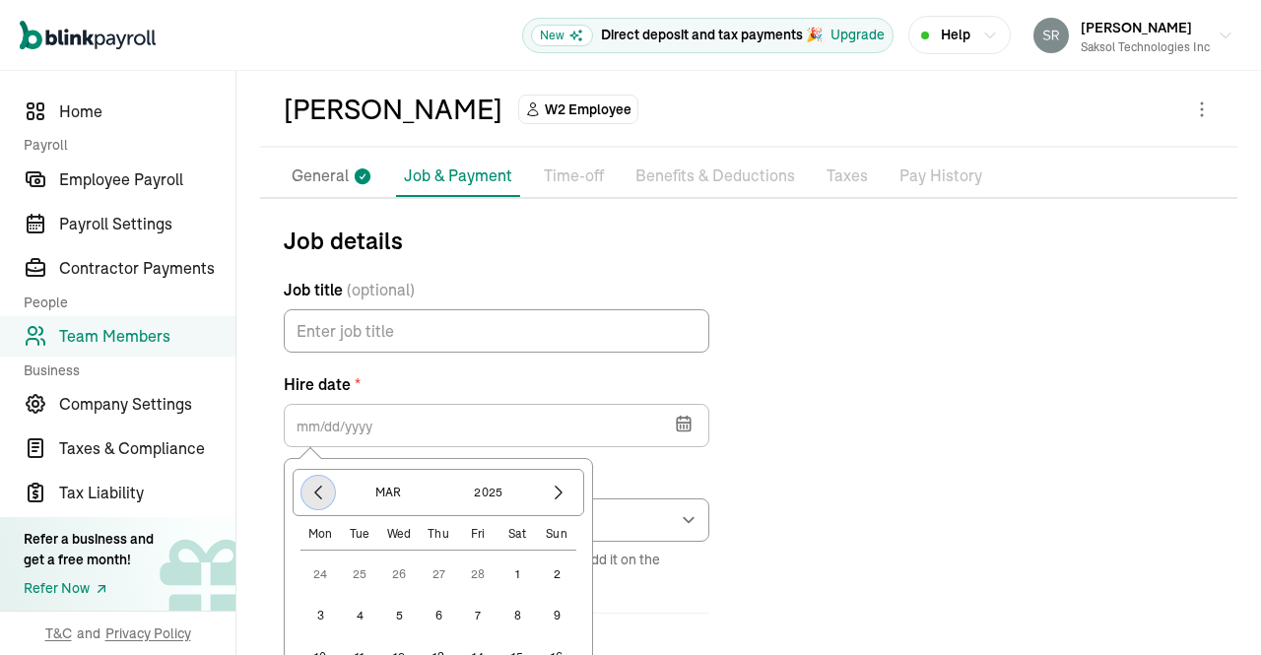
click at [323, 490] on icon "button" at bounding box center [318, 493] width 20 height 20
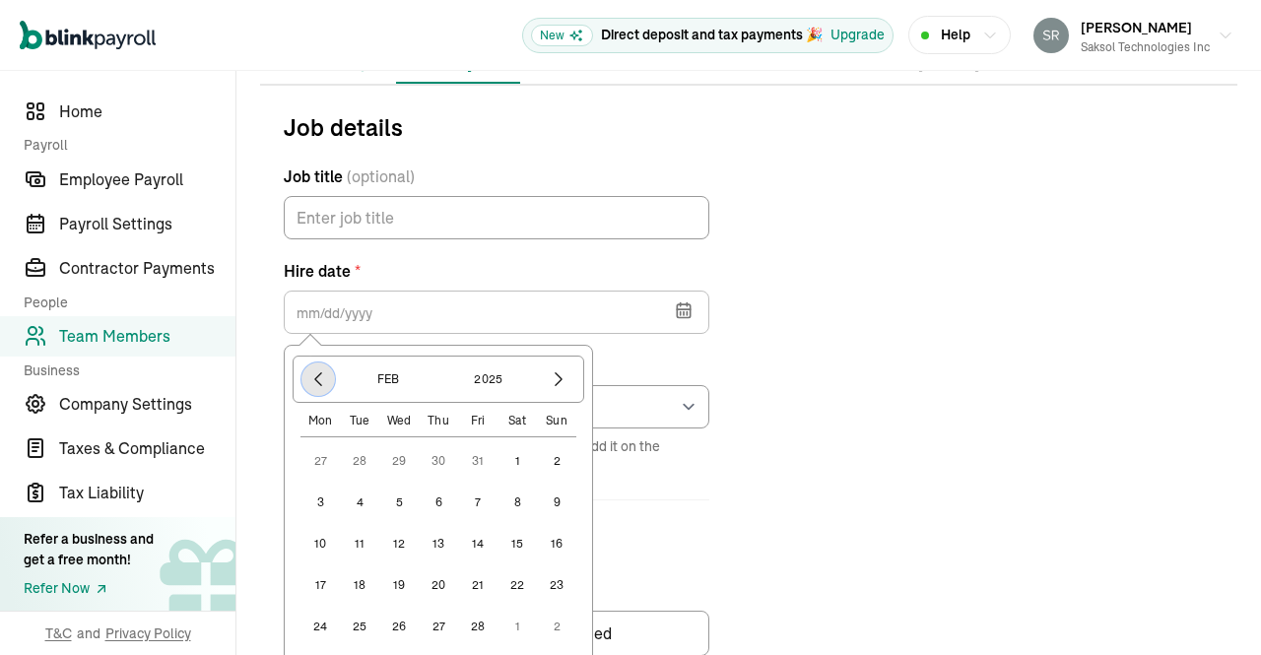
scroll to position [229, 0]
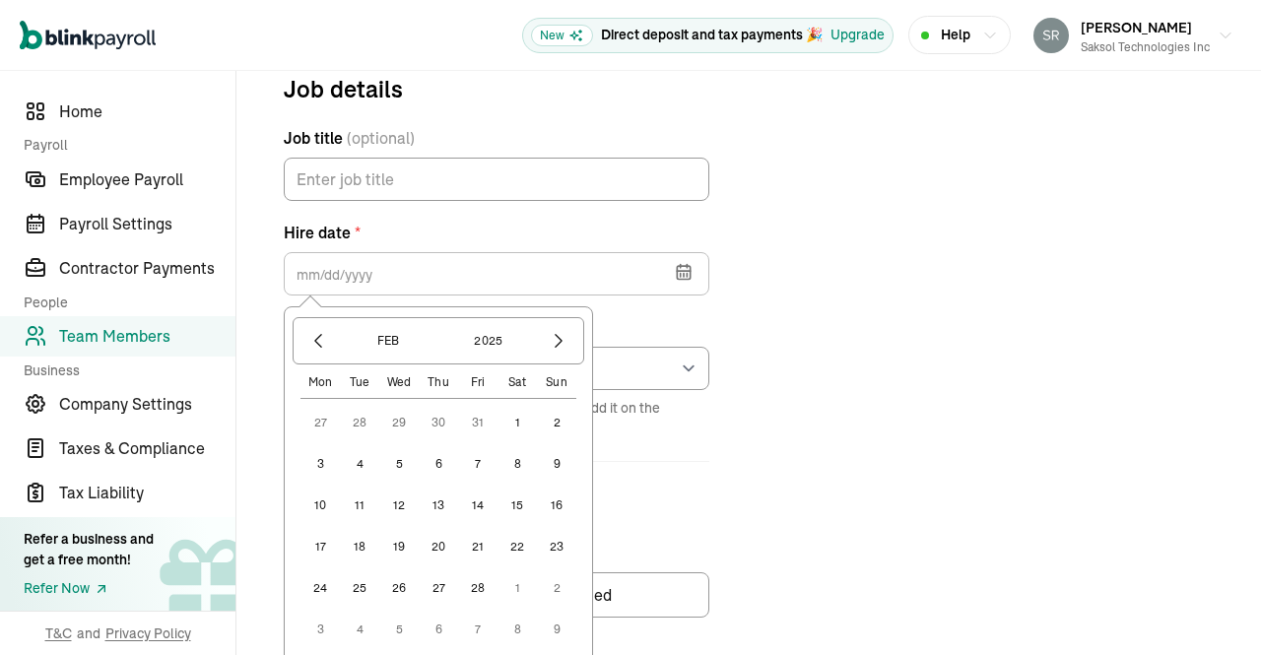
click at [319, 545] on button "17" at bounding box center [319, 546] width 39 height 39
type input "02/17/2025"
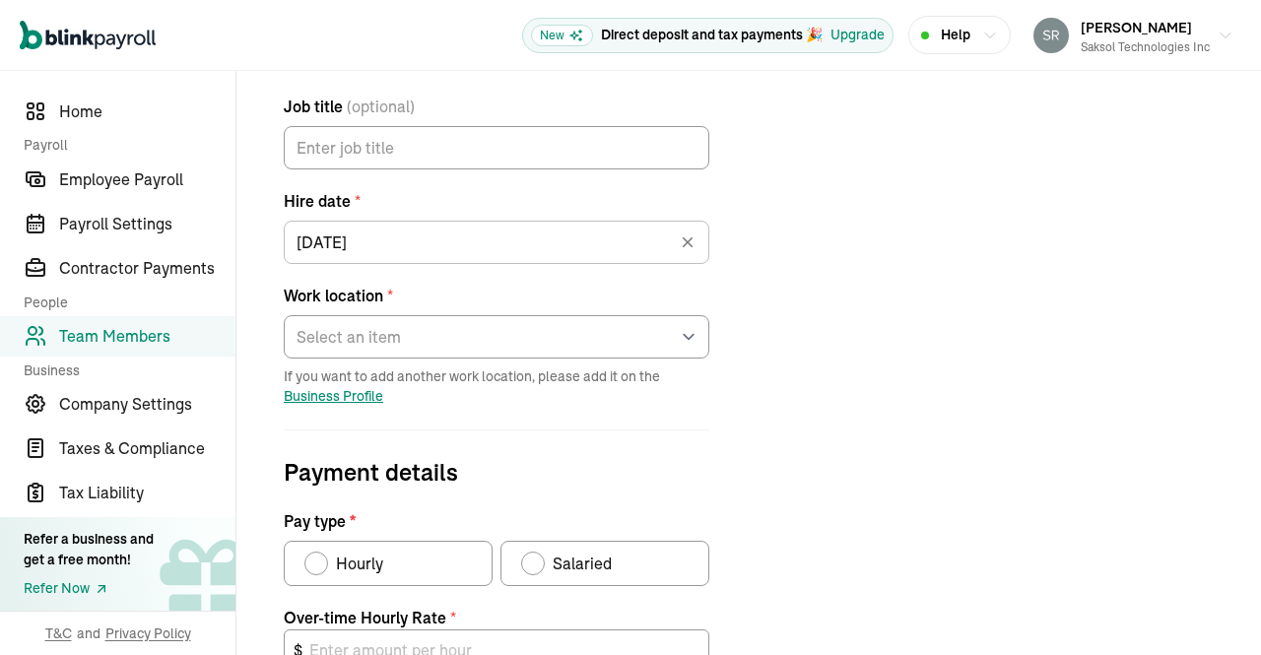
scroll to position [264, 0]
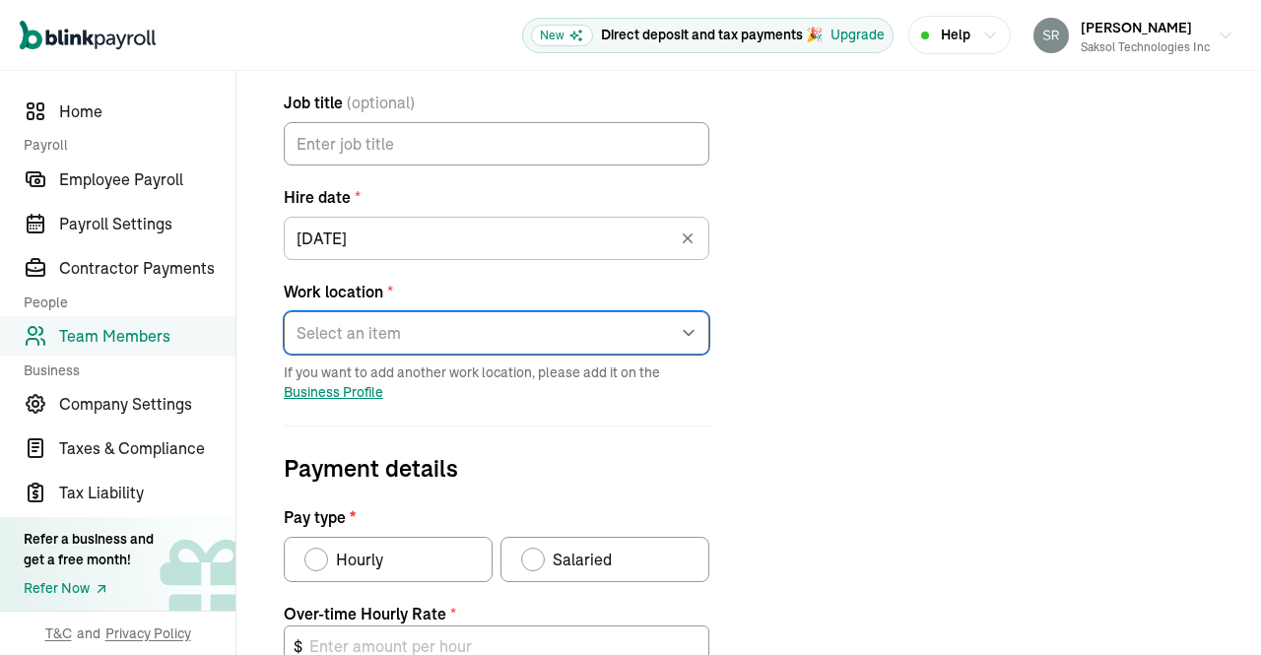
click at [684, 332] on select "Select an item 13601 Preston Rd Works from home" at bounding box center [496, 332] width 425 height 43
select select "13601 Preston Rd"
click at [284, 311] on select "Select an item 13601 Preston Rd Works from home" at bounding box center [496, 332] width 425 height 43
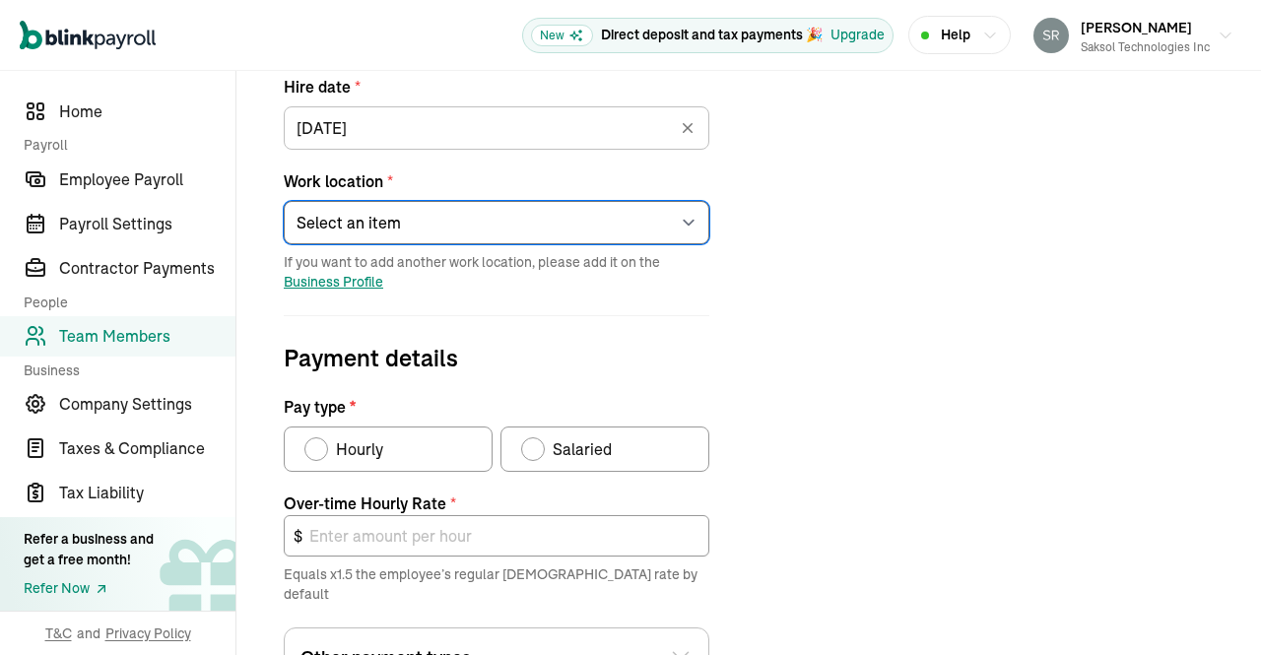
scroll to position [410, 0]
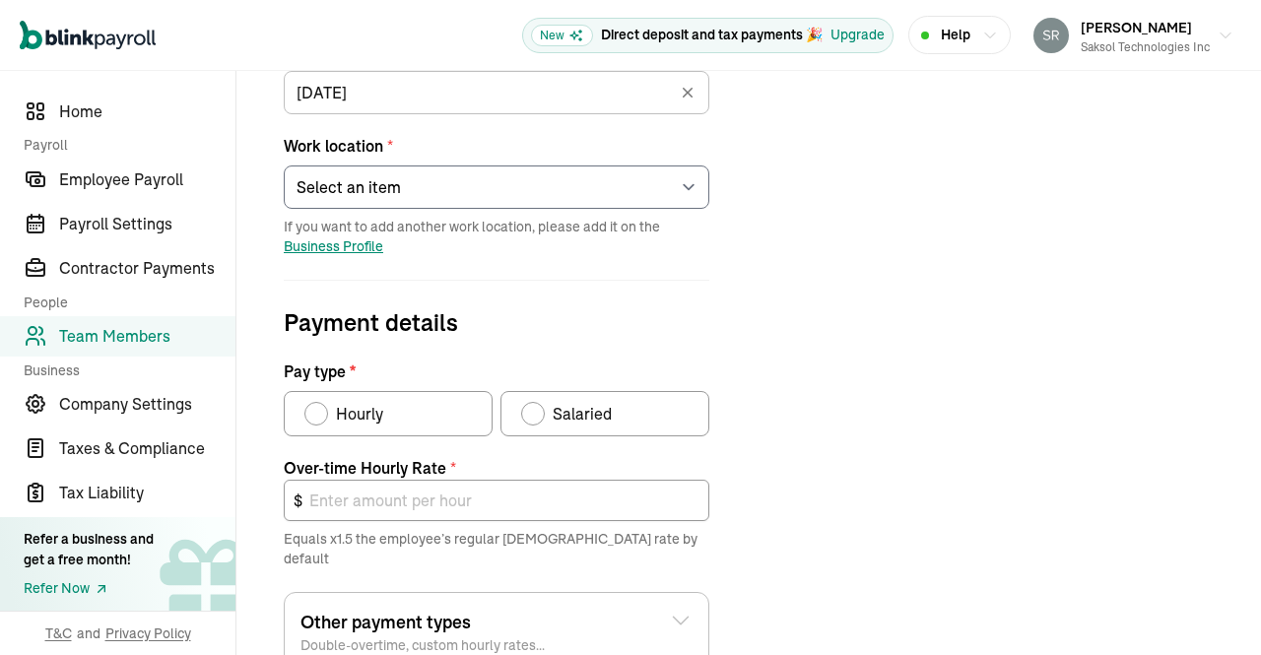
click at [559, 418] on span "Salaried" at bounding box center [582, 414] width 59 height 24
click at [536, 417] on input "Salaried" at bounding box center [528, 409] width 16 height 16
radio input "true"
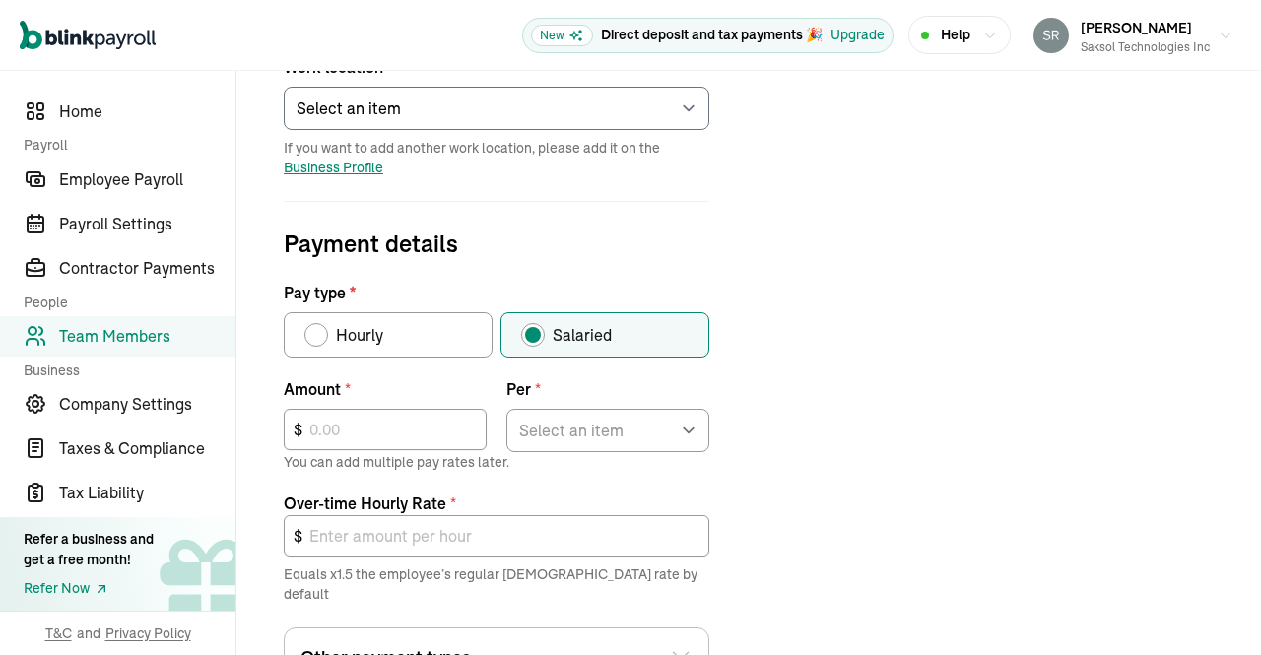
scroll to position [552, 0]
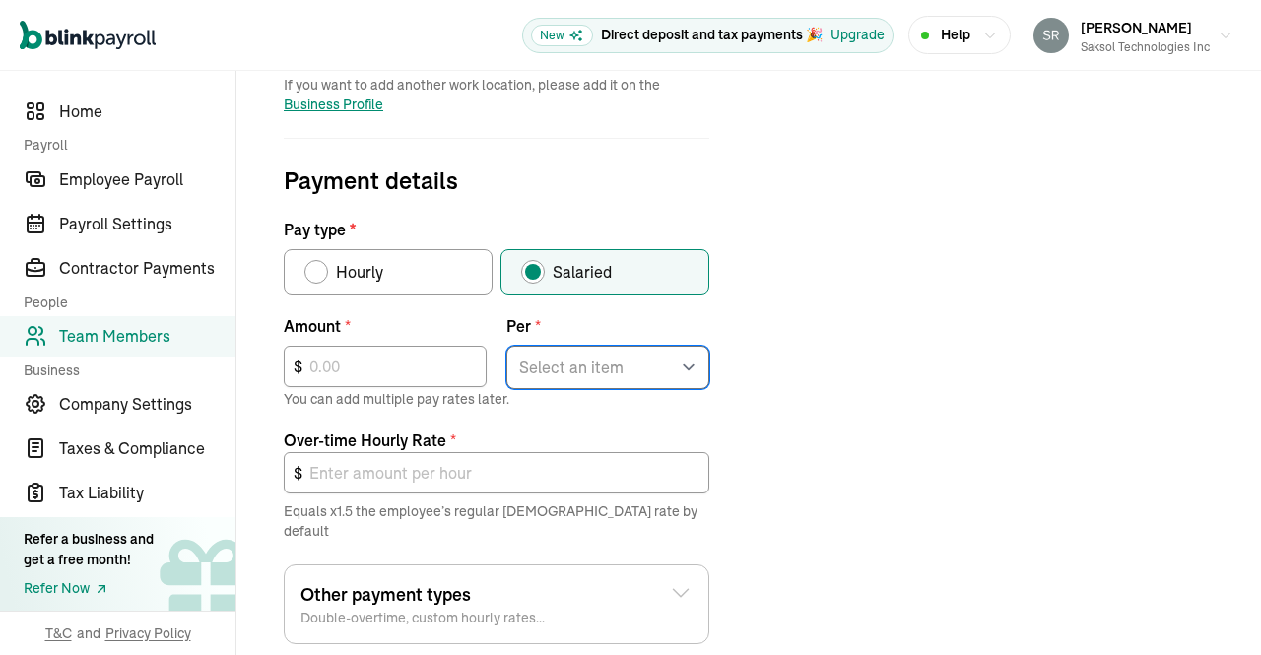
click at [682, 346] on select "Select an item Hour Week Month Year" at bounding box center [607, 367] width 203 height 43
select select "4"
click at [506, 346] on select "Select an item Hour Week Month Year" at bounding box center [607, 367] width 203 height 43
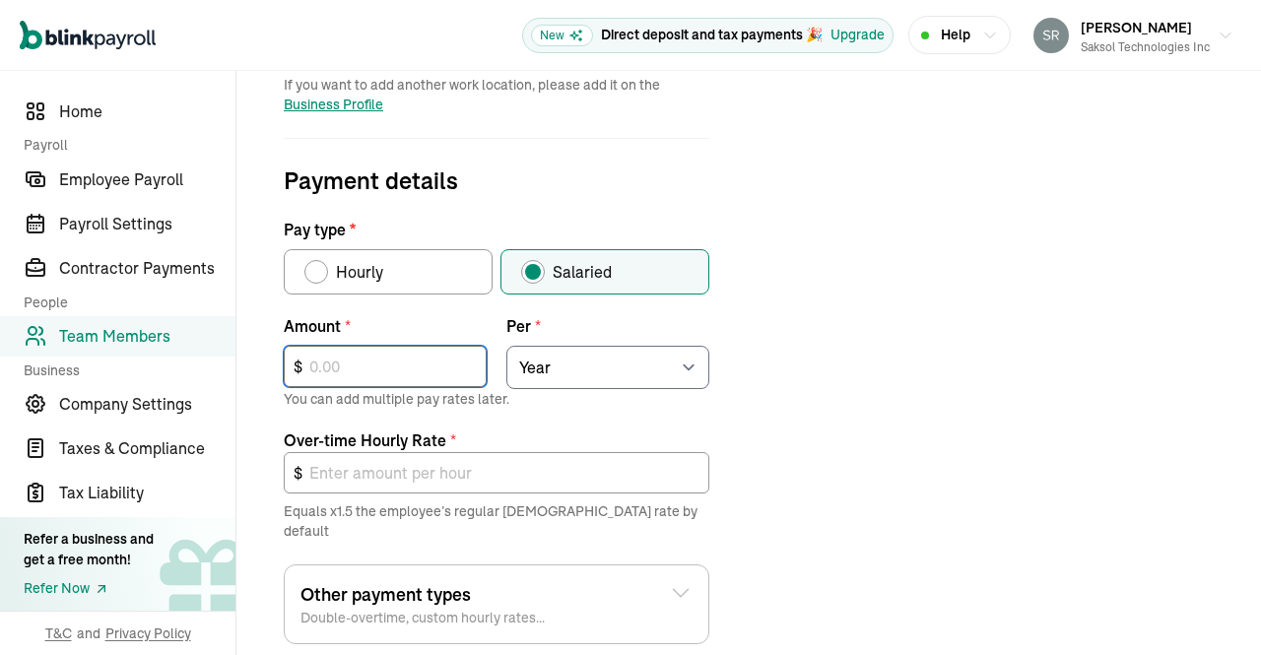
click at [410, 360] on input "text" at bounding box center [385, 366] width 203 height 41
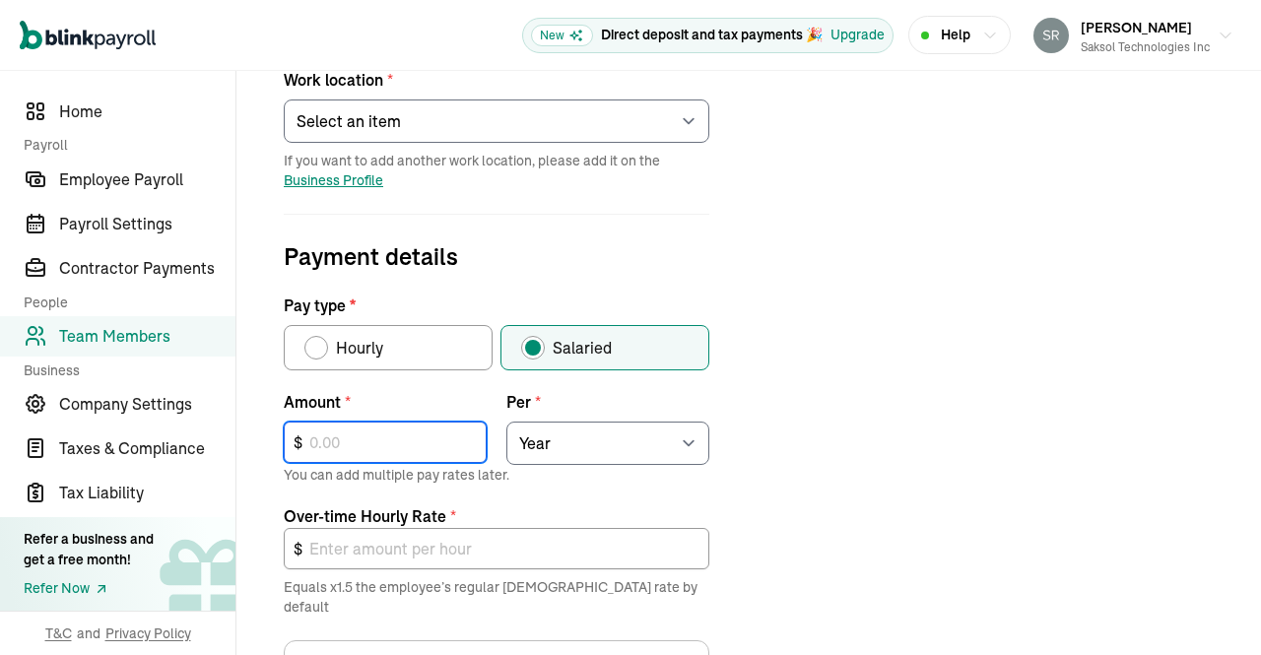
scroll to position [782, 0]
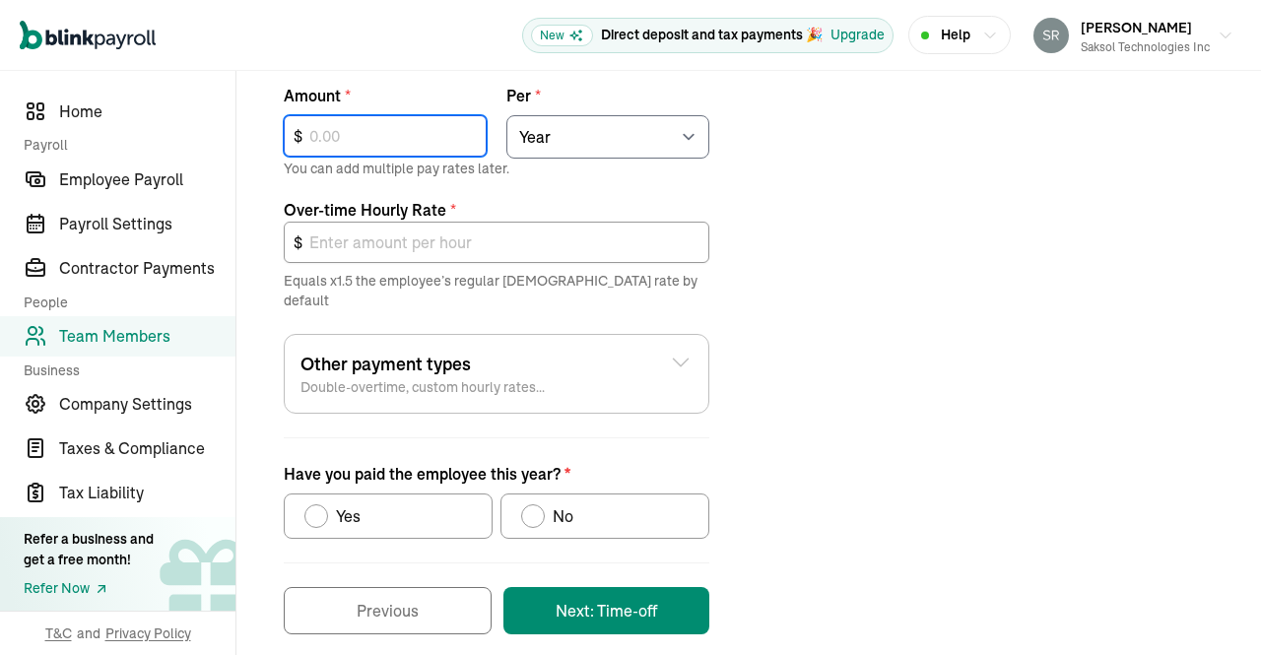
type input "9"
type input "0.01"
type input "91"
type input "0.07"
type input "915"
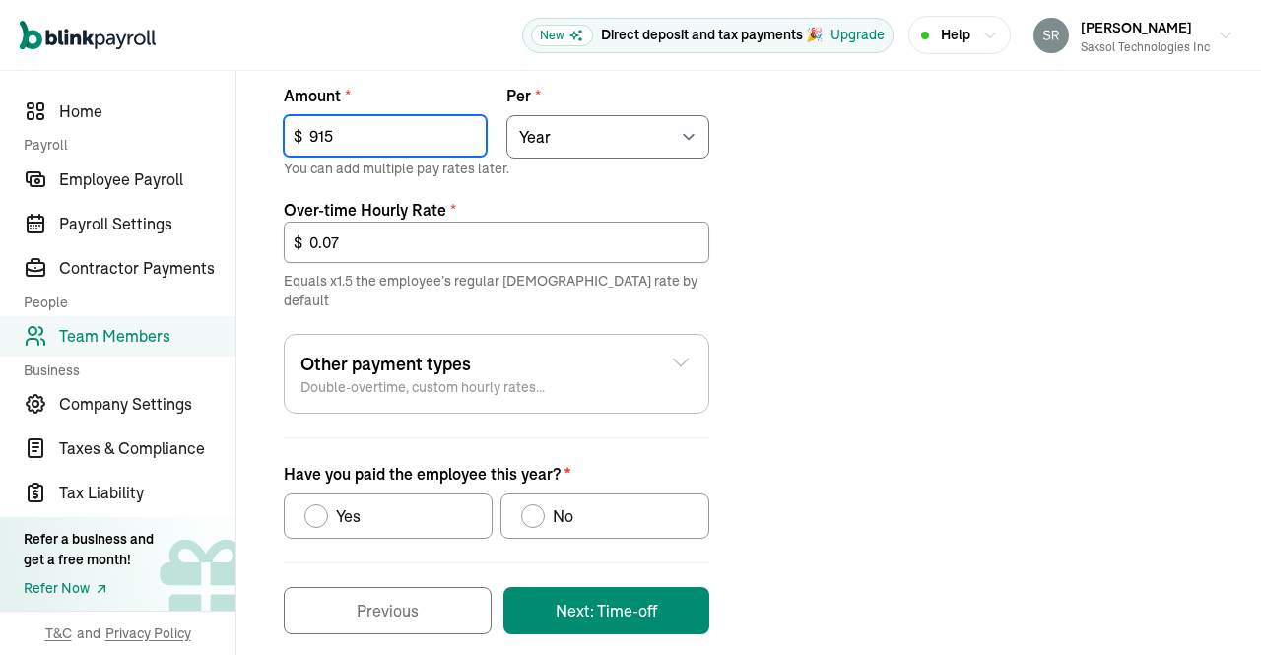
type input "0.66"
type input "9,156"
type input "6.60"
type input "91,562"
type input "66.03"
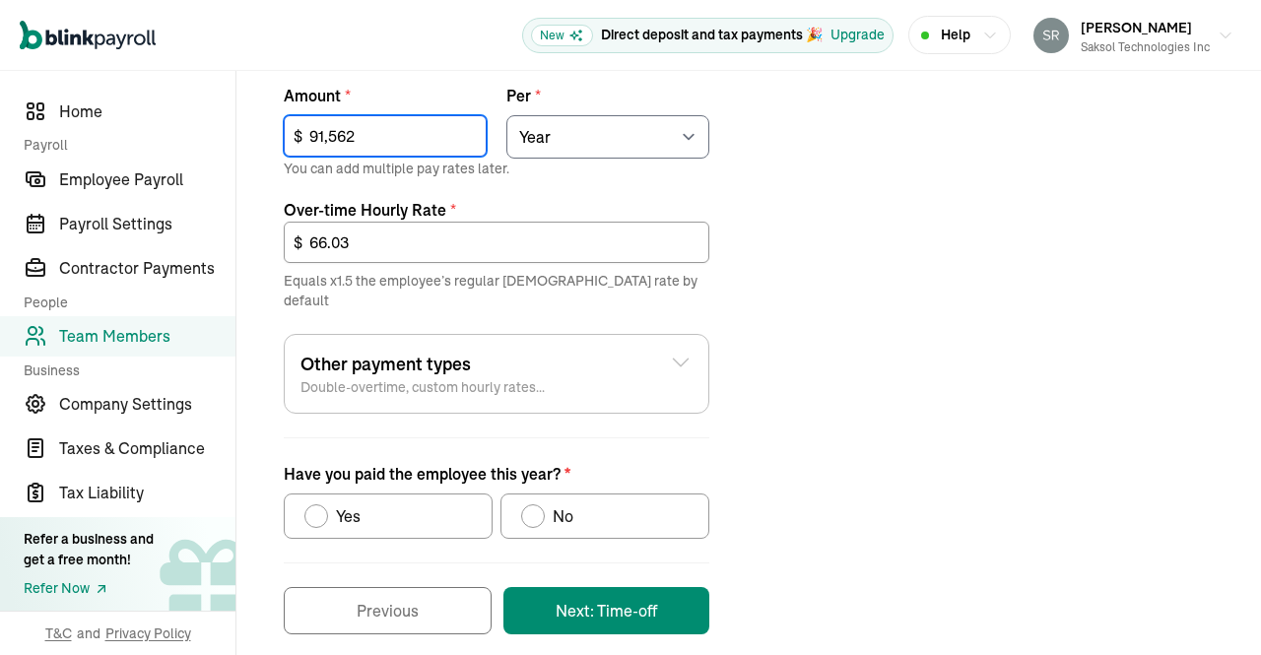
type input "91,562"
click at [546, 504] on div "No" at bounding box center [559, 516] width 29 height 24
click at [536, 503] on input "No" at bounding box center [528, 511] width 16 height 16
radio input "true"
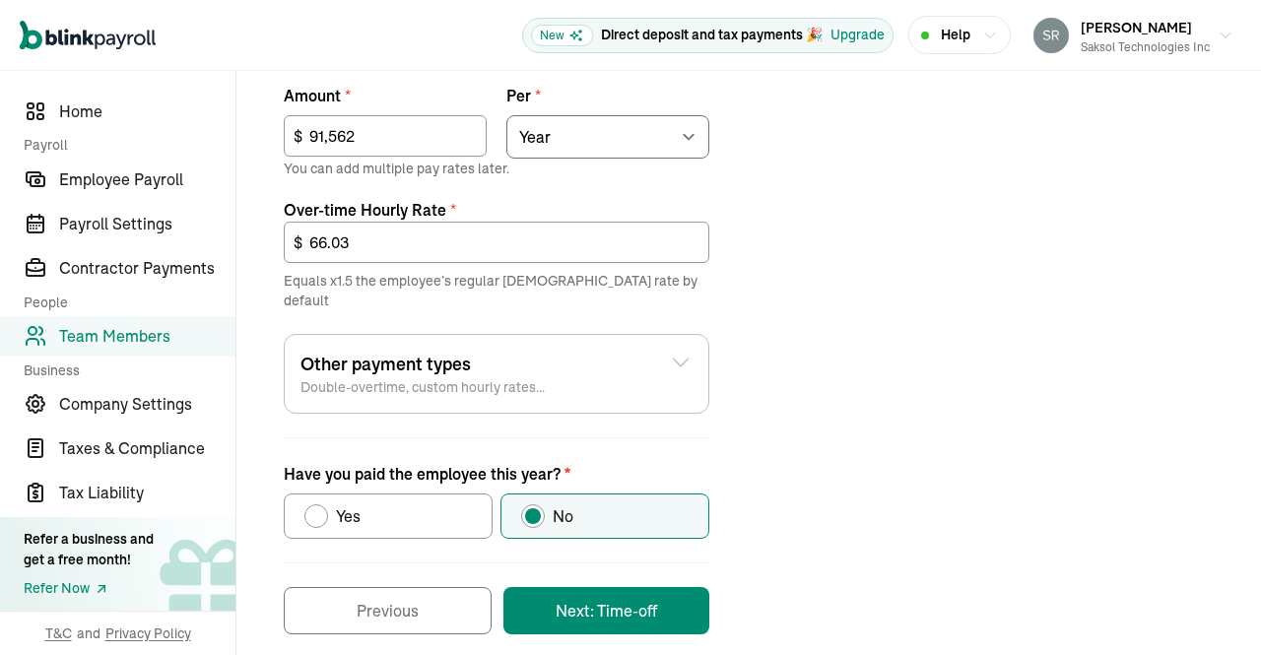
click at [618, 587] on button "Next: Time-off" at bounding box center [606, 610] width 206 height 47
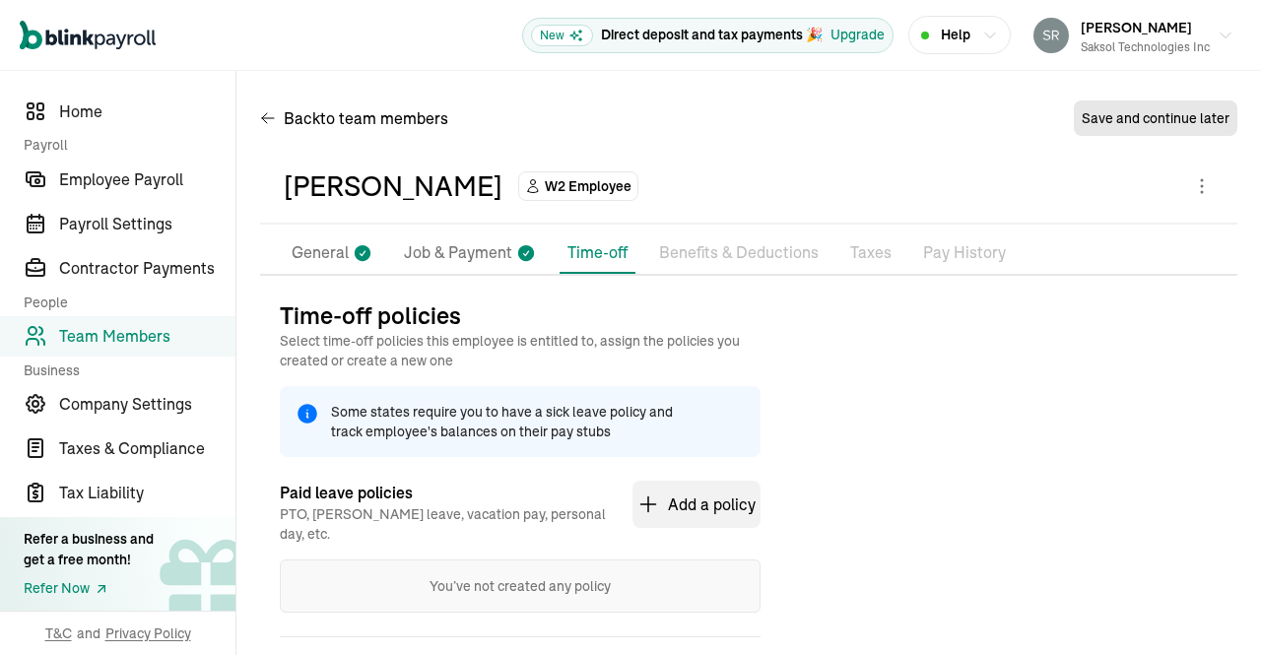
scroll to position [95, 0]
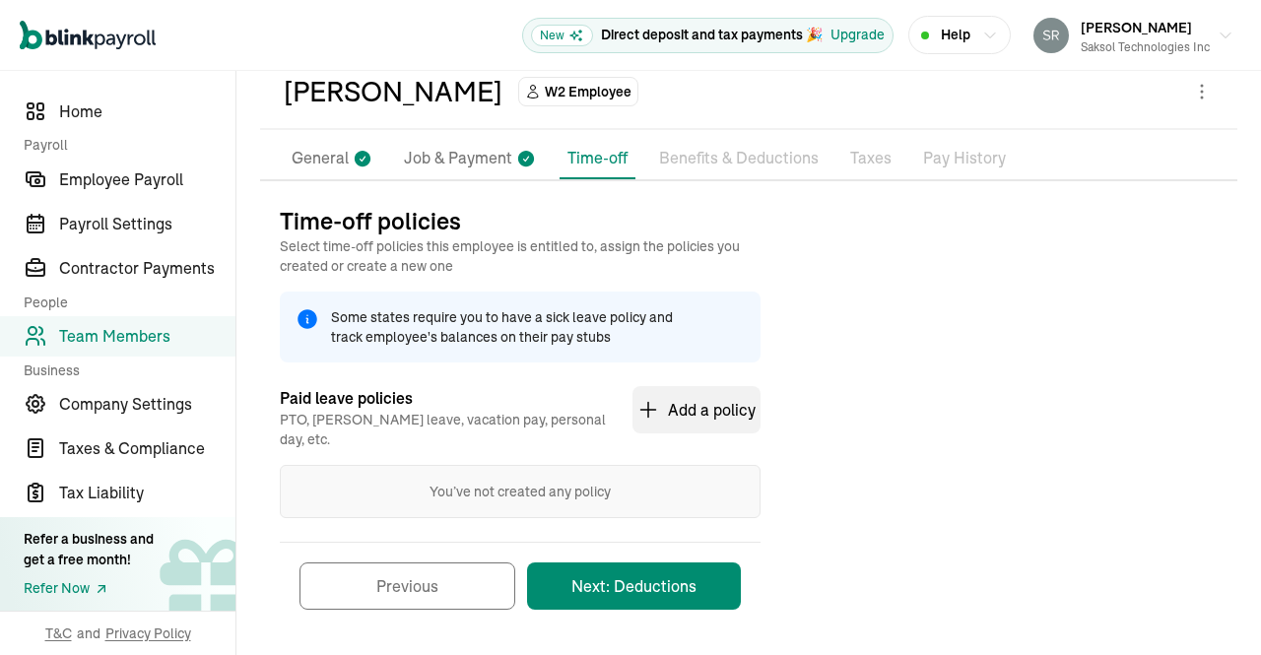
click at [670, 567] on button "Next: Deductions" at bounding box center [634, 585] width 214 height 47
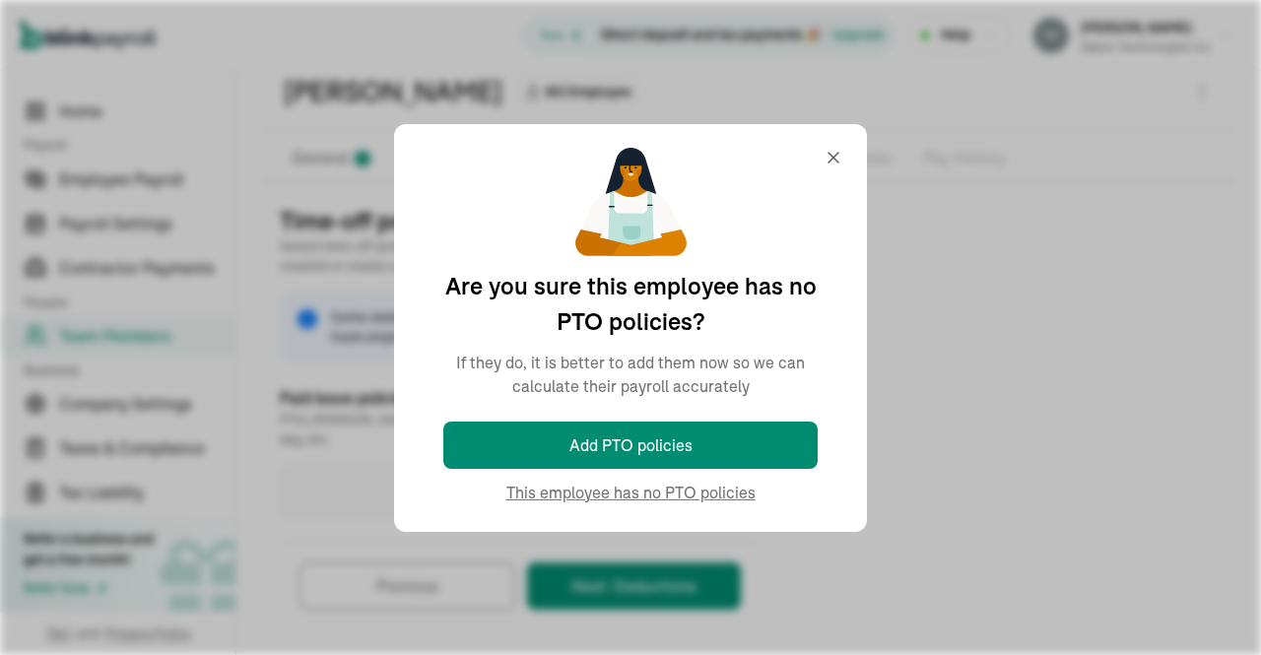
click at [713, 484] on p "You’ve not created any policy" at bounding box center [519, 492] width 447 height 20
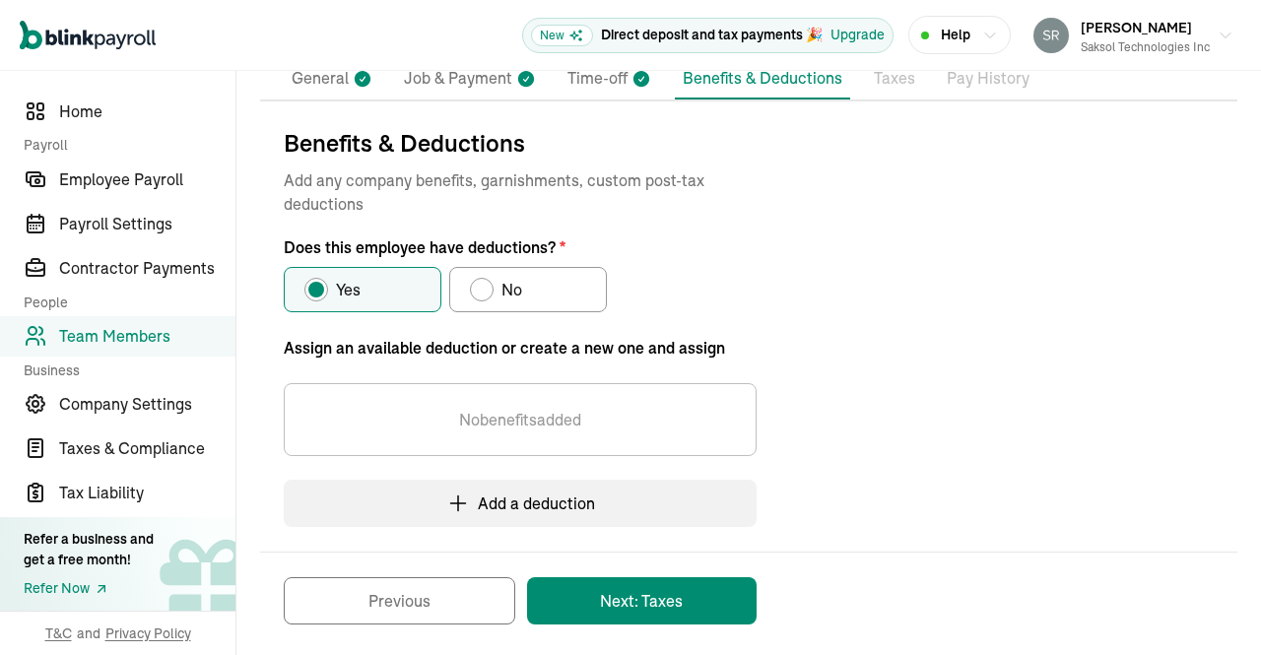
scroll to position [185, 0]
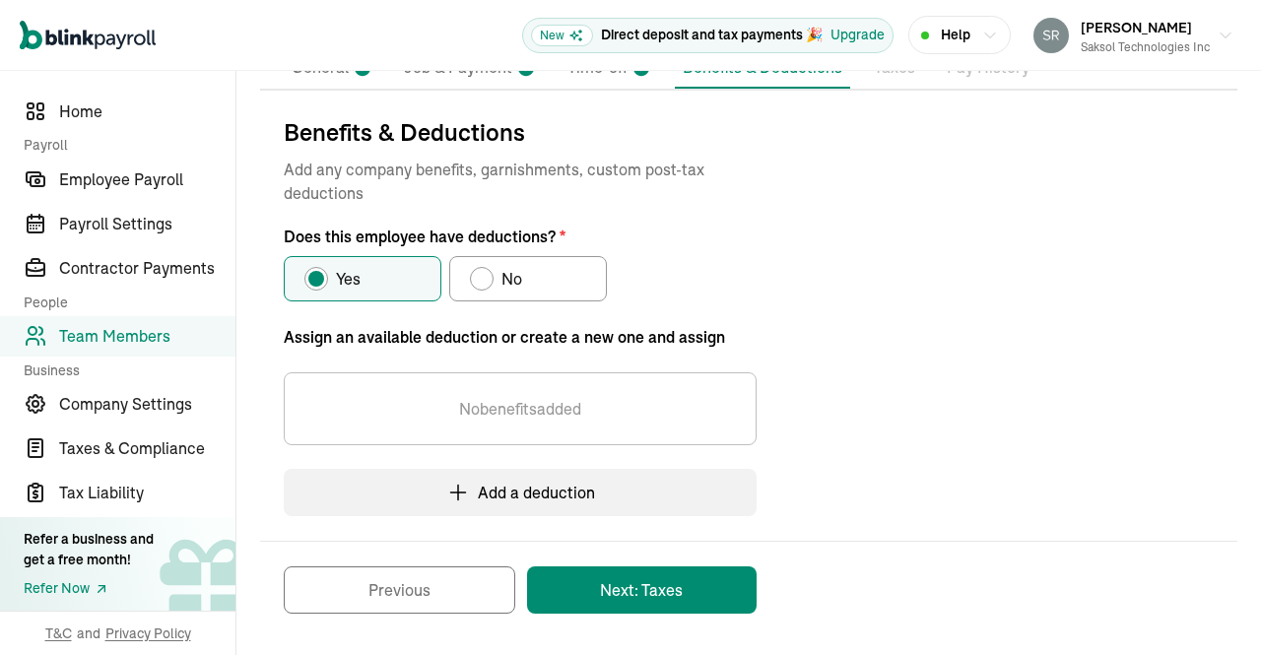
click at [518, 276] on span "No" at bounding box center [511, 279] width 21 height 24
click at [485, 276] on input "No" at bounding box center [477, 274] width 16 height 16
radio input "true"
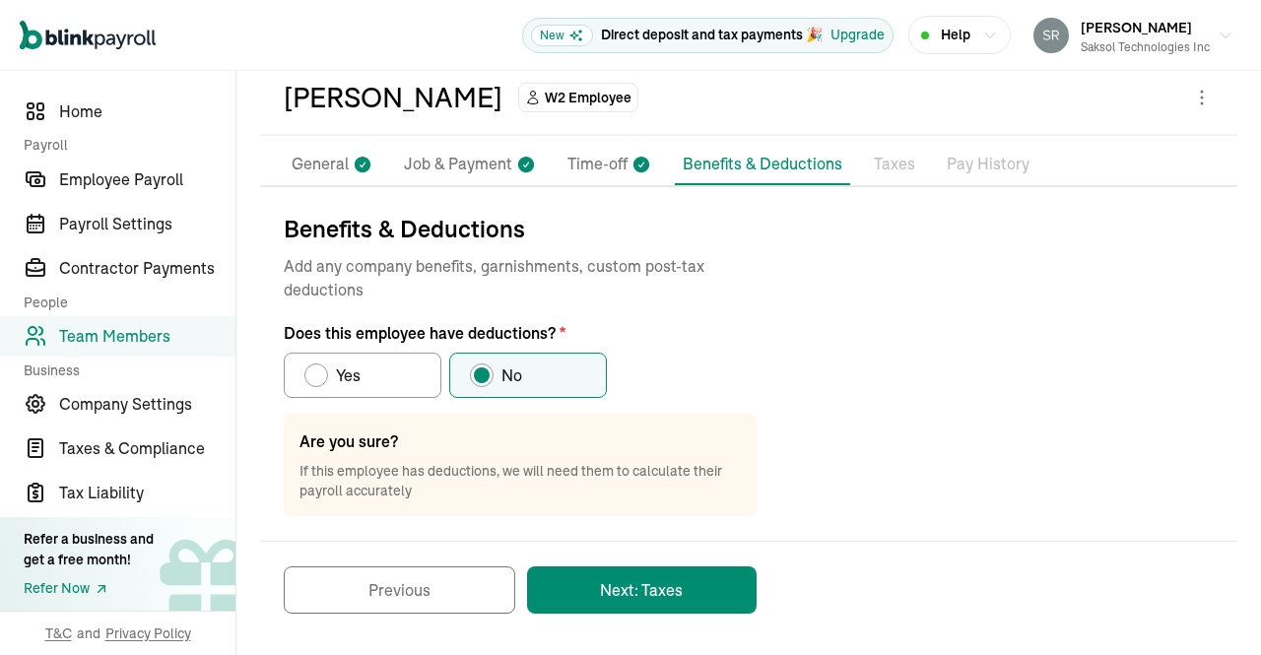
click at [674, 575] on button "Next: Taxes" at bounding box center [641, 589] width 229 height 47
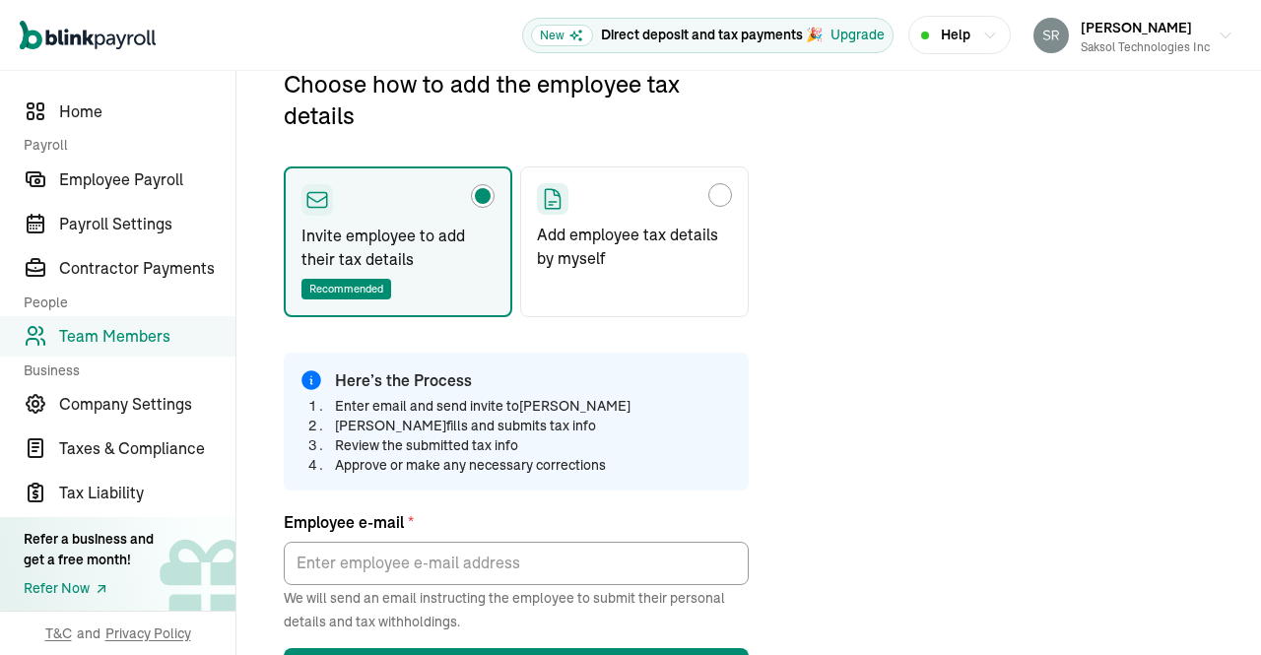
scroll to position [232, 0]
click at [691, 221] on label "Add employee tax details by myself" at bounding box center [634, 240] width 229 height 151
click at [552, 197] on input "Add employee tax details by myself" at bounding box center [544, 189] width 16 height 16
radio input "true"
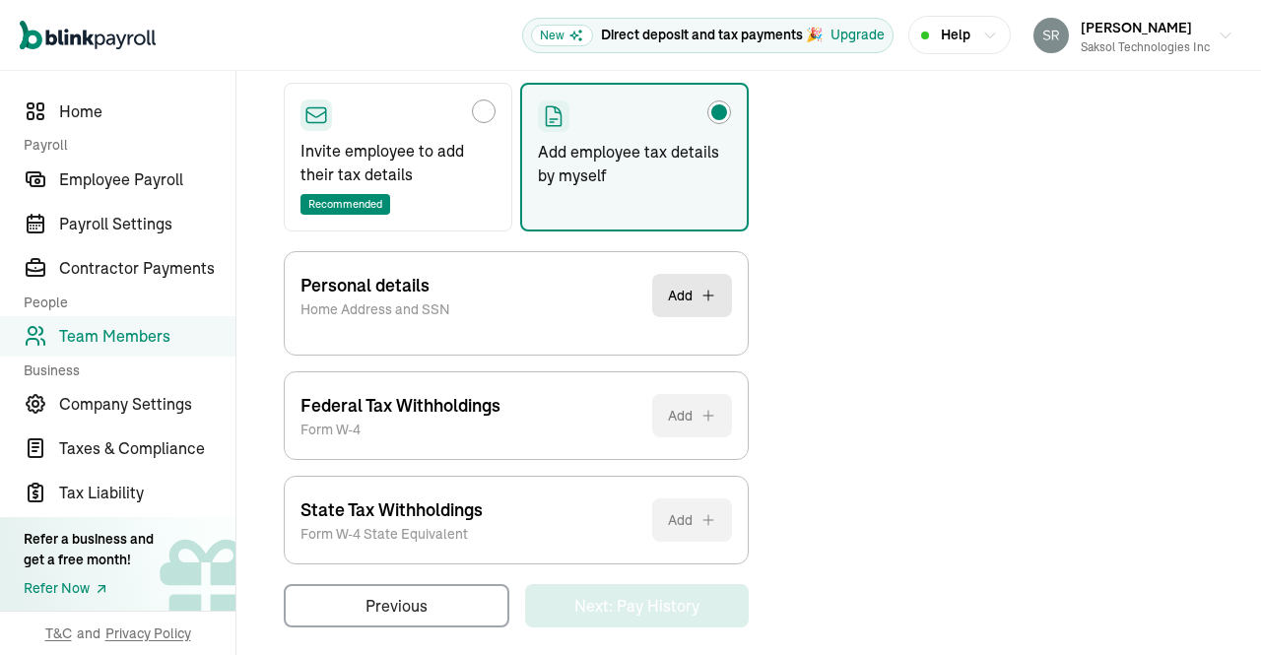
scroll to position [319, 0]
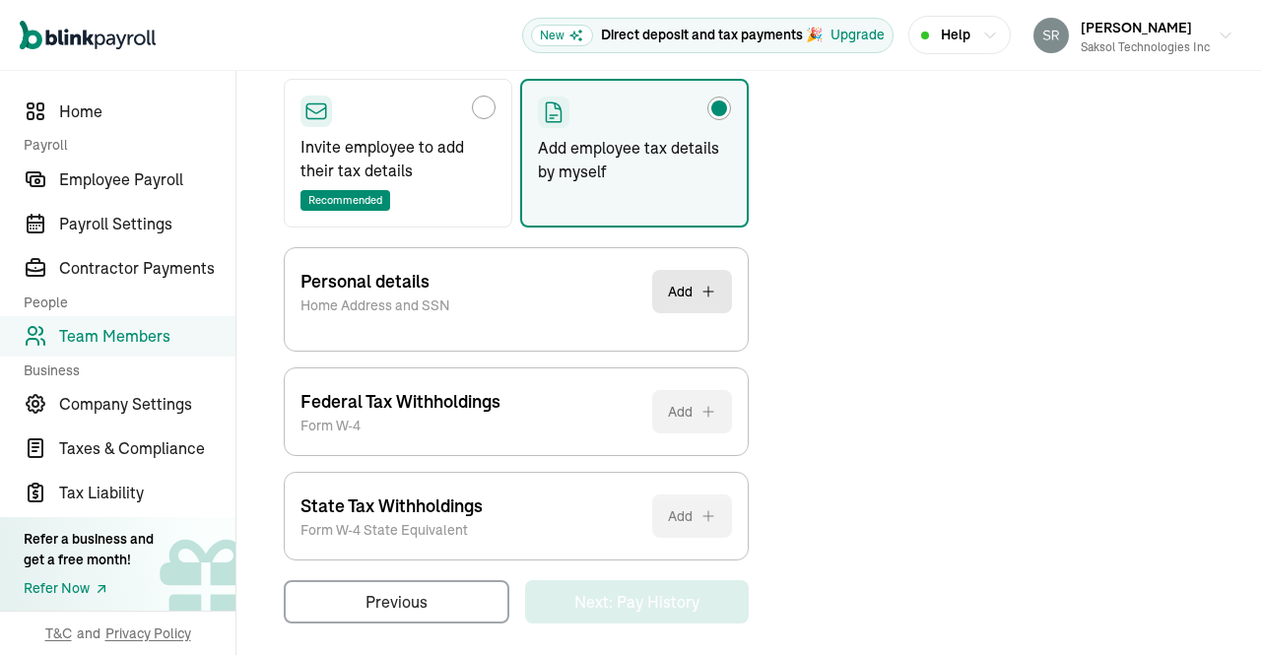
click at [689, 286] on button "Add" at bounding box center [692, 291] width 80 height 43
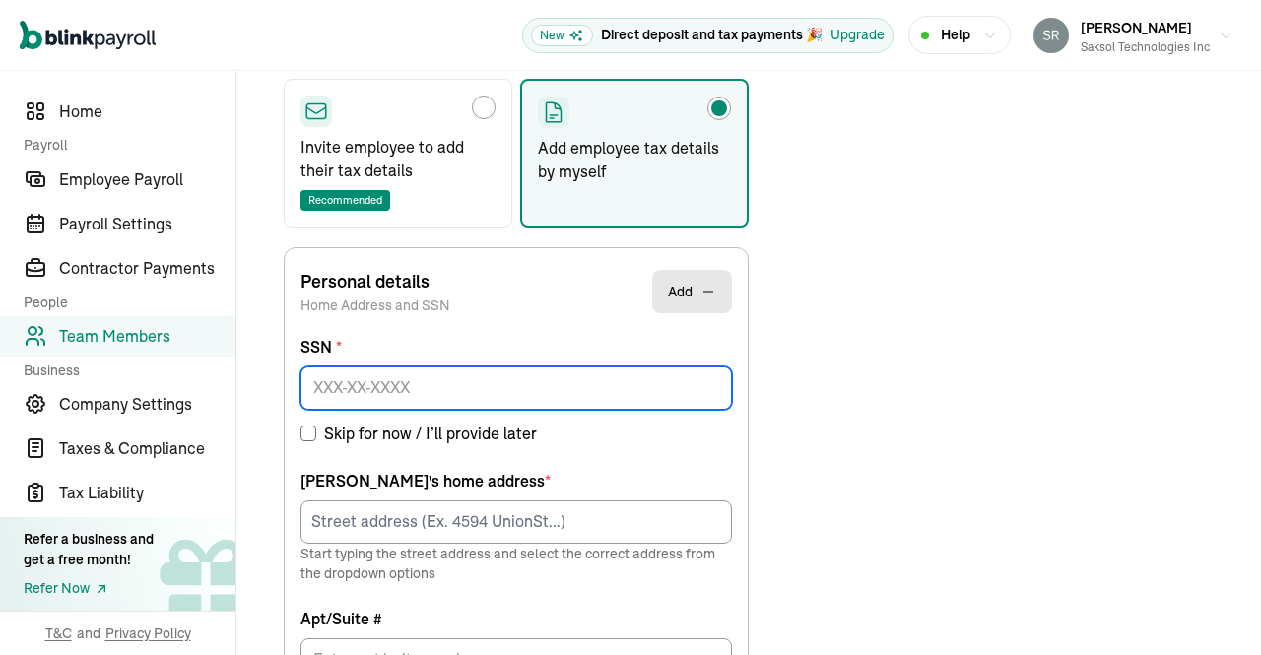
click at [657, 379] on input at bounding box center [515, 387] width 431 height 43
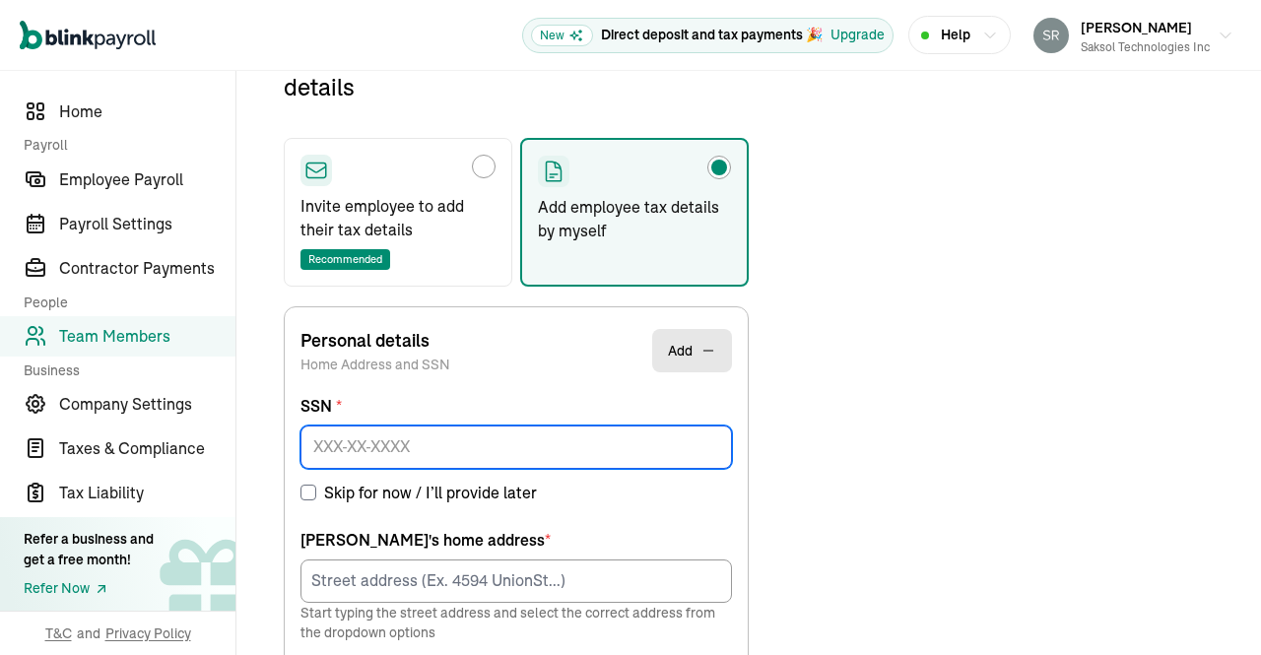
scroll to position [232, 0]
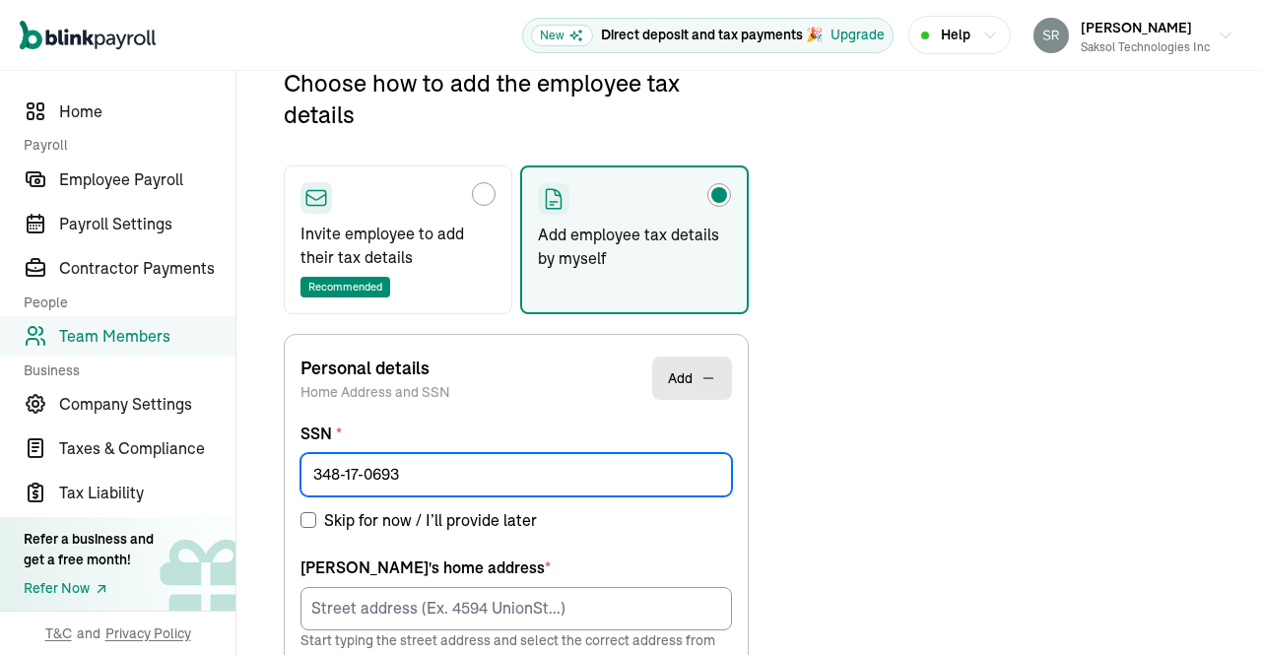
type input "348-17-0693"
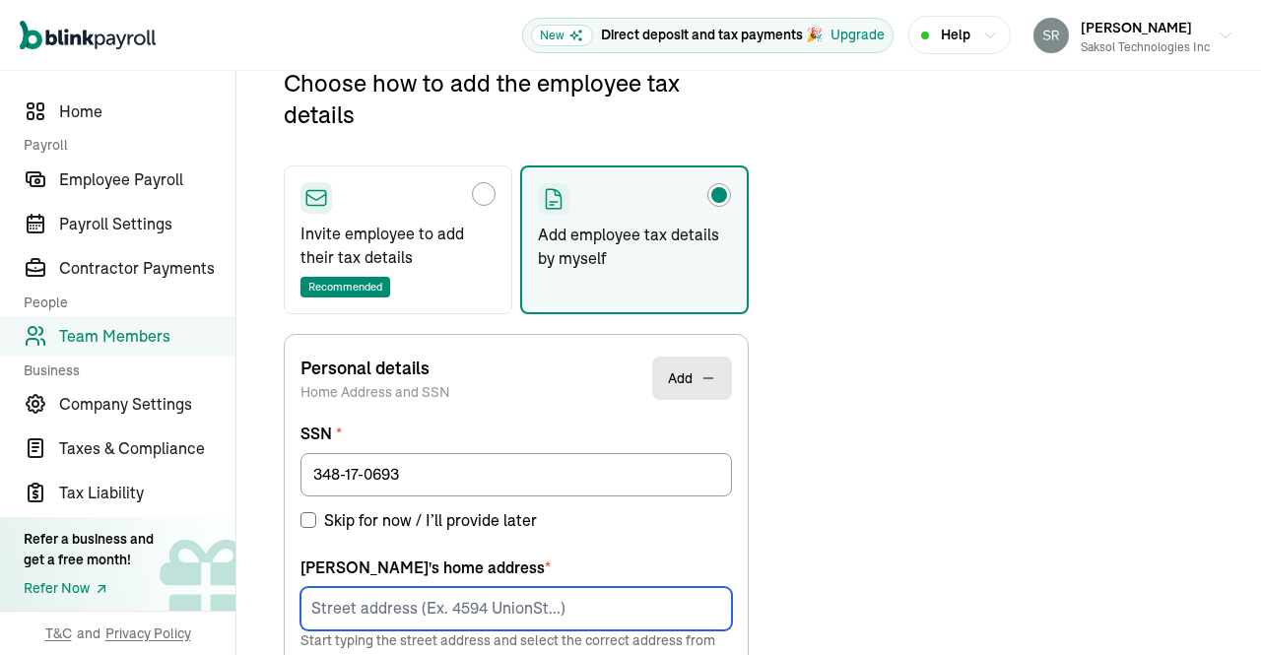
click at [564, 597] on input at bounding box center [515, 608] width 431 height 43
click at [612, 603] on input at bounding box center [515, 608] width 431 height 43
paste input "1135 Meadow Creek Dr"
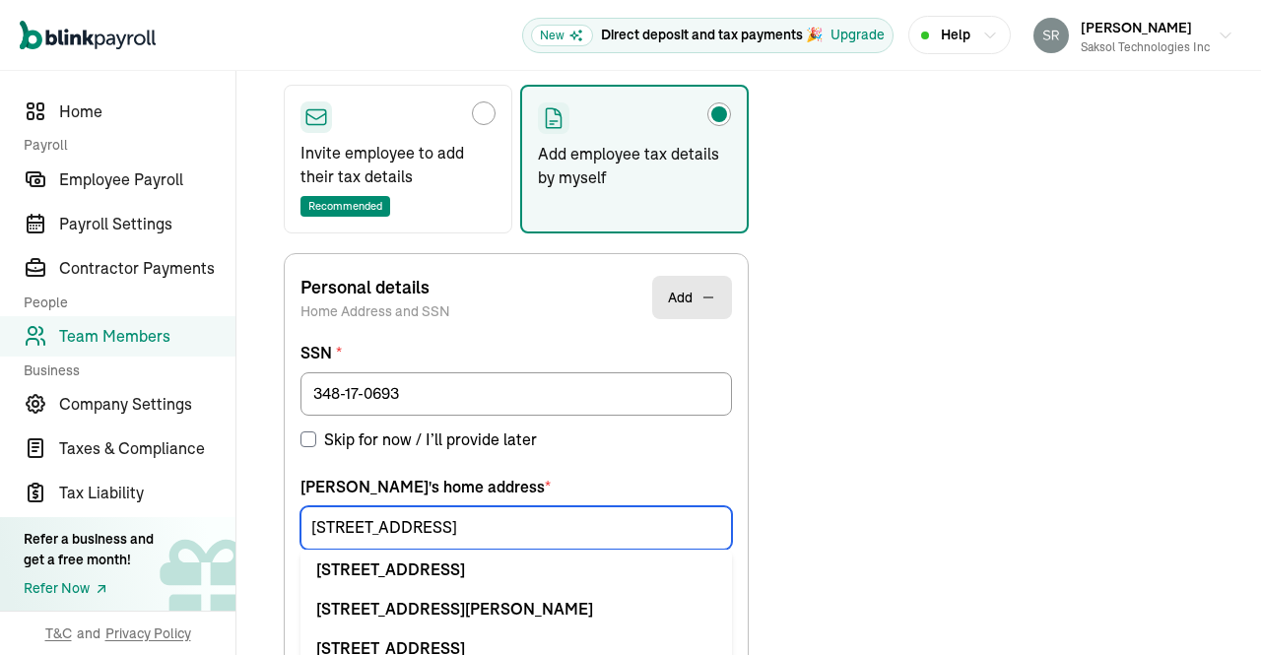
scroll to position [357, 0]
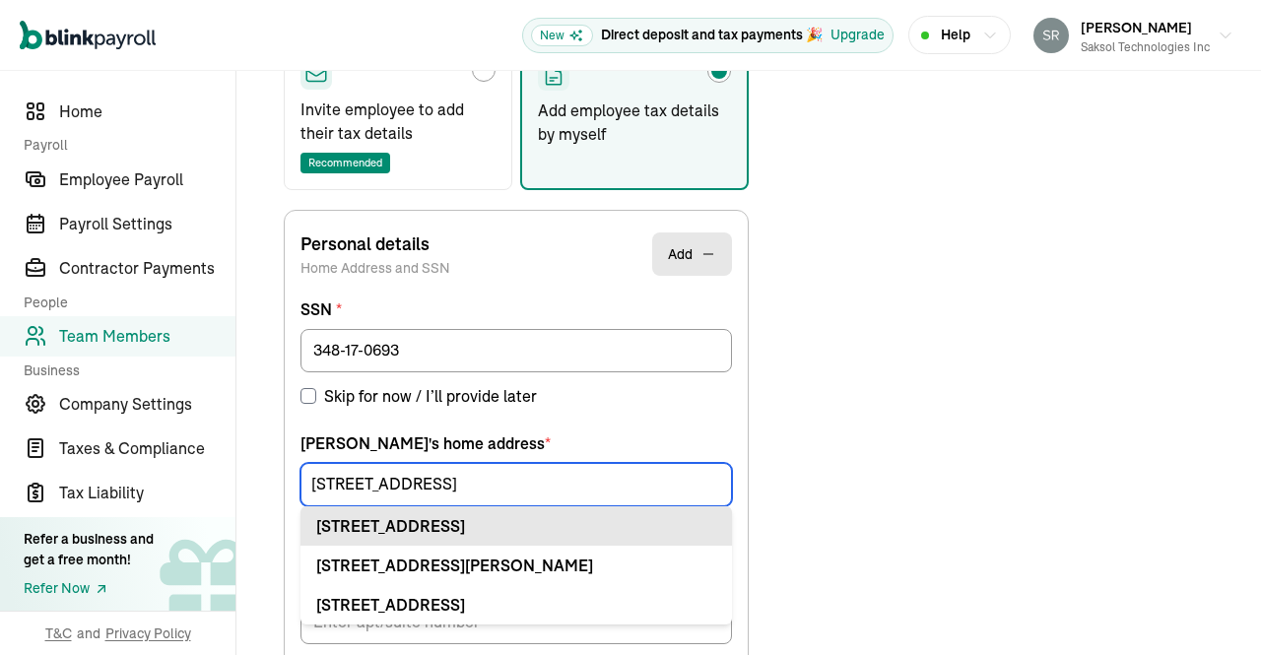
type input "1135 Meadow Creek Dr"
click at [519, 528] on div "1135 Meadow Creek Dr Apt Irving, TX 75038" at bounding box center [516, 526] width 400 height 24
type input "Apt"
type input "Irving"
type input "TX"
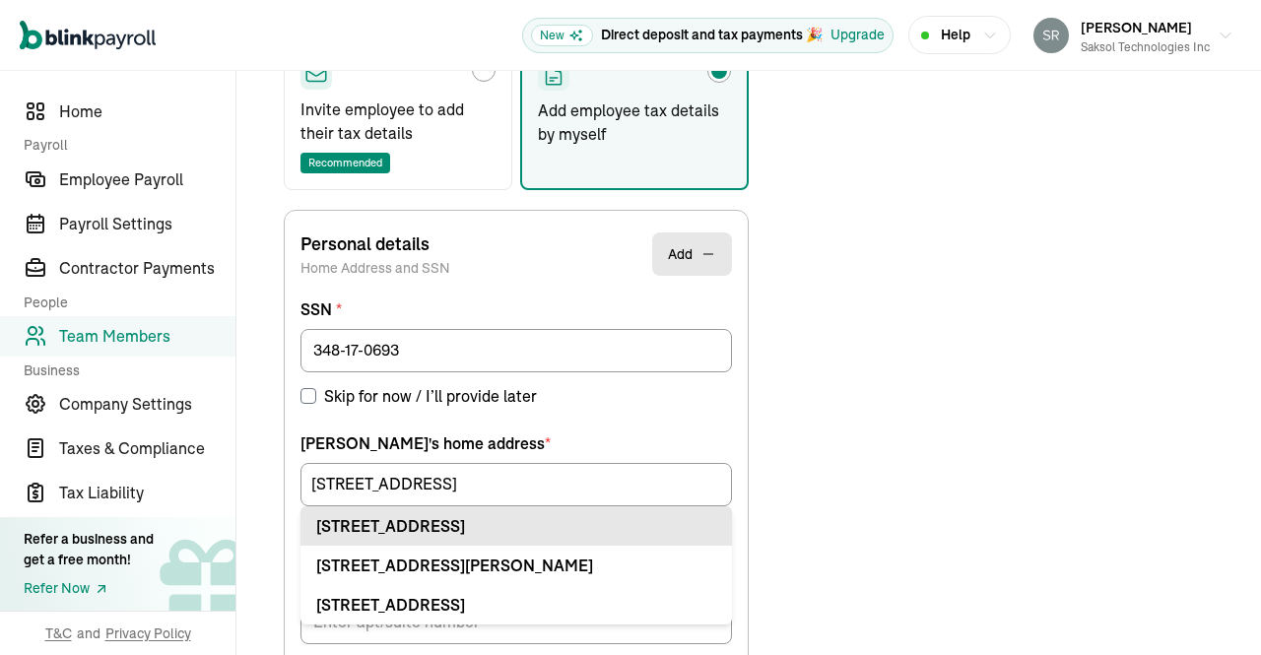
type input "75038"
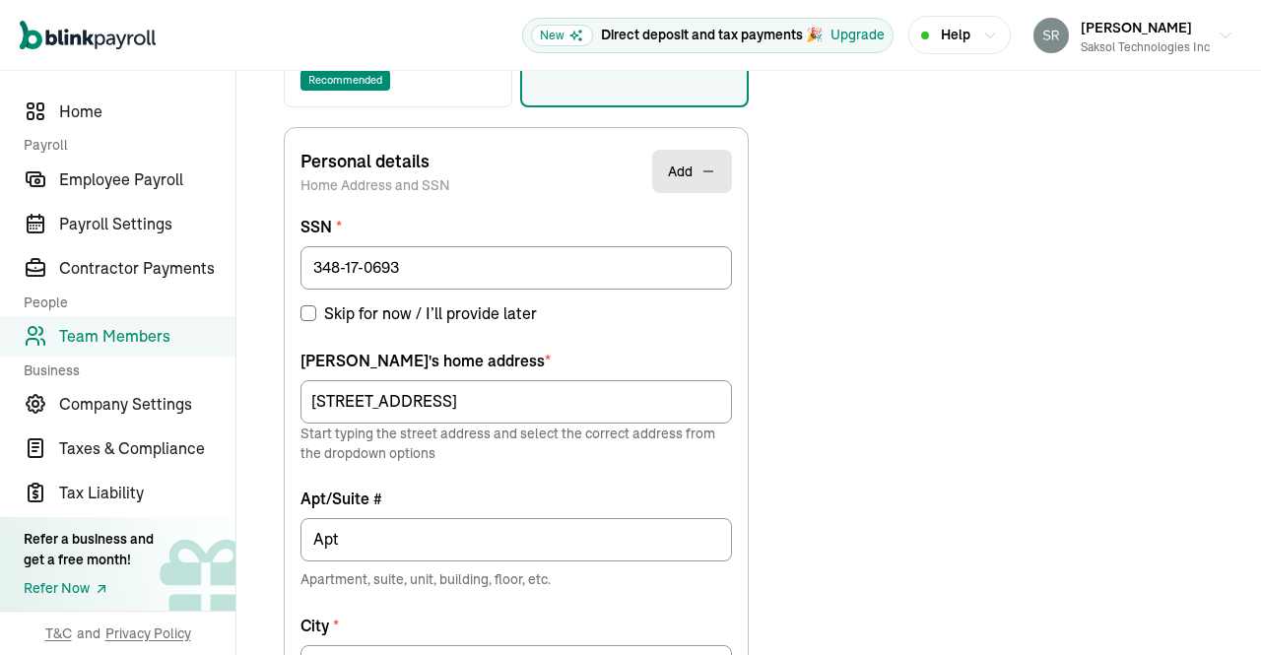
scroll to position [463, 0]
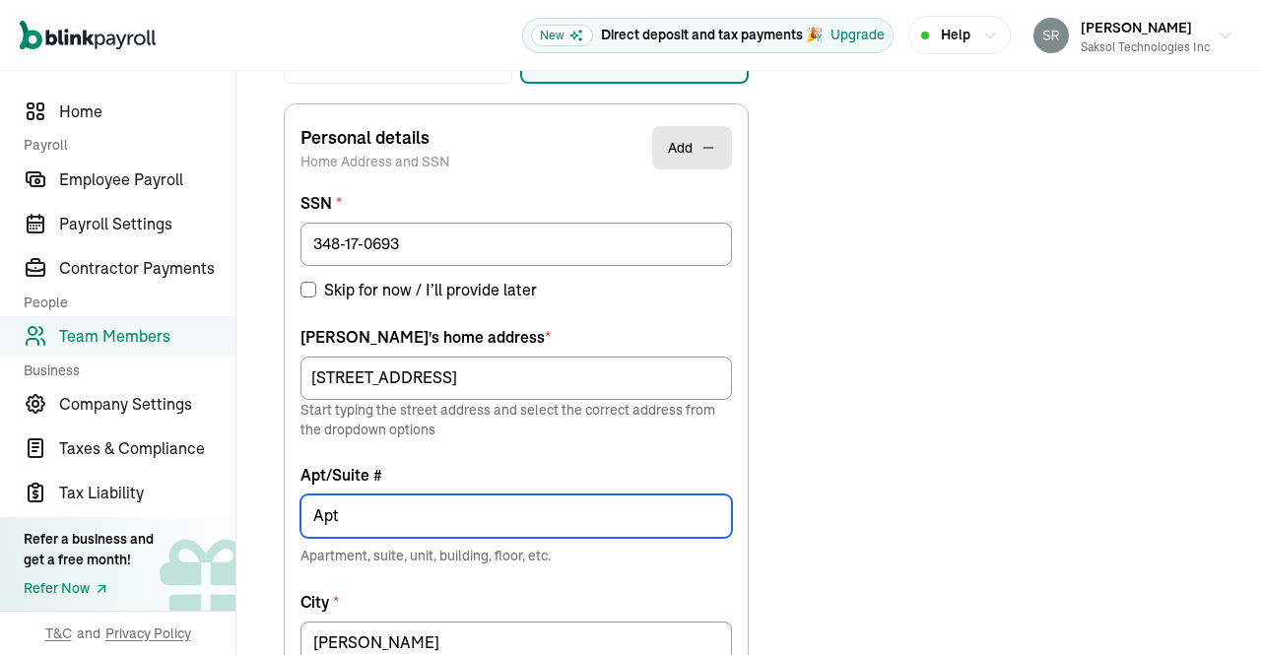
click at [549, 516] on input "Apt" at bounding box center [515, 515] width 431 height 43
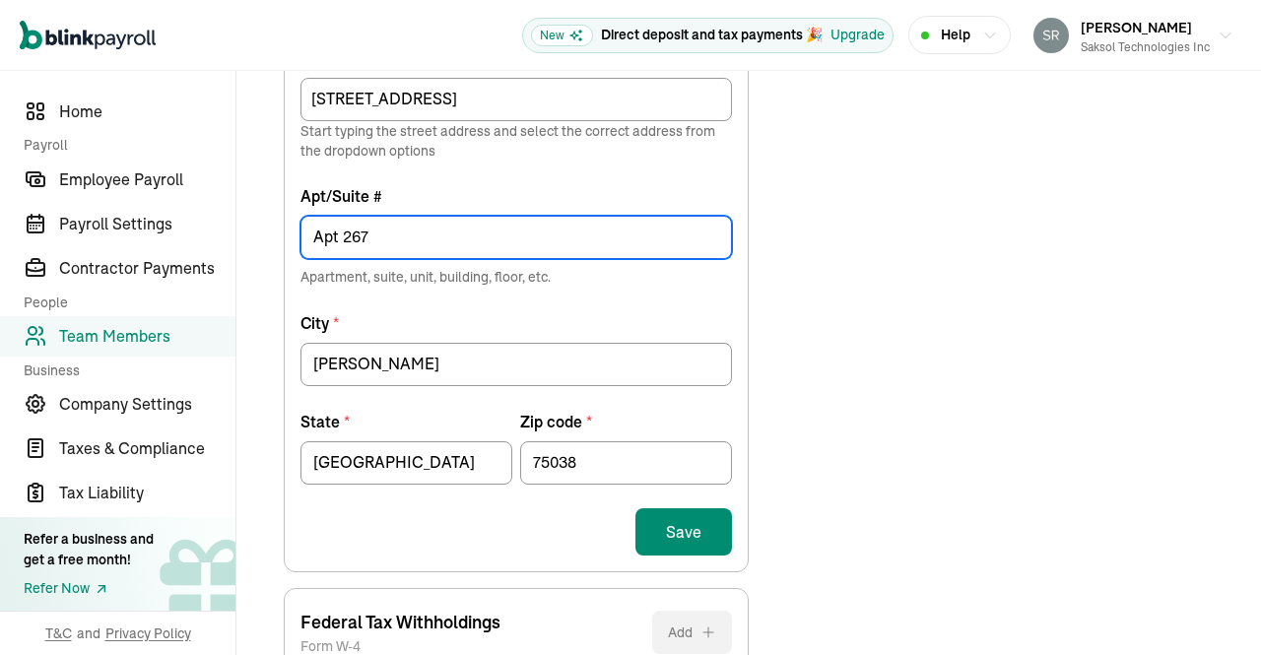
scroll to position [758, 0]
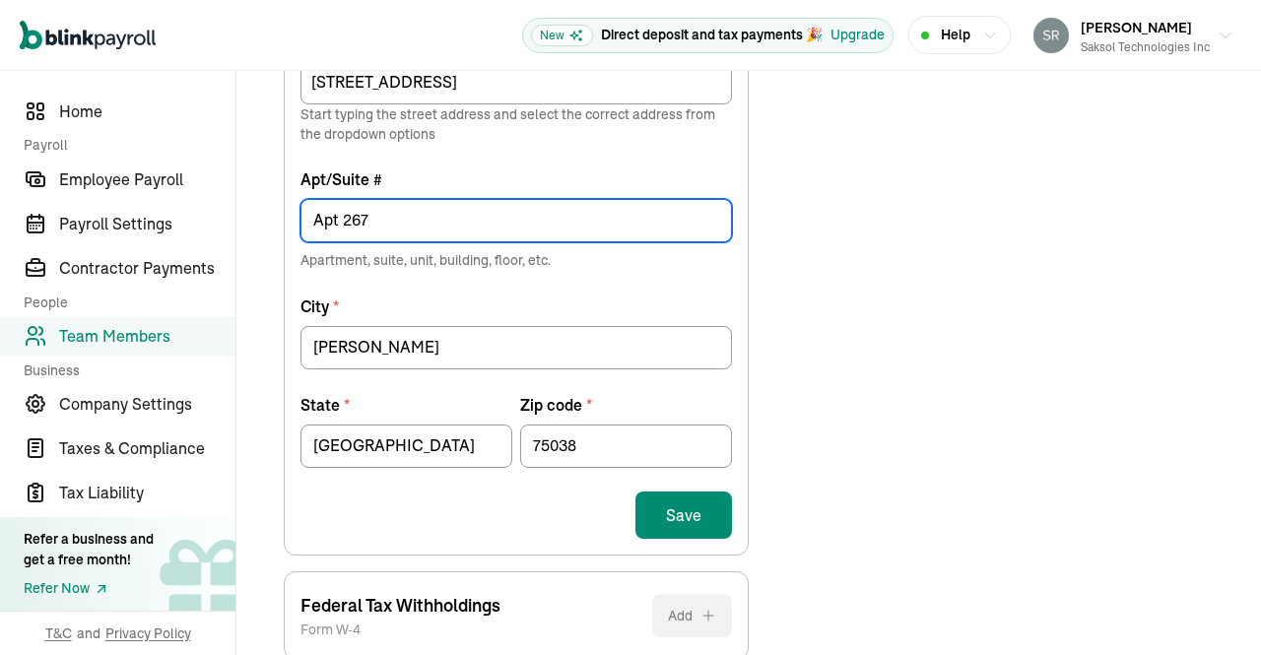
type input "Apt 267"
click at [688, 502] on button "Save" at bounding box center [683, 514] width 97 height 47
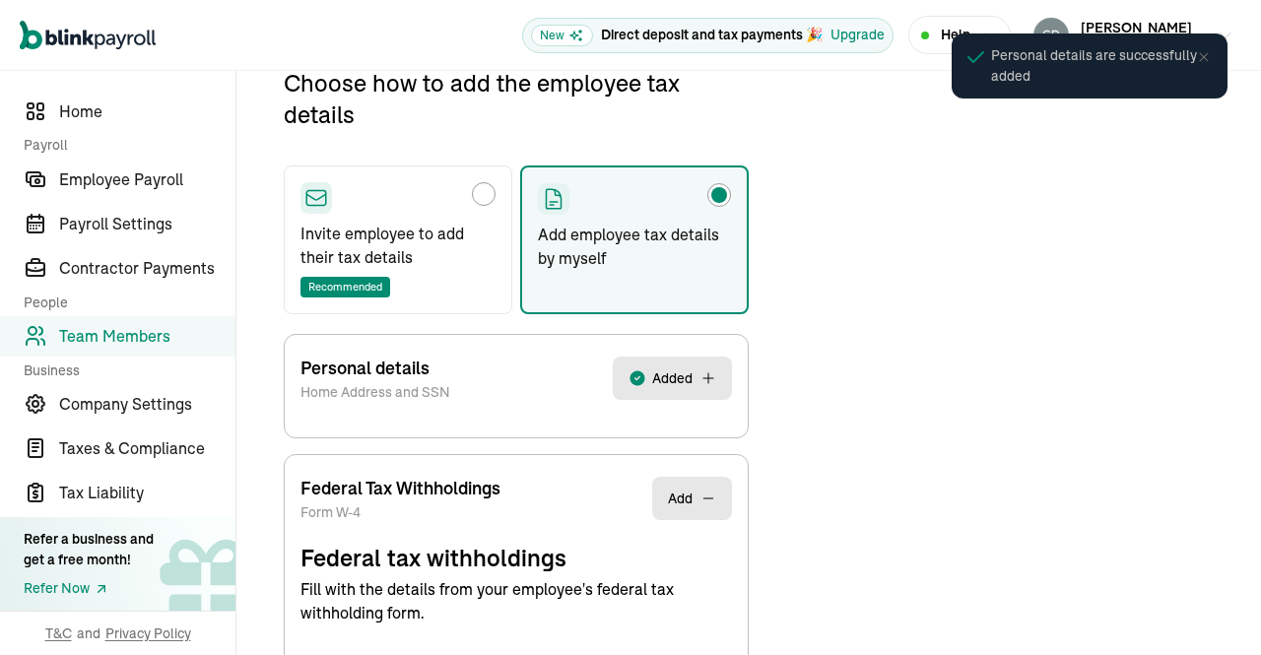
select select "S"
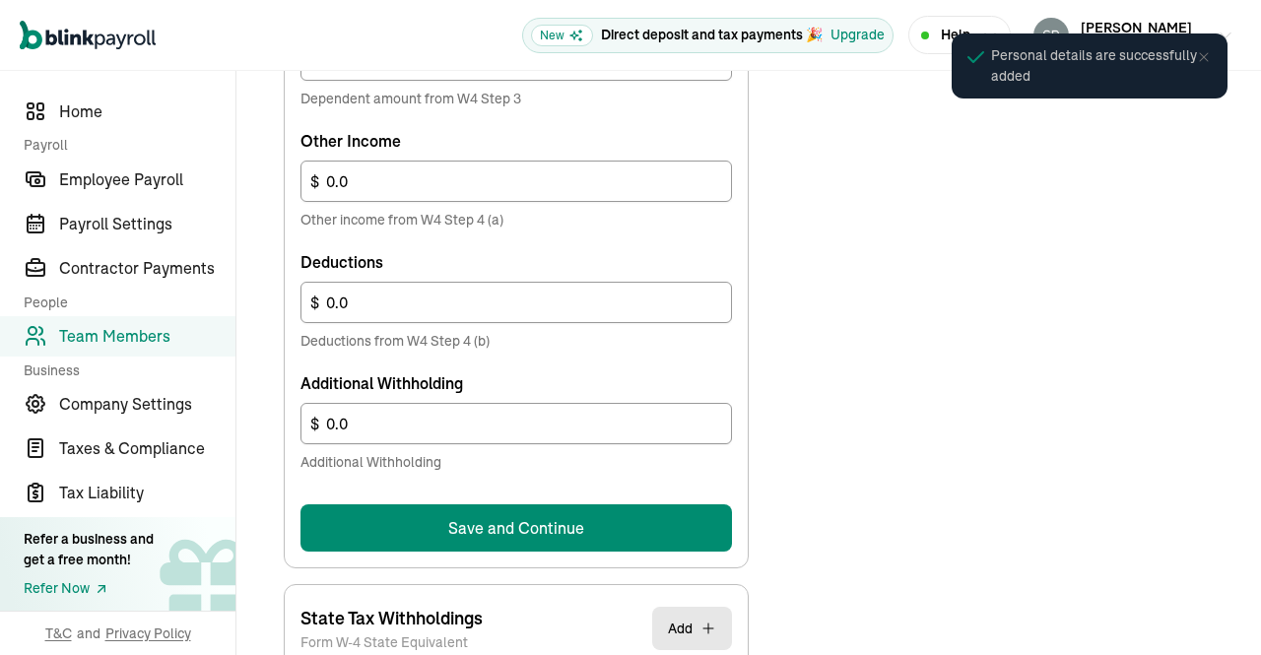
scroll to position [1158, 0]
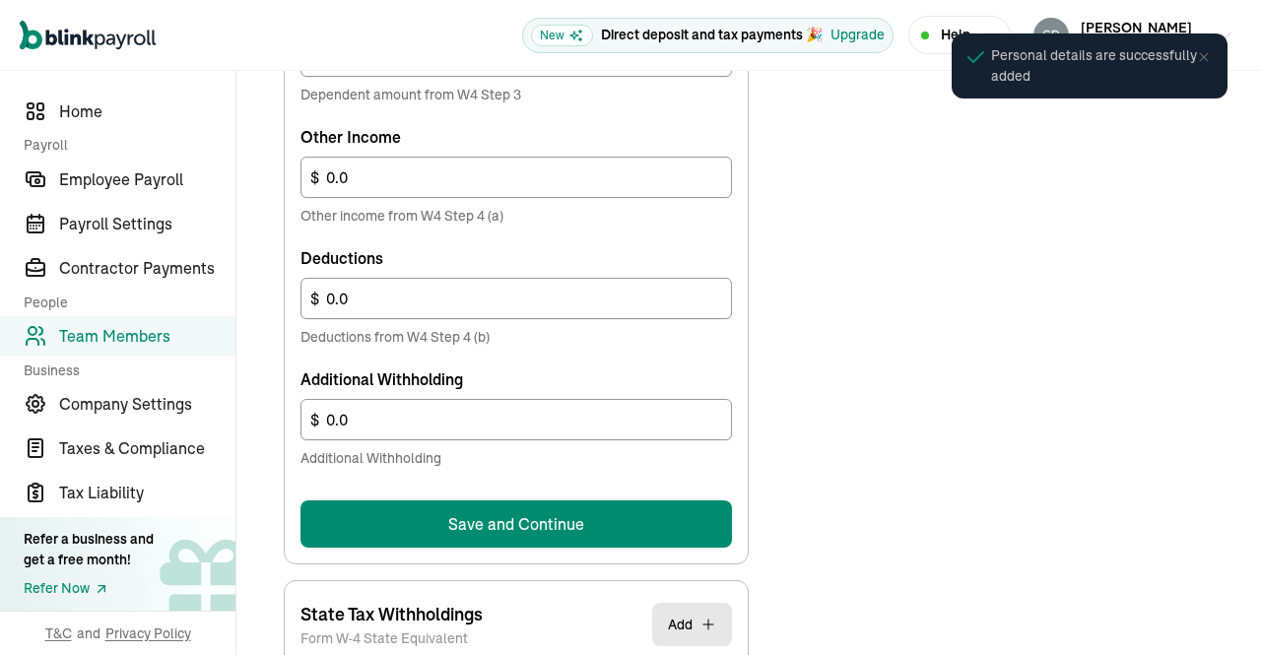
click at [623, 534] on button "Save and Continue" at bounding box center [515, 523] width 431 height 47
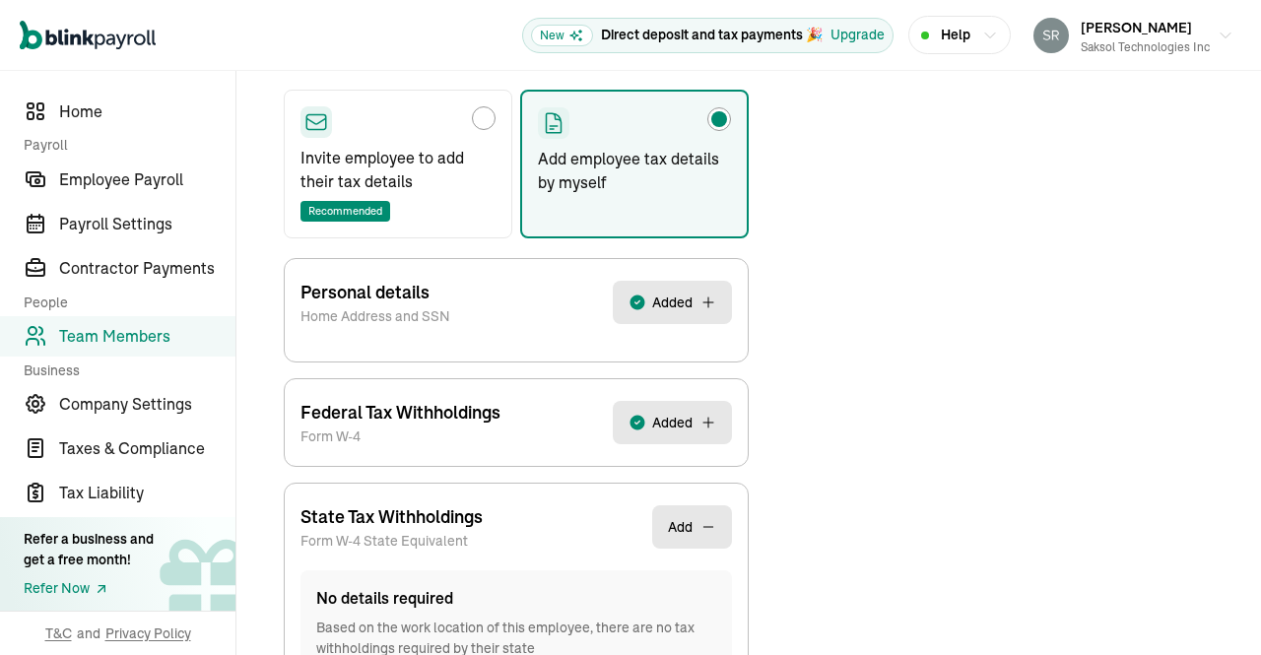
scroll to position [447, 0]
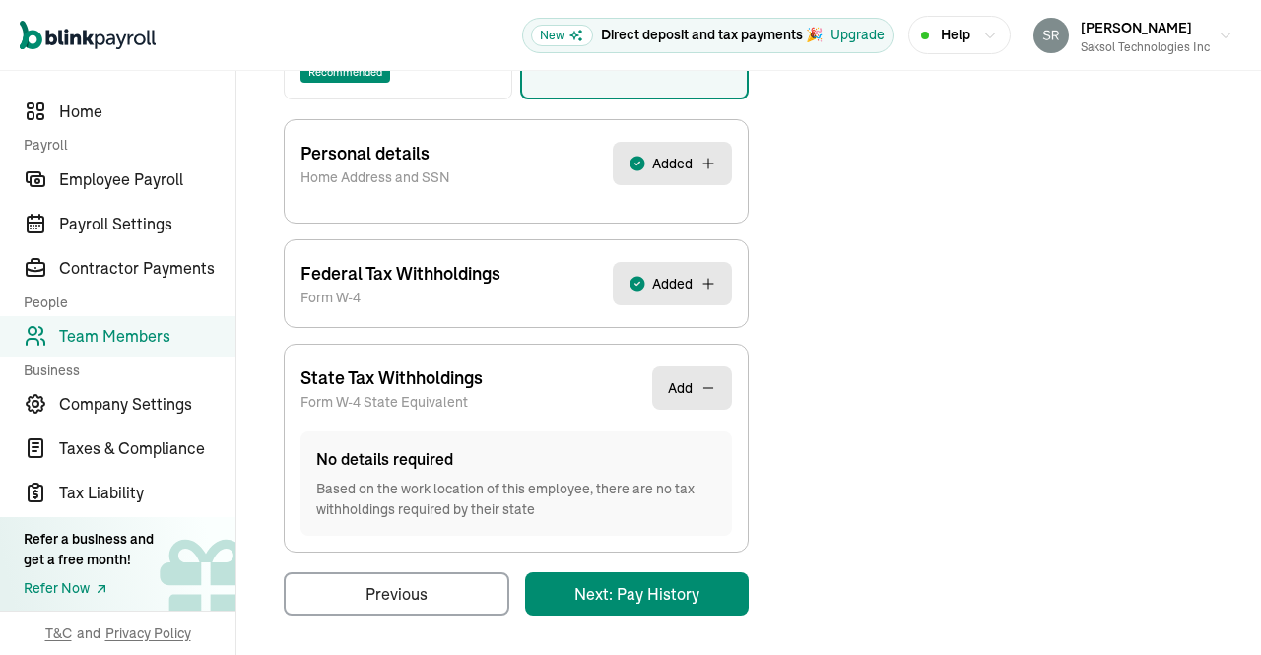
click at [647, 588] on div "Back to team members Rajesh Kadali W2 Employee Active Pay Stubs General Job & P…" at bounding box center [748, 141] width 1024 height 1035
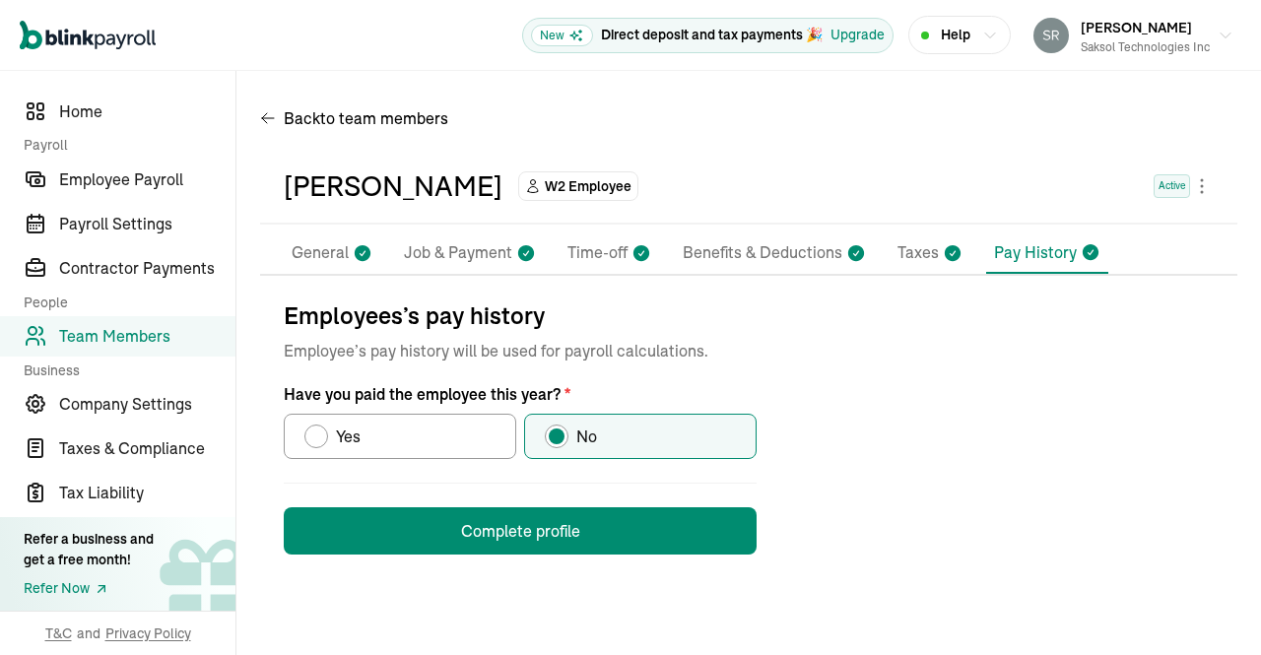
click at [584, 524] on button "Complete profile" at bounding box center [520, 530] width 473 height 47
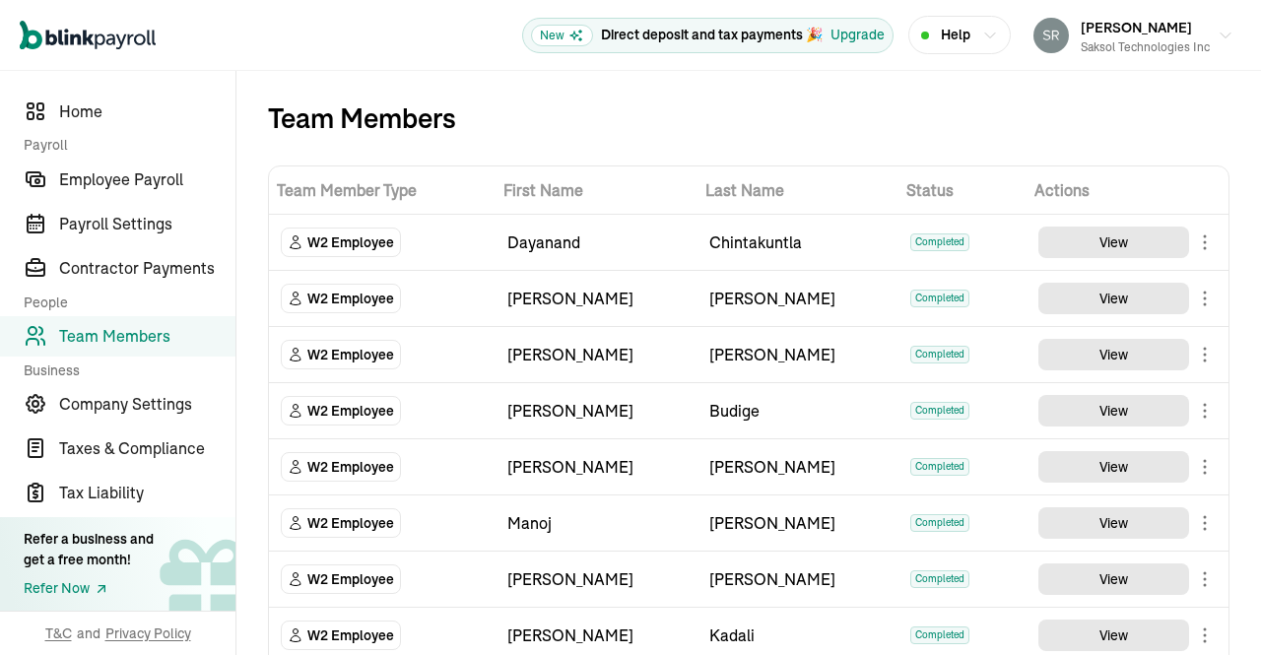
scroll to position [85, 0]
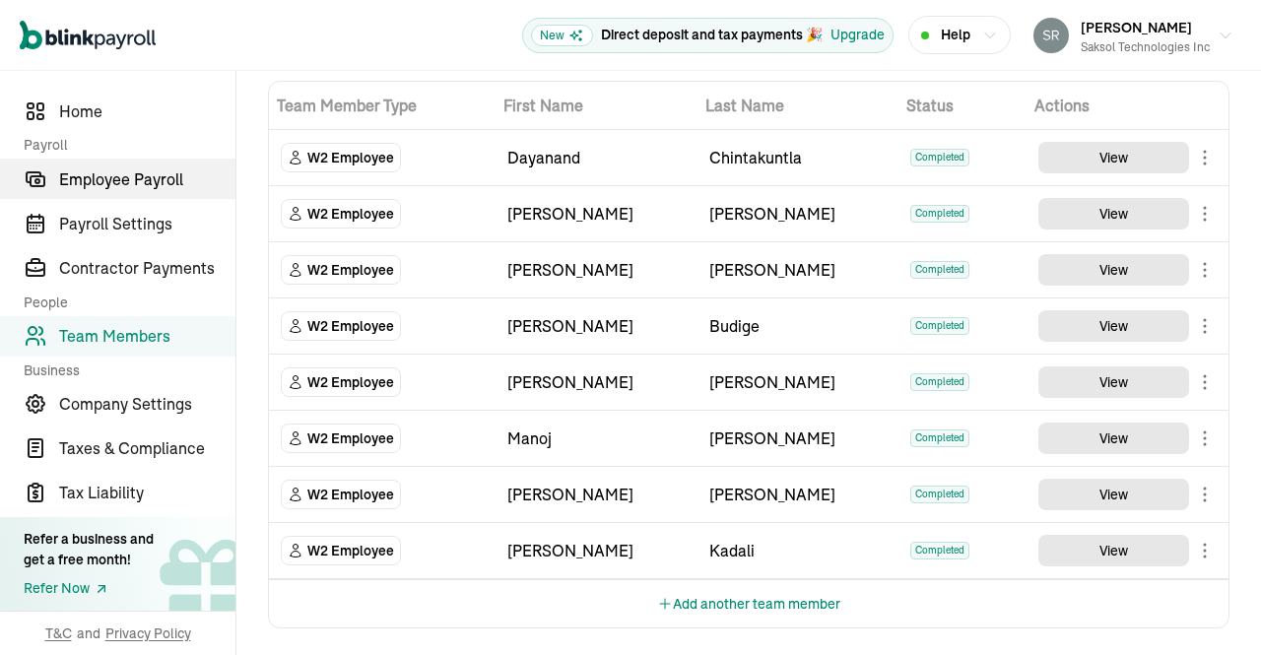
click at [149, 167] on span "Employee Payroll" at bounding box center [147, 179] width 176 height 24
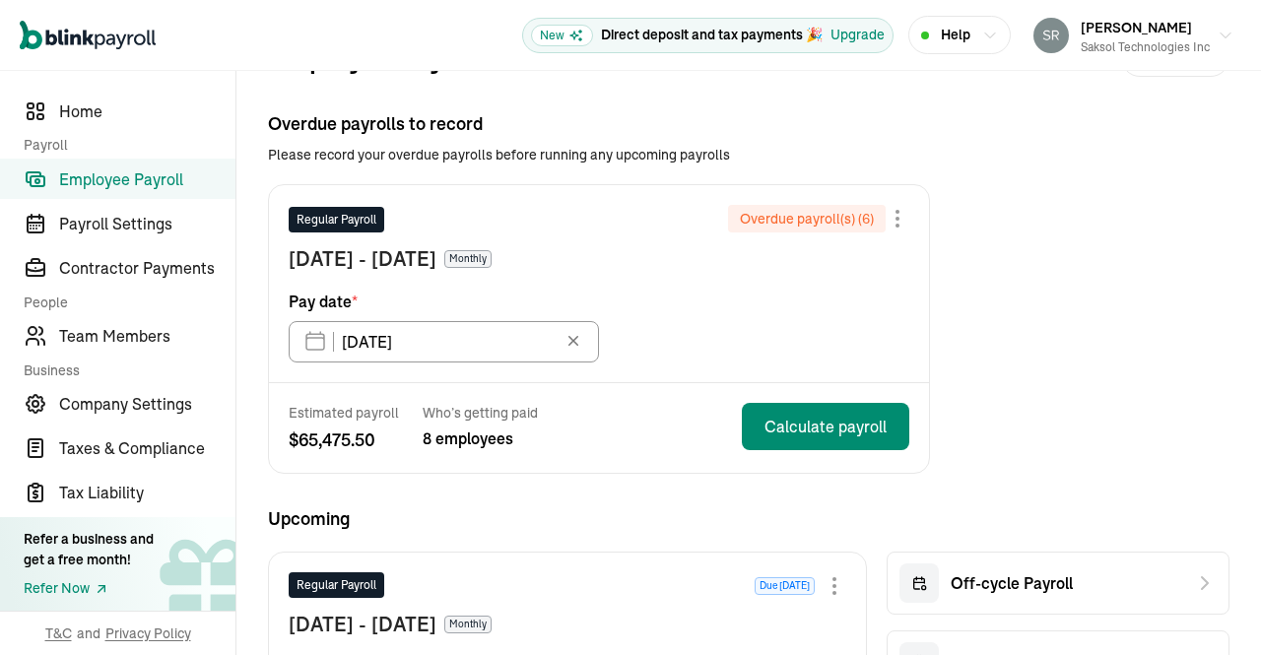
scroll to position [61, 0]
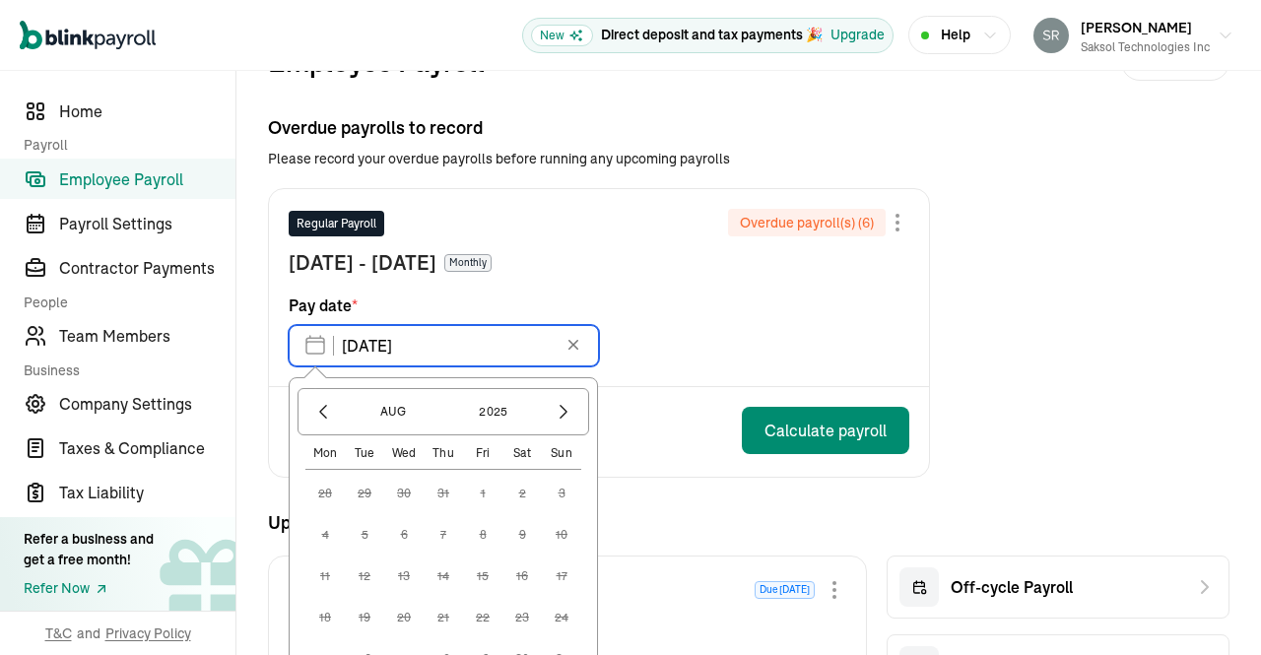
click at [468, 356] on input "02/28/2025" at bounding box center [444, 345] width 310 height 41
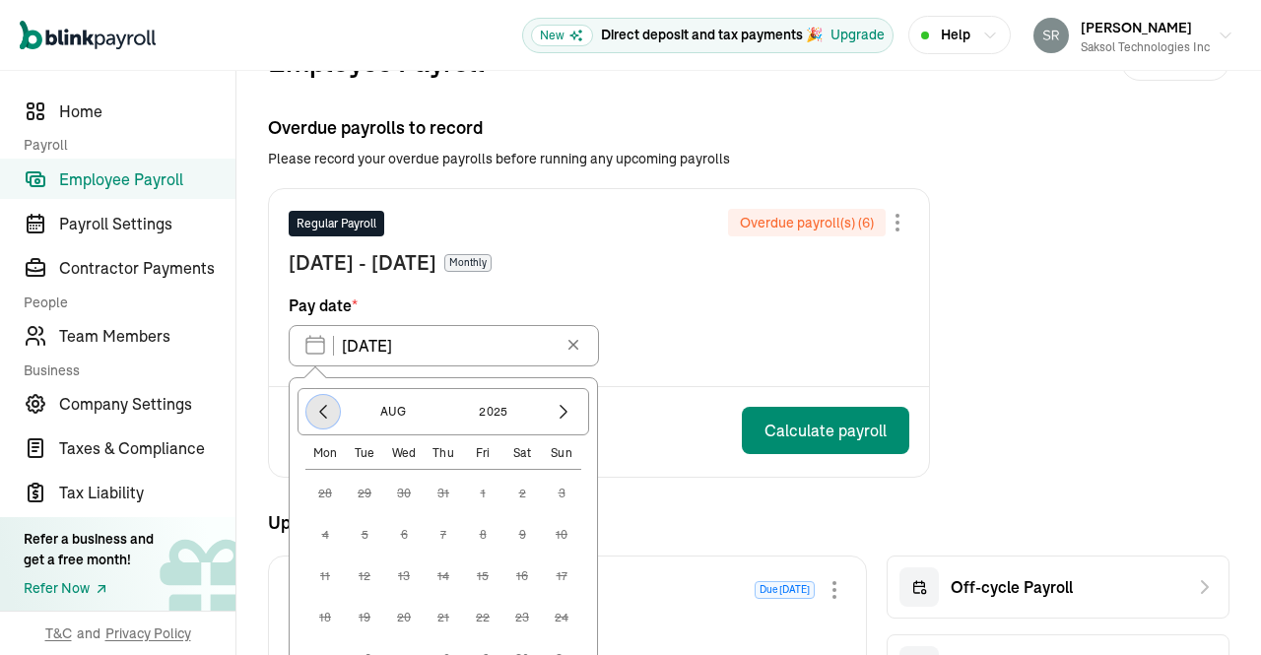
click at [322, 402] on icon "button" at bounding box center [323, 412] width 20 height 20
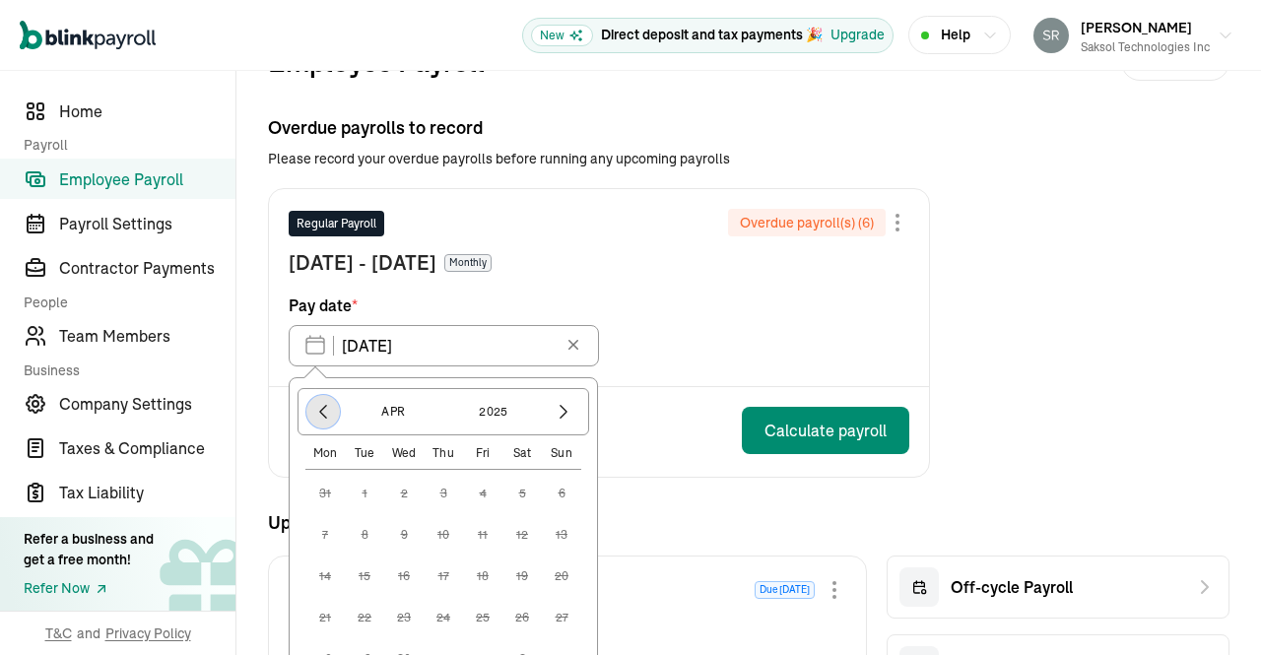
click at [322, 402] on icon "button" at bounding box center [323, 412] width 20 height 20
click at [575, 413] on button "button" at bounding box center [563, 411] width 33 height 33
click at [403, 529] on button "5" at bounding box center [403, 534] width 39 height 39
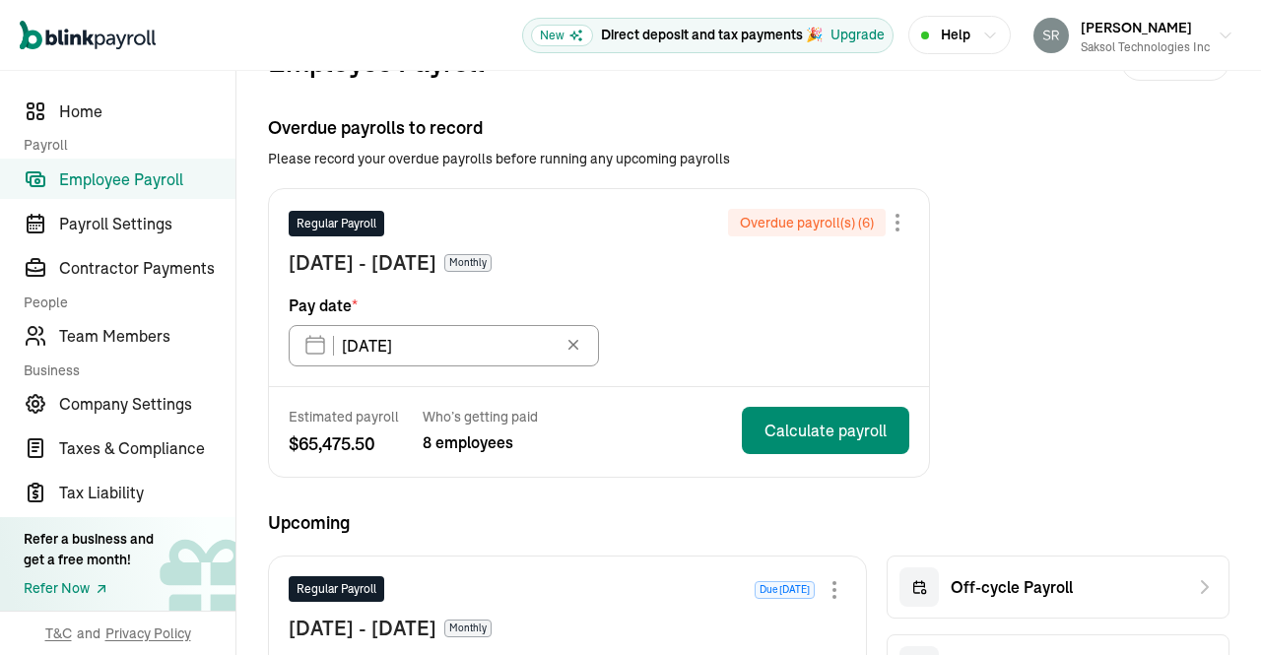
click at [628, 364] on div "Regular Payroll Overdue payroll(s) ( 6 ) Feb 1 - Feb 28, 2025 Monthly Pay date …" at bounding box center [599, 287] width 660 height 197
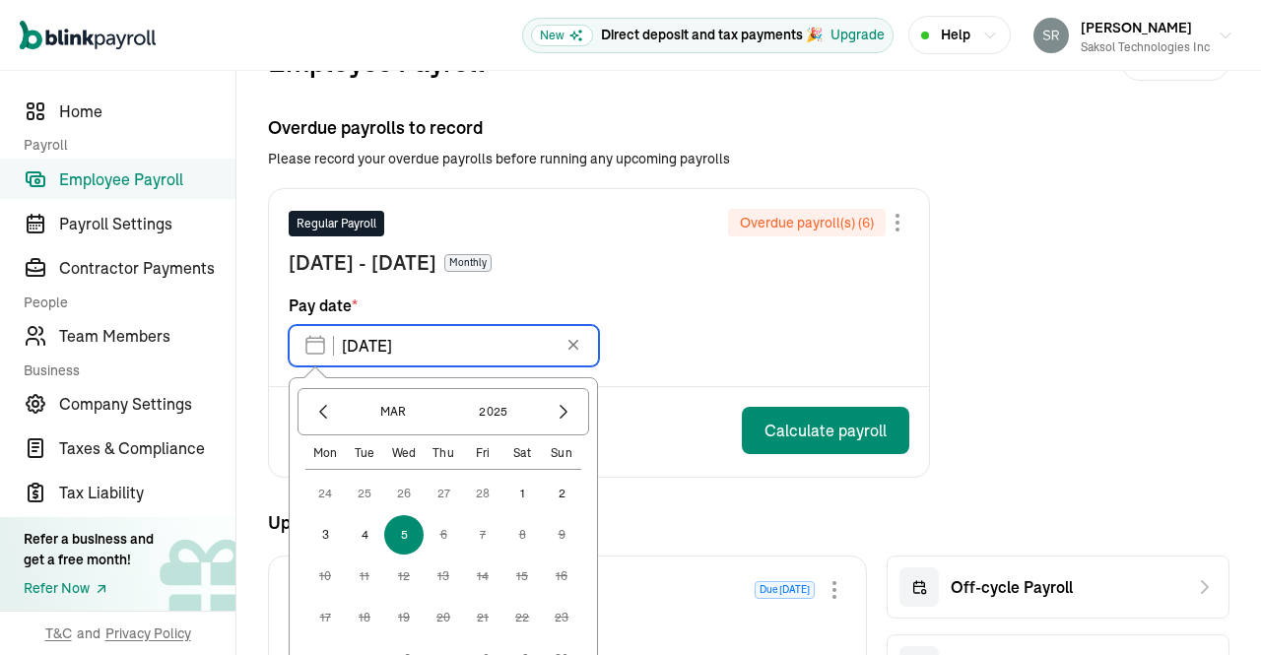
click at [515, 351] on input "03/05/2025" at bounding box center [444, 345] width 310 height 41
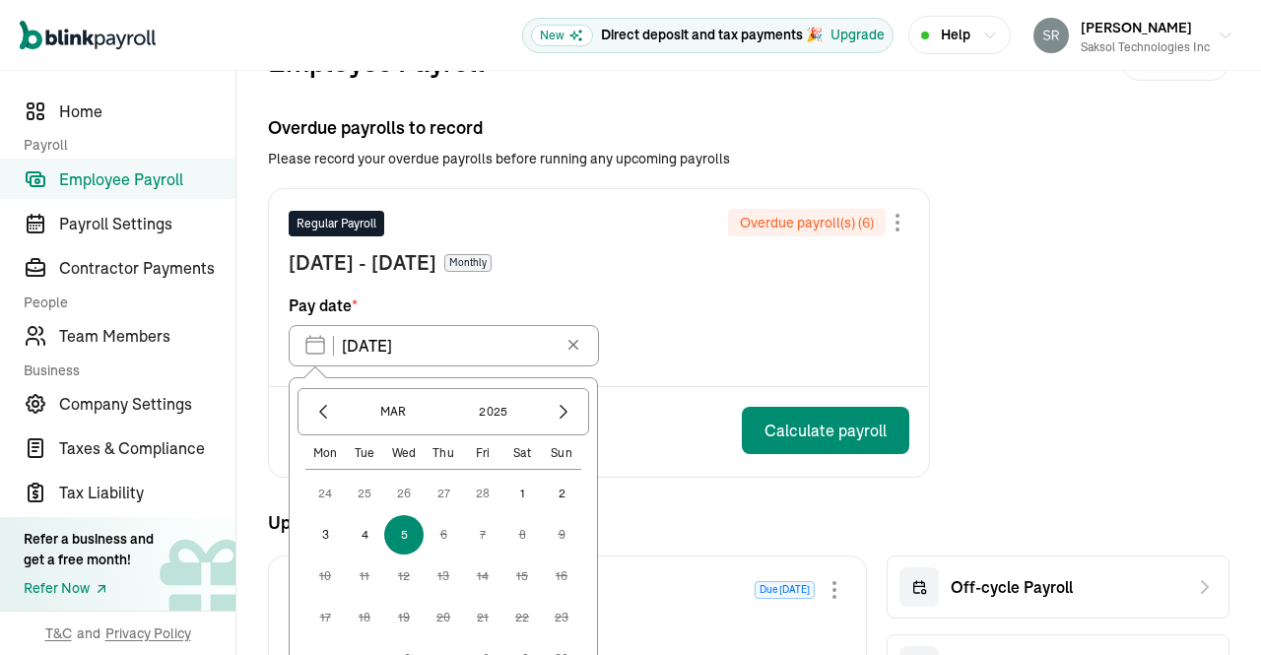
click at [485, 491] on button "28" at bounding box center [482, 493] width 39 height 39
type input "02/28/2025"
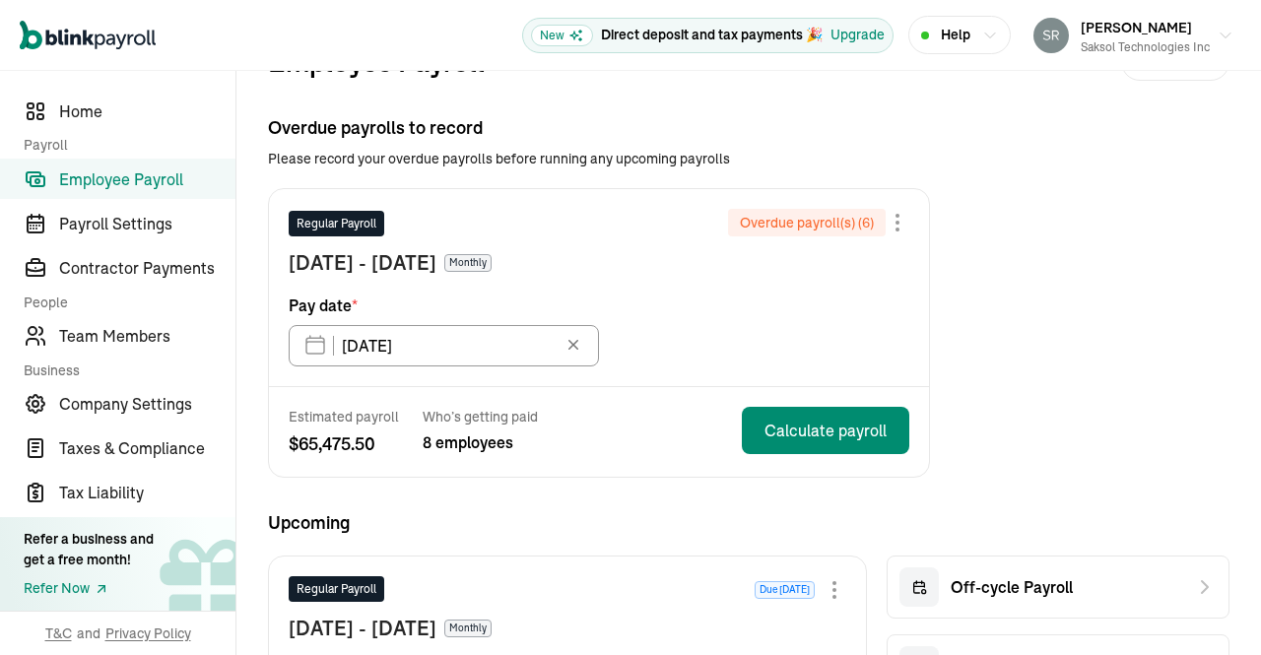
click at [677, 318] on div "Regular Payroll Overdue payroll(s) ( 6 ) Feb 1 - Feb 28, 2025 Monthly Pay date …" at bounding box center [599, 287] width 660 height 197
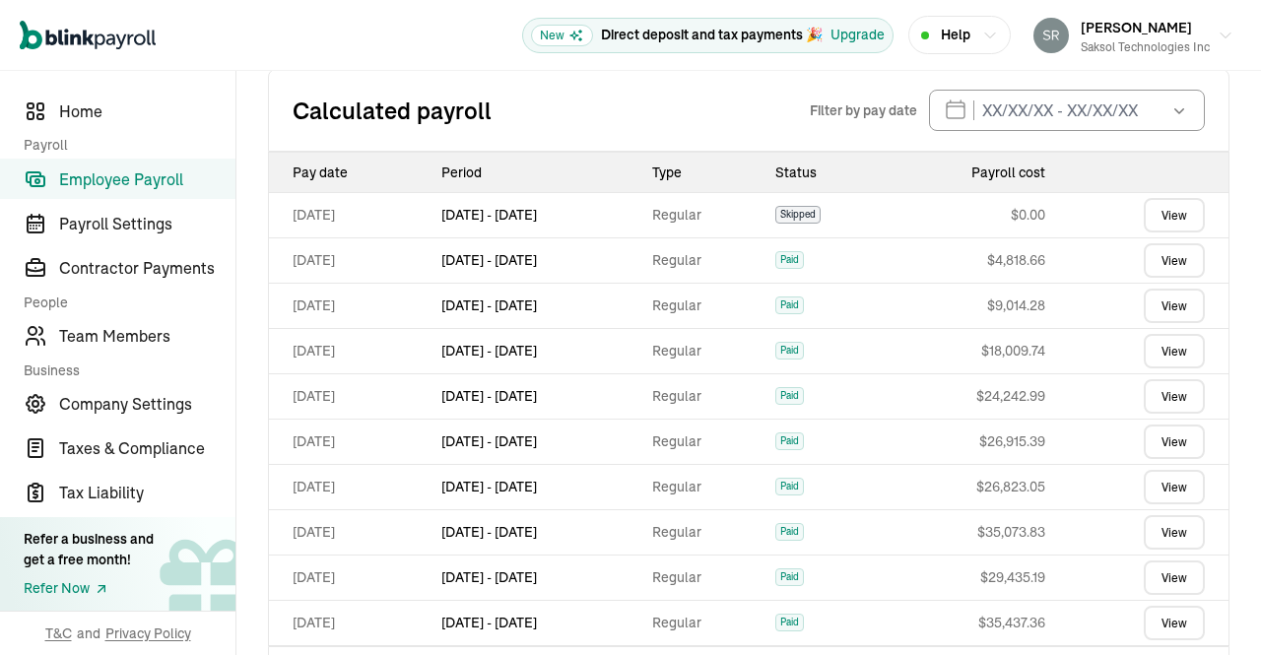
scroll to position [933, 0]
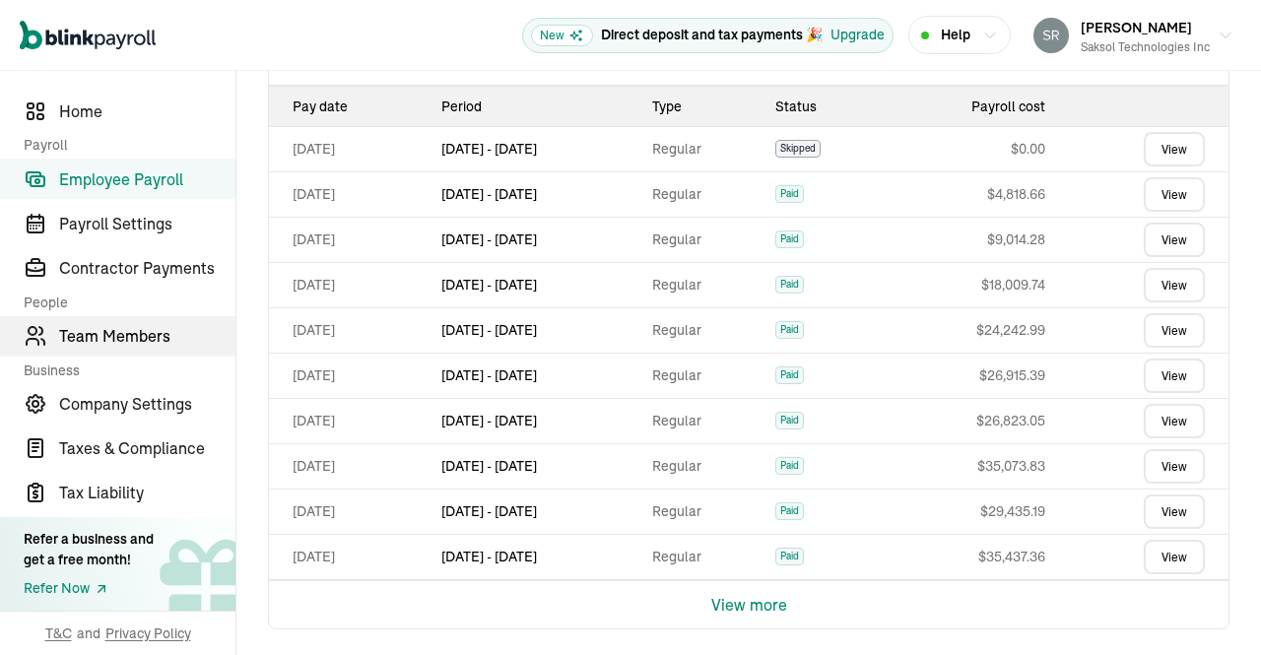
click at [146, 332] on span "Team Members" at bounding box center [147, 336] width 176 height 24
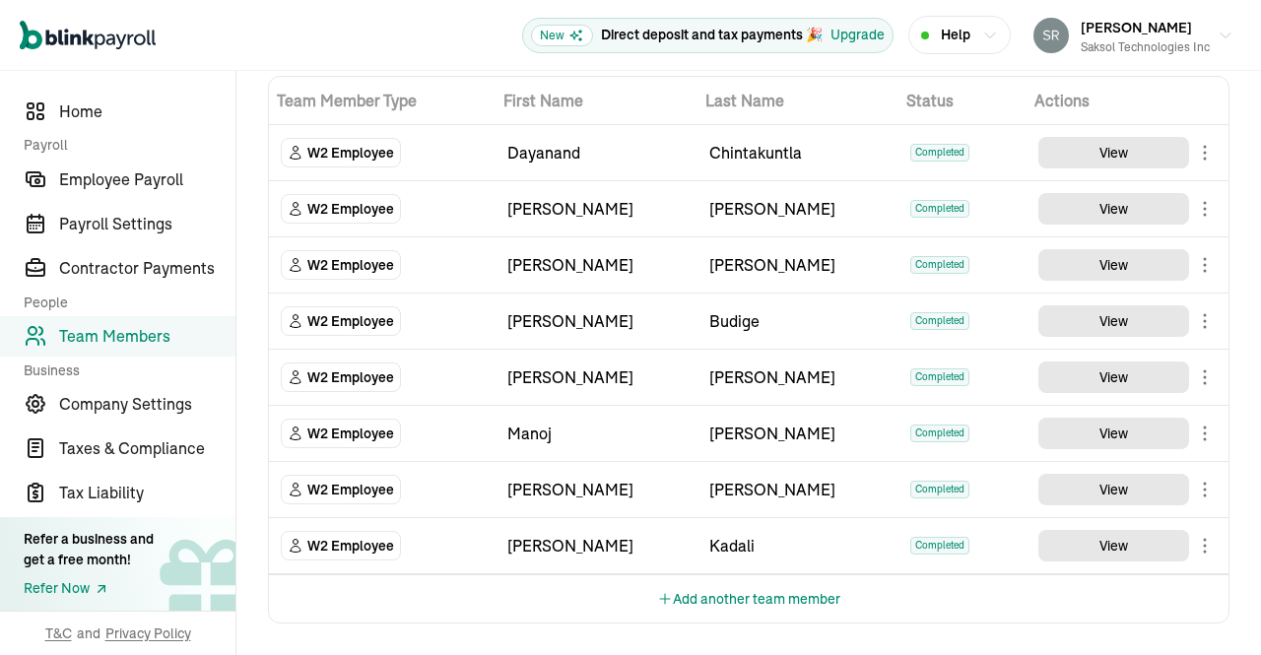
scroll to position [85, 0]
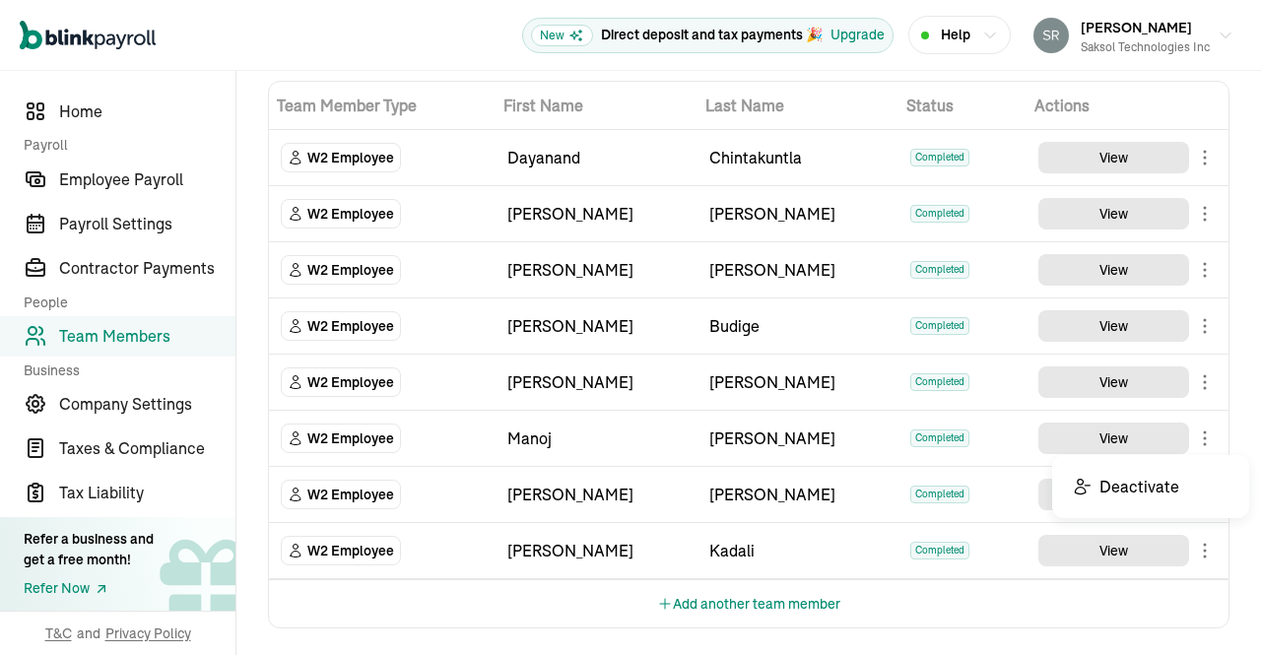
click at [1188, 435] on body "Open main menu New Direct deposit and tax payments 🎉 Upgrade Help Srinivas Enja…" at bounding box center [630, 327] width 1261 height 655
click at [1191, 377] on body "Open main menu New Direct deposit and tax payments 🎉 Upgrade Help Srinivas Enja…" at bounding box center [630, 327] width 1261 height 655
click at [1194, 328] on body "Open main menu New Direct deposit and tax payments 🎉 Upgrade Help Srinivas Enja…" at bounding box center [630, 327] width 1261 height 655
click at [1189, 267] on body "Open main menu New Direct deposit and tax payments 🎉 Upgrade Help Srinivas Enja…" at bounding box center [630, 327] width 1261 height 655
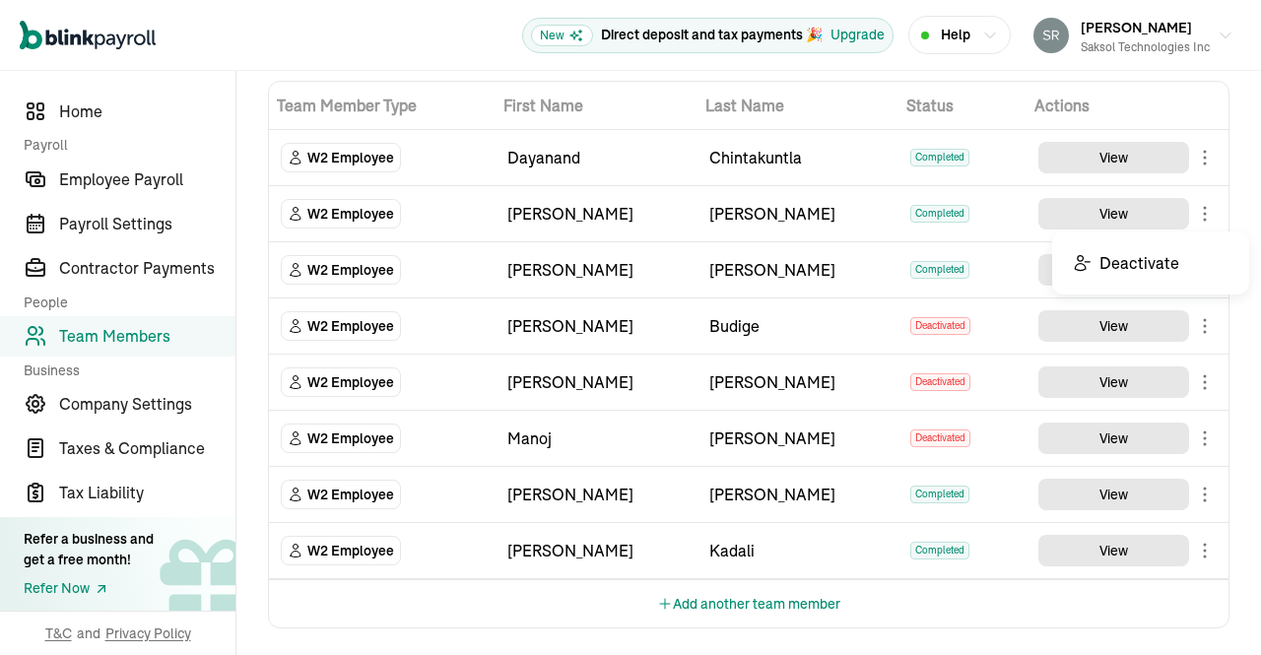
click at [1192, 212] on body "Open main menu New Direct deposit and tax payments 🎉 Upgrade Help Srinivas Enja…" at bounding box center [630, 327] width 1261 height 655
click at [1196, 158] on body "Open main menu New Direct deposit and tax payments 🎉 Upgrade Help Srinivas Enja…" at bounding box center [630, 327] width 1261 height 655
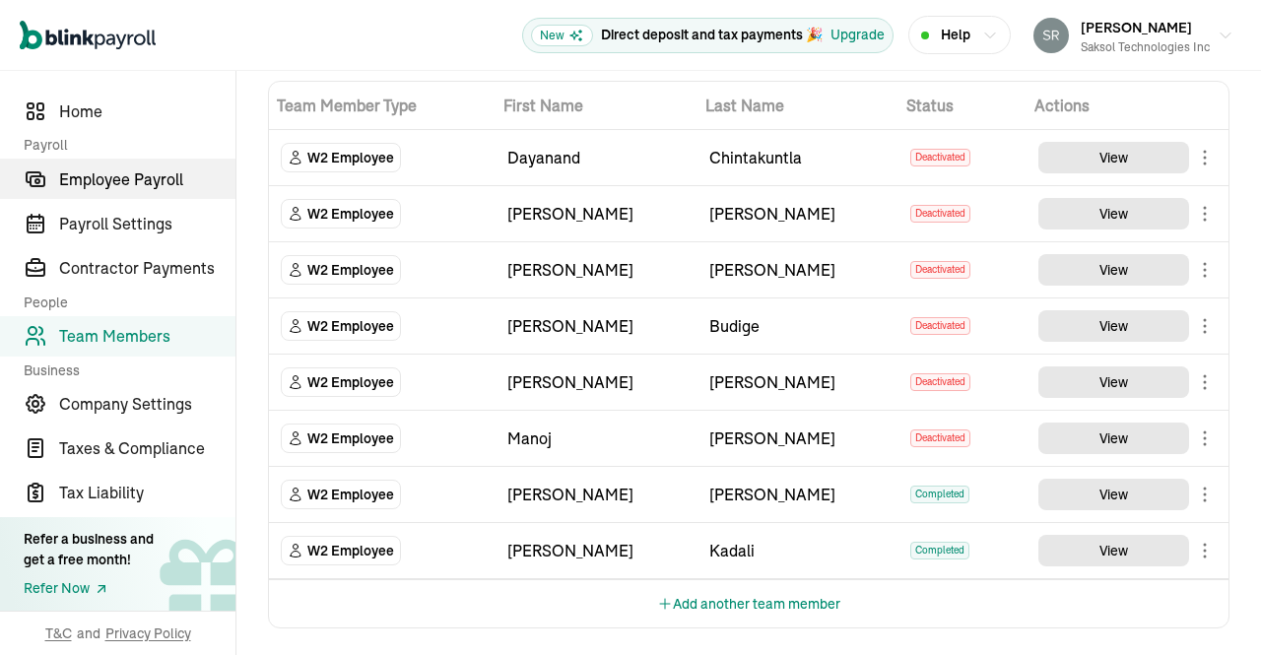
click at [118, 178] on span "Employee Payroll" at bounding box center [147, 179] width 176 height 24
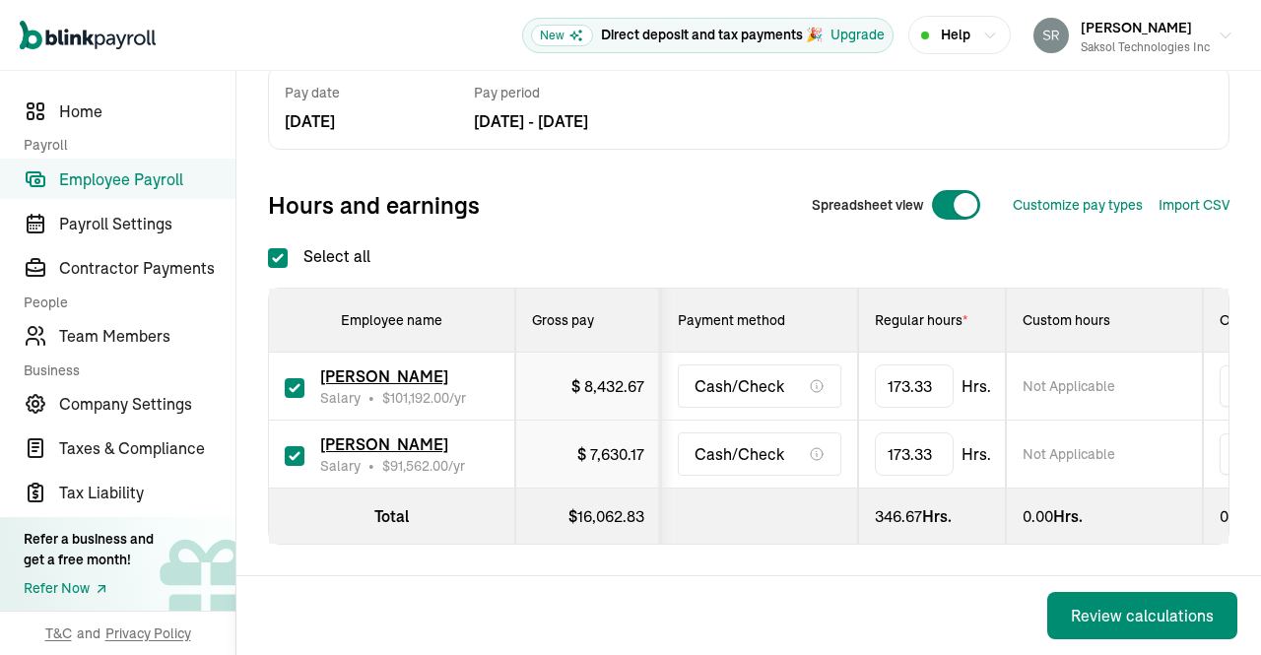
click at [821, 575] on div "Back Review calculations" at bounding box center [748, 615] width 1024 height 80
drag, startPoint x: 997, startPoint y: 366, endPoint x: 713, endPoint y: 352, distance: 284.0
type input "80"
drag, startPoint x: 994, startPoint y: 442, endPoint x: 799, endPoint y: 422, distance: 196.1
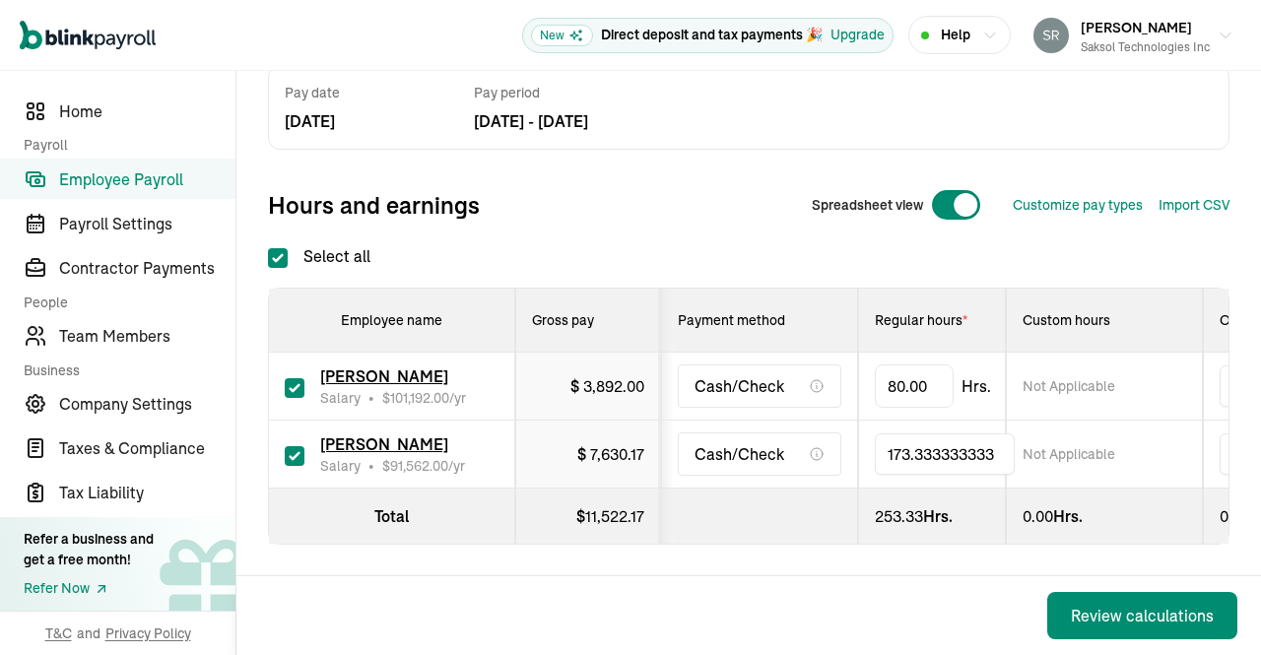
type input "80"
click at [843, 578] on div "Back Review calculations" at bounding box center [748, 615] width 1024 height 79
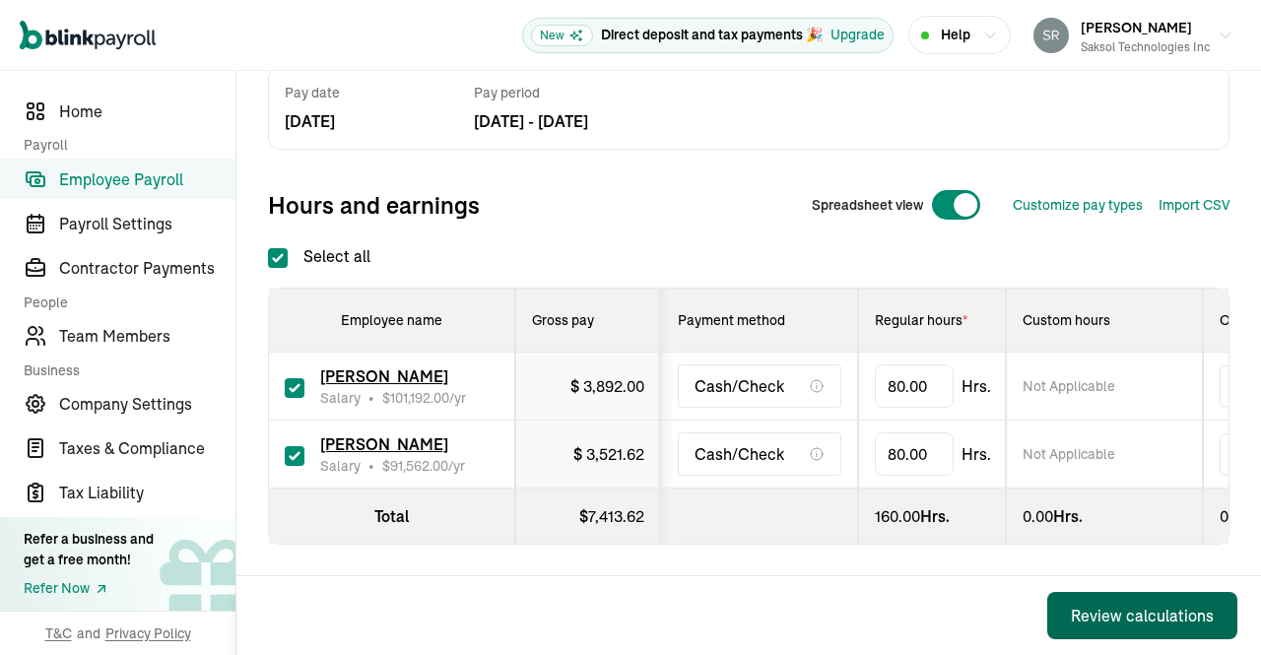
click at [1092, 610] on div "Review calculations" at bounding box center [1142, 616] width 143 height 24
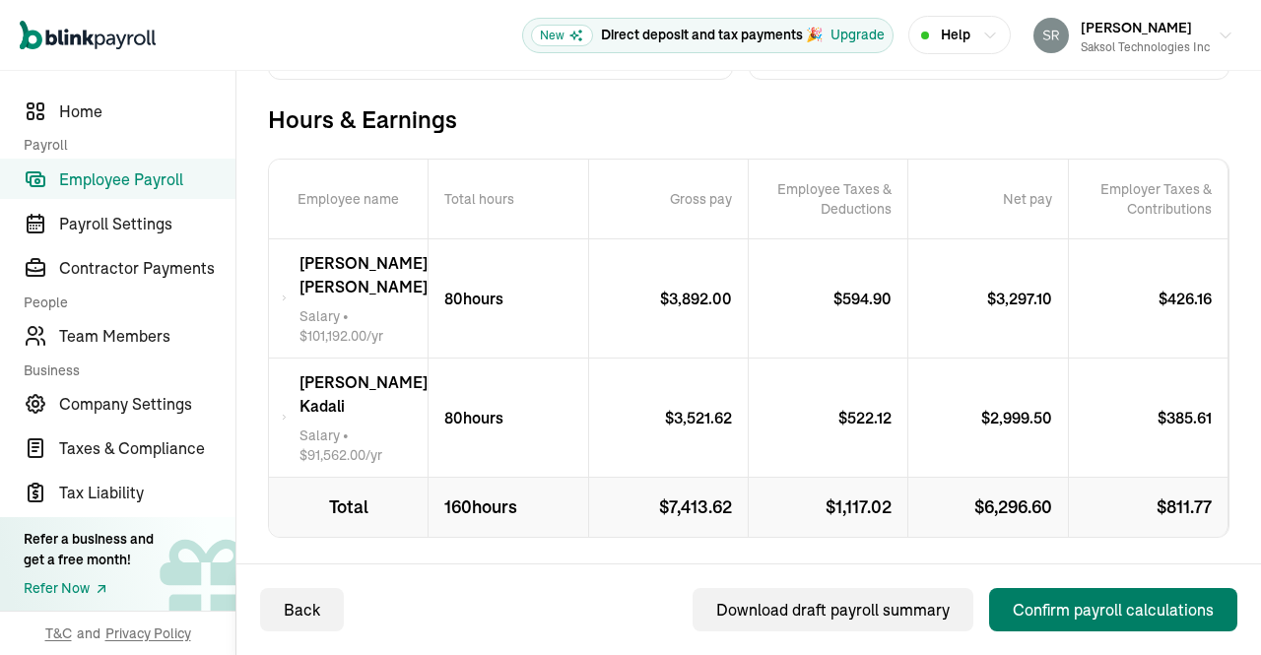
scroll to position [357, 0]
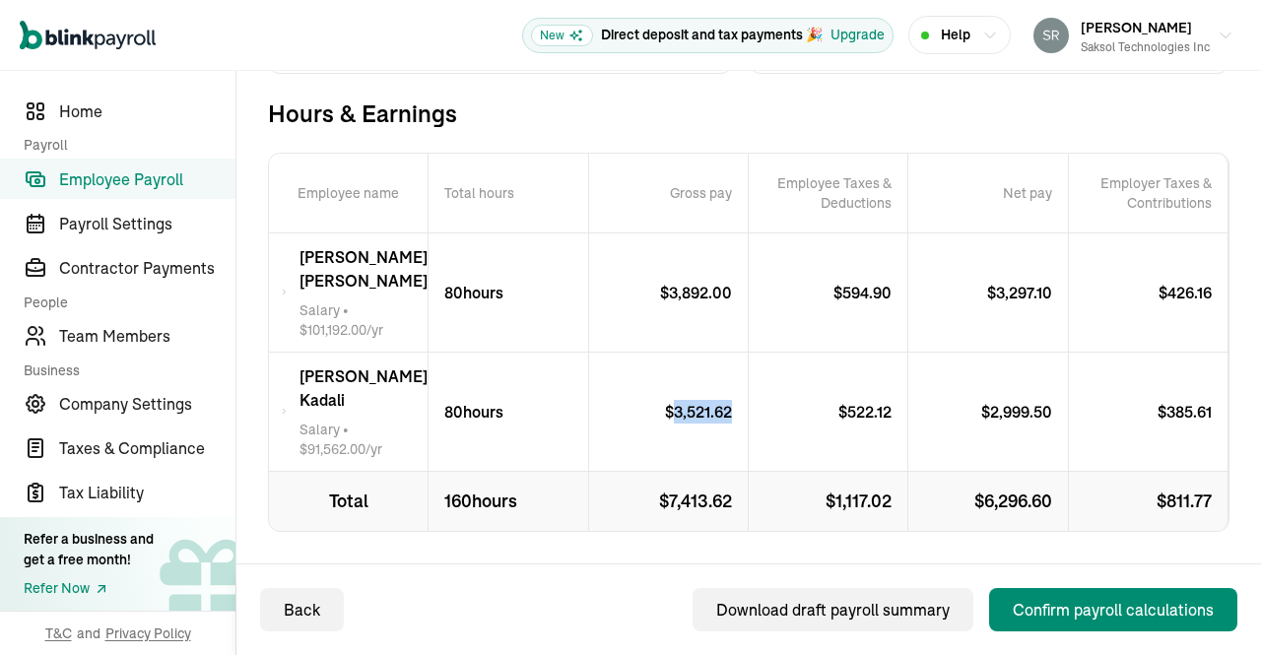
drag, startPoint x: 668, startPoint y: 395, endPoint x: 723, endPoint y: 404, distance: 55.9
click at [723, 404] on p "$ 3,521.62" at bounding box center [706, 412] width 83 height 24
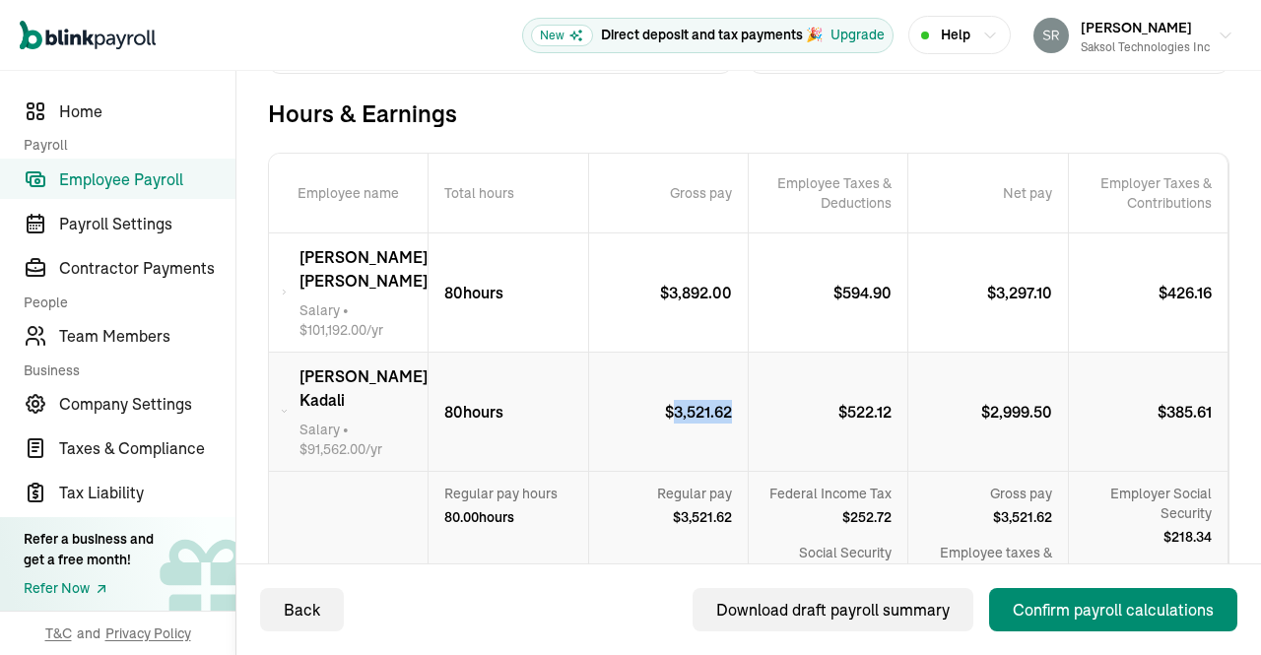
copy p "3,521.62"
drag, startPoint x: 979, startPoint y: 399, endPoint x: 1038, endPoint y: 401, distance: 59.1
click at [1038, 401] on p "$ 2,999.50" at bounding box center [1024, 412] width 87 height 24
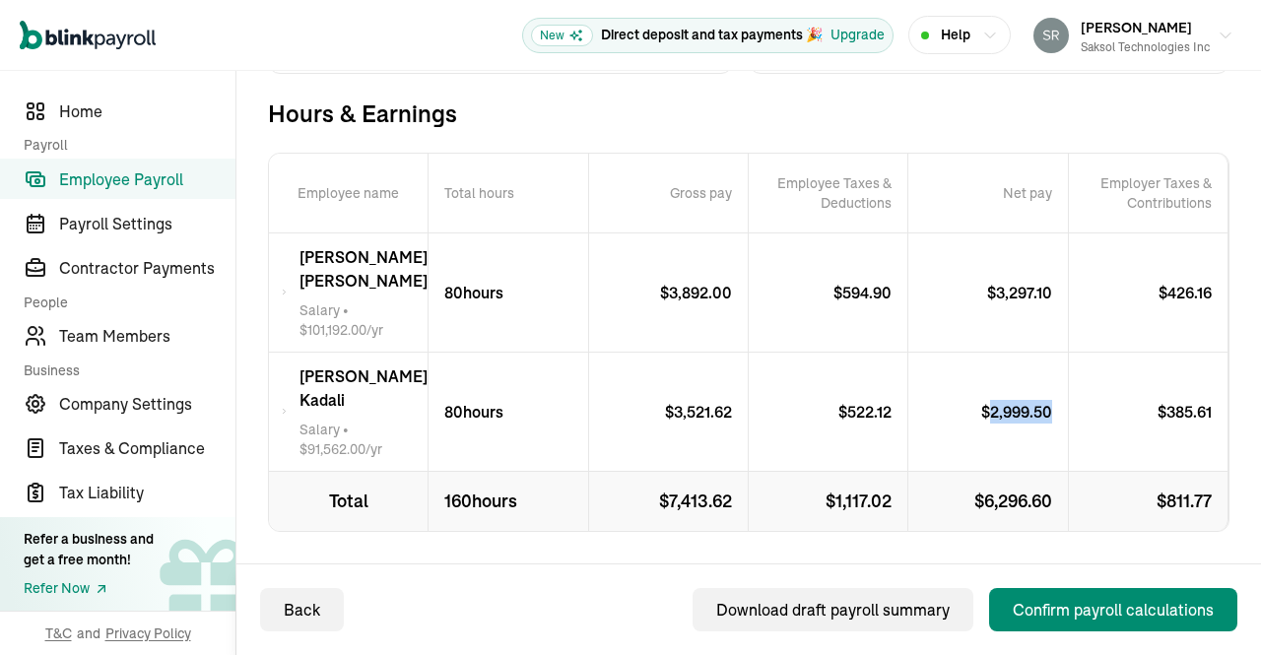
copy p "2,999.50"
drag, startPoint x: 840, startPoint y: 398, endPoint x: 883, endPoint y: 398, distance: 42.4
click at [883, 400] on p "$ 522.12" at bounding box center [872, 412] width 69 height 24
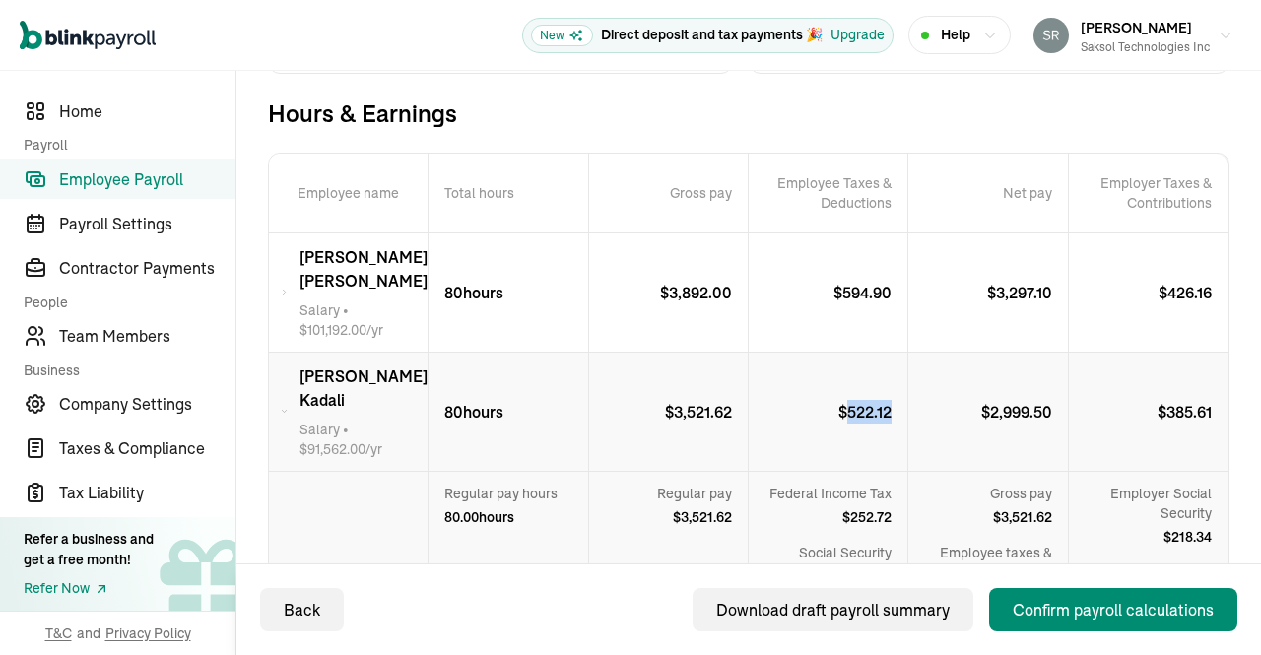
copy p "522.12"
drag, startPoint x: 1154, startPoint y: 401, endPoint x: 1199, endPoint y: 406, distance: 44.6
click at [1199, 406] on p "$ 385.61" at bounding box center [1192, 412] width 70 height 24
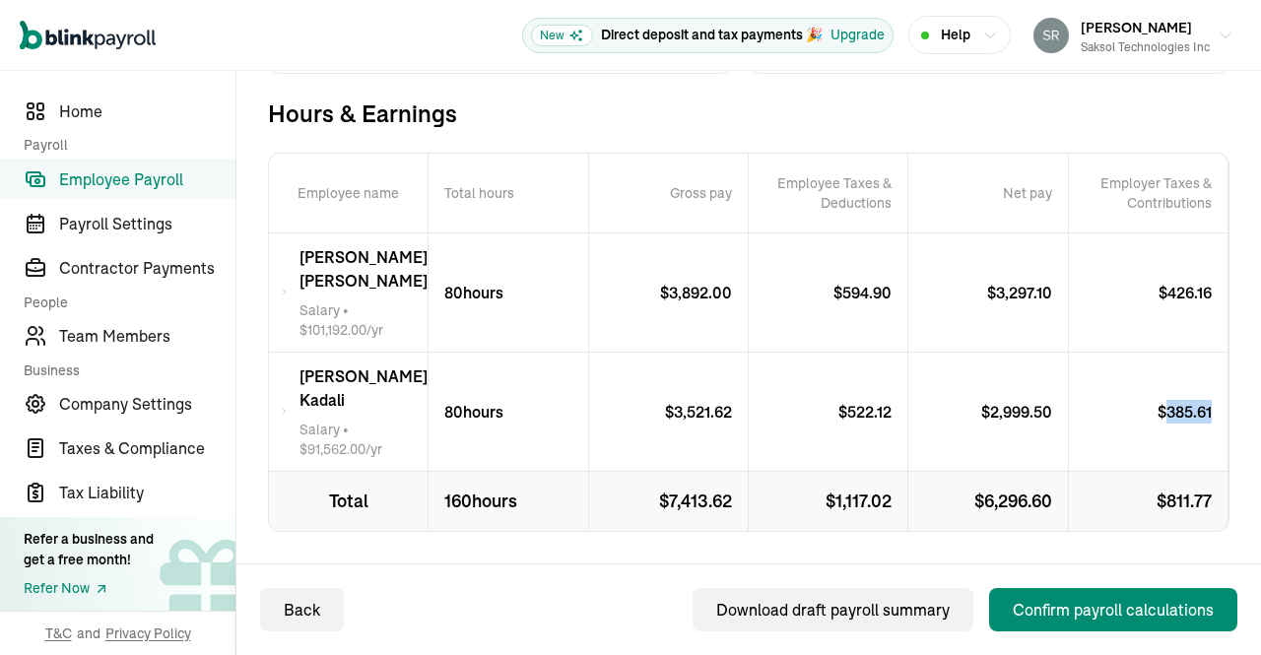
copy p "385.61"
drag, startPoint x: 667, startPoint y: 294, endPoint x: 718, endPoint y: 294, distance: 51.2
click at [718, 294] on p "$ 3,892.00" at bounding box center [704, 293] width 88 height 24
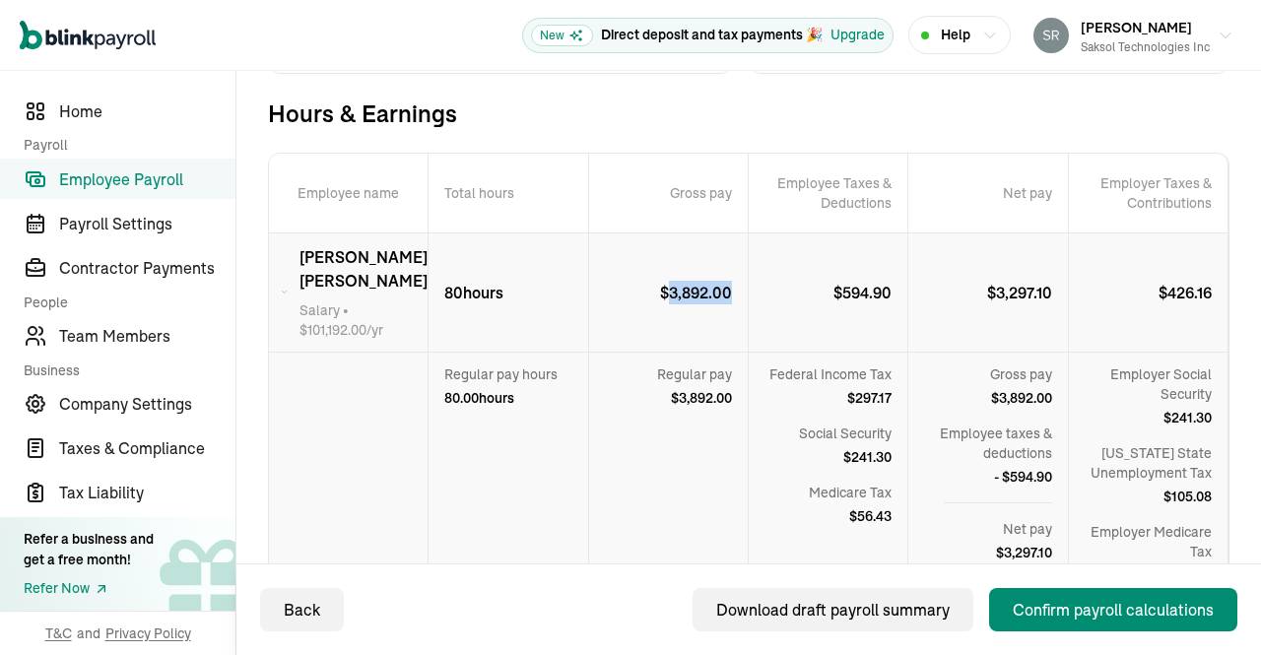
drag, startPoint x: 666, startPoint y: 295, endPoint x: 728, endPoint y: 295, distance: 62.1
click at [728, 295] on p "$ 3,892.00" at bounding box center [704, 293] width 88 height 24
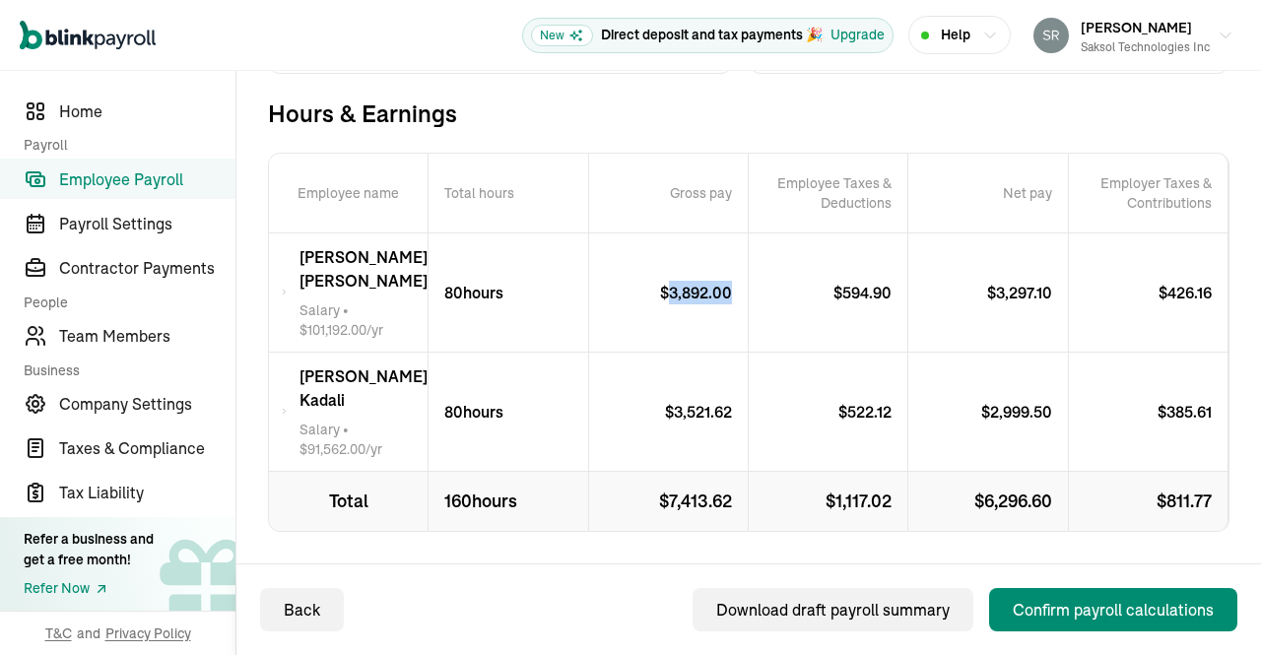
copy p "3,892.00"
drag, startPoint x: 835, startPoint y: 288, endPoint x: 881, endPoint y: 293, distance: 45.6
click at [881, 293] on p "$ 594.90" at bounding box center [870, 293] width 74 height 24
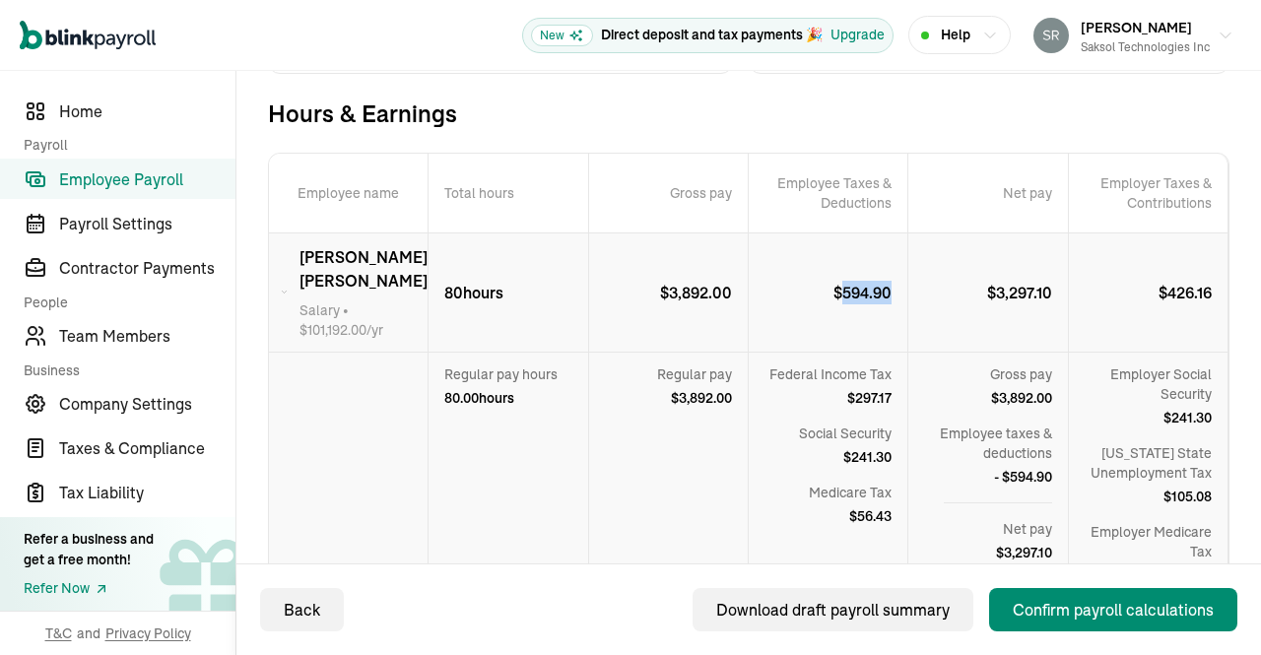
copy p "594.90"
drag, startPoint x: 983, startPoint y: 291, endPoint x: 1040, endPoint y: 293, distance: 57.2
click at [1040, 293] on p "$ 3,297.10" at bounding box center [1027, 293] width 81 height 24
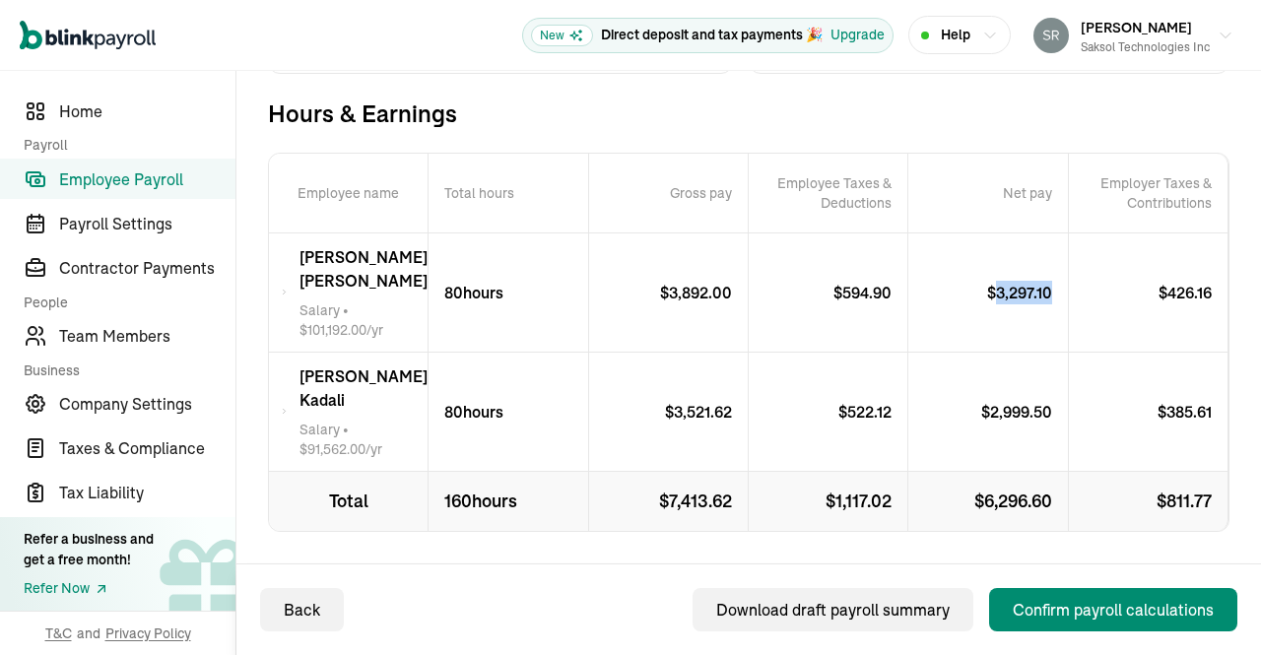
copy p "3,297.10"
drag, startPoint x: 1150, startPoint y: 295, endPoint x: 1202, endPoint y: 294, distance: 51.2
click at [1202, 294] on p "$ 426.16" at bounding box center [1192, 293] width 69 height 24
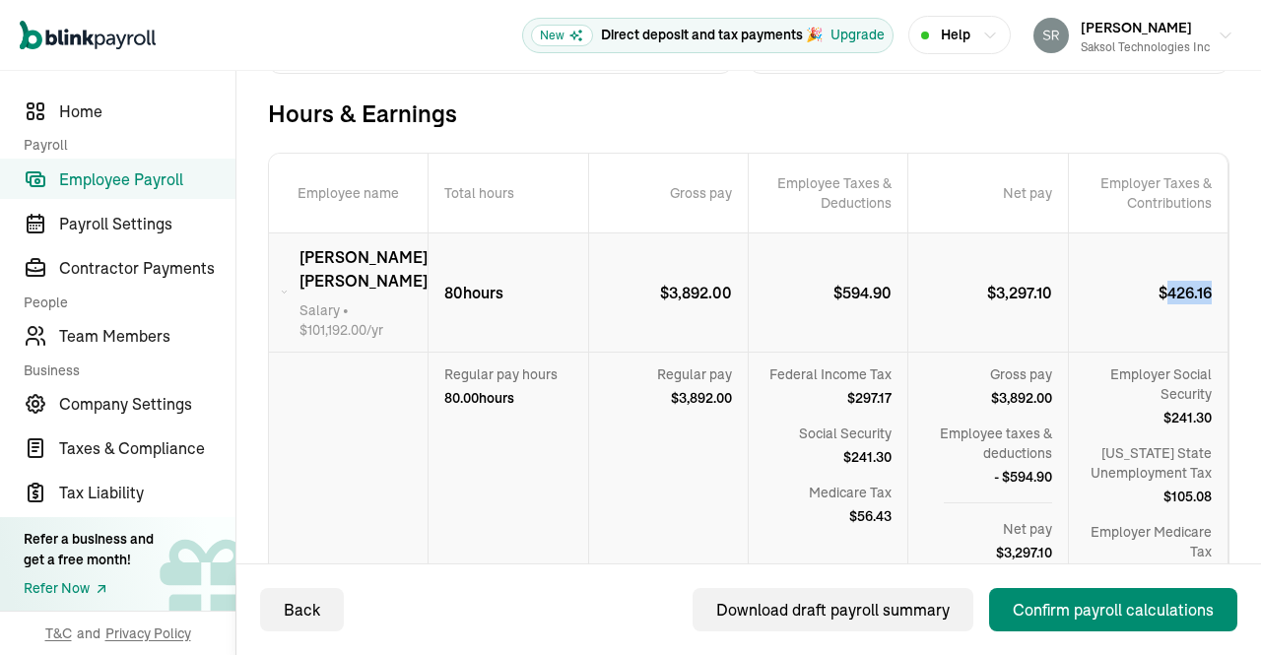
copy p "426.16"
click at [1083, 603] on div "Confirm payroll calculations" at bounding box center [1113, 610] width 201 height 24
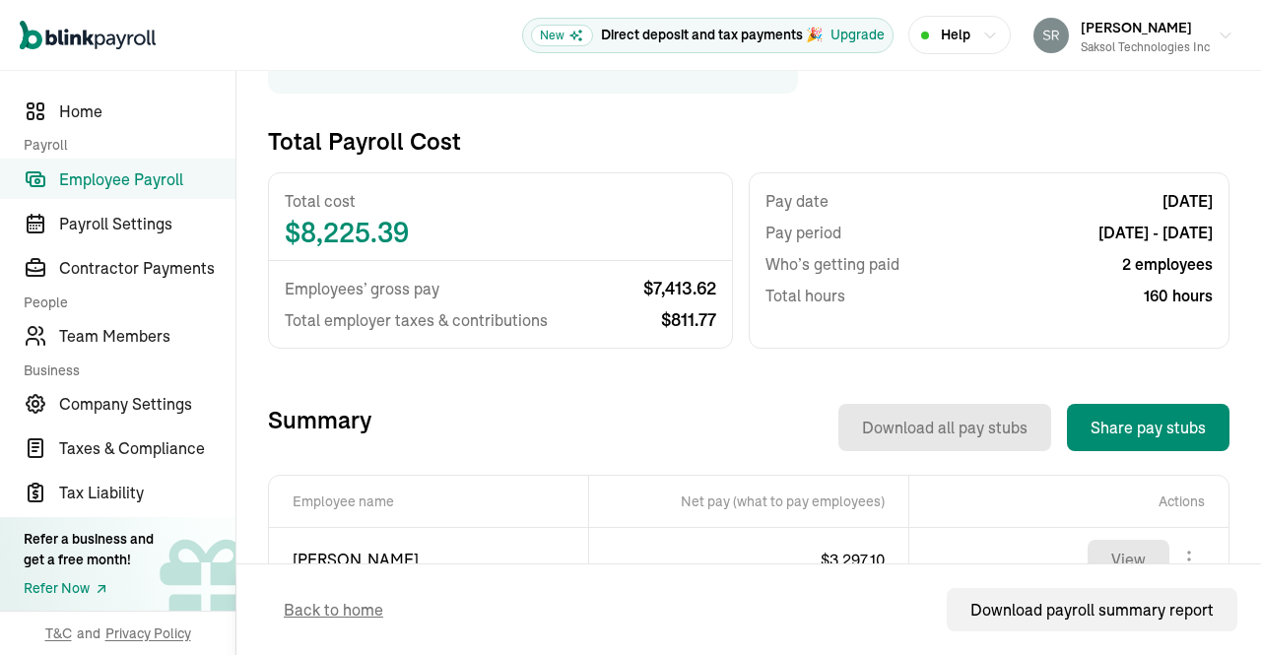
click at [709, 418] on div "Download all pay stubs Share pay stubs" at bounding box center [800, 427] width 858 height 47
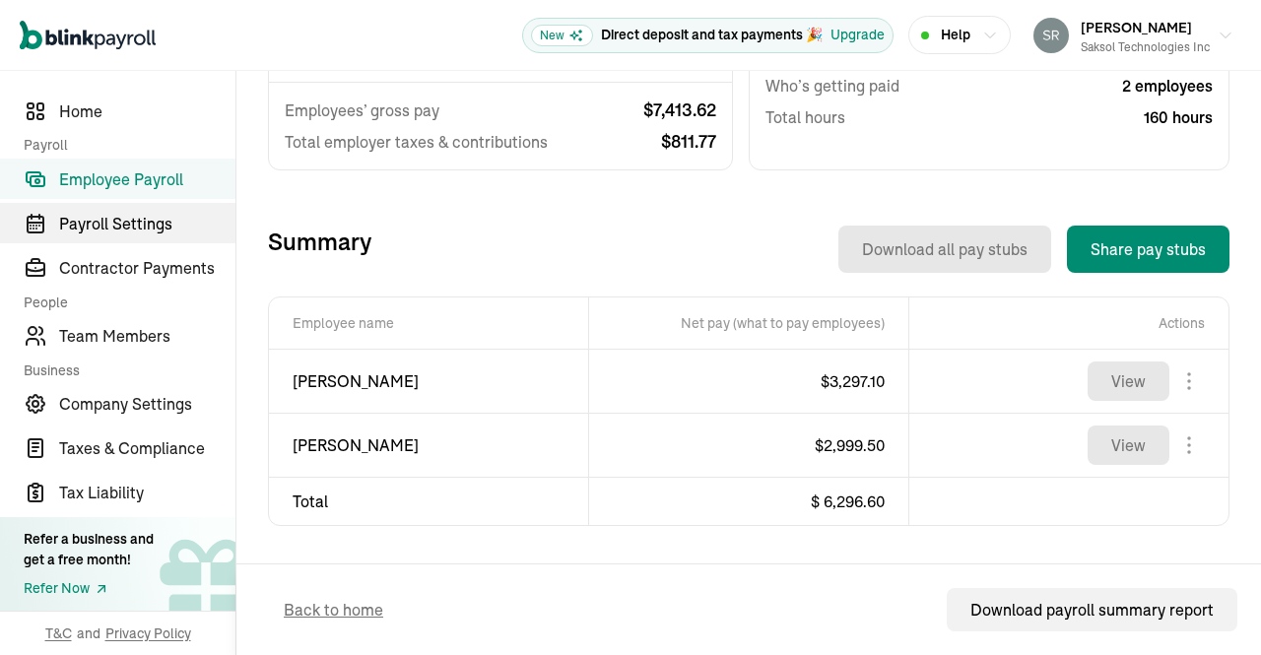
click at [148, 220] on span "Payroll Settings" at bounding box center [147, 224] width 176 height 24
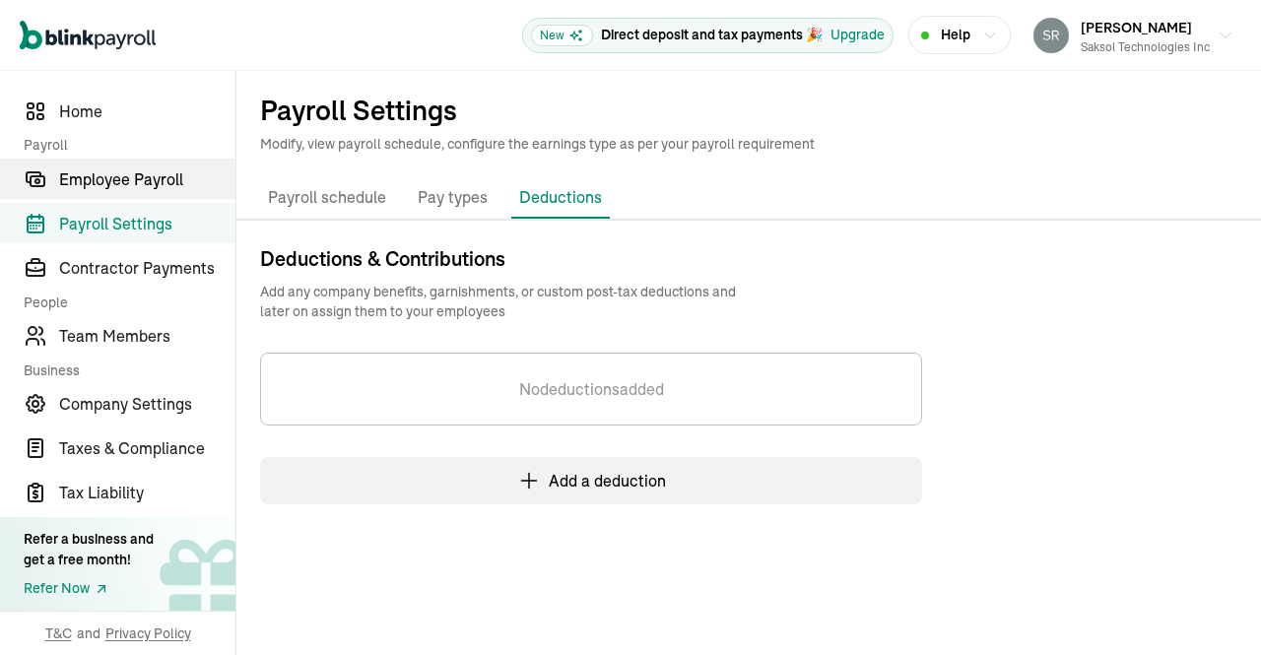
click at [151, 181] on span "Employee Payroll" at bounding box center [147, 179] width 176 height 24
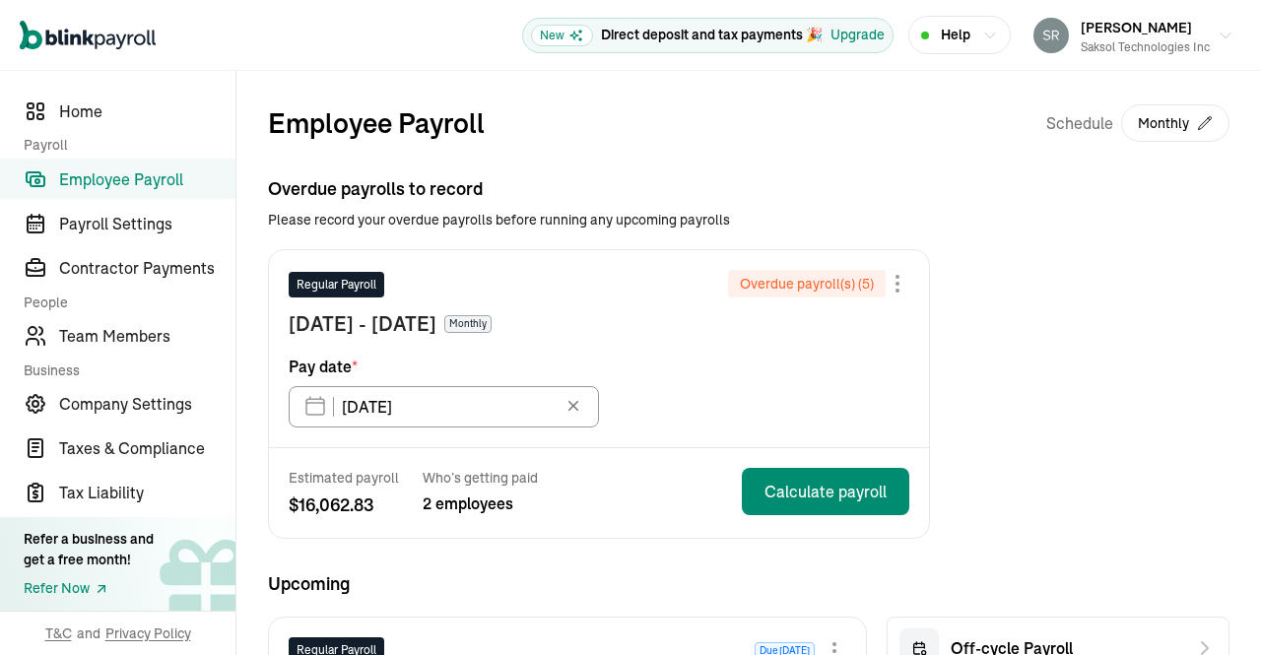
scroll to position [24, 0]
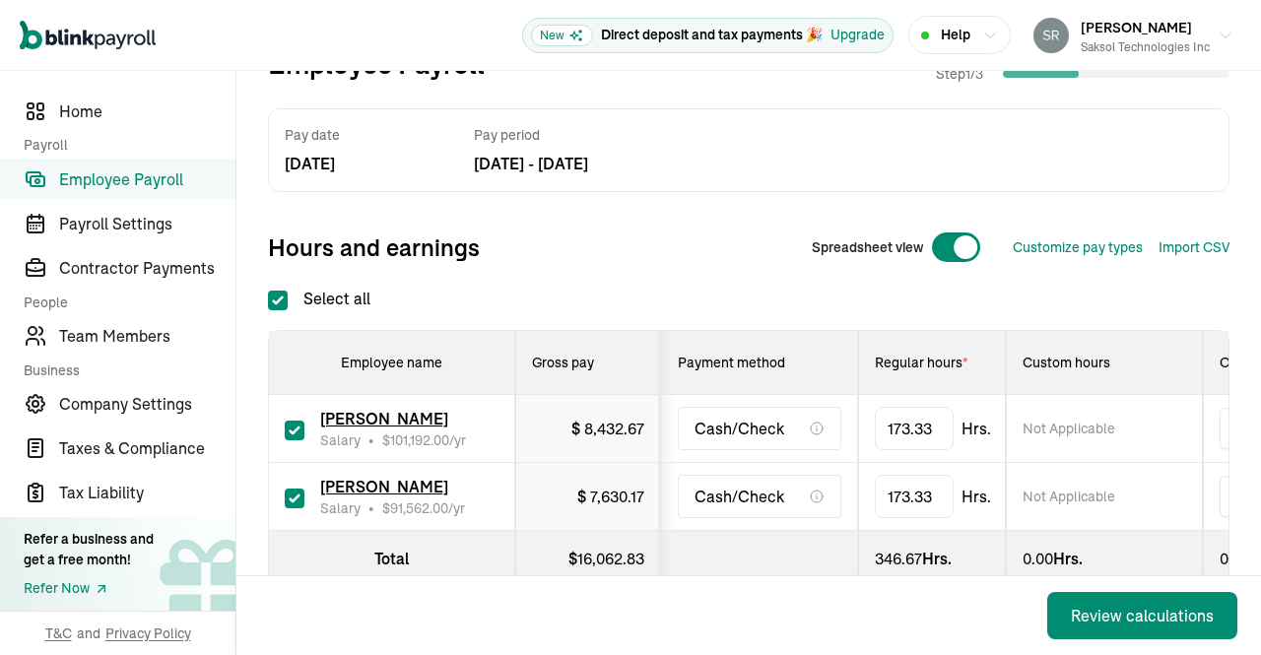
scroll to position [154, 0]
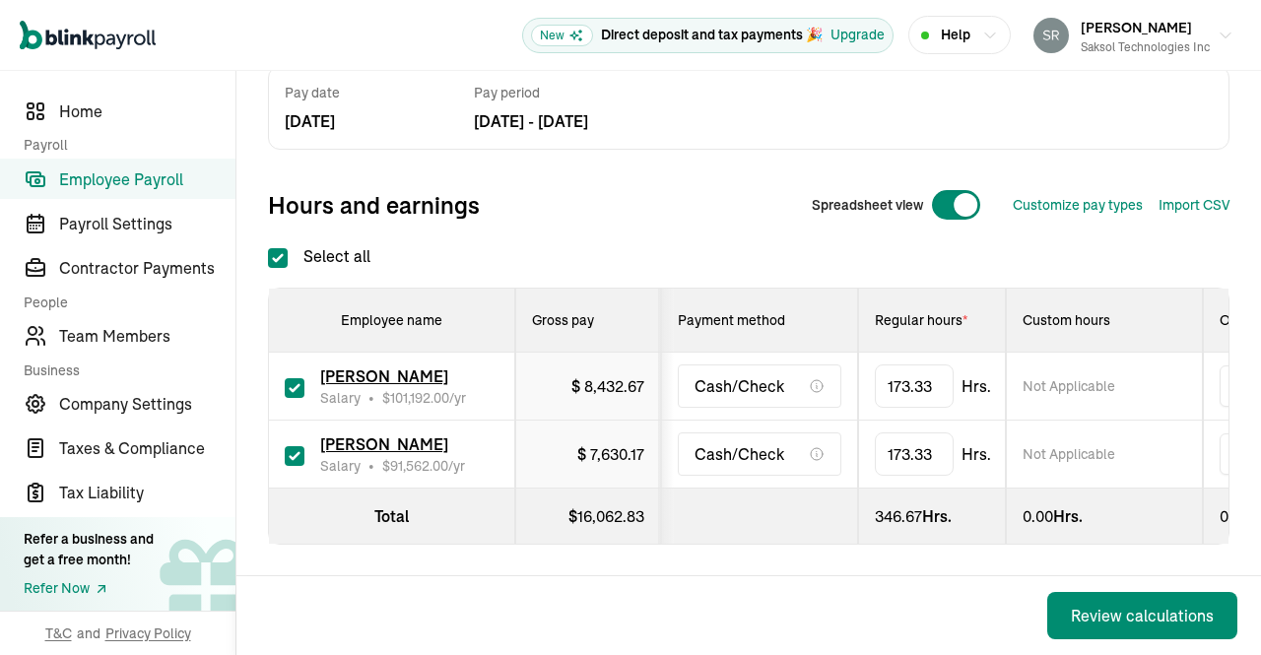
click at [1113, 613] on div "Review calculations" at bounding box center [1142, 616] width 143 height 24
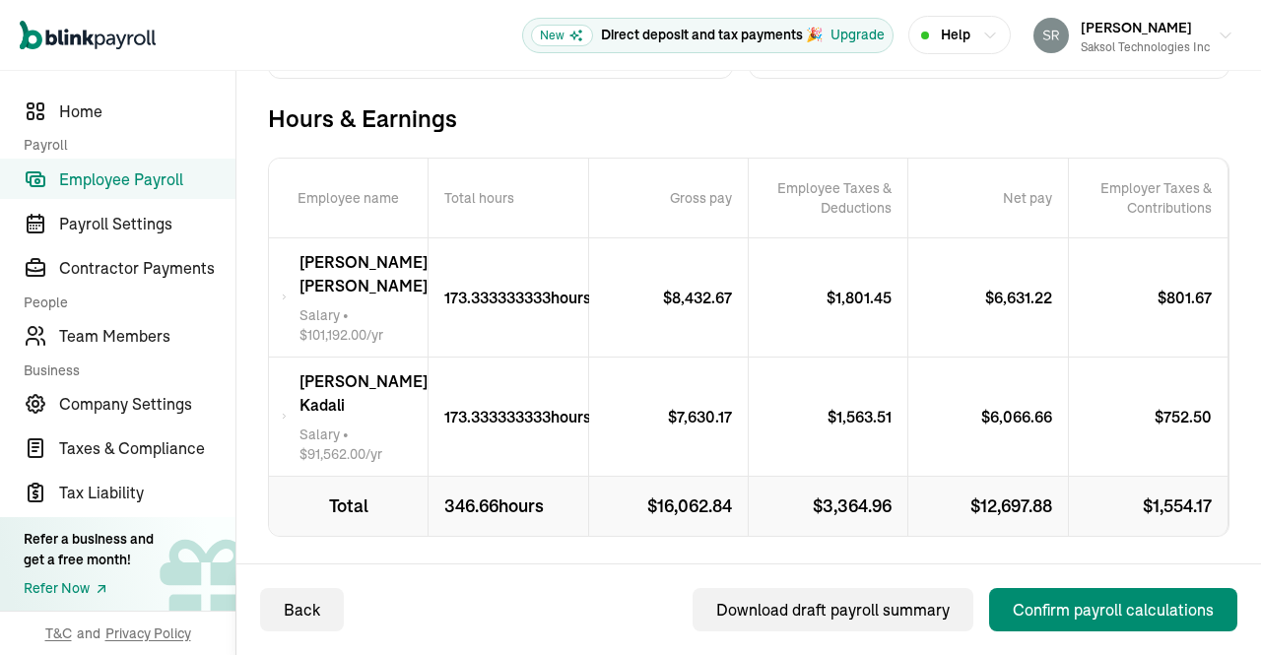
scroll to position [386, 0]
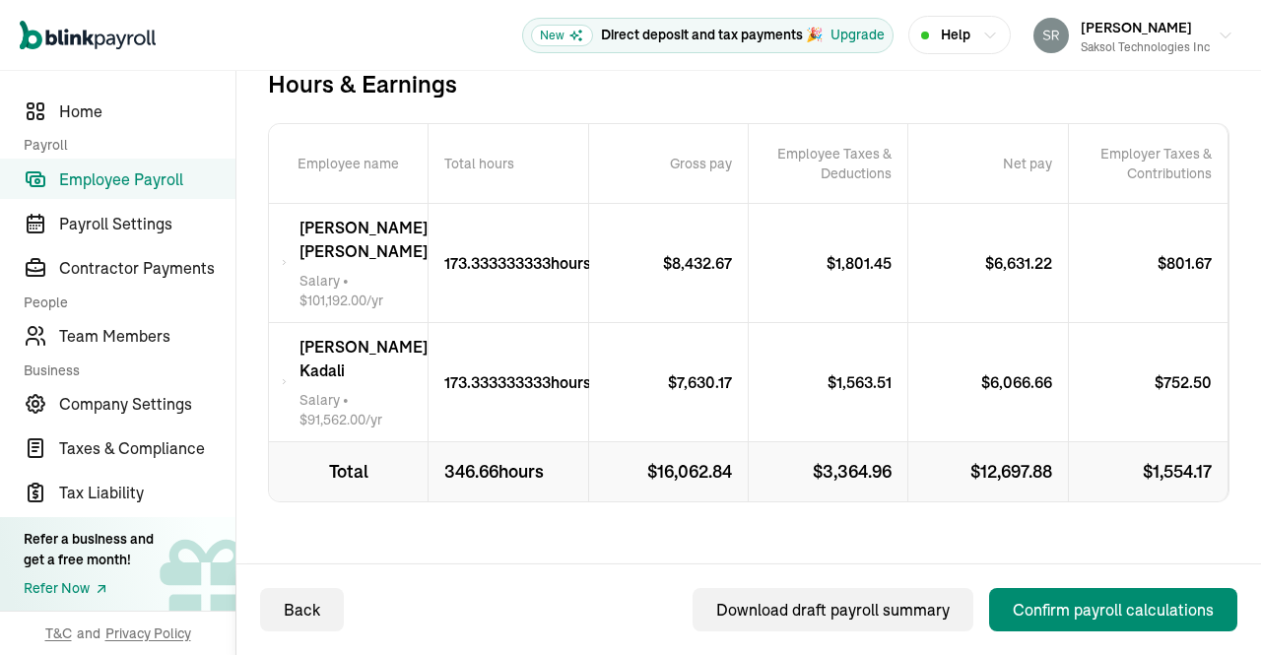
click at [1135, 612] on div "Confirm payroll calculations" at bounding box center [1113, 610] width 201 height 24
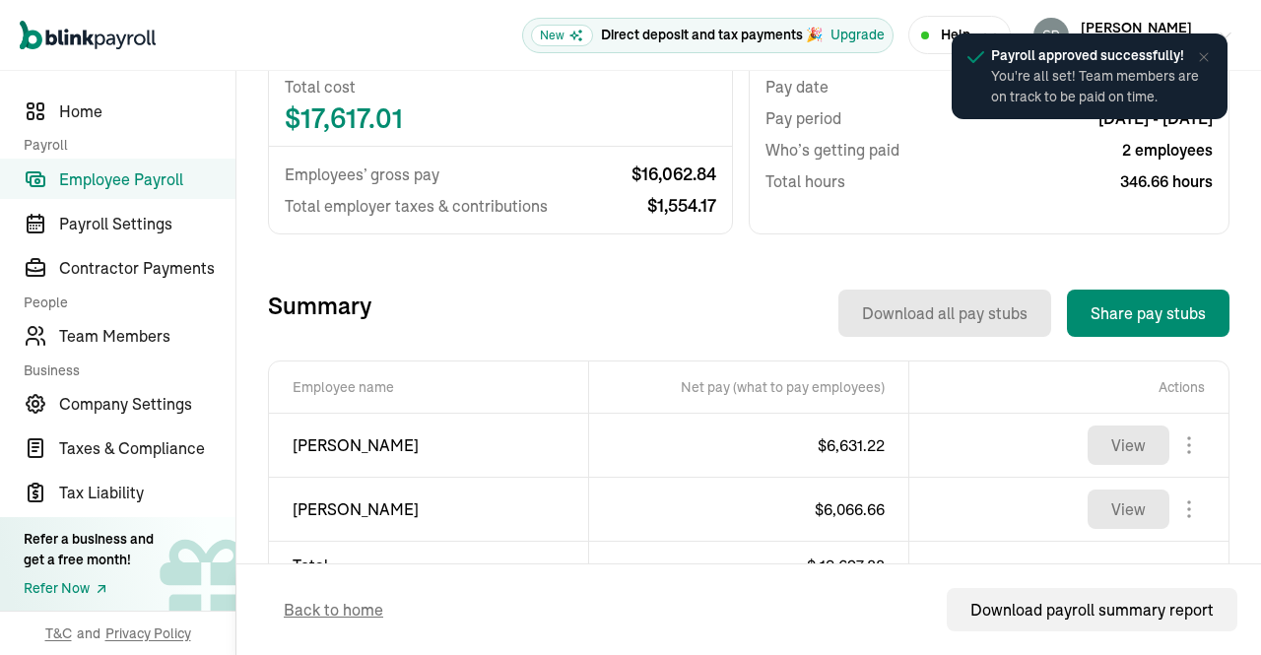
scroll to position [535, 0]
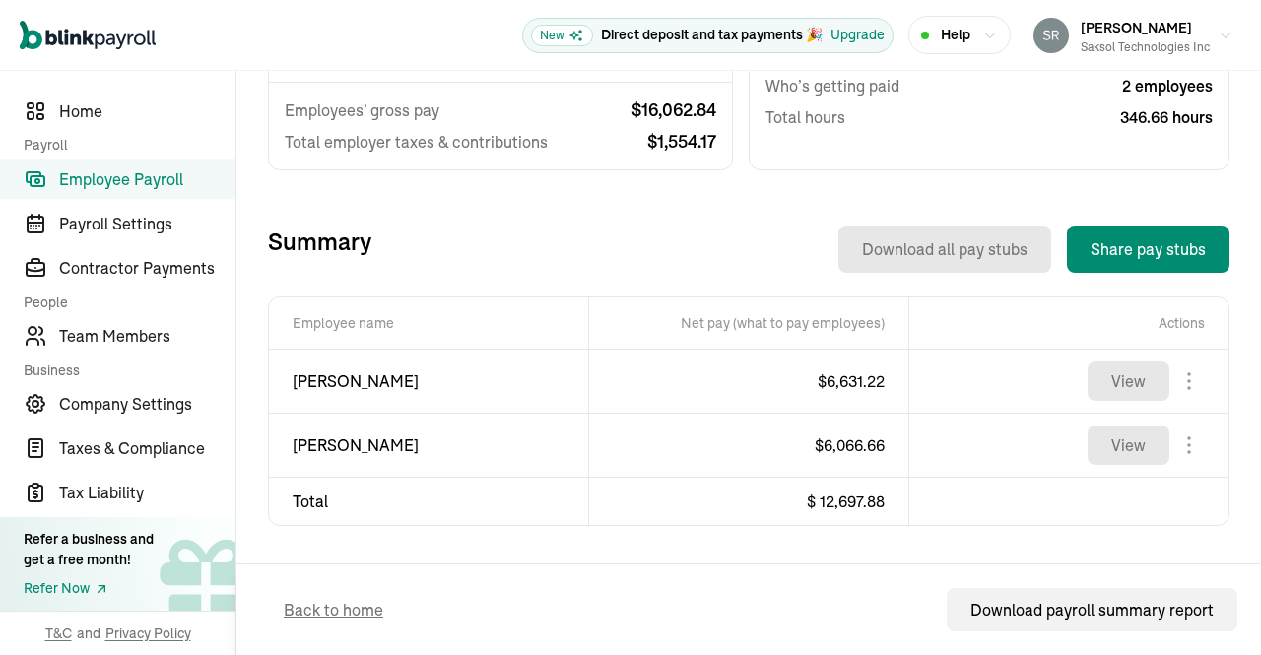
click at [156, 174] on span "Employee Payroll" at bounding box center [147, 179] width 176 height 24
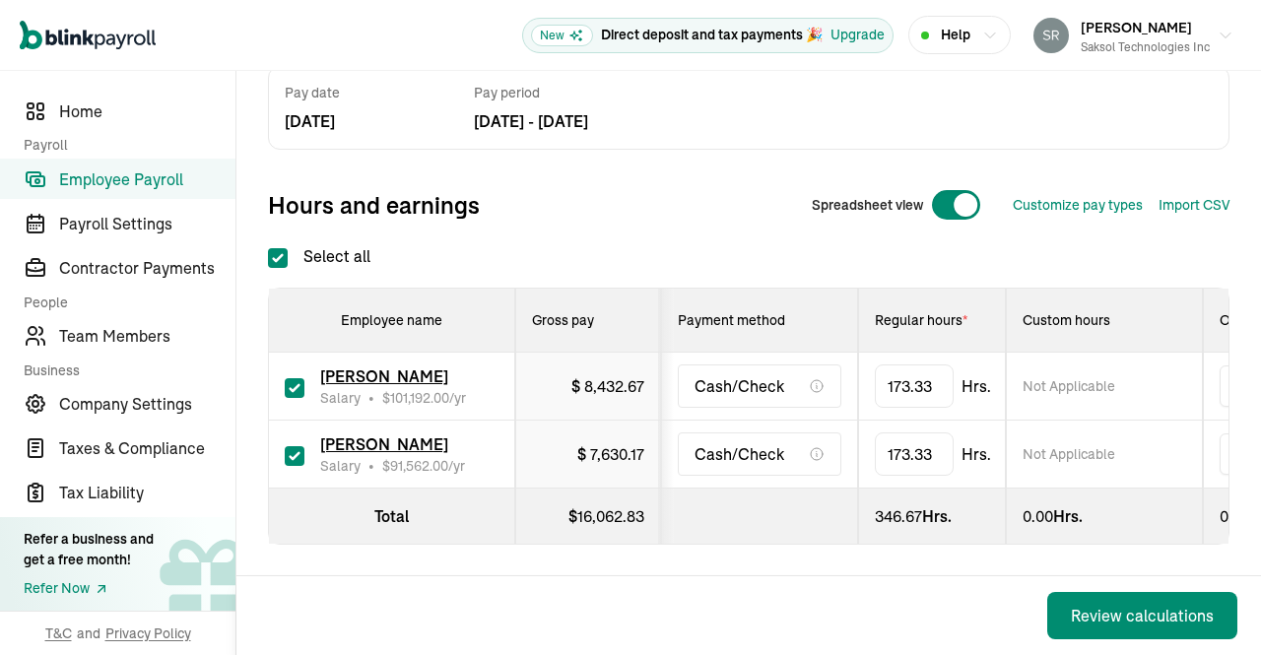
scroll to position [154, 0]
click at [1125, 612] on div "Review calculations" at bounding box center [1142, 616] width 143 height 24
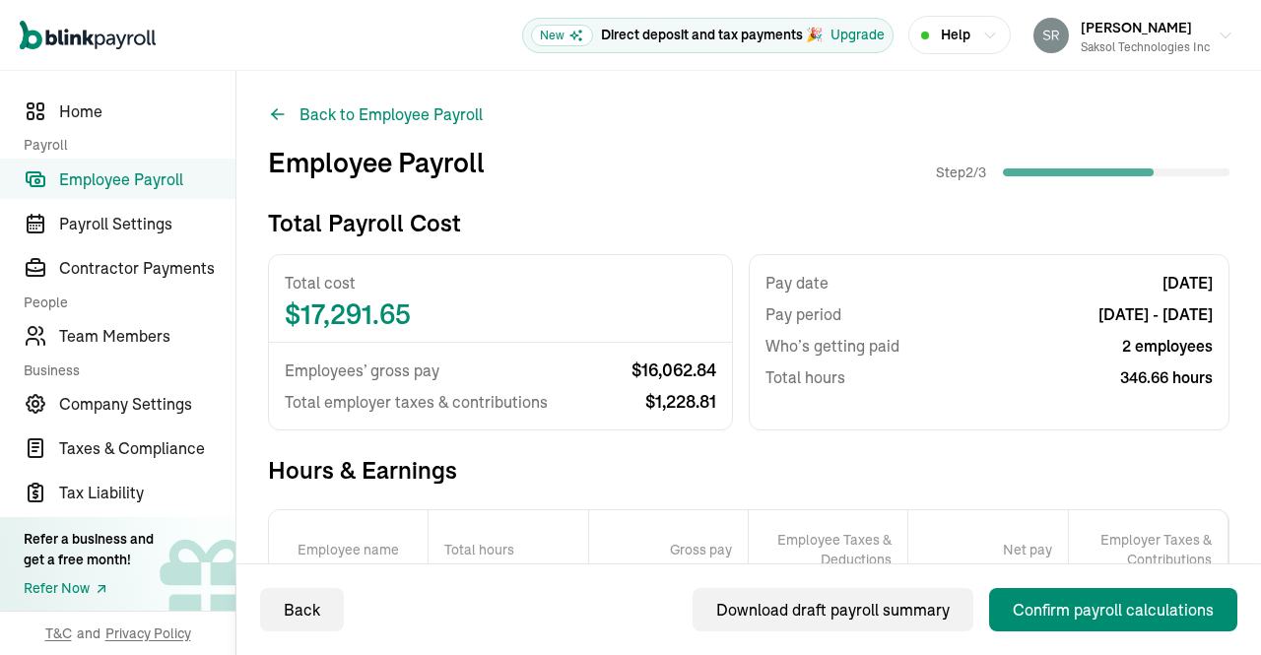
scroll to position [386, 0]
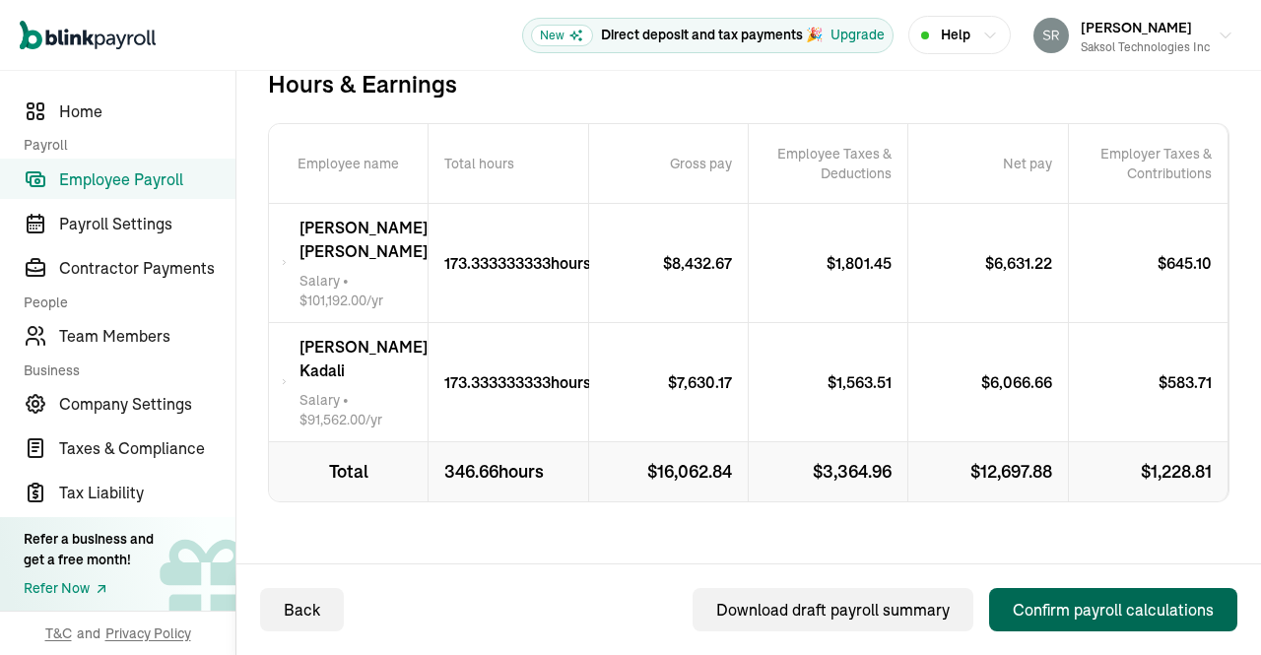
click at [1078, 606] on div "Confirm payroll calculations" at bounding box center [1113, 610] width 201 height 24
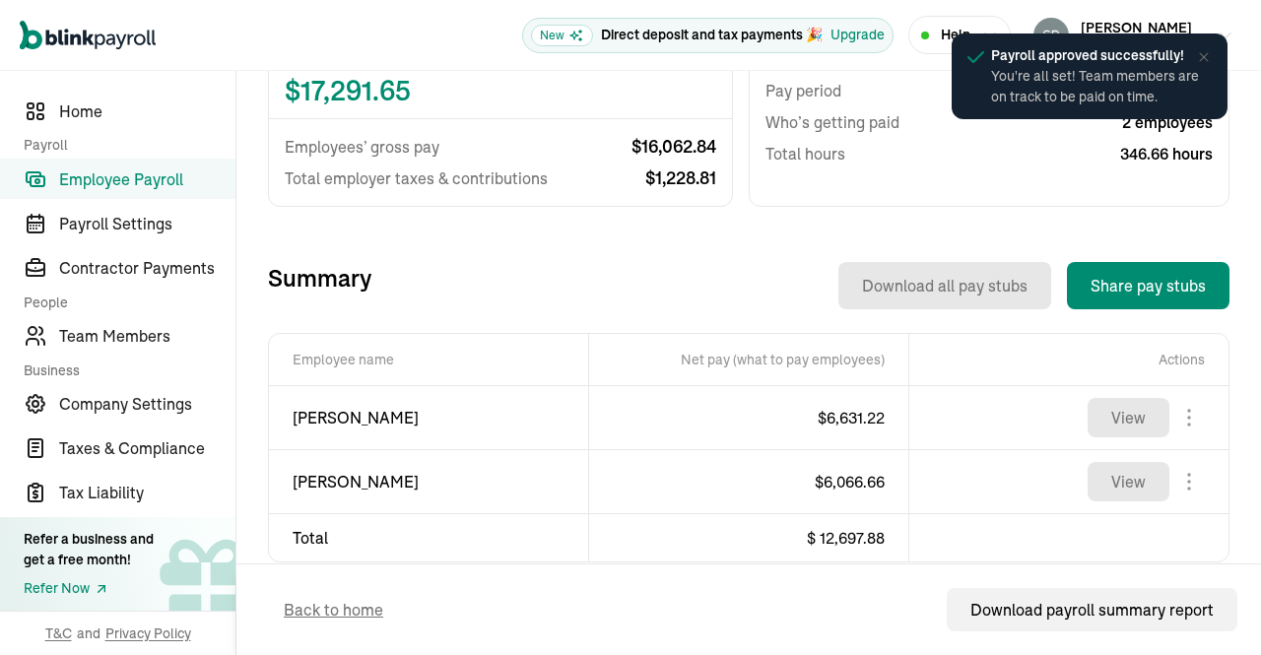
scroll to position [535, 0]
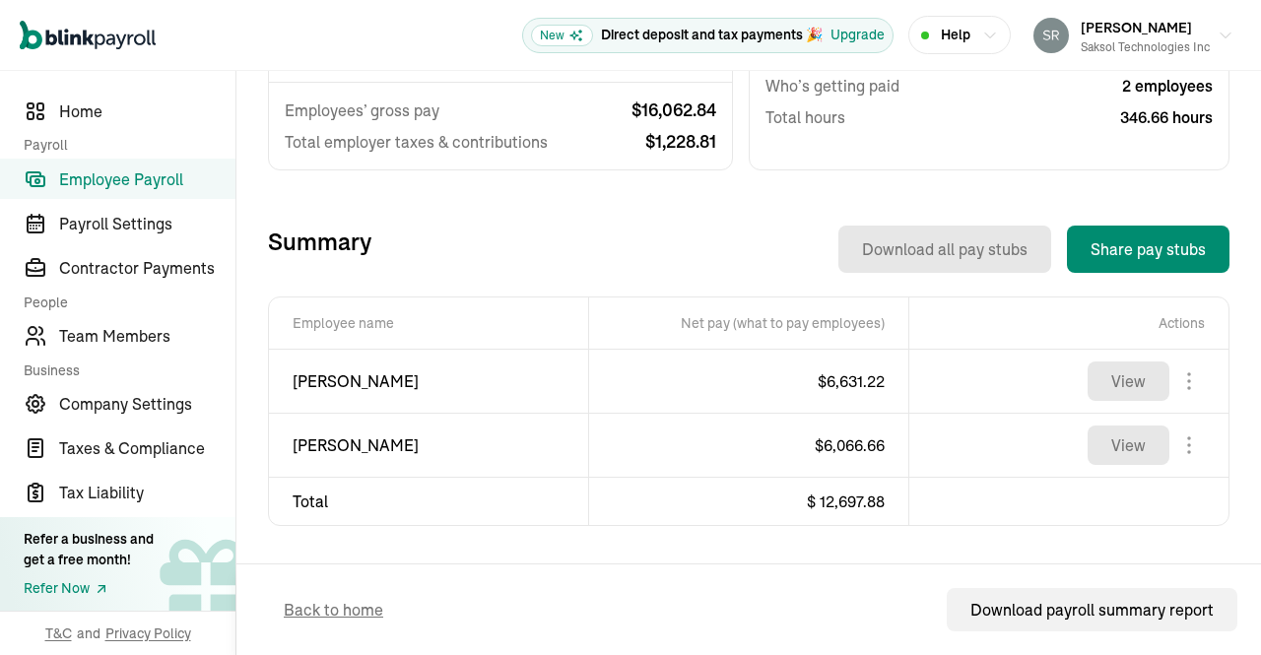
click at [140, 178] on span "Employee Payroll" at bounding box center [147, 179] width 176 height 24
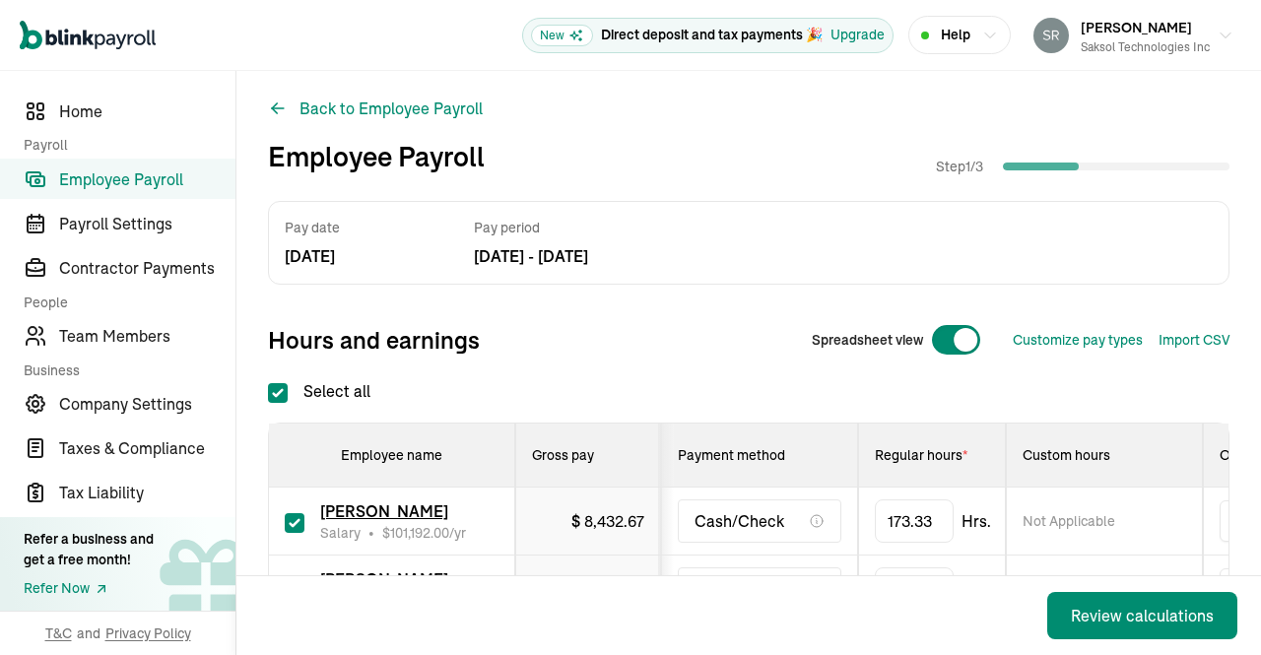
scroll to position [15, 0]
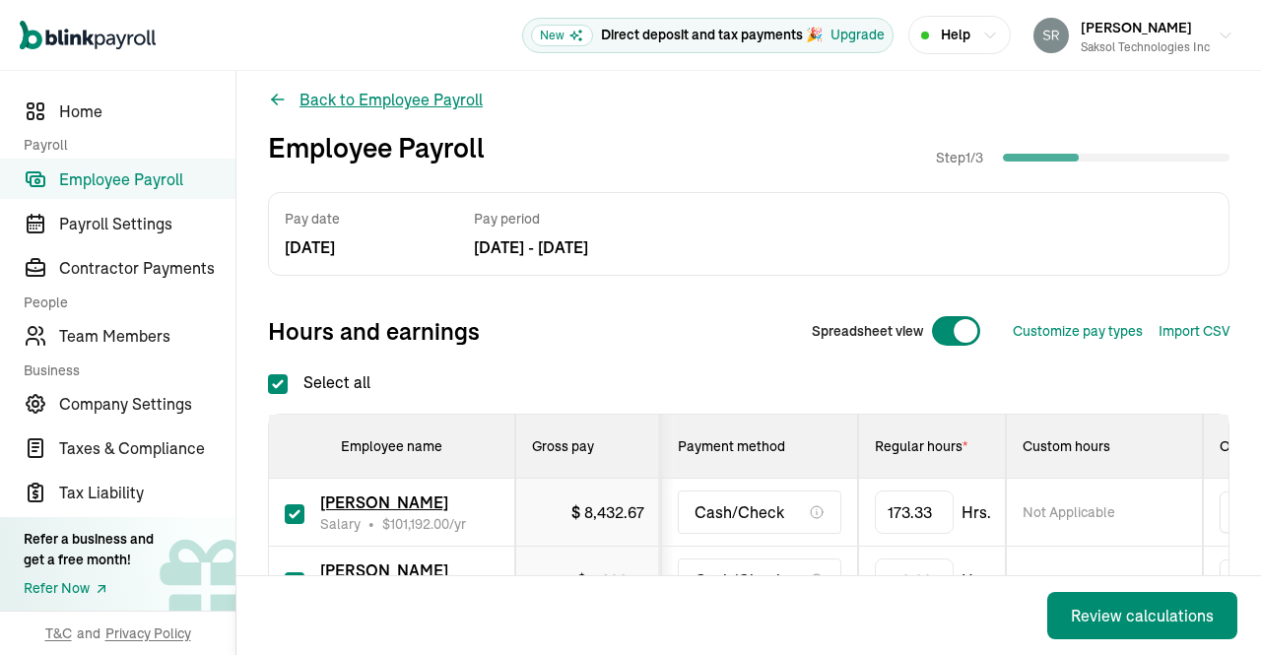
click at [347, 101] on button "Back to Employee Payroll" at bounding box center [375, 100] width 215 height 24
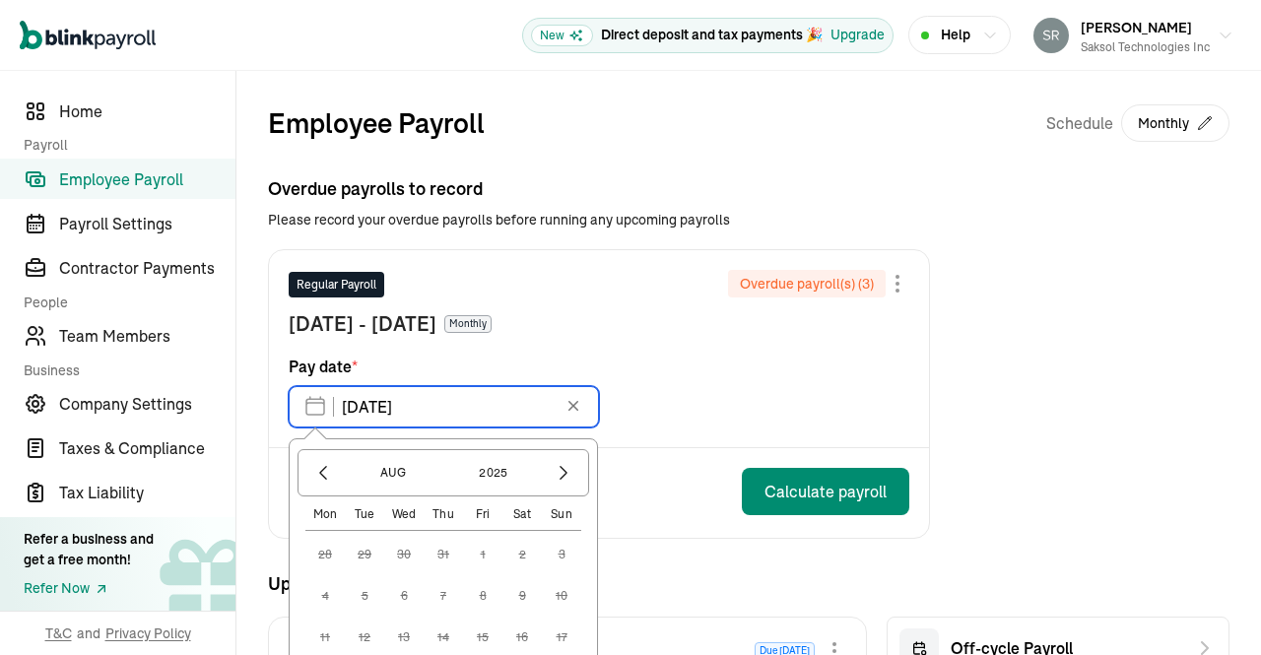
click at [481, 411] on input "05/30/2025" at bounding box center [444, 406] width 310 height 41
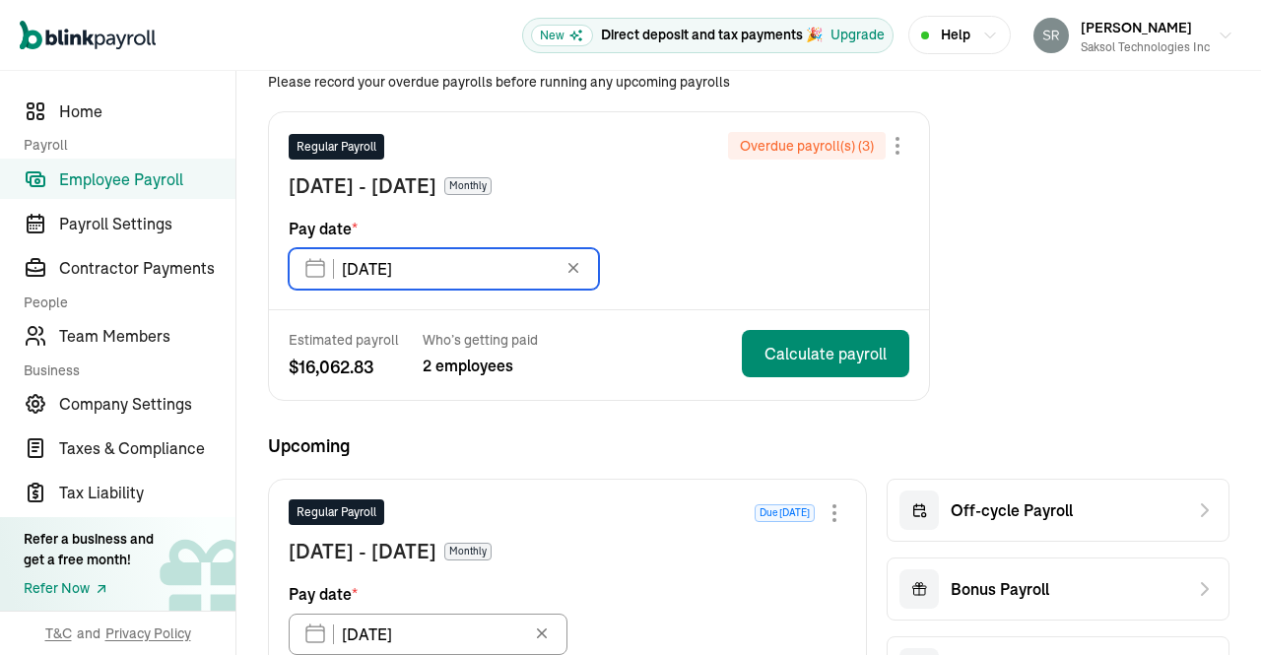
scroll to position [140, 0]
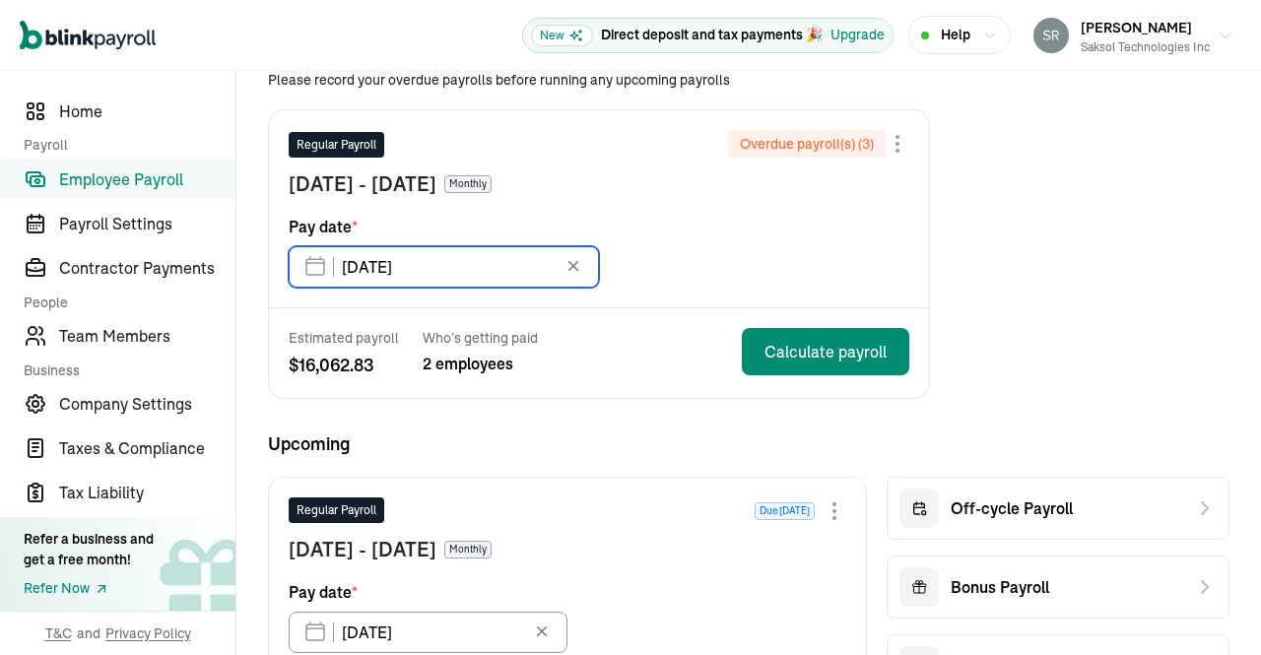
click at [478, 252] on input "05/30/2025" at bounding box center [444, 266] width 310 height 41
click at [400, 267] on input "05/30/2025" at bounding box center [444, 266] width 310 height 41
click at [389, 273] on input "05/30/2025" at bounding box center [444, 266] width 310 height 41
click at [321, 265] on input "05/30/2025" at bounding box center [444, 266] width 310 height 41
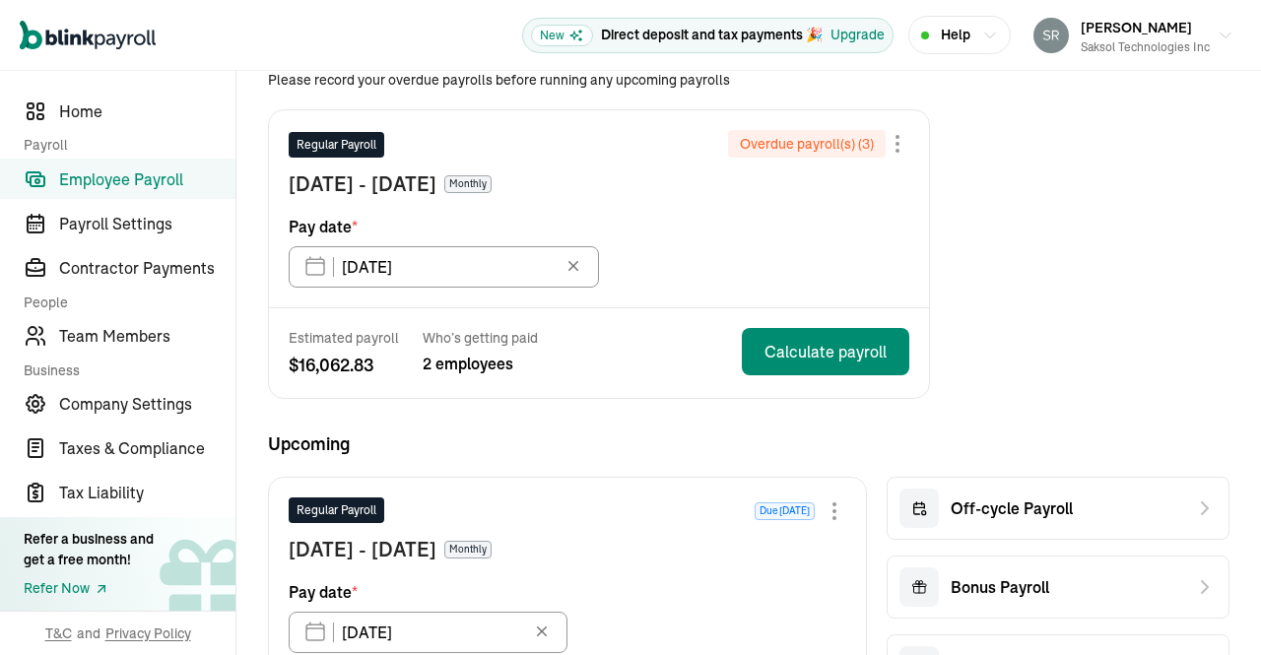
click at [581, 265] on icon at bounding box center [573, 266] width 20 height 20
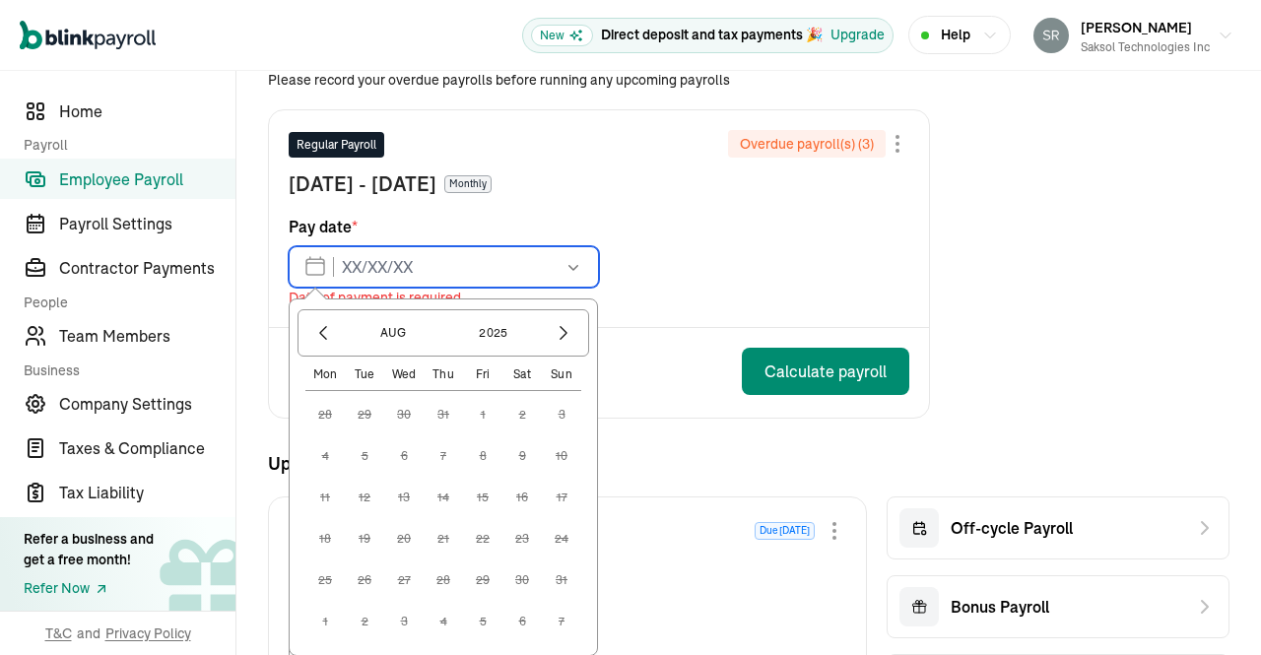
click at [449, 259] on input "text" at bounding box center [444, 266] width 310 height 41
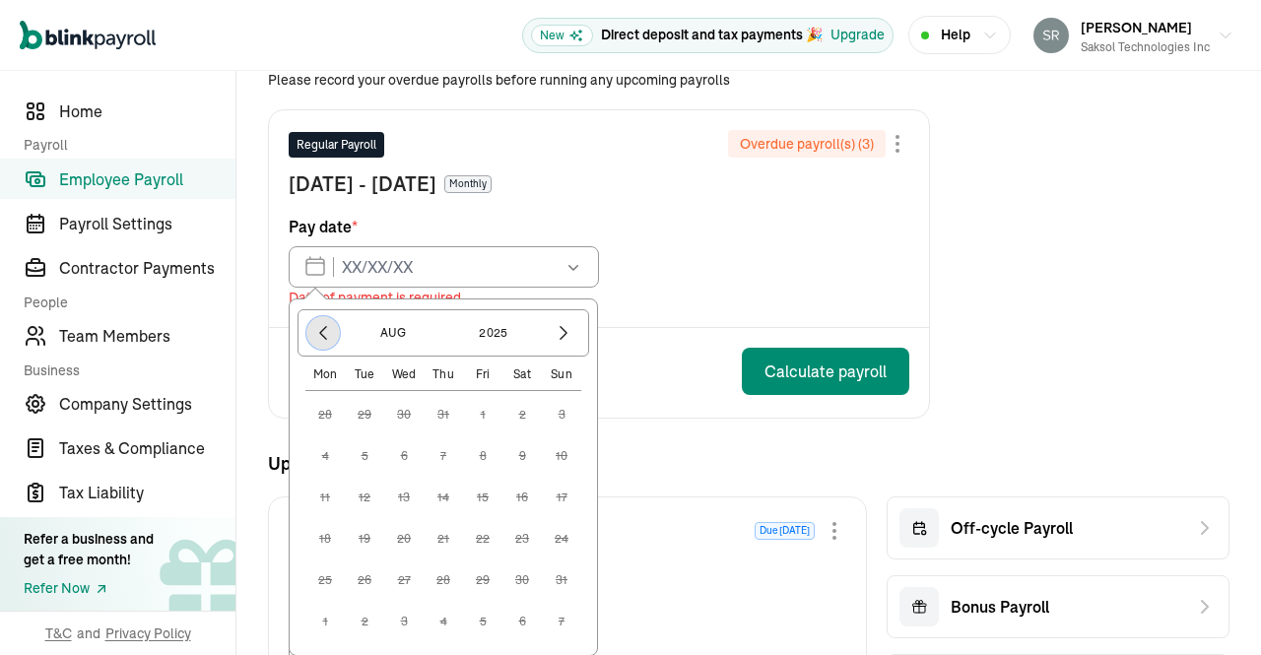
click at [328, 327] on icon "button" at bounding box center [323, 333] width 20 height 20
click at [518, 576] on button "31" at bounding box center [521, 579] width 39 height 39
type input "05/31/2025"
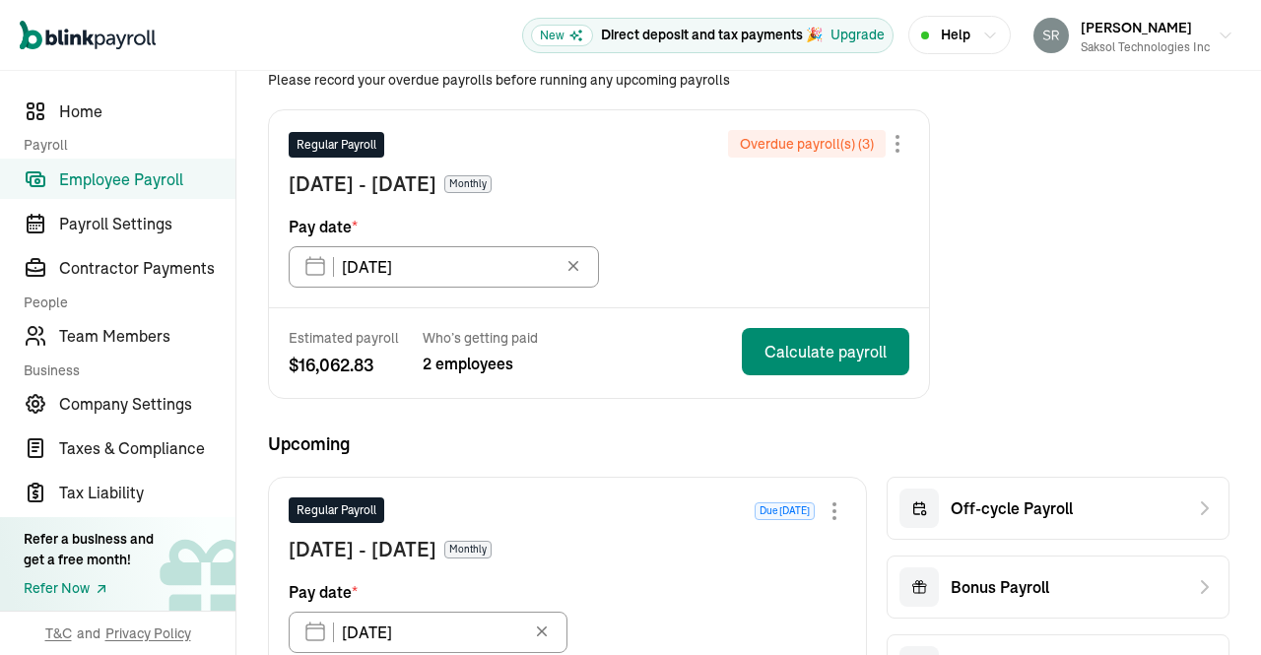
click at [821, 262] on div "Regular Payroll Overdue payroll(s) ( 3 ) May 1 - May 31, 2025 Monthly Pay date …" at bounding box center [599, 208] width 660 height 197
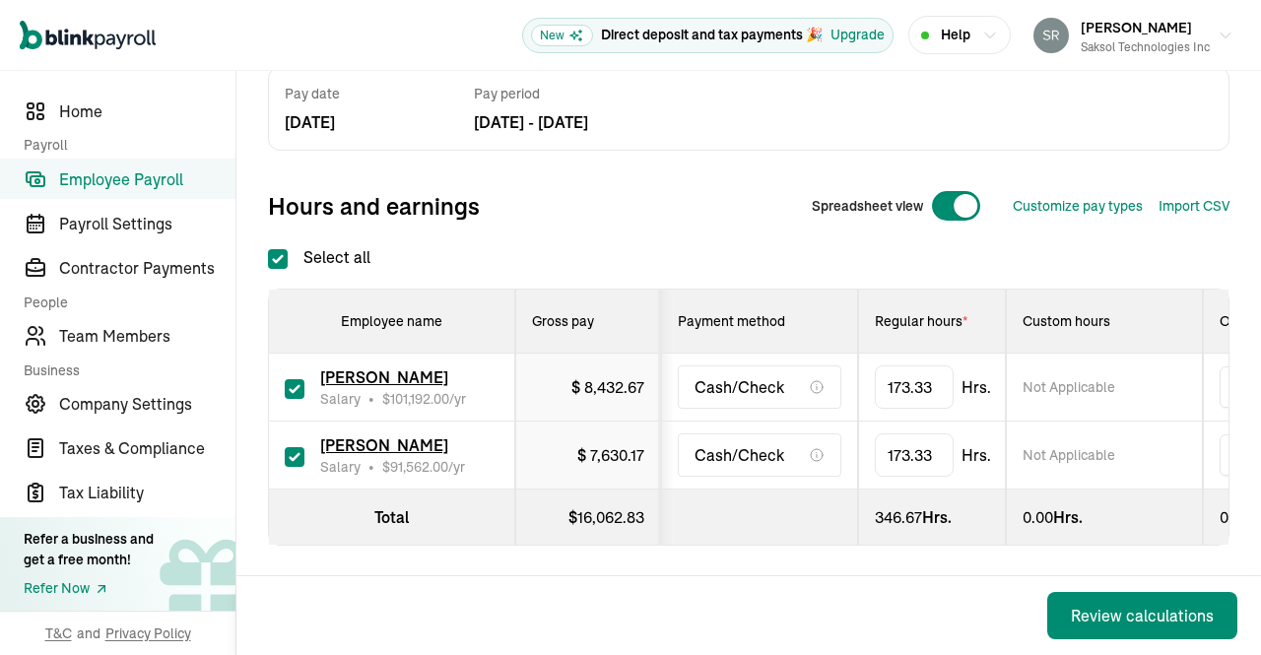
scroll to position [154, 0]
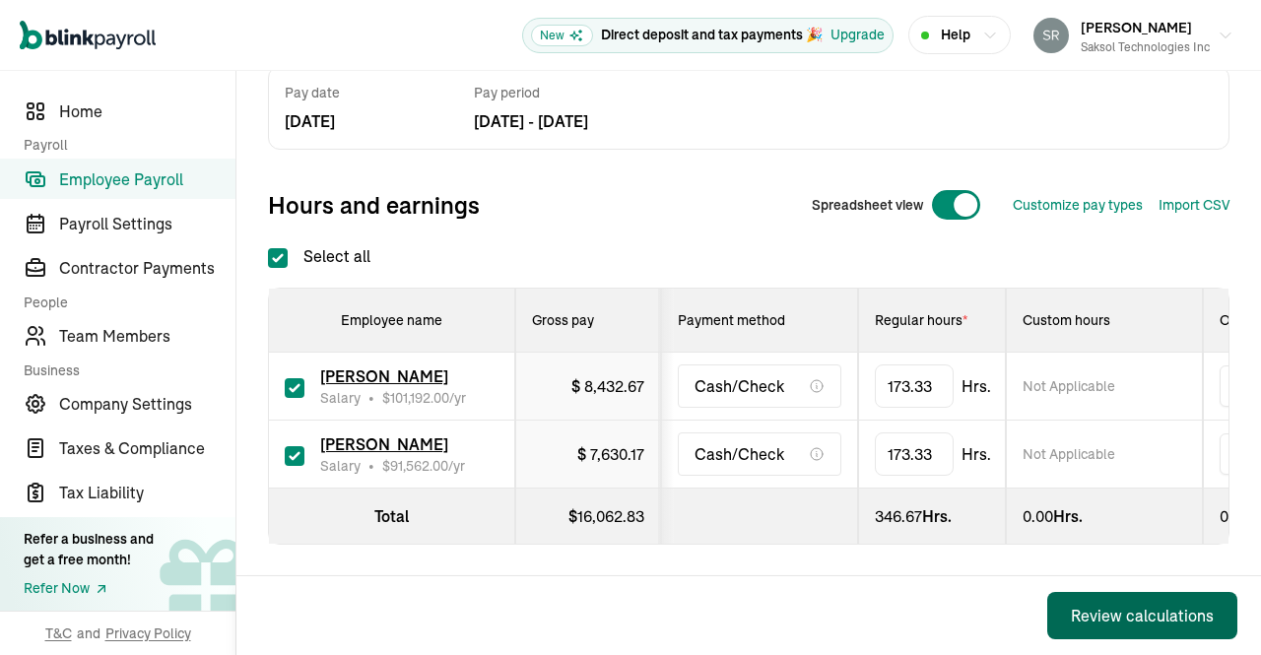
click at [1110, 608] on div "Review calculations" at bounding box center [1142, 616] width 143 height 24
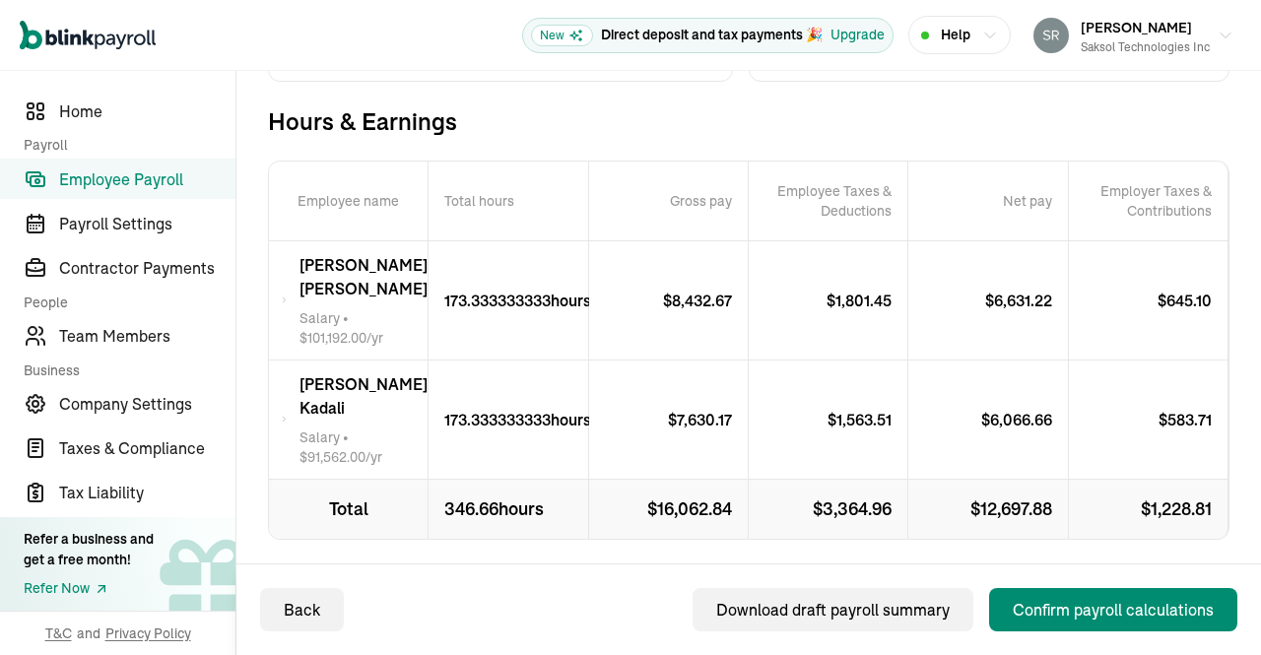
scroll to position [386, 0]
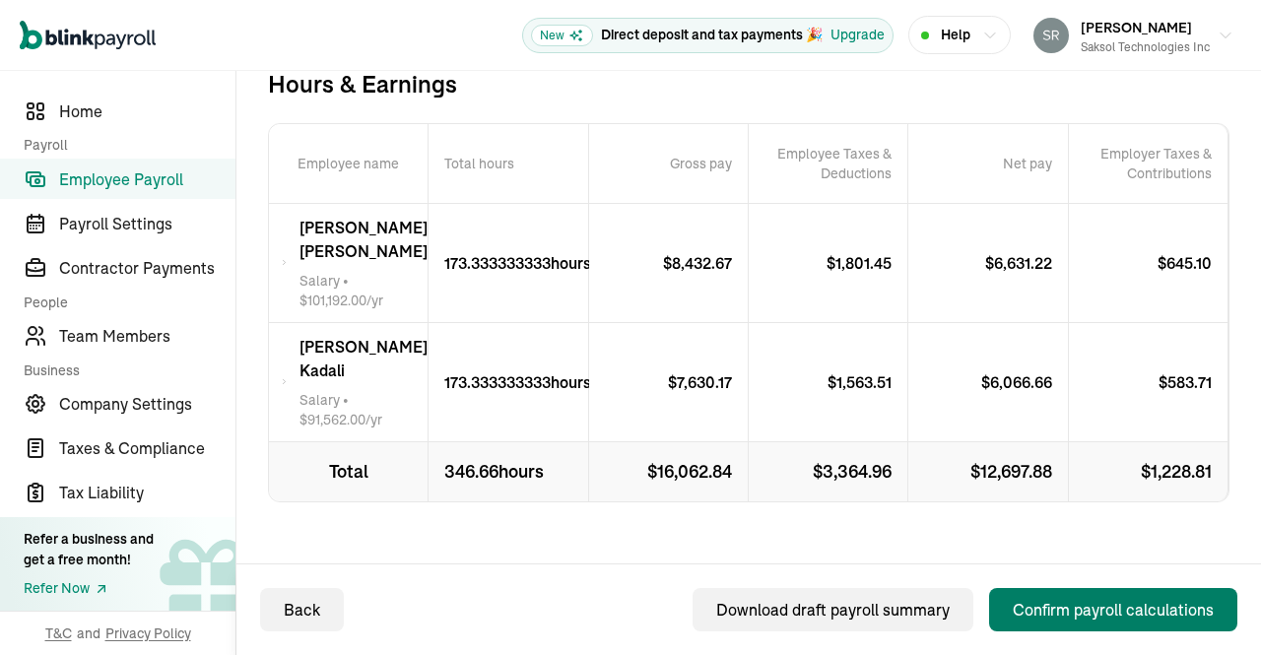
click at [1079, 611] on div "Confirm payroll calculations" at bounding box center [1113, 610] width 201 height 24
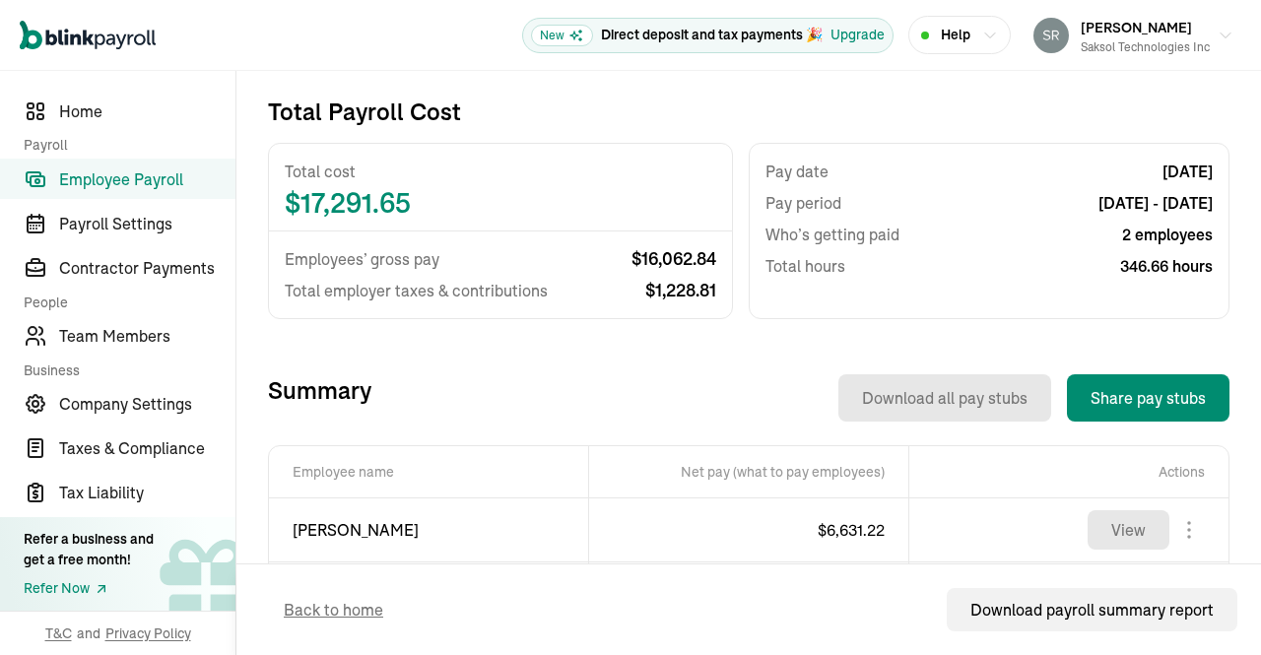
scroll to position [535, 0]
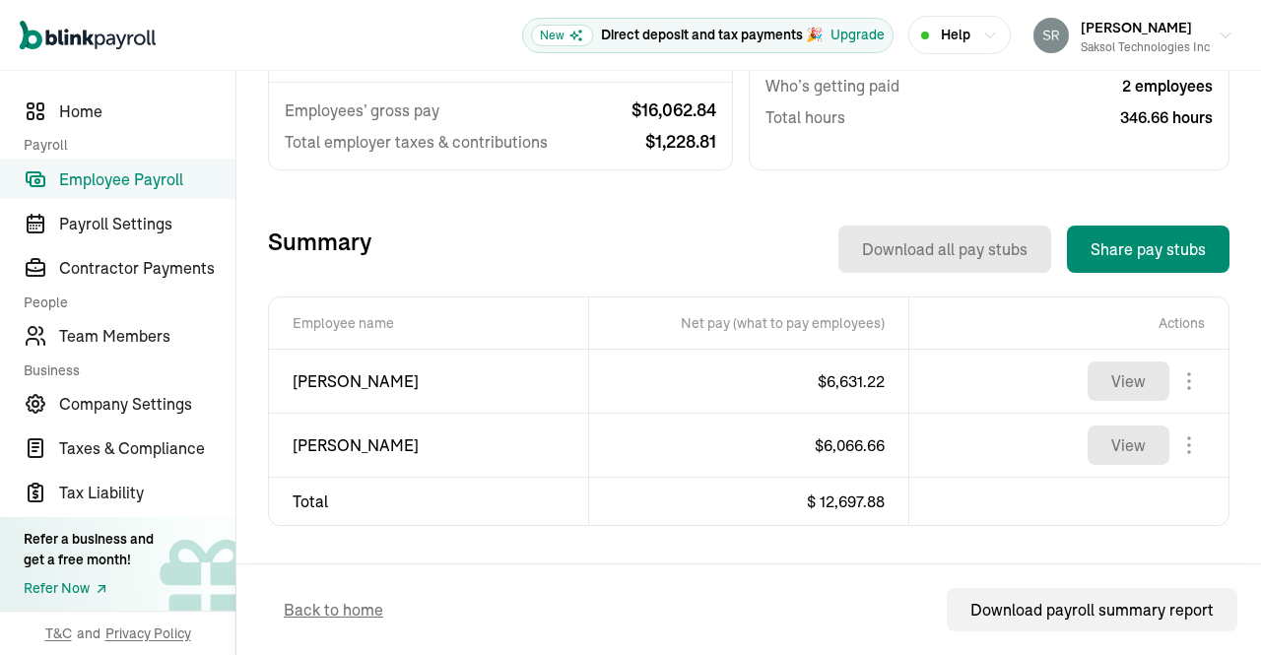
click at [149, 181] on span "Employee Payroll" at bounding box center [147, 179] width 176 height 24
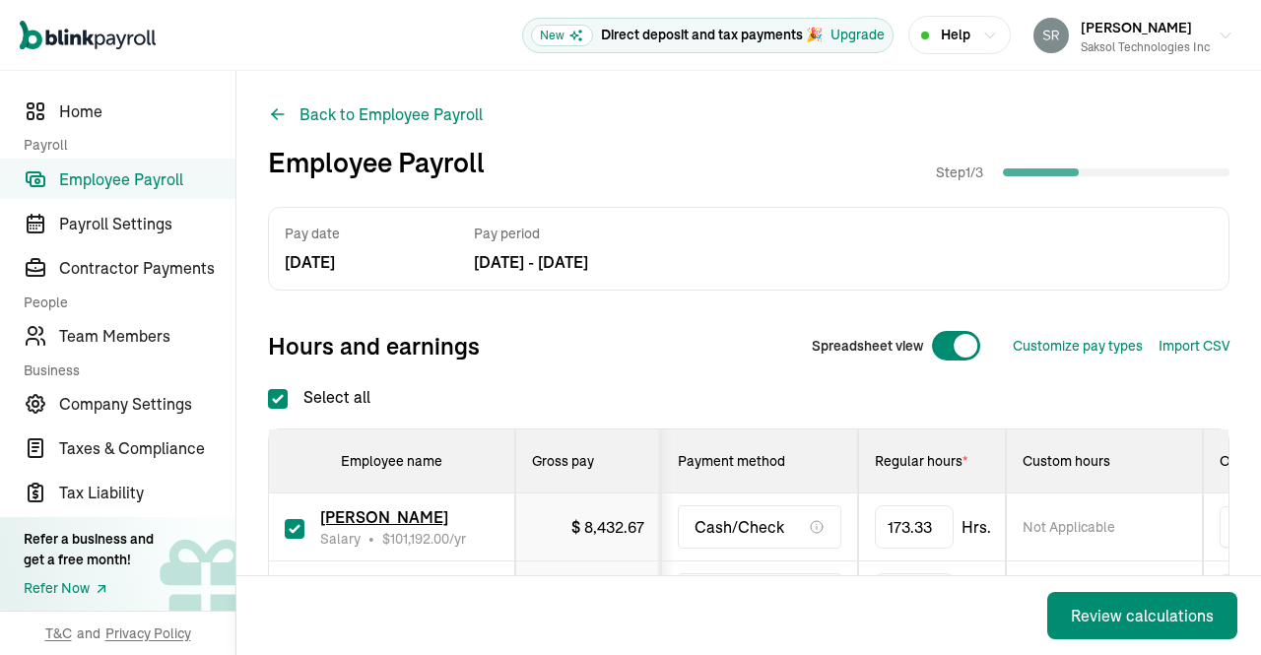
scroll to position [154, 0]
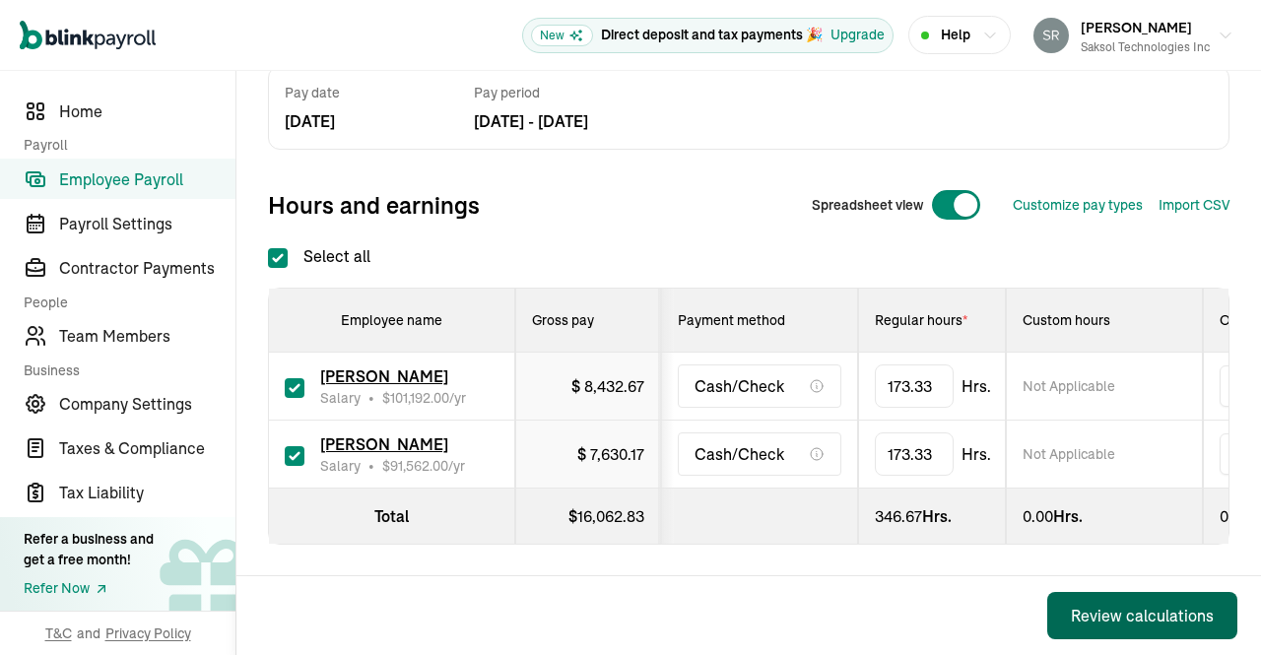
click at [1097, 612] on div "Review calculations" at bounding box center [1142, 616] width 143 height 24
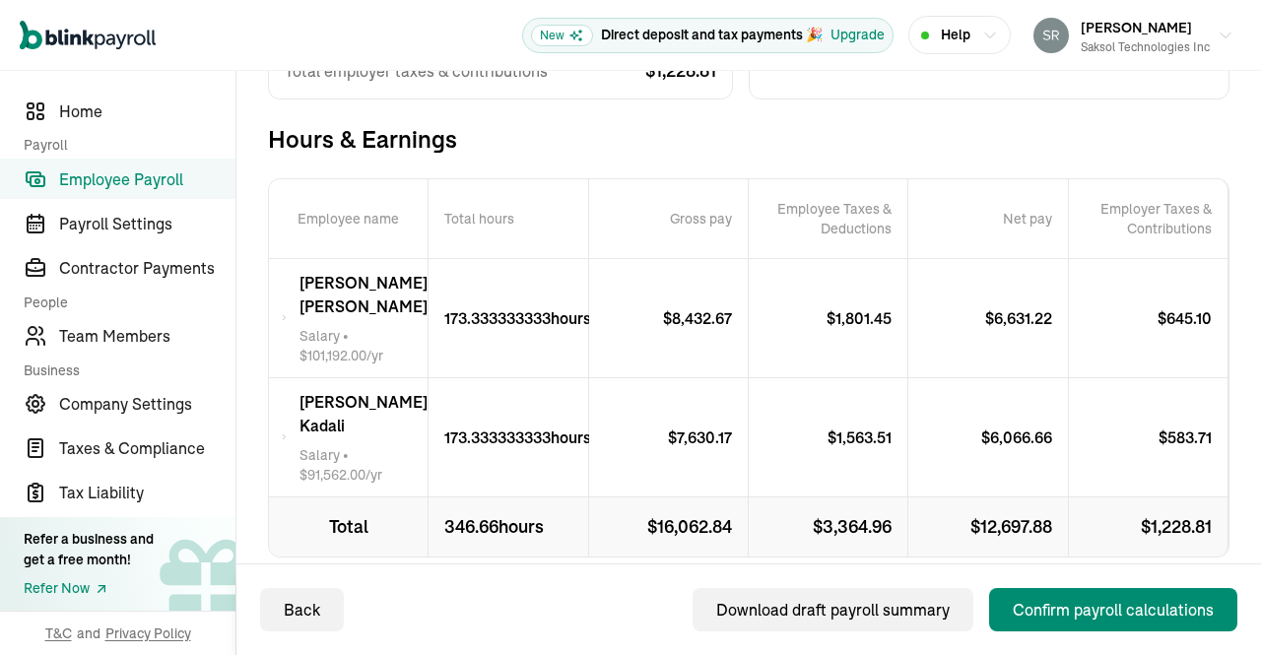
scroll to position [386, 0]
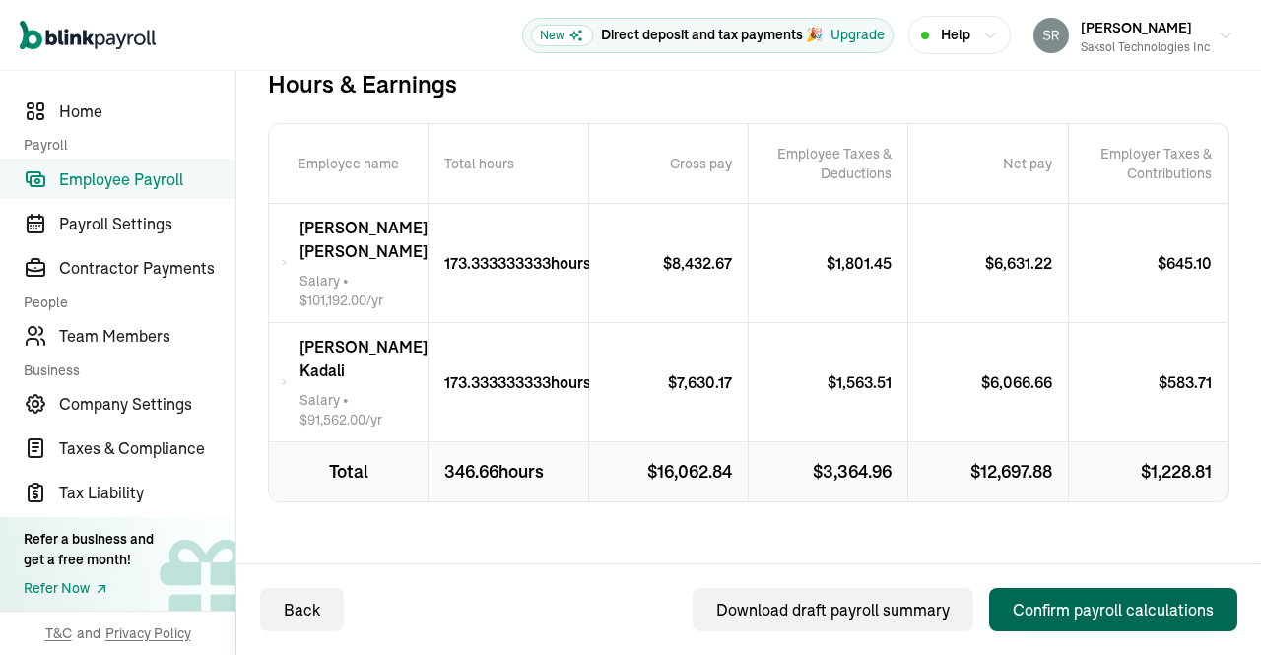
click at [1070, 621] on div "Confirm payroll calculations" at bounding box center [1113, 610] width 201 height 24
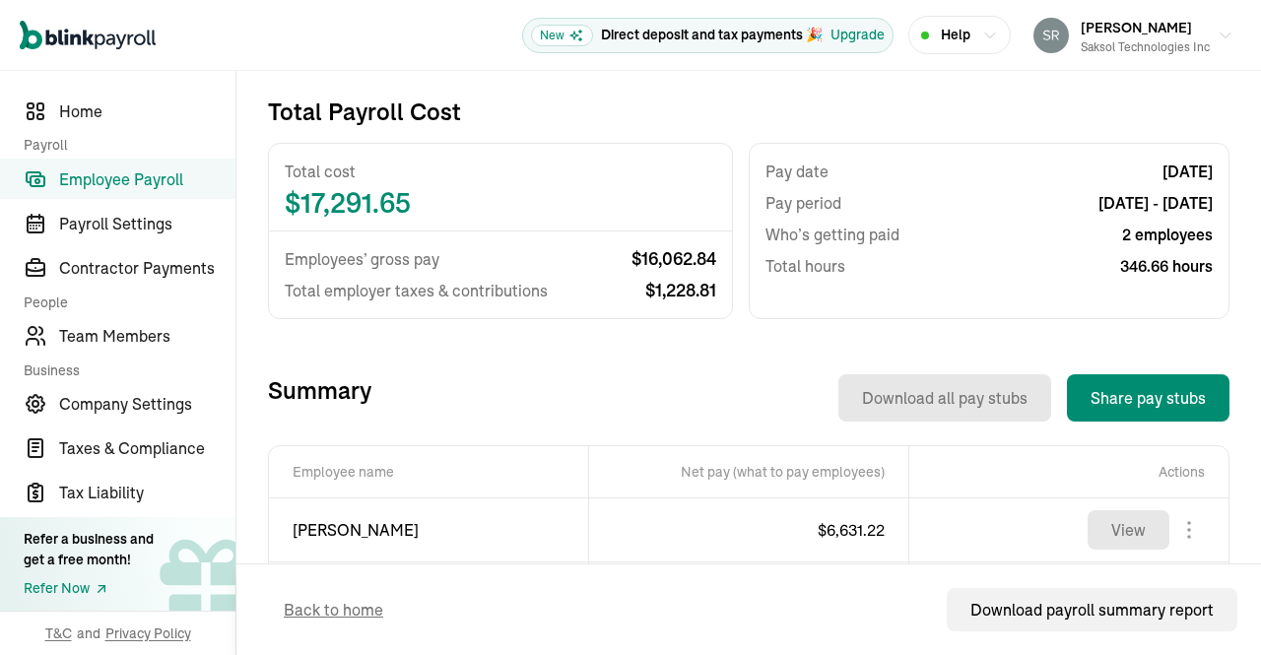
click at [154, 170] on span "Employee Payroll" at bounding box center [147, 179] width 176 height 24
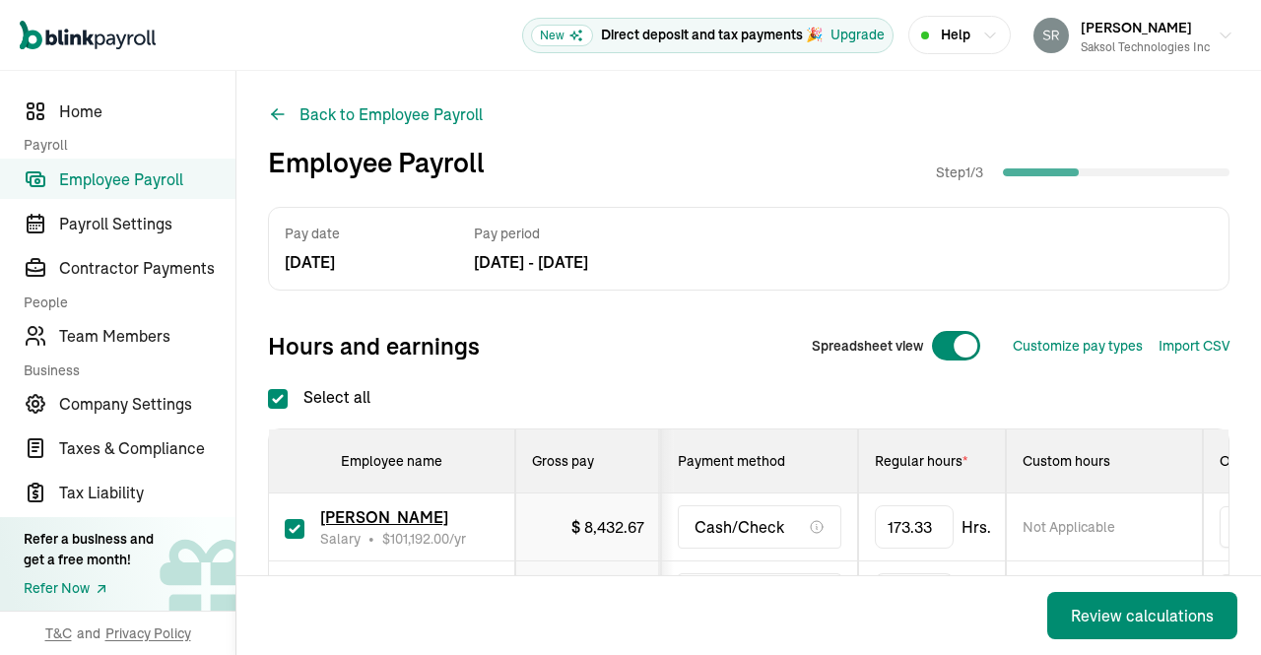
scroll to position [154, 0]
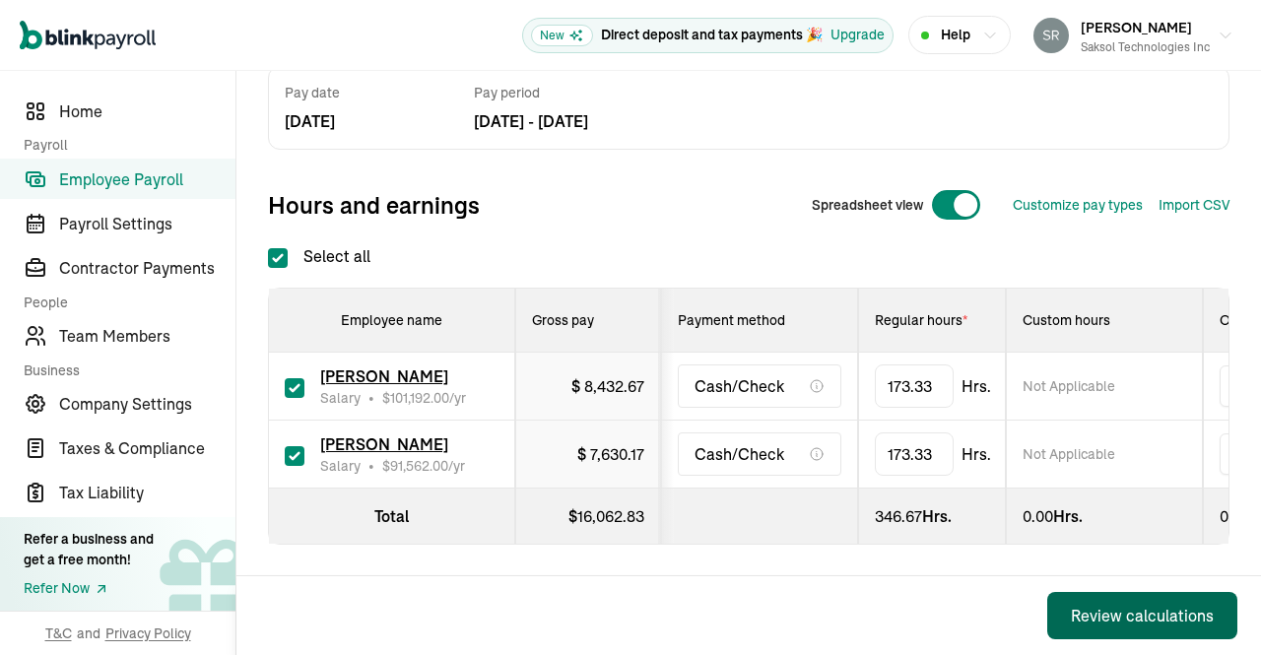
click at [1115, 610] on div "Review calculations" at bounding box center [1142, 616] width 143 height 24
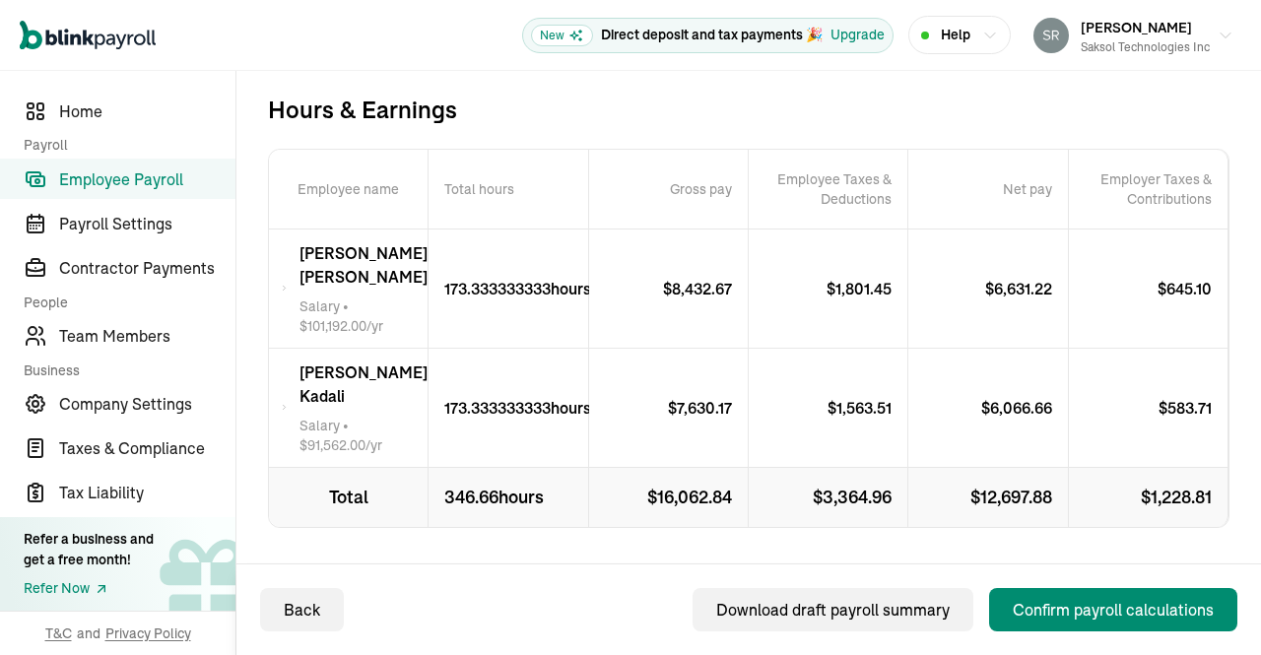
scroll to position [386, 0]
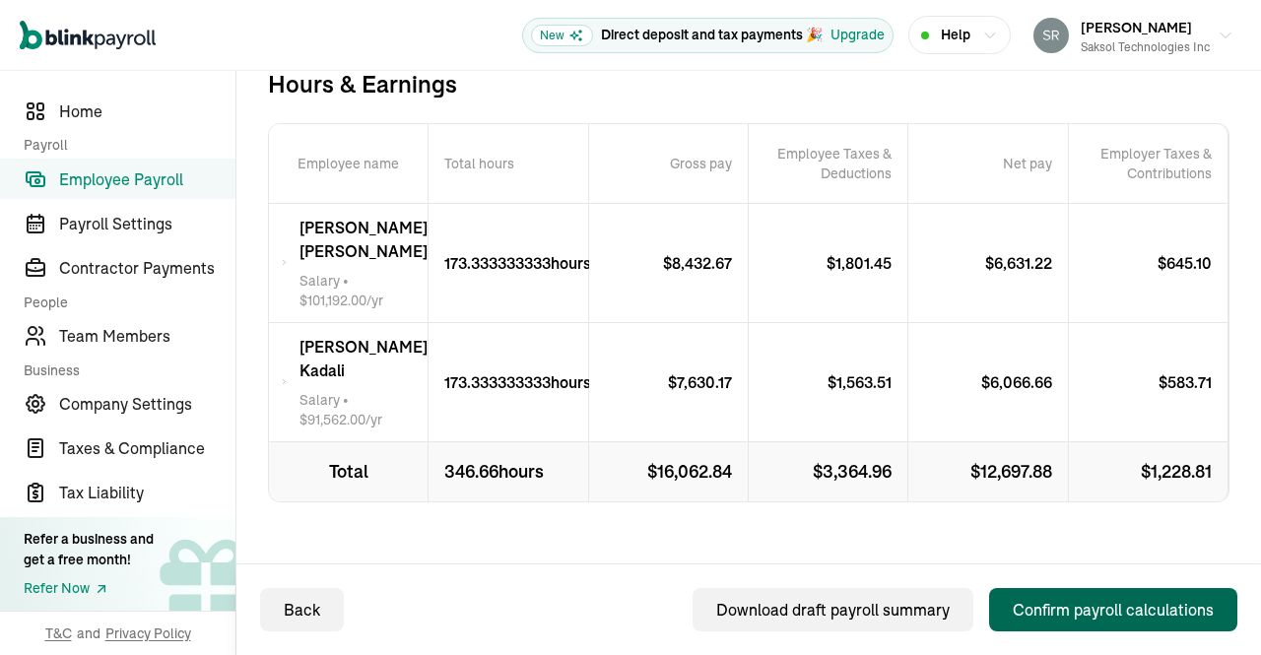
click at [1093, 603] on div "Confirm payroll calculations" at bounding box center [1113, 610] width 201 height 24
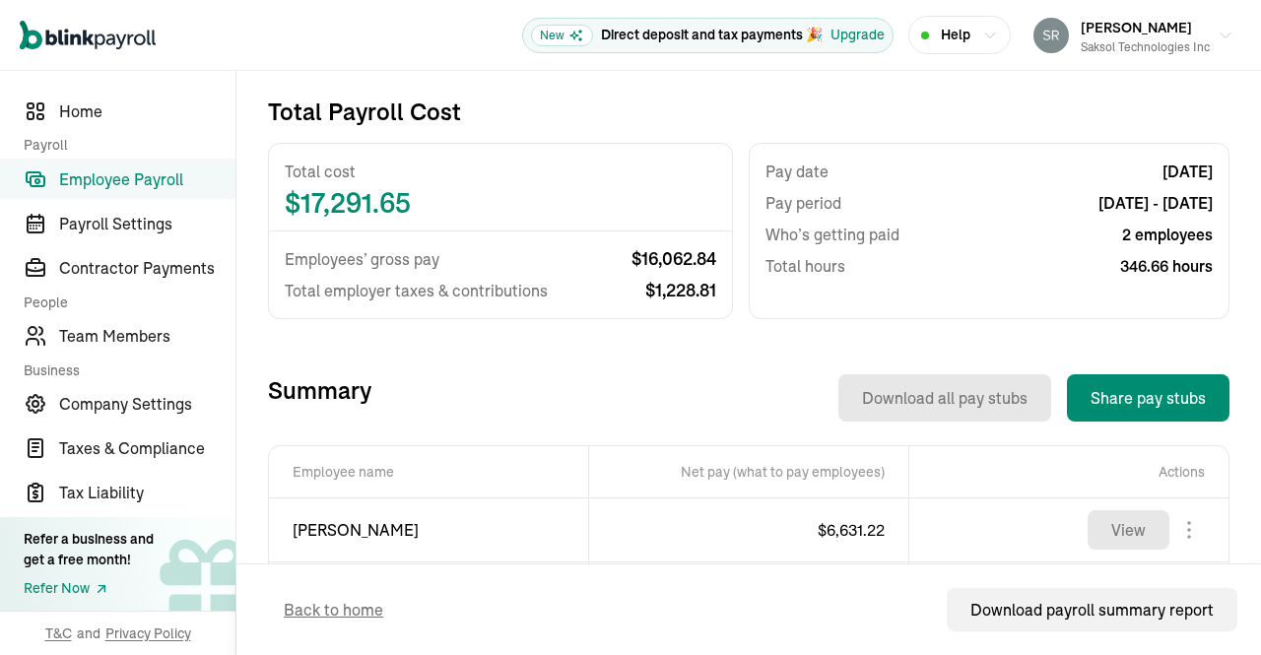
scroll to position [535, 0]
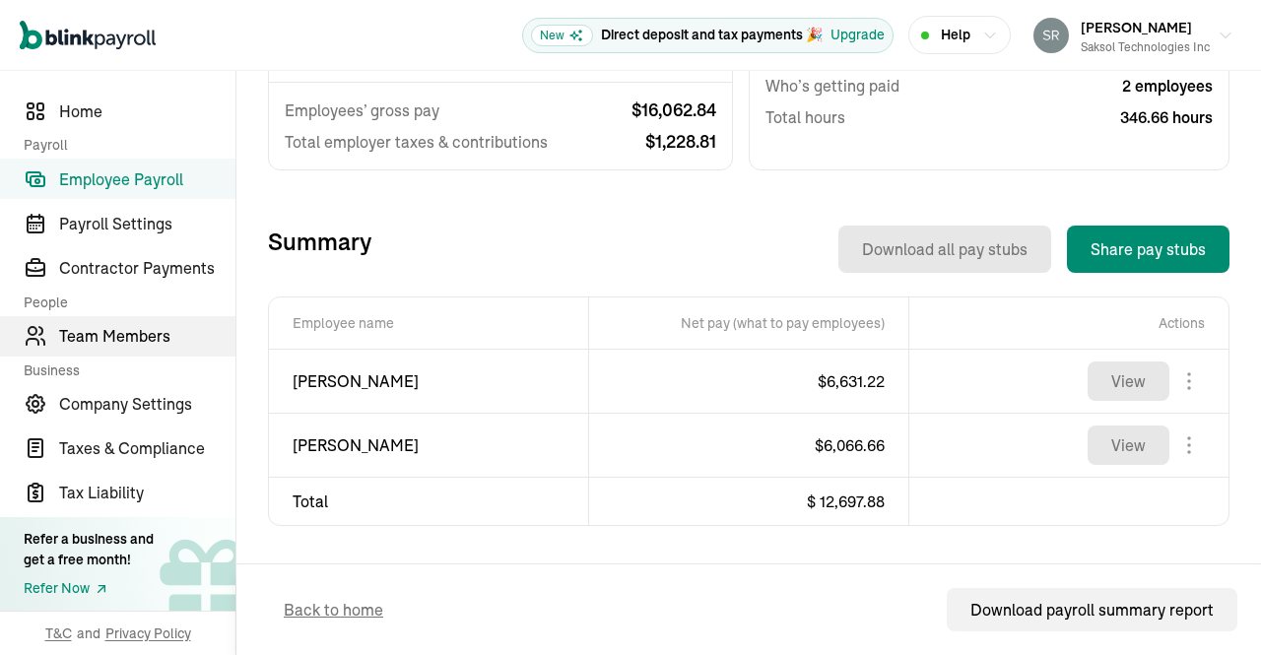
click at [128, 341] on span "Team Members" at bounding box center [147, 336] width 176 height 24
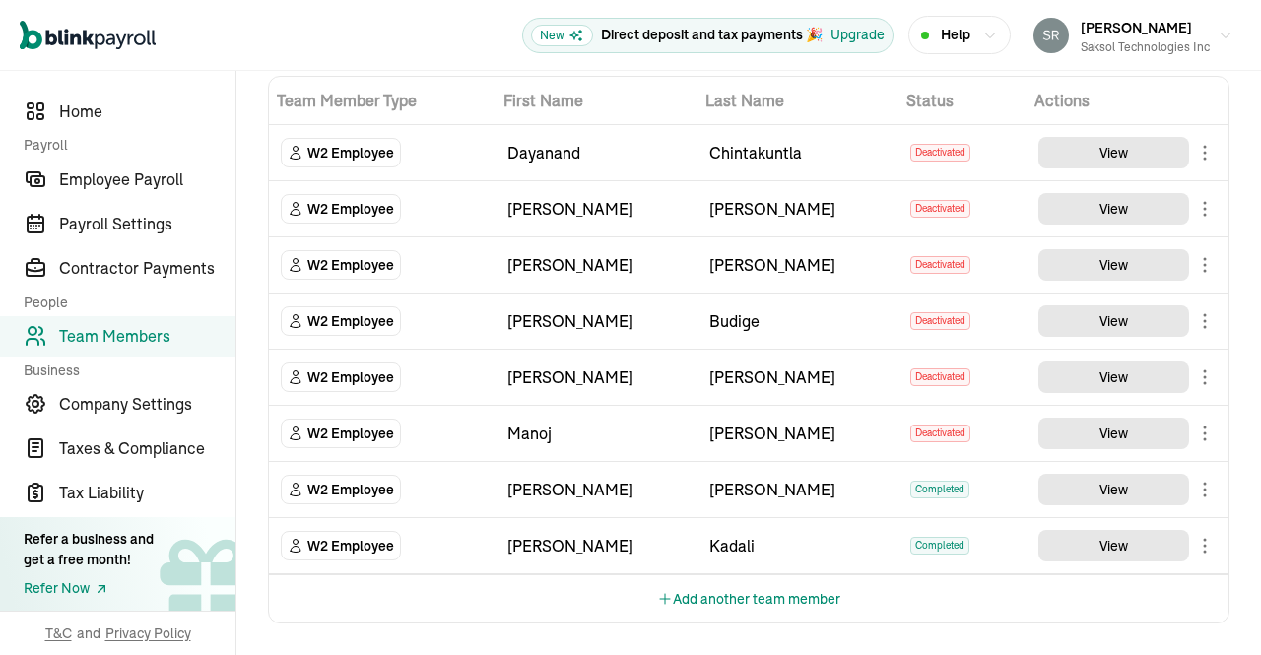
scroll to position [85, 0]
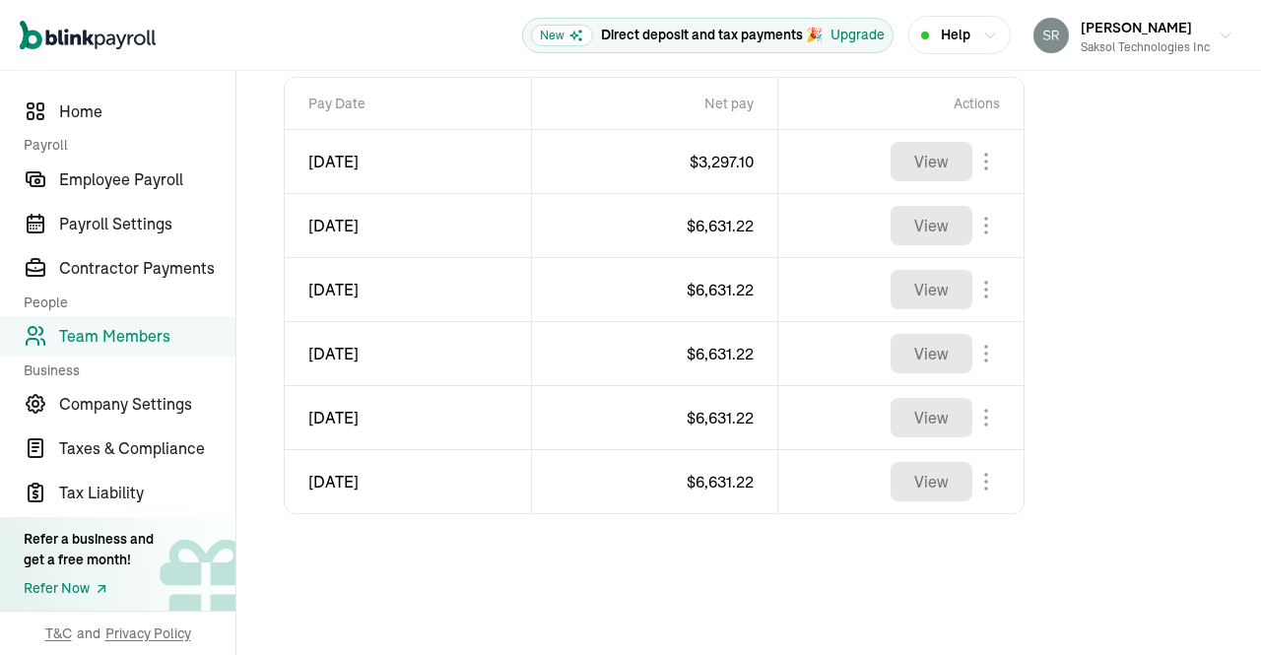
scroll to position [248, 0]
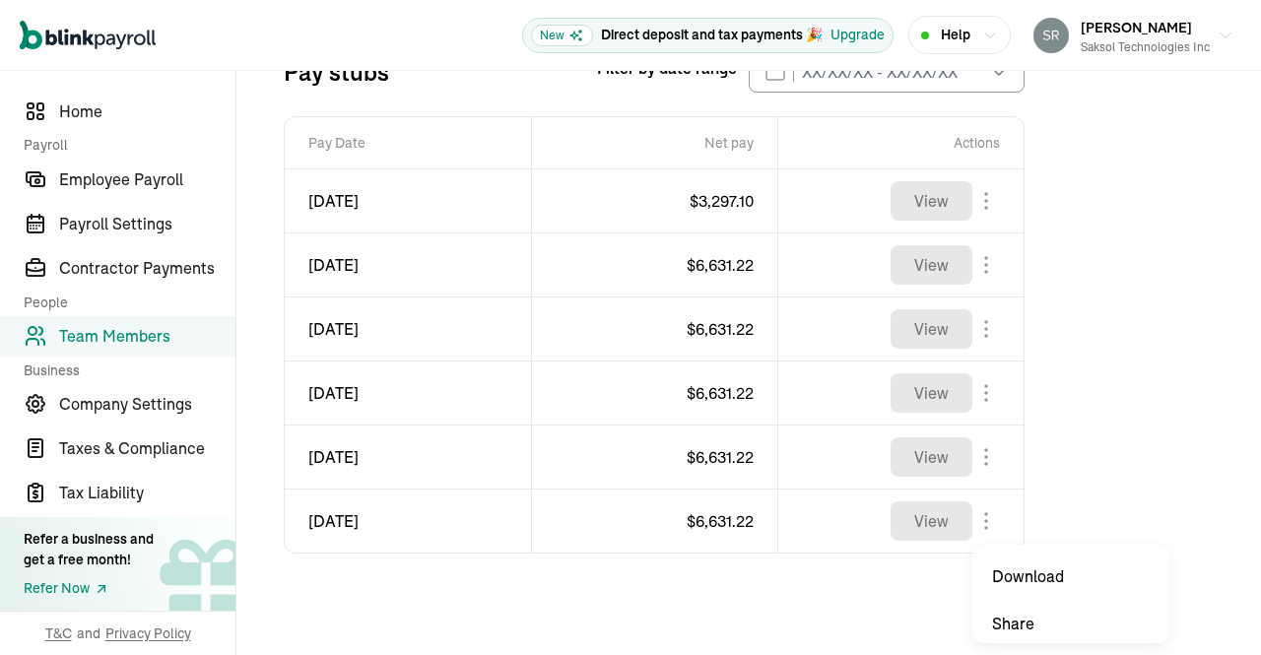
click at [990, 520] on body "Open main menu New Direct deposit and tax payments 🎉 Upgrade Help Srinivas Enja…" at bounding box center [630, 327] width 1261 height 655
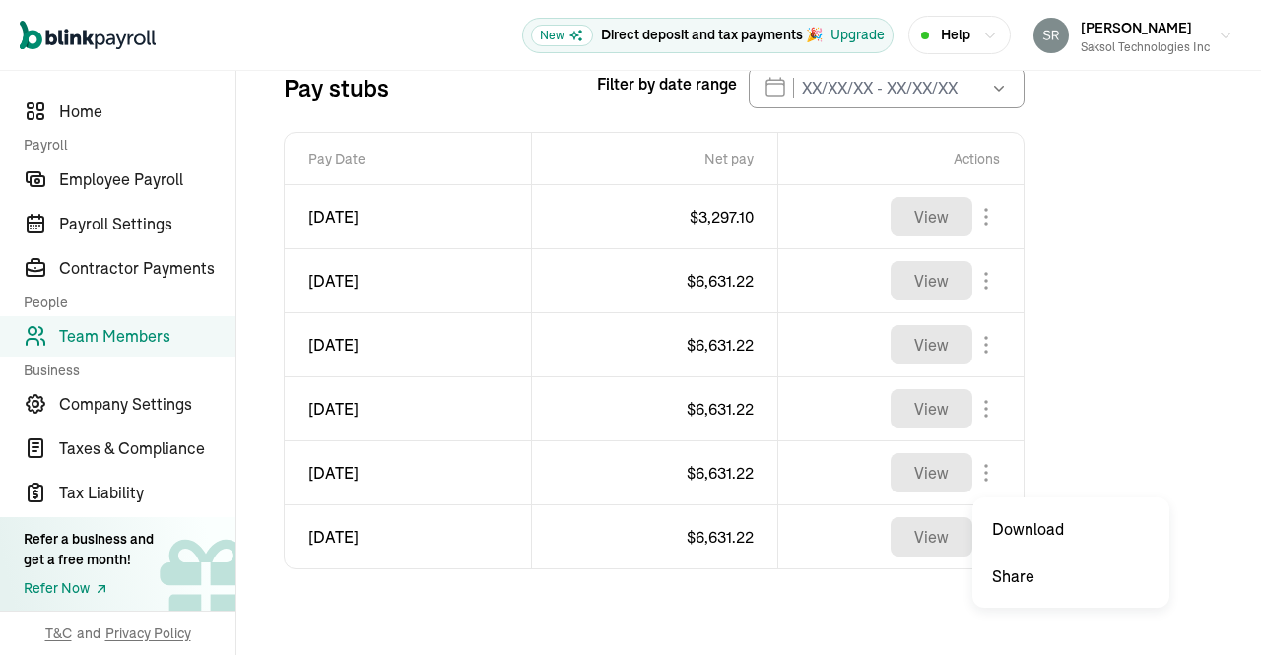
click at [986, 470] on body "Open main menu New Direct deposit and tax payments 🎉 Upgrade Help Srinivas Enja…" at bounding box center [630, 327] width 1261 height 655
click at [986, 409] on body "Open main menu New Direct deposit and tax payments 🎉 Upgrade Help Srinivas Enja…" at bounding box center [630, 327] width 1261 height 655
click at [983, 342] on body "Open main menu New Direct deposit and tax payments 🎉 Upgrade Help Srinivas Enja…" at bounding box center [630, 327] width 1261 height 655
click at [989, 277] on body "Open main menu New Direct deposit and tax payments 🎉 Upgrade Help Srinivas Enja…" at bounding box center [630, 327] width 1261 height 655
click at [985, 212] on body "Open main menu New Direct deposit and tax payments 🎉 Upgrade Help Srinivas Enja…" at bounding box center [630, 327] width 1261 height 655
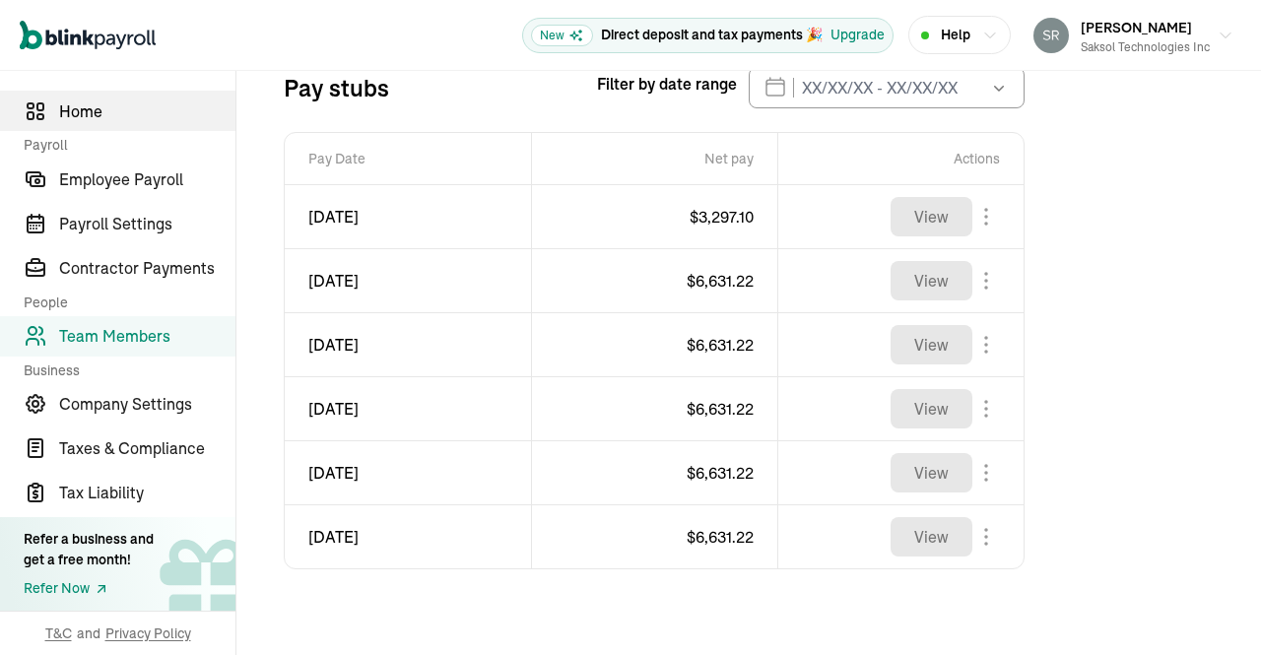
click at [111, 115] on span "Home" at bounding box center [147, 111] width 176 height 24
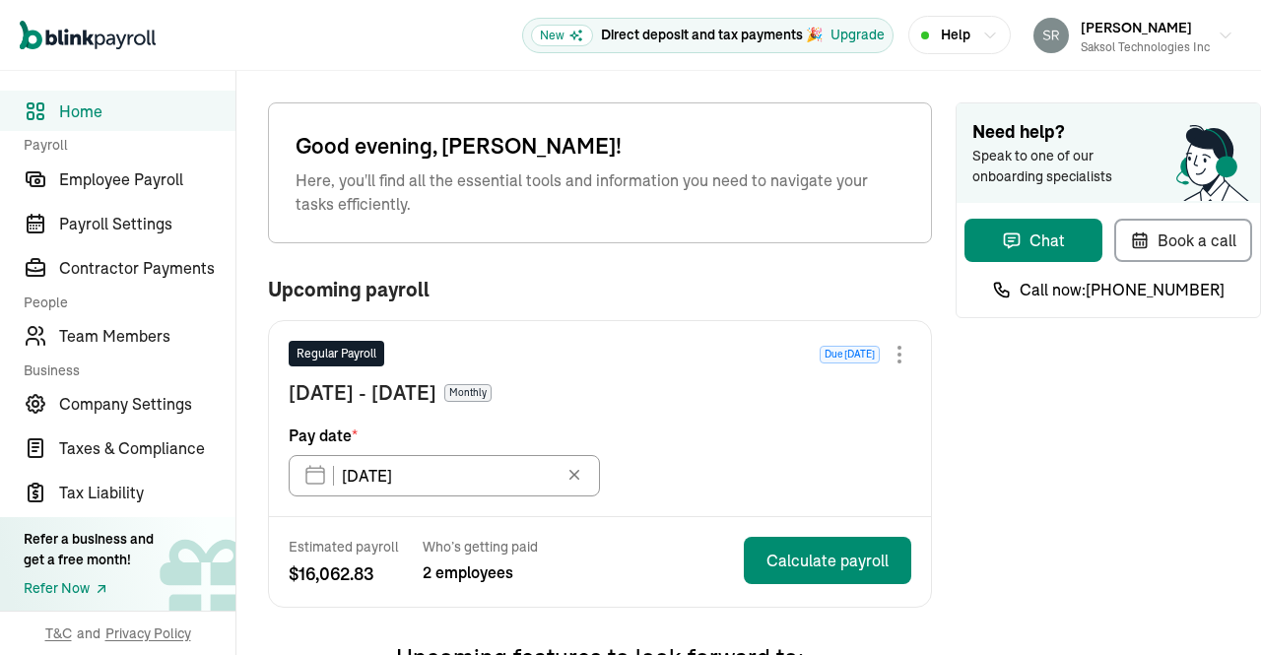
click at [955, 435] on div "Need help? Speak to one of our onboarding specialists Chat Book a call Call now…" at bounding box center [1107, 646] width 305 height 1088
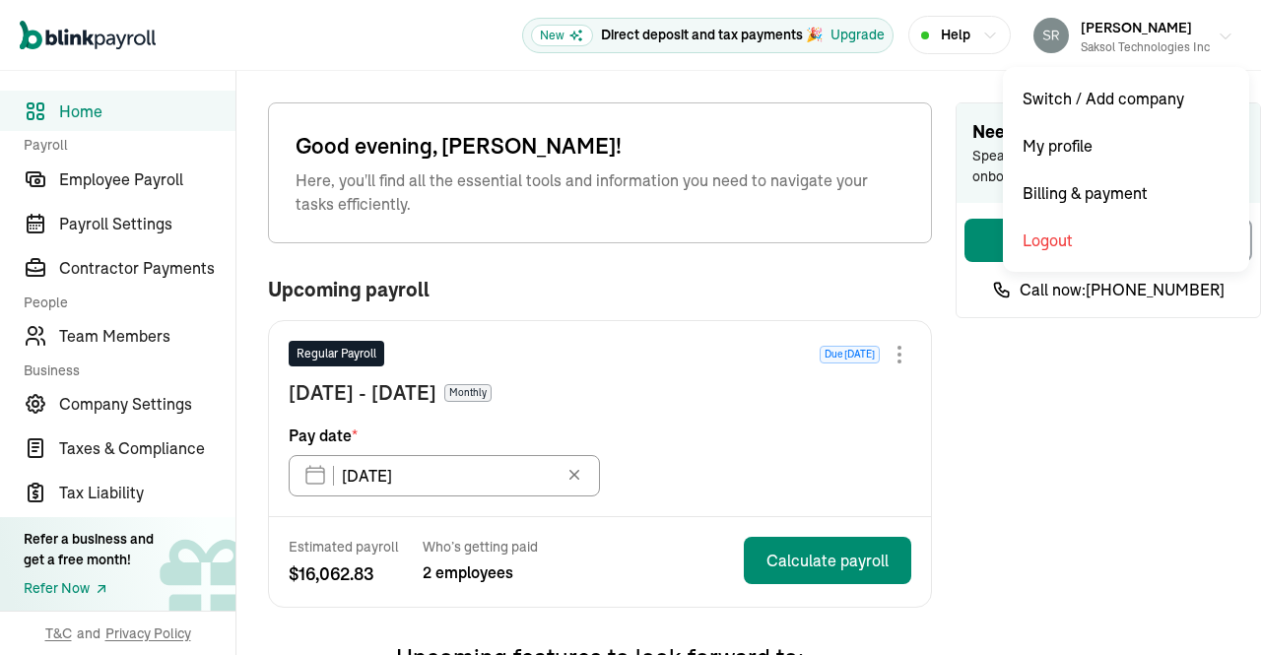
click at [1217, 36] on icon "button" at bounding box center [1225, 37] width 16 height 16
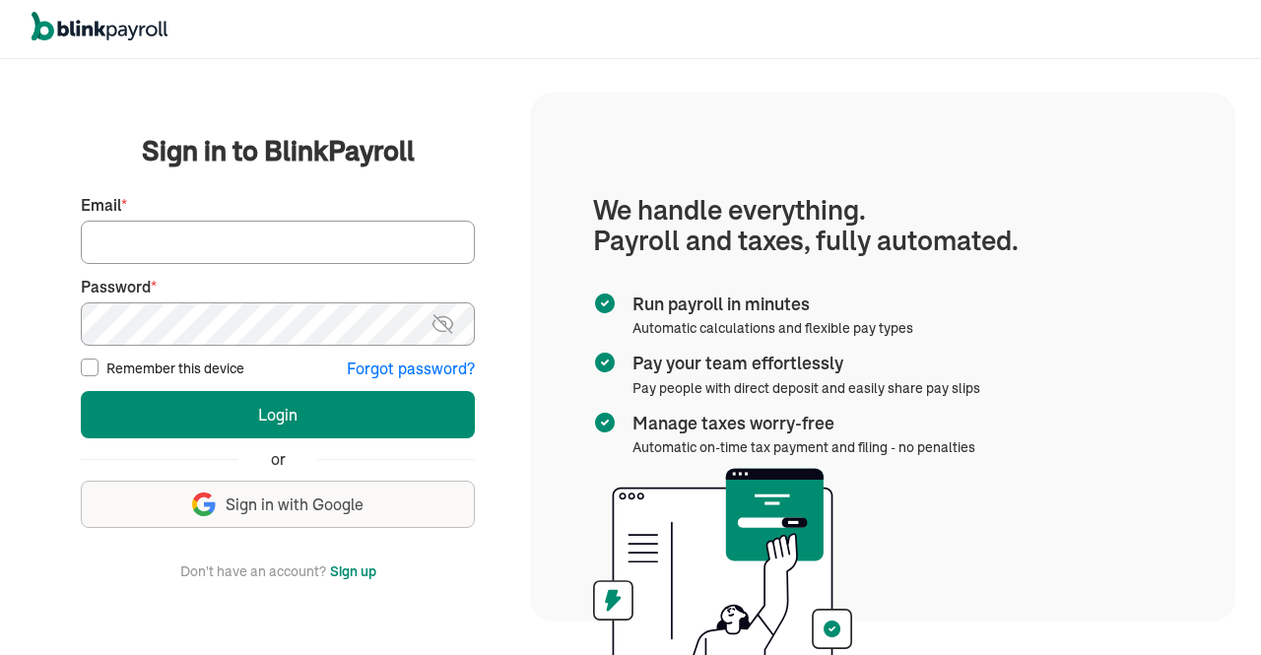
click at [350, 238] on input "Email *" at bounding box center [278, 242] width 394 height 43
type input "[PERSON_NAME][EMAIL_ADDRESS][DOMAIN_NAME]"
click at [441, 321] on img at bounding box center [442, 324] width 25 height 24
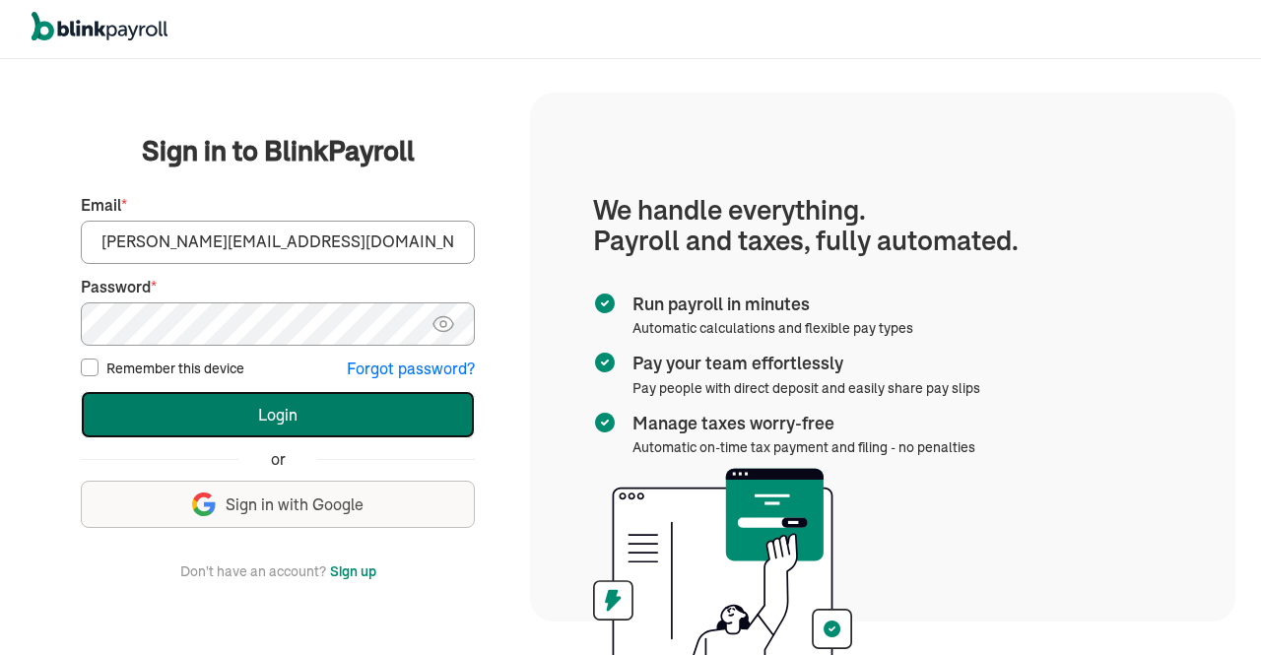
click at [354, 413] on button "Login" at bounding box center [278, 414] width 394 height 47
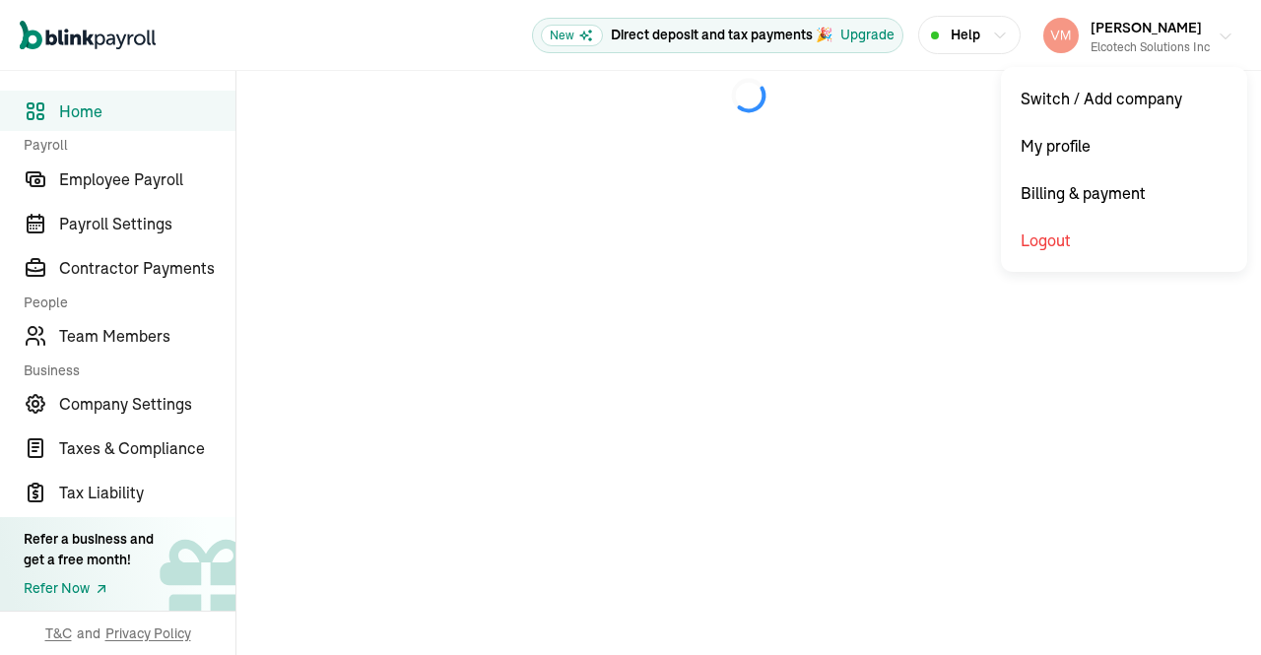
click at [1225, 33] on icon "button" at bounding box center [1225, 37] width 16 height 16
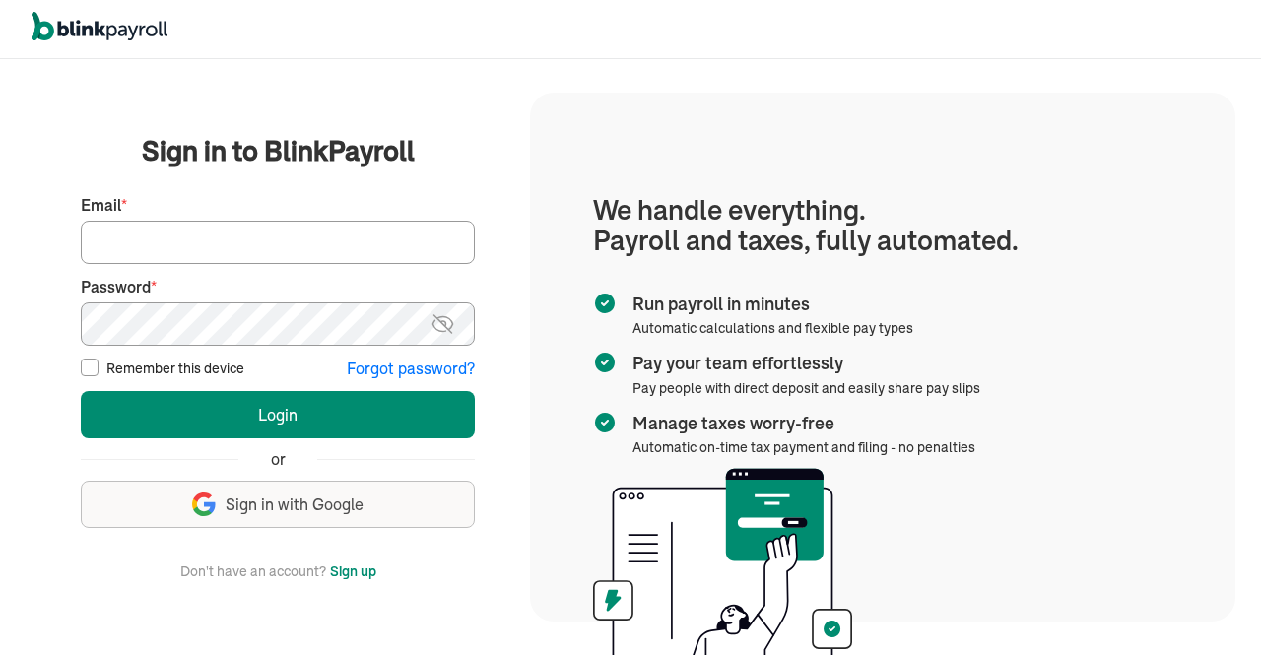
click at [395, 231] on input "Email *" at bounding box center [278, 242] width 394 height 43
type input "[EMAIL_ADDRESS][DOMAIN_NAME]"
click at [439, 321] on img at bounding box center [442, 324] width 25 height 24
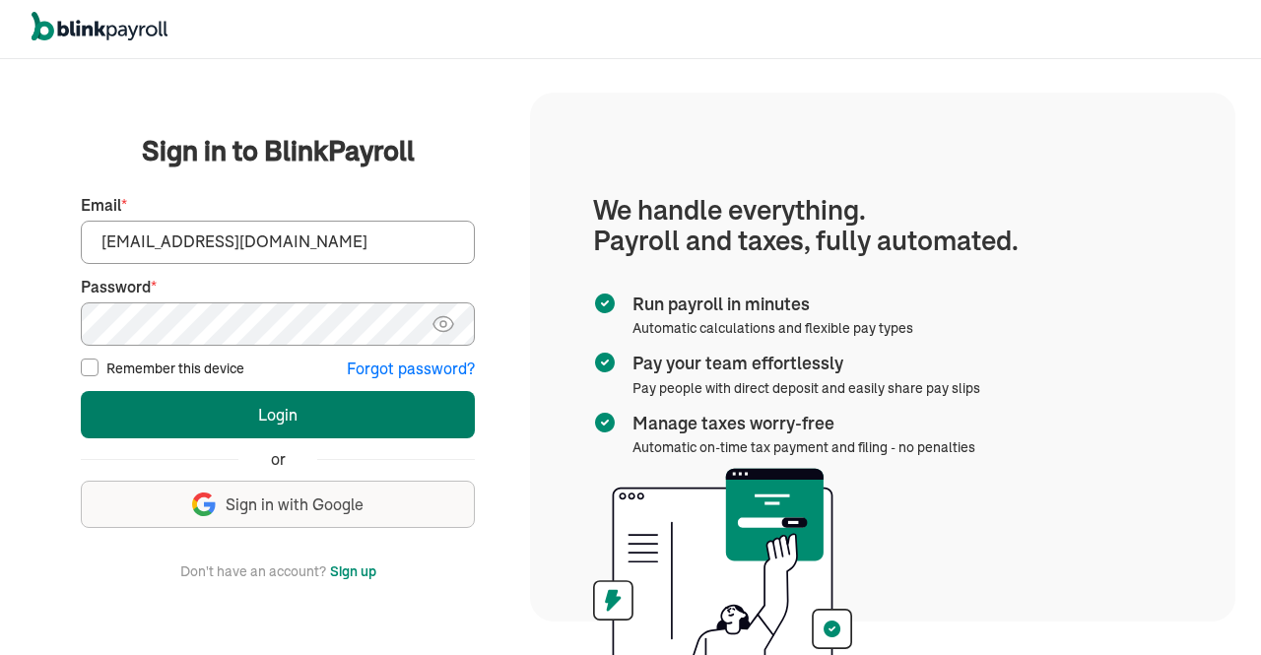
click at [359, 411] on button "Login" at bounding box center [278, 414] width 394 height 47
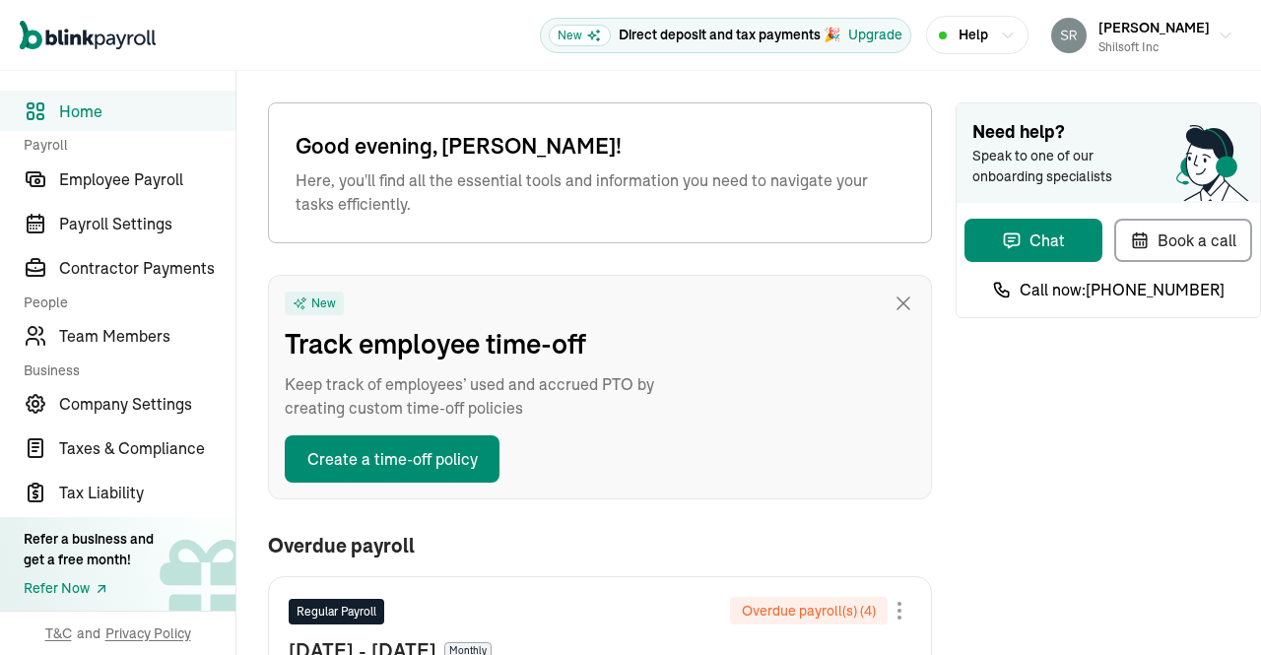
type input "[DATE]"
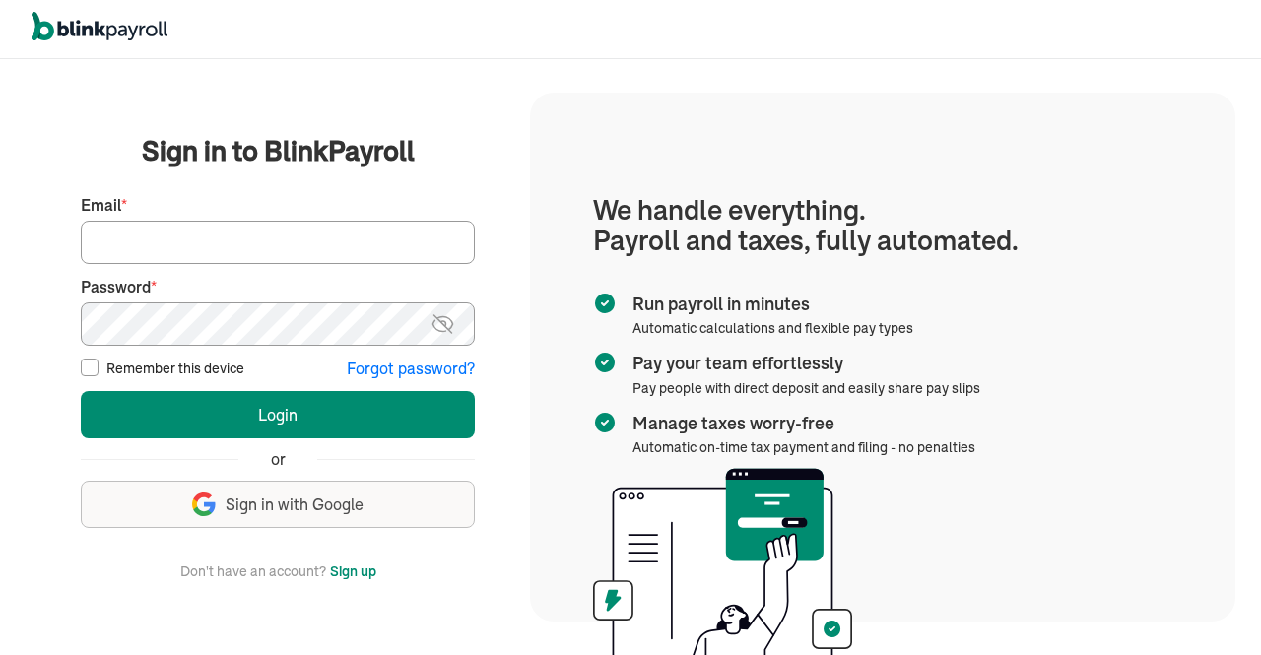
click at [375, 239] on input "Email *" at bounding box center [278, 242] width 394 height 43
type input "[PERSON_NAME][EMAIL_ADDRESS][DOMAIN_NAME]"
click at [444, 322] on img at bounding box center [442, 324] width 25 height 24
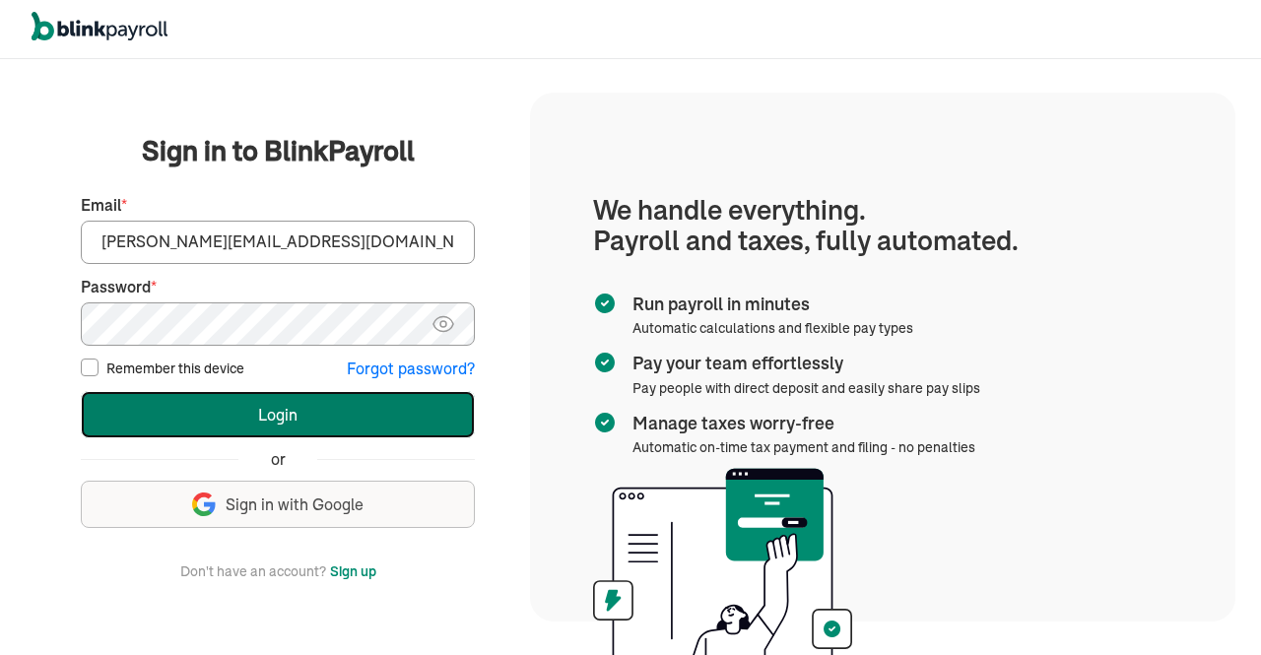
click at [263, 408] on button "Login" at bounding box center [278, 414] width 394 height 47
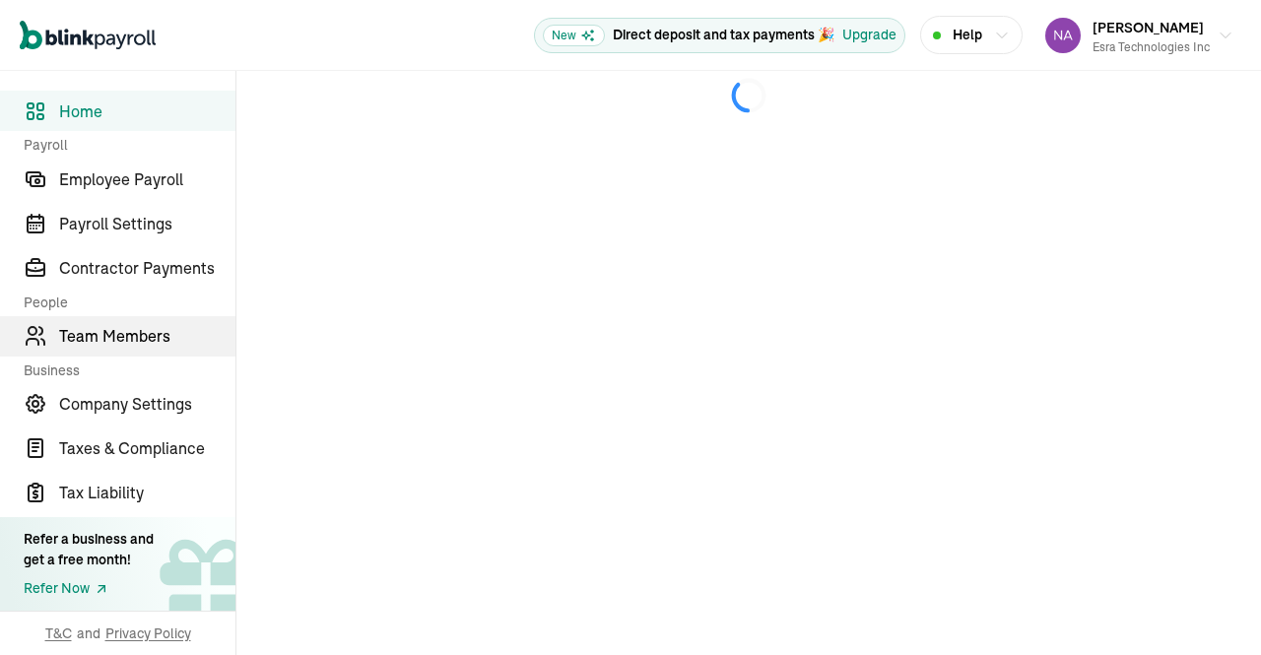
click at [122, 342] on span "Team Members" at bounding box center [147, 336] width 176 height 24
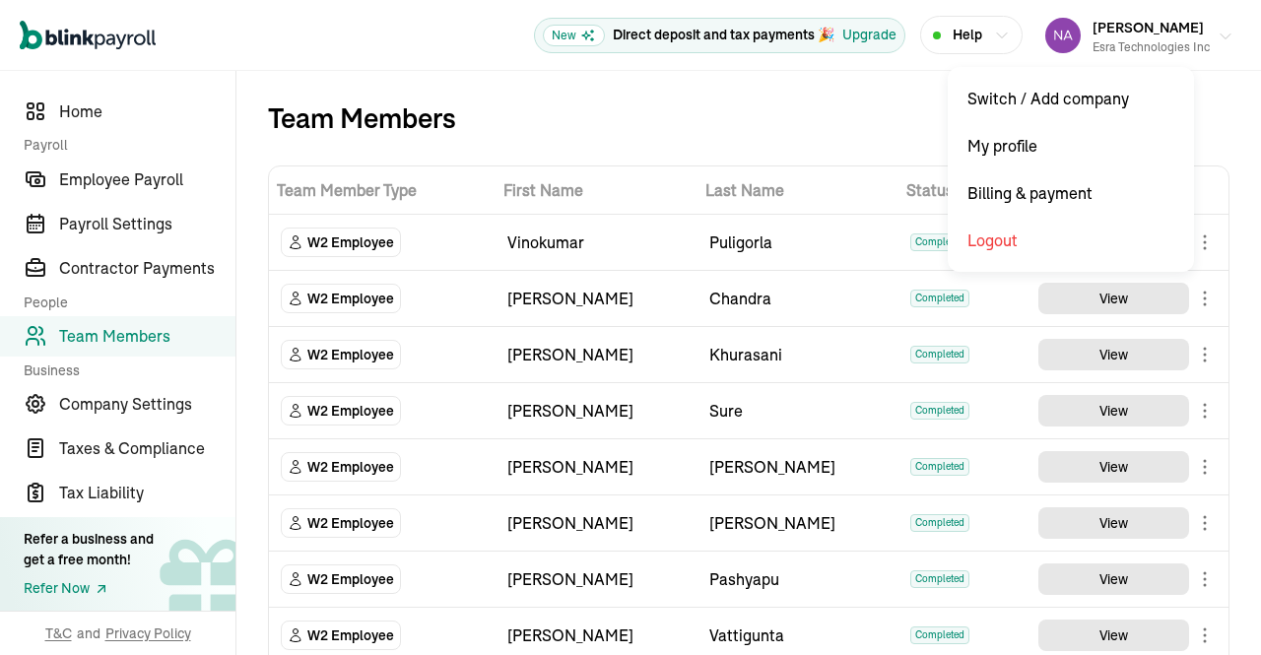
click at [1217, 29] on icon "button" at bounding box center [1225, 37] width 16 height 16
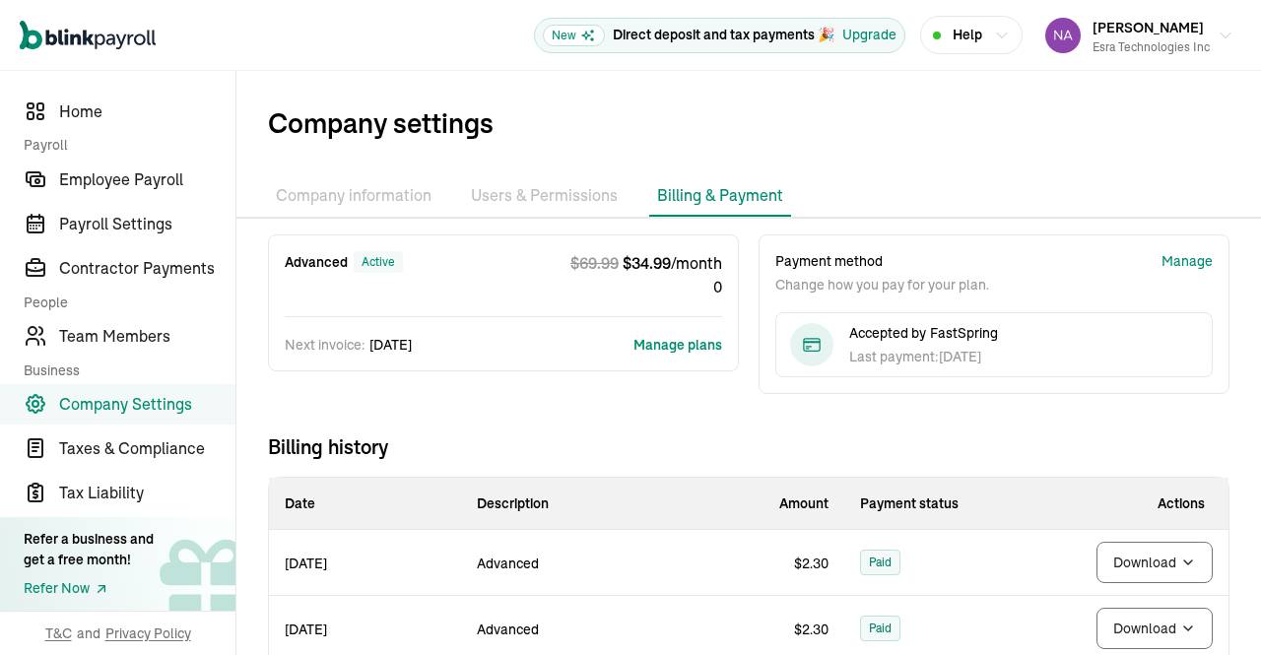
click at [648, 350] on button "Manage plans" at bounding box center [677, 345] width 89 height 20
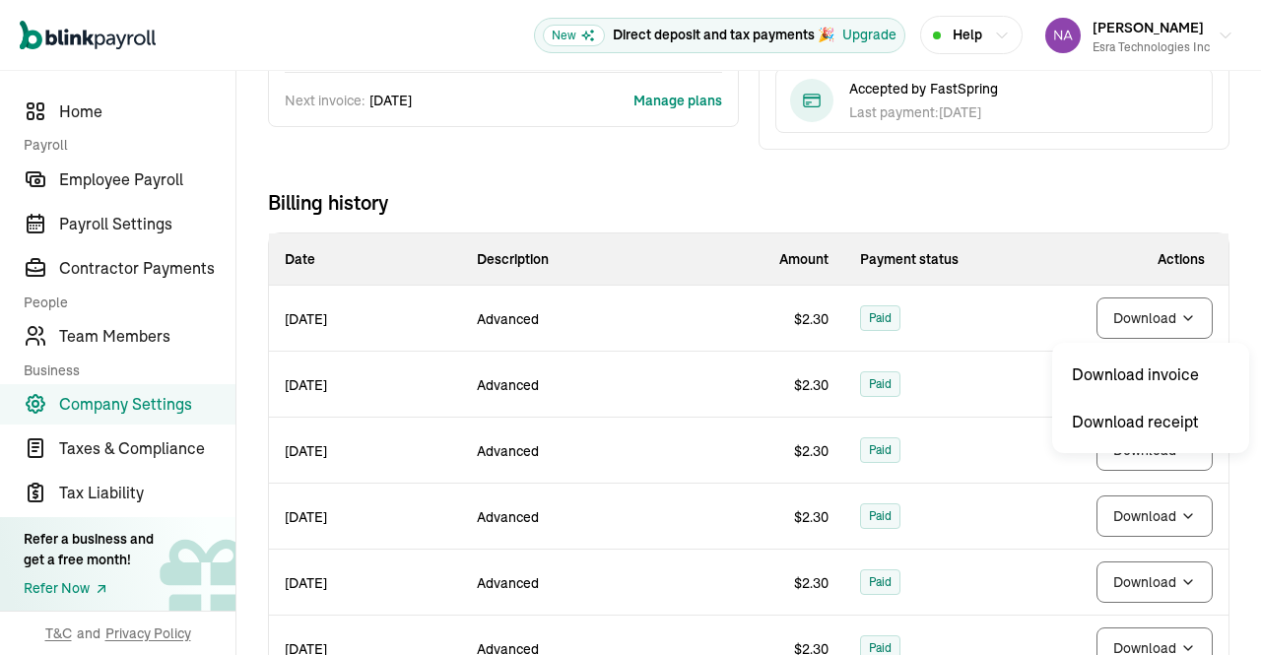
click at [1168, 314] on body "Open main menu New Direct deposit and tax payments 🎉 Upgrade Help Nagendra Redd…" at bounding box center [630, 327] width 1261 height 655
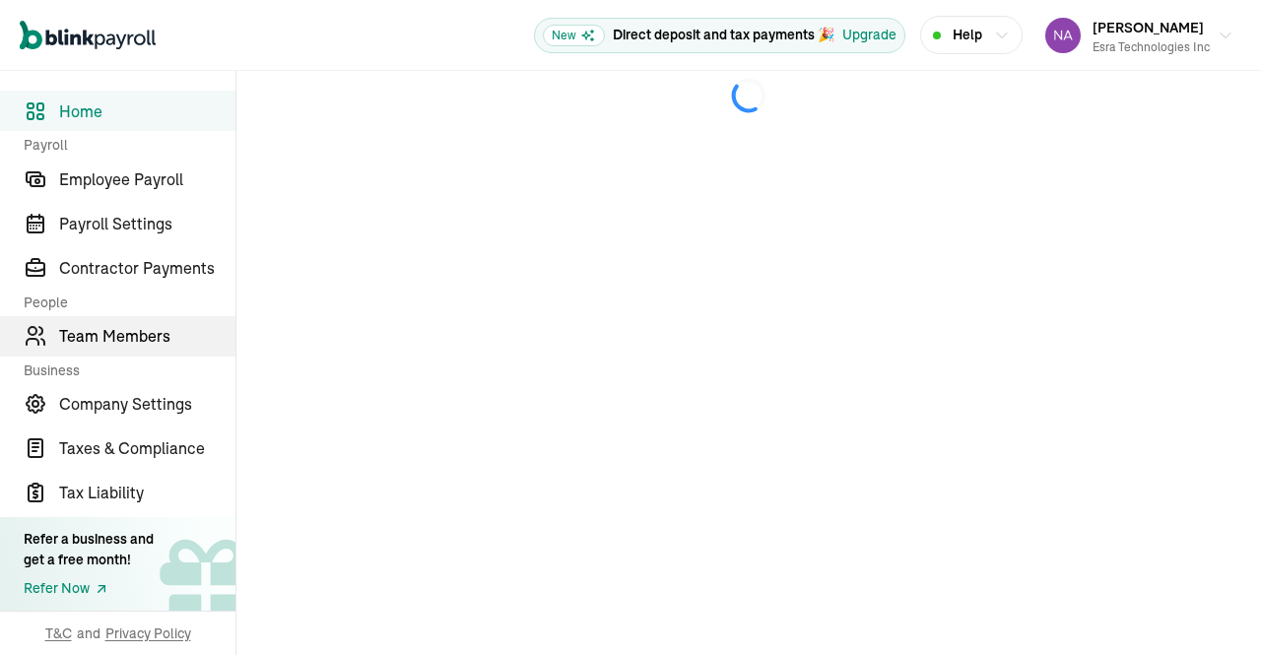
click at [122, 342] on span "Team Members" at bounding box center [147, 336] width 176 height 24
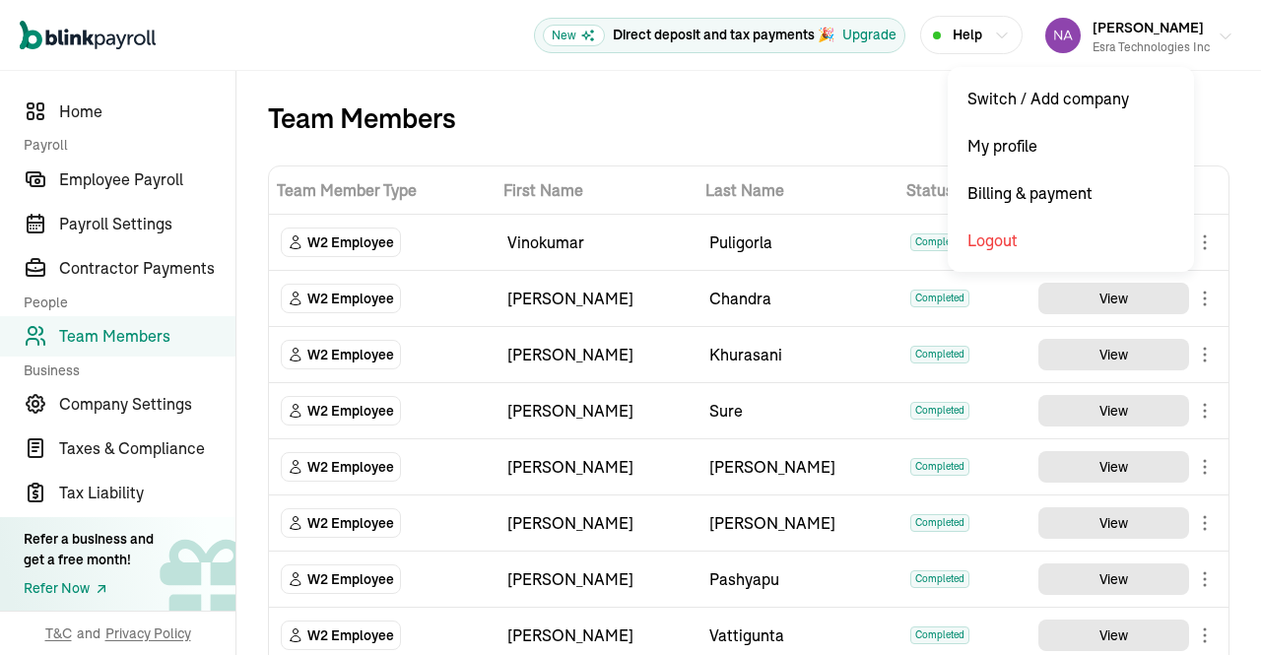
click at [1217, 29] on icon "button" at bounding box center [1225, 37] width 16 height 16
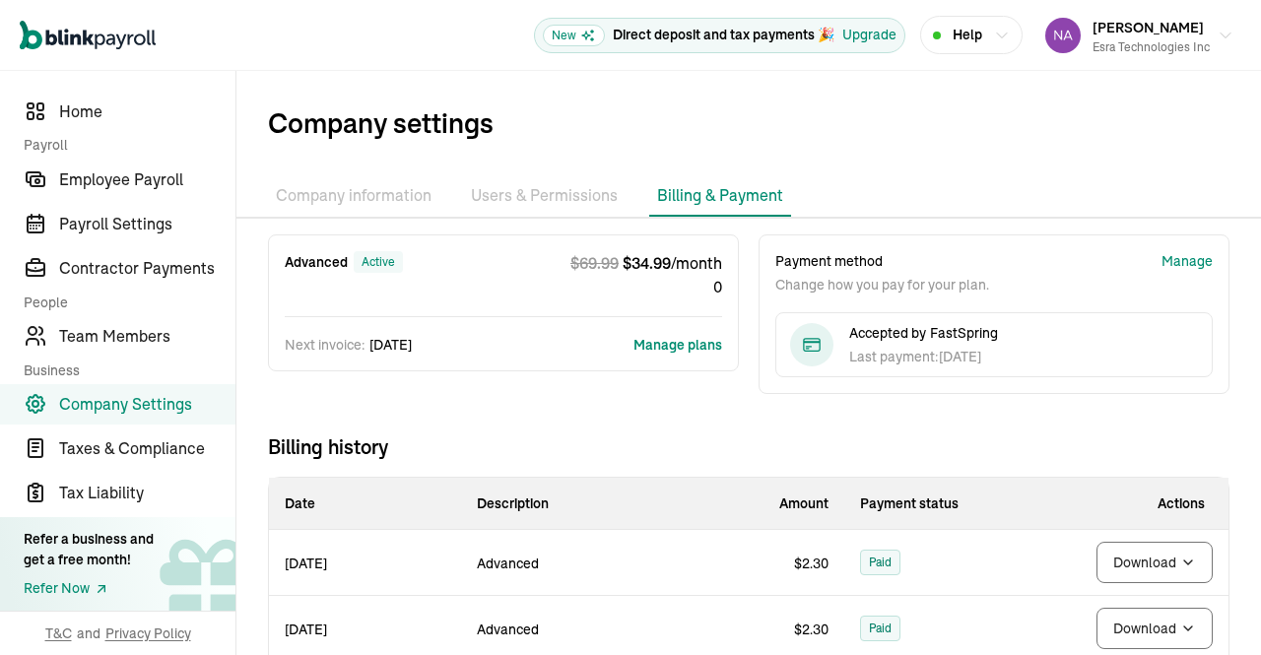
click at [648, 350] on button "Manage plans" at bounding box center [677, 345] width 89 height 20
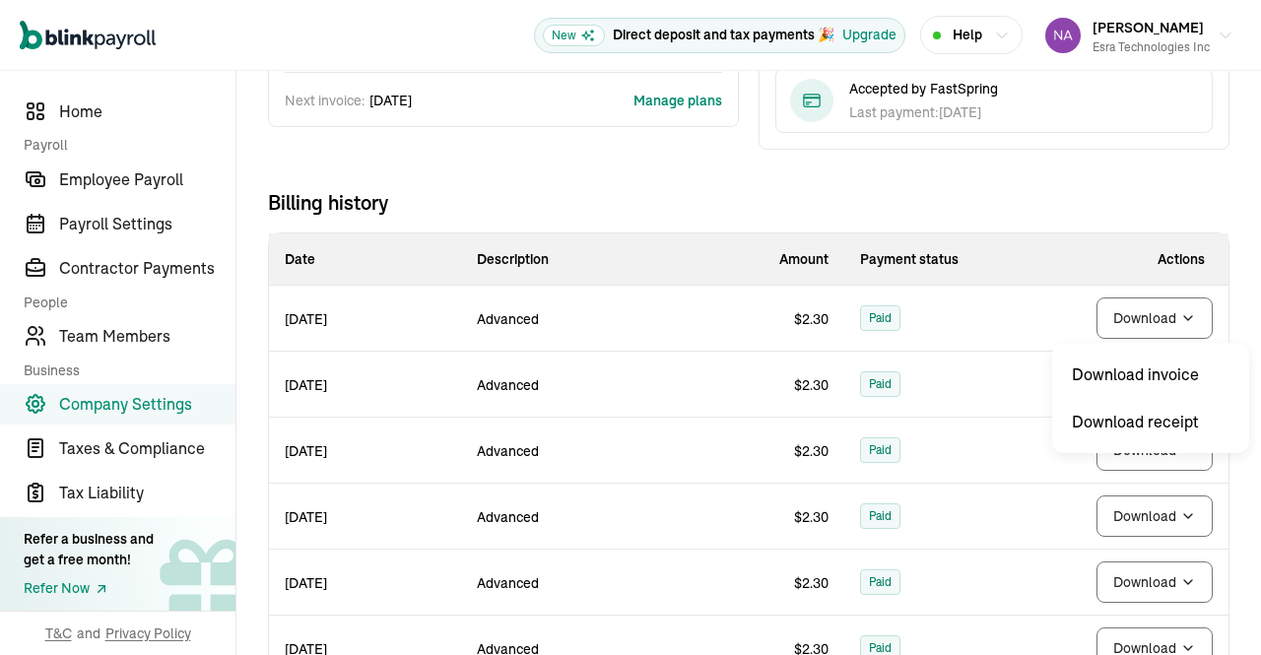
click at [1168, 314] on body "Open main menu New Direct deposit and tax payments 🎉 Upgrade Help [PERSON_NAME]…" at bounding box center [630, 327] width 1261 height 655
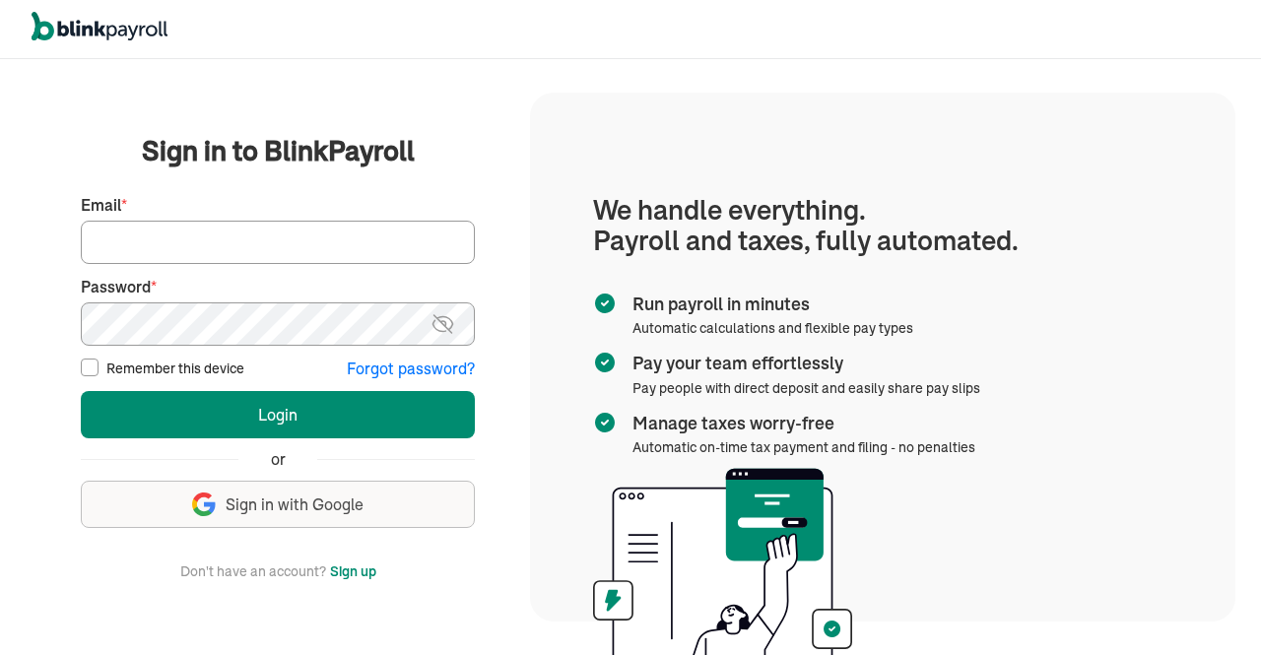
click at [416, 229] on input "Email *" at bounding box center [278, 242] width 394 height 43
type input "[EMAIL_ADDRESS][DOMAIN_NAME]"
click at [450, 318] on img at bounding box center [442, 324] width 25 height 24
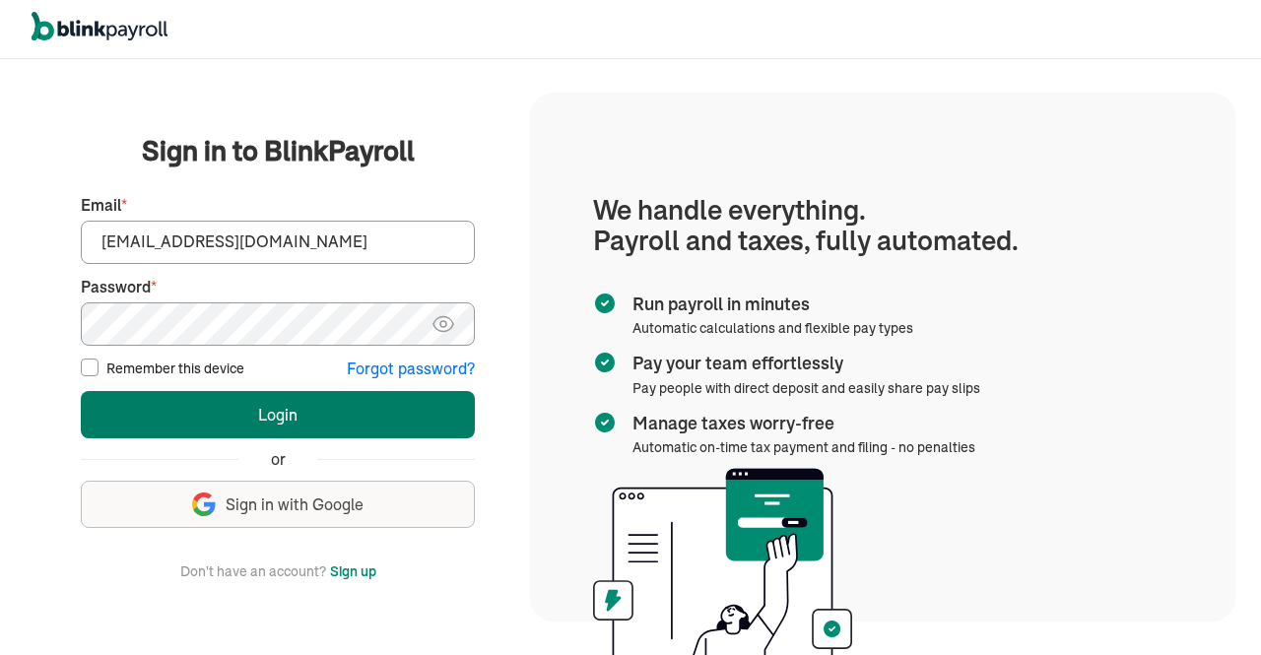
click at [401, 423] on button "Login" at bounding box center [278, 414] width 394 height 47
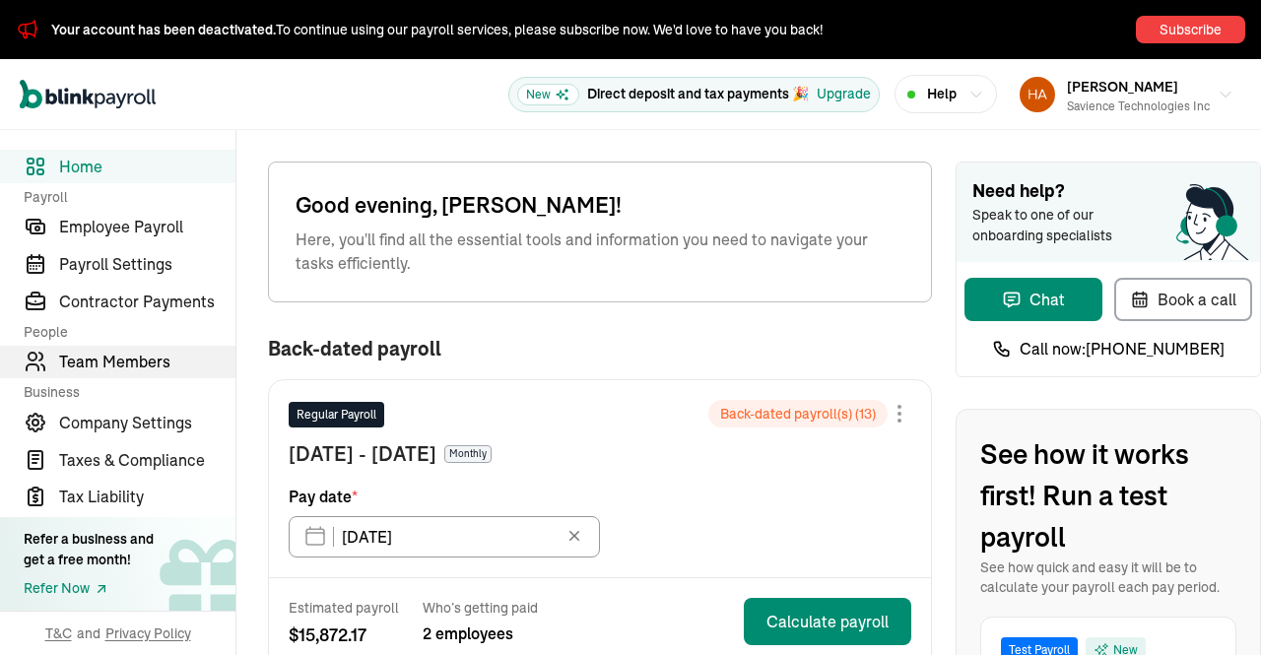
click at [124, 371] on span "Team Members" at bounding box center [147, 362] width 176 height 24
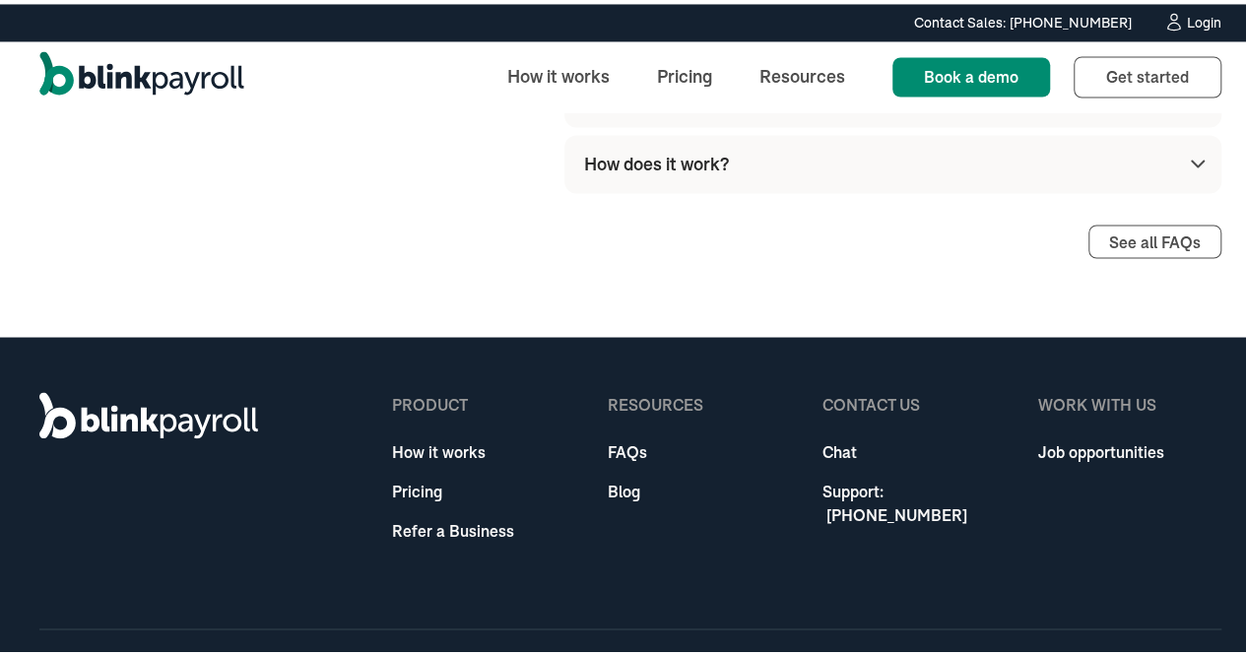
scroll to position [5432, 0]
